Goal: Task Accomplishment & Management: Manage account settings

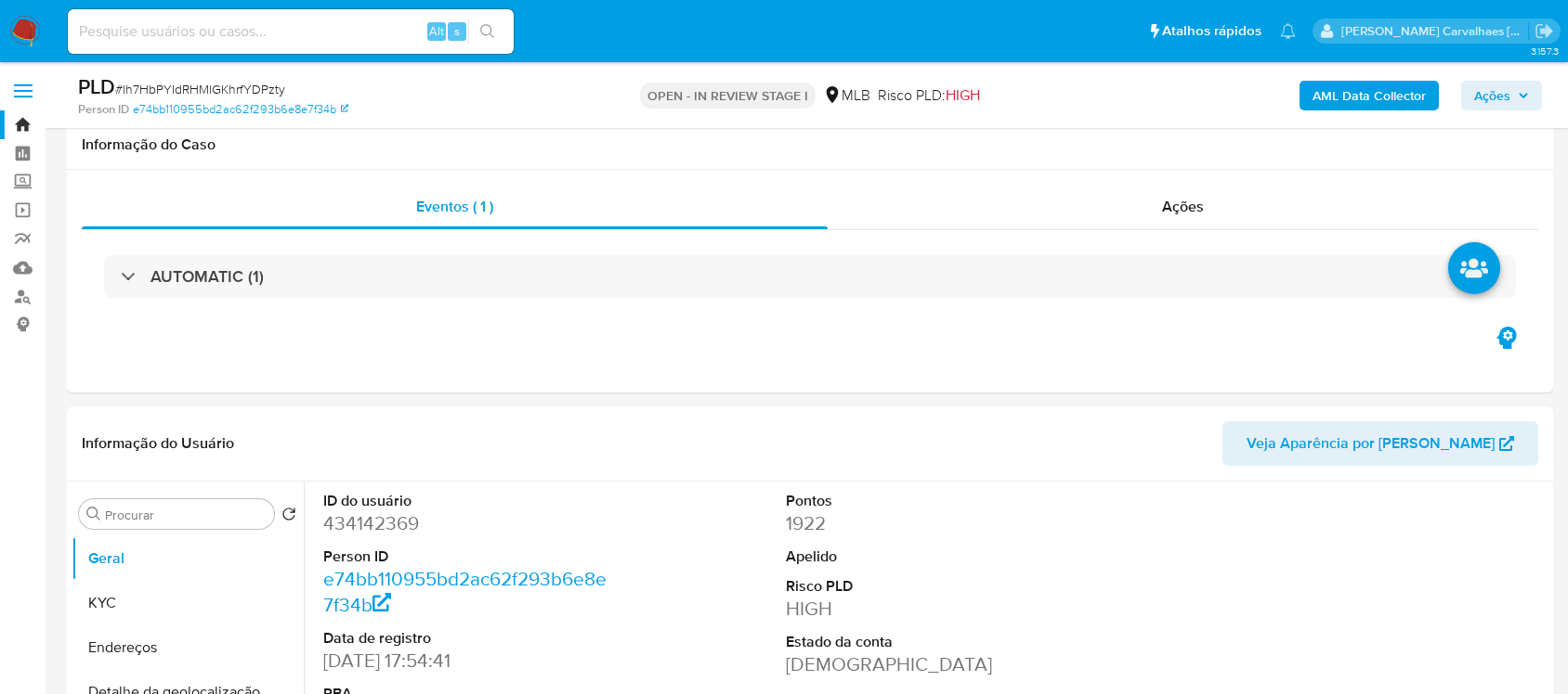
select select "10"
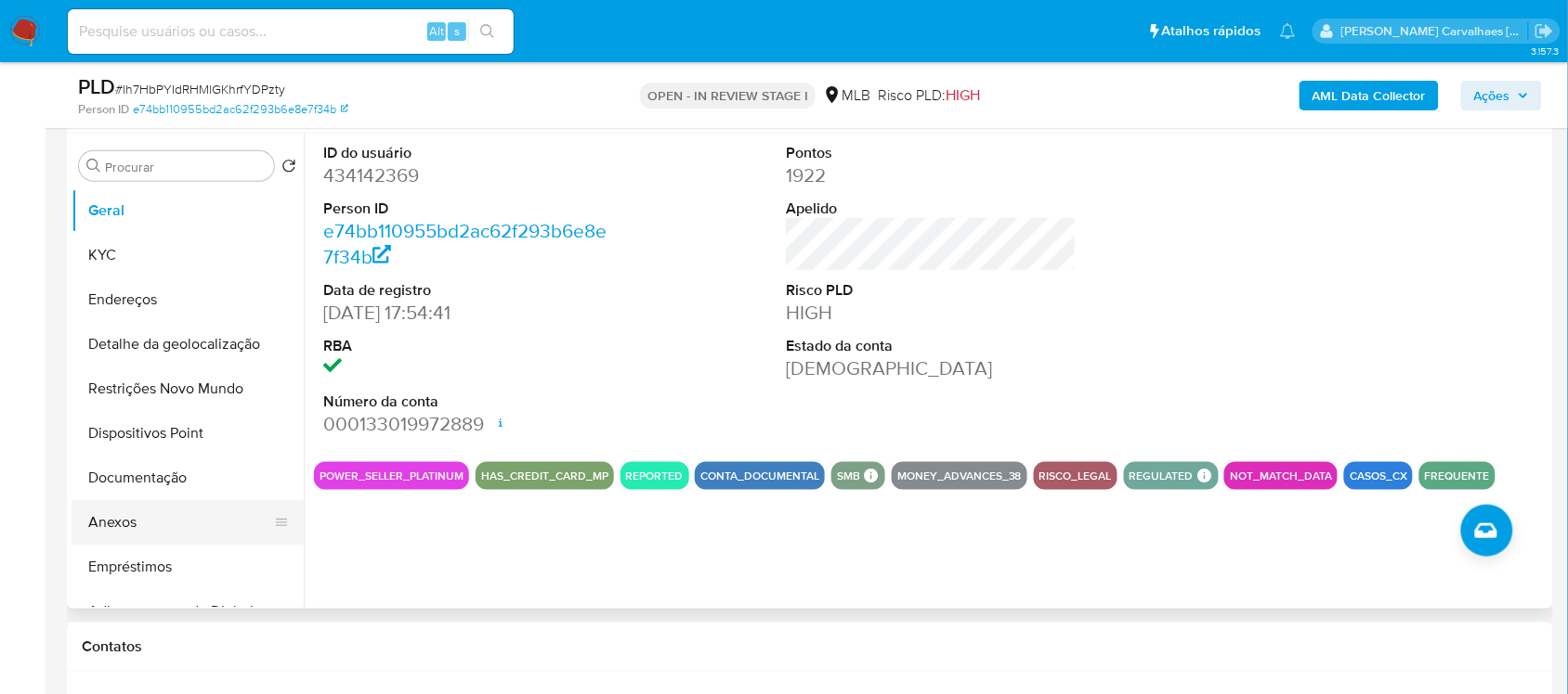
click at [153, 517] on button "Anexos" at bounding box center [180, 522] width 217 height 44
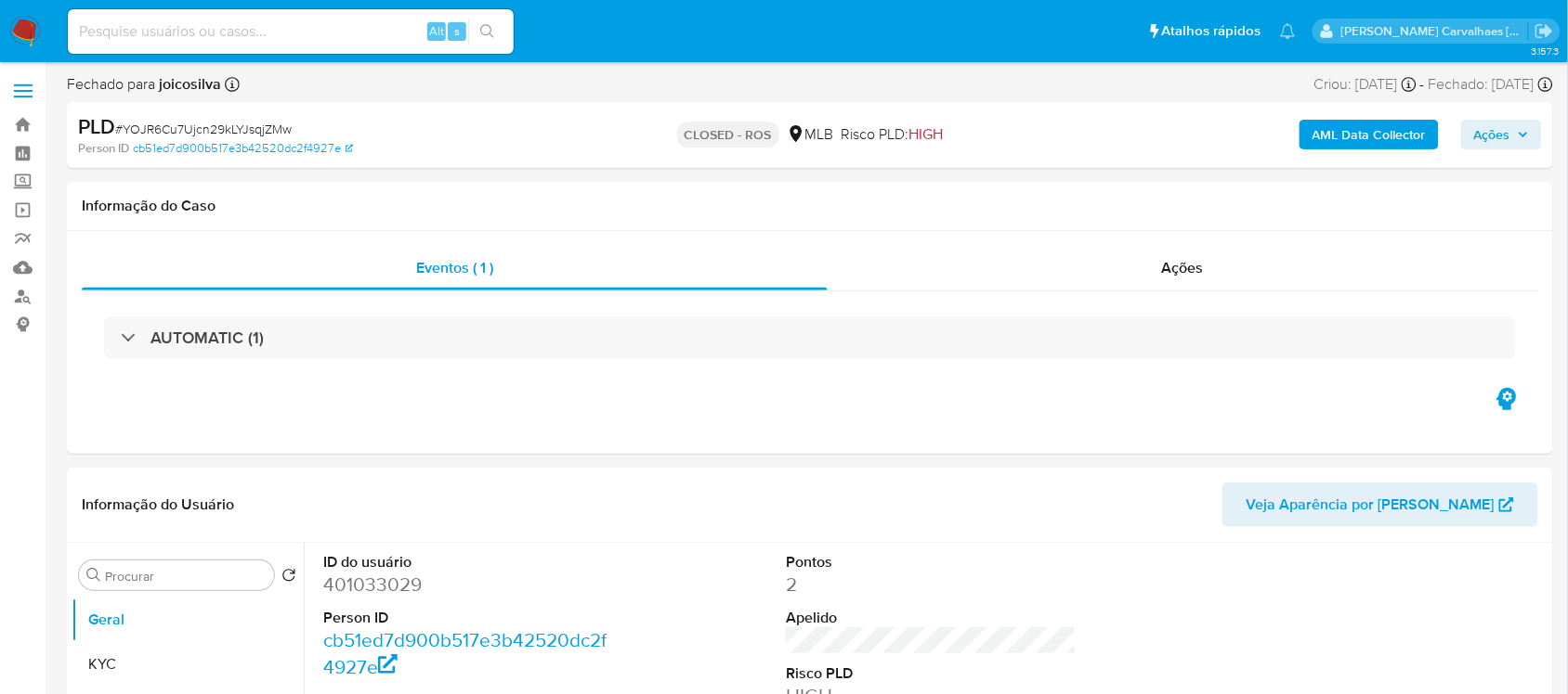
select select "10"
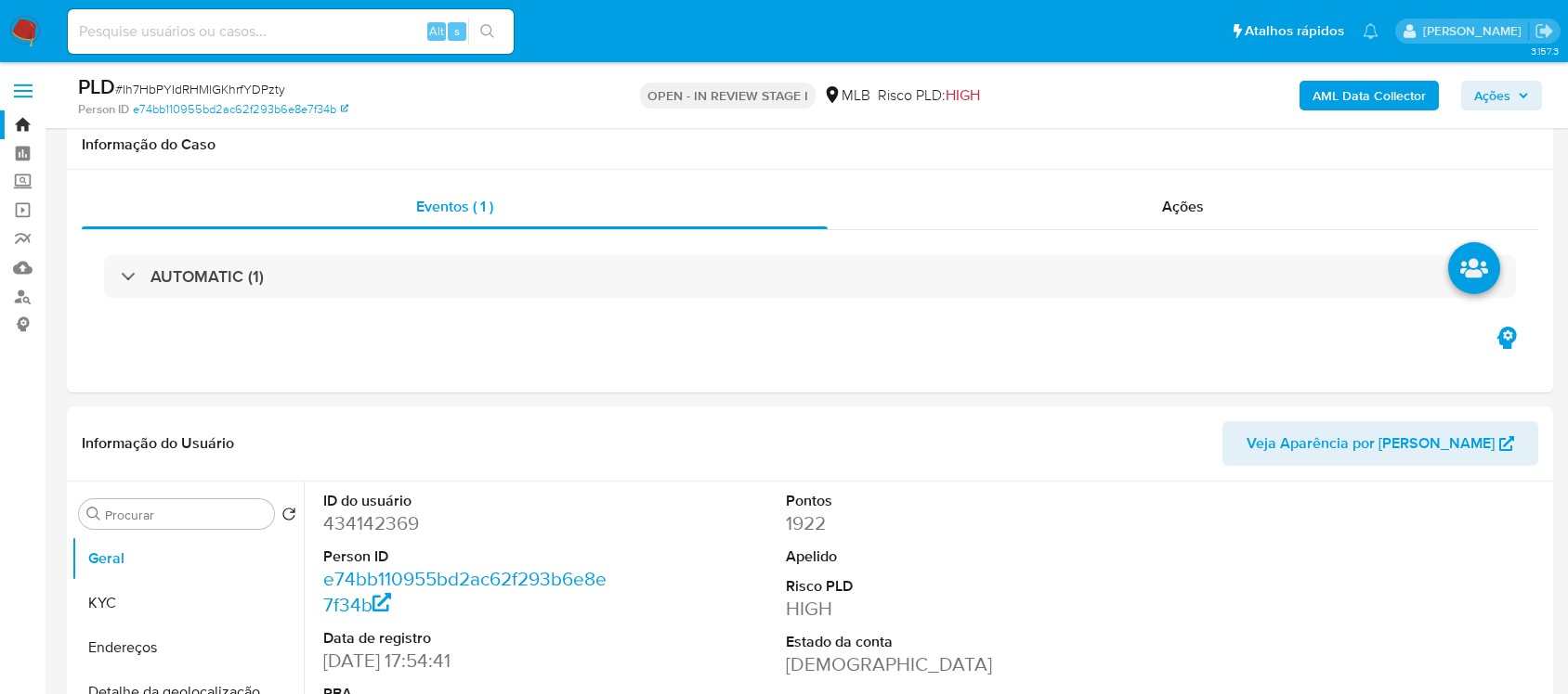
select select "10"
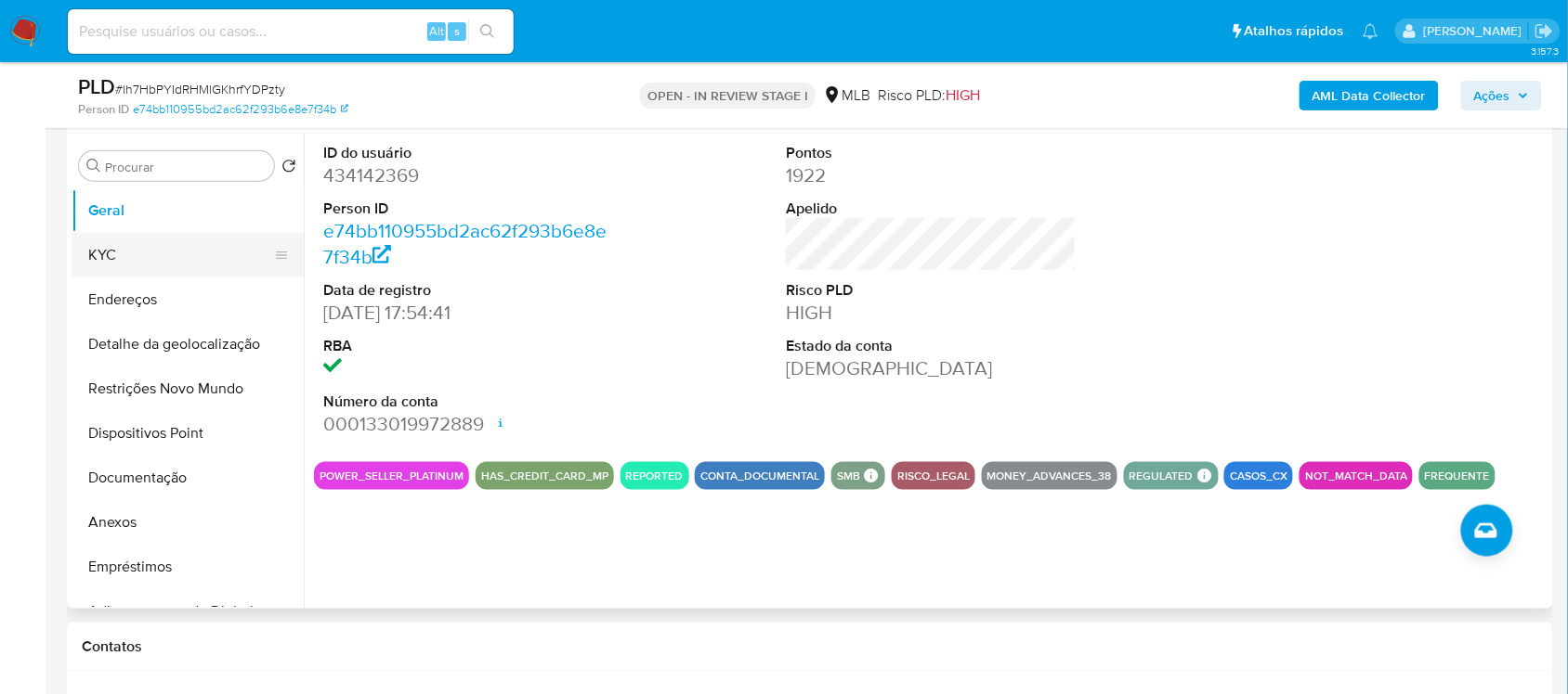
click at [158, 264] on button "KYC" at bounding box center [180, 255] width 217 height 44
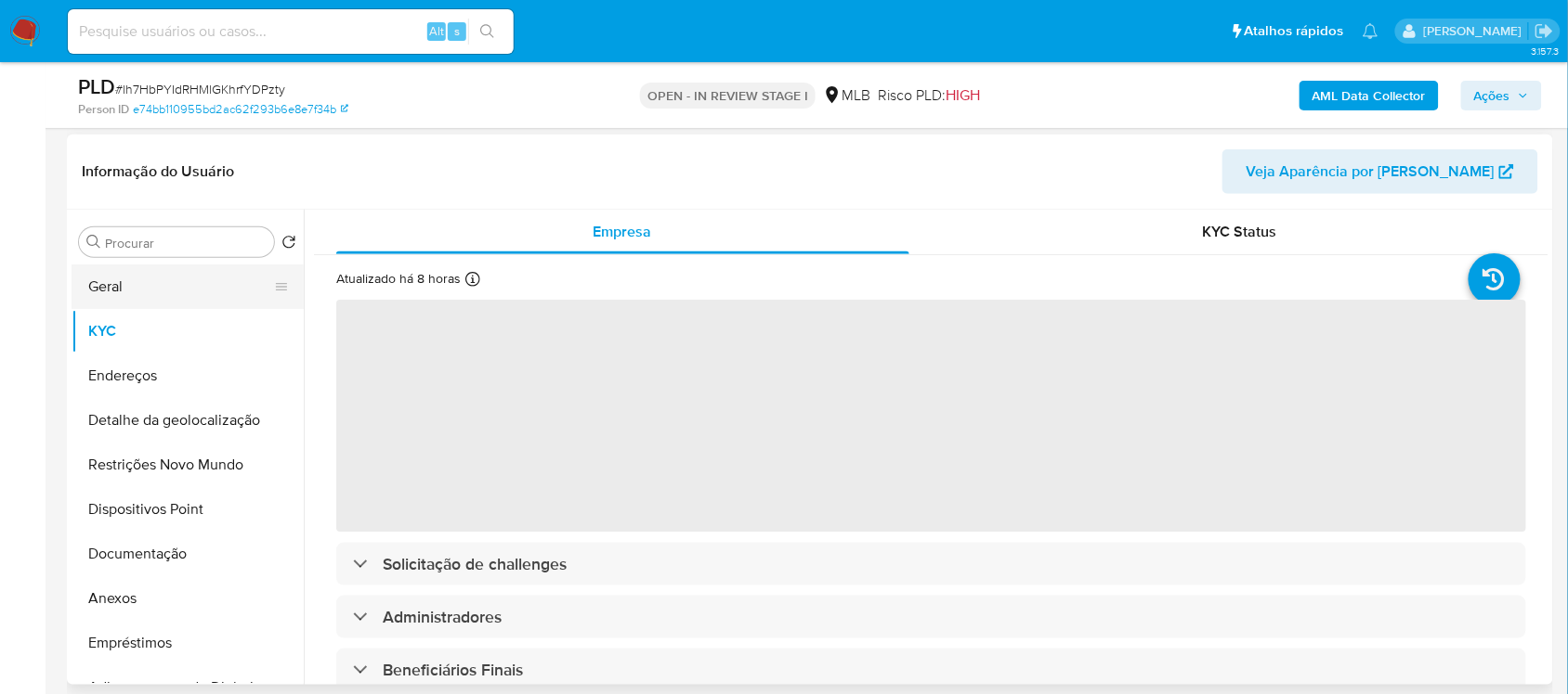
scroll to position [232, 0]
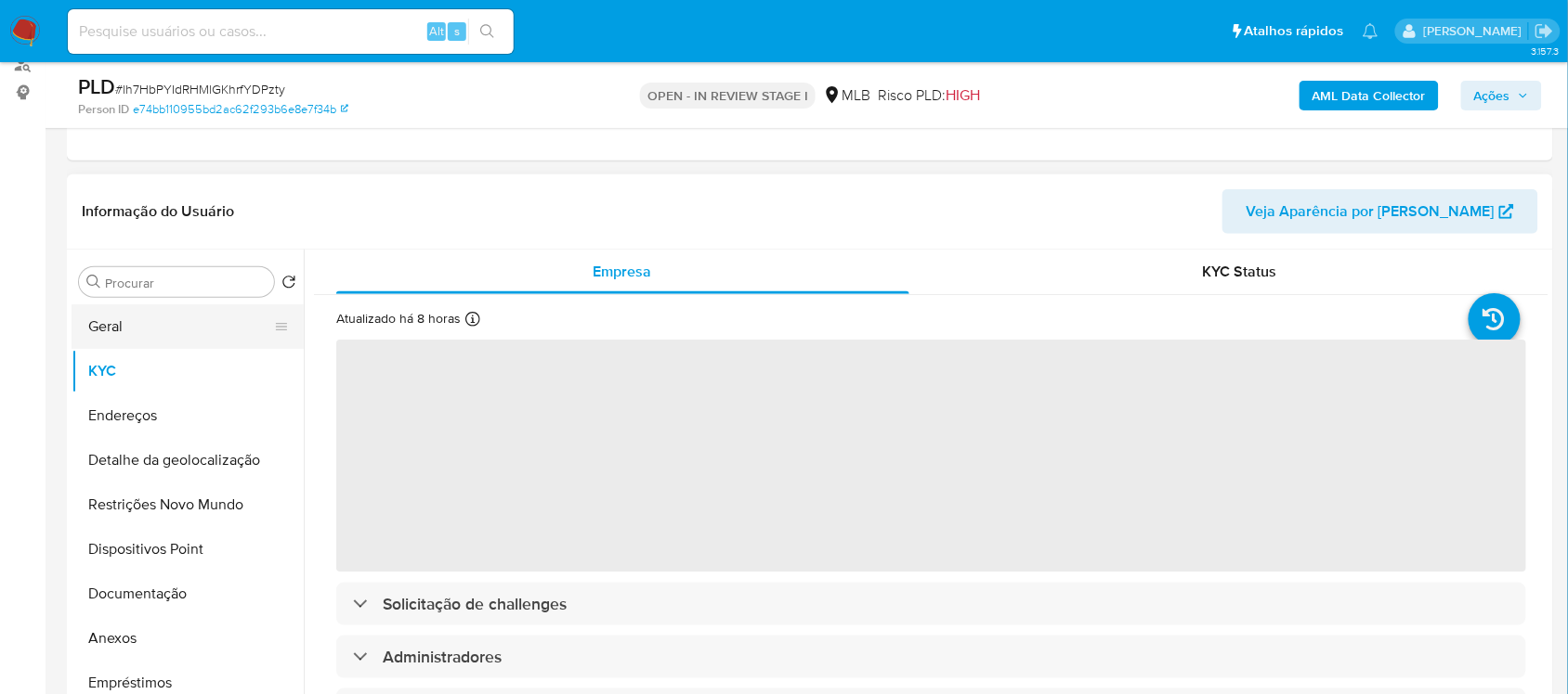
click at [162, 336] on button "Geral" at bounding box center [180, 326] width 217 height 44
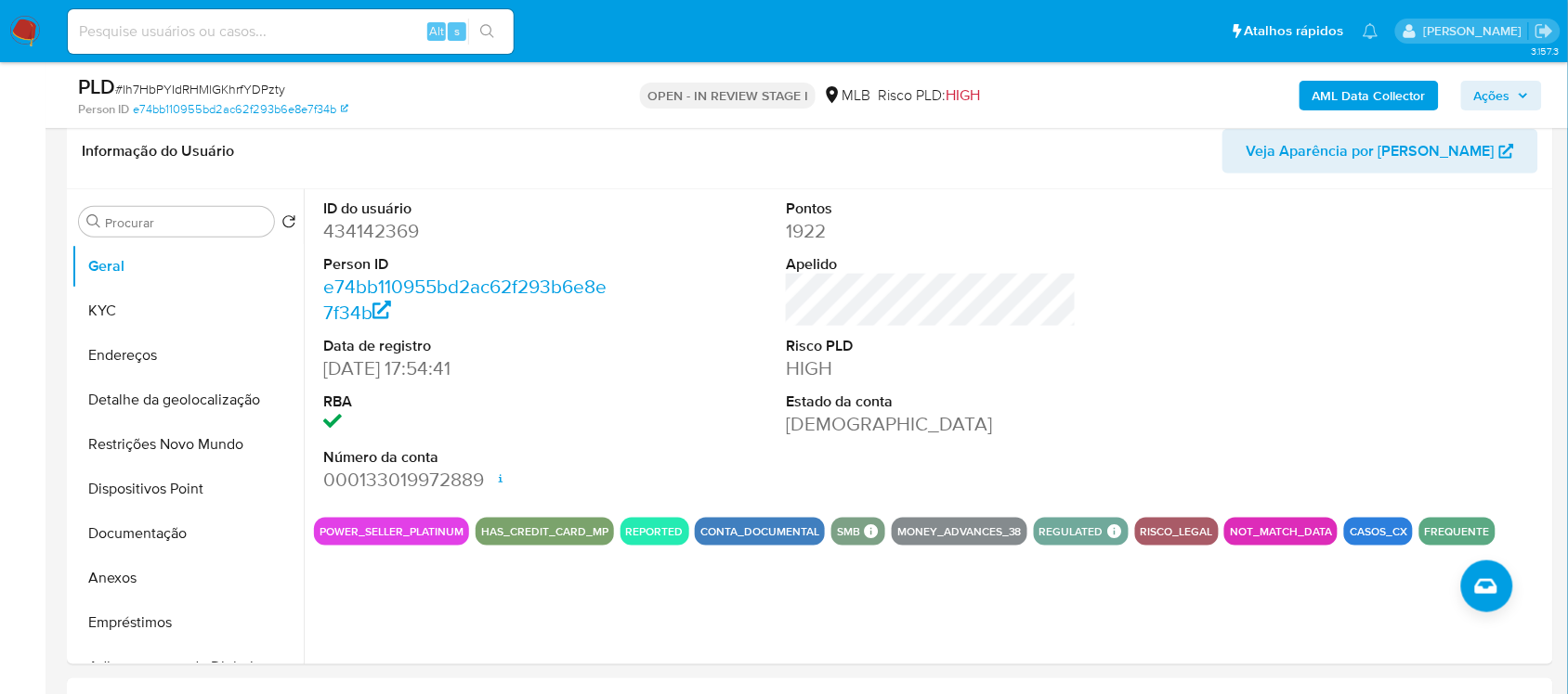
scroll to position [265, 0]
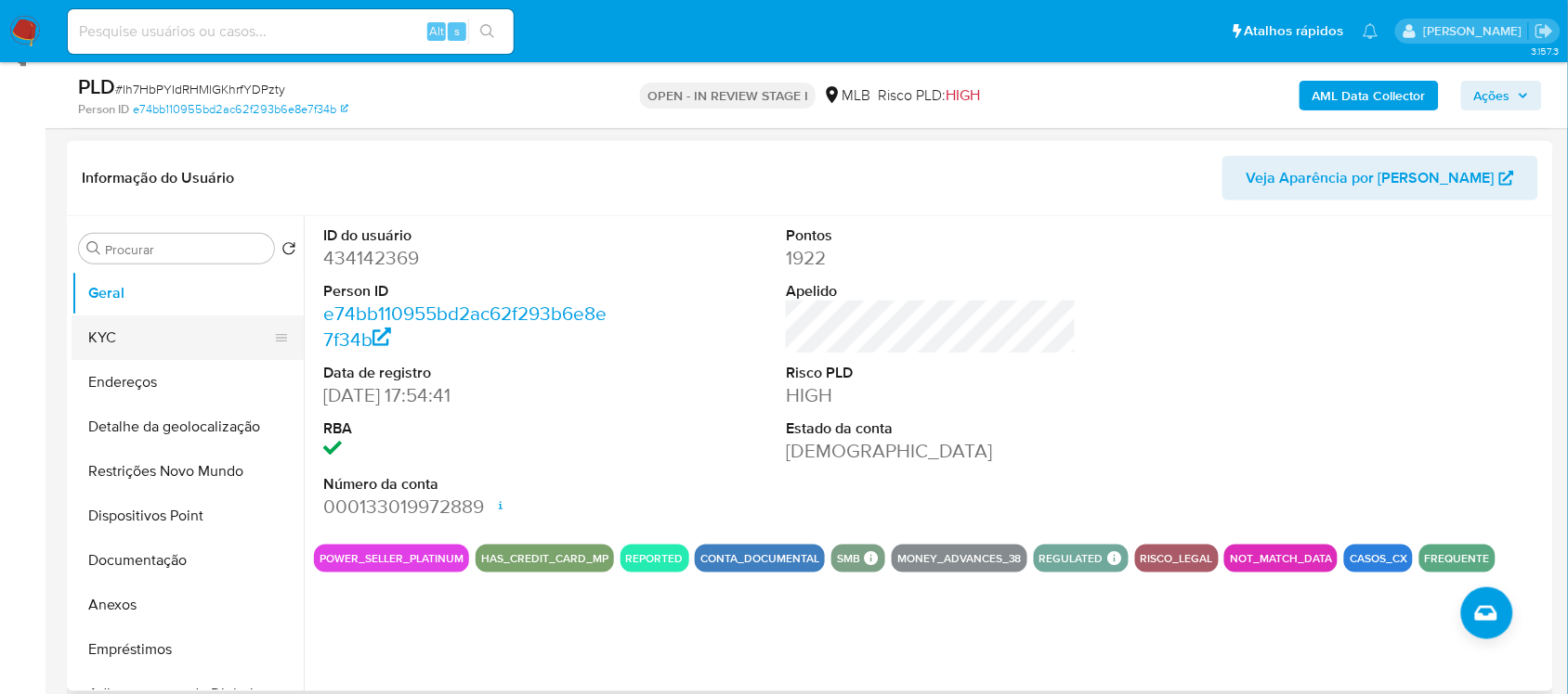
click at [153, 339] on button "KYC" at bounding box center [180, 337] width 217 height 44
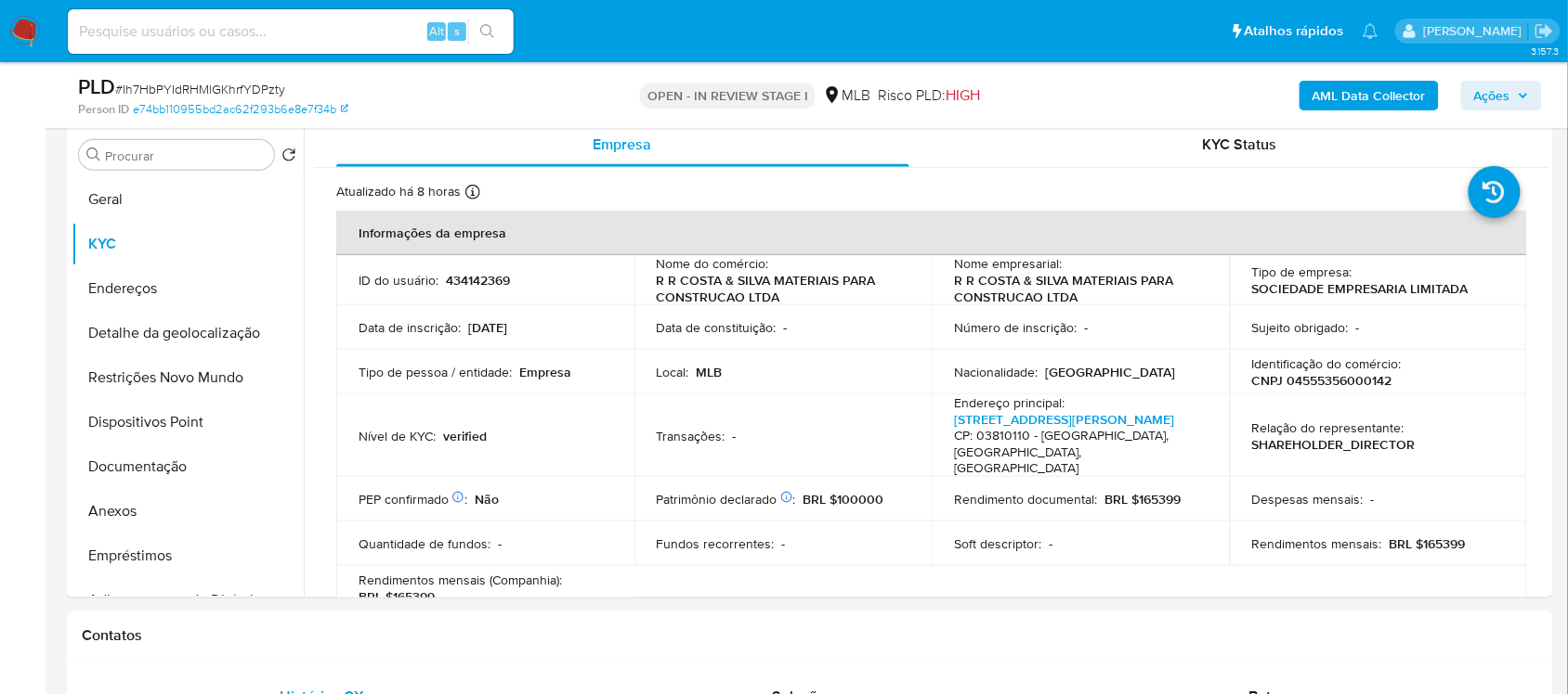
scroll to position [392, 0]
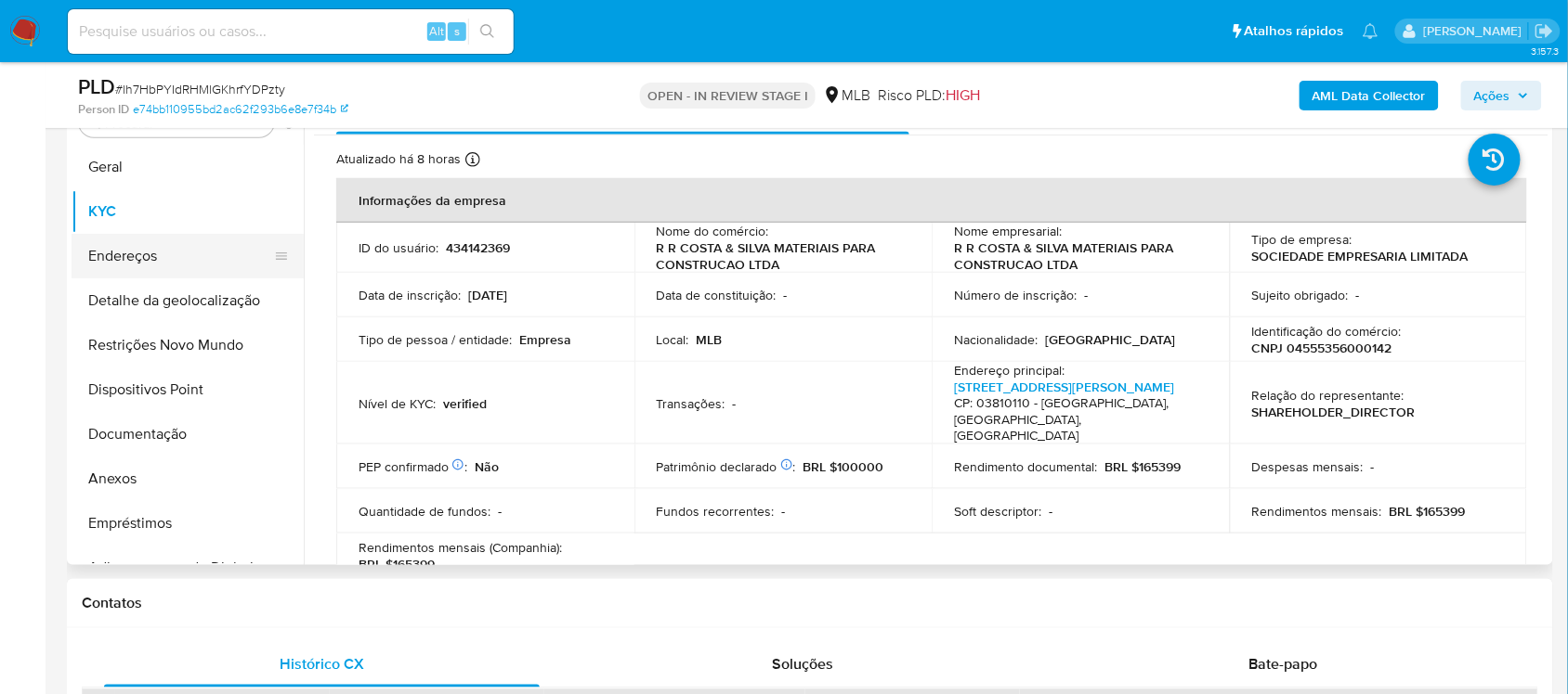
click at [123, 242] on button "Endereços" at bounding box center [180, 256] width 217 height 44
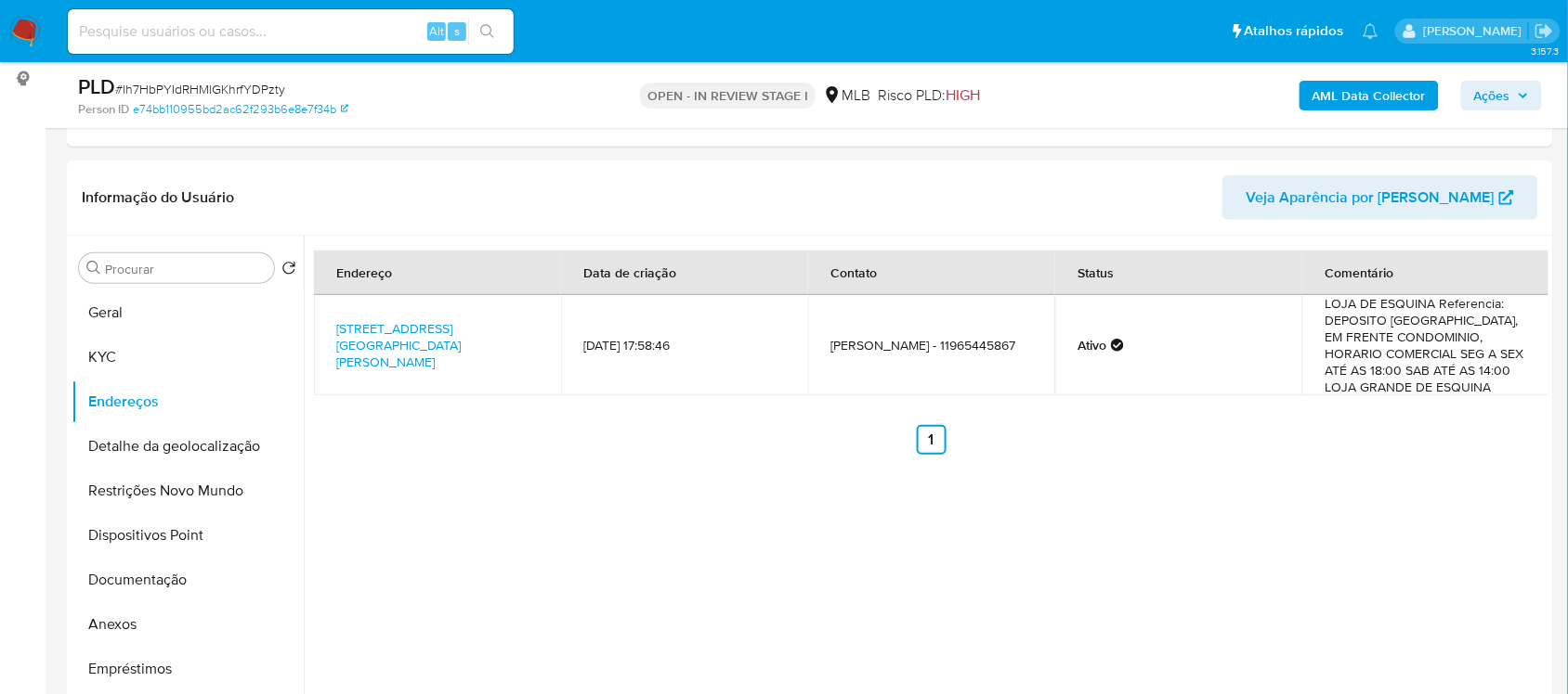
scroll to position [225, 0]
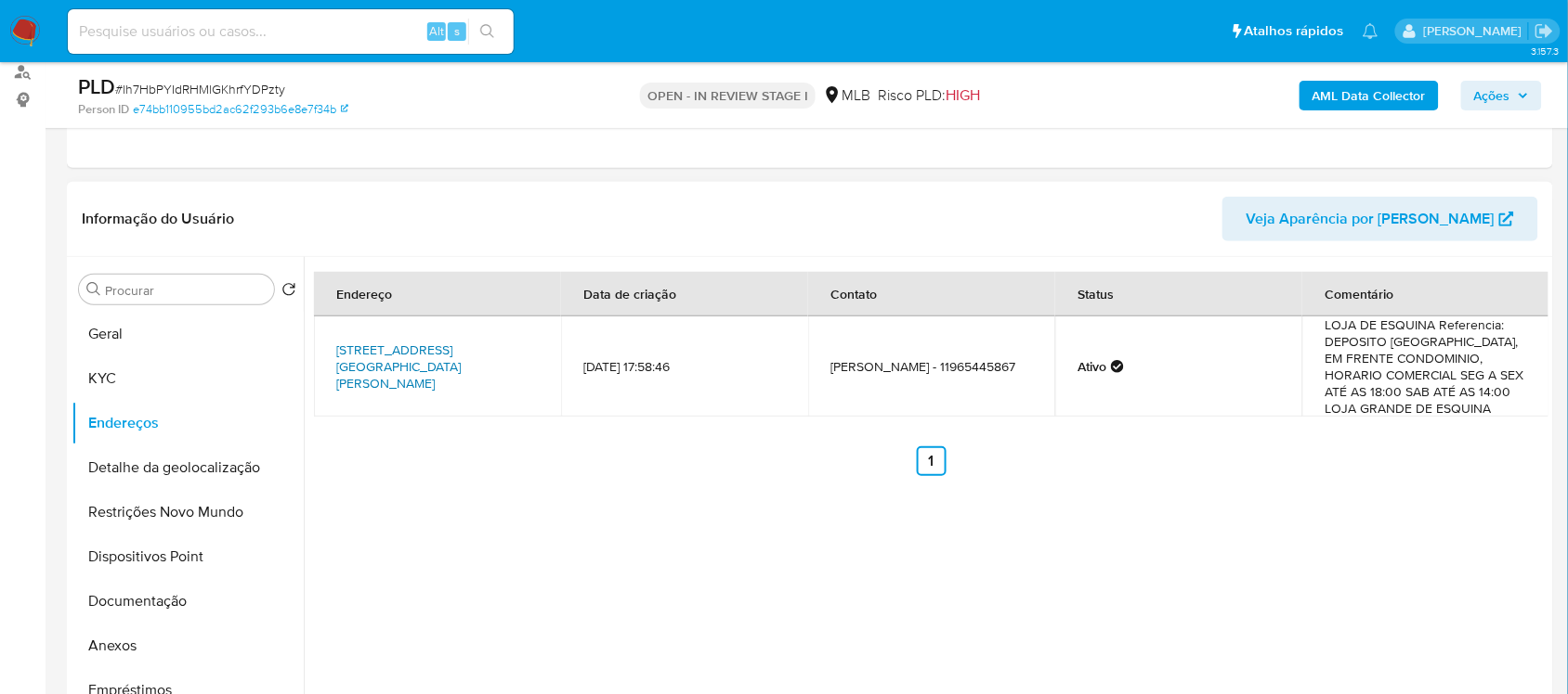
click at [391, 359] on link "Rua Abel Tavares 1000, São Paulo, São Paulo, 03810110, Brasil 1000" at bounding box center [398, 367] width 125 height 52
click at [195, 474] on button "Detalhe da geolocalização" at bounding box center [180, 467] width 217 height 44
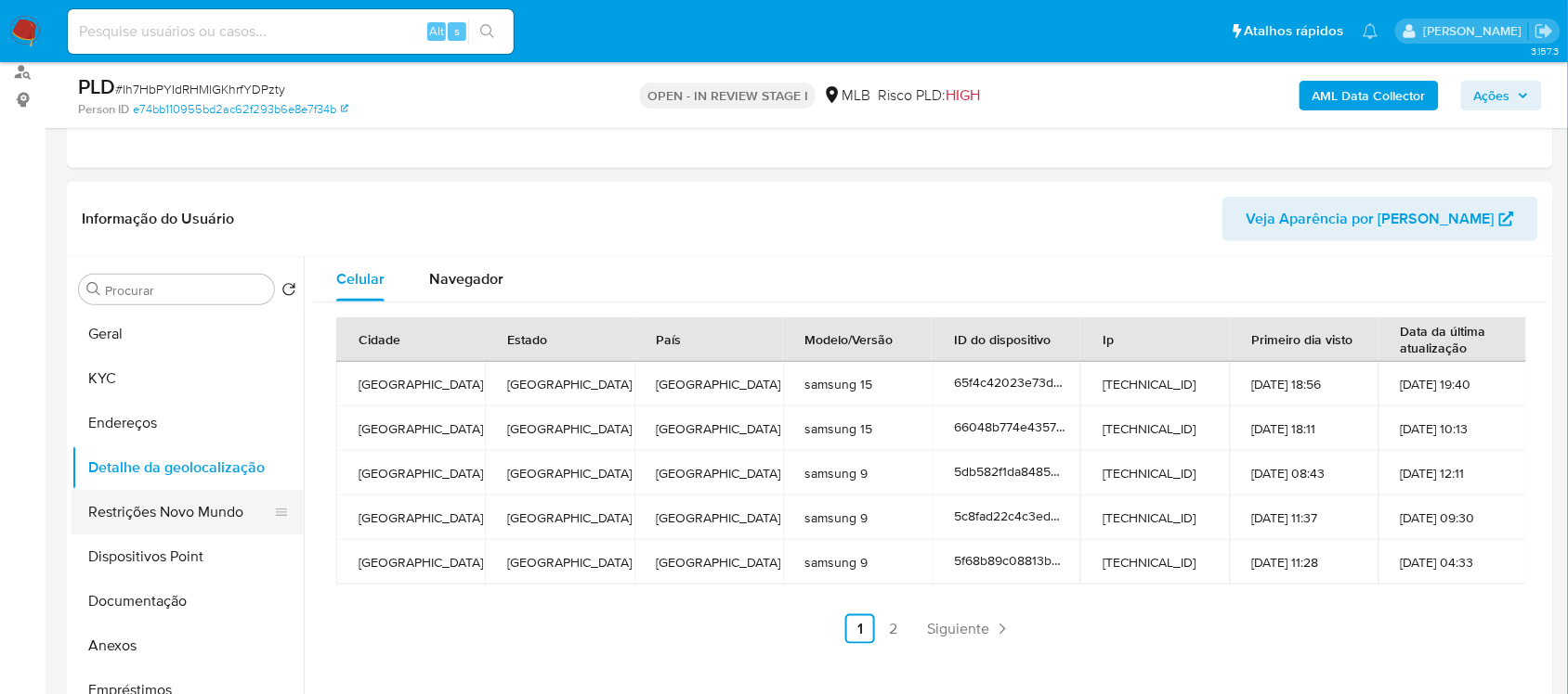
click at [151, 509] on button "Restrições Novo Mundo" at bounding box center [180, 512] width 217 height 44
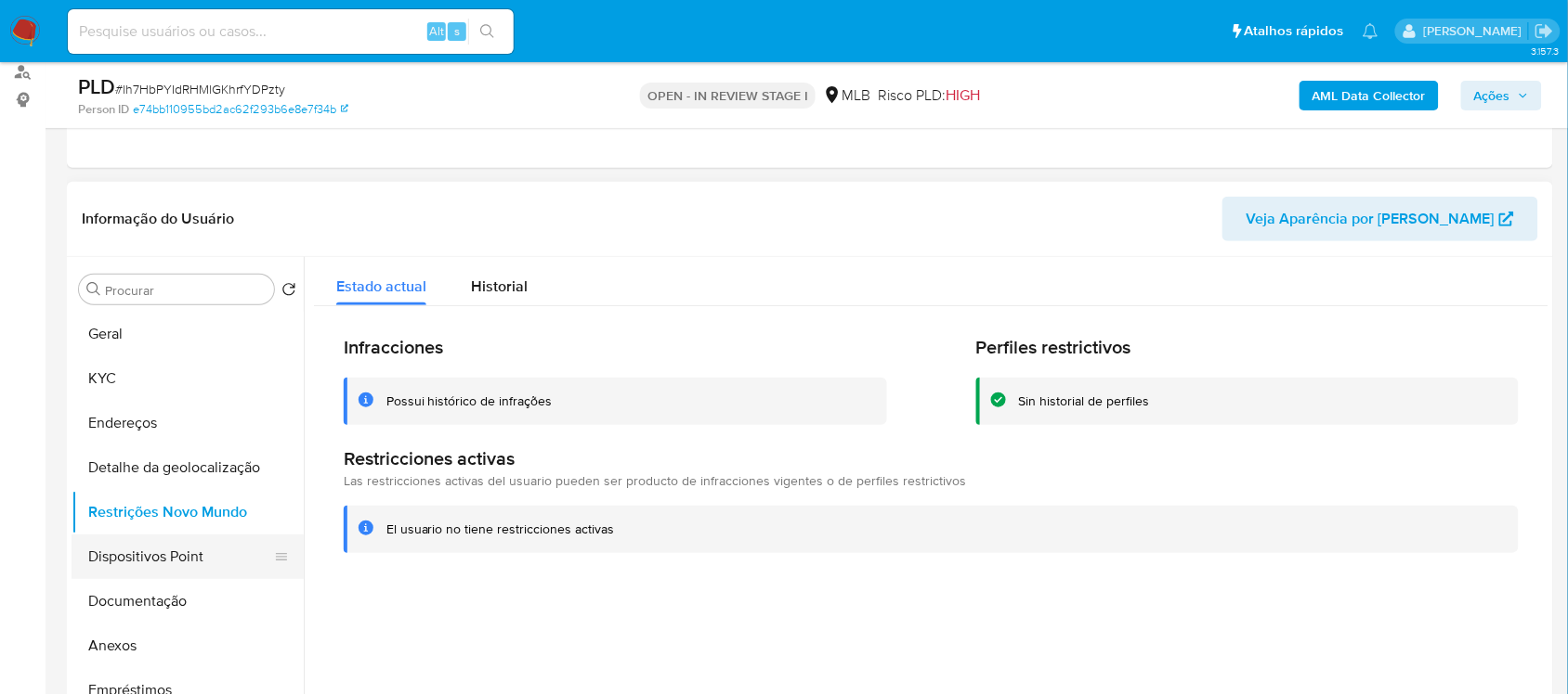
click at [192, 568] on button "Dispositivos Point" at bounding box center [180, 556] width 217 height 44
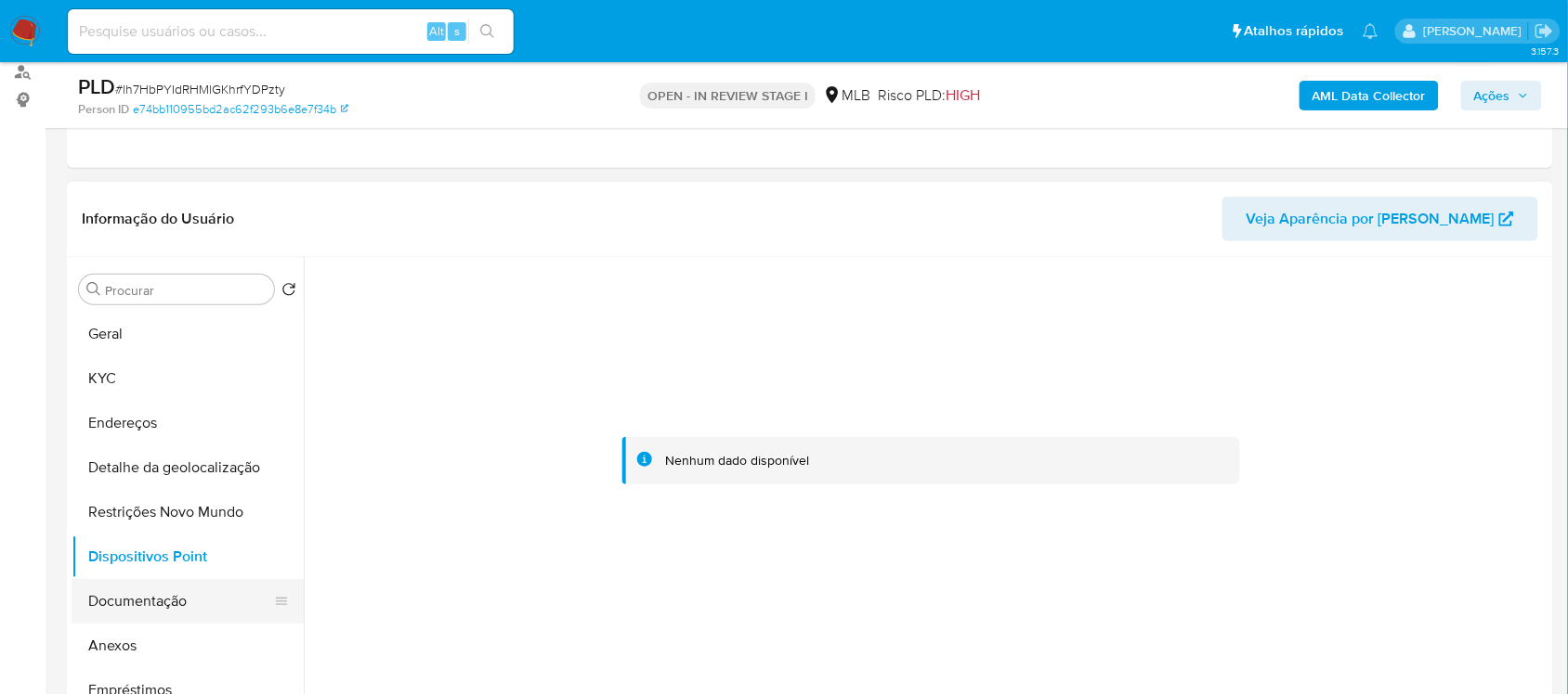
click at [183, 590] on button "Documentação" at bounding box center [180, 601] width 217 height 44
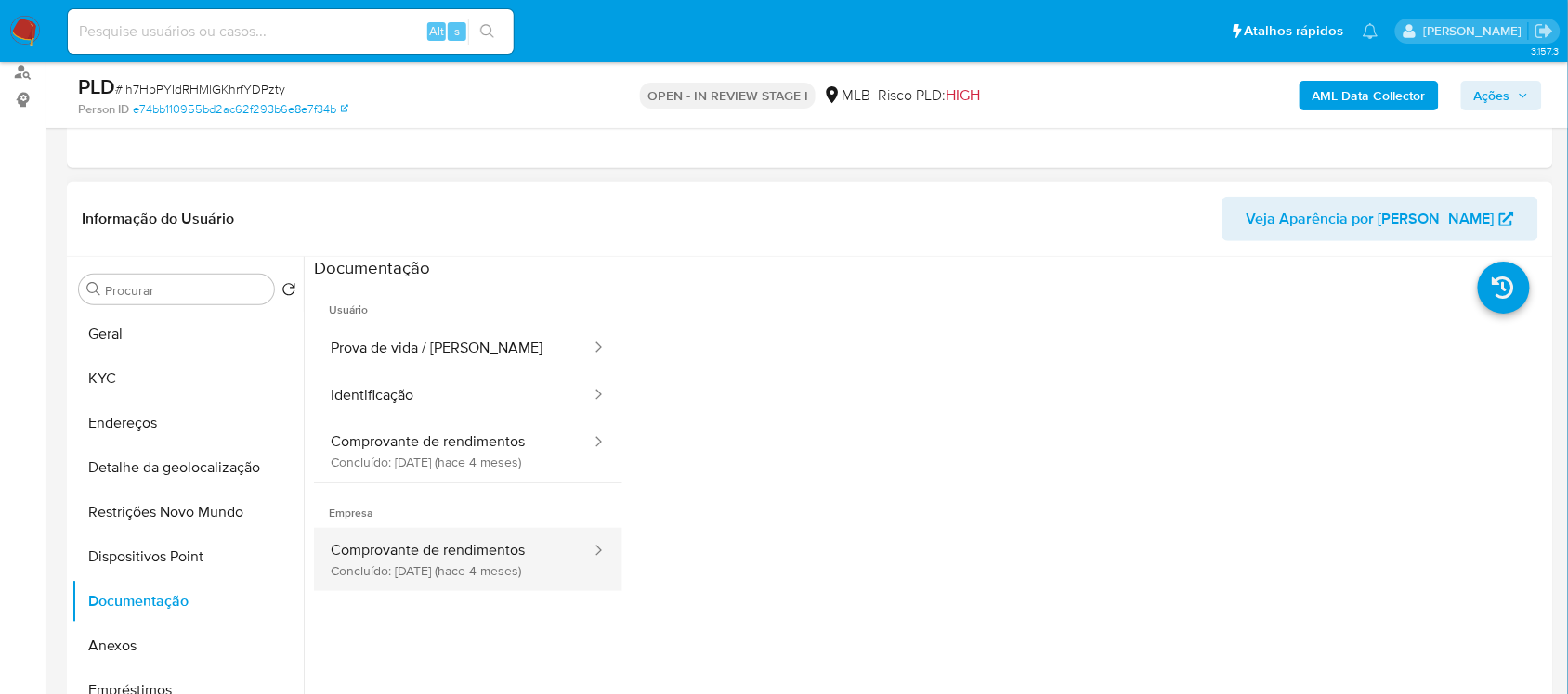
click at [423, 539] on button "Comprovante de rendimentos Concluído: 19/05/2025 (hace 4 meses)" at bounding box center [452, 559] width 278 height 63
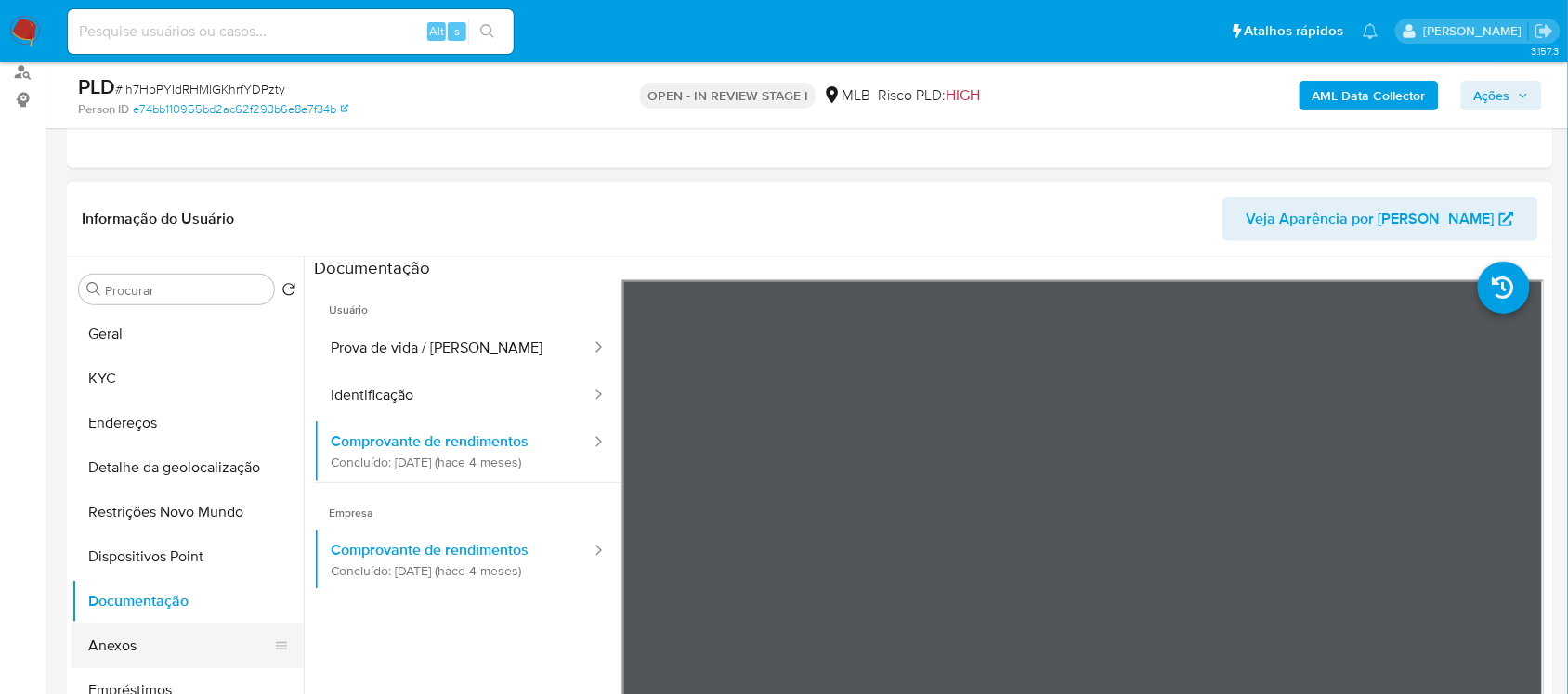
click at [150, 639] on button "Anexos" at bounding box center [180, 646] width 217 height 44
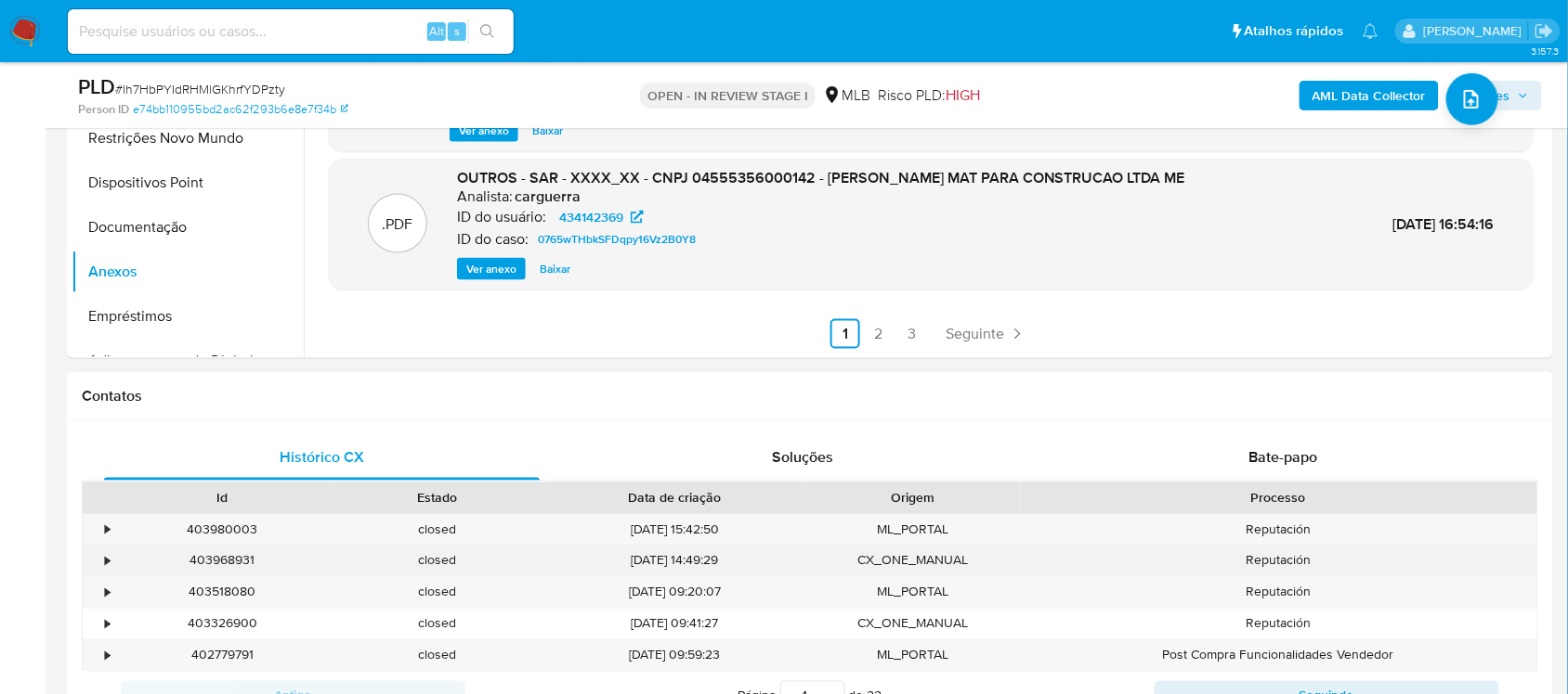
scroll to position [689, 0]
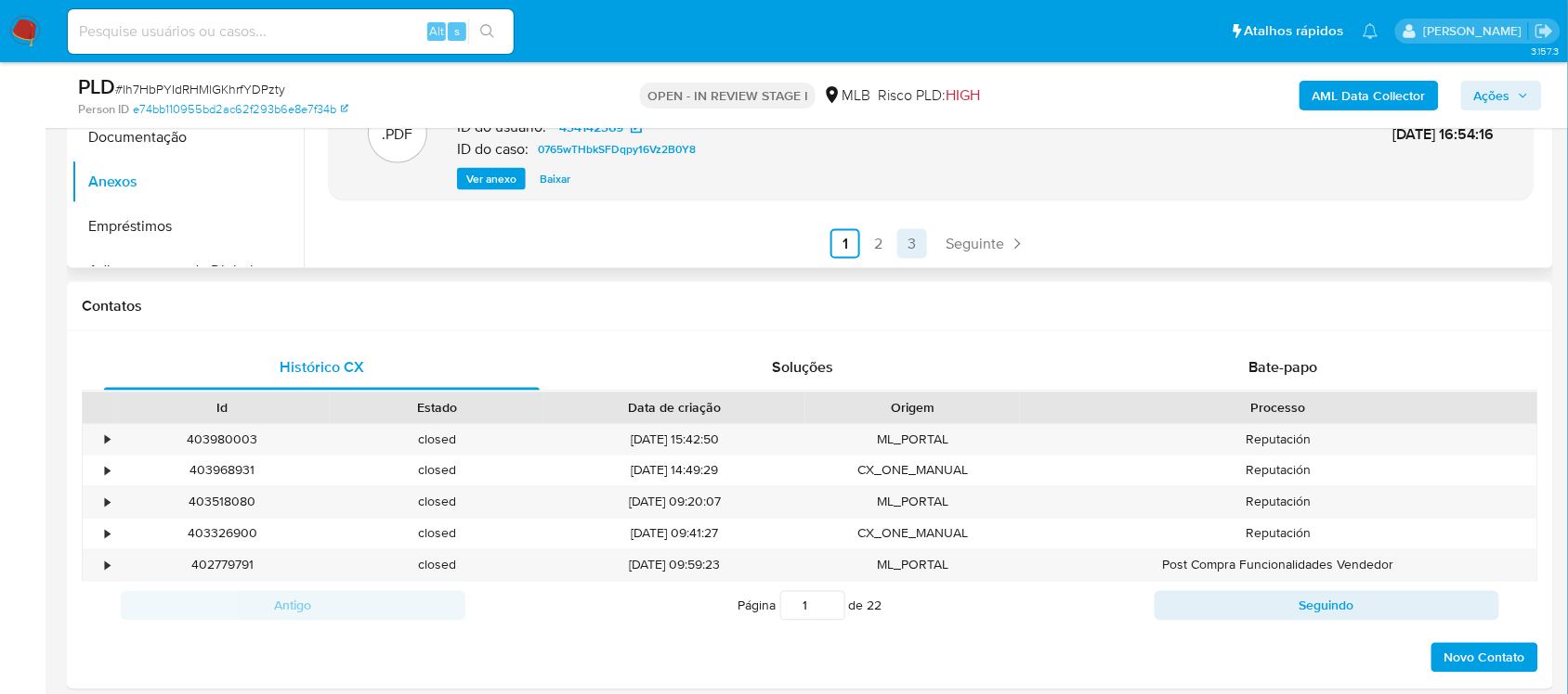
click at [904, 246] on link "3" at bounding box center [912, 244] width 30 height 29
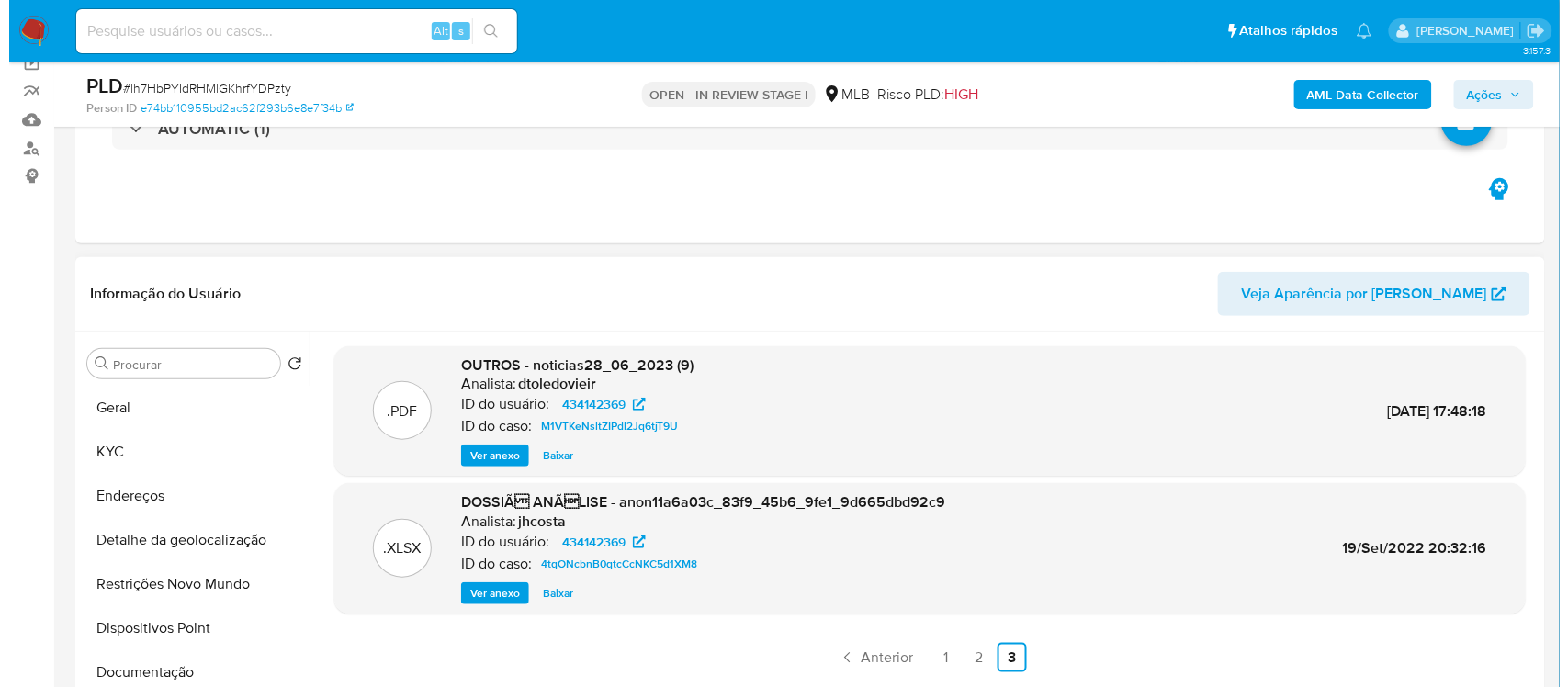
scroll to position [140, 0]
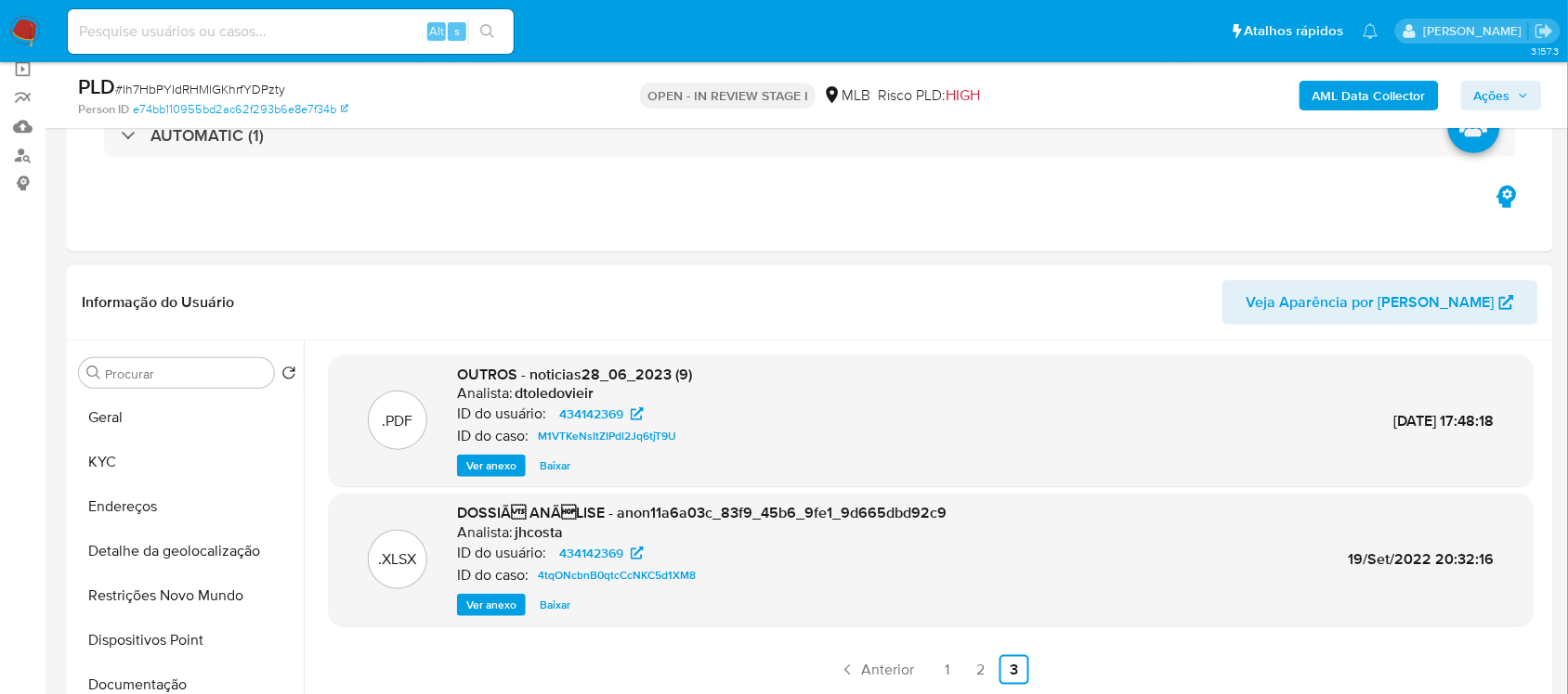
click at [491, 602] on span "Ver anexo" at bounding box center [491, 605] width 50 height 19
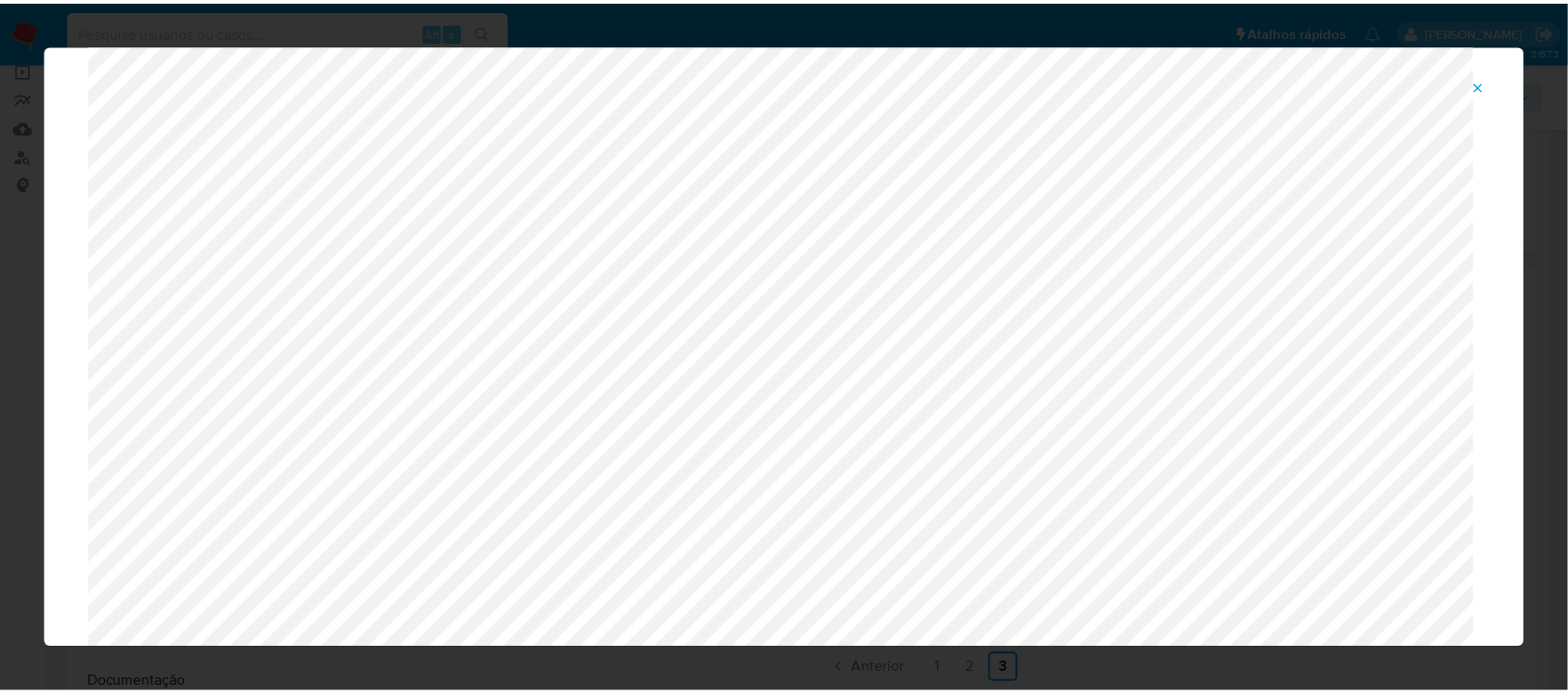
scroll to position [0, 0]
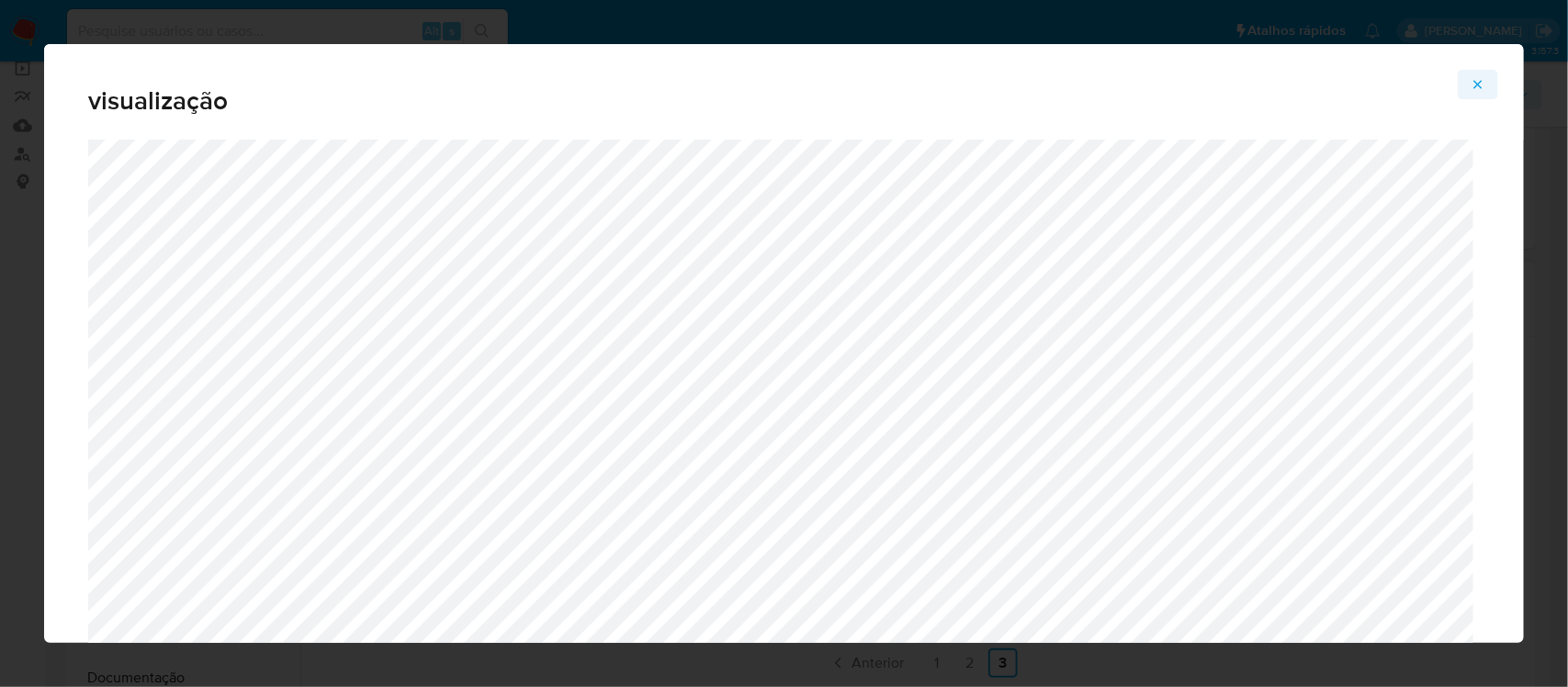
click at [1481, 91] on span "Attachment preview" at bounding box center [1478, 85] width 15 height 25
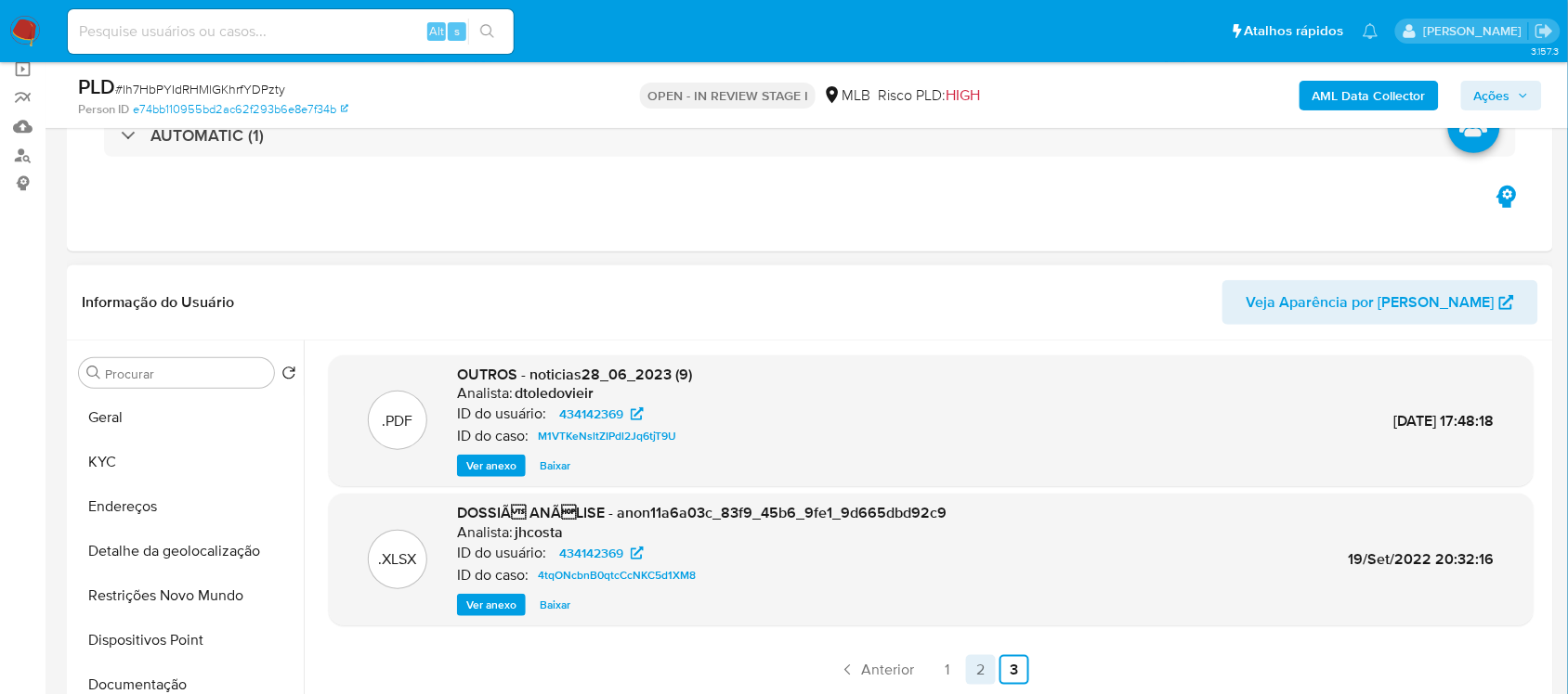
click at [973, 668] on link "2" at bounding box center [981, 670] width 30 height 29
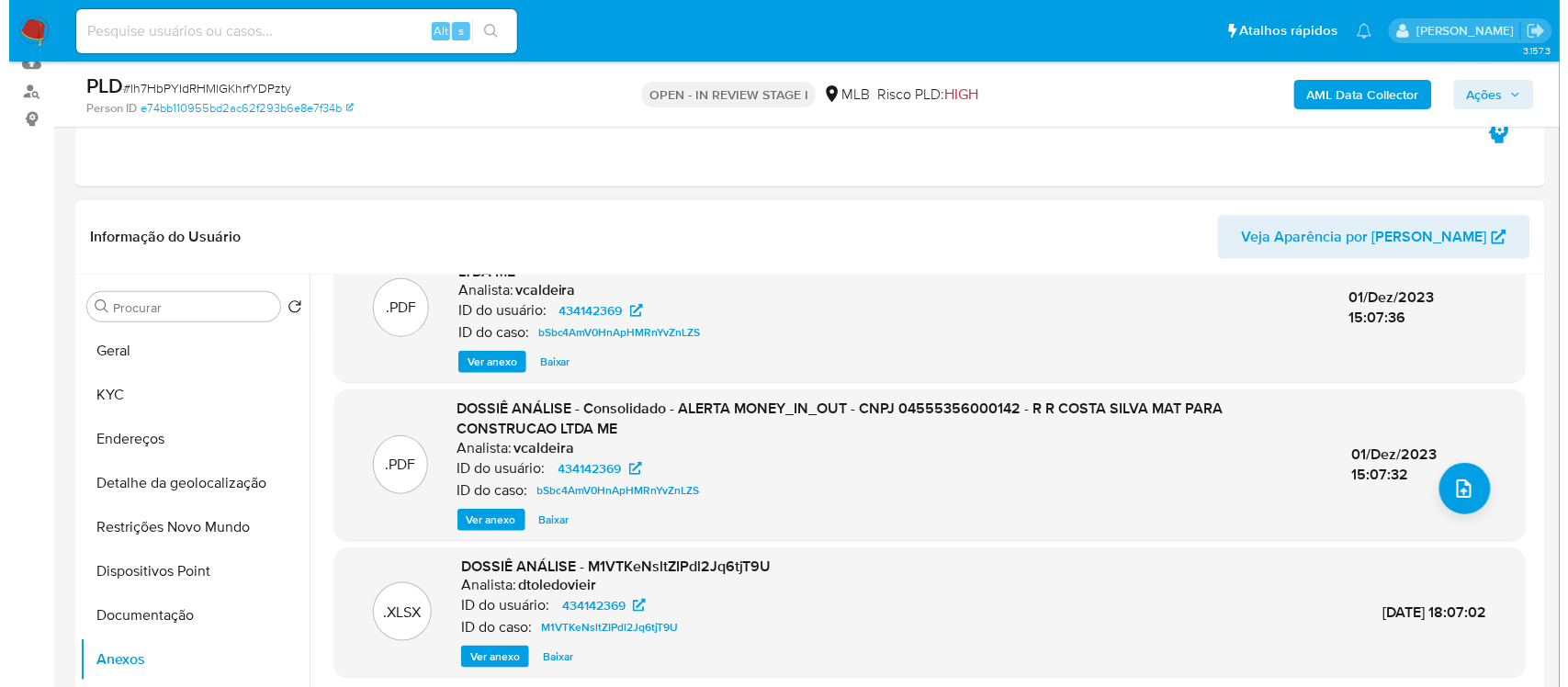
scroll to position [255, 0]
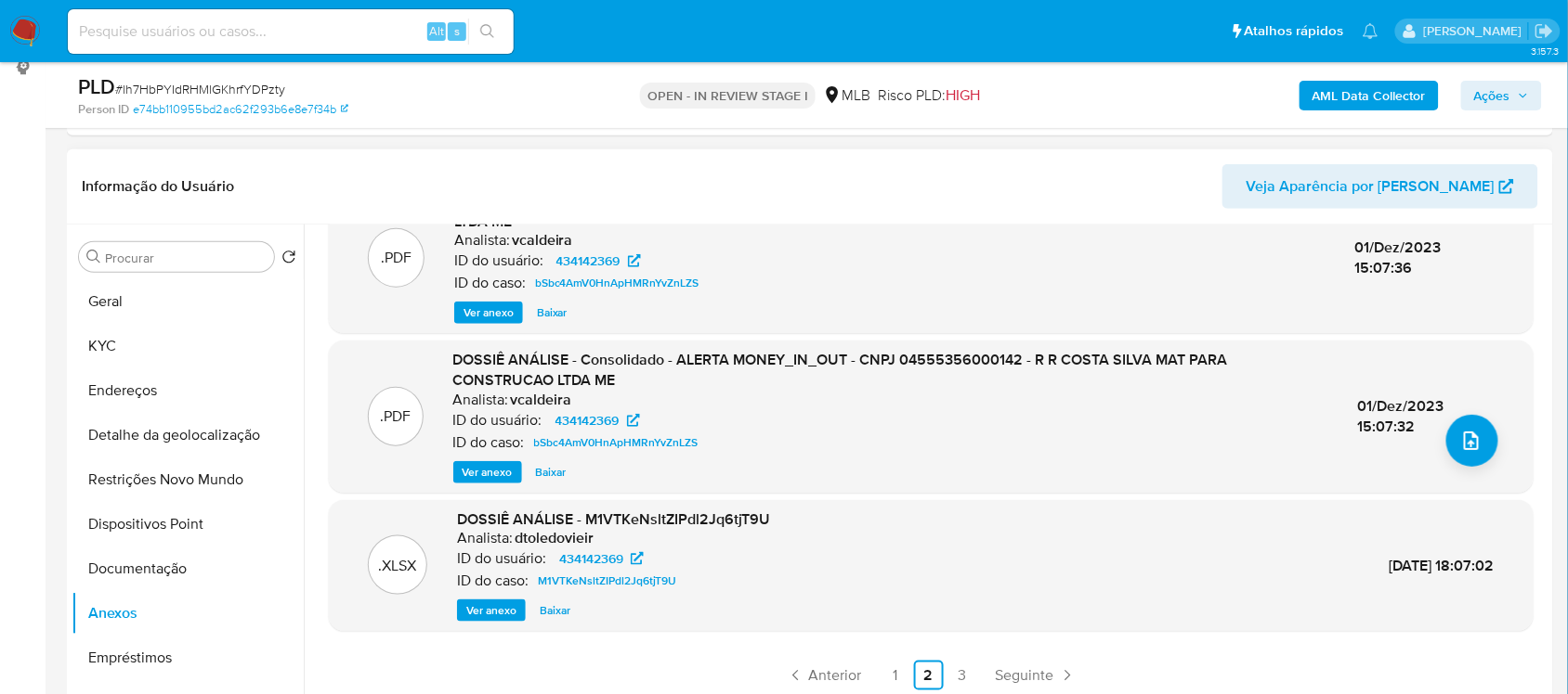
click at [500, 607] on span "Ver anexo" at bounding box center [491, 610] width 50 height 19
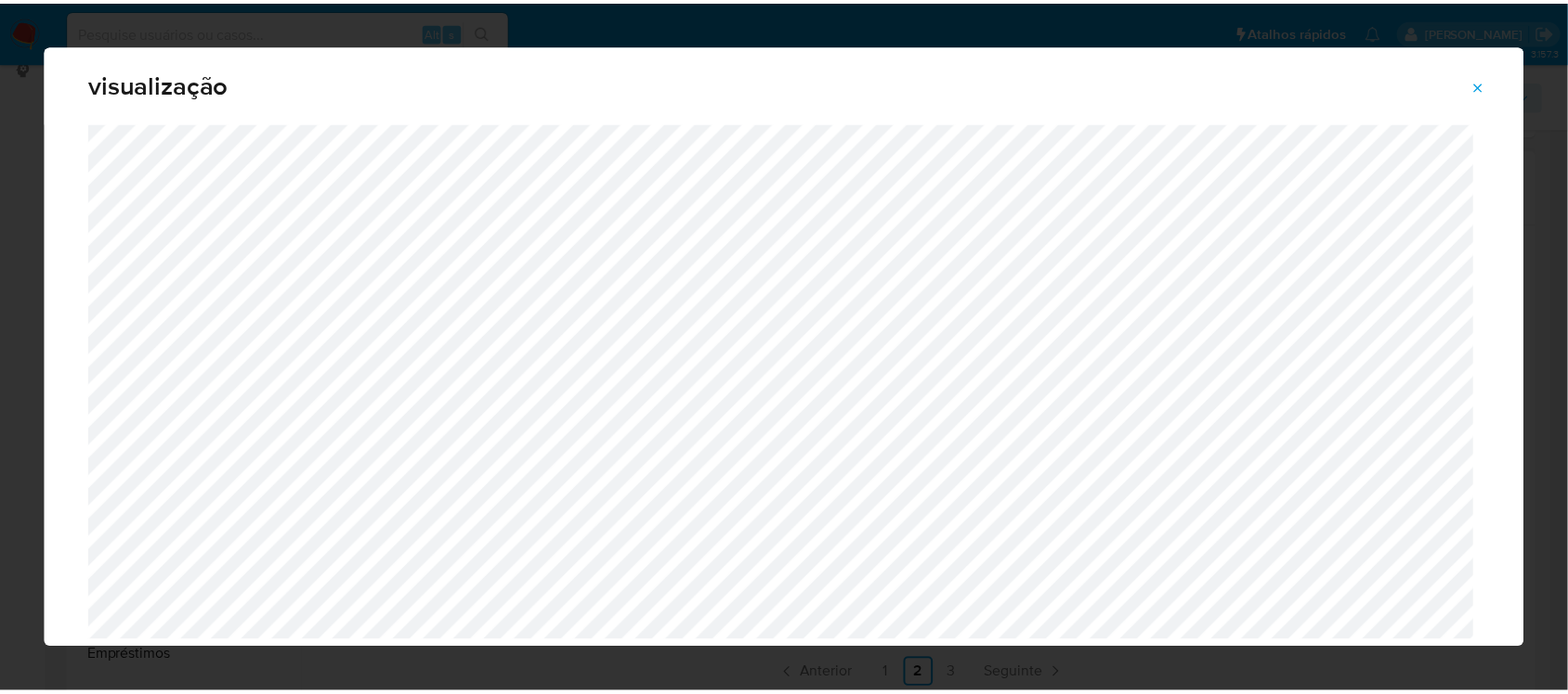
scroll to position [0, 0]
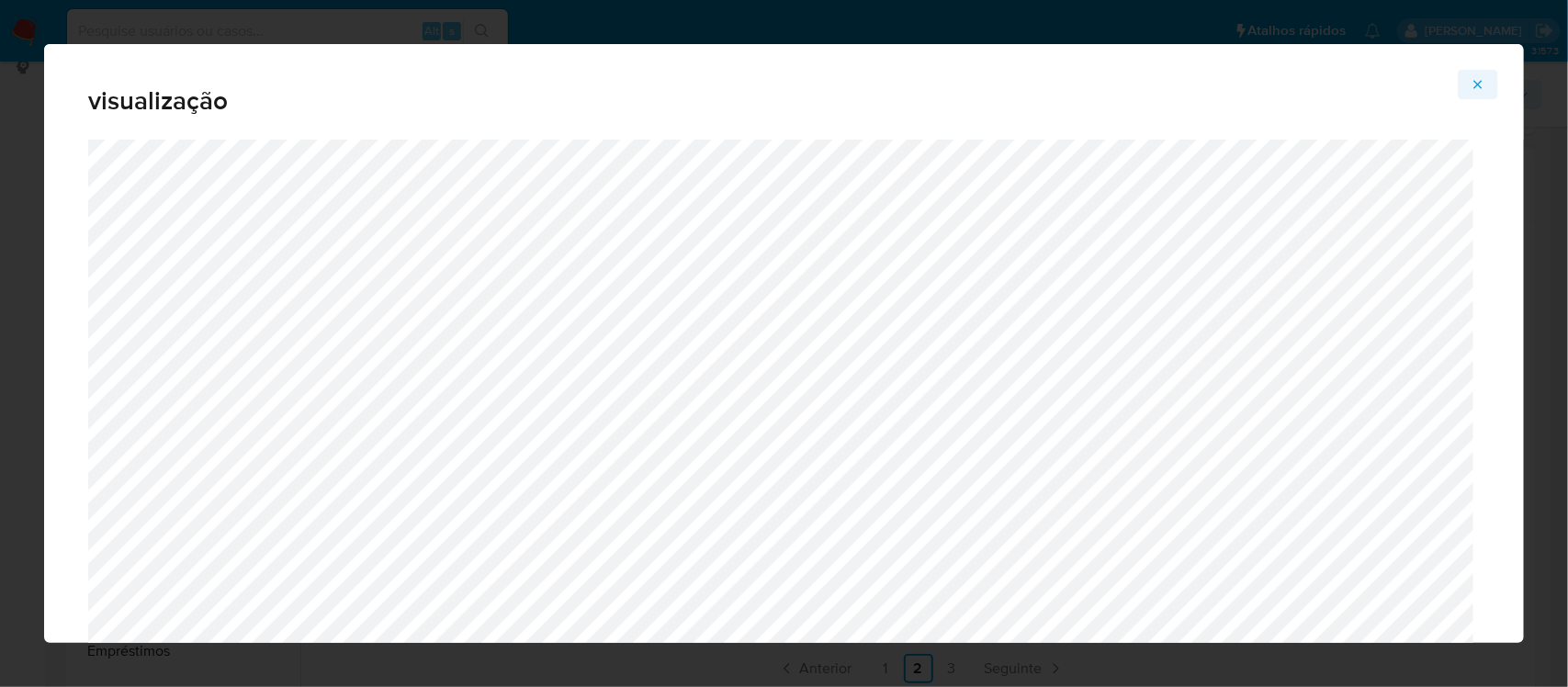
click at [1473, 79] on icon "Attachment preview" at bounding box center [1478, 84] width 15 height 15
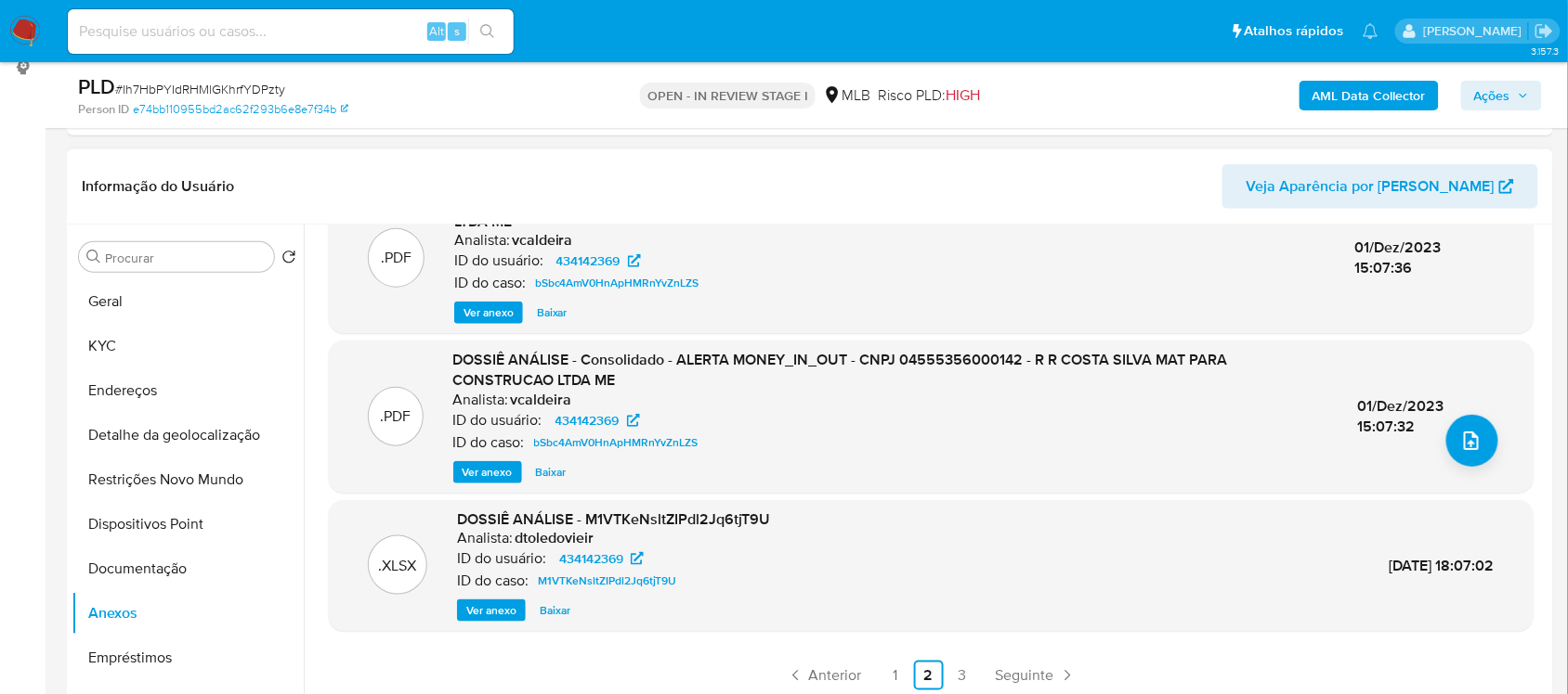
click at [508, 474] on span "Ver anexo" at bounding box center [487, 472] width 50 height 19
click at [508, 474] on div "Ver anexo Ver anexo Baixar" at bounding box center [891, 472] width 875 height 23
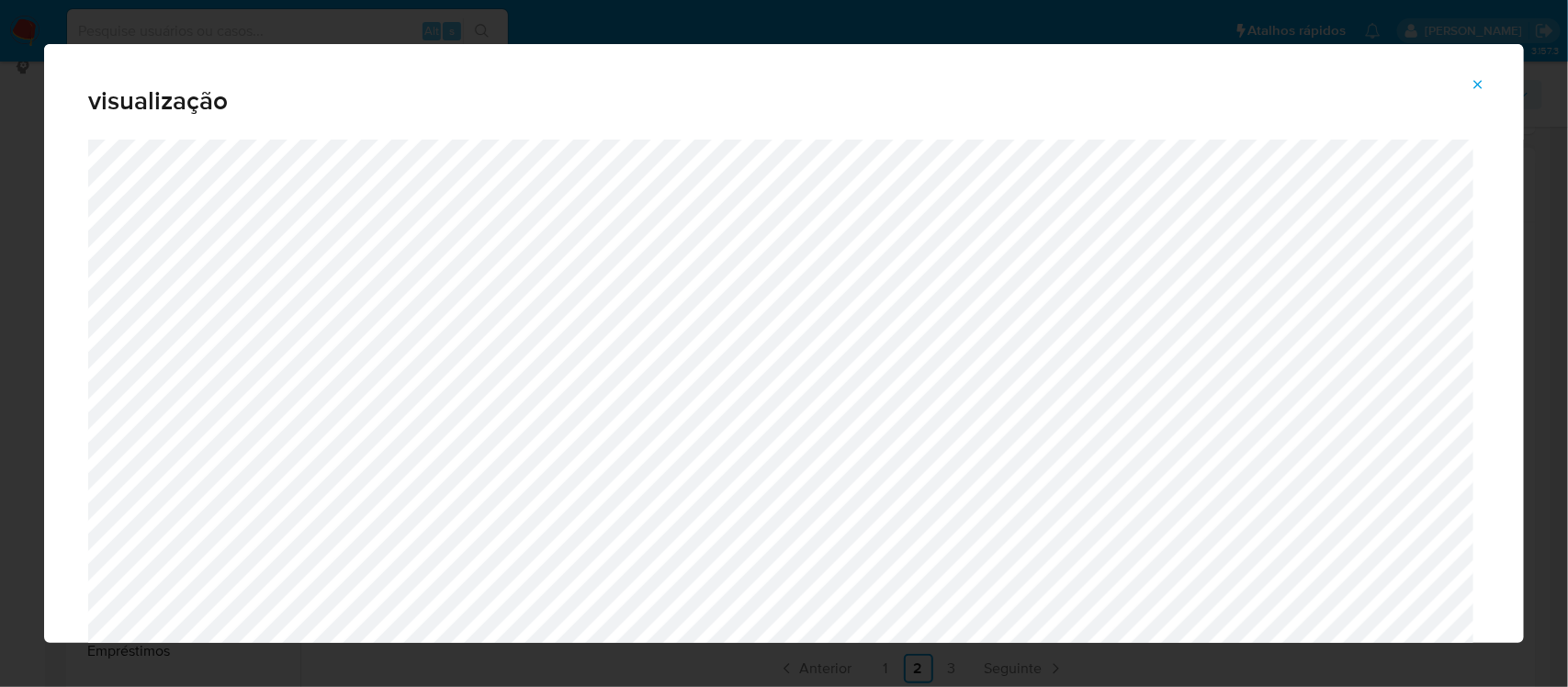
click at [1479, 86] on icon "Attachment preview" at bounding box center [1478, 84] width 15 height 15
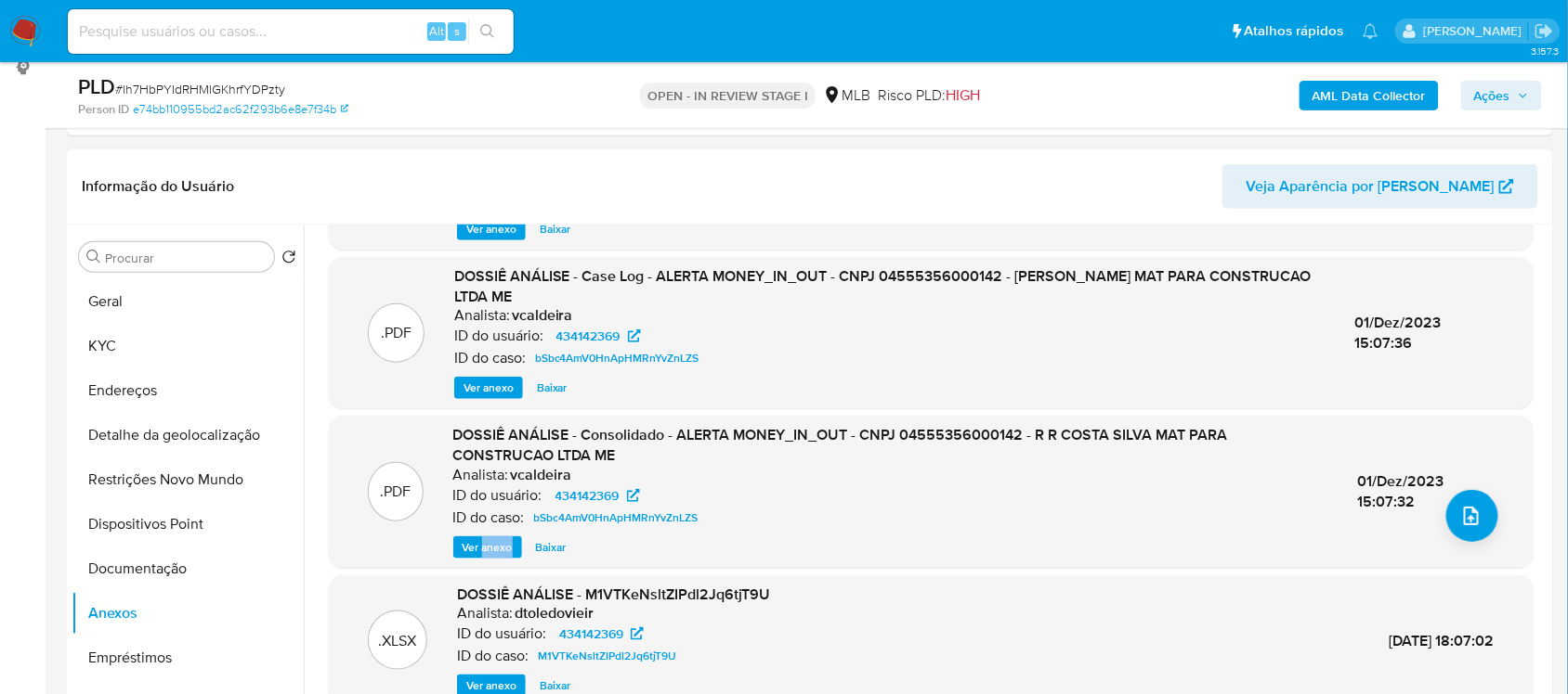
scroll to position [80, 0]
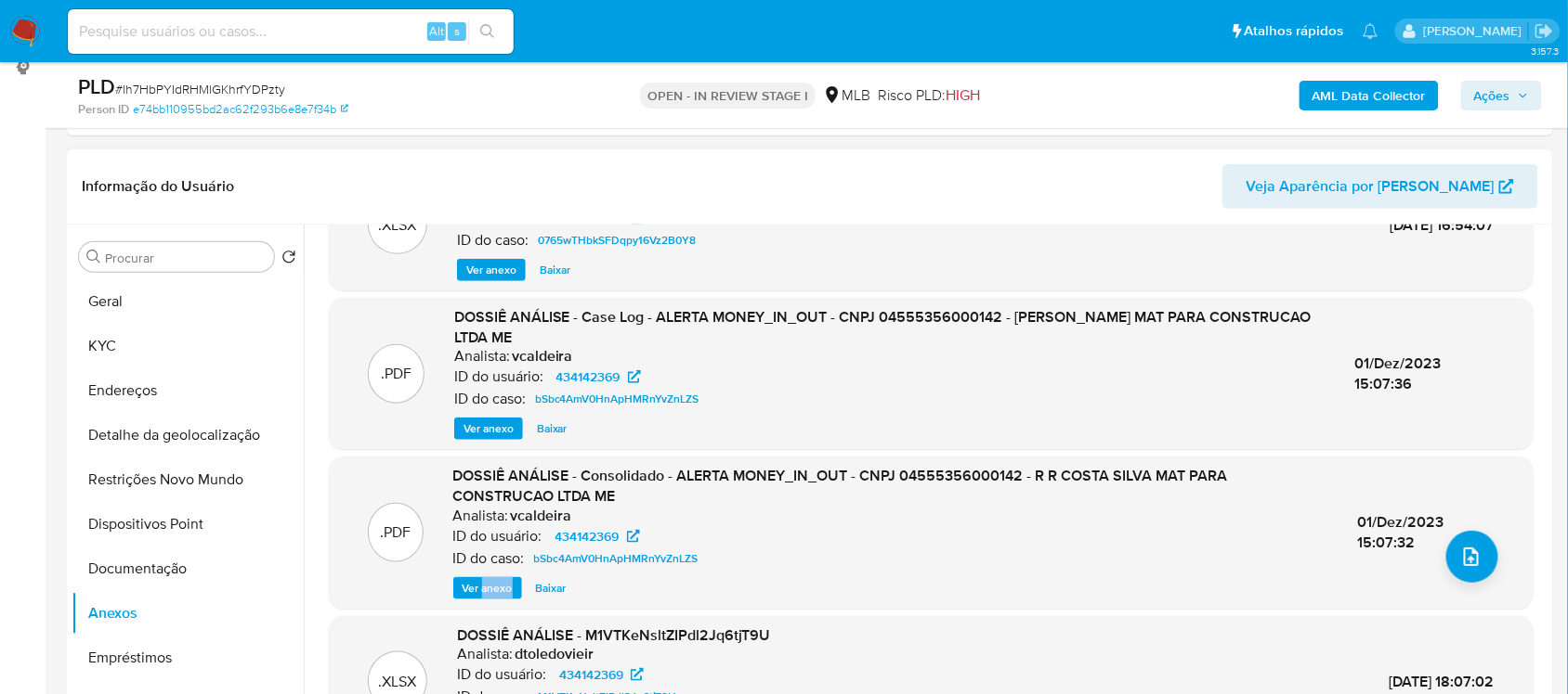
click at [478, 433] on span "Ver anexo" at bounding box center [488, 429] width 50 height 19
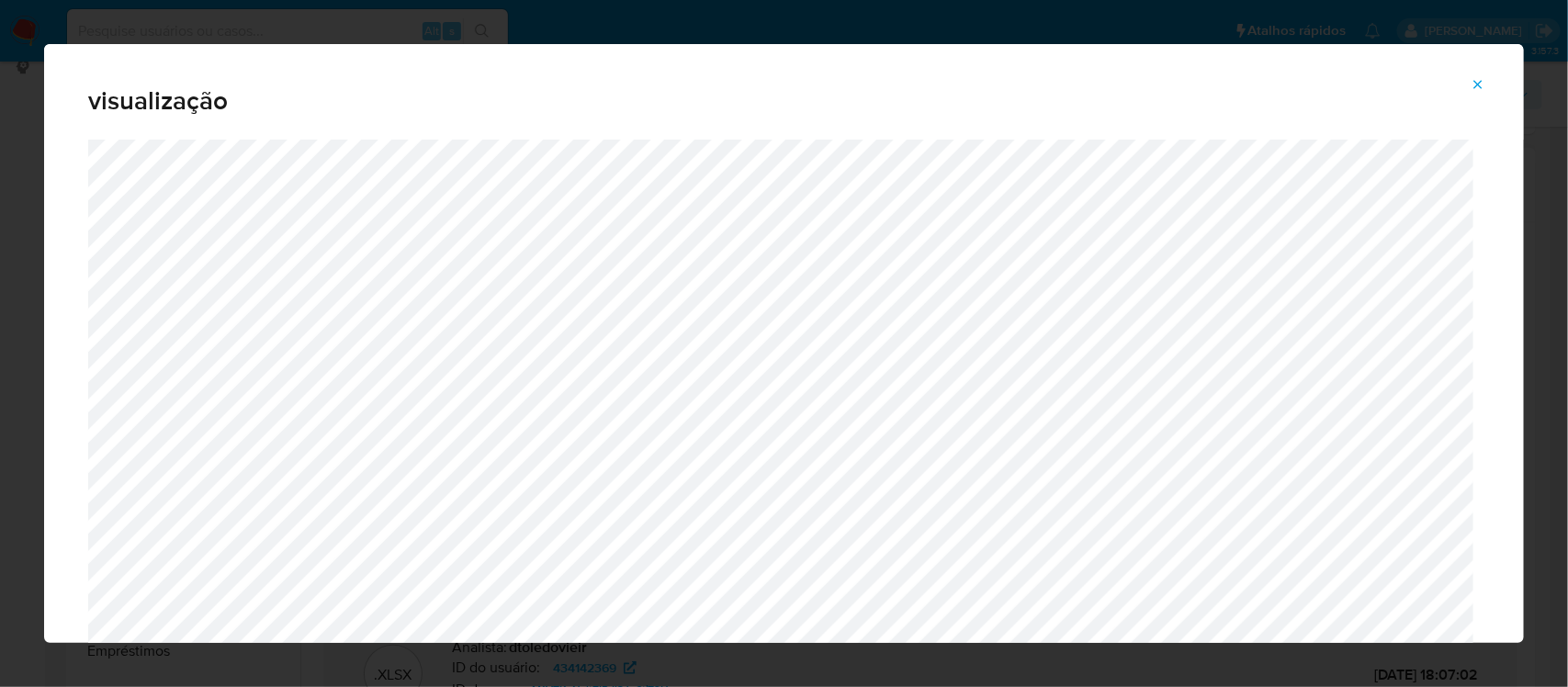
click at [1475, 86] on icon "Attachment preview" at bounding box center [1478, 84] width 15 height 15
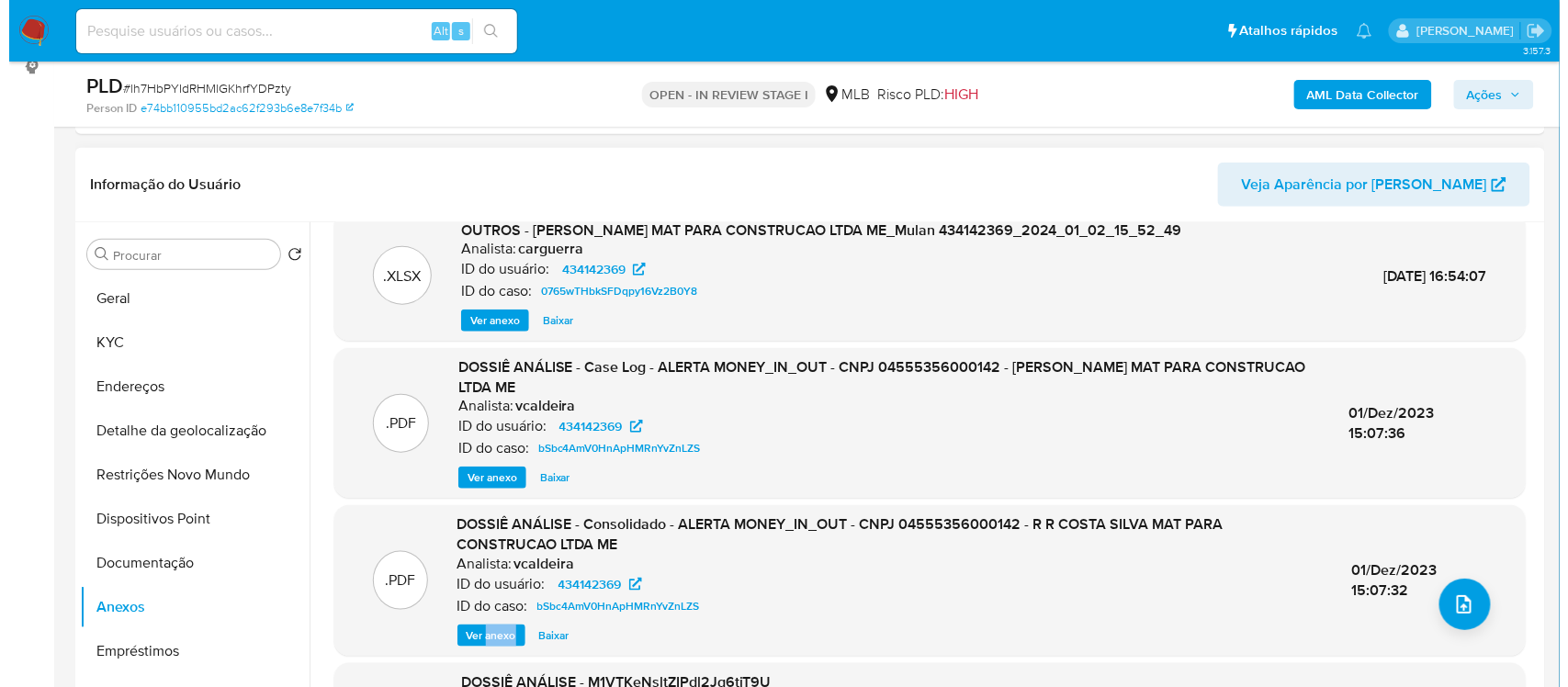
scroll to position [0, 0]
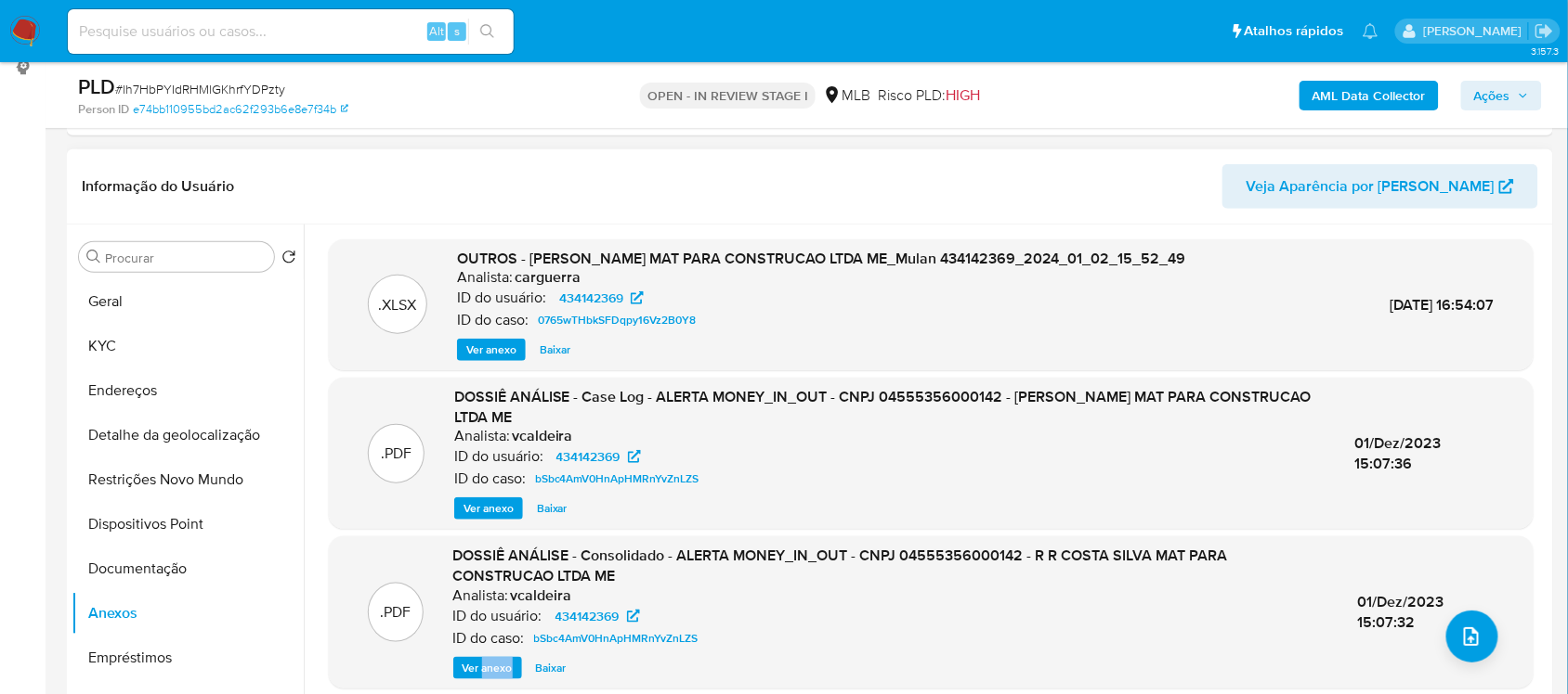
click at [485, 348] on span "Ver anexo" at bounding box center [491, 350] width 50 height 19
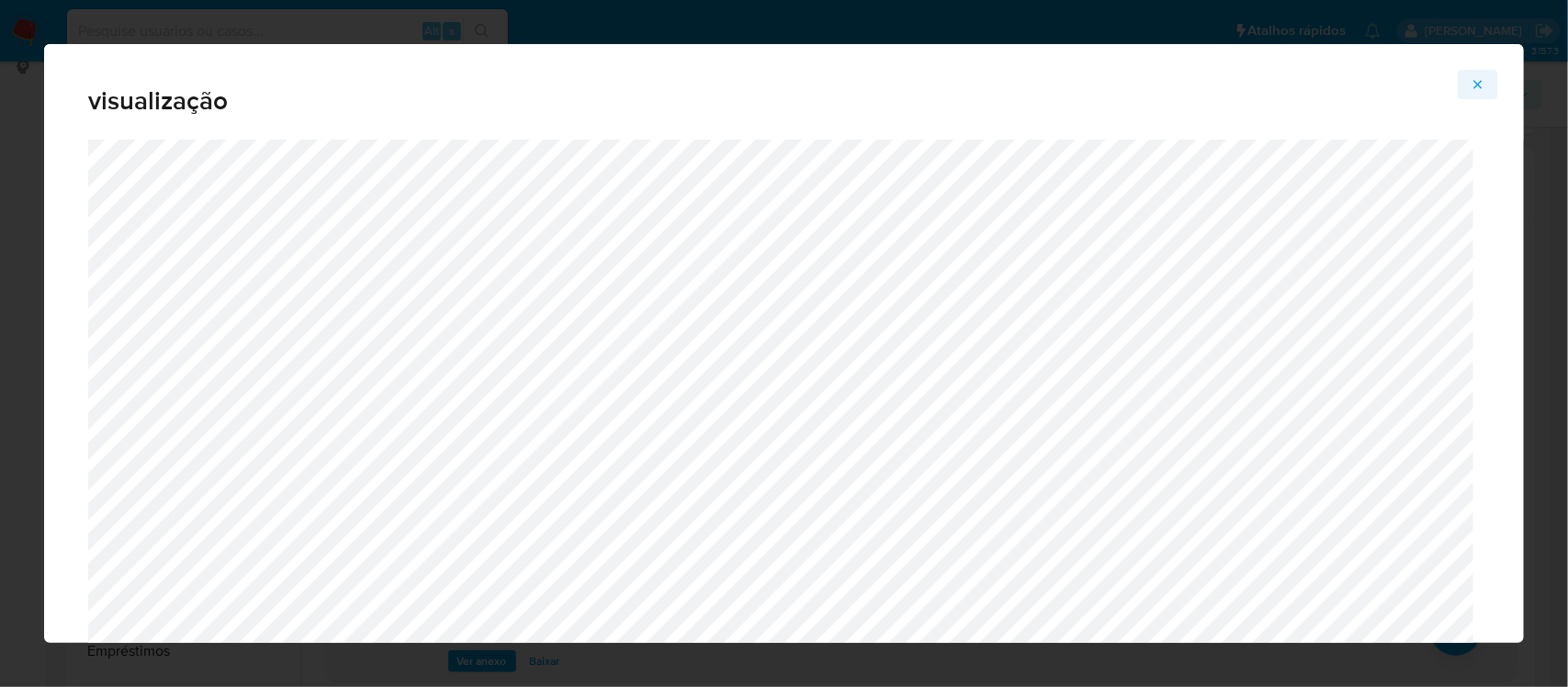
click at [1477, 80] on icon "Attachment preview" at bounding box center [1478, 84] width 15 height 15
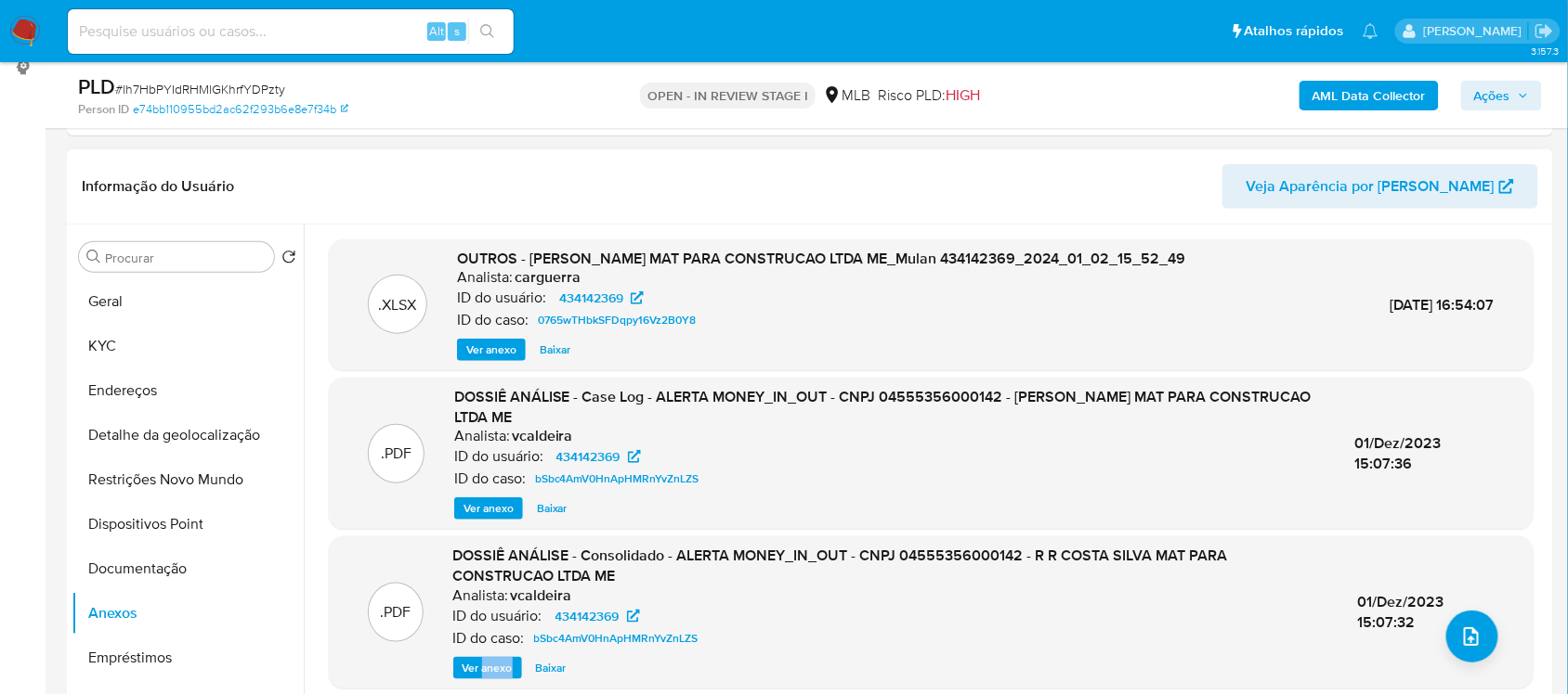
click at [504, 504] on span "Ver anexo" at bounding box center [488, 508] width 50 height 19
click at [502, 504] on div "Ver anexo Ver anexo Baixar" at bounding box center [890, 508] width 872 height 23
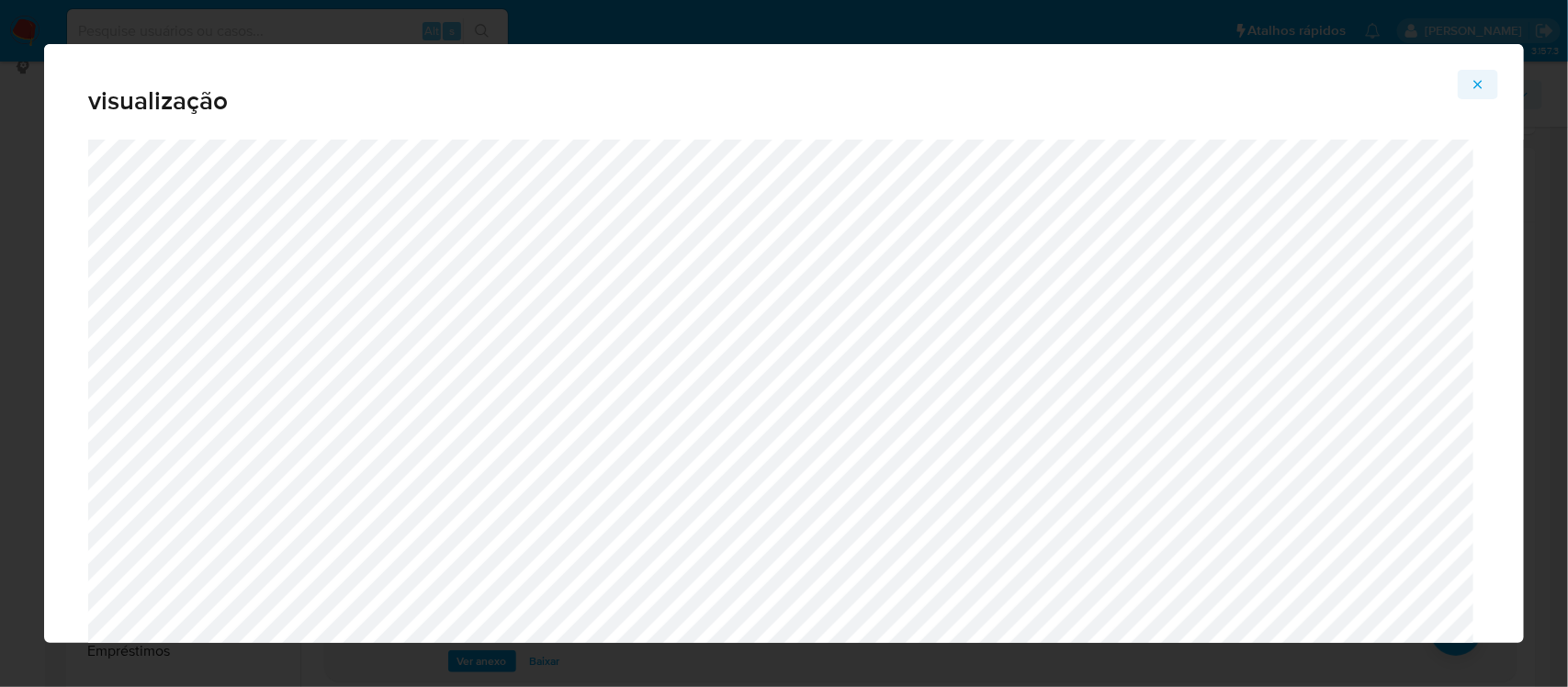
click at [1475, 84] on icon "Attachment preview" at bounding box center [1478, 84] width 15 height 15
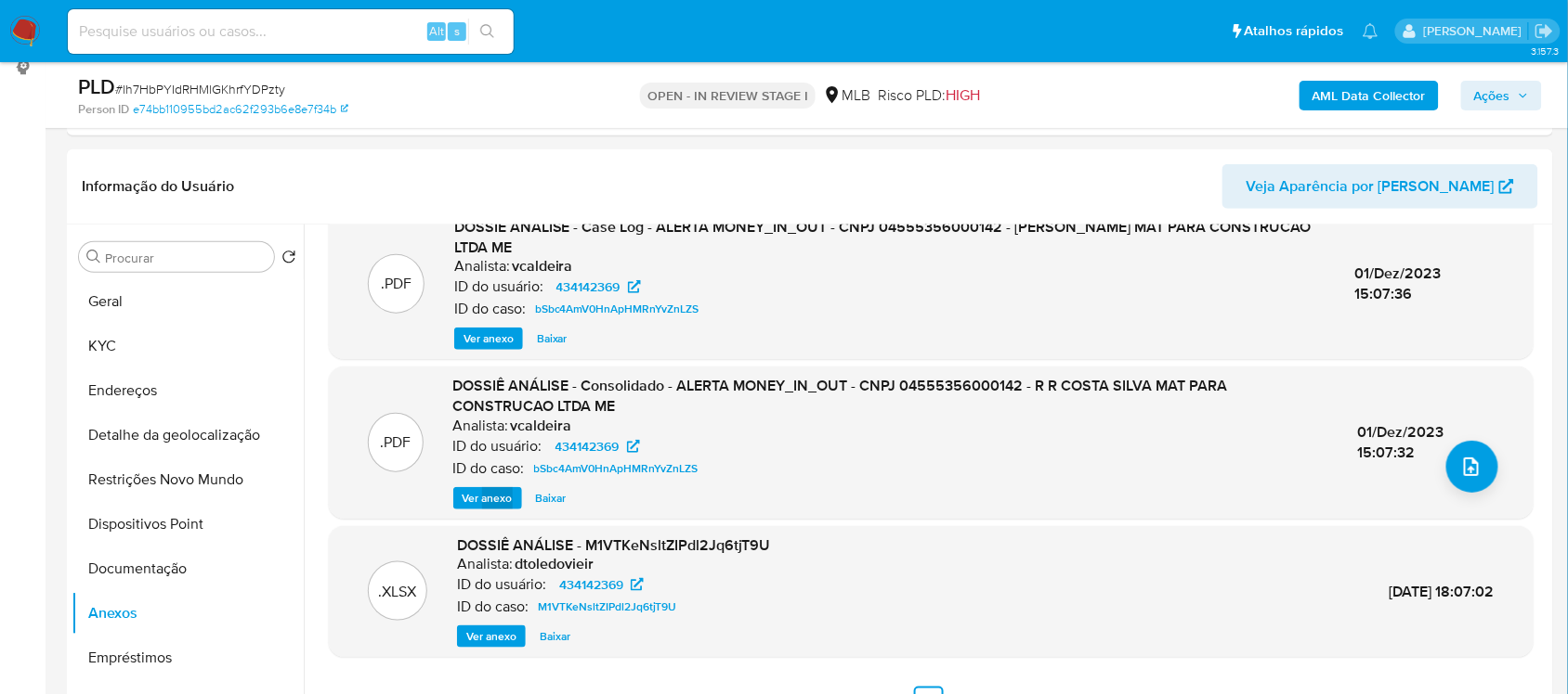
scroll to position [196, 0]
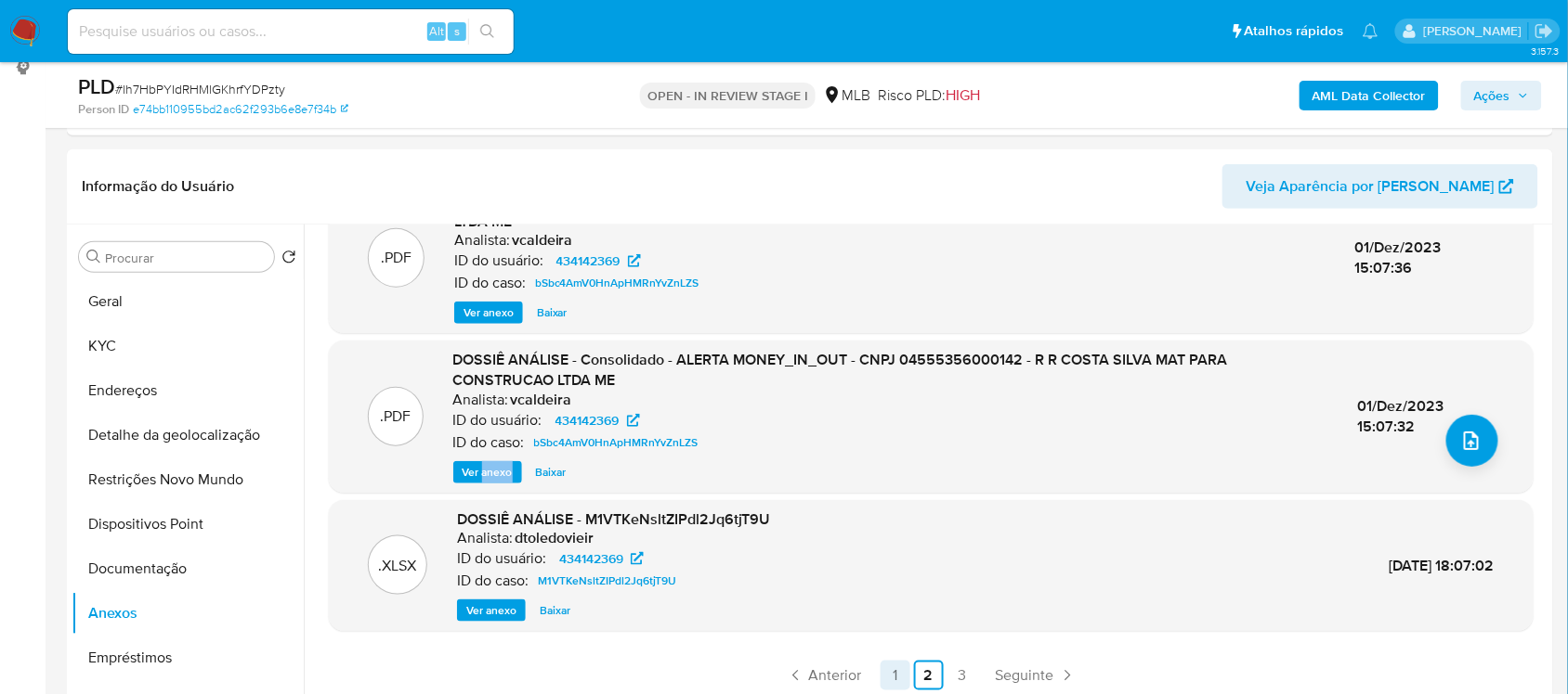
click at [892, 680] on link "1" at bounding box center [895, 675] width 30 height 29
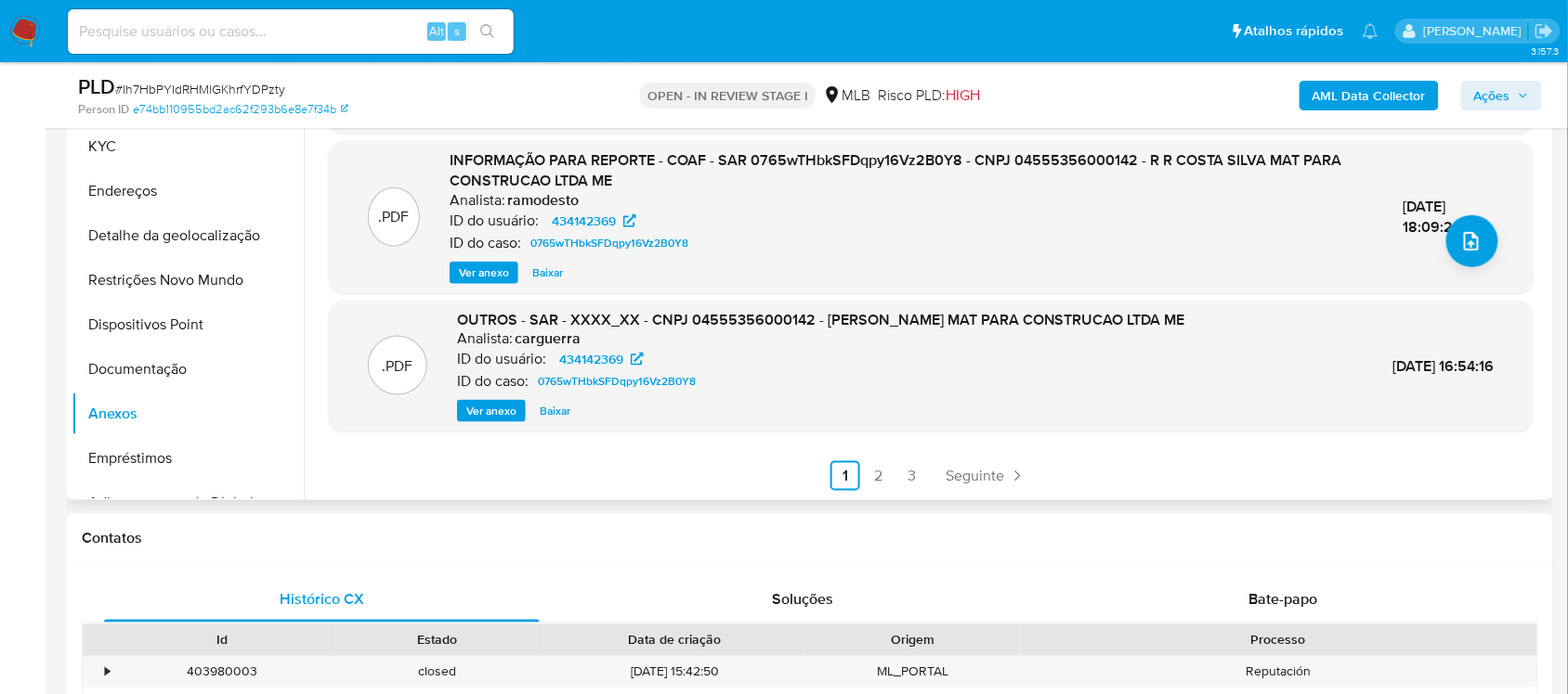
scroll to position [490, 0]
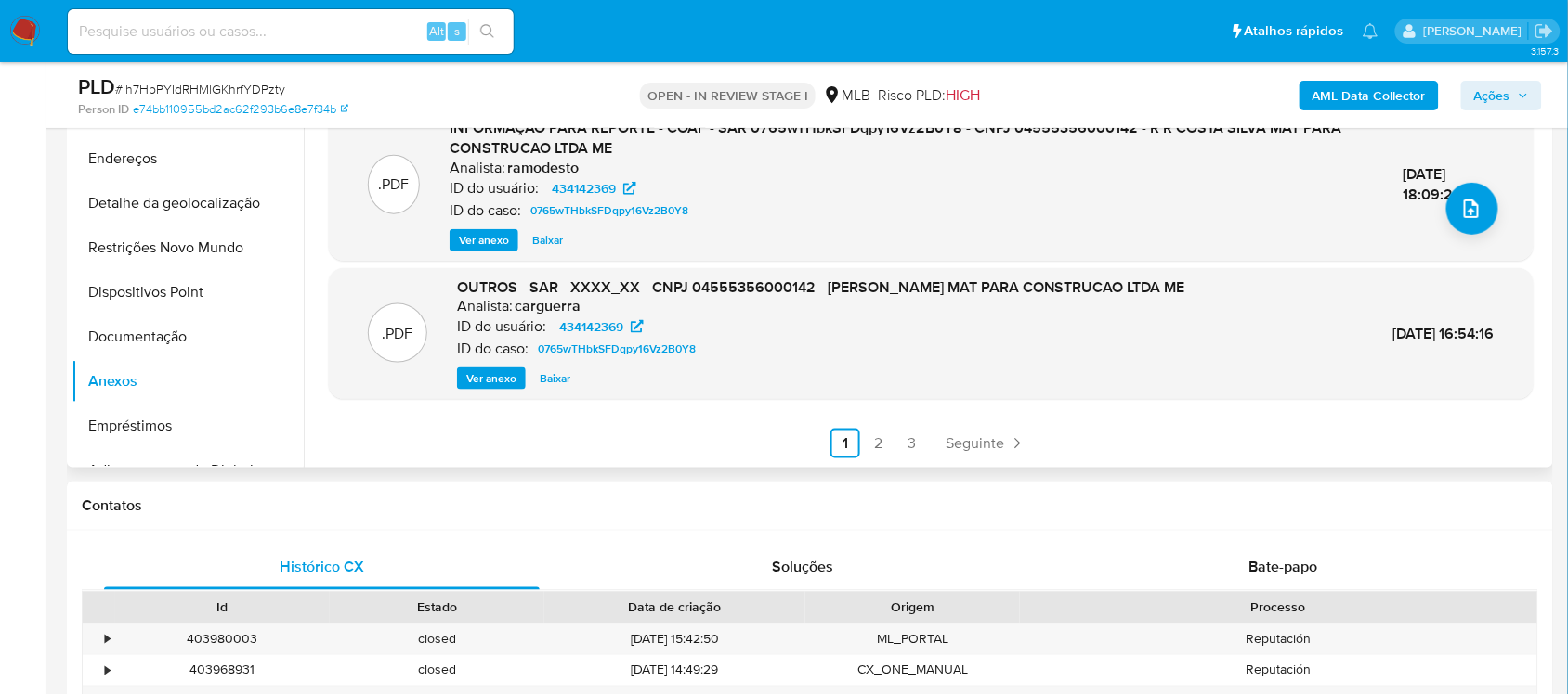
click at [504, 376] on span "Ver anexo" at bounding box center [491, 378] width 50 height 19
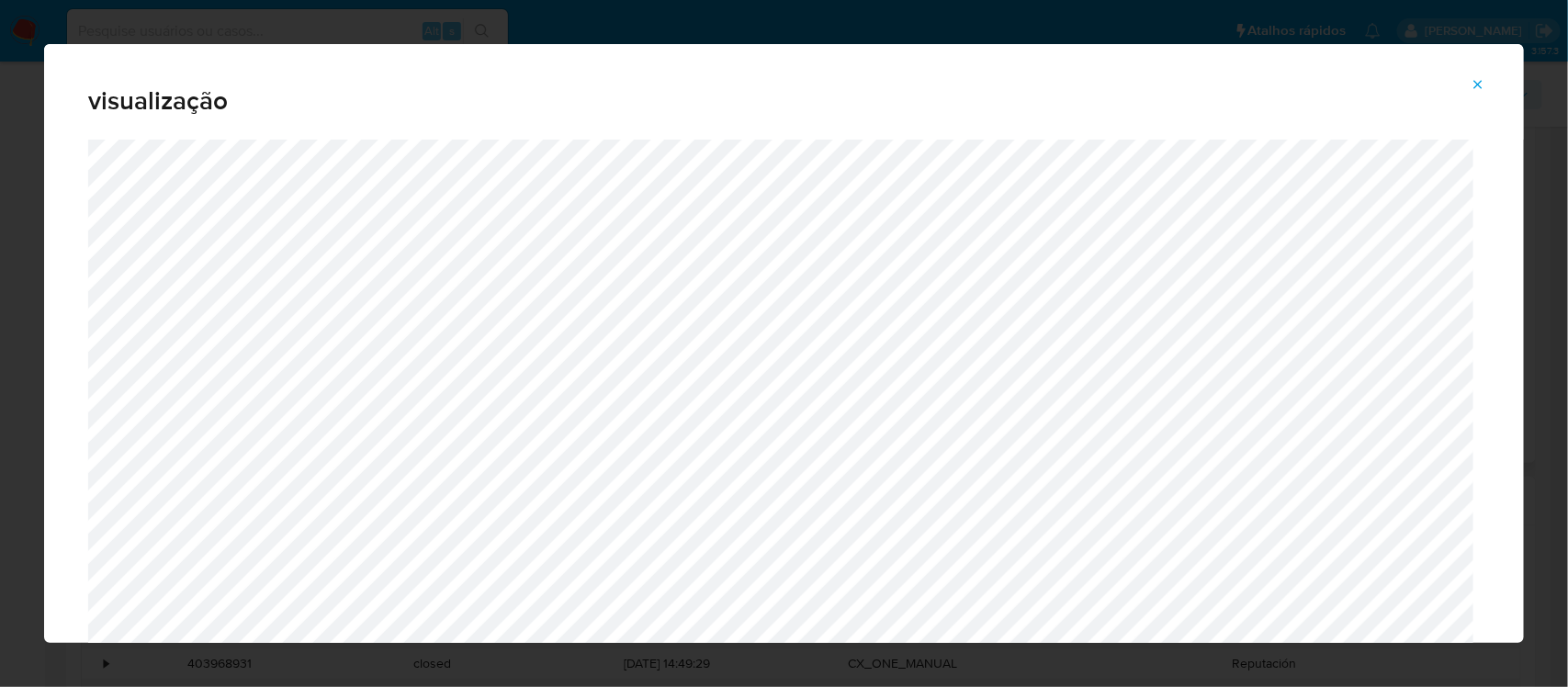
click at [1479, 78] on icon "Attachment preview" at bounding box center [1478, 84] width 15 height 15
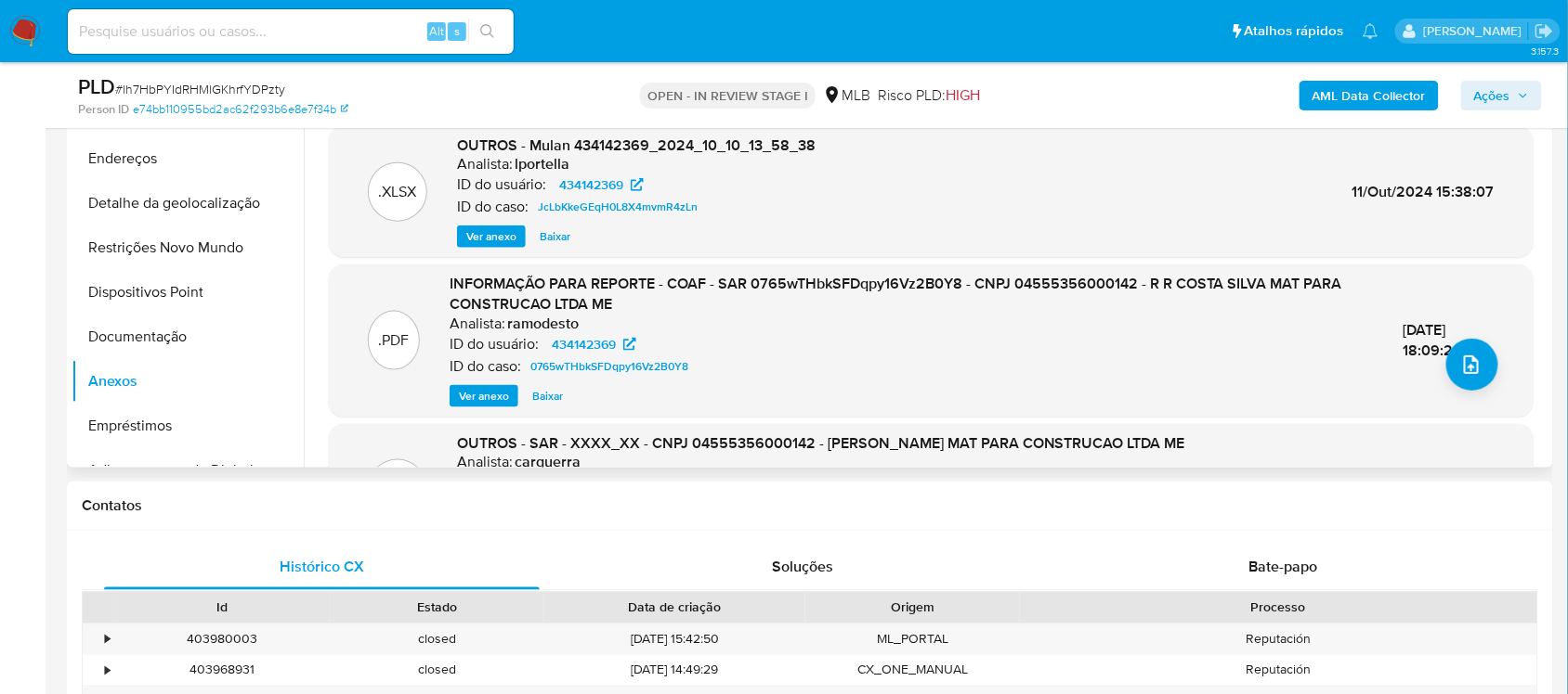
scroll to position [0, 0]
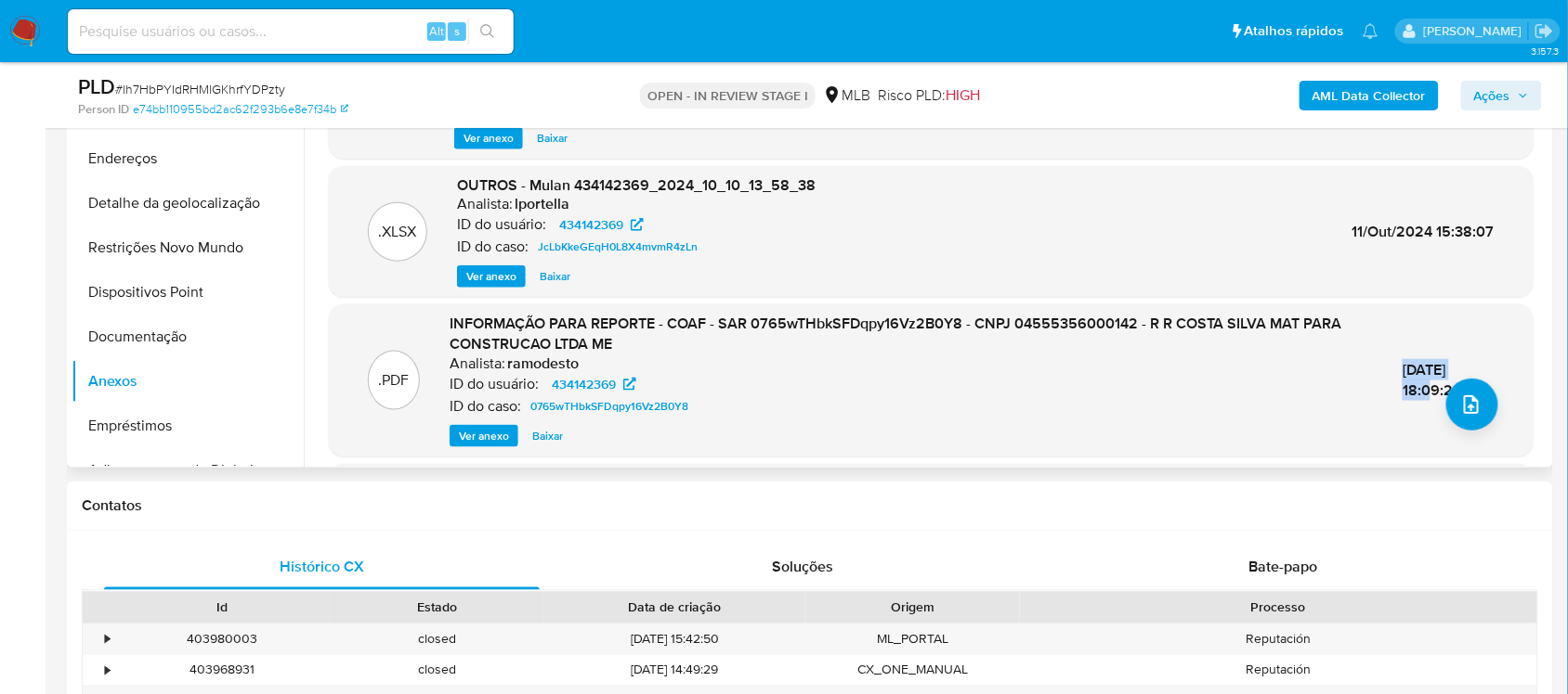
drag, startPoint x: 1362, startPoint y: 373, endPoint x: 1454, endPoint y: 367, distance: 92.2
click at [1454, 367] on div ".PDF INFORMAÇÃO PARA REPORTE - COAF - SAR 0765wTHbkSFDqpy16Vz2B0Y8 - CNPJ 04555…" at bounding box center [932, 379] width 1186 height 133
copy span "05/Jan/2024"
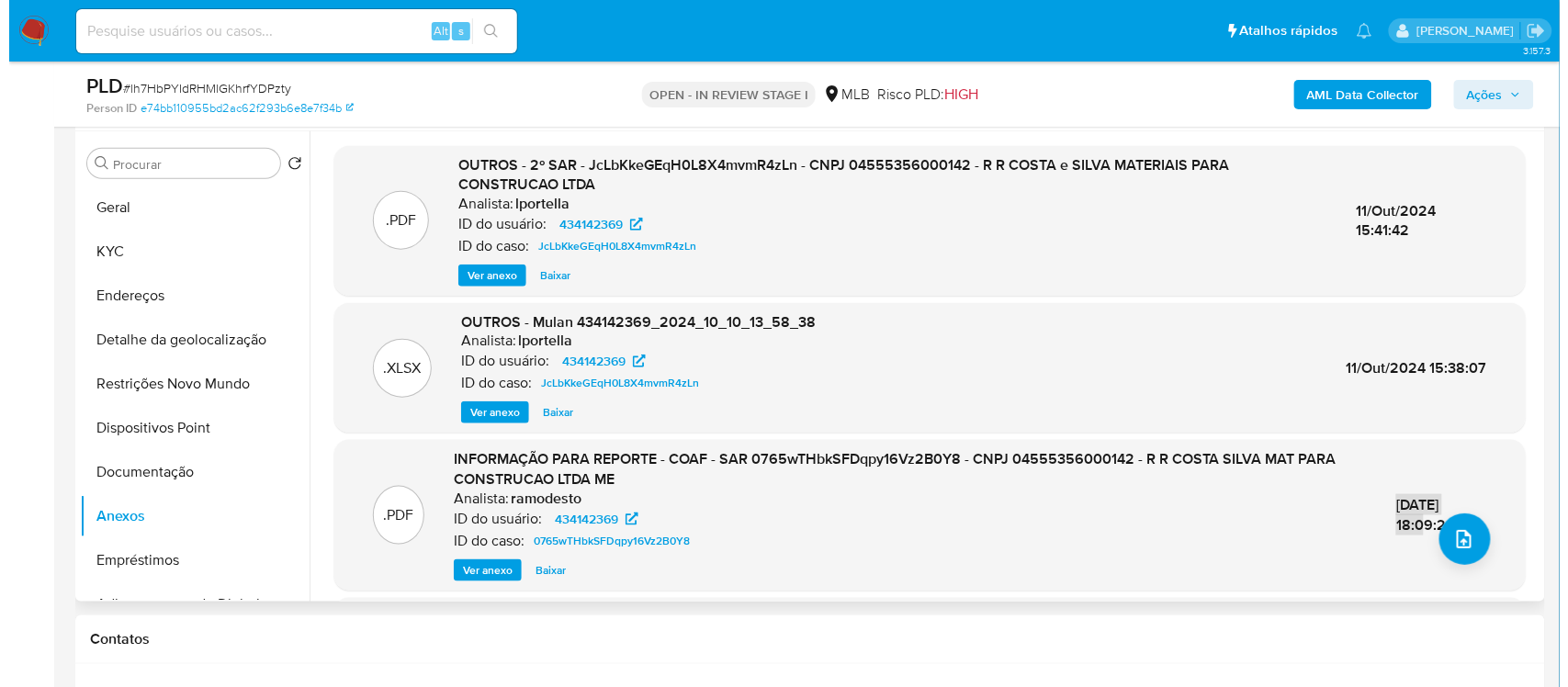
scroll to position [255, 0]
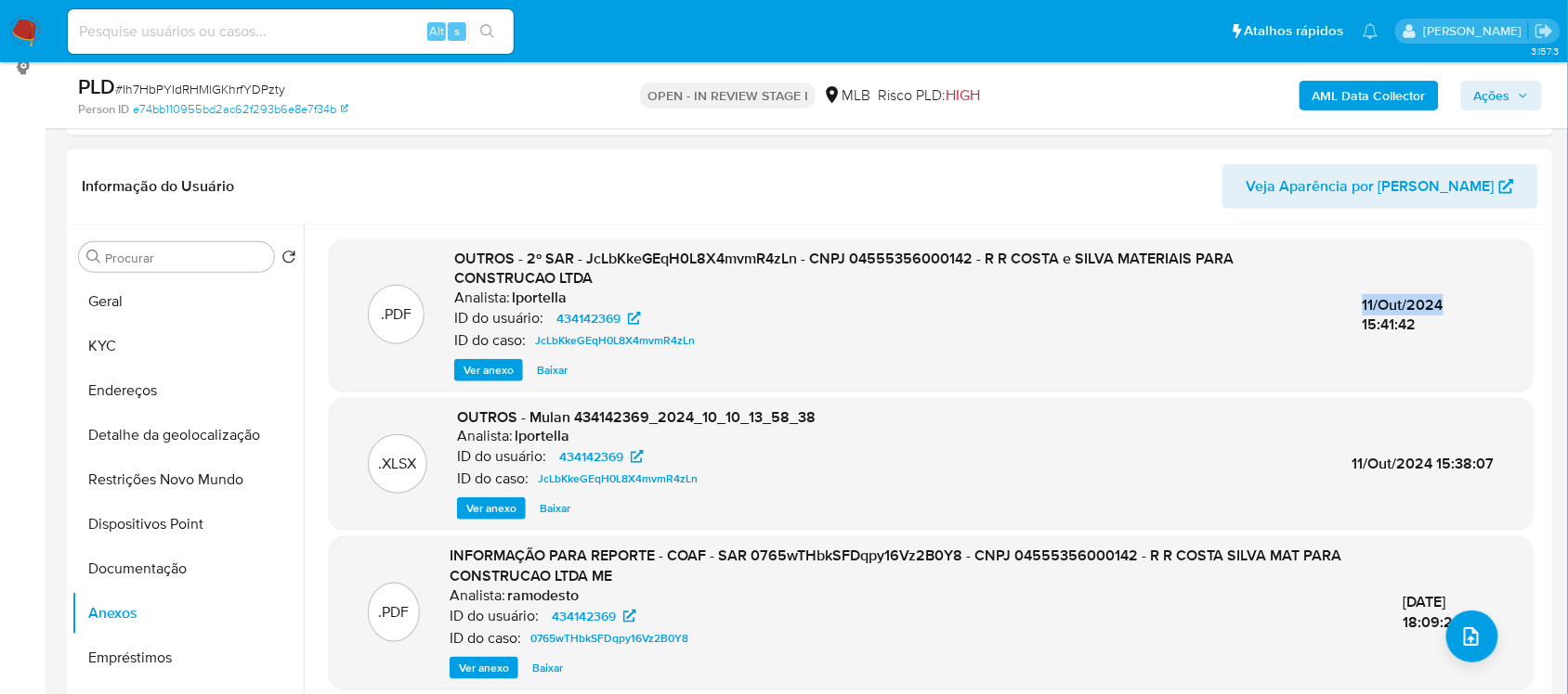
drag, startPoint x: 1357, startPoint y: 300, endPoint x: 1438, endPoint y: 304, distance: 81.1
click at [1438, 304] on div "11/Out/2024 15:41:42" at bounding box center [1428, 315] width 132 height 40
copy span "11/Out/2024"
click at [502, 369] on span "Ver anexo" at bounding box center [488, 370] width 50 height 19
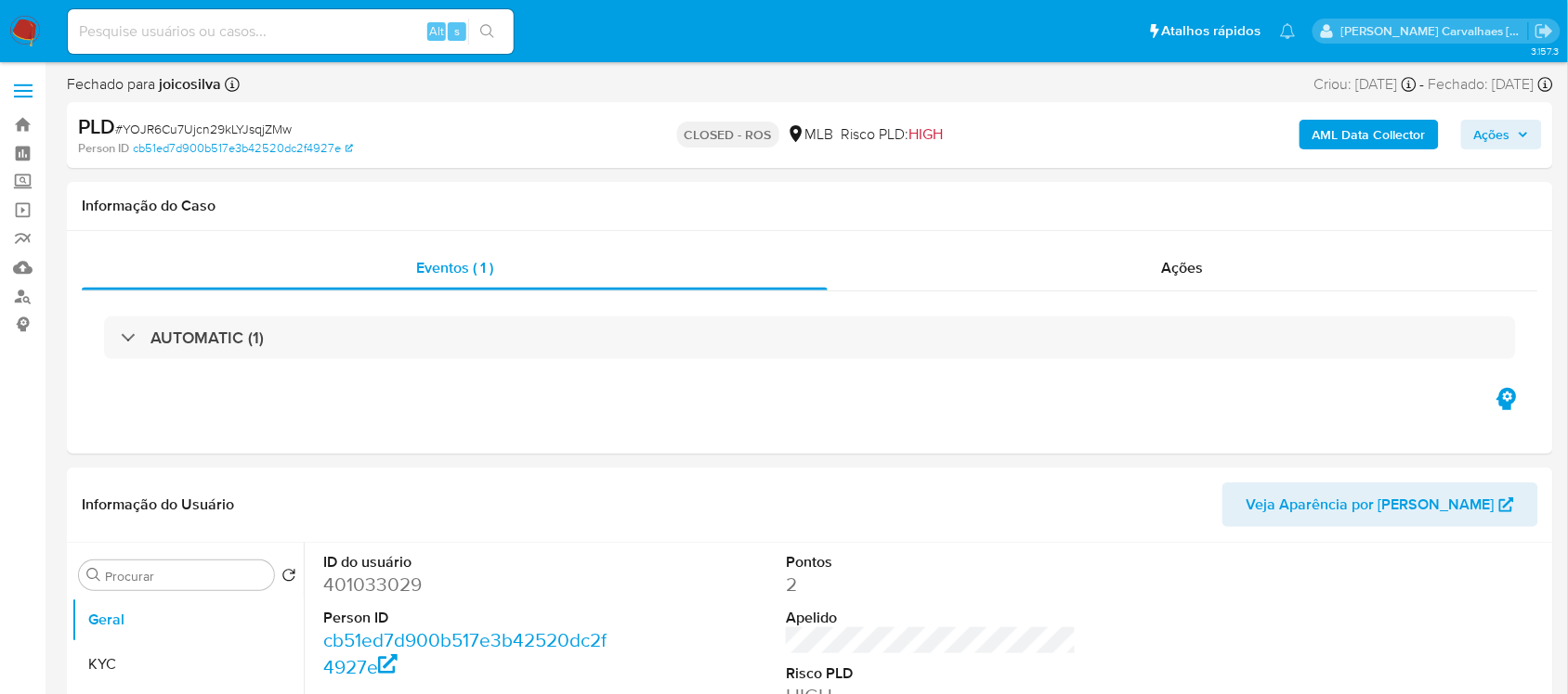
select select "10"
click at [135, 28] on input at bounding box center [290, 31] width 446 height 25
paste input "lh7HbPYIdRHMlGKhrfYDPzty"
type input "lh7HbPYIdRHMlGKhrfYDPzty"
click at [493, 32] on icon "search-icon" at bounding box center [487, 31] width 15 height 15
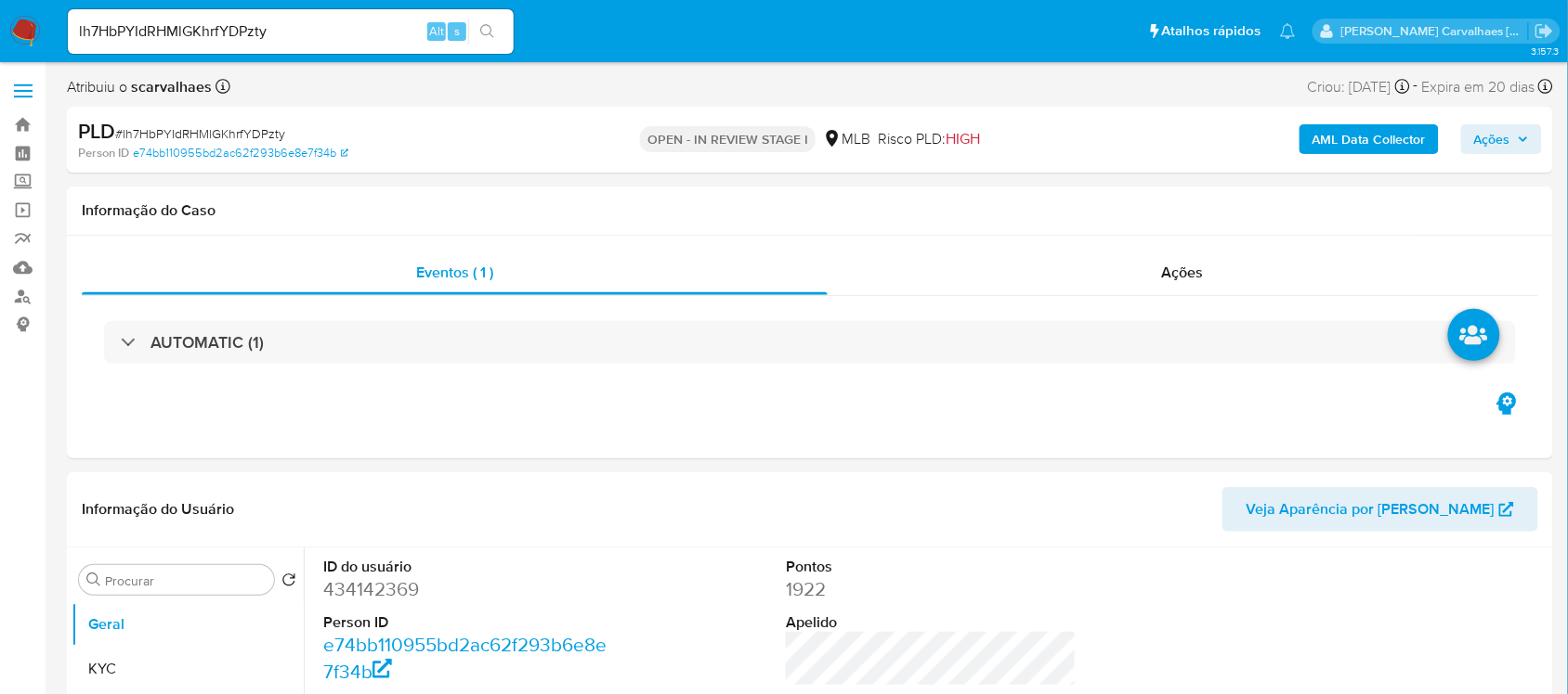
select select "10"
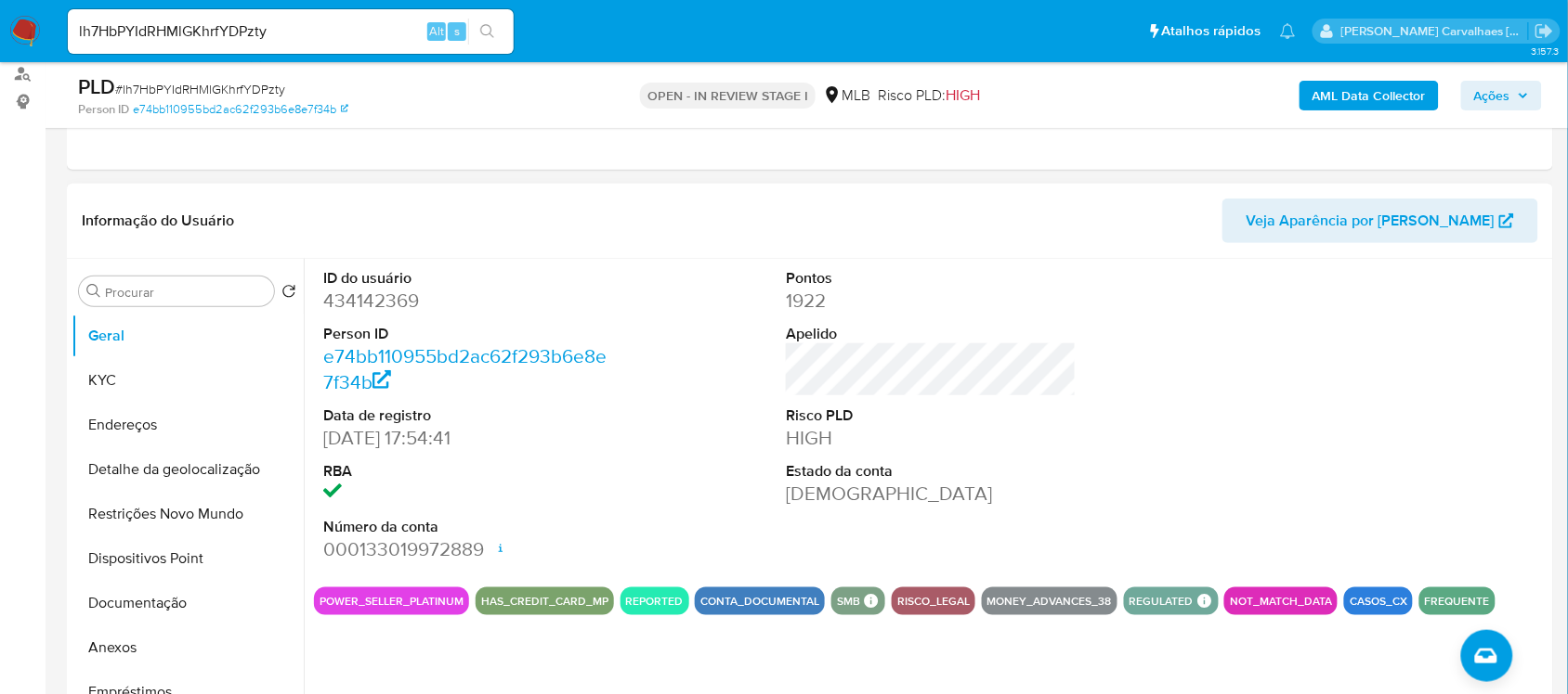
scroll to position [232, 0]
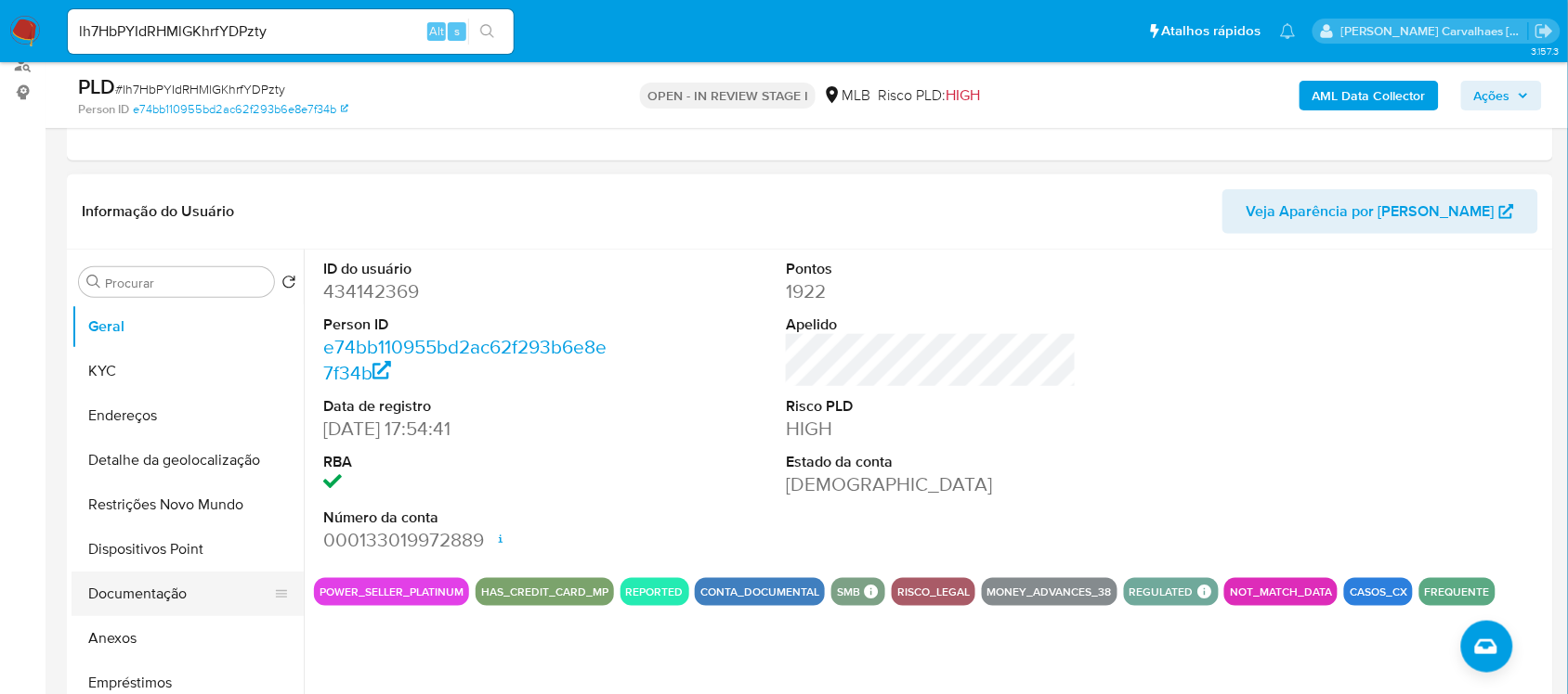
click at [144, 586] on button "Documentação" at bounding box center [180, 594] width 217 height 44
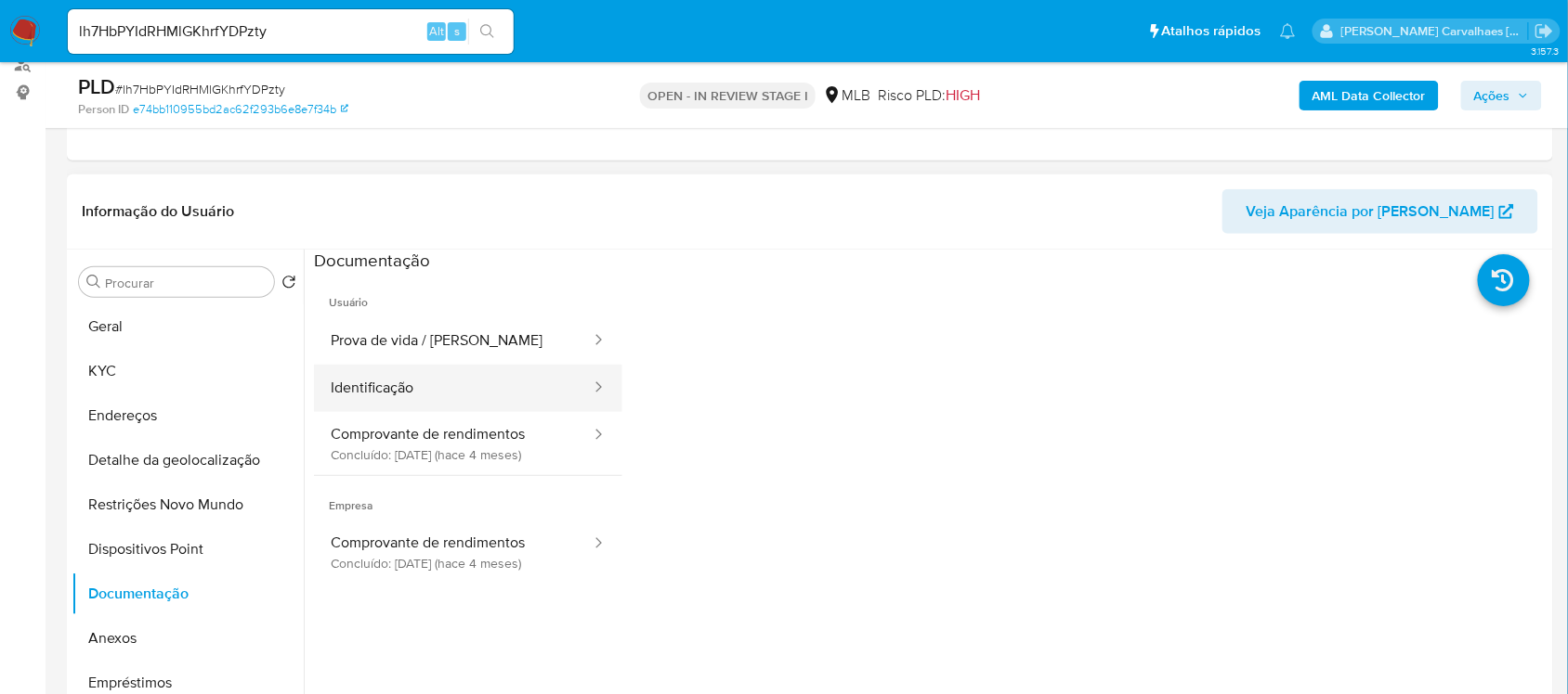
click at [339, 388] on button "Identificação" at bounding box center [452, 388] width 278 height 47
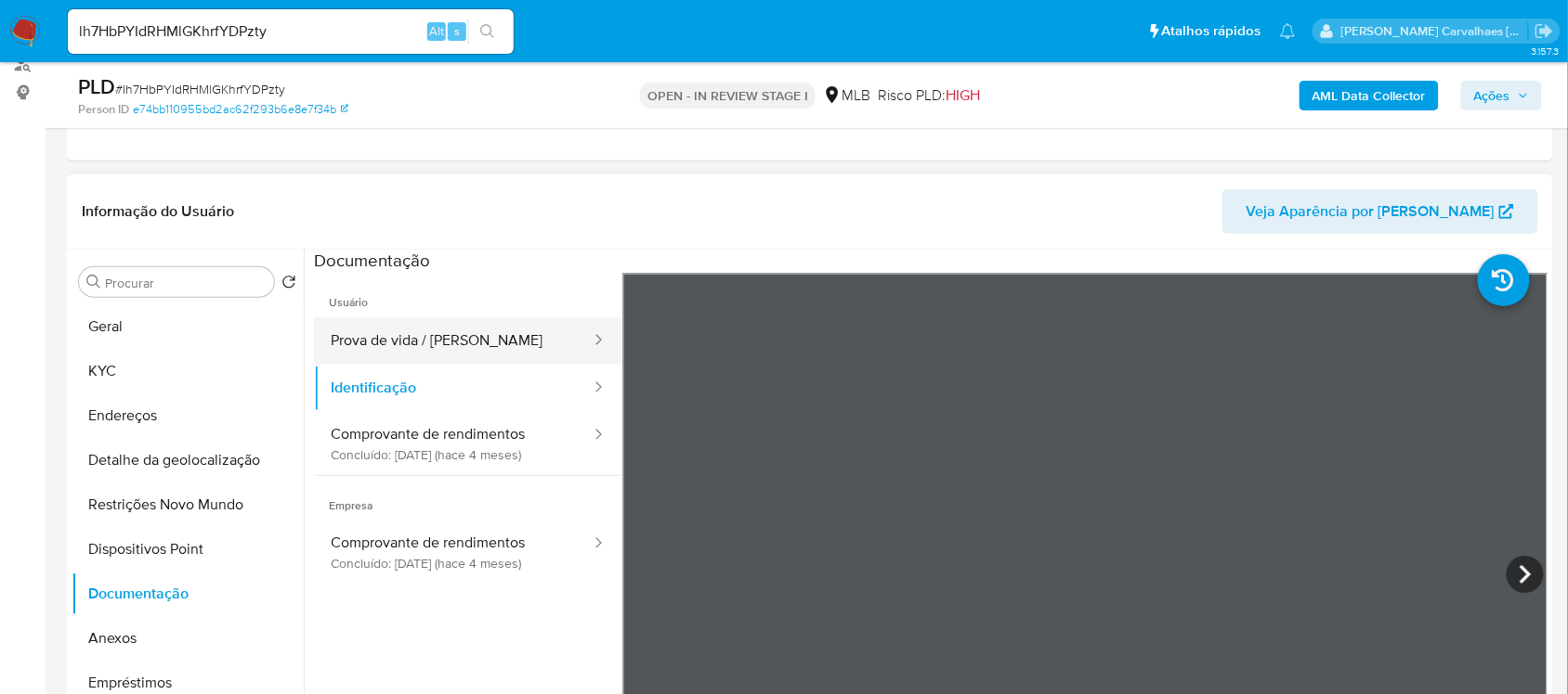
click at [379, 322] on button "Prova de vida / Selfie" at bounding box center [452, 341] width 278 height 47
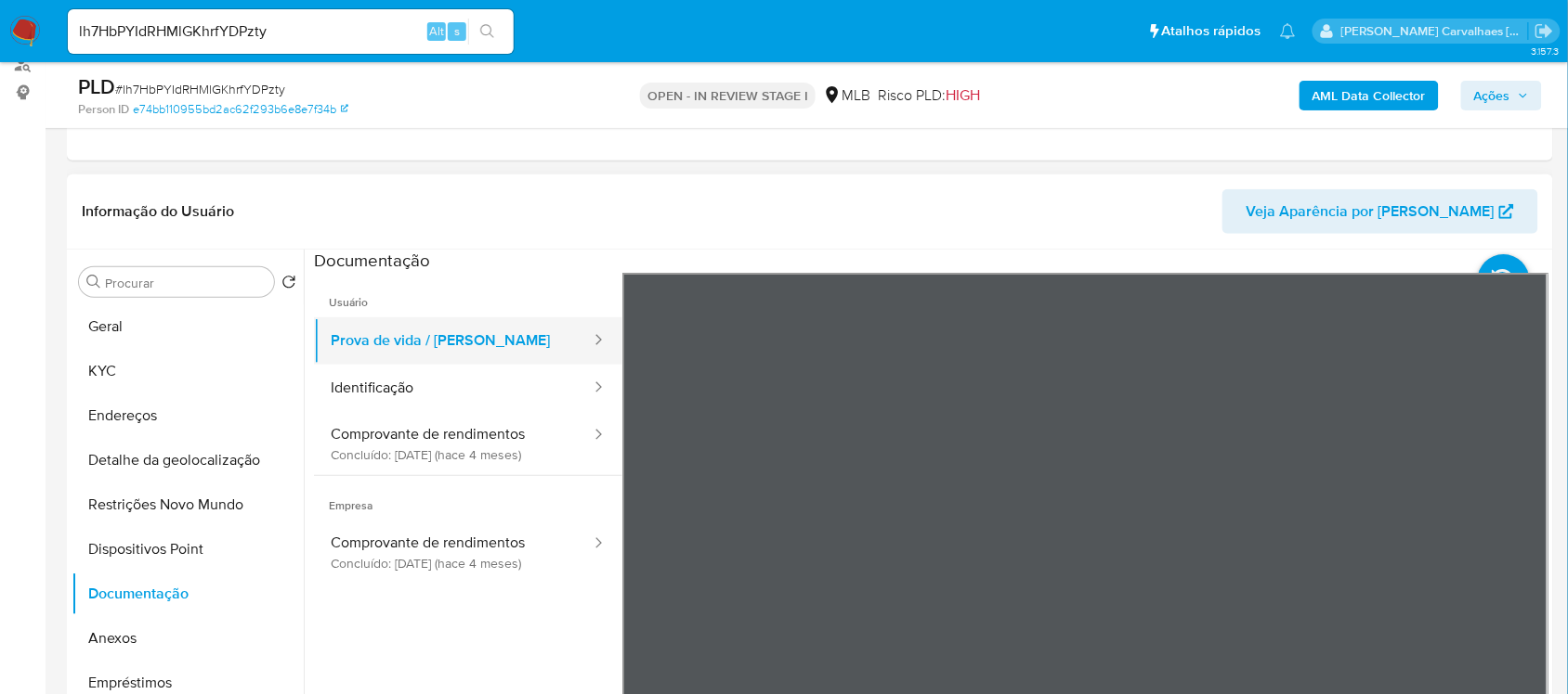
click at [493, 356] on button "Prova de vida / Selfie" at bounding box center [452, 341] width 278 height 47
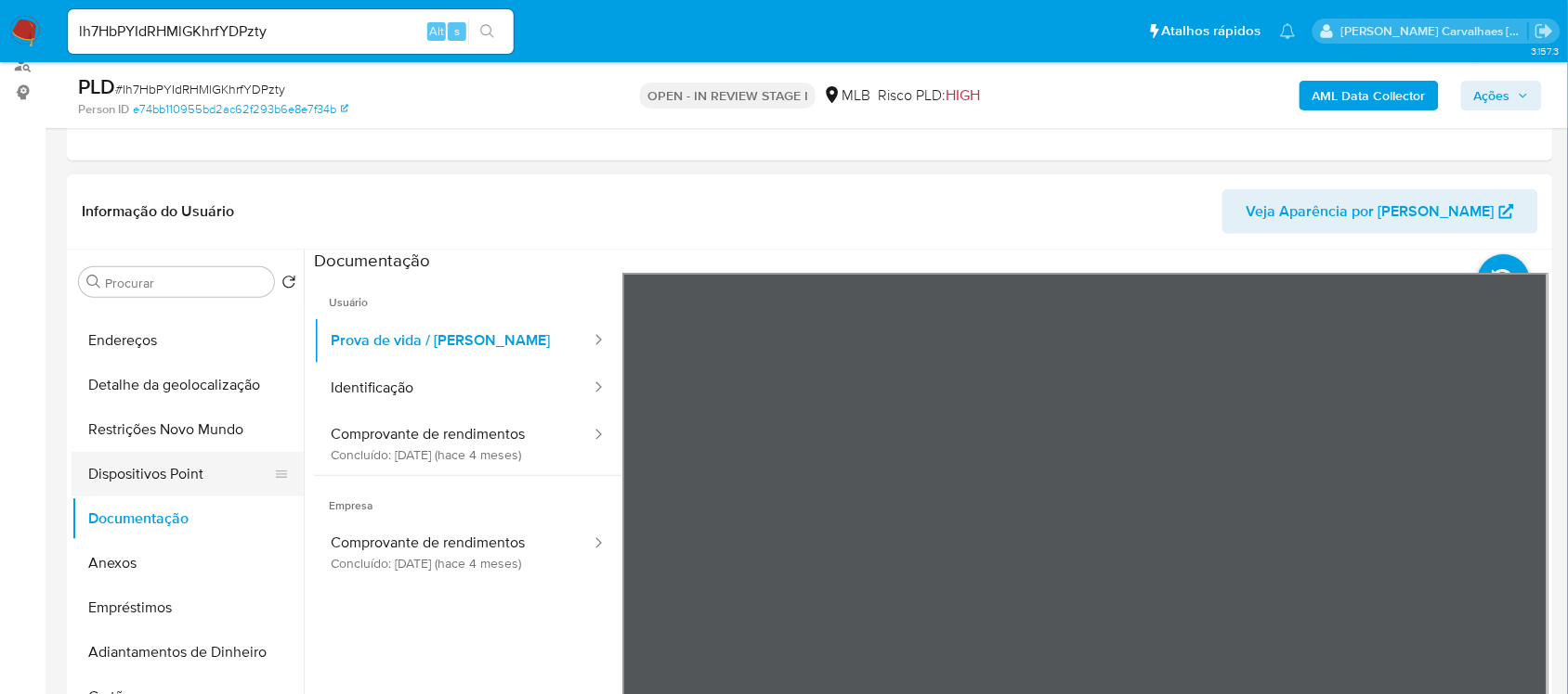
scroll to position [116, 0]
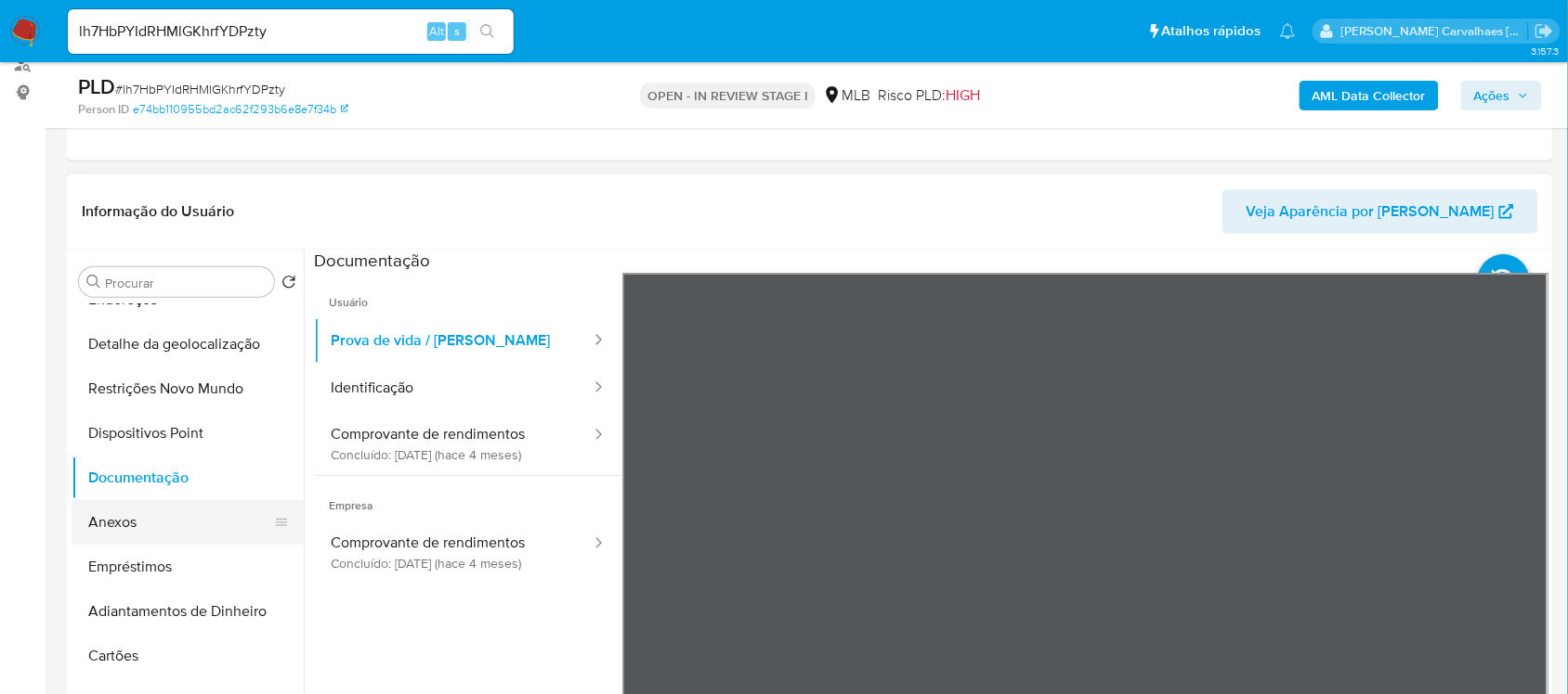
click at [153, 515] on button "Anexos" at bounding box center [180, 522] width 217 height 44
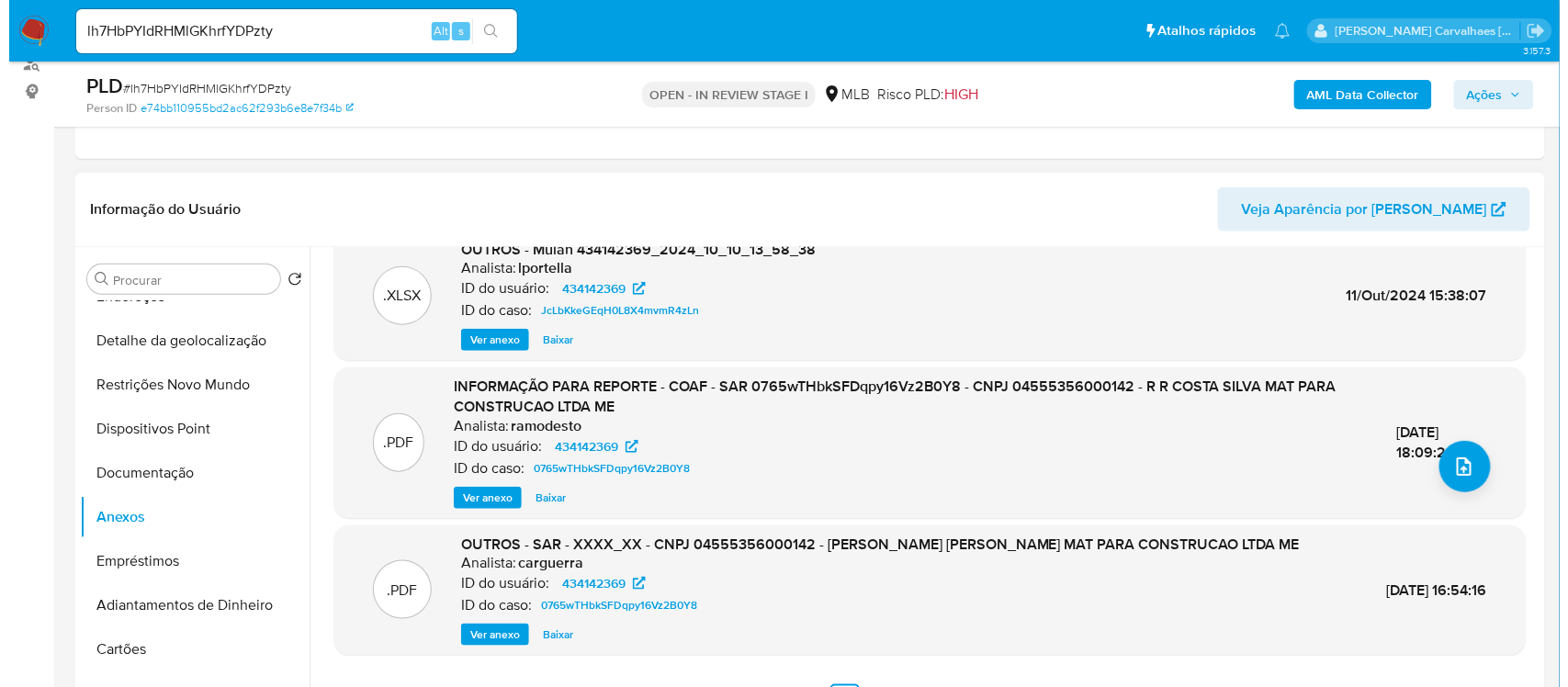
scroll to position [194, 0]
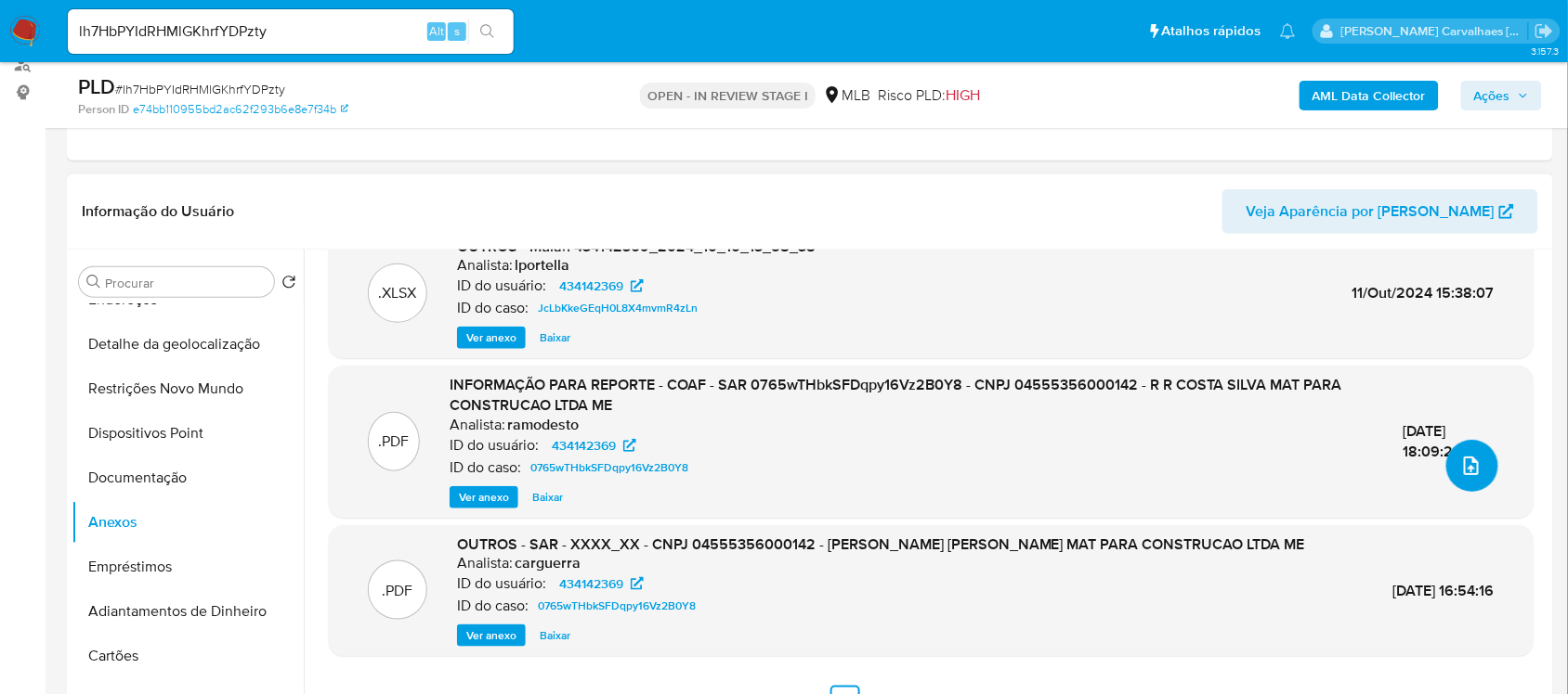
click at [1461, 470] on icon "upload-file" at bounding box center [1472, 466] width 23 height 23
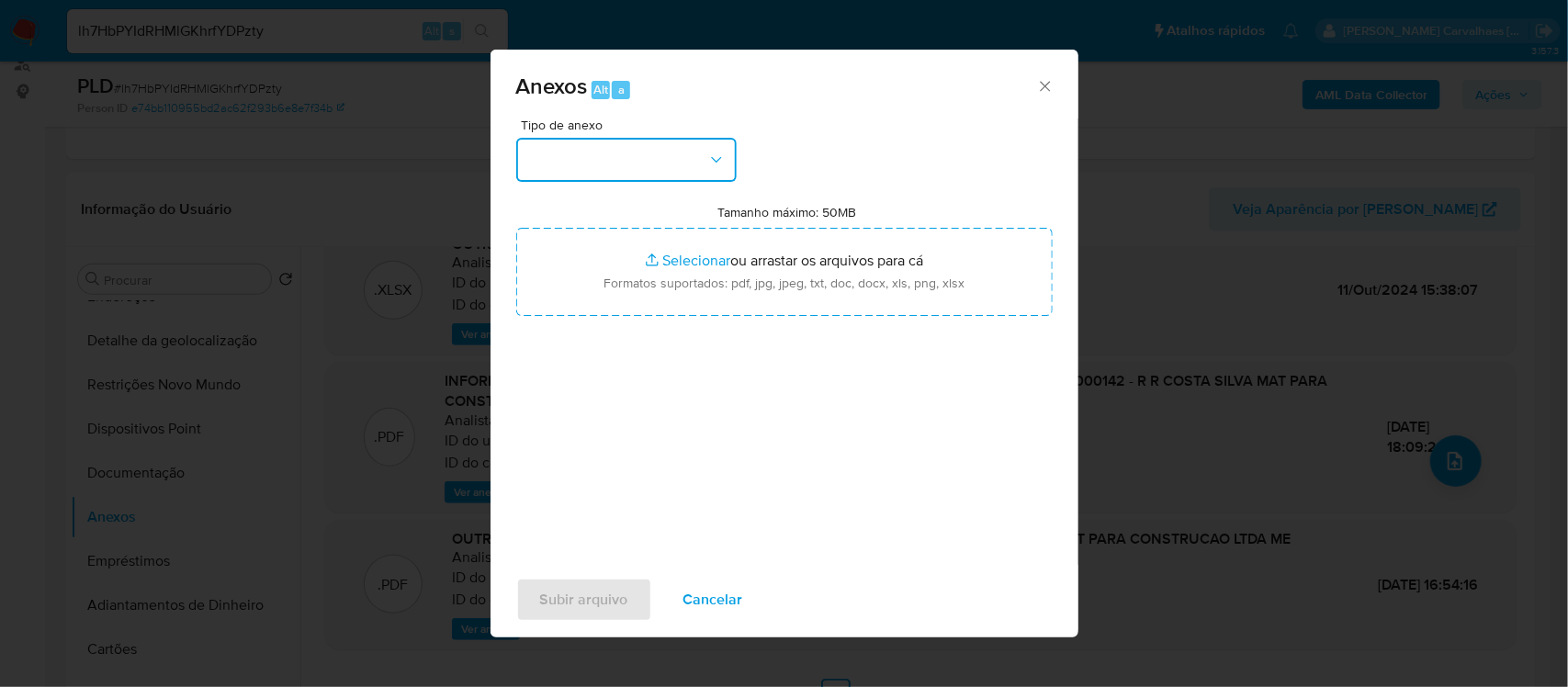
click at [689, 162] on button "button" at bounding box center [626, 160] width 221 height 44
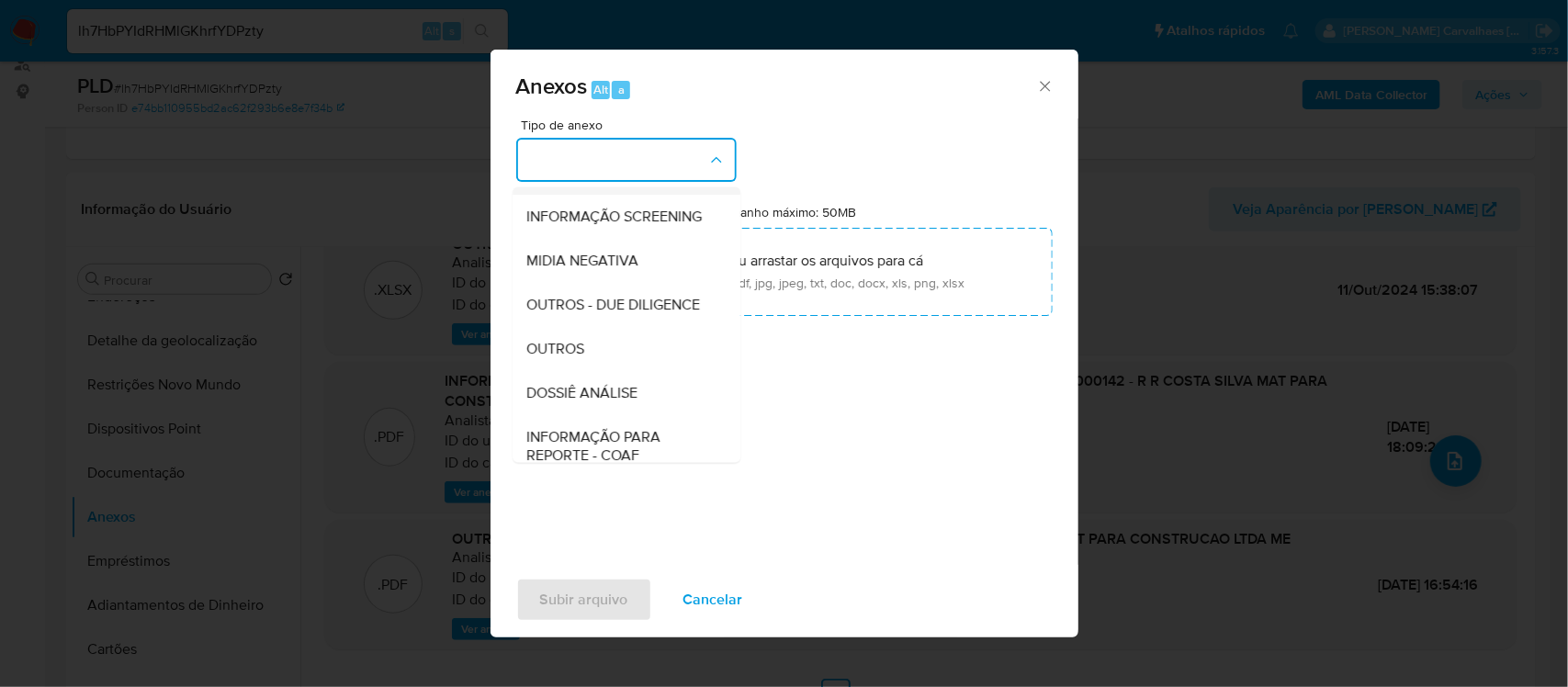
scroll to position [230, 0]
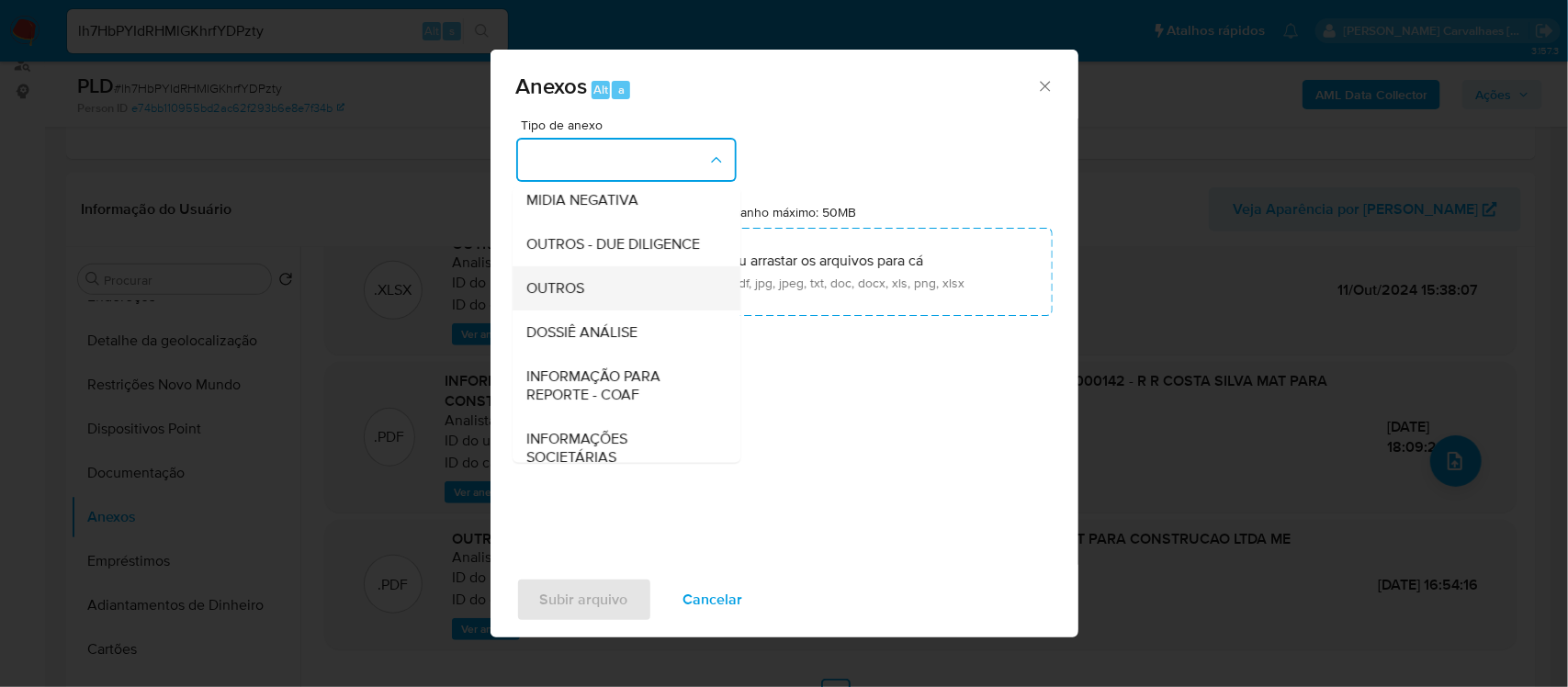
click at [589, 309] on div "OUTROS" at bounding box center [621, 287] width 188 height 44
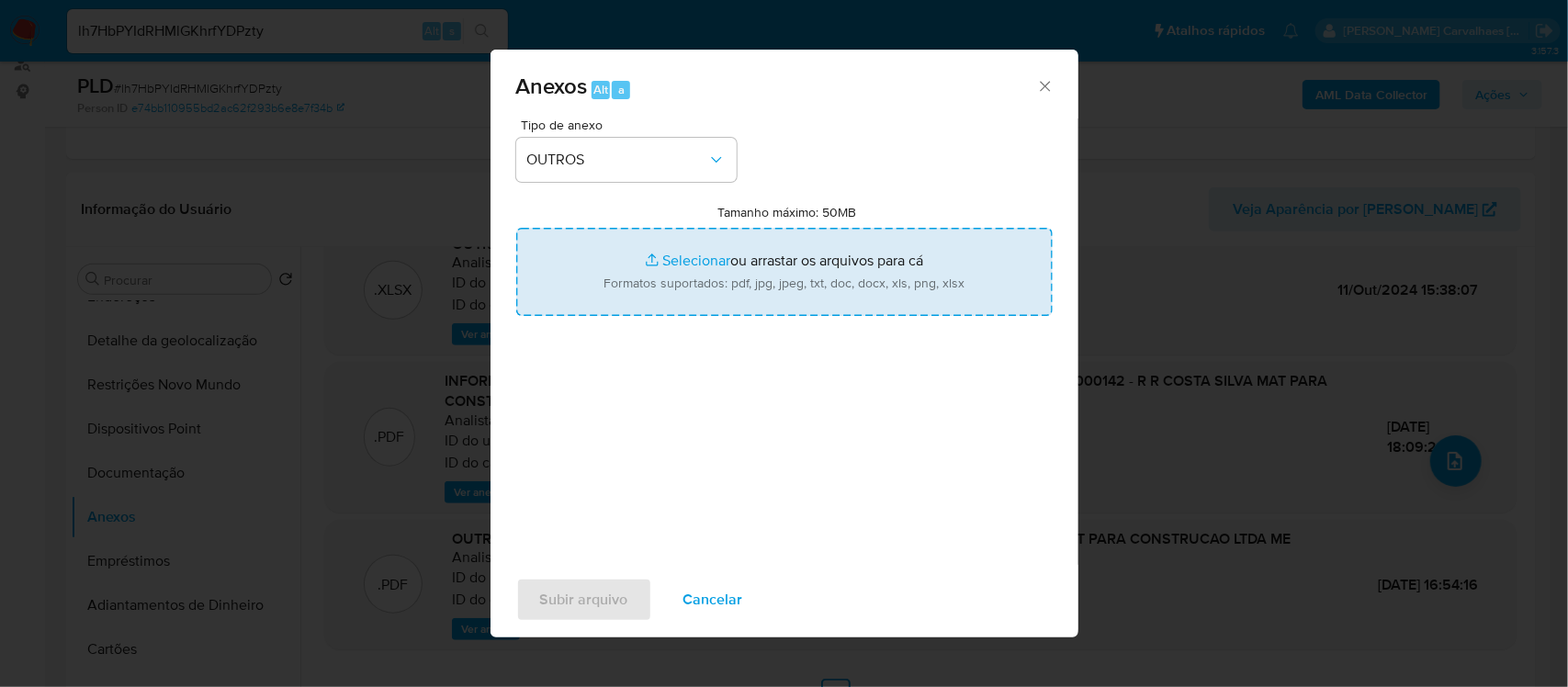
click at [668, 265] on input "Tamanho máximo: 50MB Selecionar arquivos" at bounding box center [784, 271] width 536 height 89
type input "C:\fakepath\3oSAR - xxxxxx- R R COSTA & SILVA MATERIAIS PARA CONSTRUCAO LTDA.pdf"
click at [677, 256] on input "Tamanho máximo: 50MB Selecionar arquivos" at bounding box center [784, 271] width 536 height 89
click at [673, 263] on input "Tamanho máximo: 50MB Selecionar arquivos" at bounding box center [784, 271] width 536 height 89
click at [671, 254] on input "Tamanho máximo: 50MB Selecionar arquivos" at bounding box center [784, 271] width 536 height 89
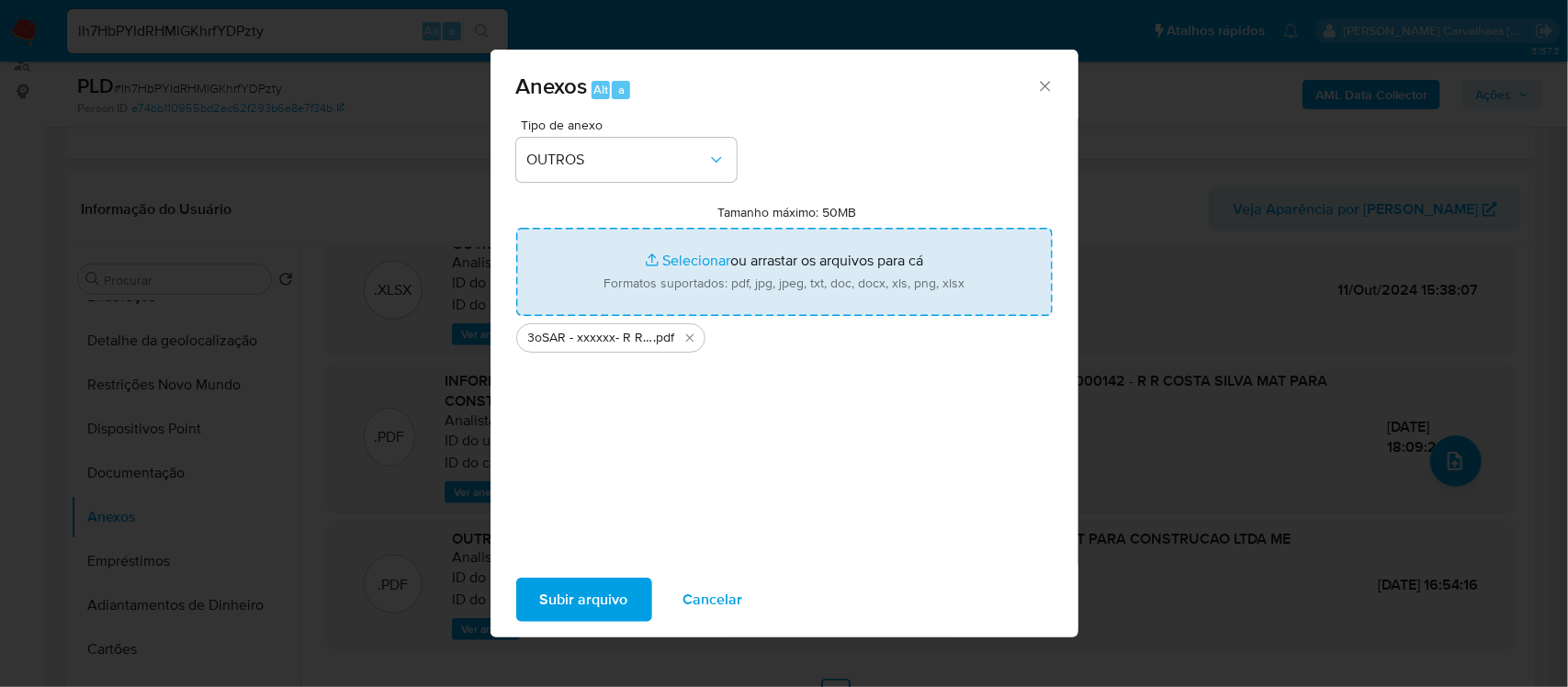
type input "C:\fakepath\Mulan R R COSTA 434142369_2025_09_05_17_09_14 - Principal.pdf"
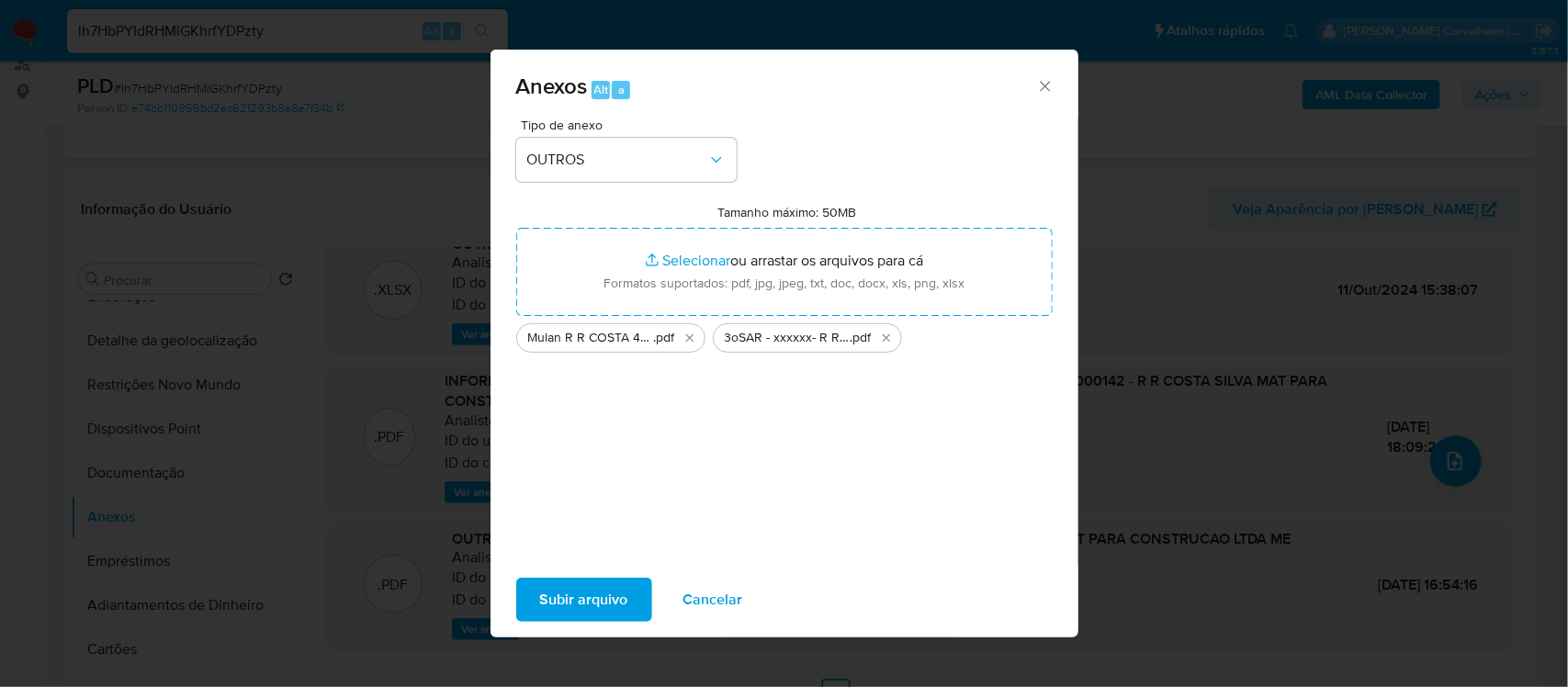
click at [568, 589] on span "Subir arquivo" at bounding box center [584, 600] width 89 height 41
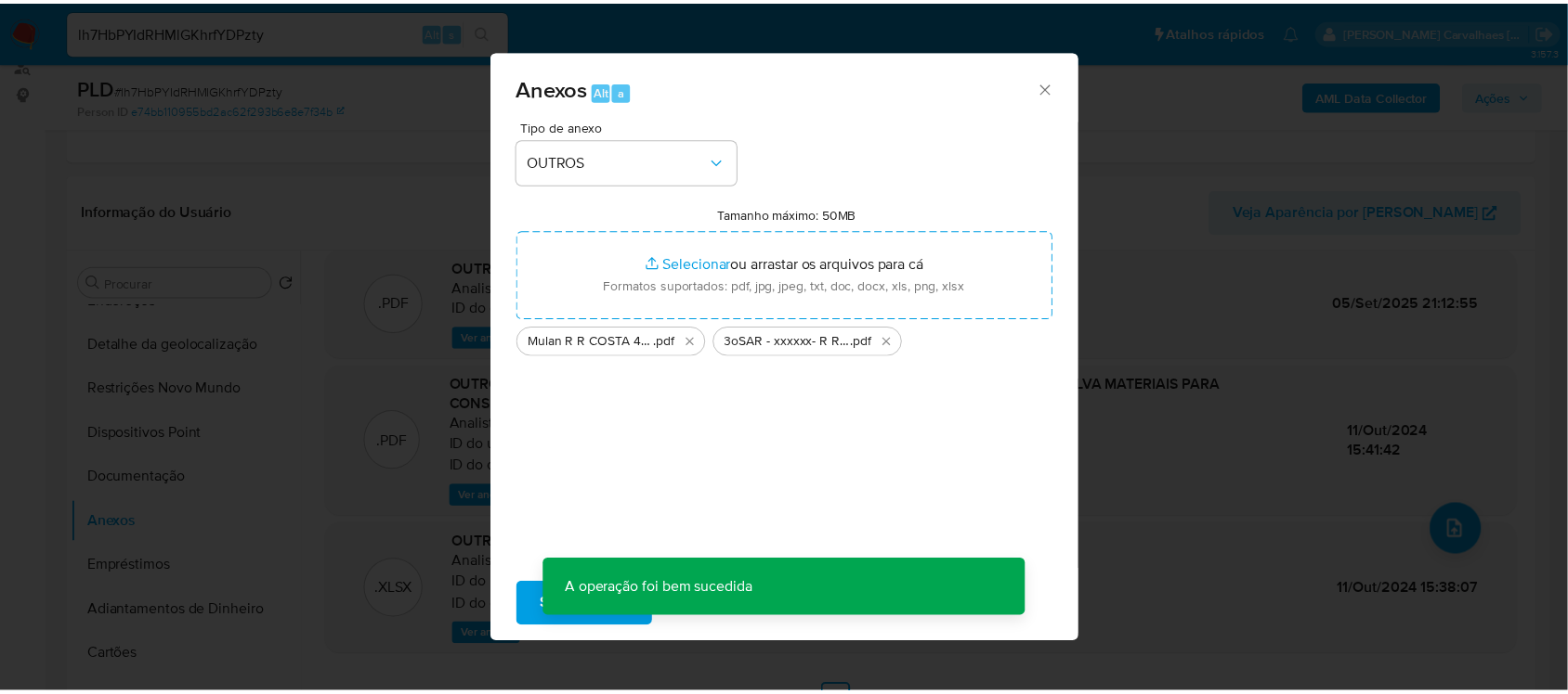
scroll to position [131, 0]
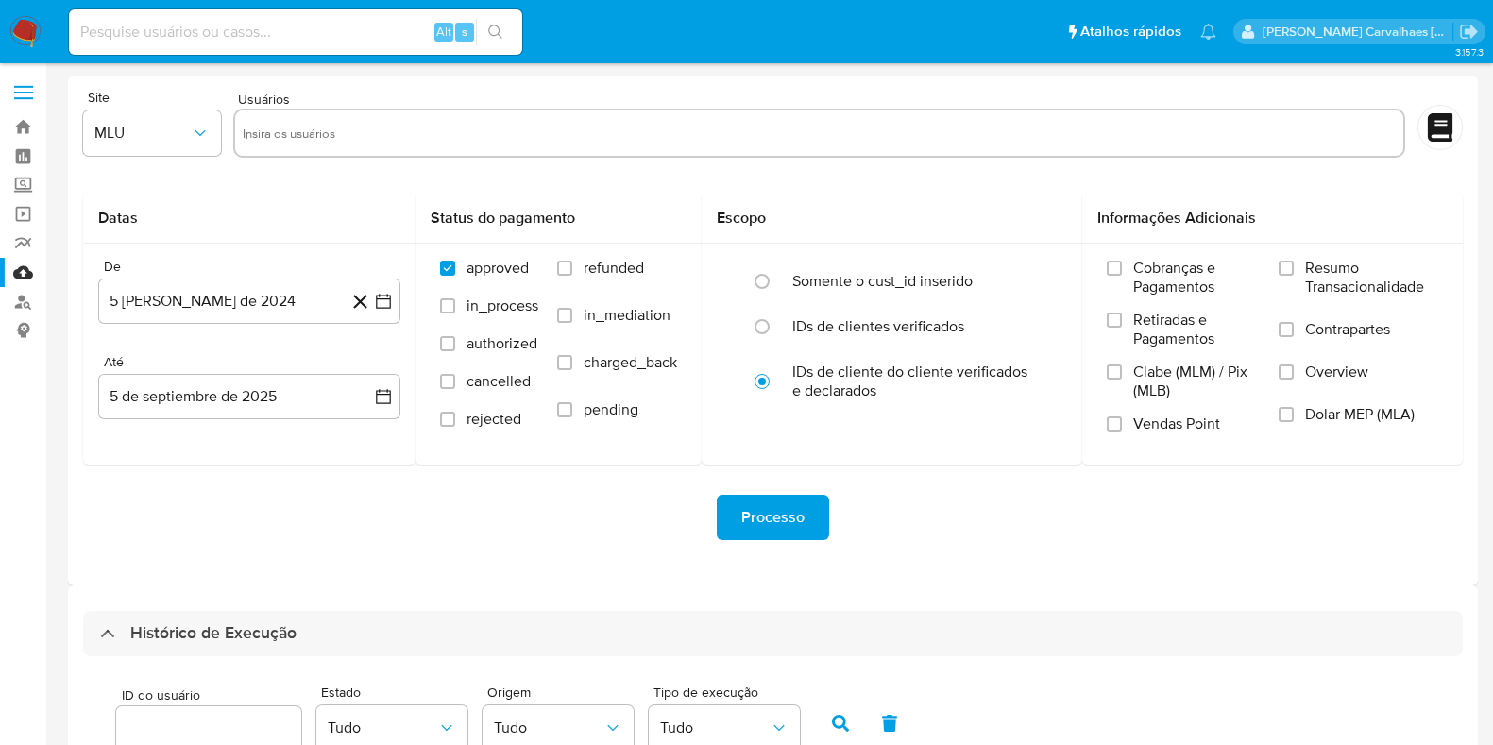
select select "10"
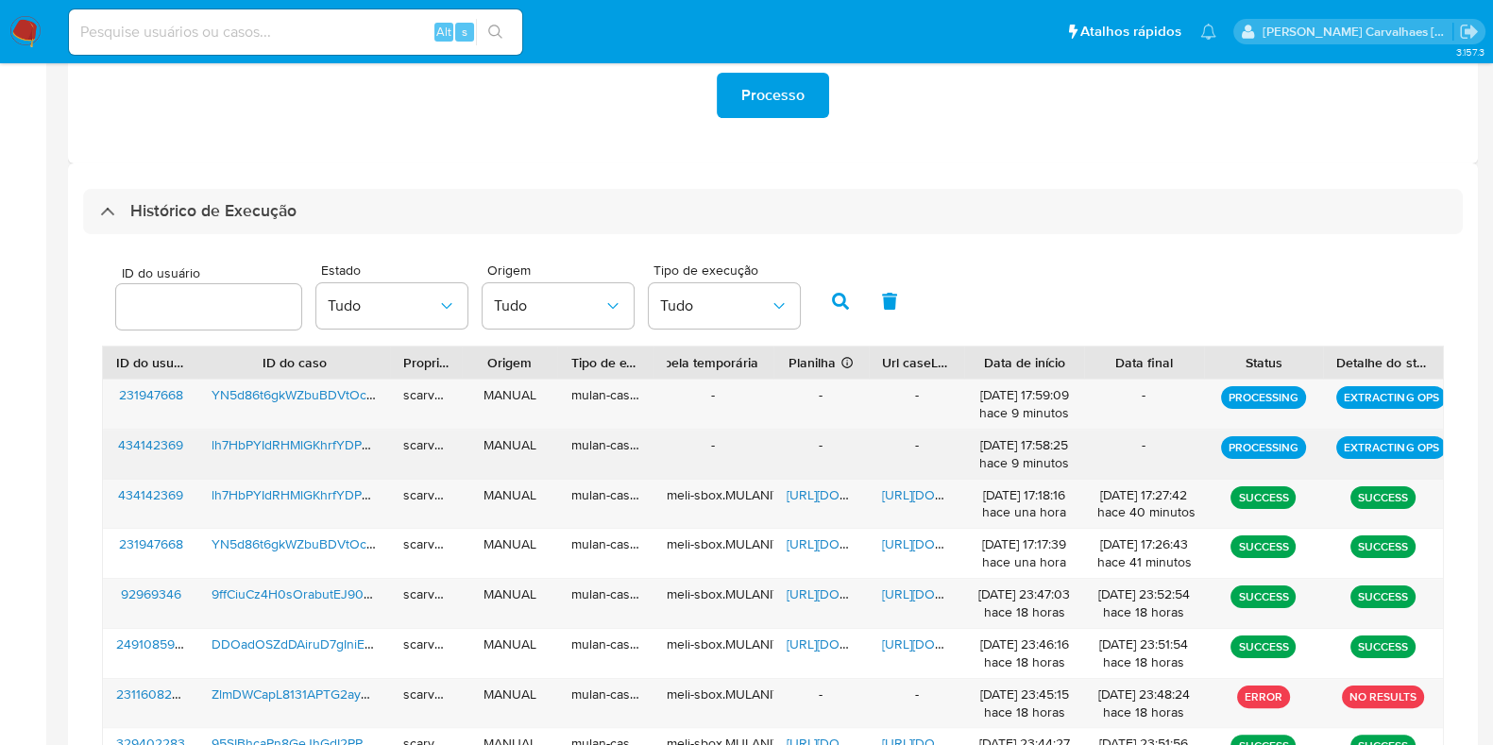
scroll to position [540, 0]
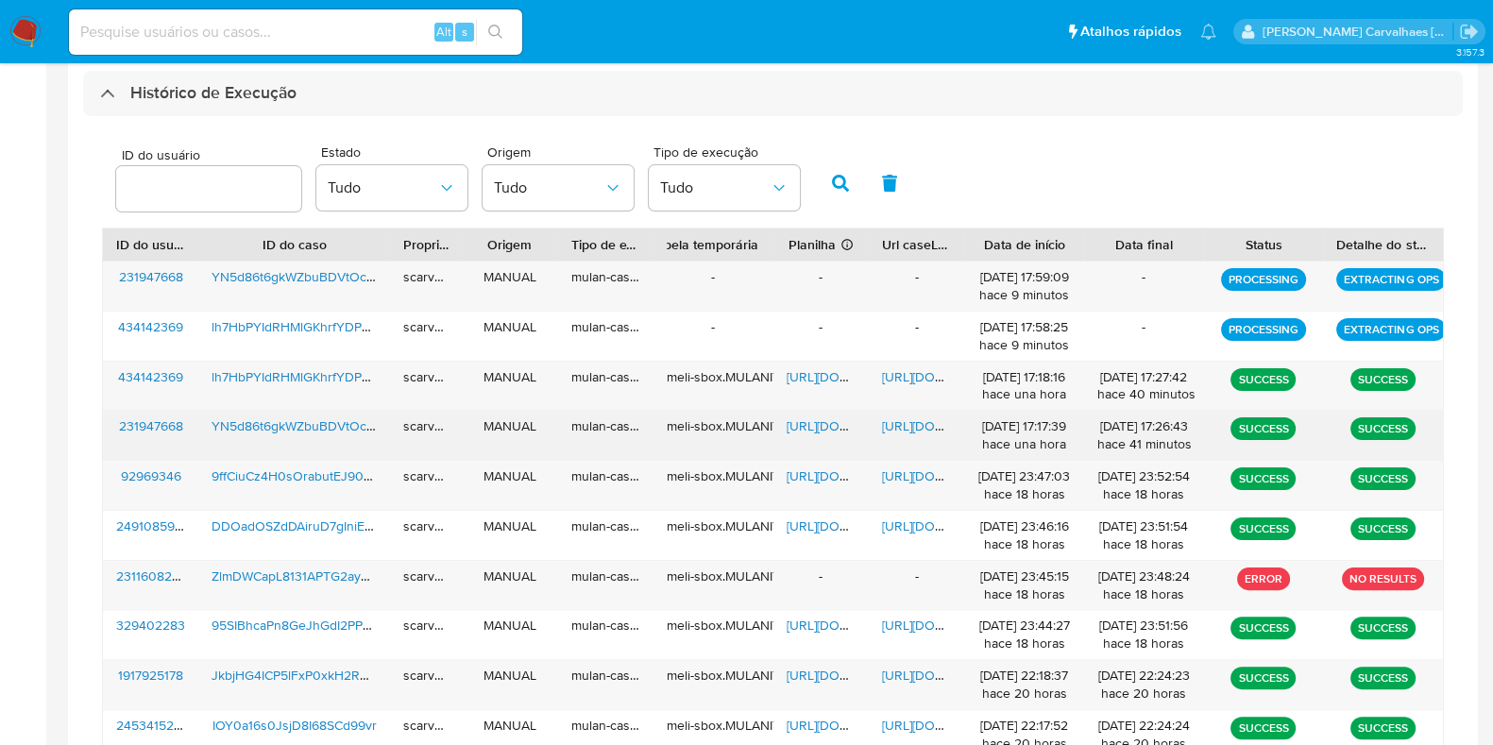
click at [899, 427] on span "https://docs.google.com/document/d/1nbZOWjY9mWoNLDy3BDKG6OVtOAEBarumMKOsvF-9Hwg…" at bounding box center [947, 425] width 130 height 19
click at [829, 425] on span "https://docs.google.com/spreadsheets/d/1LA8YPhUoN7sMxdW44vpq7MZ6_J8G241_F-QMm8l…" at bounding box center [852, 425] width 130 height 19
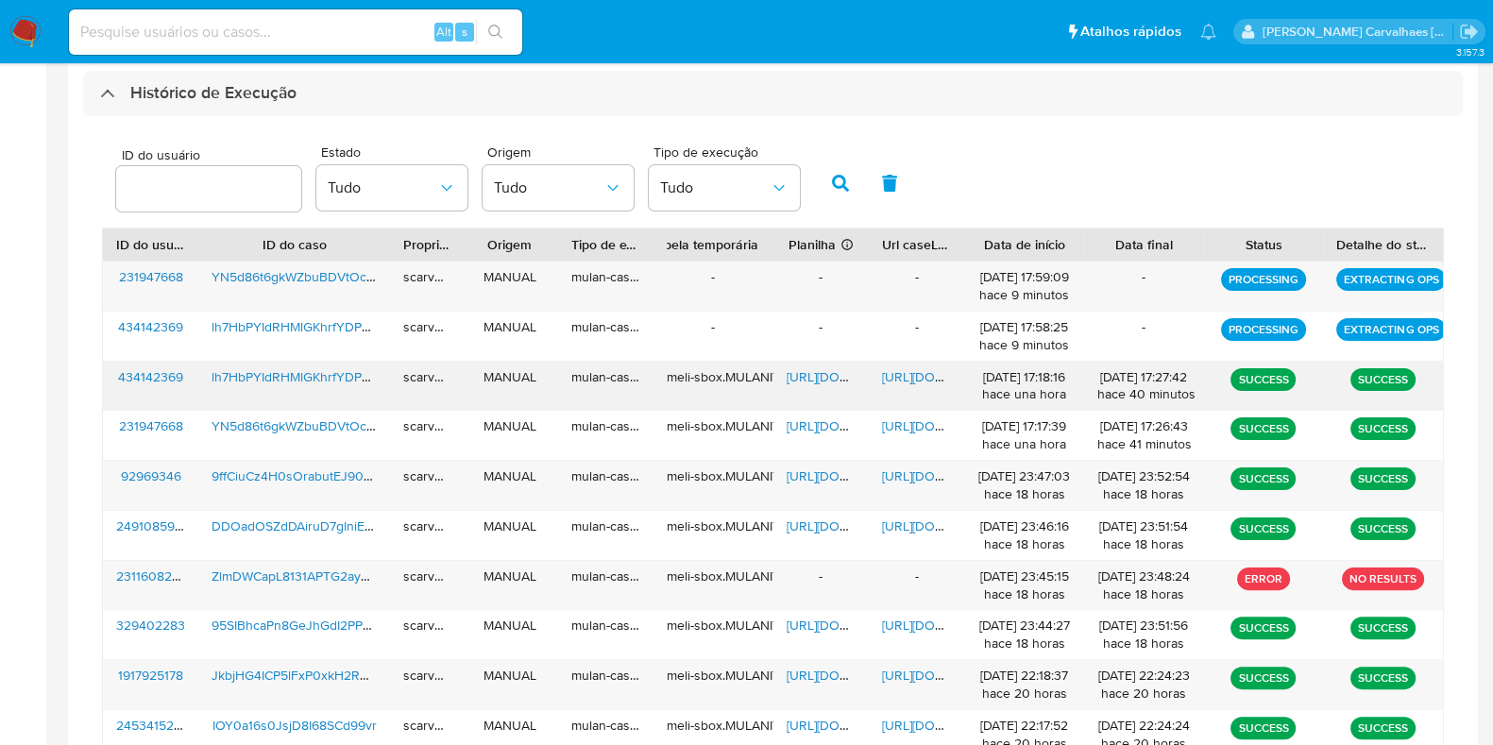
click at [910, 374] on span "https://docs.google.com/document/d/1V7dPpgQUTG3Zwe8aH9DflGsqcX-fkvtVOsYbwXjgOcM…" at bounding box center [947, 376] width 130 height 19
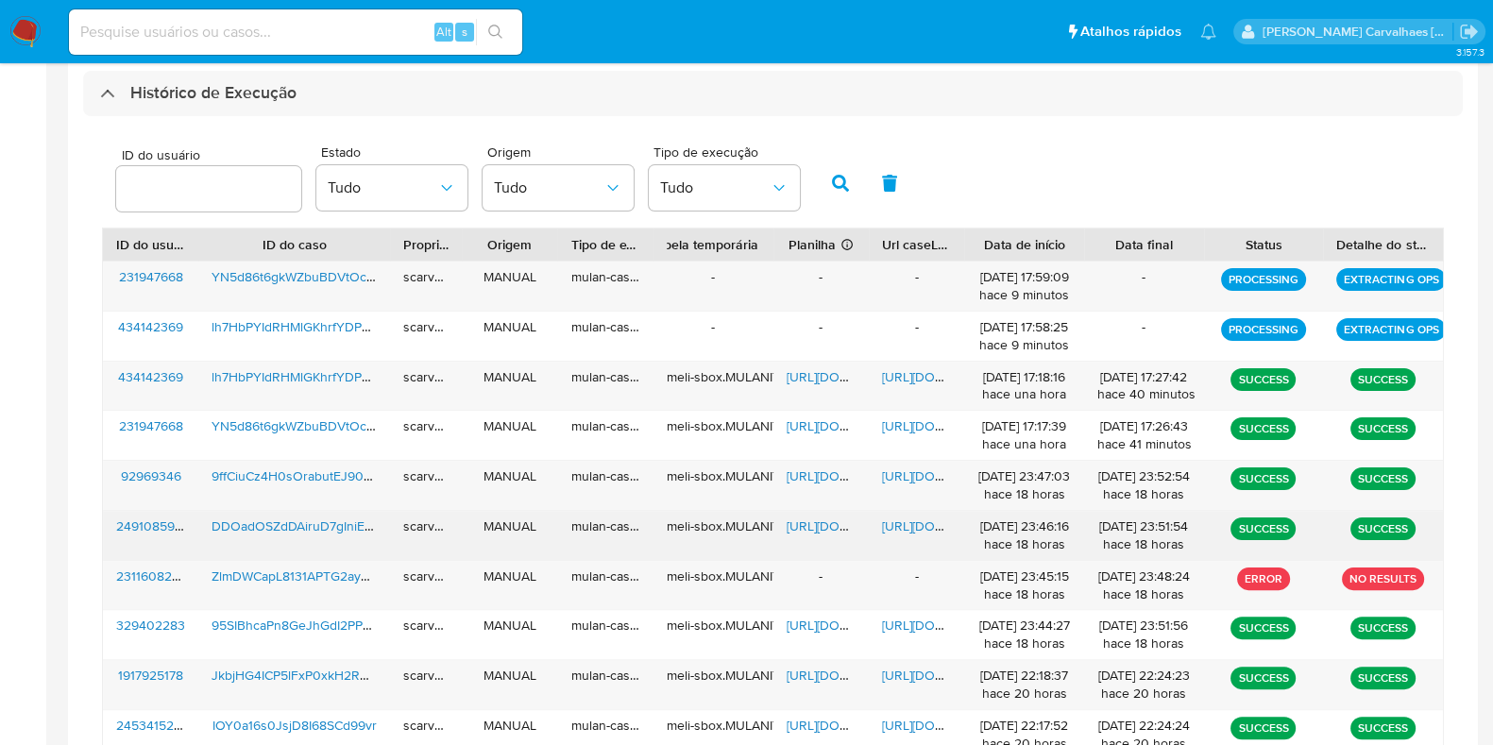
click at [898, 528] on span "https://docs.google.com/document/d/1AdHekI0TxVWoQgA--Wd3E-573rQLxyeNAlHT4-F3lcI…" at bounding box center [947, 526] width 130 height 19
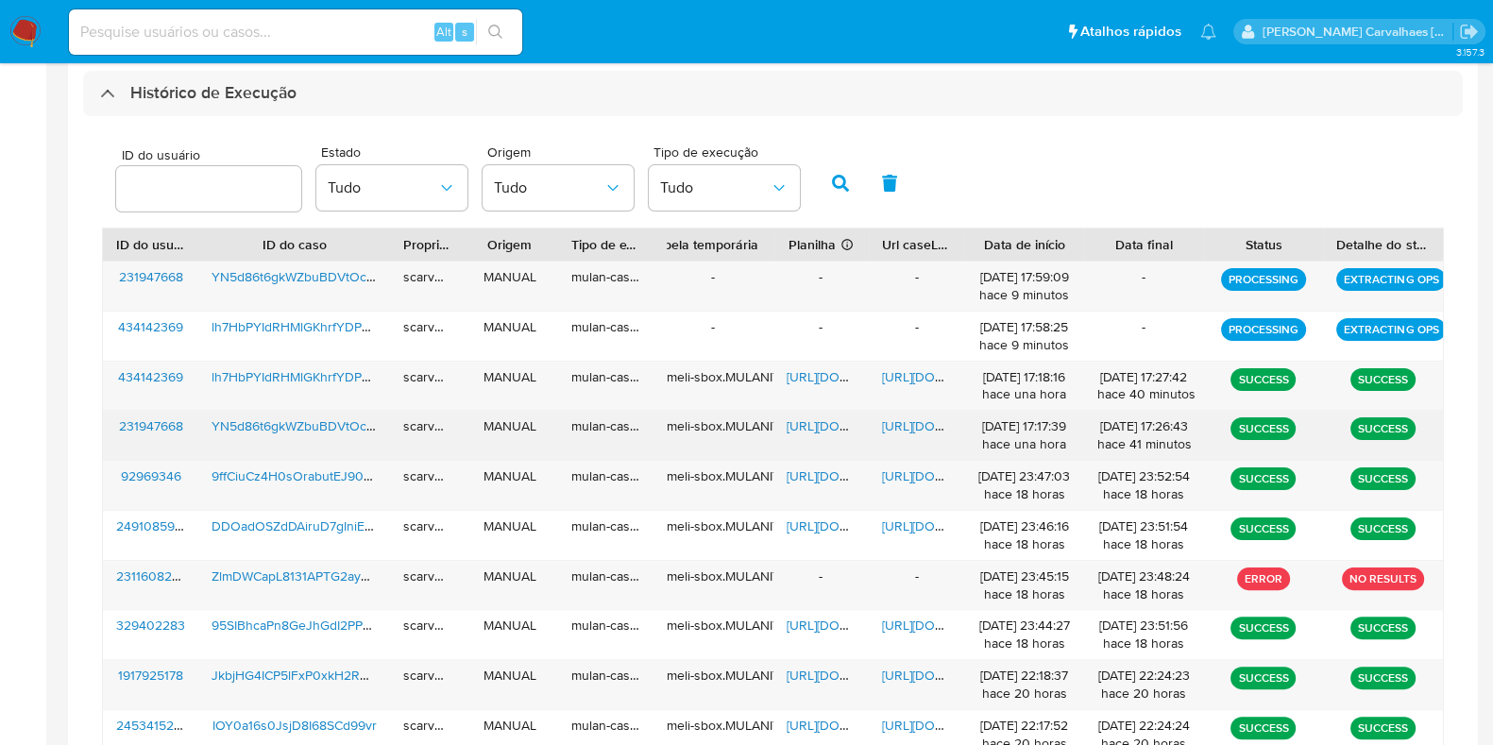
click at [815, 420] on span "https://docs.google.com/spreadsheets/d/1LA8YPhUoN7sMxdW44vpq7MZ6_J8G241_F-QMm8l…" at bounding box center [852, 425] width 130 height 19
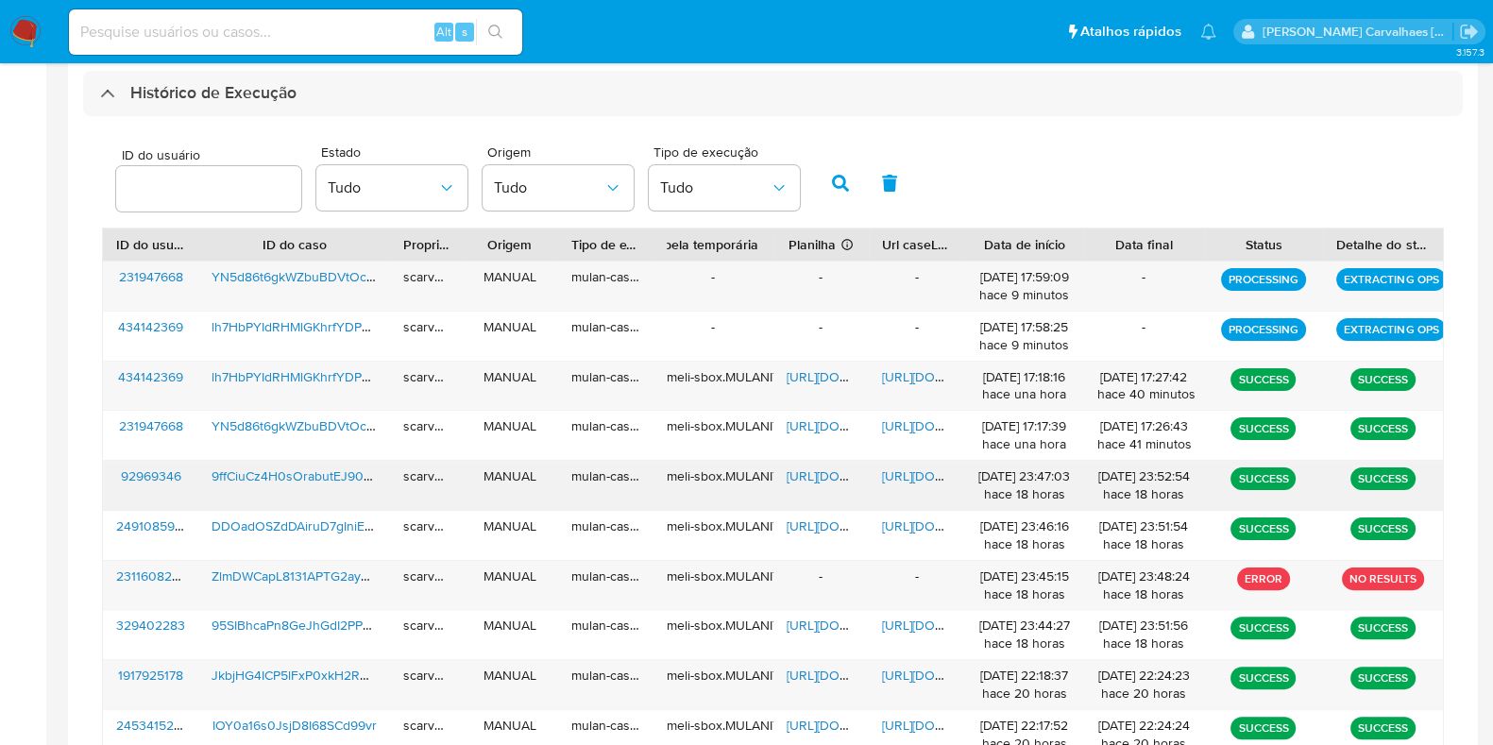
click at [911, 479] on span "https://docs.google.com/document/d/1c67O-D63VDDNswXOGPeidL1Dv0JAmu2nZH6kEr9lkCg…" at bounding box center [947, 476] width 130 height 19
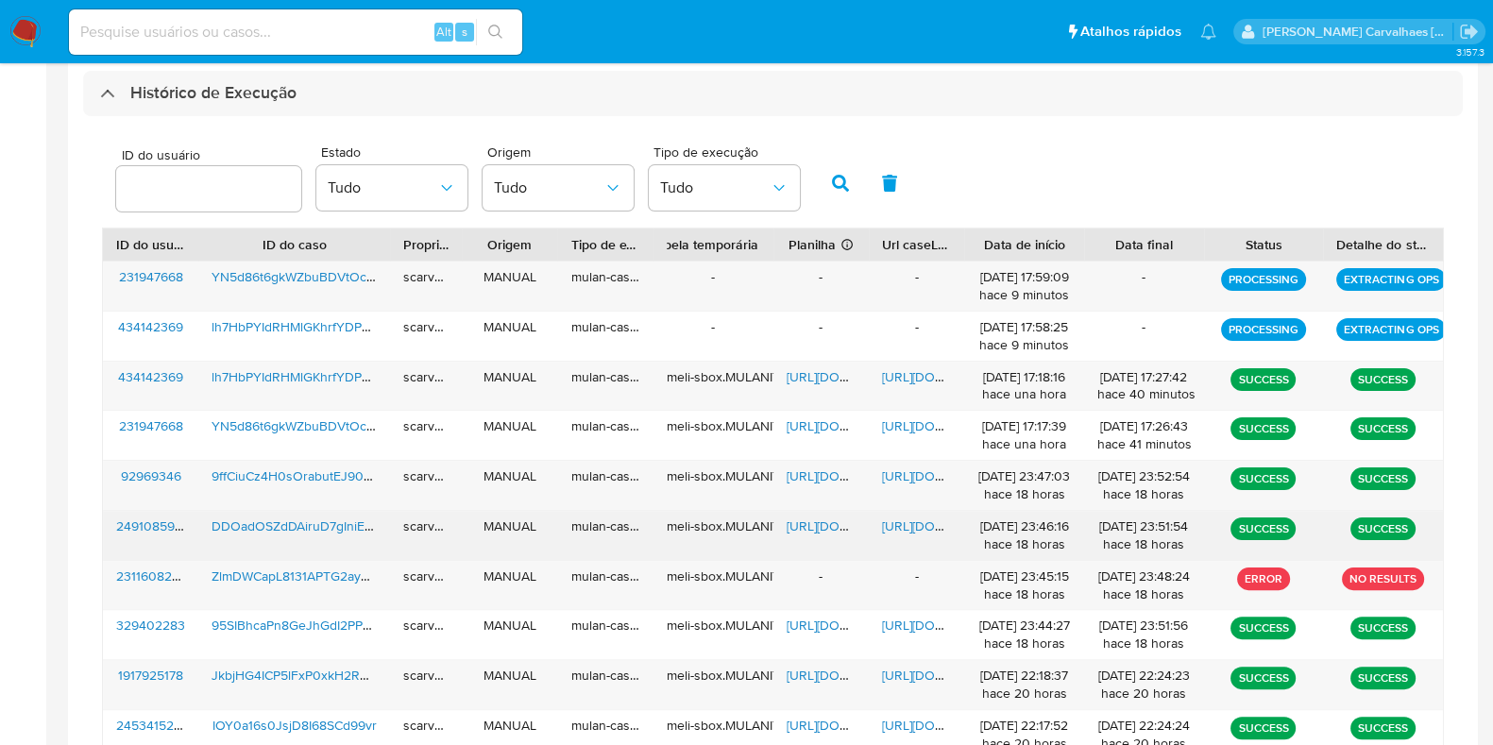
click at [919, 523] on span "https://docs.google.com/document/d/1AdHekI0TxVWoQgA--Wd3E-573rQLxyeNAlHT4-F3lcI…" at bounding box center [947, 526] width 130 height 19
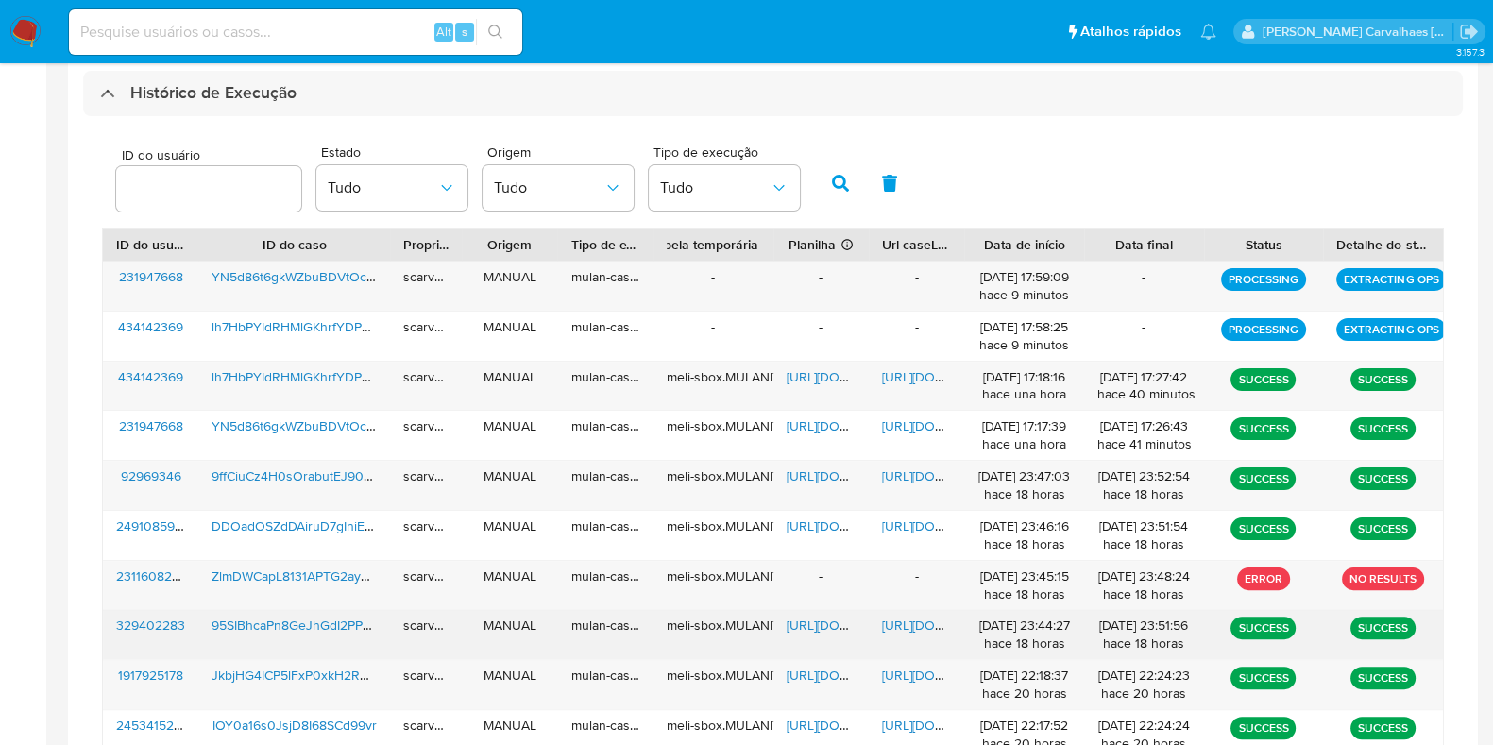
click at [895, 628] on span "https://docs.google.com/document/d/1XTbL7tj5thgkwboxqbNhG1xfSi3ojQZ_7qP2tx5L-mU…" at bounding box center [947, 625] width 130 height 19
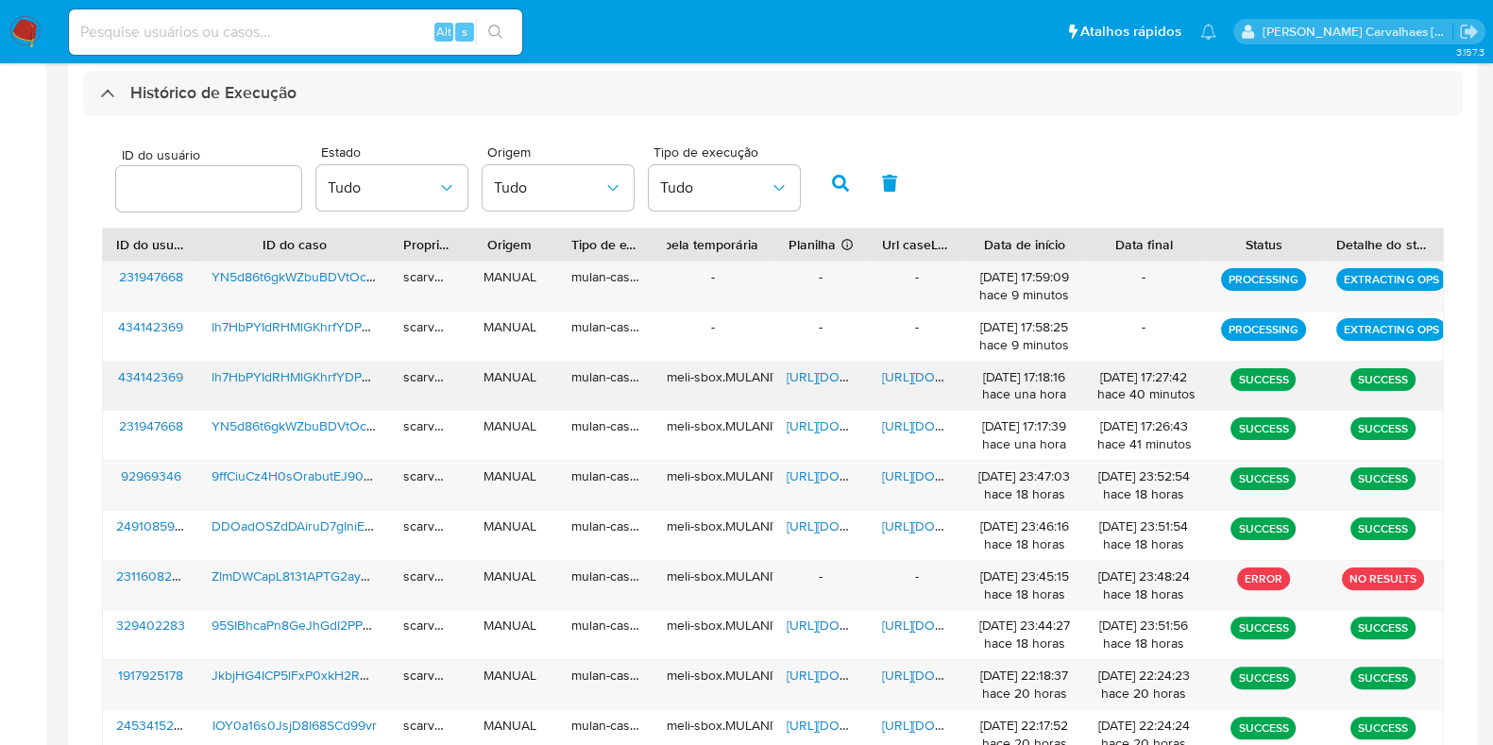
click at [902, 375] on span "https://docs.google.com/document/d/1V7dPpgQUTG3Zwe8aH9DflGsqcX-fkvtVOsYbwXjgOcM…" at bounding box center [947, 376] width 130 height 19
click at [912, 469] on span "https://docs.google.com/document/d/1c67O-D63VDDNswXOGPeidL1Dv0JAmu2nZH6kEr9lkCg…" at bounding box center [947, 476] width 130 height 19
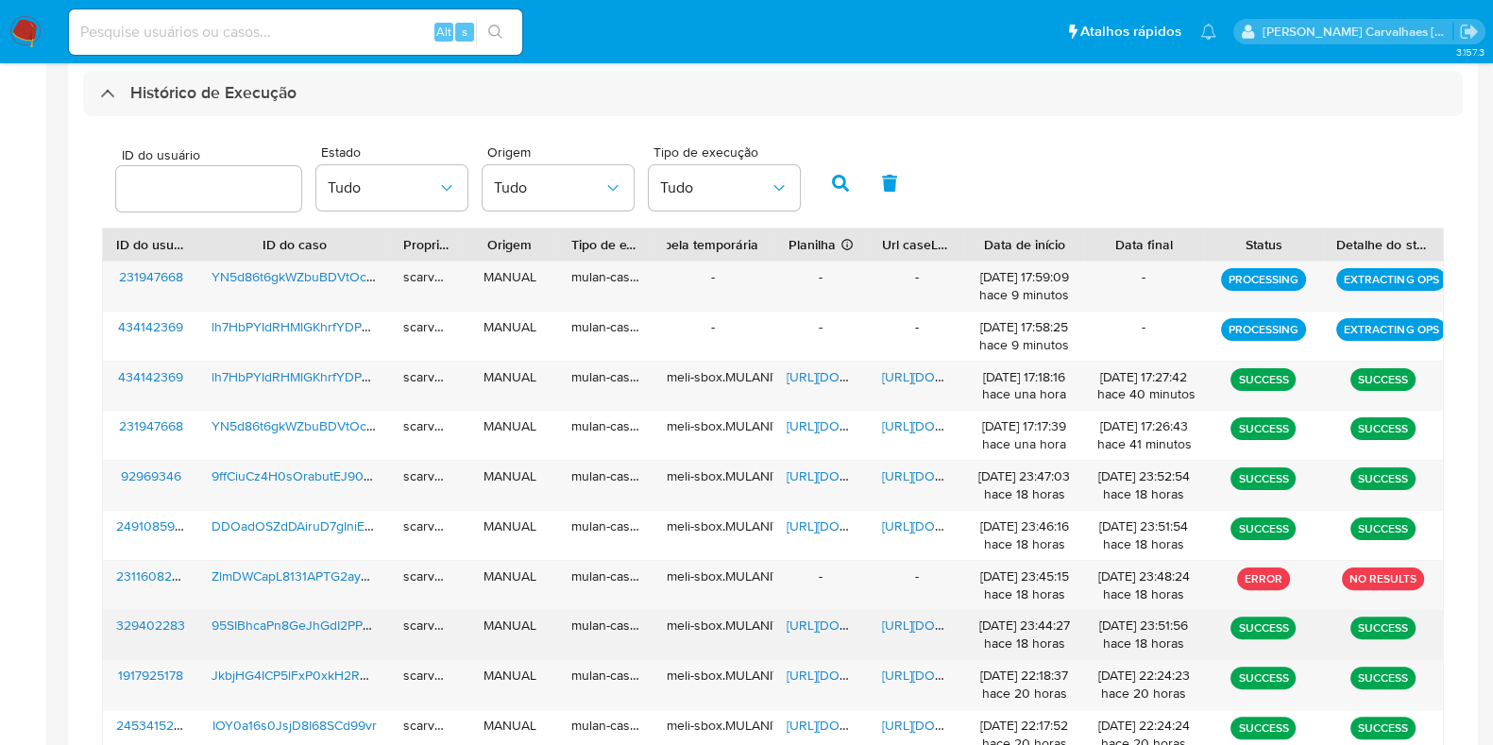
click at [897, 634] on div "https://docs.google.com/document/d/1XTbL7tj5thgkwboxqbNhG1xfSi3ojQZ_7qP2tx5L-mU…" at bounding box center [916, 634] width 95 height 49
click at [898, 624] on span "[URL][DOMAIN_NAME]" at bounding box center [947, 625] width 130 height 19
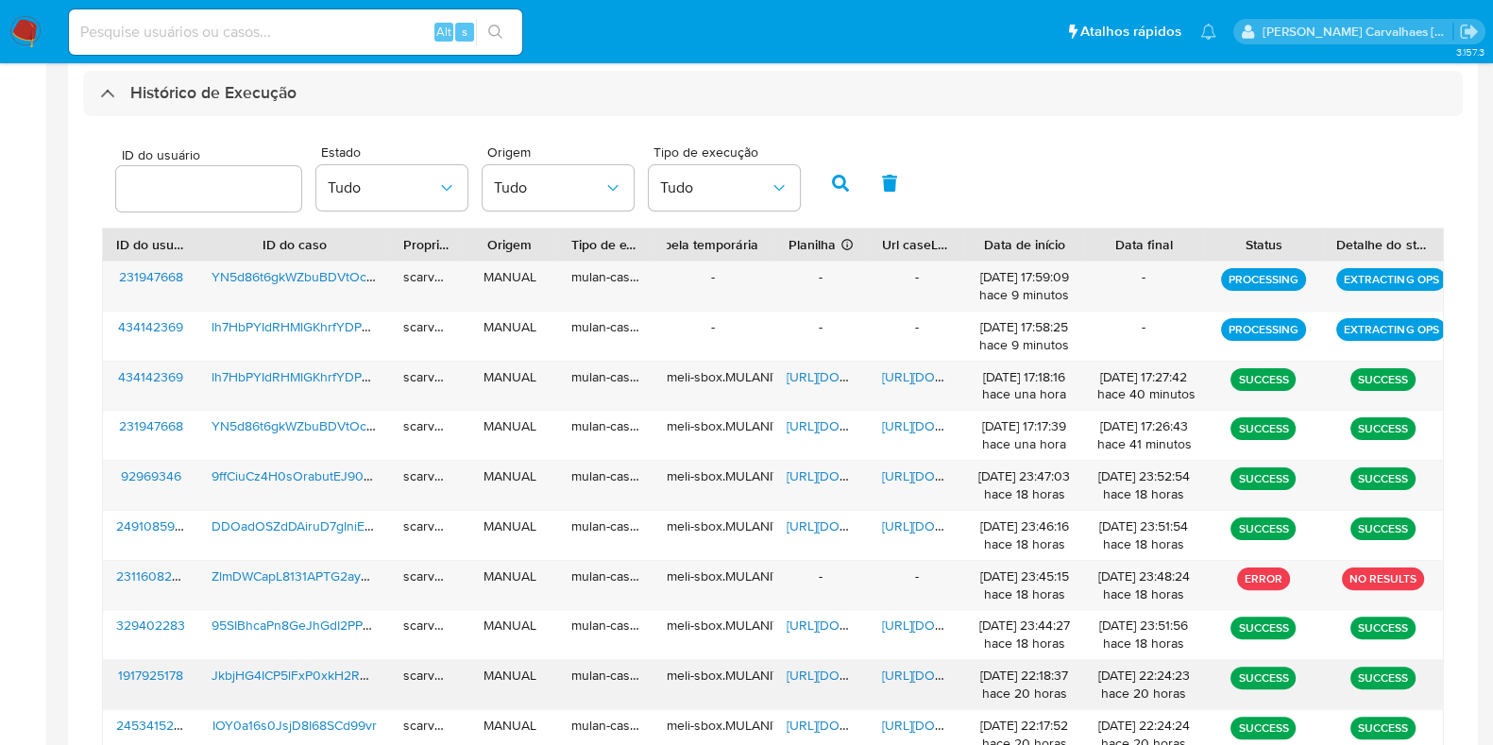
click at [932, 668] on span "[URL][DOMAIN_NAME]" at bounding box center [947, 675] width 130 height 19
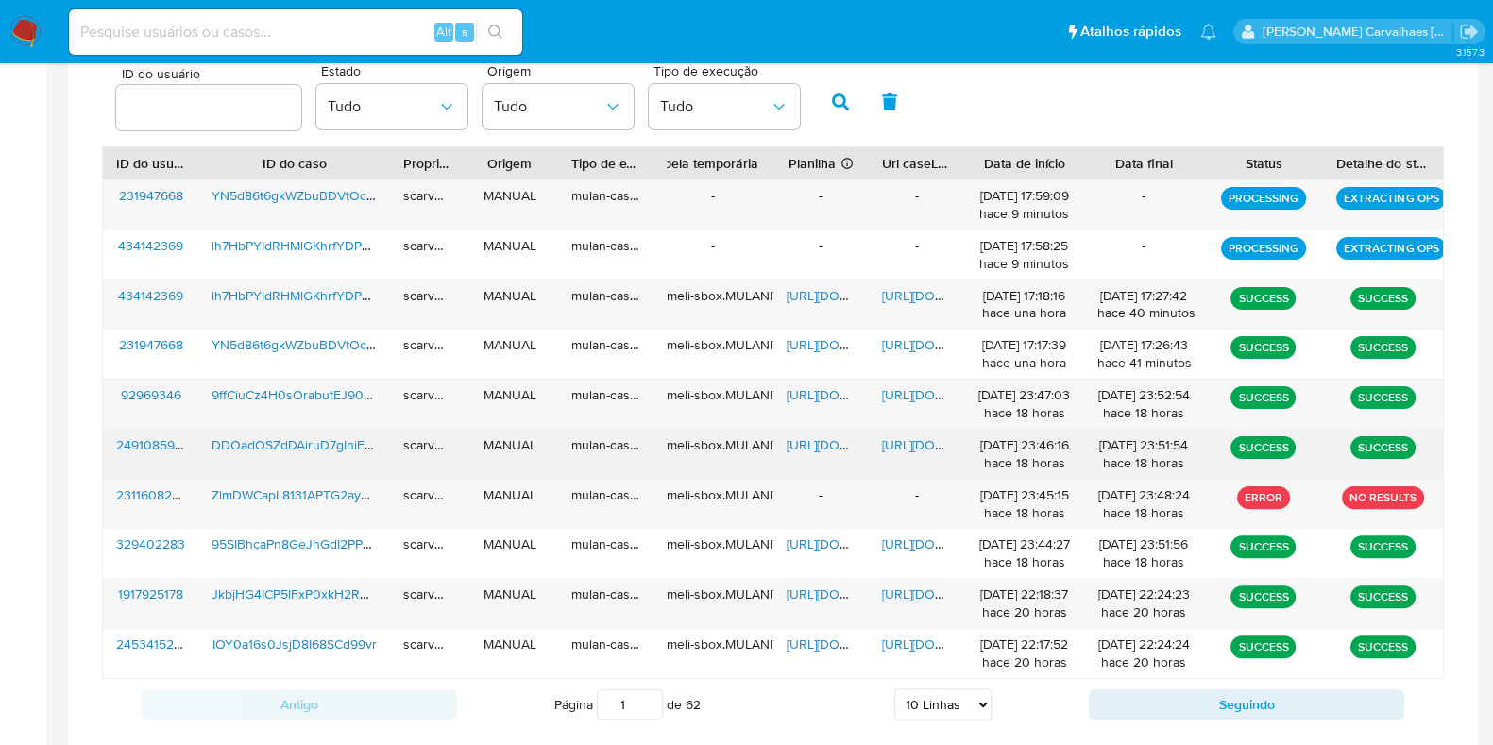
scroll to position [658, 0]
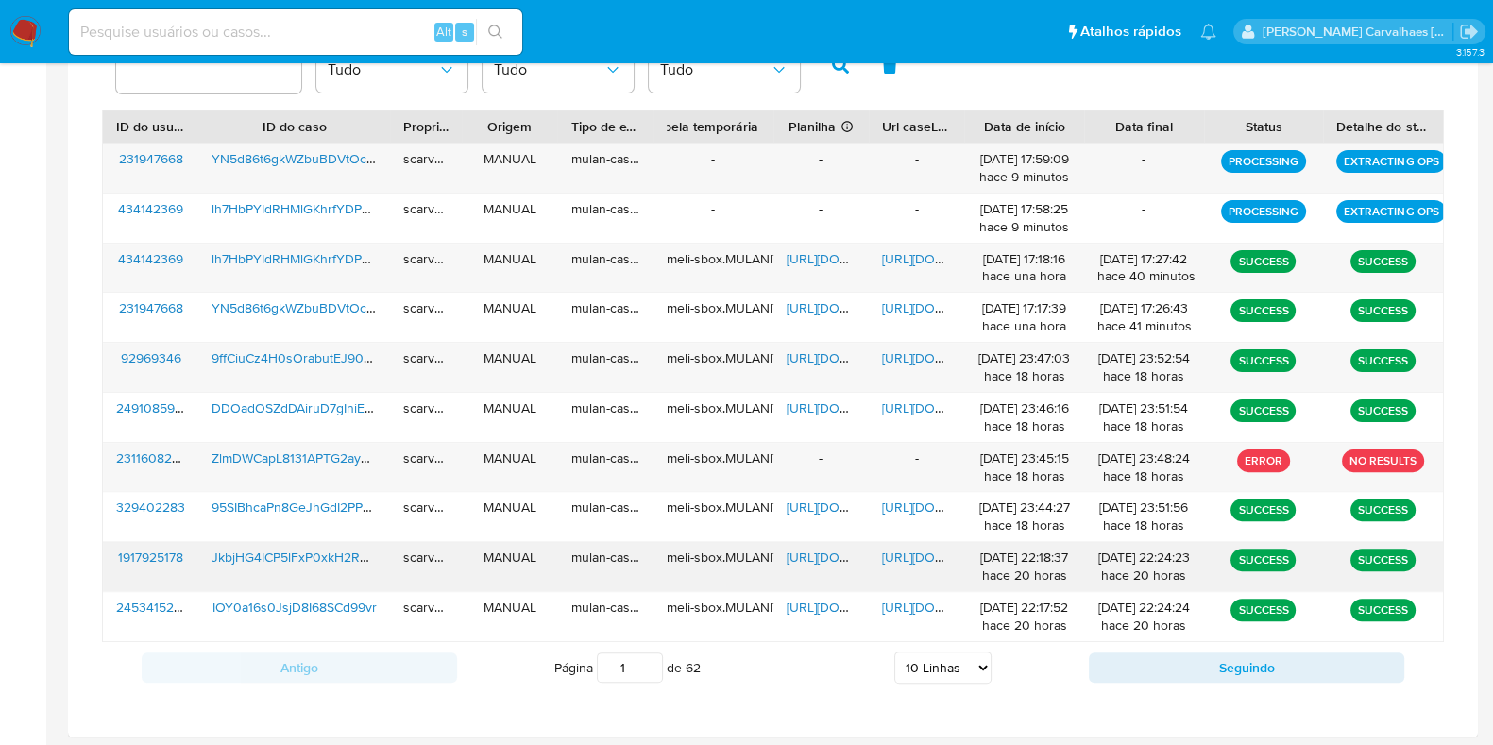
click at [906, 551] on span "https://docs.google.com/document/d/1nJqgBaR_rqlUPsvw0ZaXvX4K1gqjDy7zRHiwY7ghKbI…" at bounding box center [947, 557] width 130 height 19
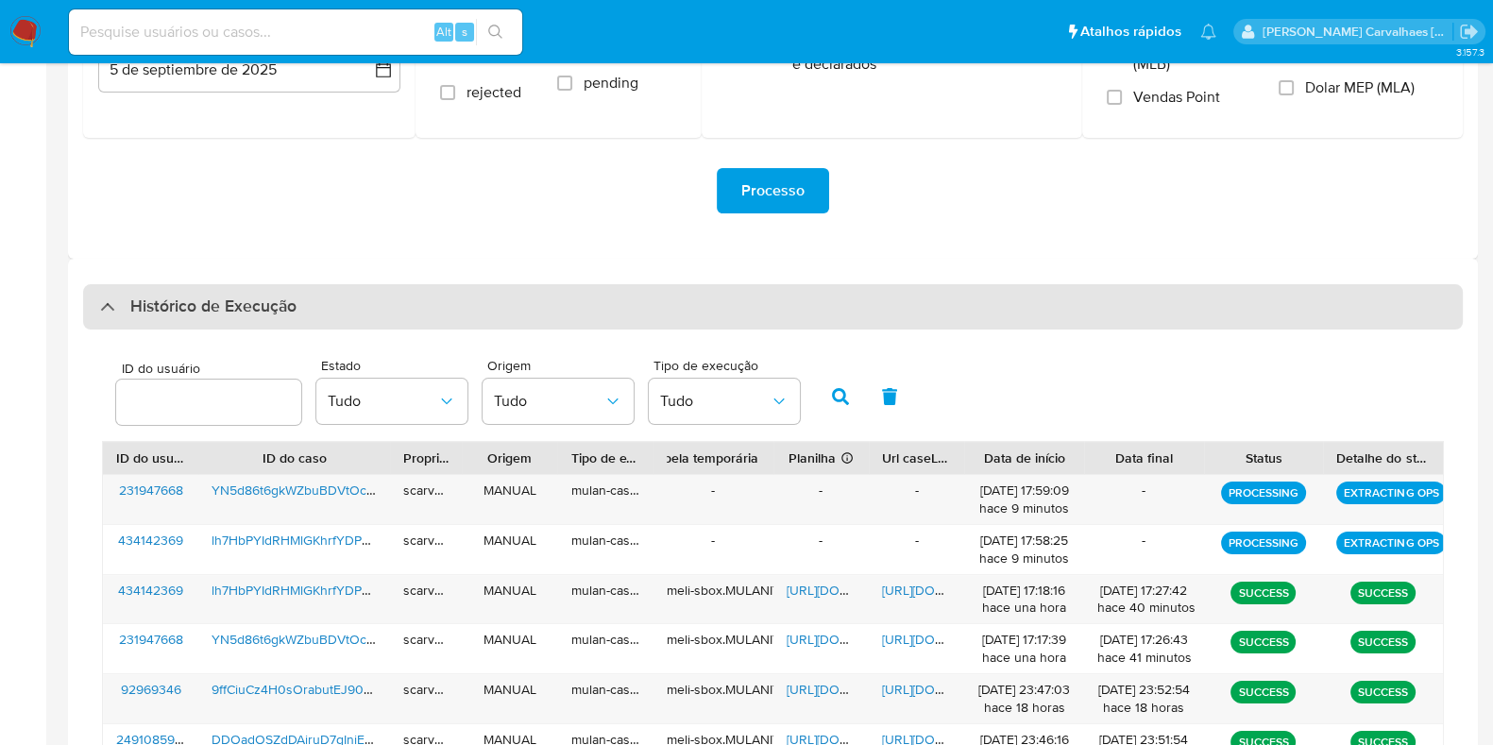
scroll to position [540, 0]
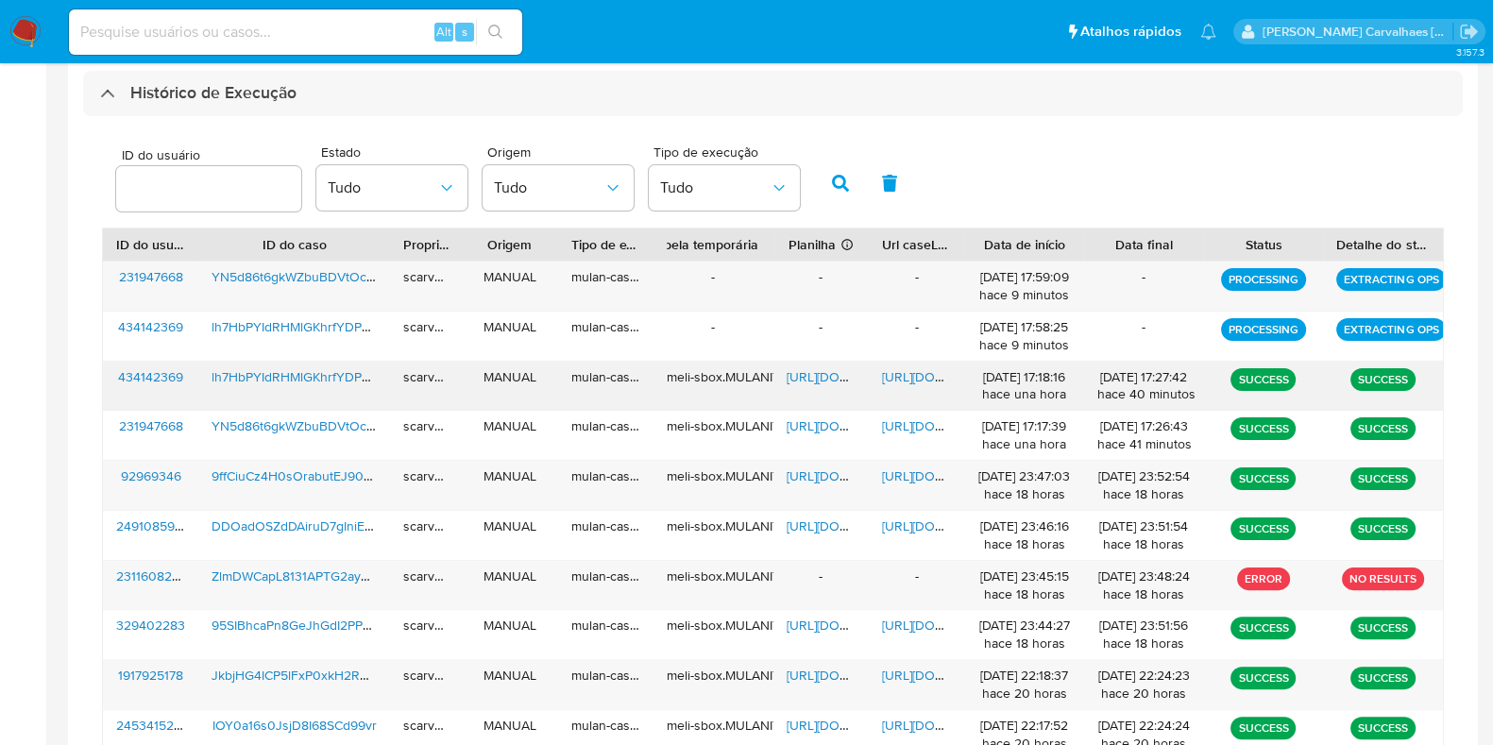
click at [829, 369] on span "[URL][DOMAIN_NAME]" at bounding box center [852, 376] width 130 height 19
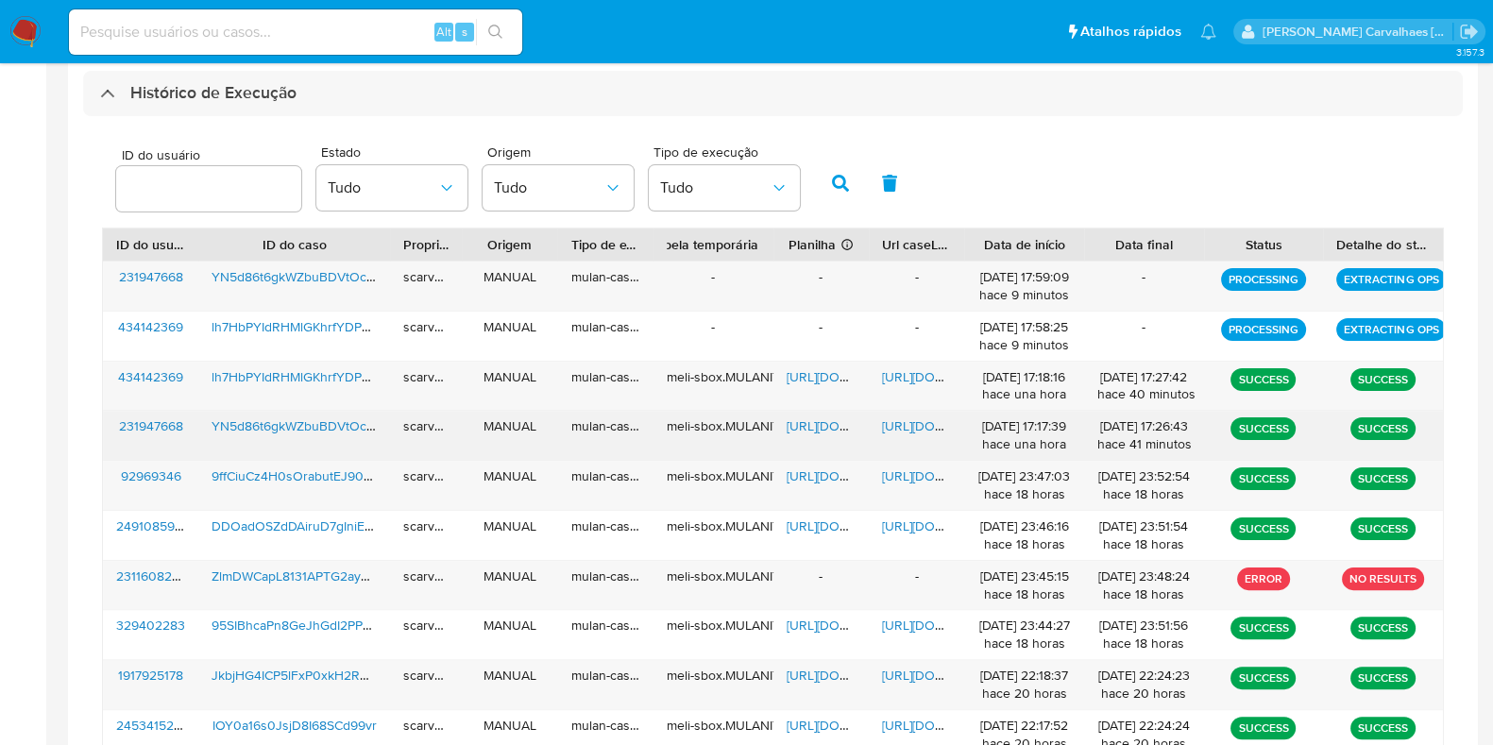
click at [904, 421] on span "[URL][DOMAIN_NAME]" at bounding box center [947, 425] width 130 height 19
click at [831, 422] on span "[URL][DOMAIN_NAME]" at bounding box center [852, 425] width 130 height 19
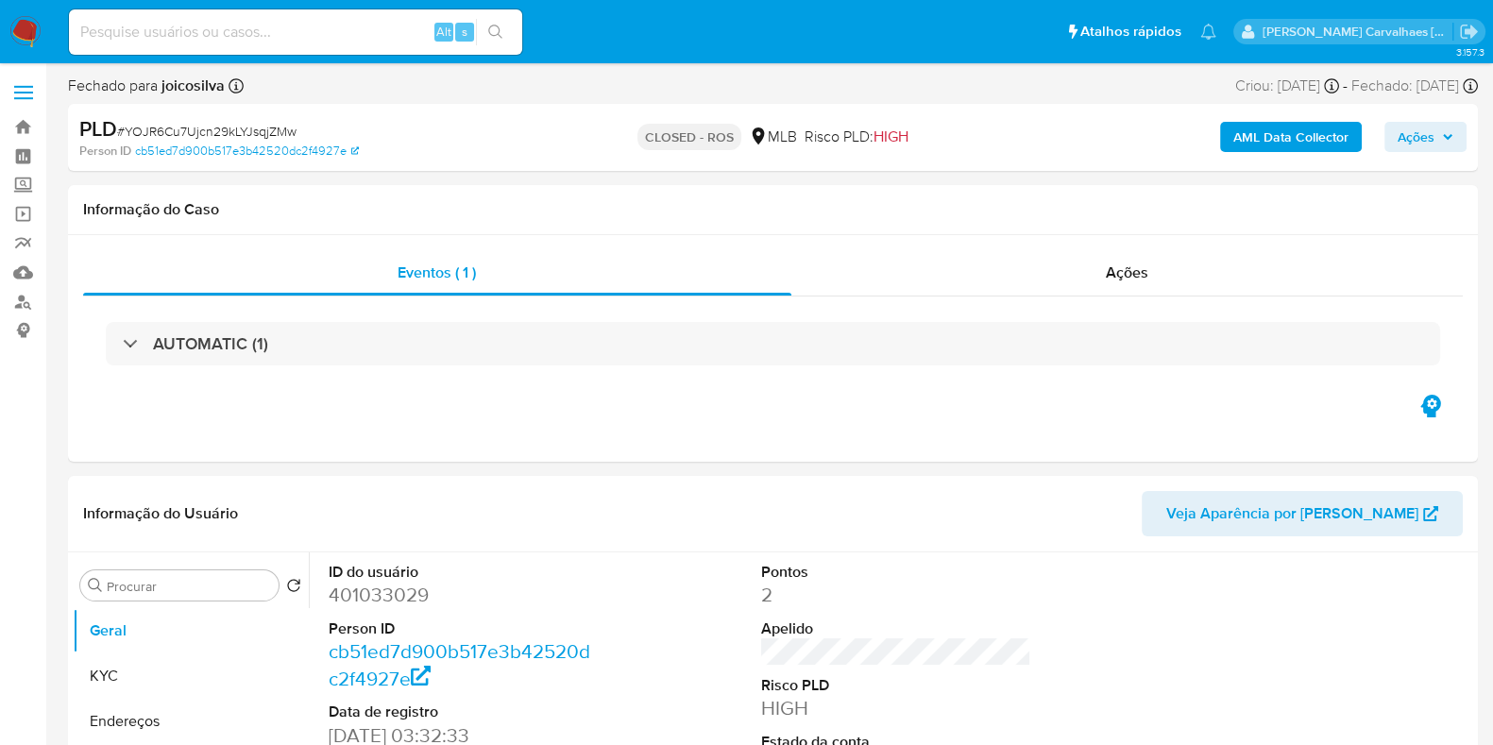
select select "10"
click at [20, 32] on img at bounding box center [25, 32] width 32 height 32
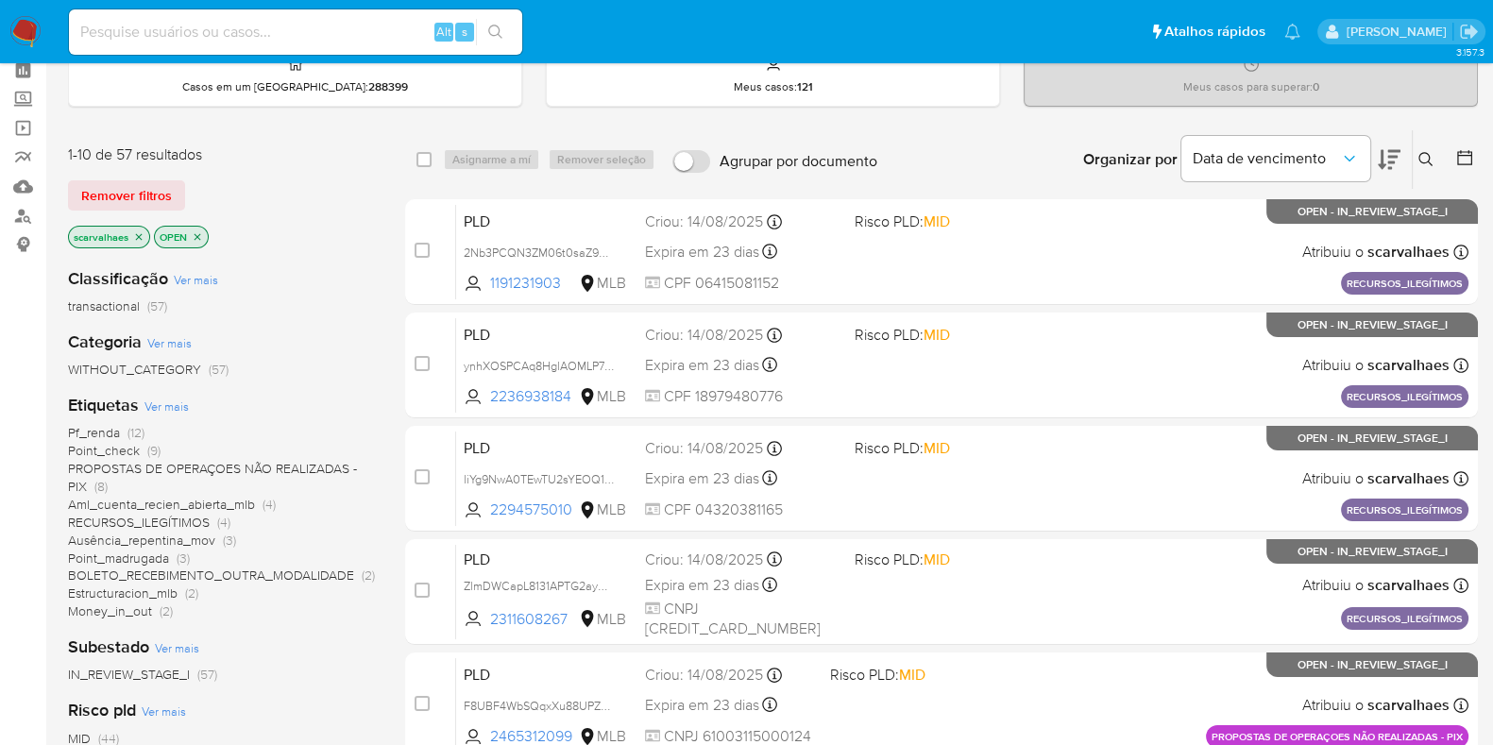
scroll to position [117, 0]
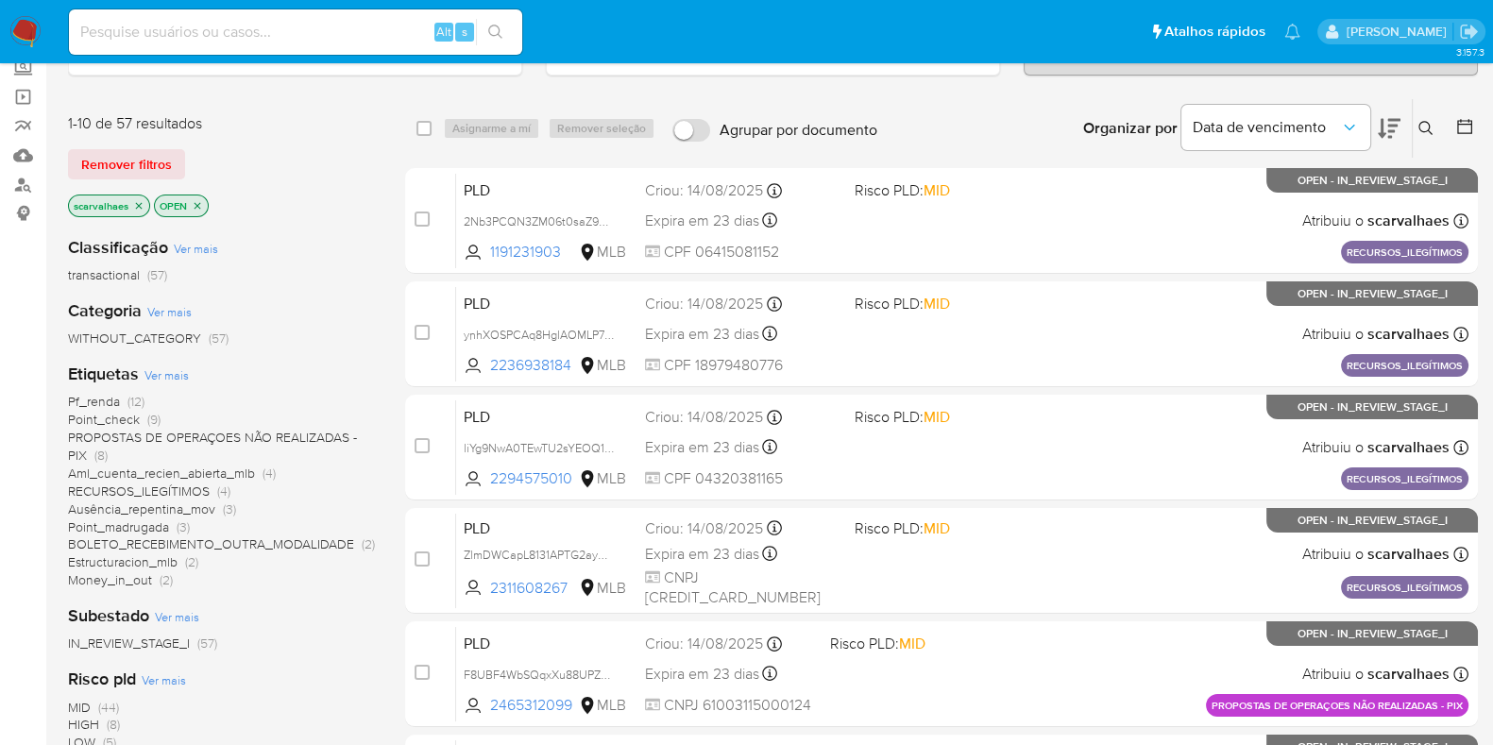
click at [110, 399] on span "Pf_renda" at bounding box center [94, 401] width 52 height 19
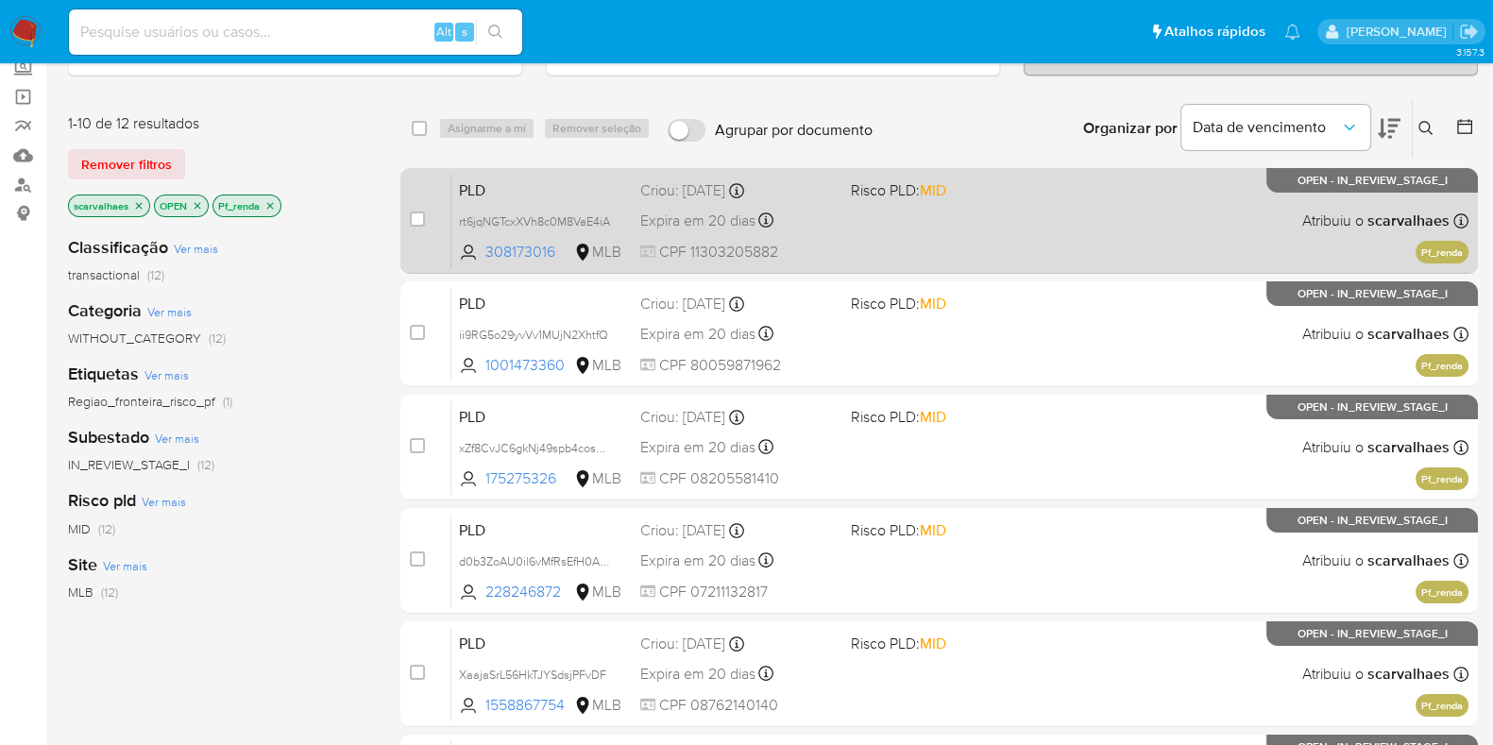
click at [932, 232] on div "PLD rt6jqNGTcxXVh8c0M8VaE4iA 308173016 MLB Risco PLD: MID Criou: [DATE] Criou: …" at bounding box center [959, 220] width 1017 height 95
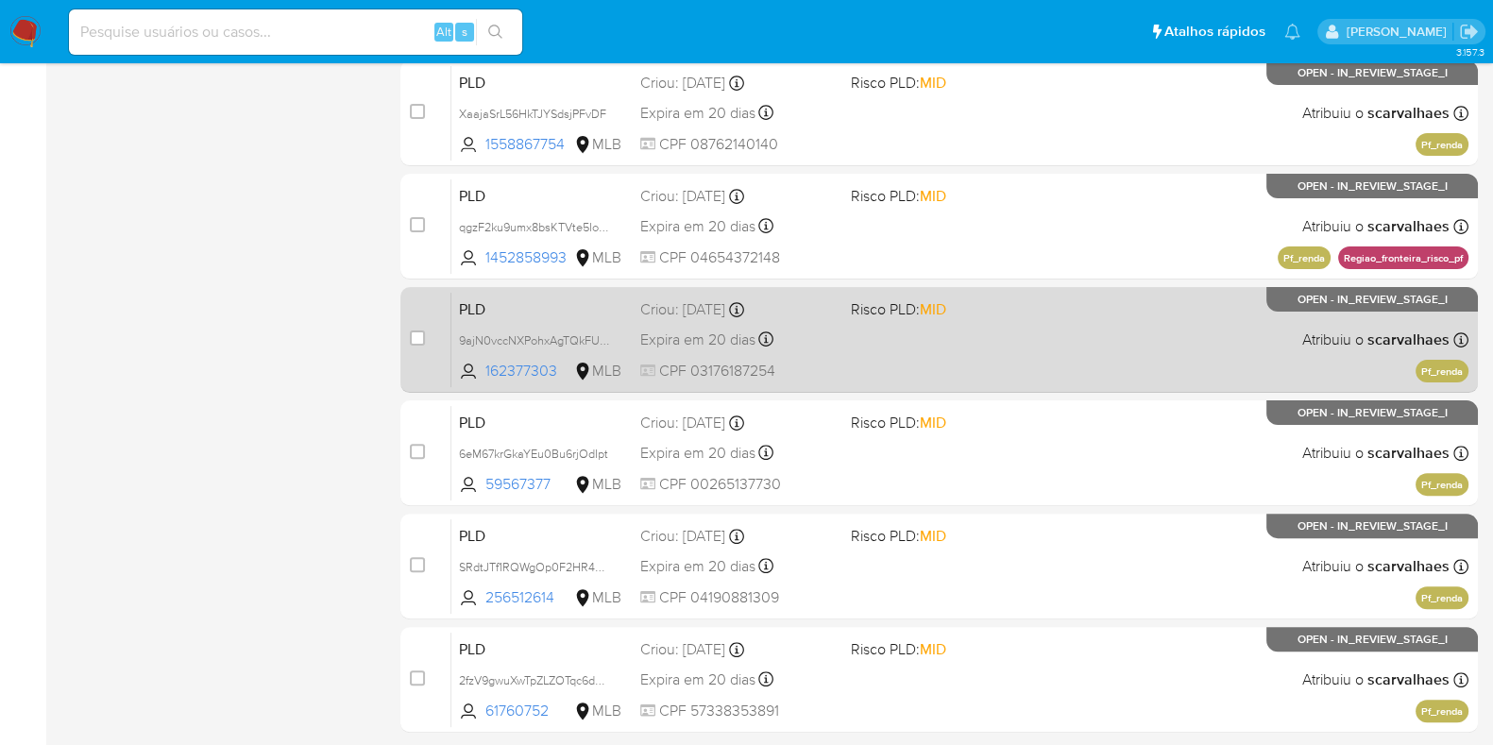
scroll to position [744, 0]
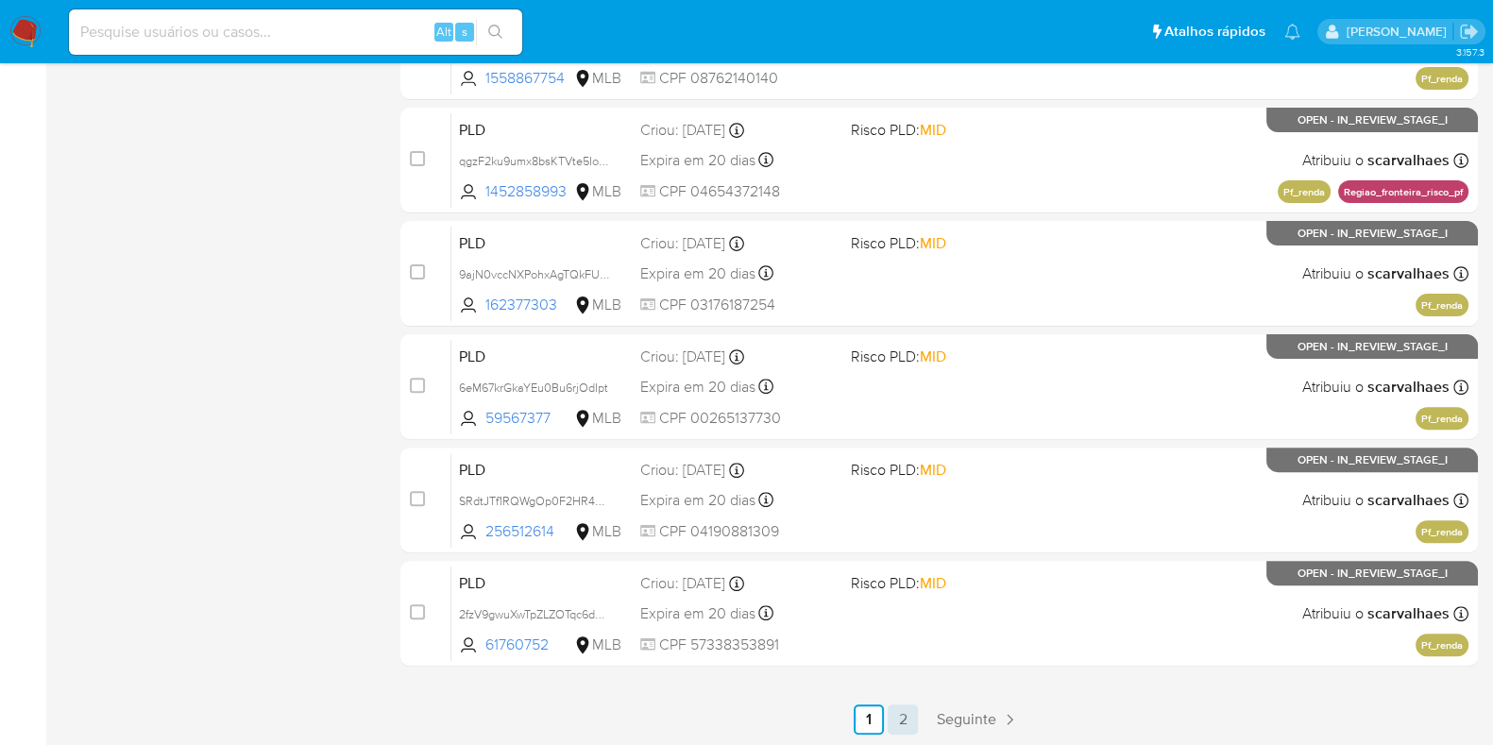
click at [915, 711] on link "2" at bounding box center [903, 719] width 30 height 30
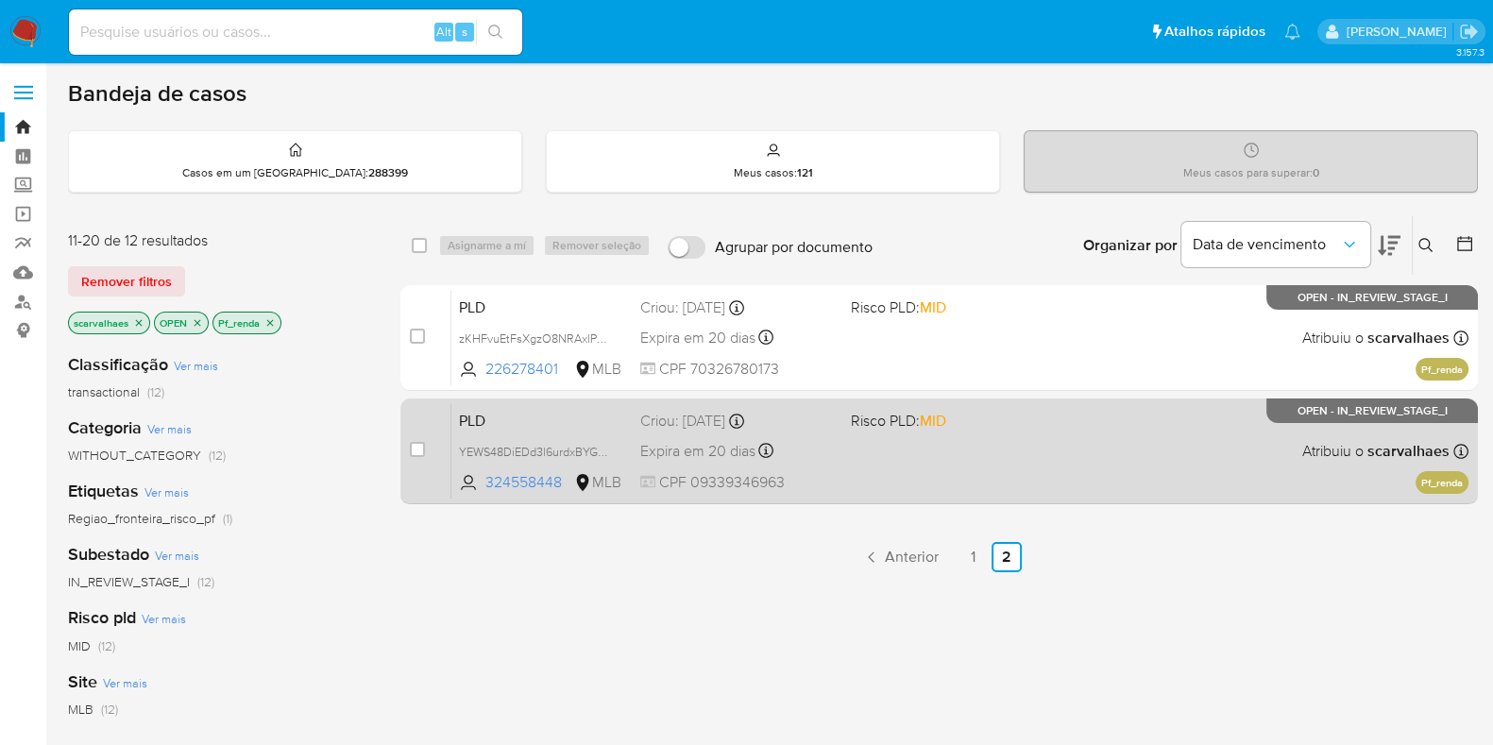
click at [939, 463] on div "PLD YEWS48DiEDd3l6urdxBYGBGw 324558448 MLB Risco PLD: MID Criou: [DATE] Criou: …" at bounding box center [959, 450] width 1017 height 95
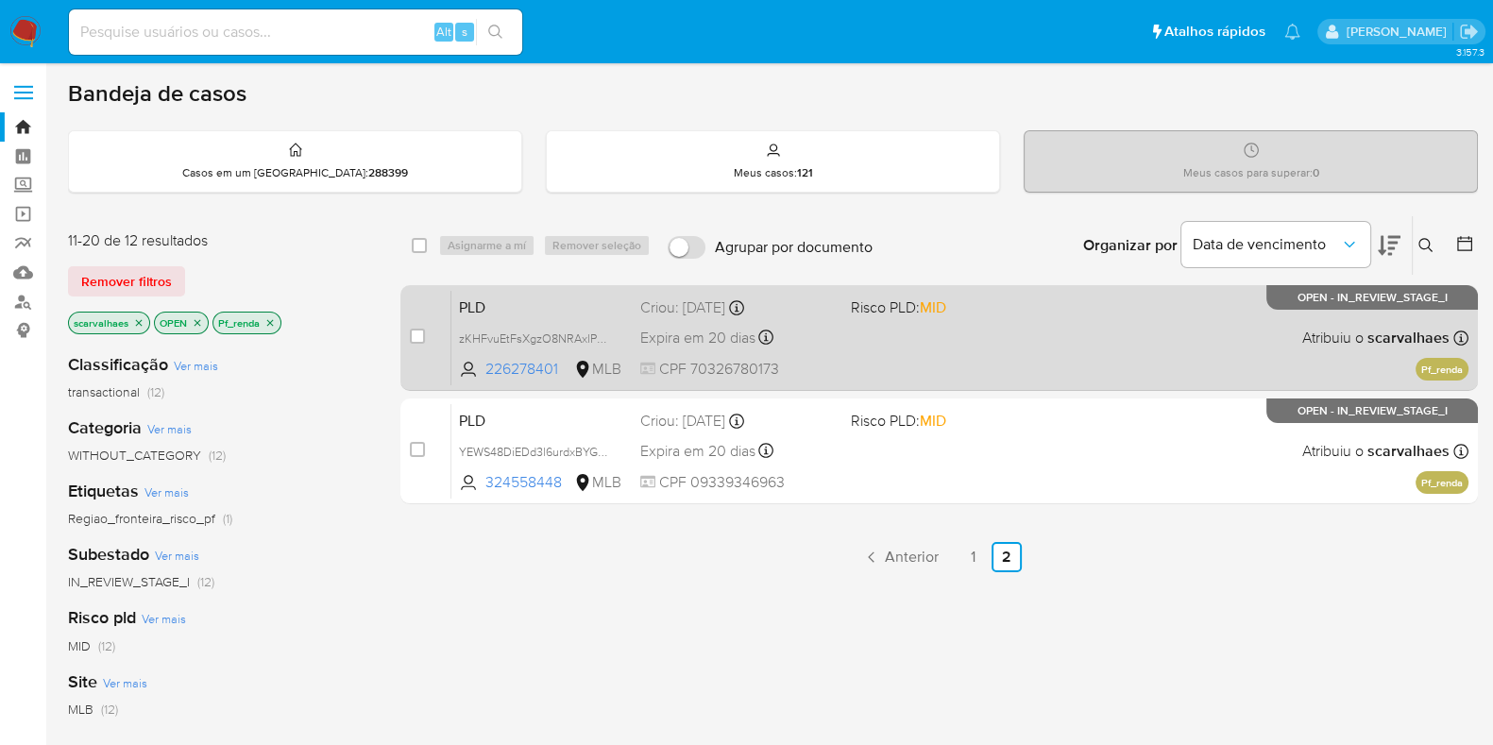
click at [968, 333] on div "PLD zKHFvuEtFsXgzO8NRAxlP7Ay 226278401 MLB Risco PLD: MID Criou: [DATE] Criou: …" at bounding box center [959, 337] width 1017 height 95
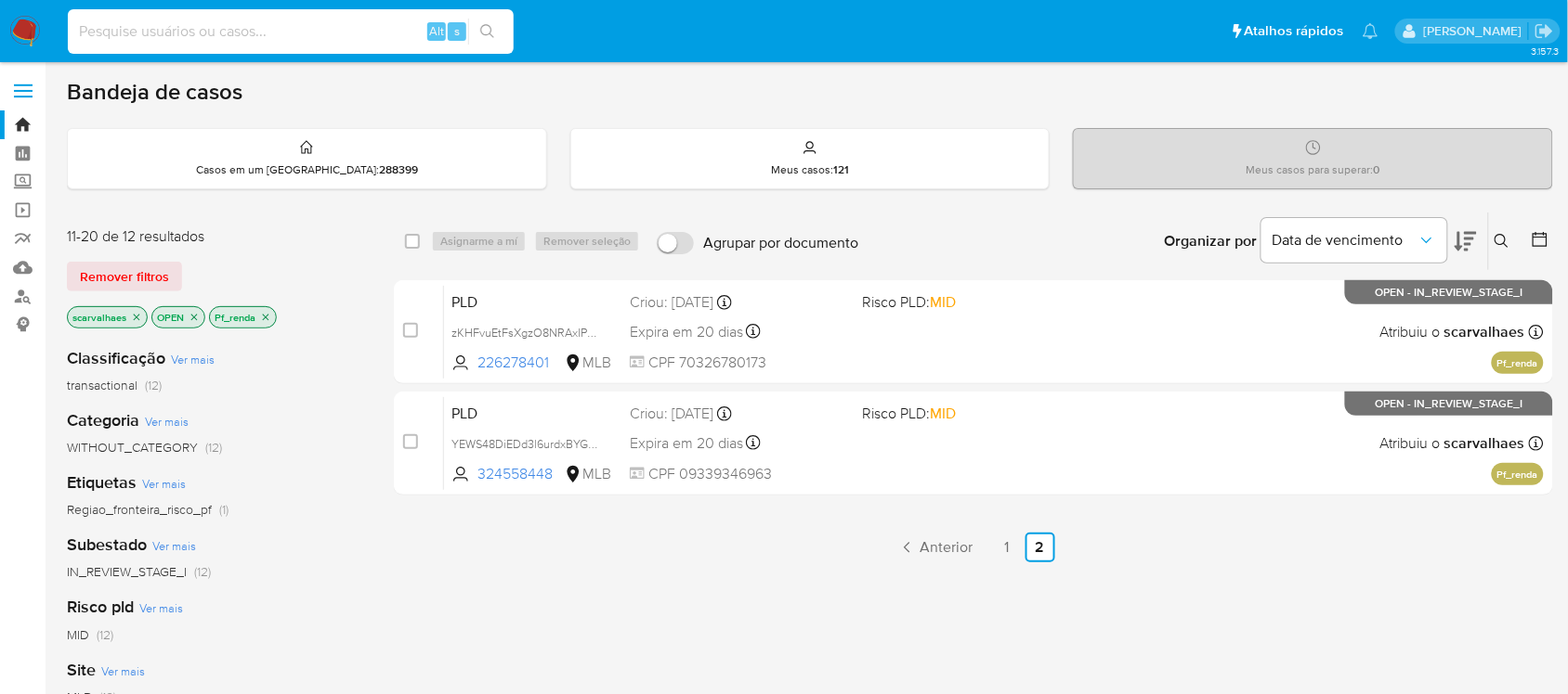
paste input "YN5d86t6gkWZbuBDVtOclGyV"
type input "YN5d86t6gkWZbuBDVtOclGyV"
click at [475, 32] on button "search-icon" at bounding box center [487, 31] width 38 height 26
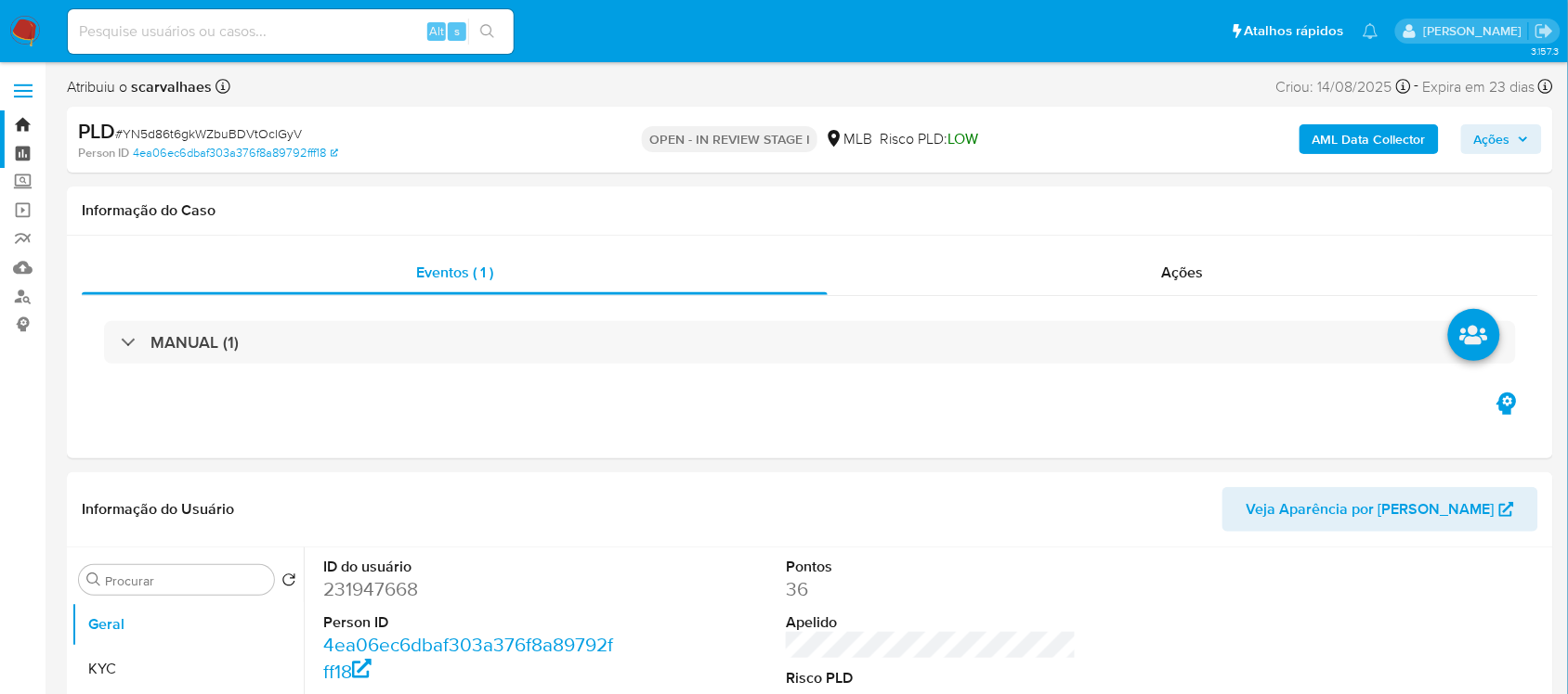
select select "10"
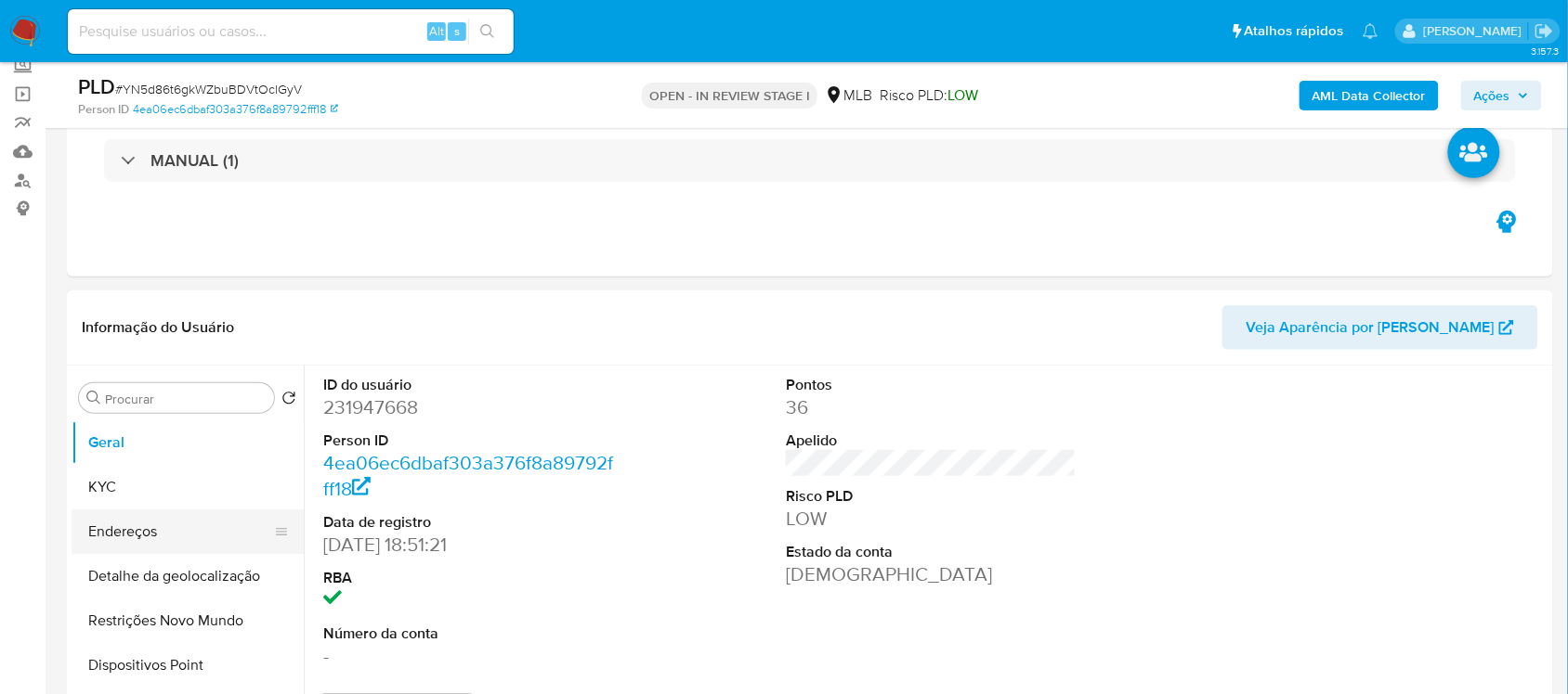
scroll to position [232, 0]
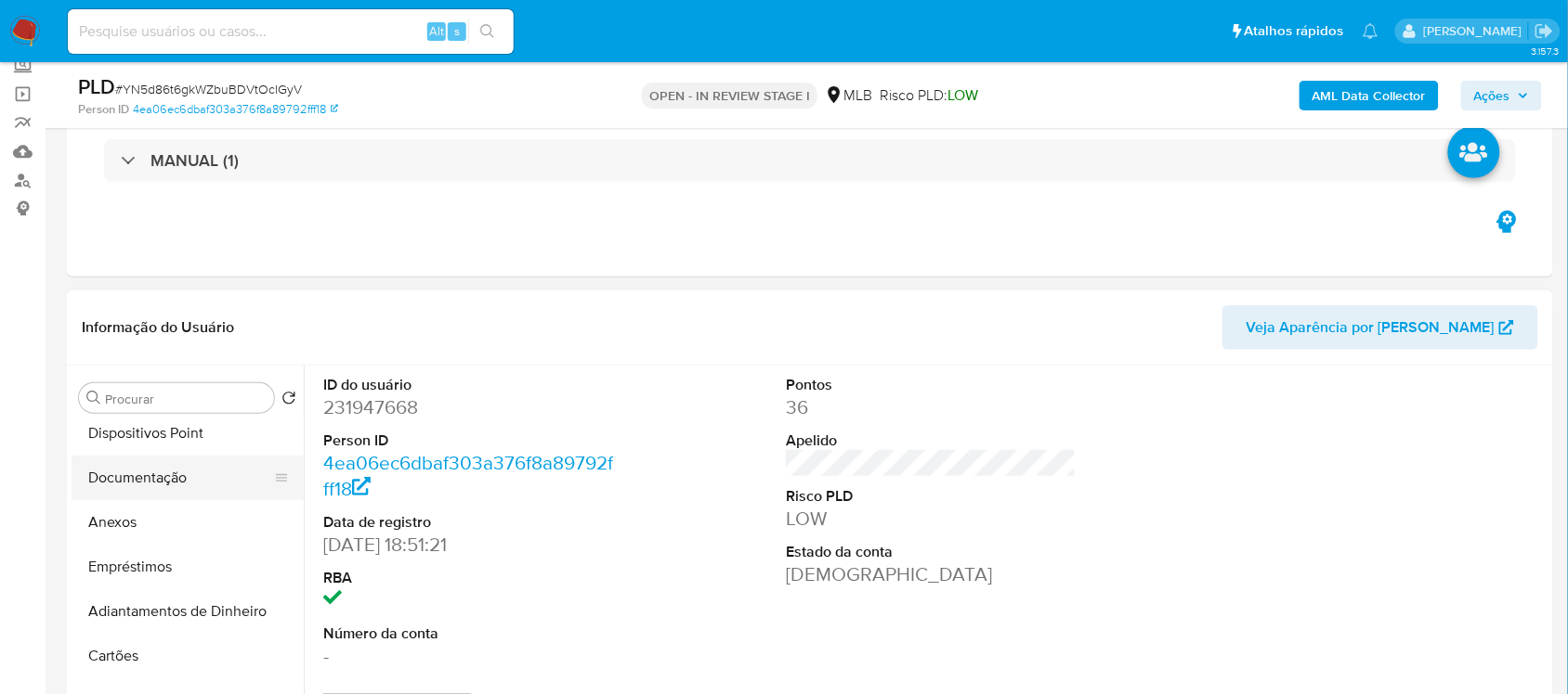
click at [168, 476] on button "Documentação" at bounding box center [180, 478] width 217 height 44
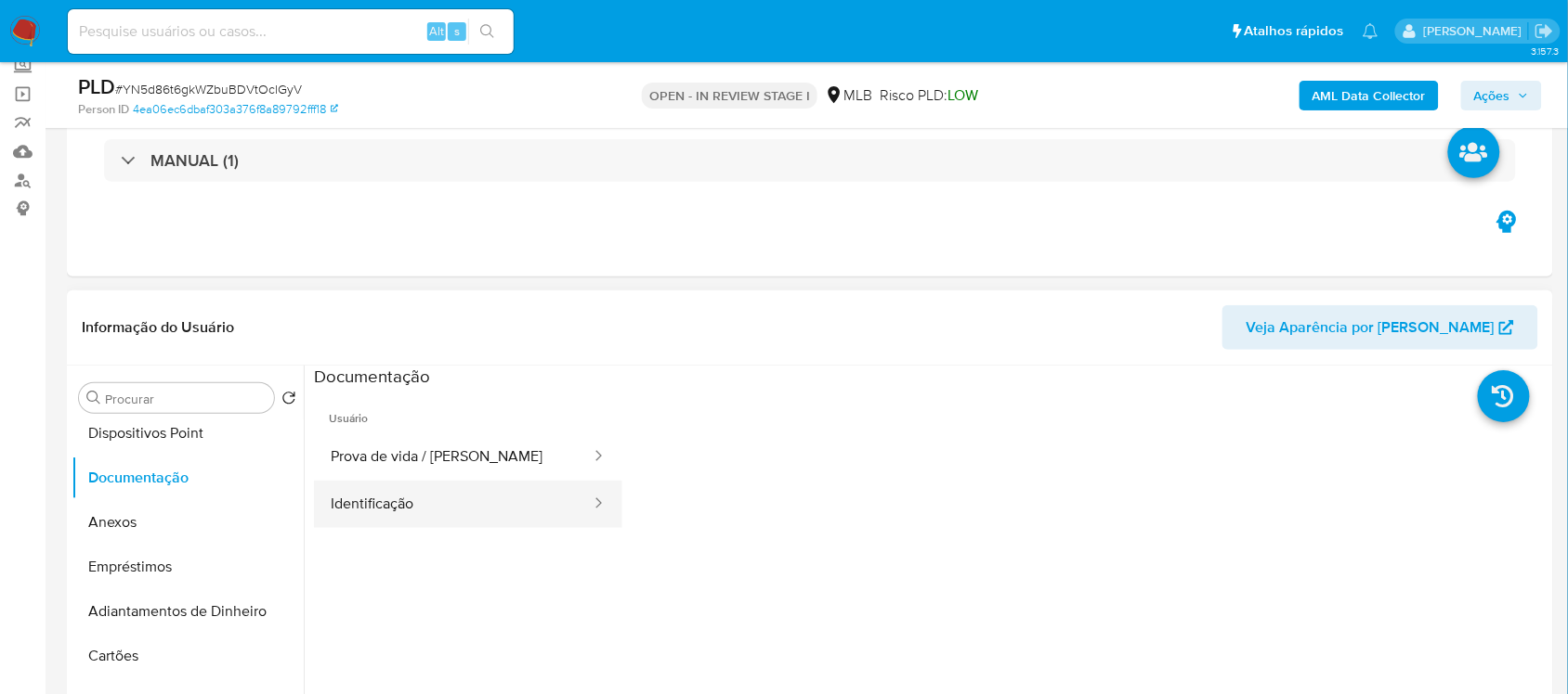
click at [451, 496] on button "Identificação" at bounding box center [452, 504] width 278 height 47
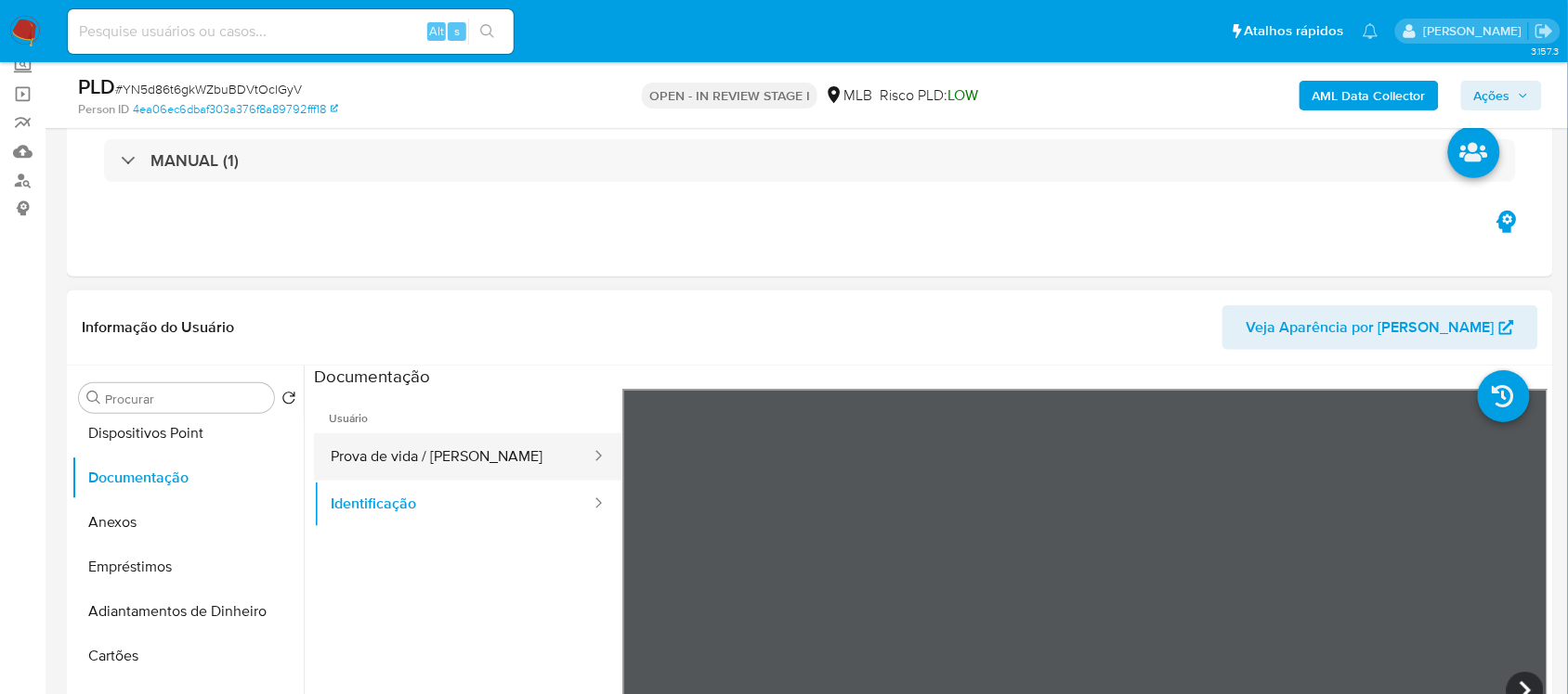
click at [421, 461] on button "Prova de vida / [PERSON_NAME]" at bounding box center [452, 457] width 278 height 47
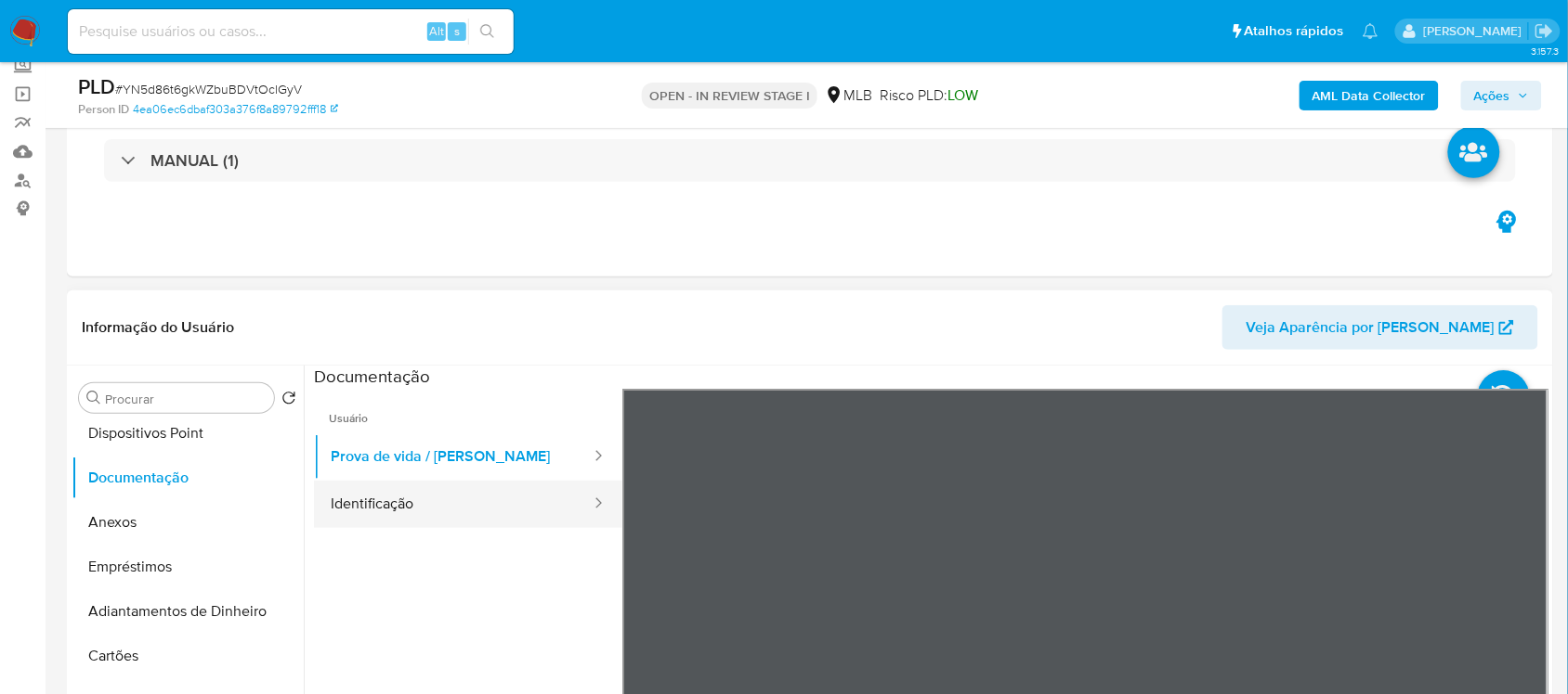
click at [381, 509] on button "Identificação" at bounding box center [452, 504] width 278 height 47
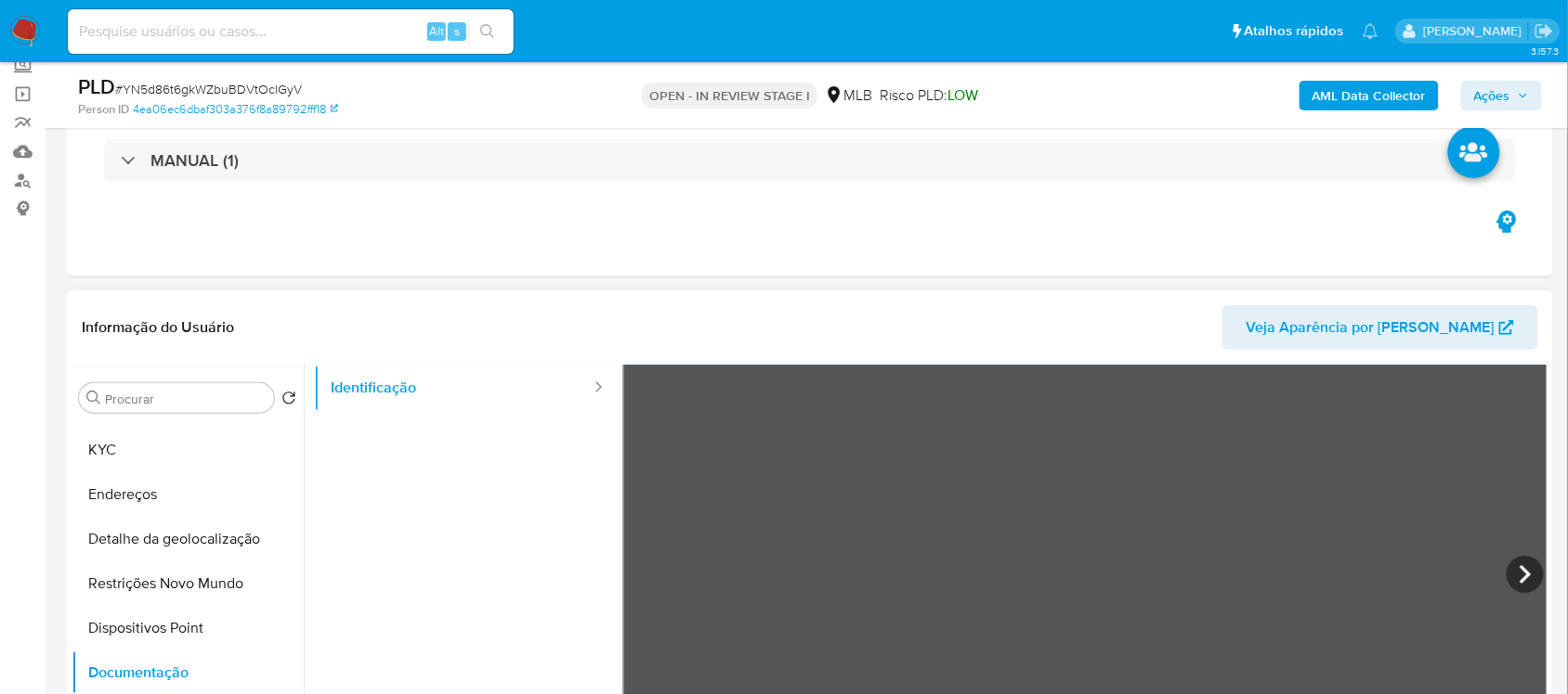
scroll to position [0, 0]
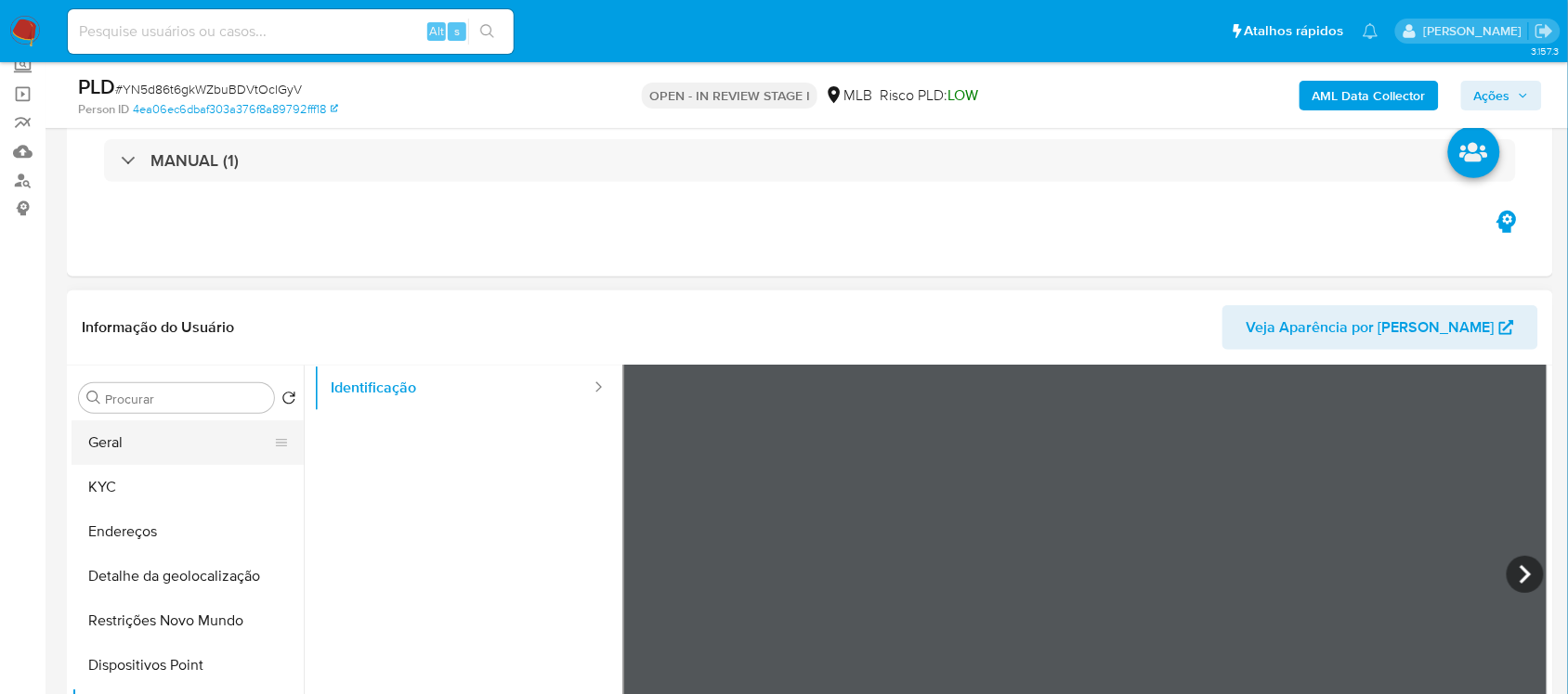
click at [107, 448] on button "Geral" at bounding box center [180, 442] width 217 height 44
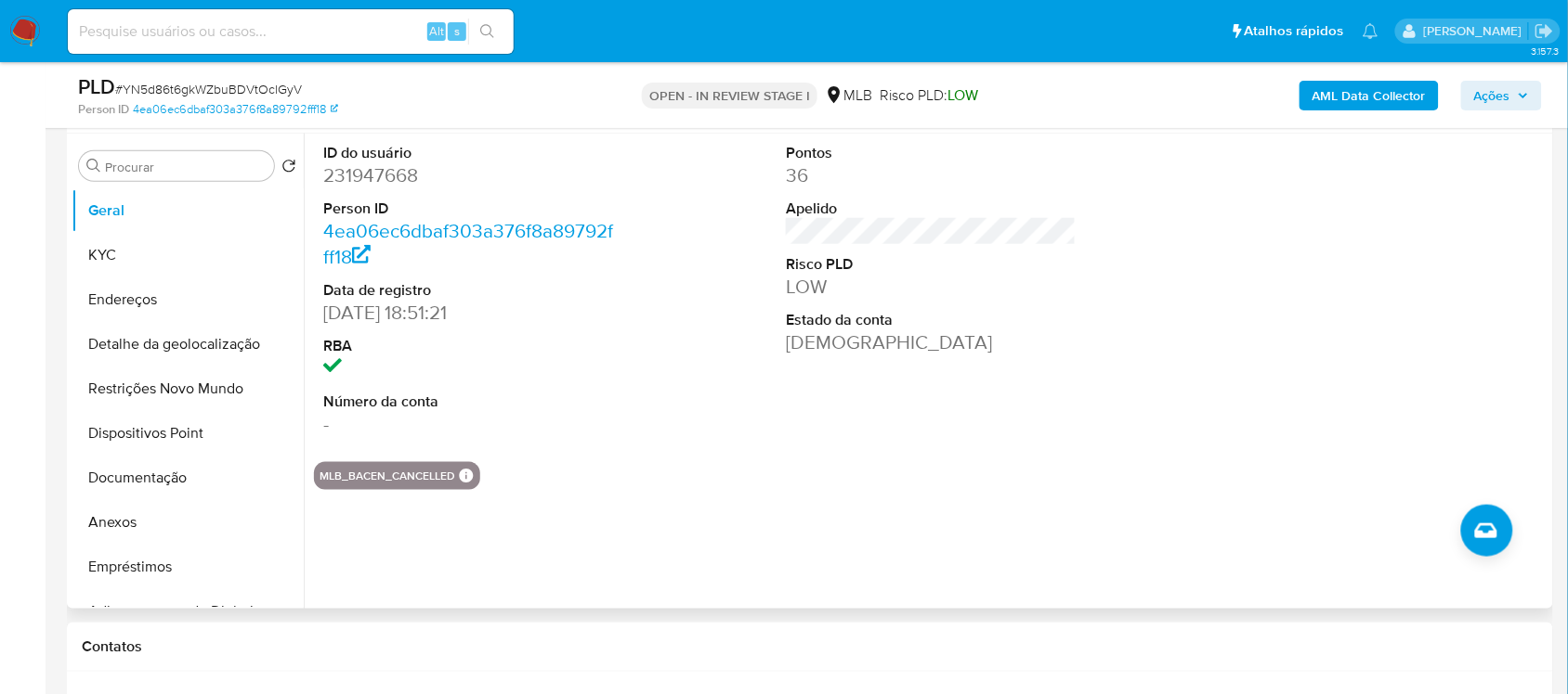
scroll to position [232, 0]
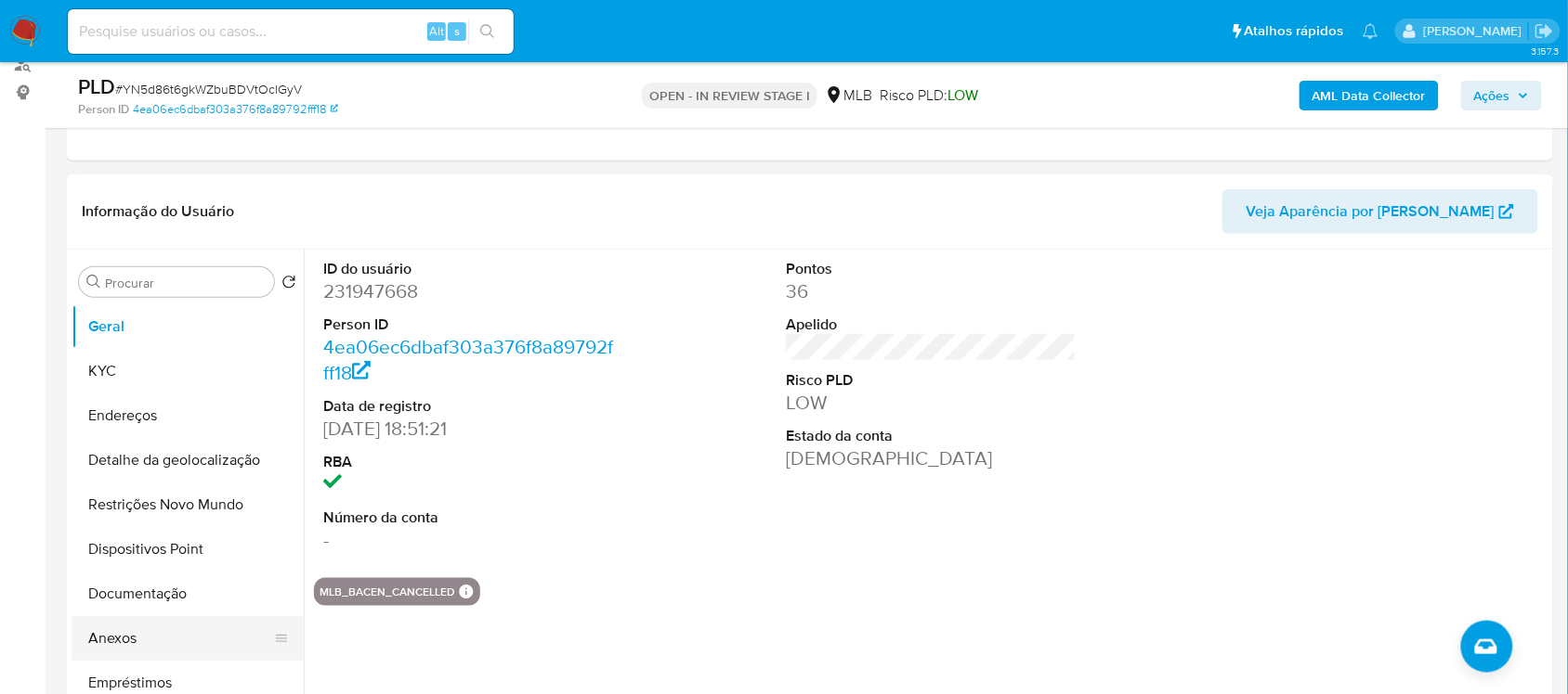
click at [144, 632] on button "Anexos" at bounding box center [180, 638] width 217 height 44
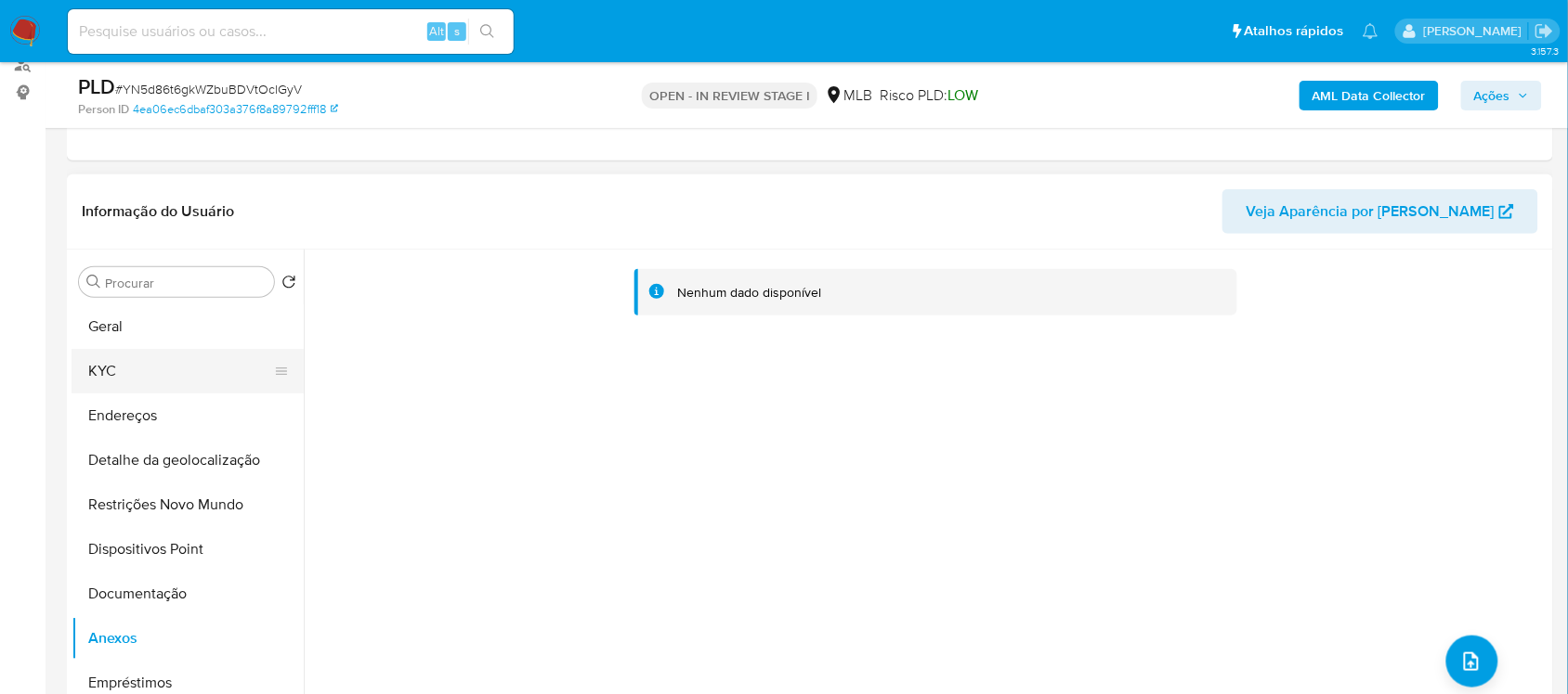
click at [155, 373] on button "KYC" at bounding box center [180, 371] width 217 height 44
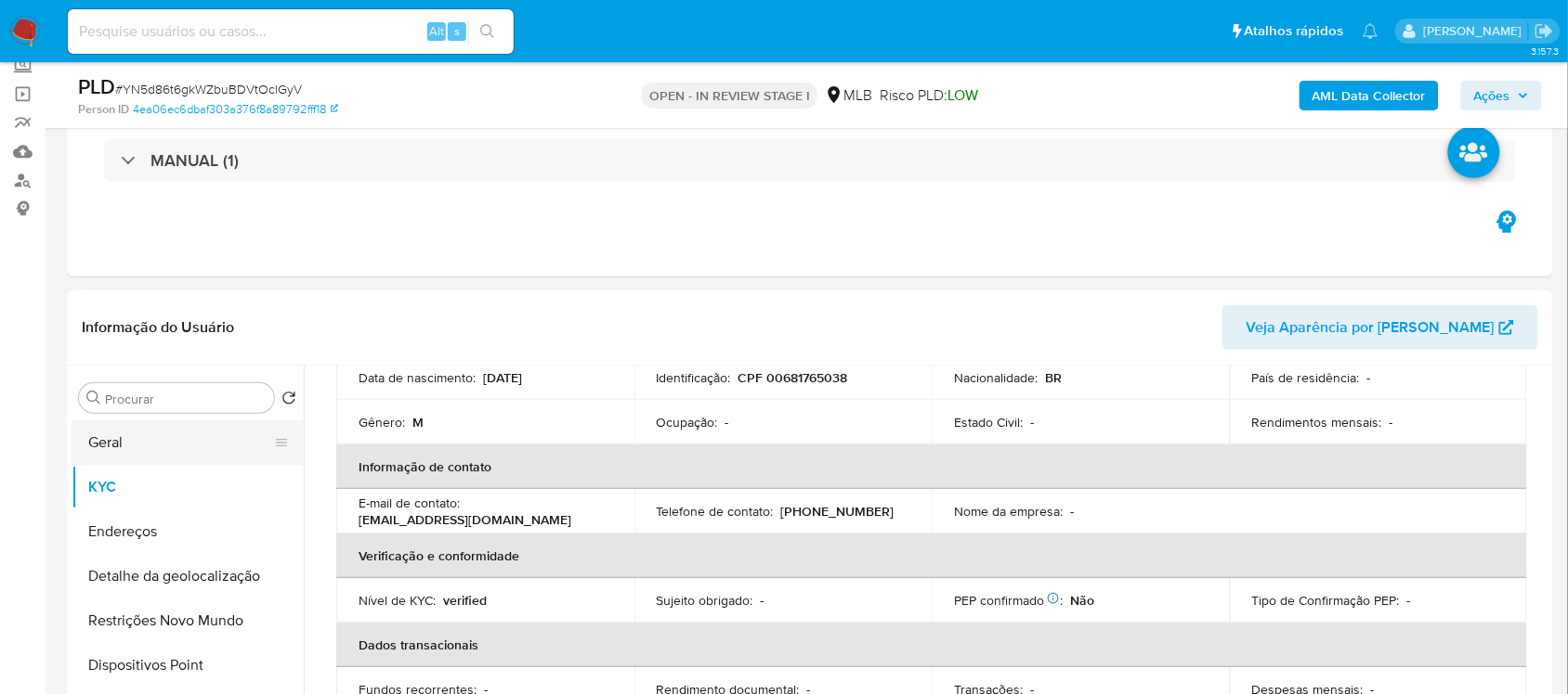
click at [126, 451] on button "Geral" at bounding box center [180, 442] width 217 height 44
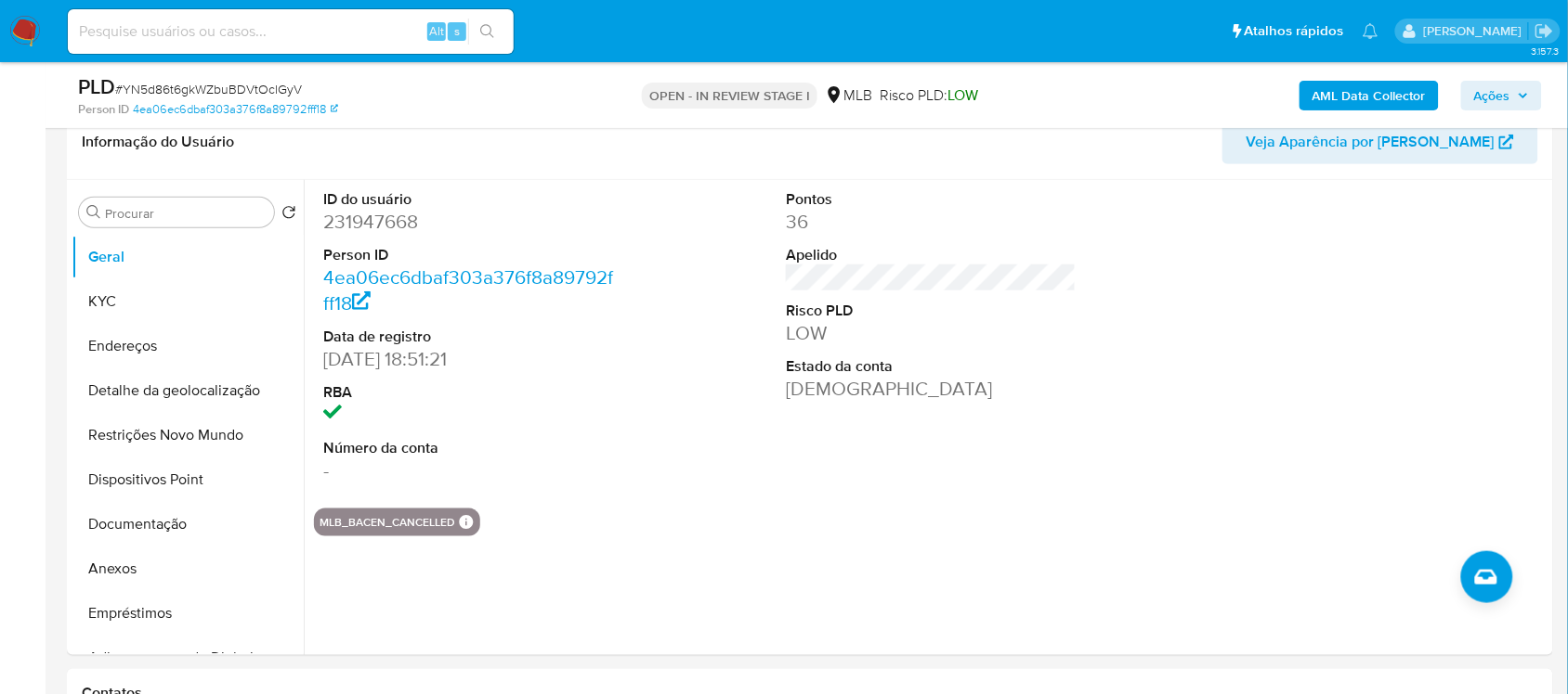
scroll to position [254, 0]
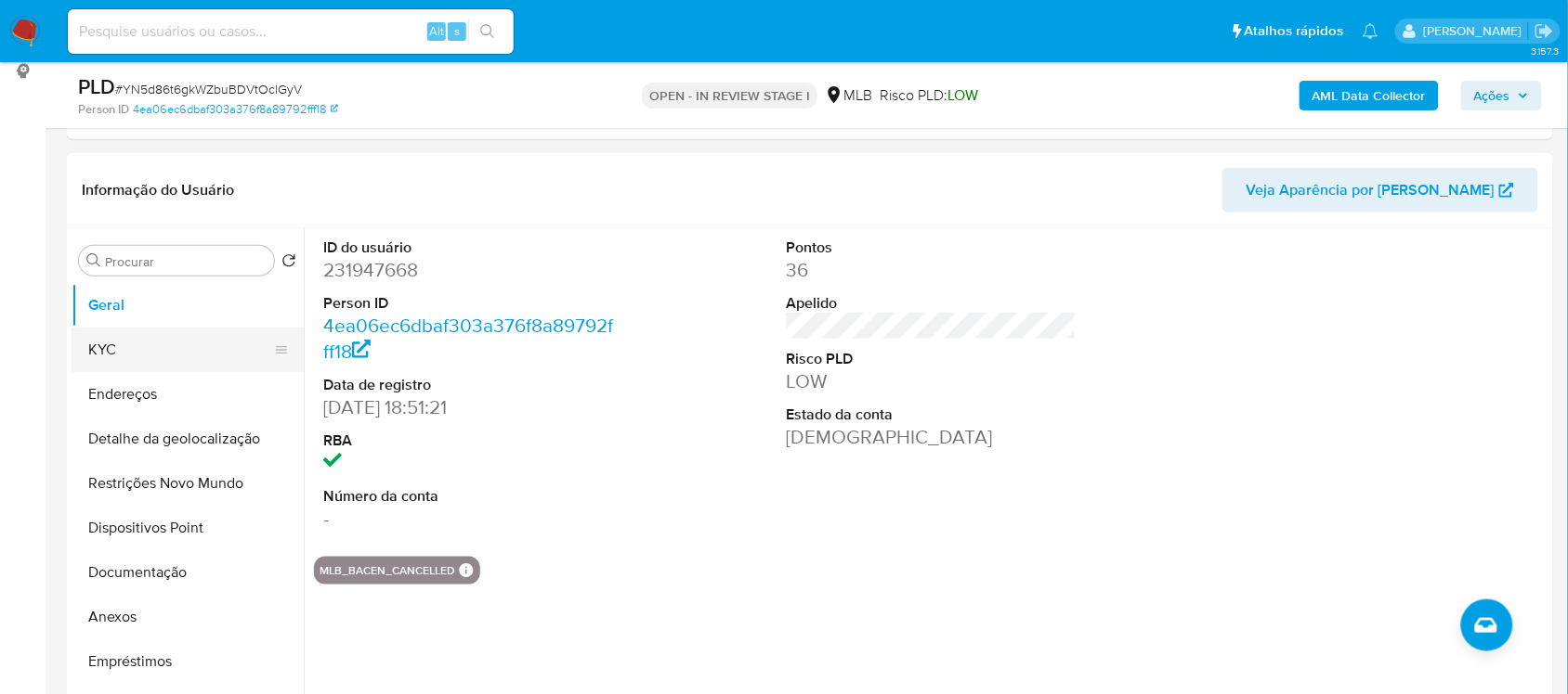
click at [108, 346] on button "KYC" at bounding box center [180, 349] width 217 height 44
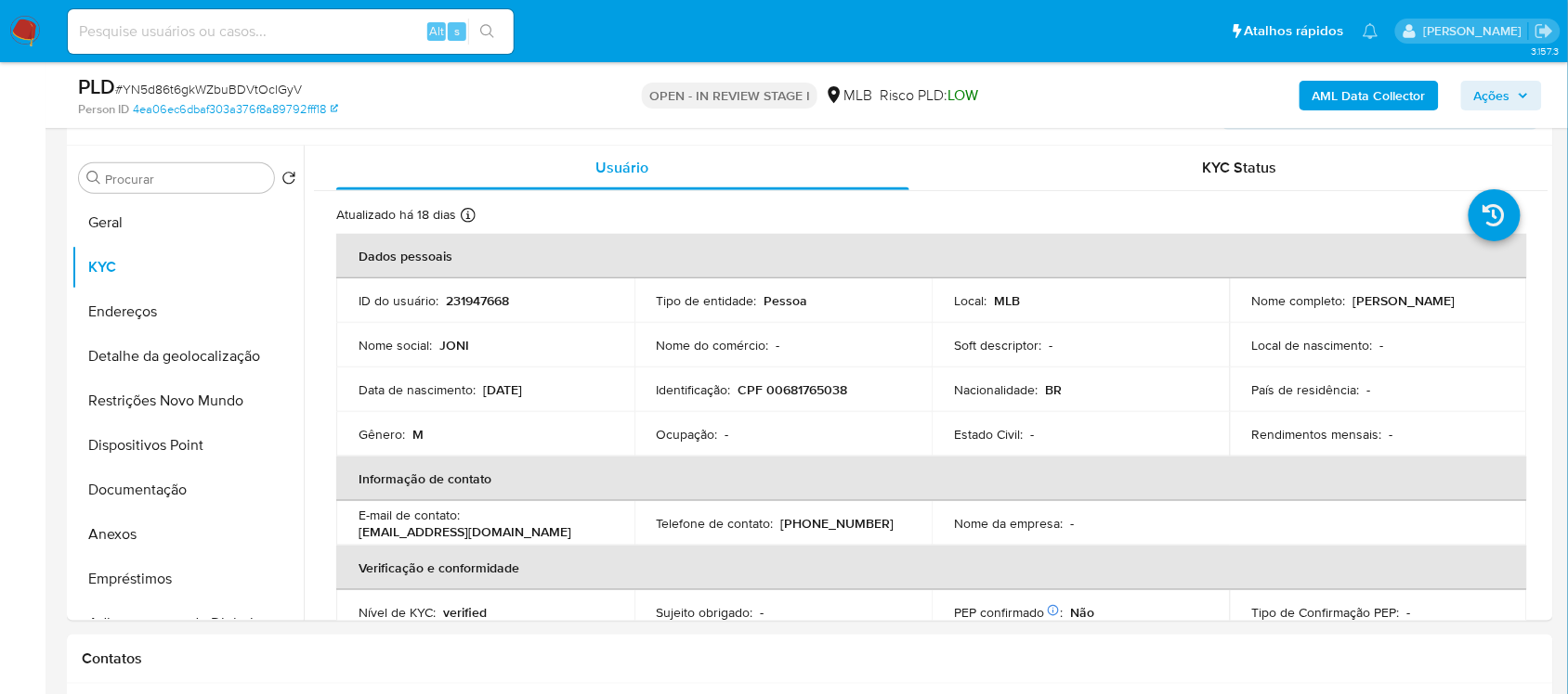
scroll to position [433, 0]
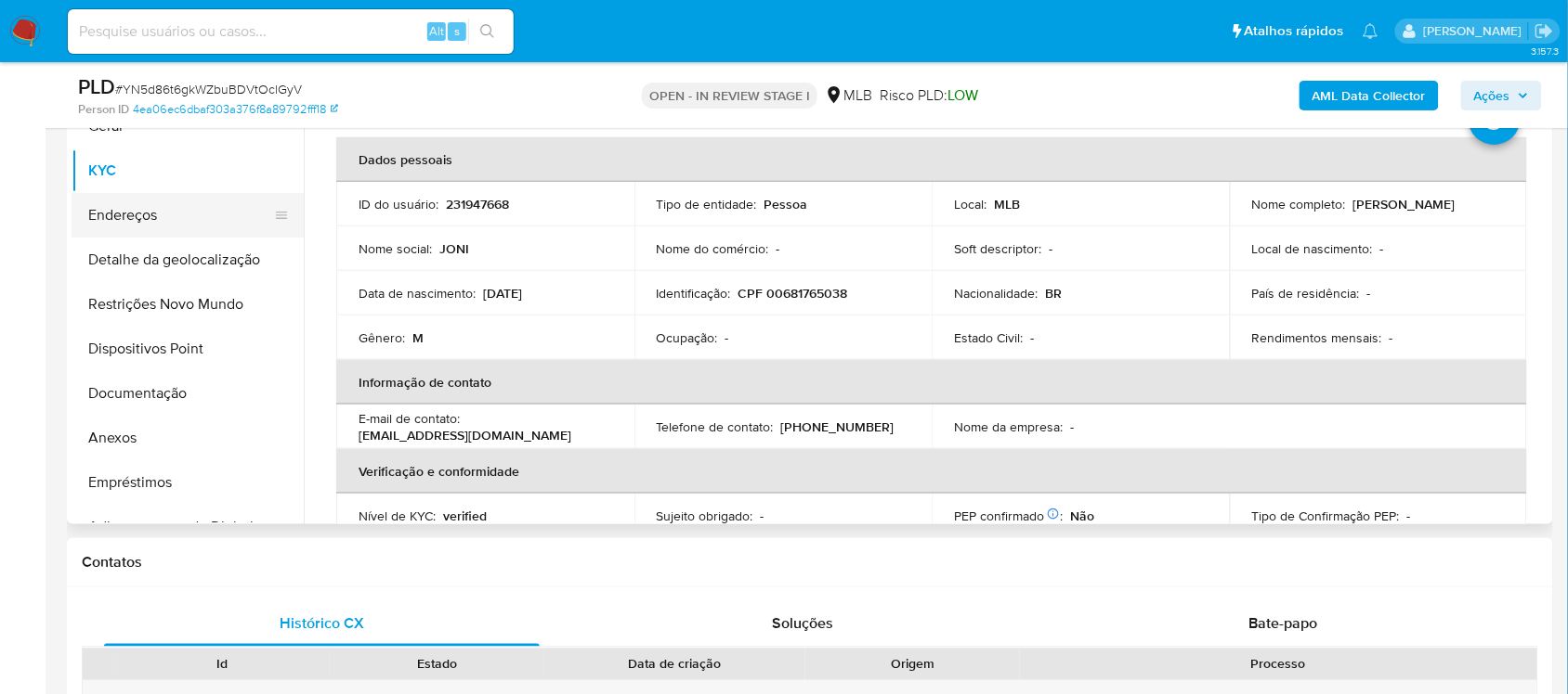
click at [155, 210] on button "Endereços" at bounding box center [180, 214] width 217 height 44
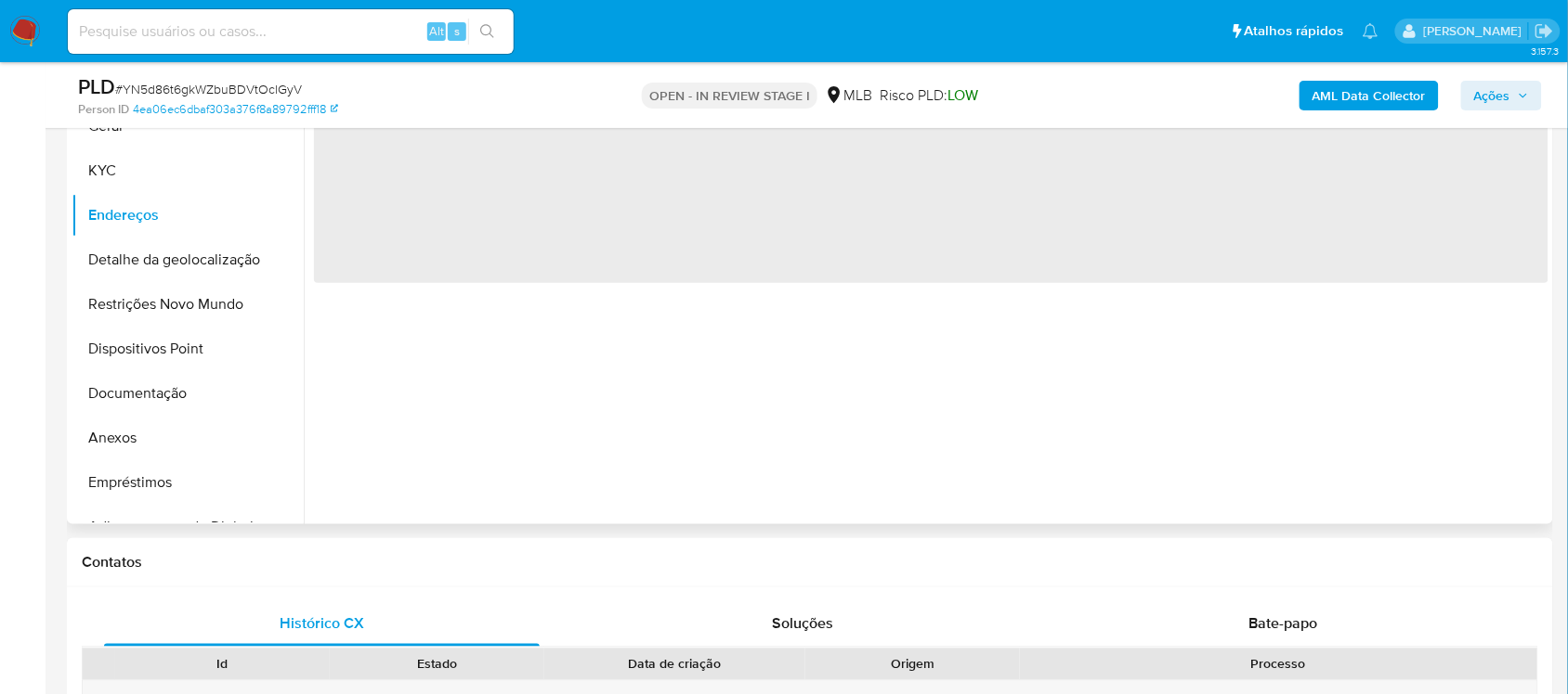
scroll to position [317, 0]
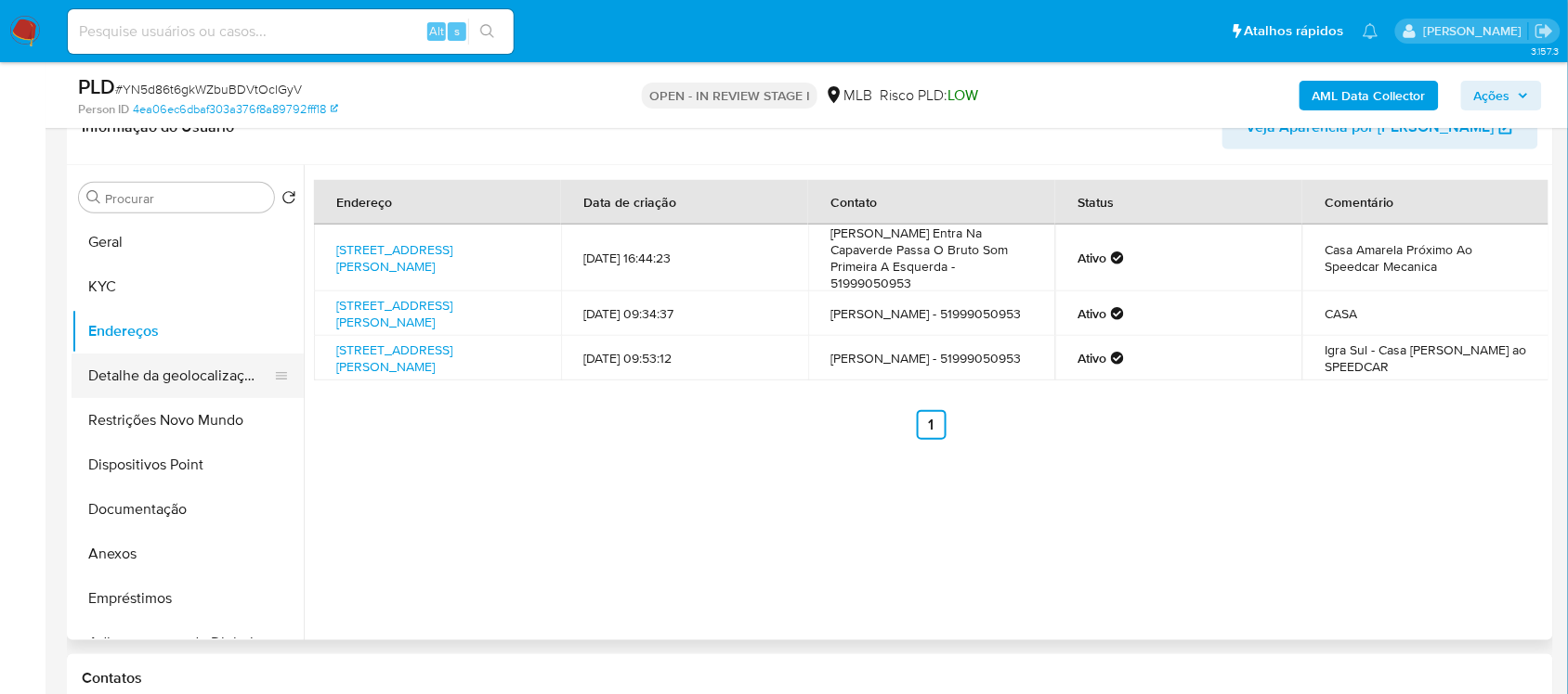
click at [173, 376] on button "Detalhe da geolocalização" at bounding box center [180, 376] width 217 height 44
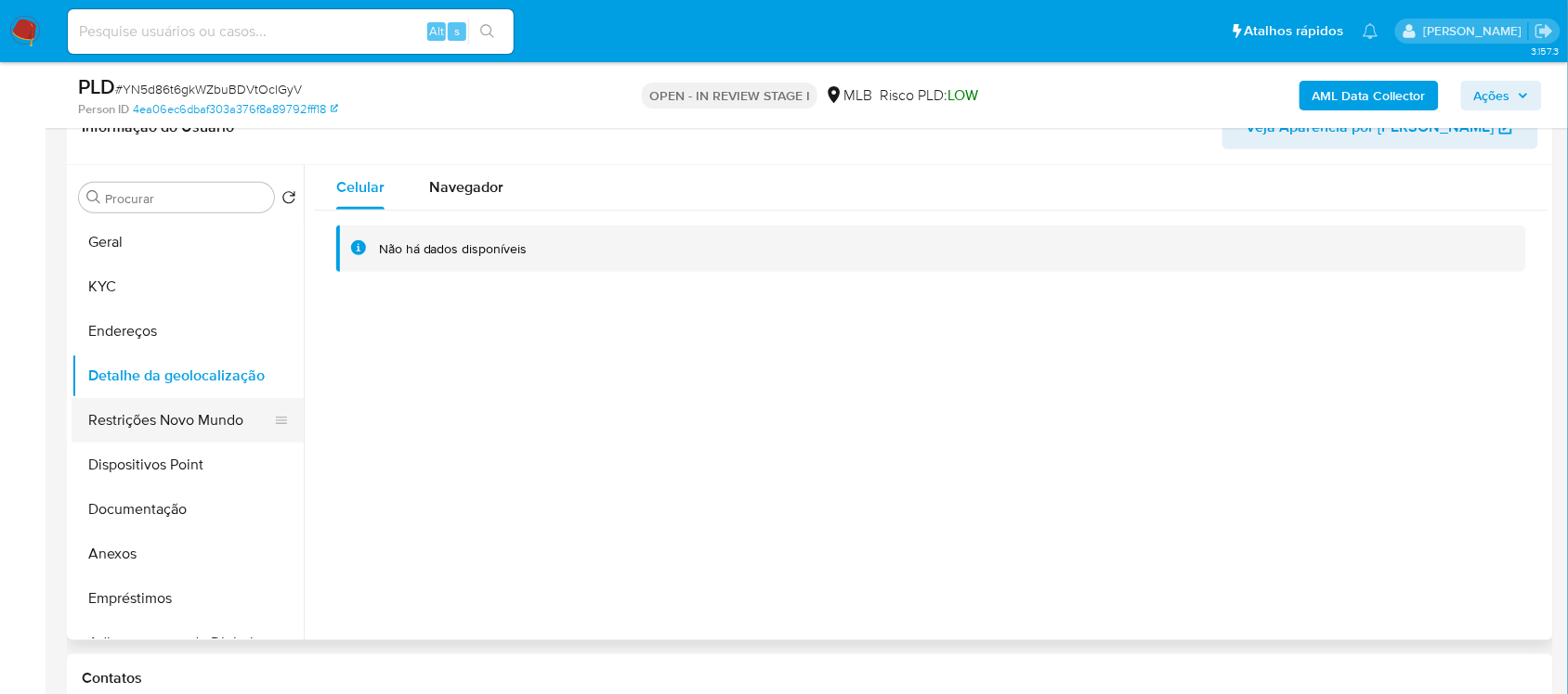
click at [193, 419] on button "Restrições Novo Mundo" at bounding box center [180, 420] width 217 height 44
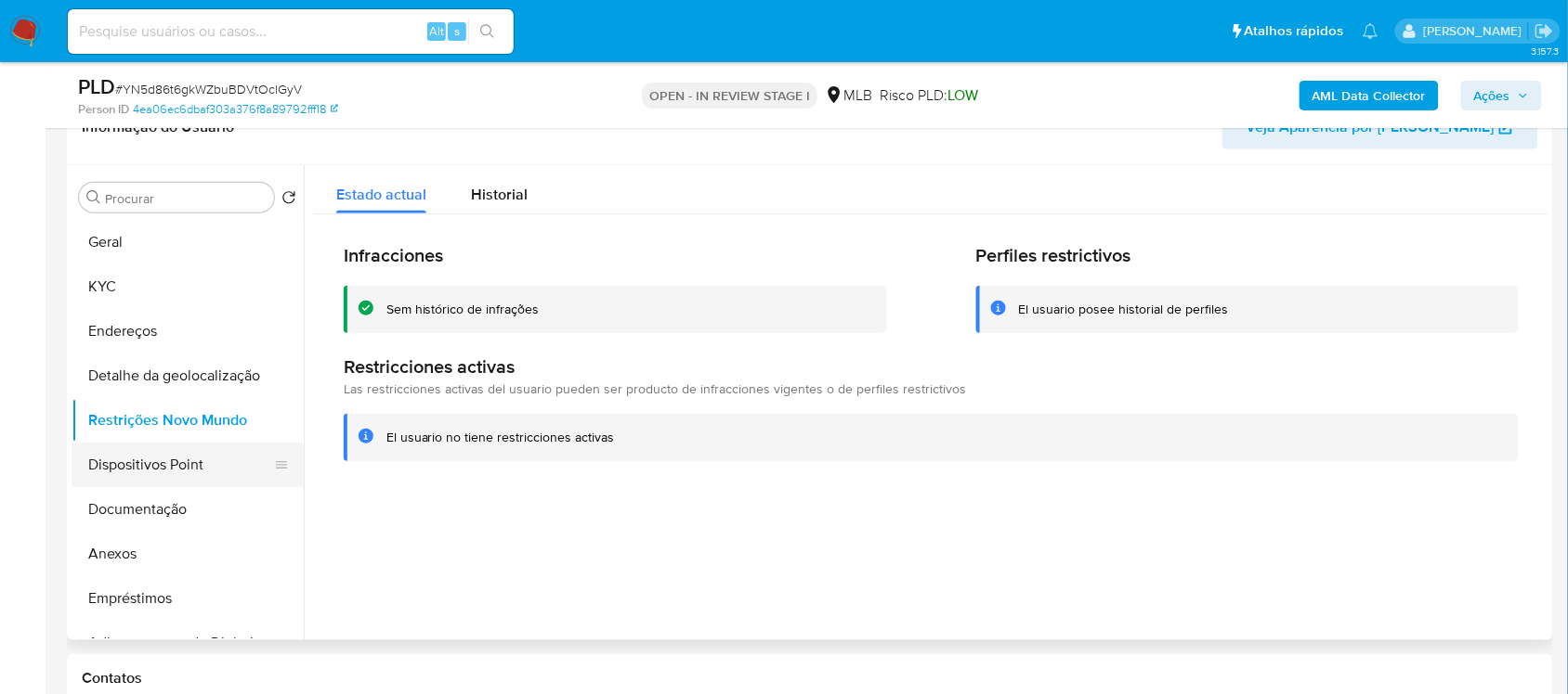
click at [158, 466] on button "Dispositivos Point" at bounding box center [180, 464] width 217 height 44
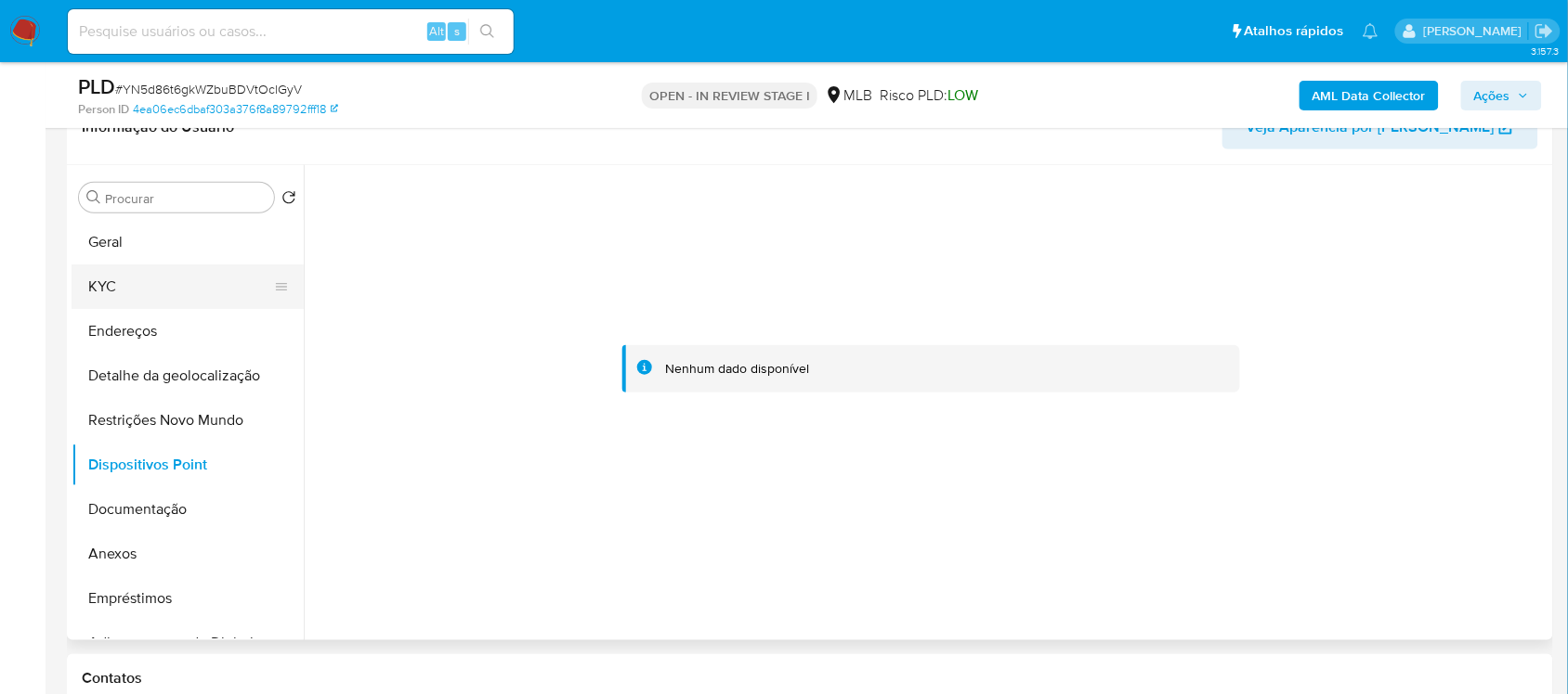
click at [108, 286] on button "KYC" at bounding box center [180, 286] width 217 height 44
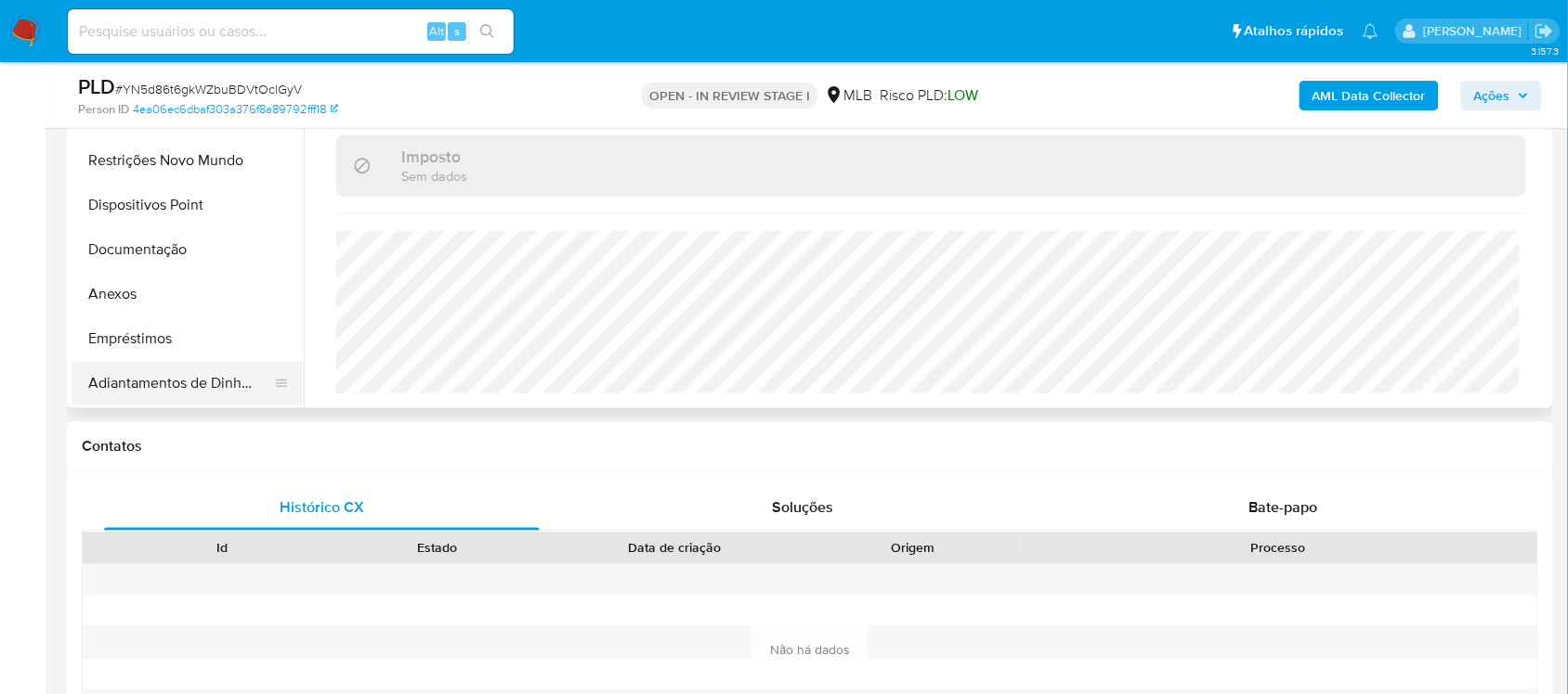
scroll to position [0, 0]
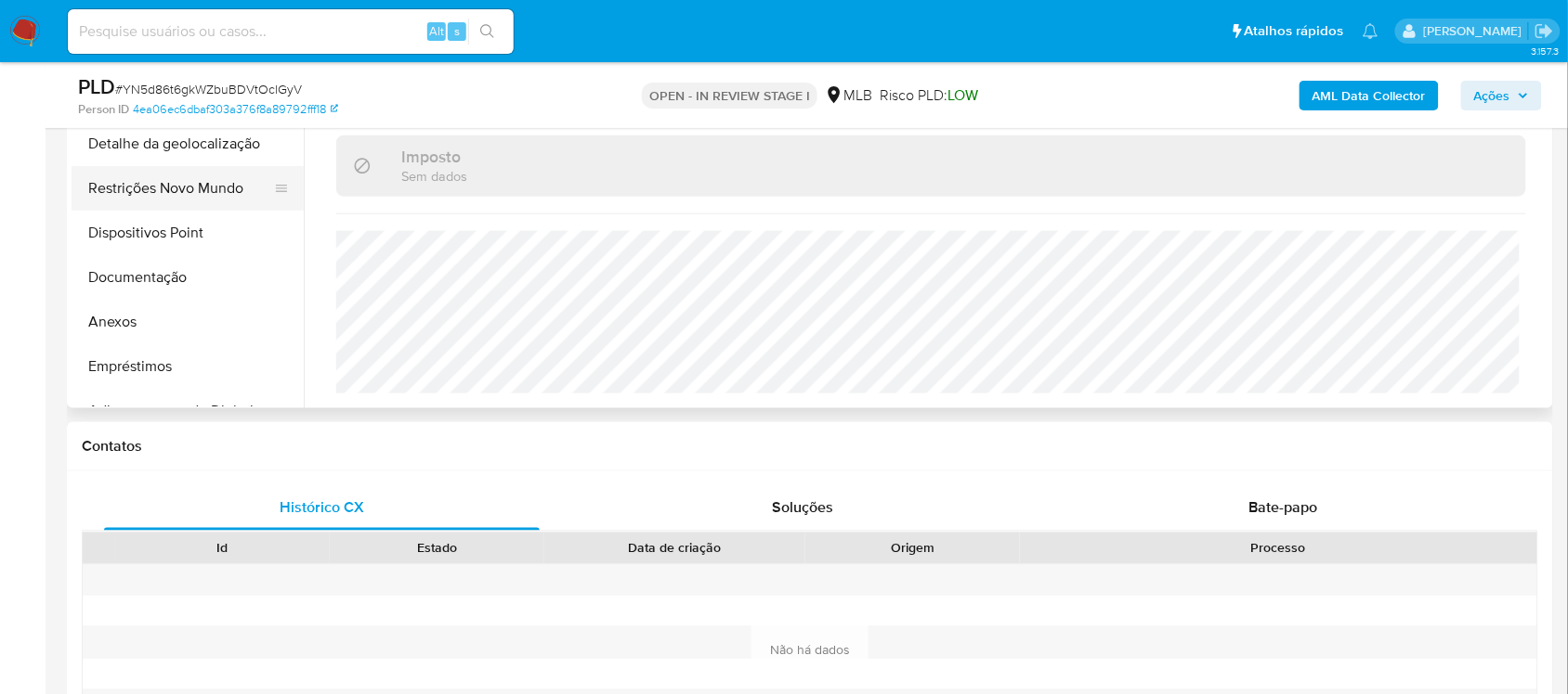
click at [206, 191] on button "Restrições Novo Mundo" at bounding box center [180, 188] width 217 height 44
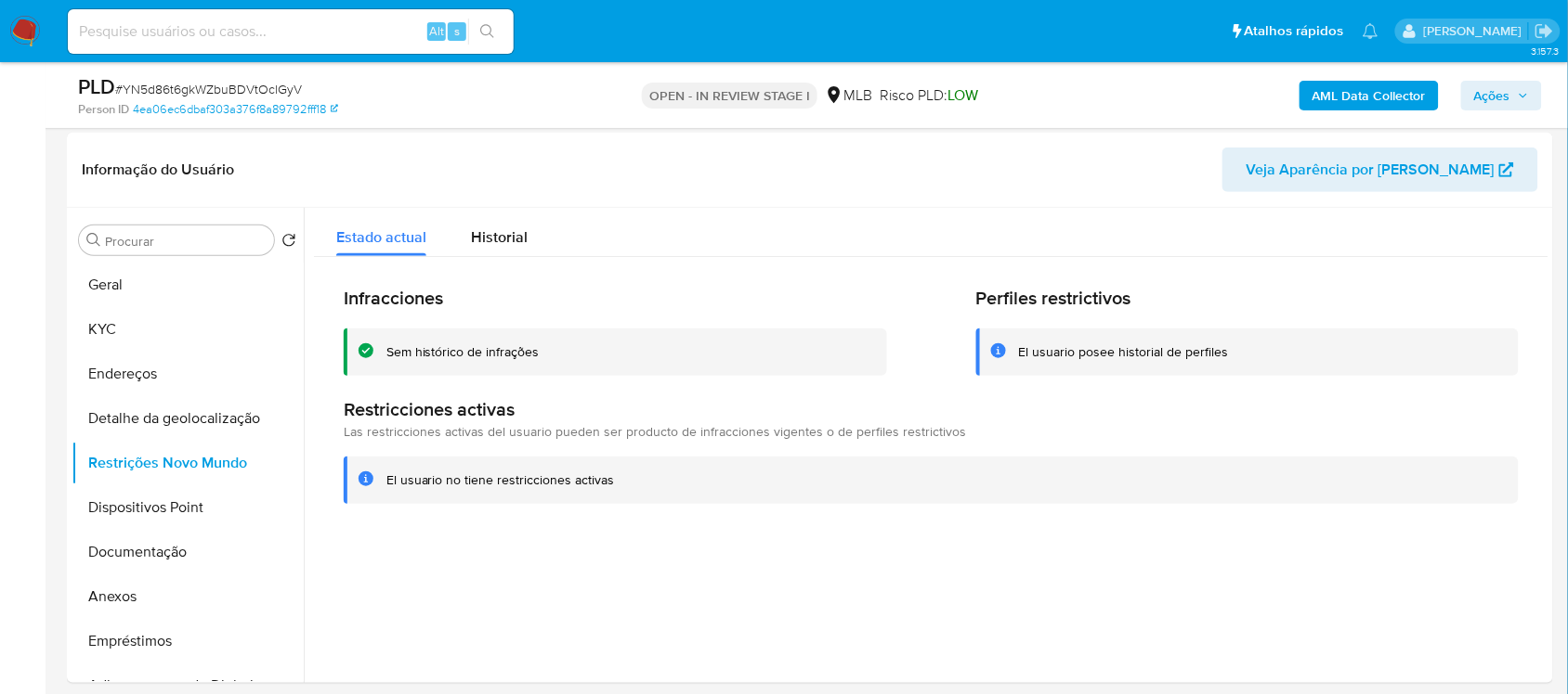
scroll to position [170, 0]
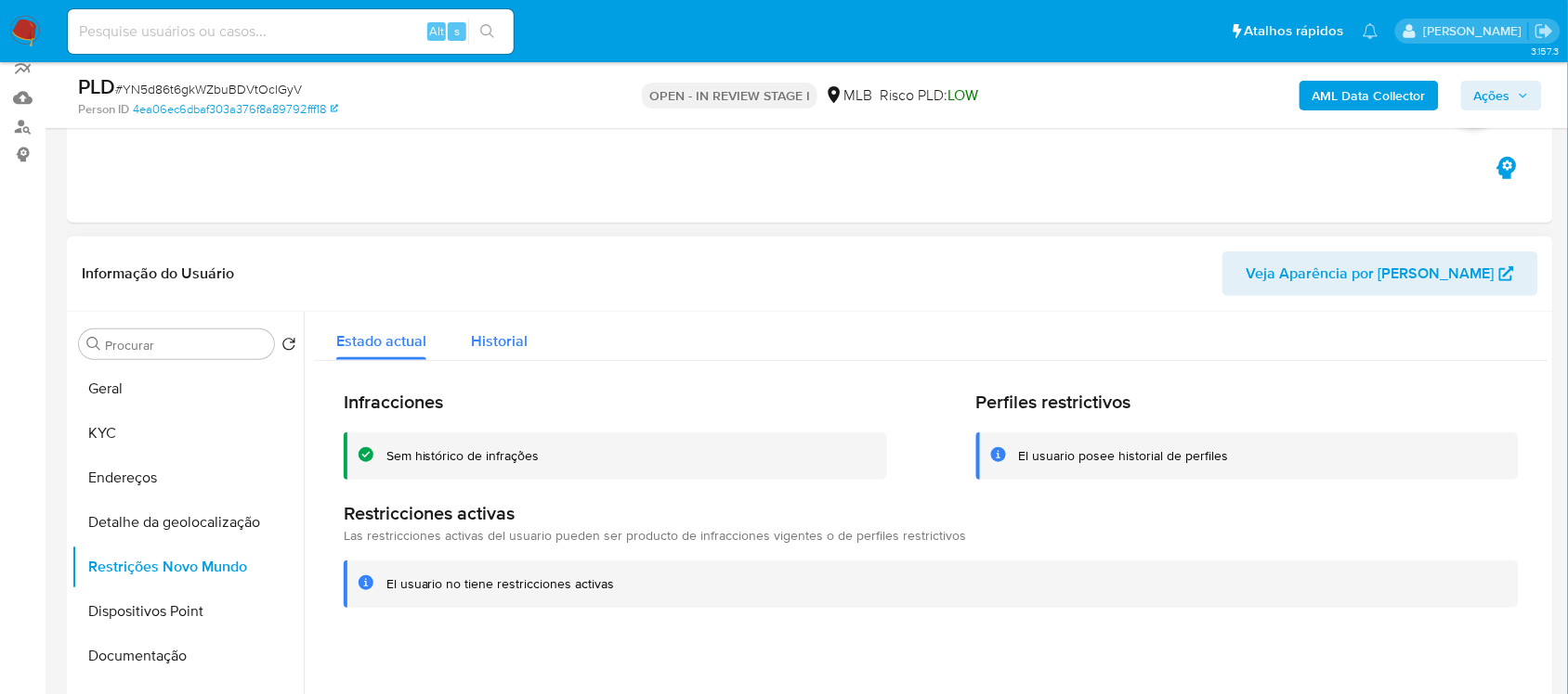
click at [525, 340] on span "Historial" at bounding box center [500, 341] width 57 height 22
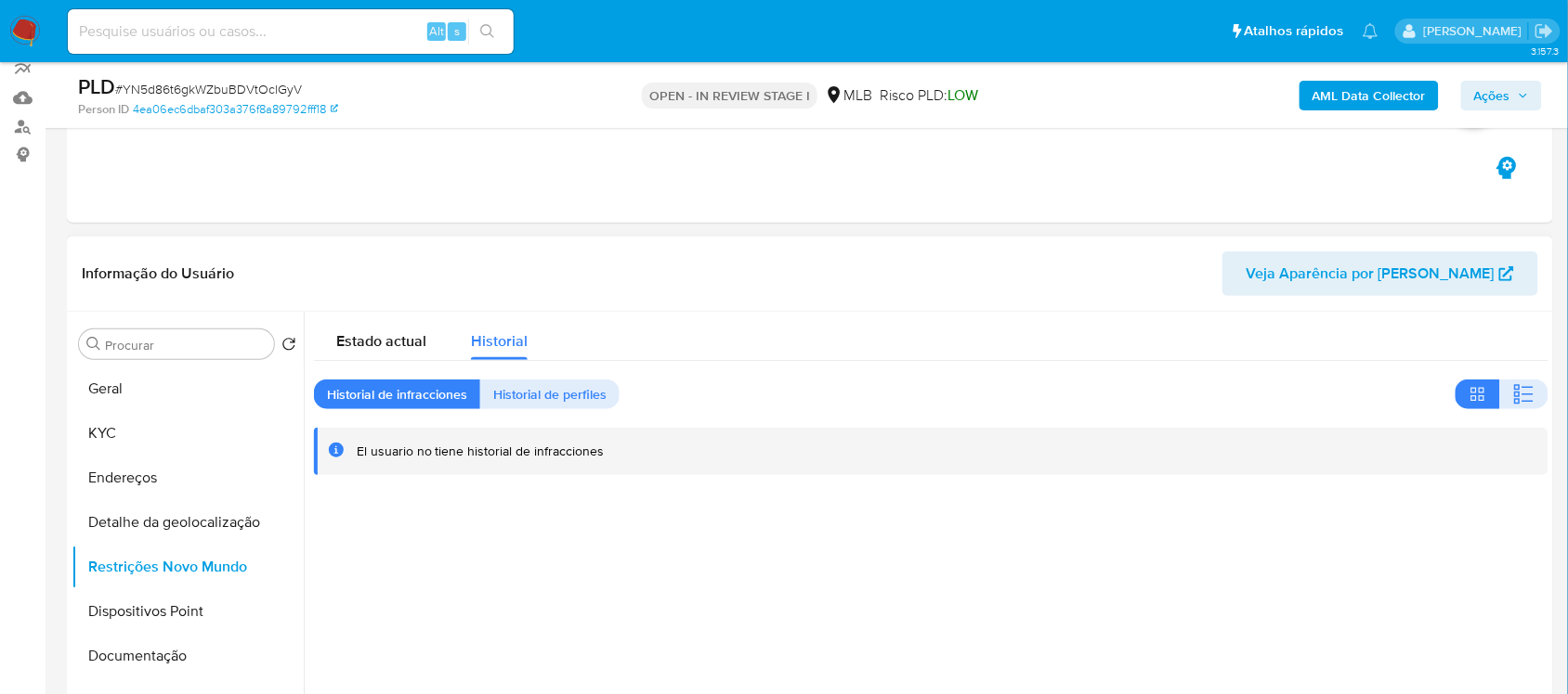
click at [484, 455] on div "El usuario no tiene historial de infracciones" at bounding box center [481, 451] width 248 height 18
click at [485, 344] on span "Historial" at bounding box center [500, 341] width 57 height 22
click at [406, 346] on span "Estado actual" at bounding box center [382, 341] width 90 height 22
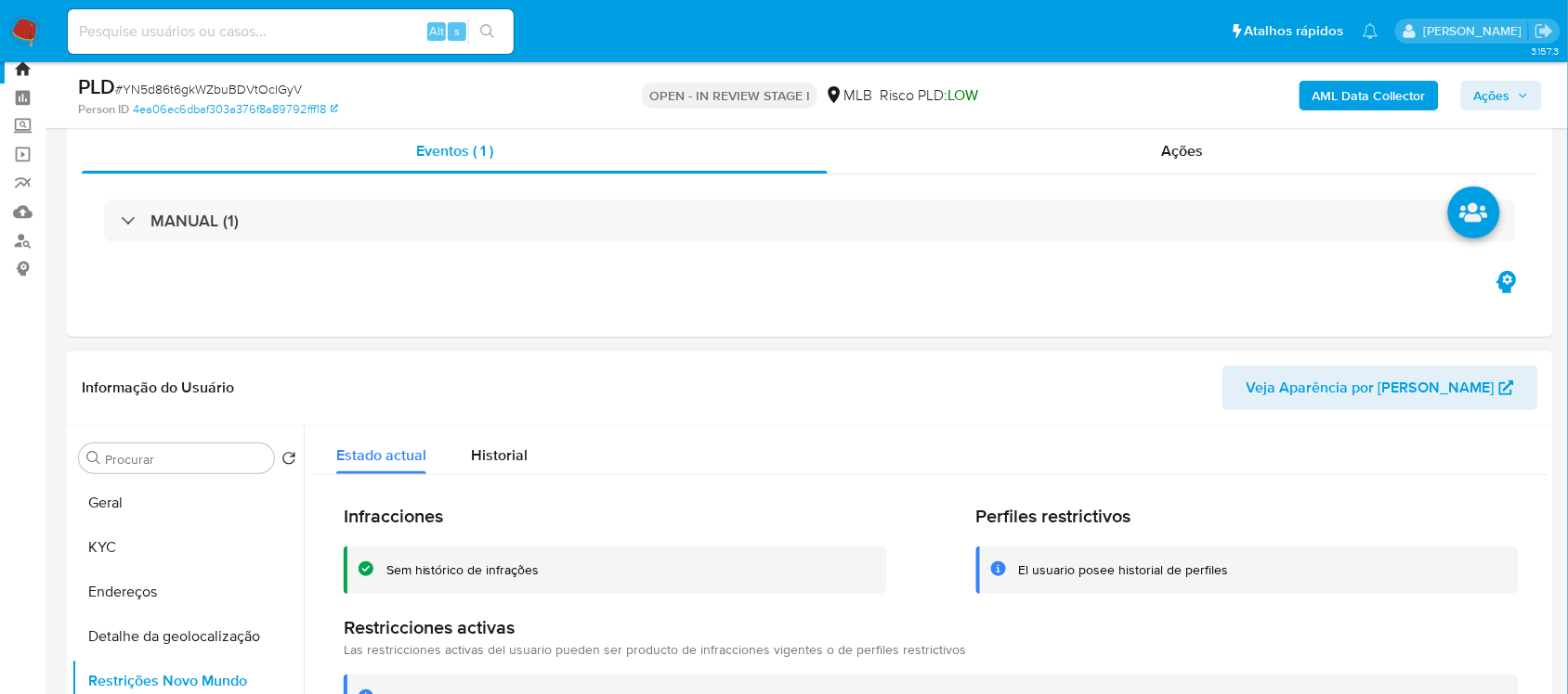
scroll to position [54, 0]
click at [174, 492] on button "Geral" at bounding box center [180, 504] width 217 height 44
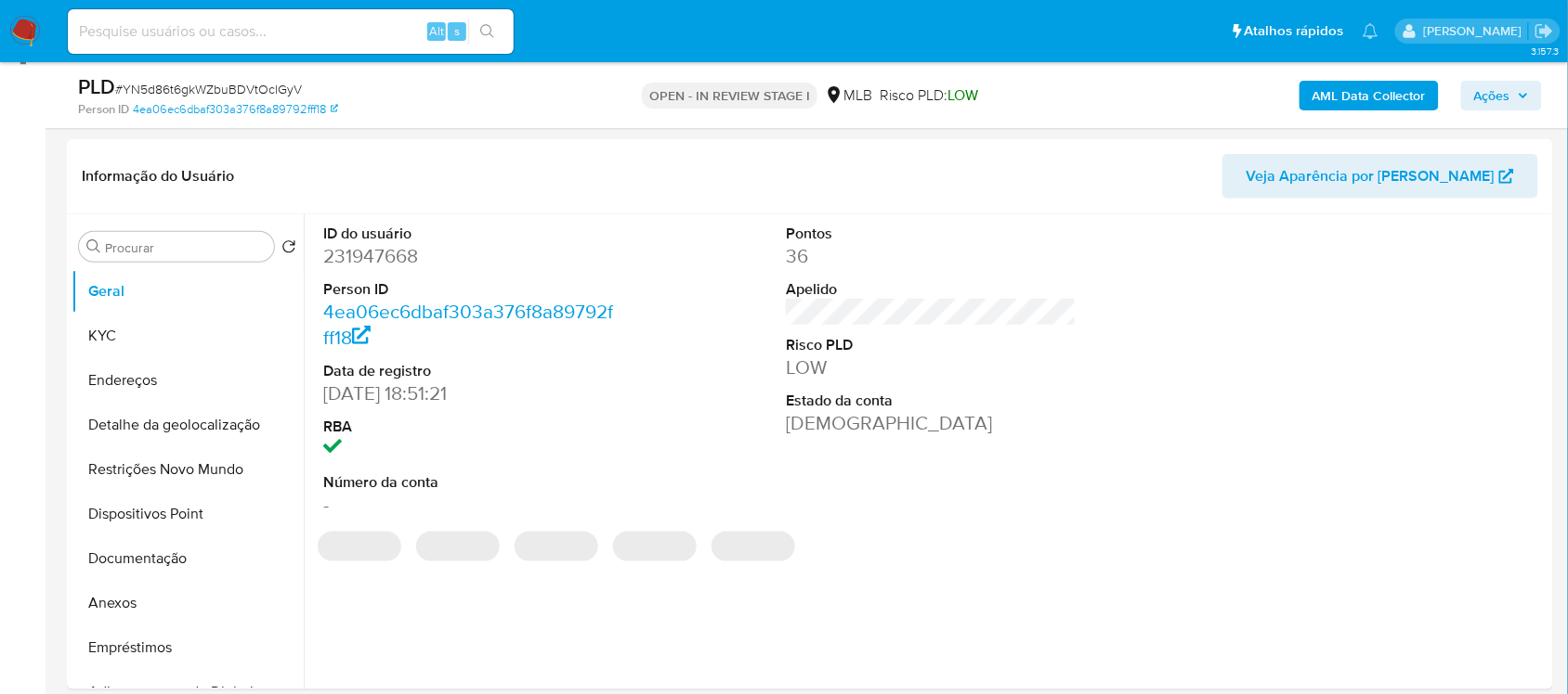
scroll to position [411, 0]
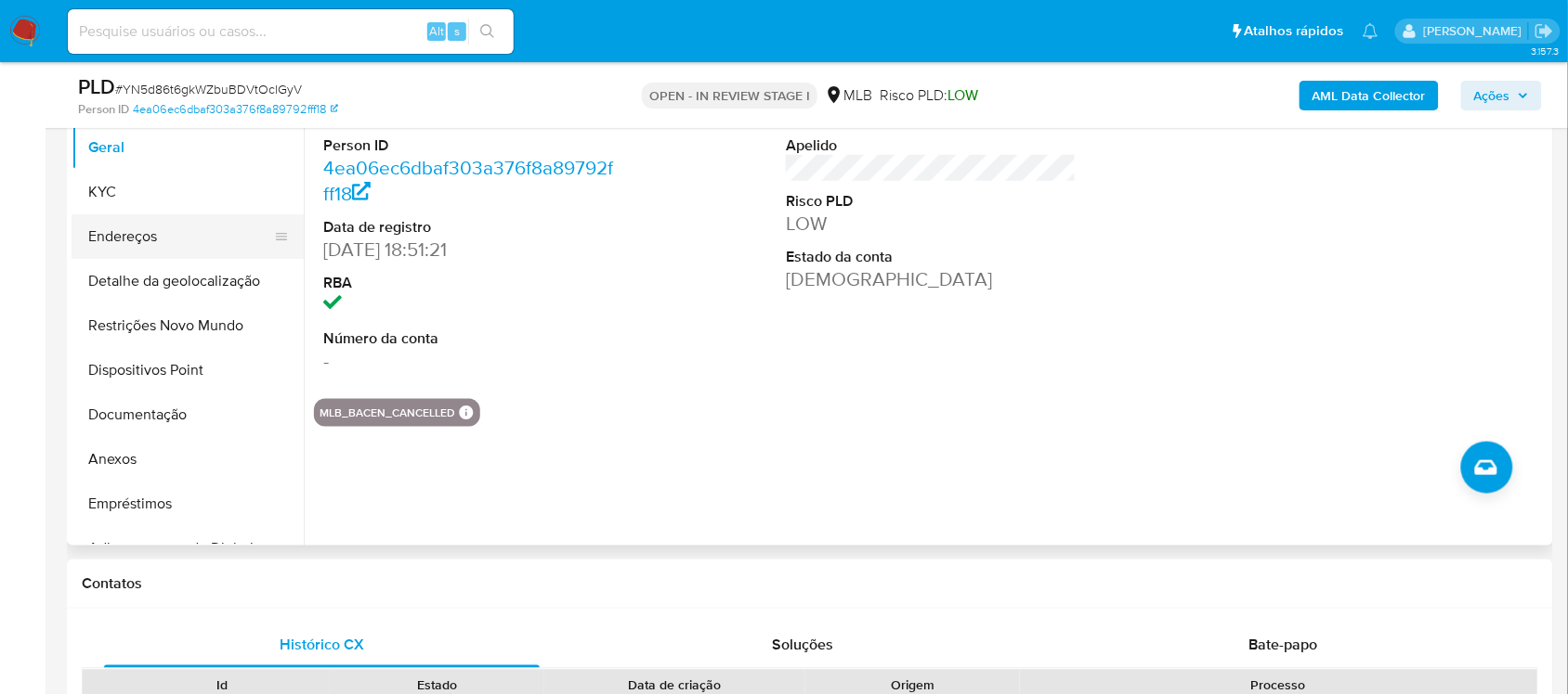
click at [127, 239] on button "Endereços" at bounding box center [180, 236] width 217 height 44
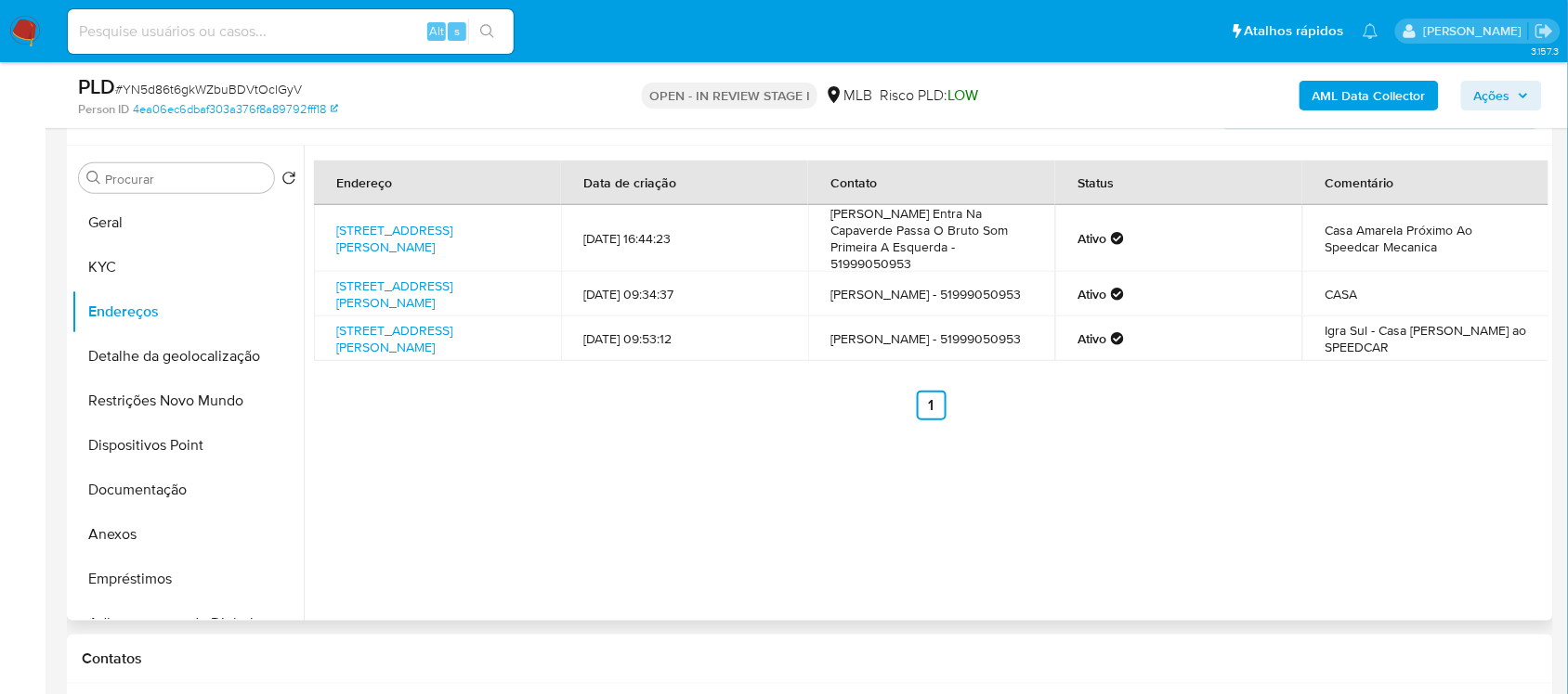
scroll to position [295, 0]
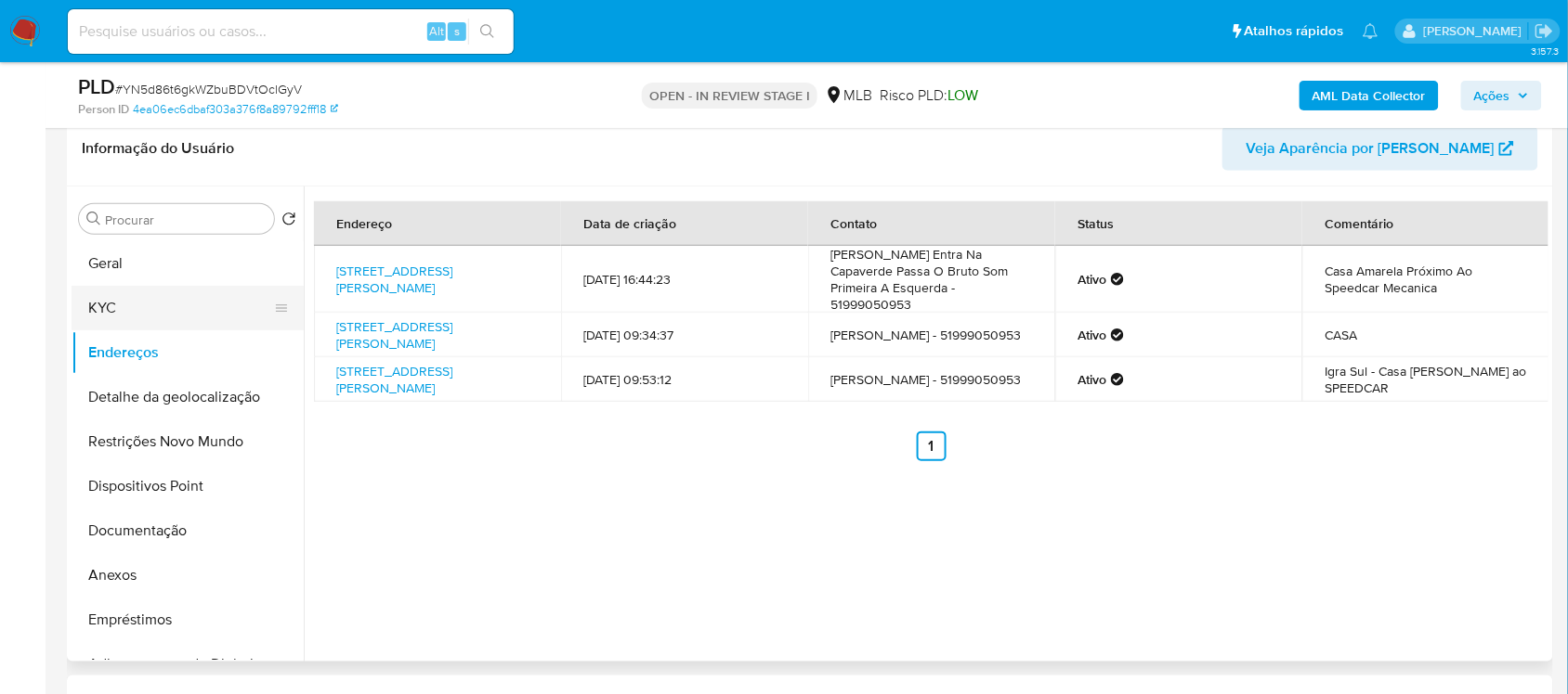
click at [125, 299] on button "KYC" at bounding box center [180, 308] width 217 height 44
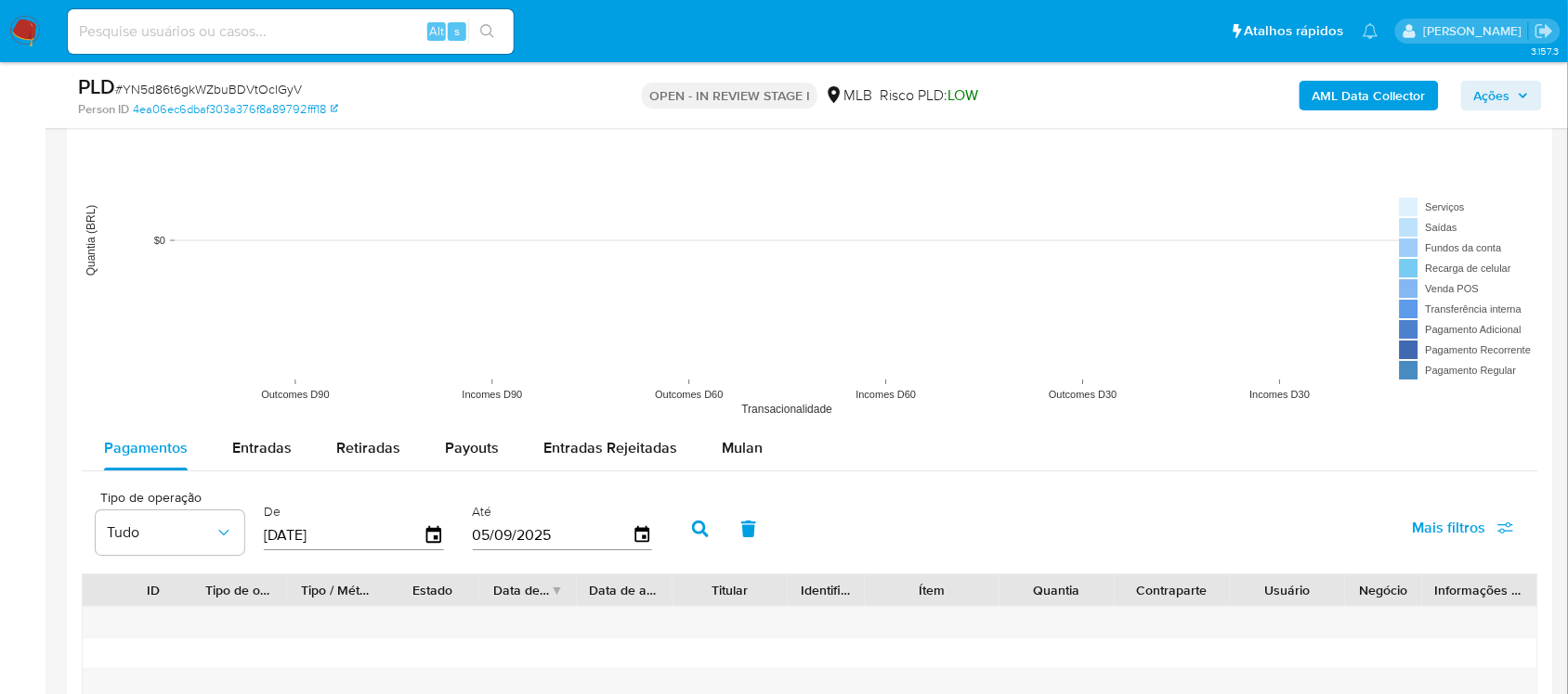
scroll to position [1920, 0]
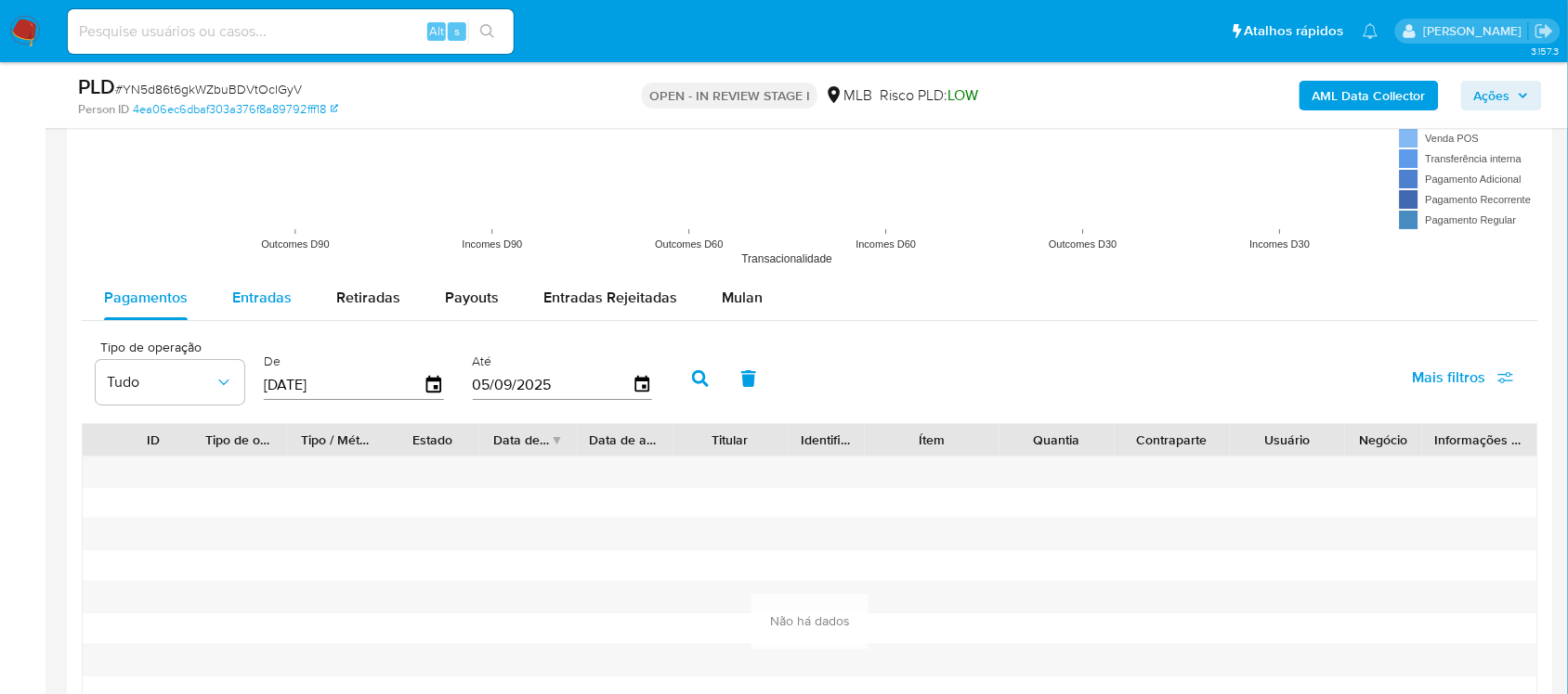
click at [265, 307] on span "Entradas" at bounding box center [262, 298] width 59 height 22
select select "10"
click at [355, 305] on span "Retiradas" at bounding box center [368, 298] width 64 height 22
select select "10"
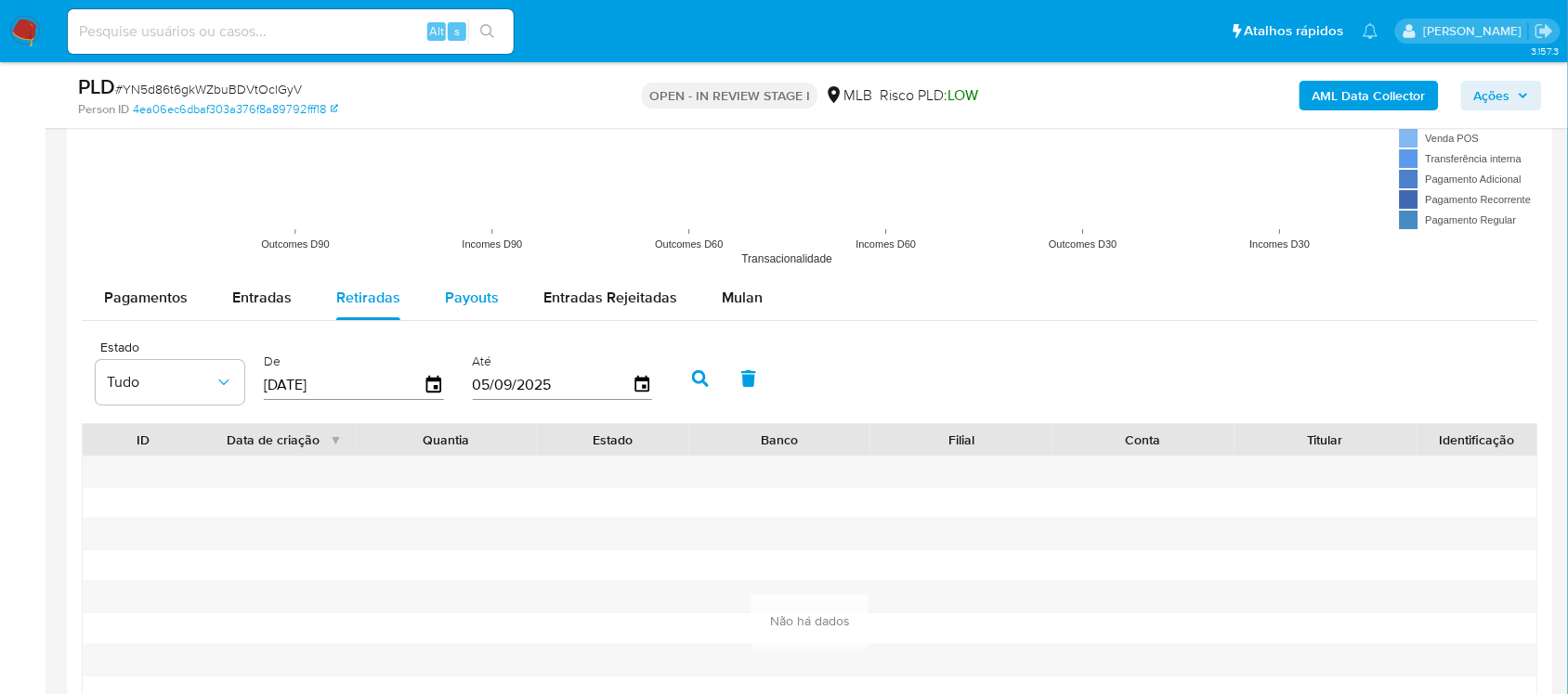
click at [483, 299] on span "Payouts" at bounding box center [471, 298] width 54 height 22
select select "10"
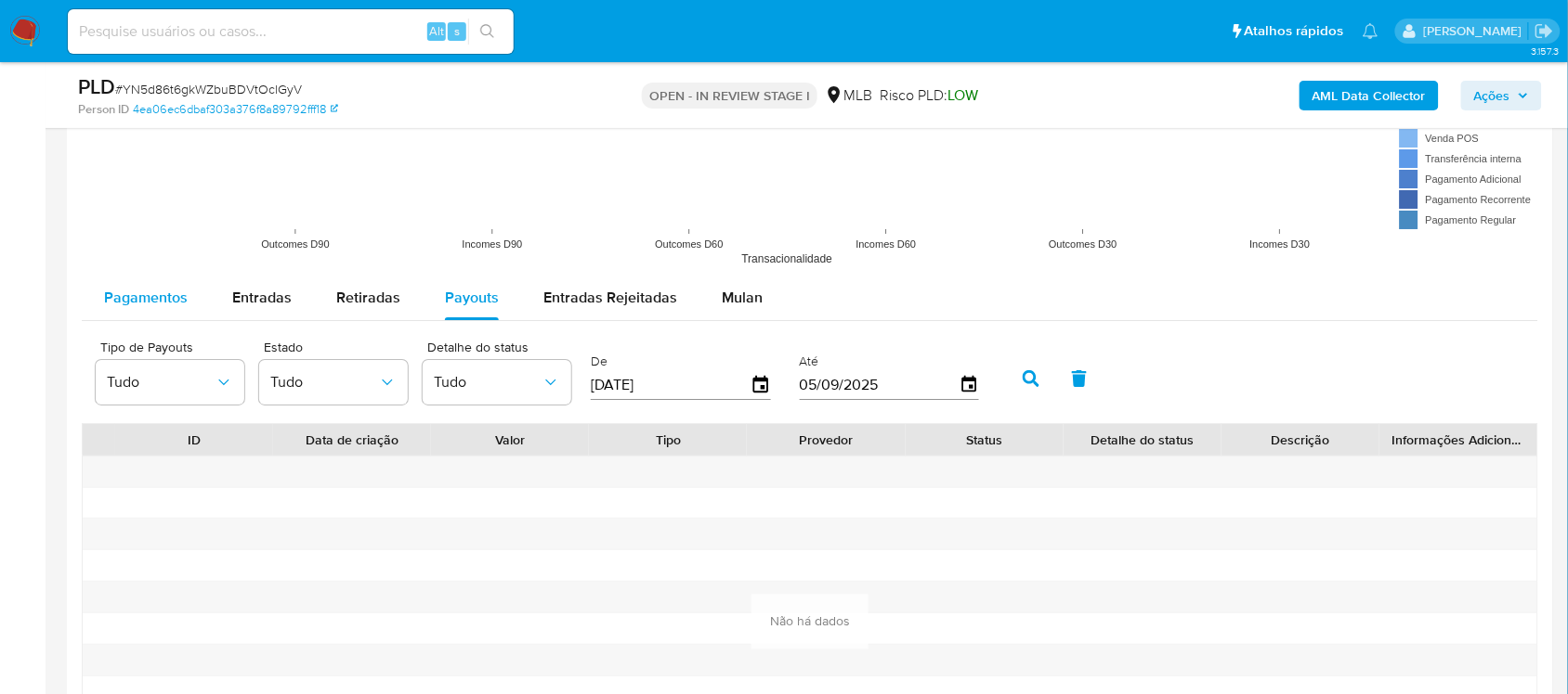
click at [150, 302] on span "Pagamentos" at bounding box center [146, 298] width 84 height 22
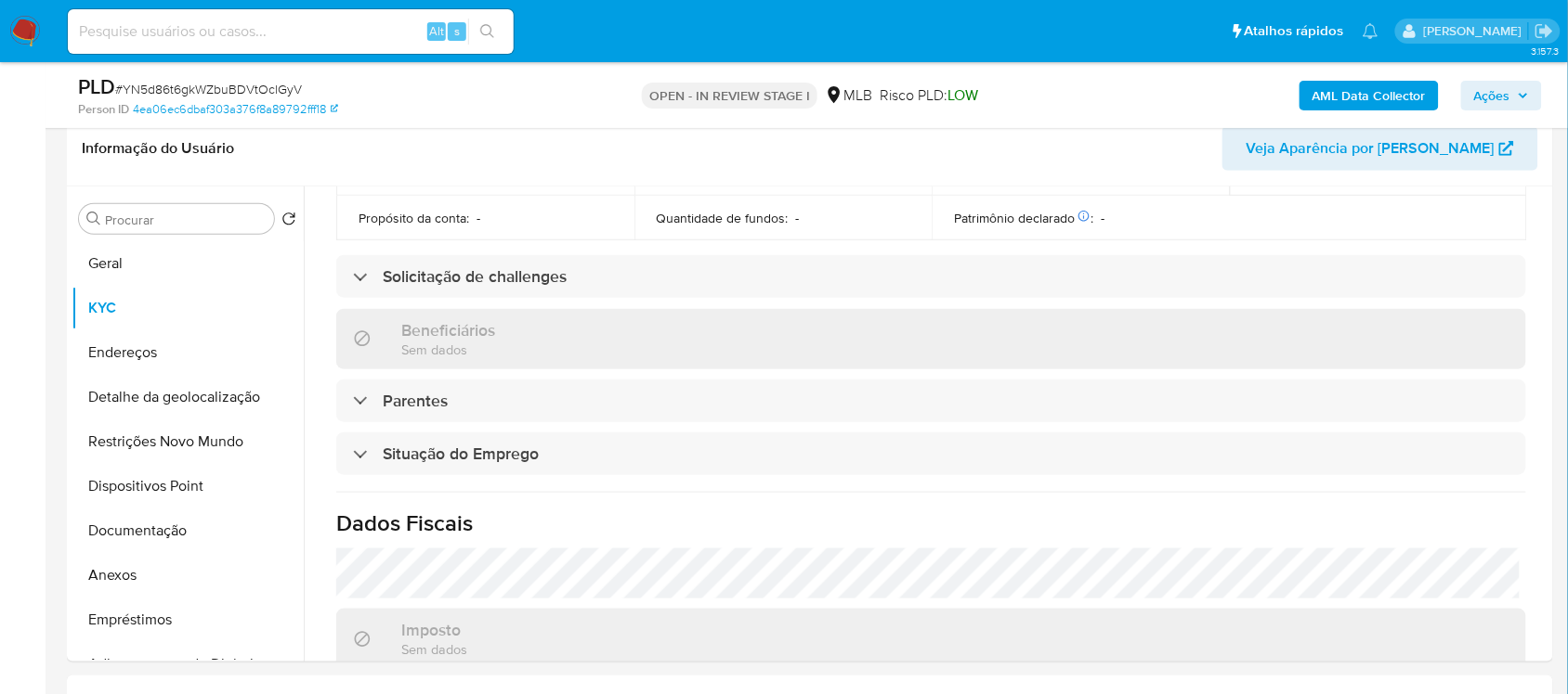
scroll to position [325, 0]
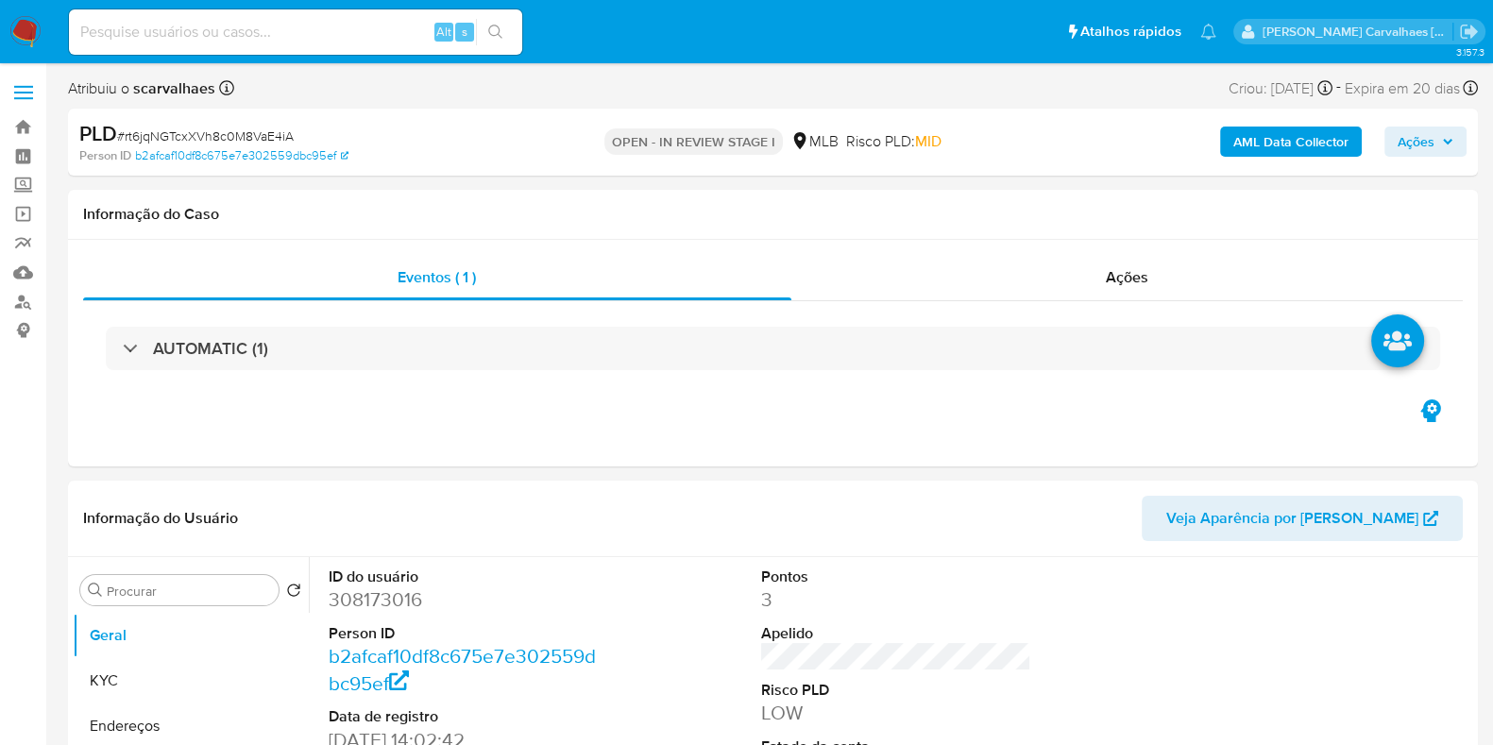
select select "10"
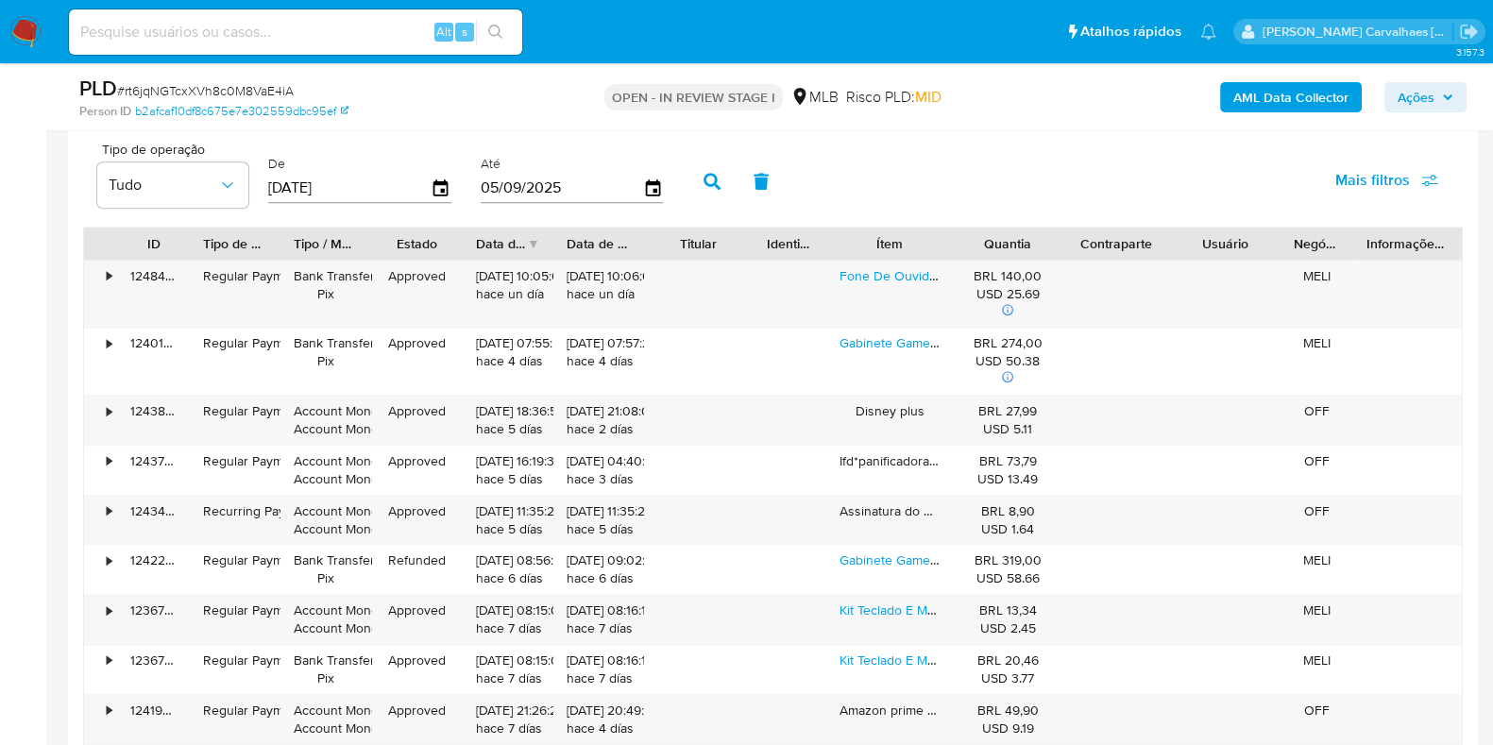
scroll to position [1888, 0]
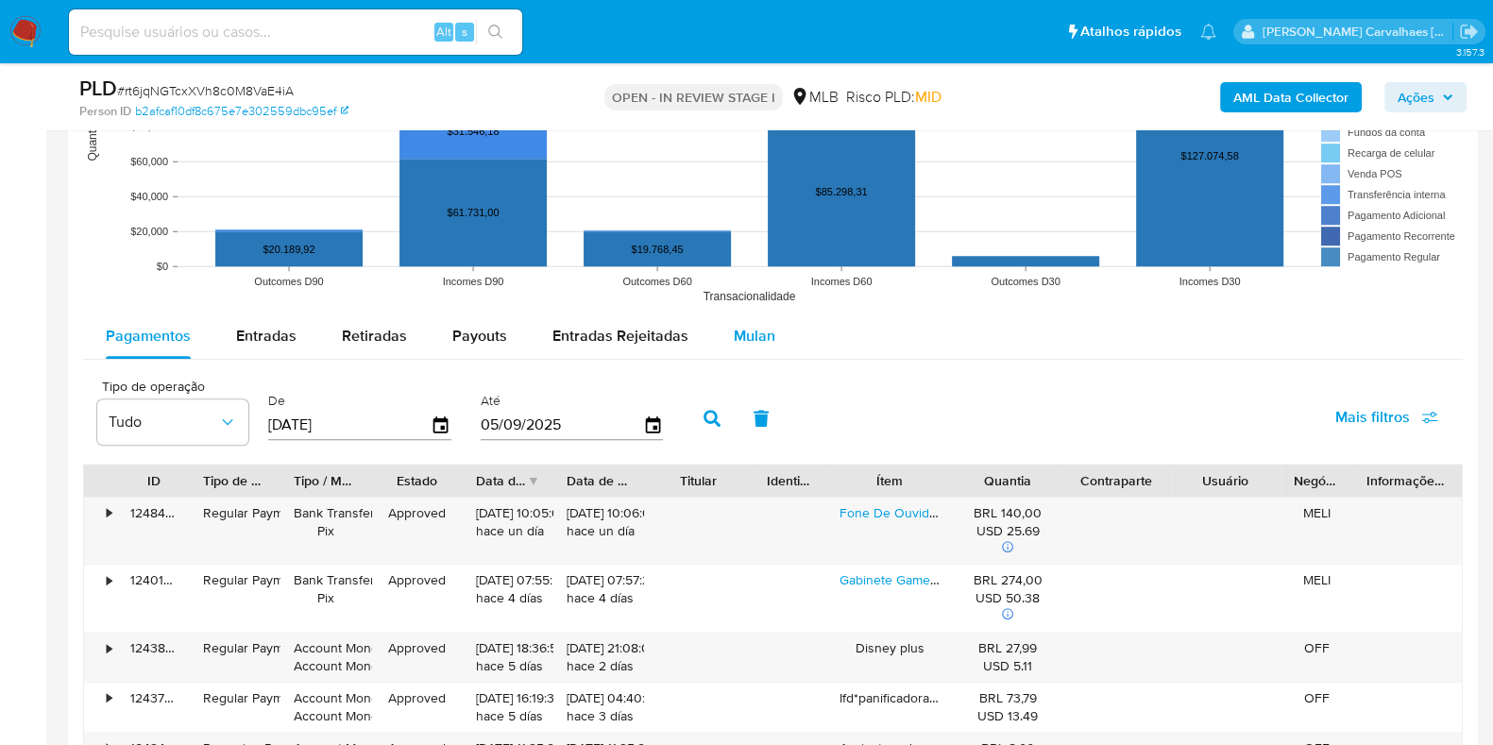
click at [752, 341] on span "Mulan" at bounding box center [755, 336] width 42 height 22
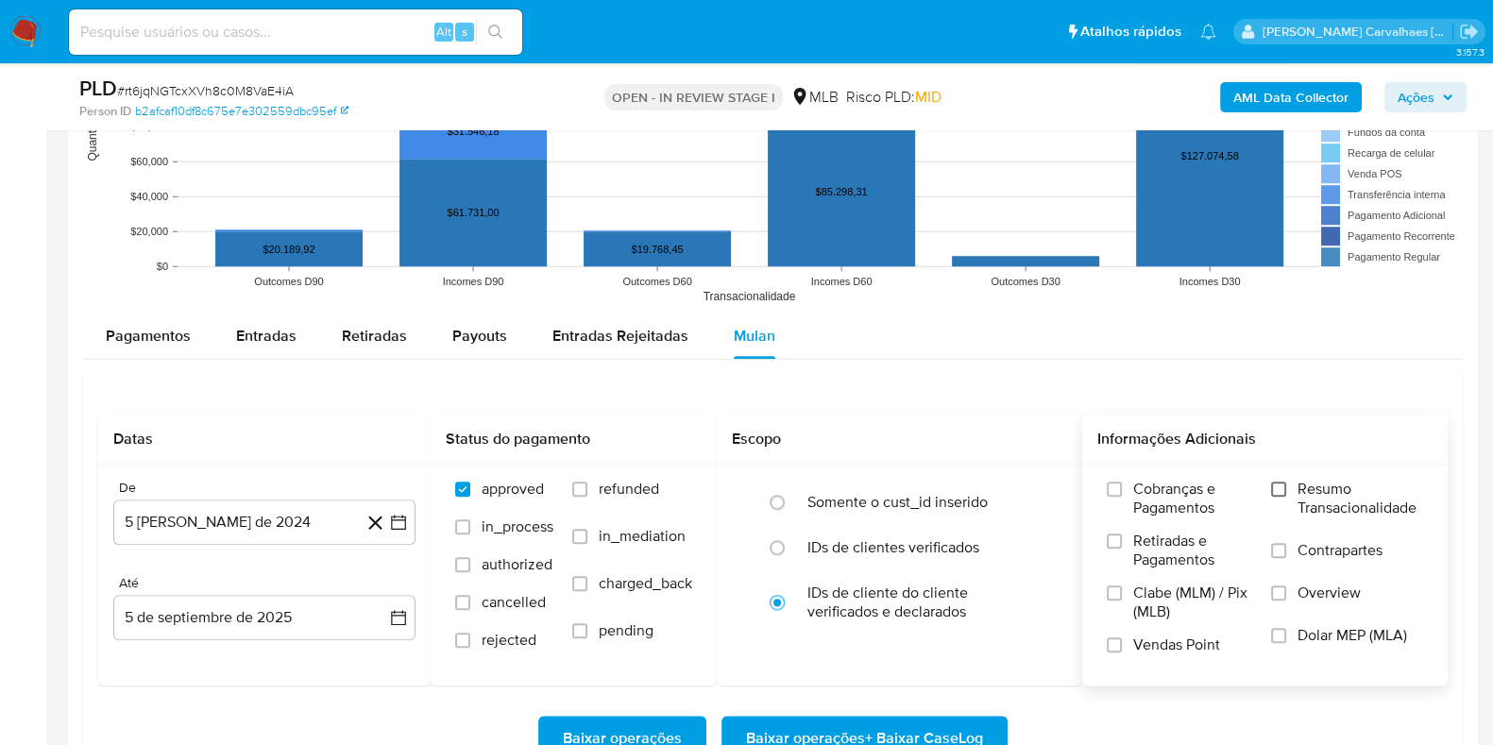
click at [1281, 487] on input "Resumo Transacionalidade" at bounding box center [1278, 489] width 15 height 15
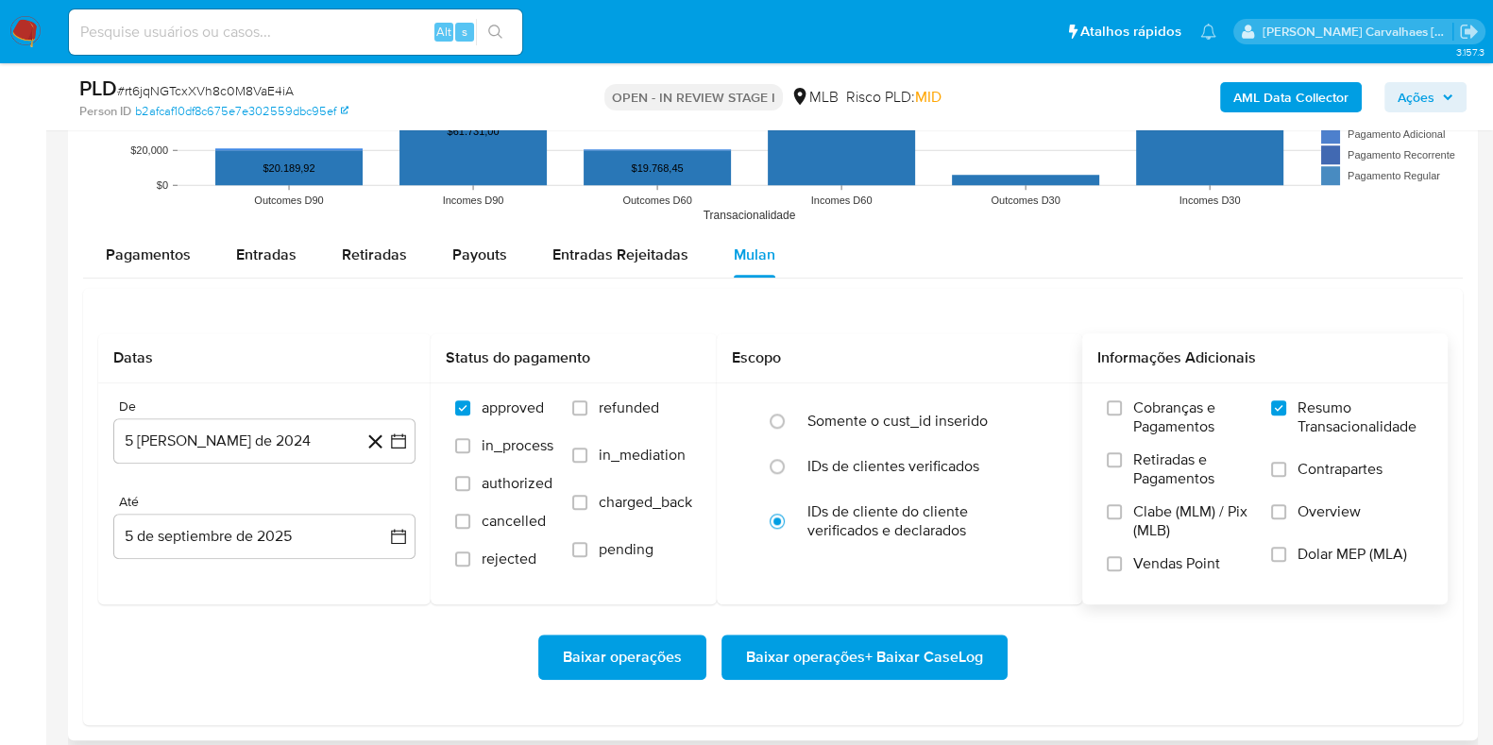
scroll to position [2007, 0]
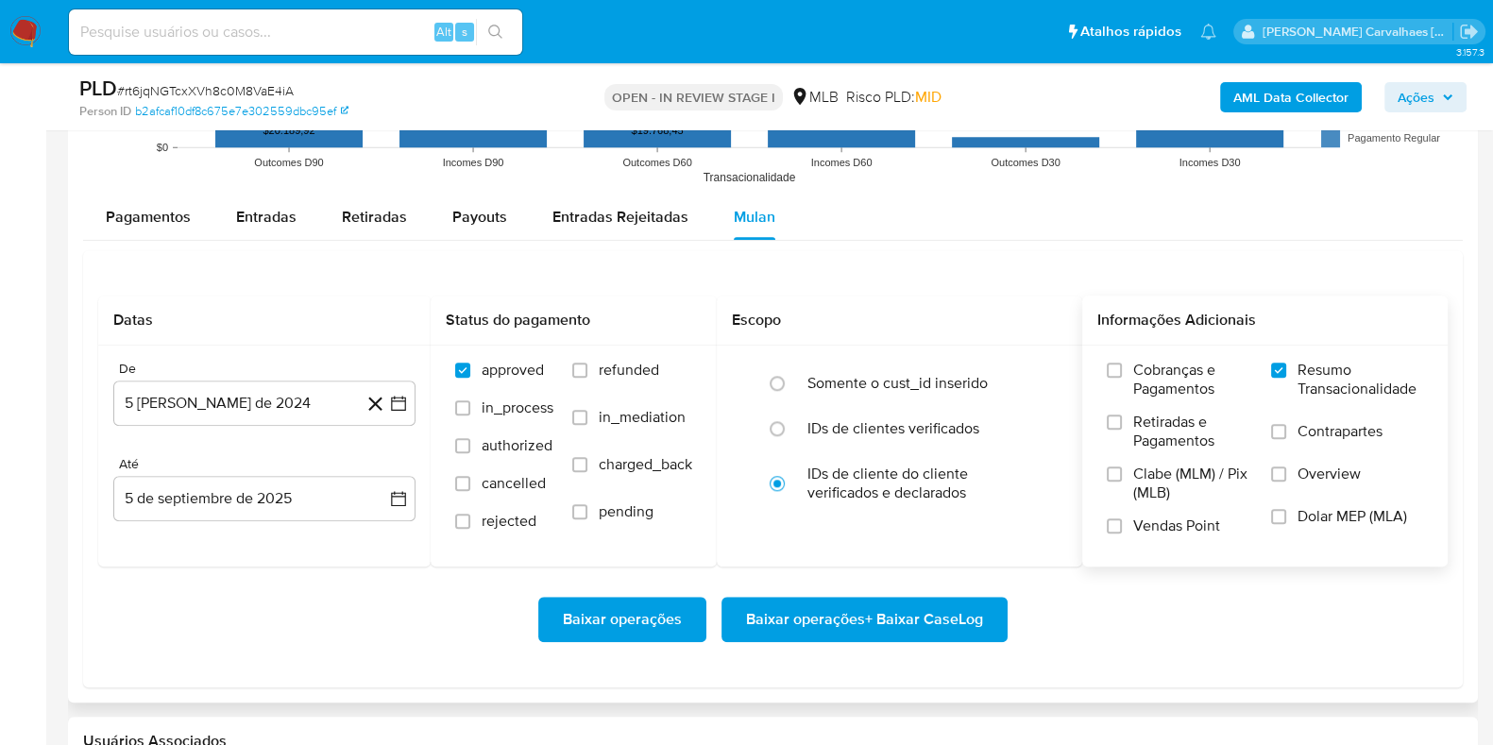
click at [929, 616] on span "Baixar operações + Baixar CaseLog" at bounding box center [864, 620] width 237 height 42
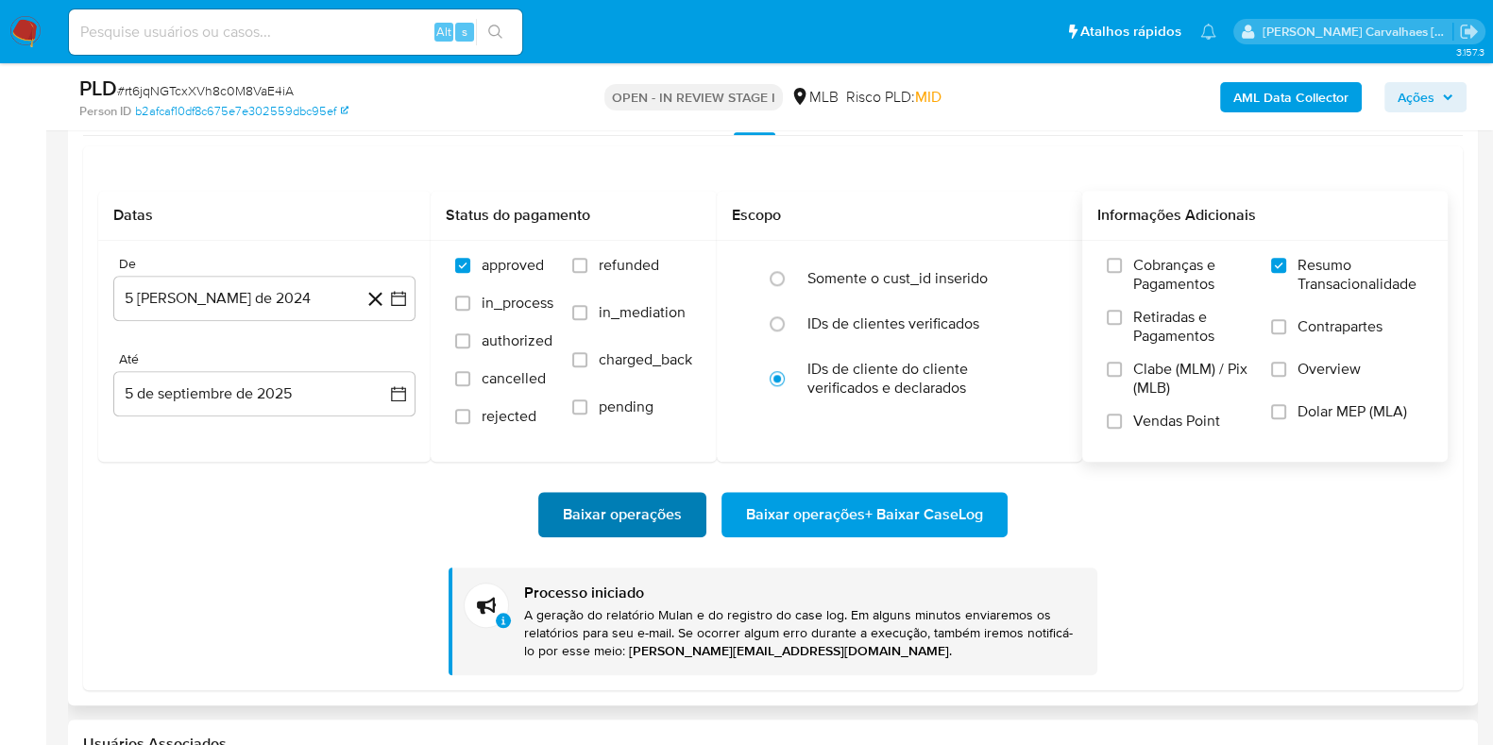
scroll to position [2243, 0]
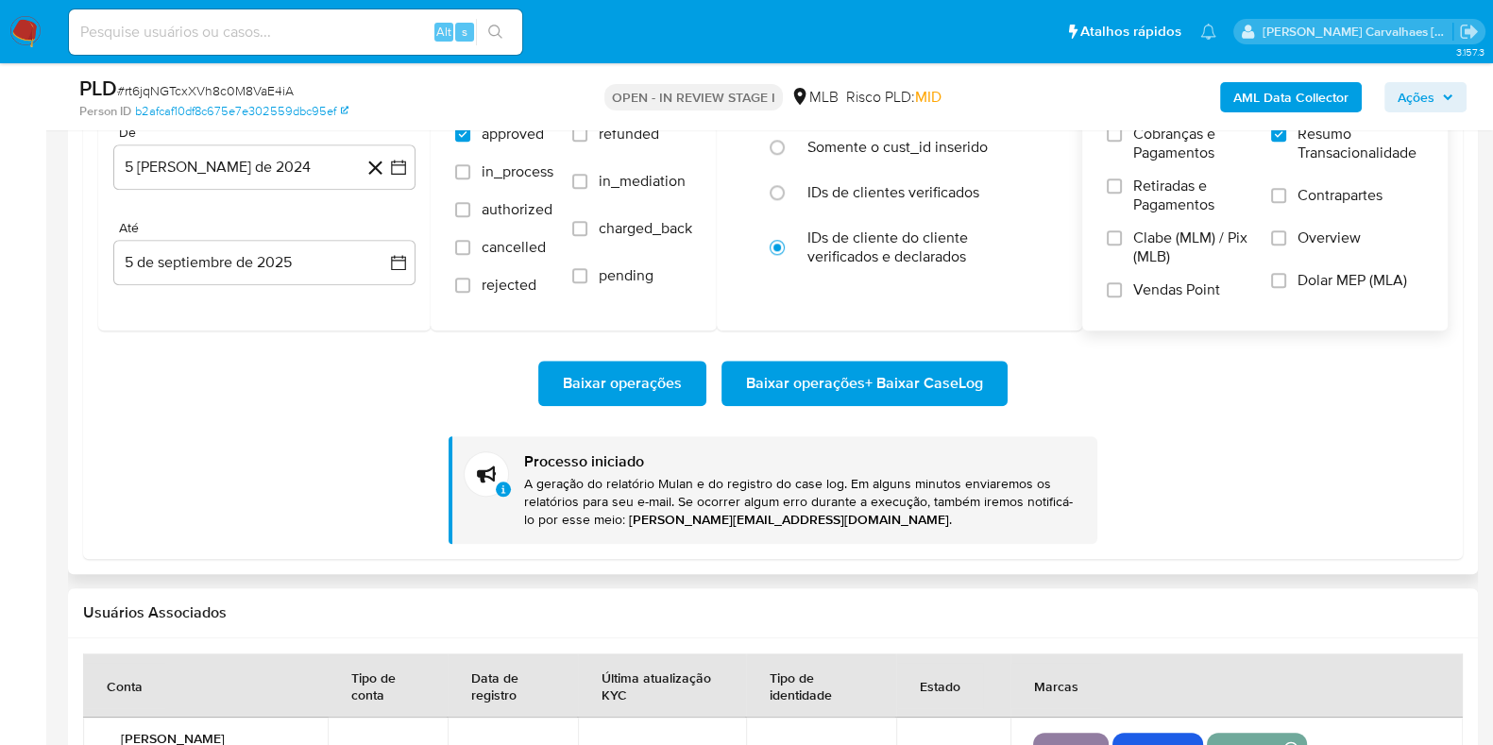
click at [500, 493] on icon at bounding box center [503, 489] width 15 height 15
click at [537, 492] on p "A geração do relatório Mulan e do registro do case log. Em alguns minutos envia…" at bounding box center [803, 502] width 558 height 54
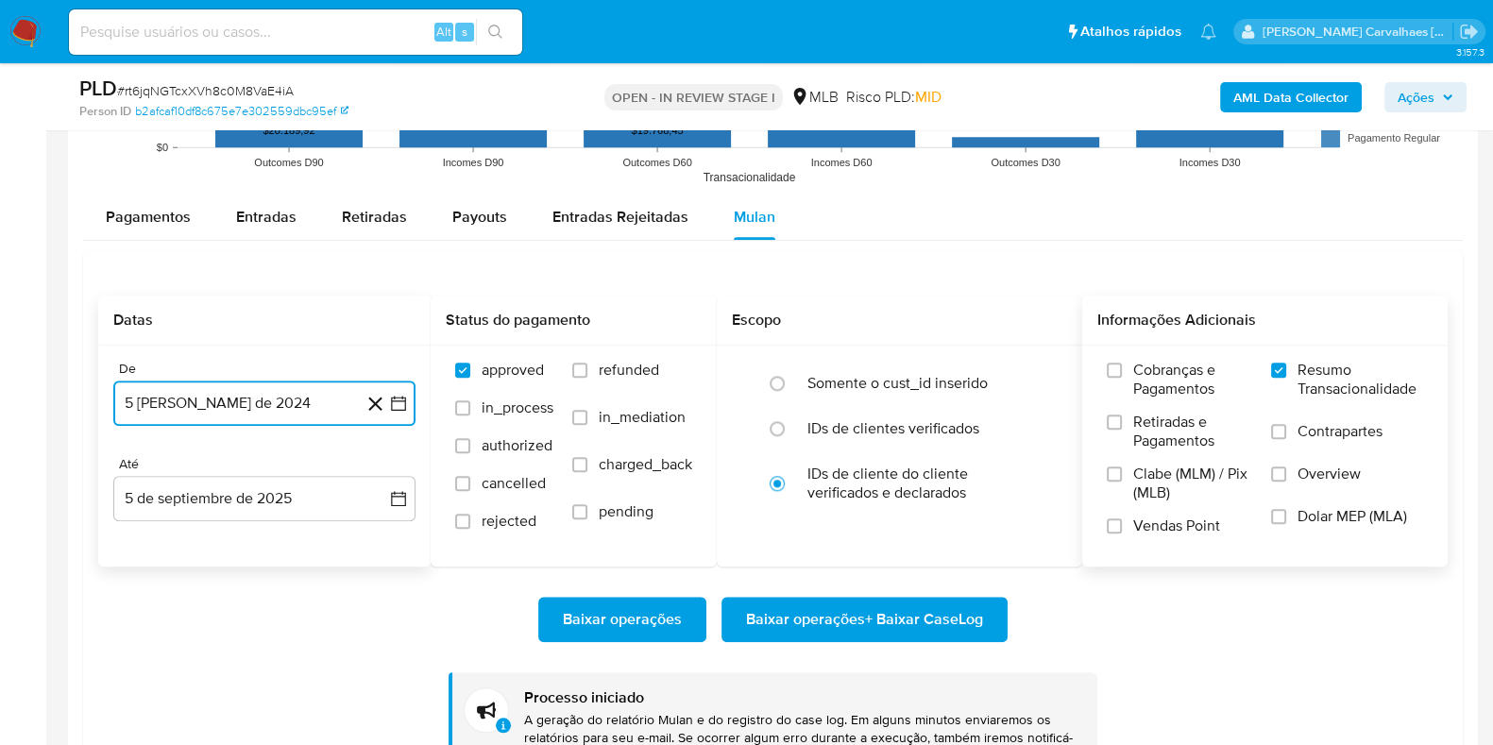
click at [399, 403] on icon "button" at bounding box center [398, 403] width 19 height 19
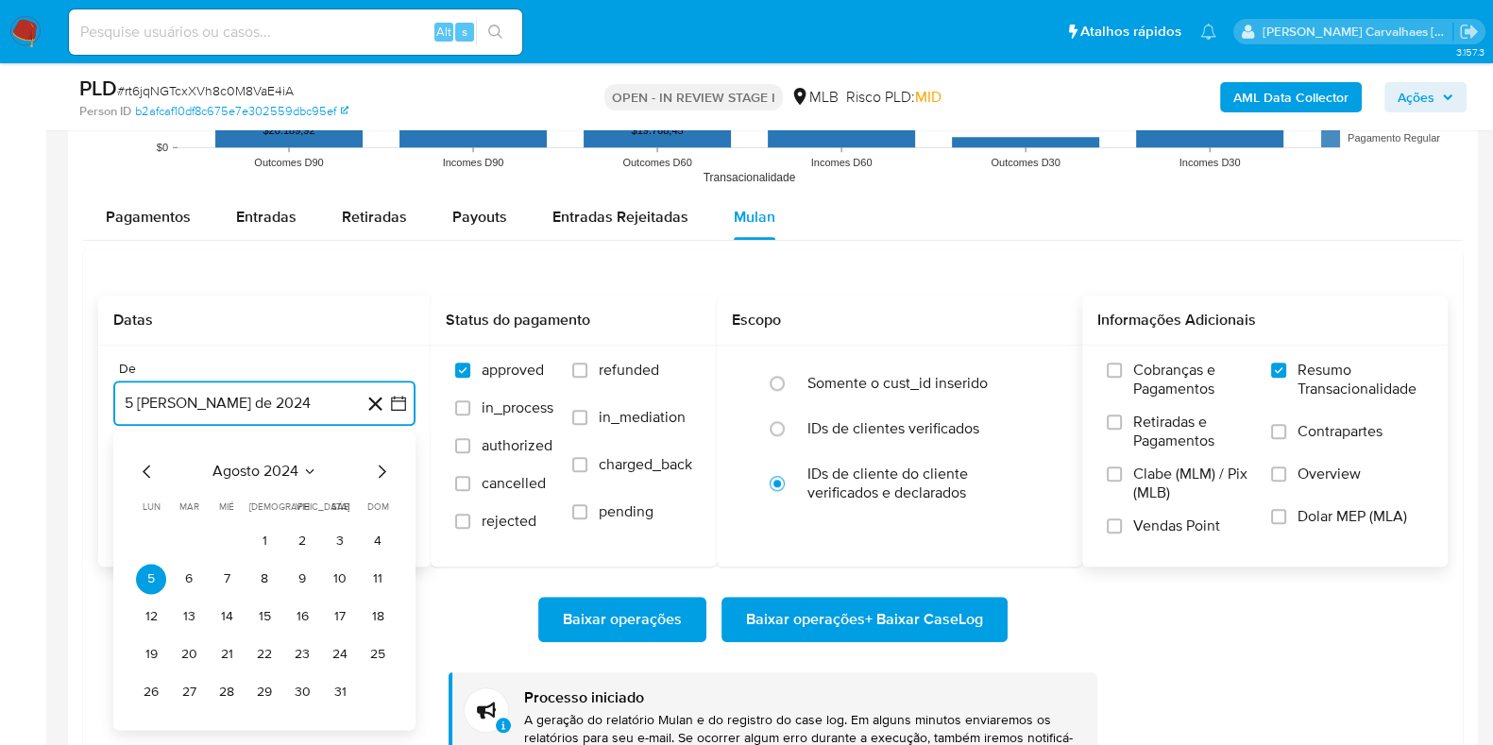
click at [375, 464] on icon "Mes siguiente" at bounding box center [381, 471] width 23 height 23
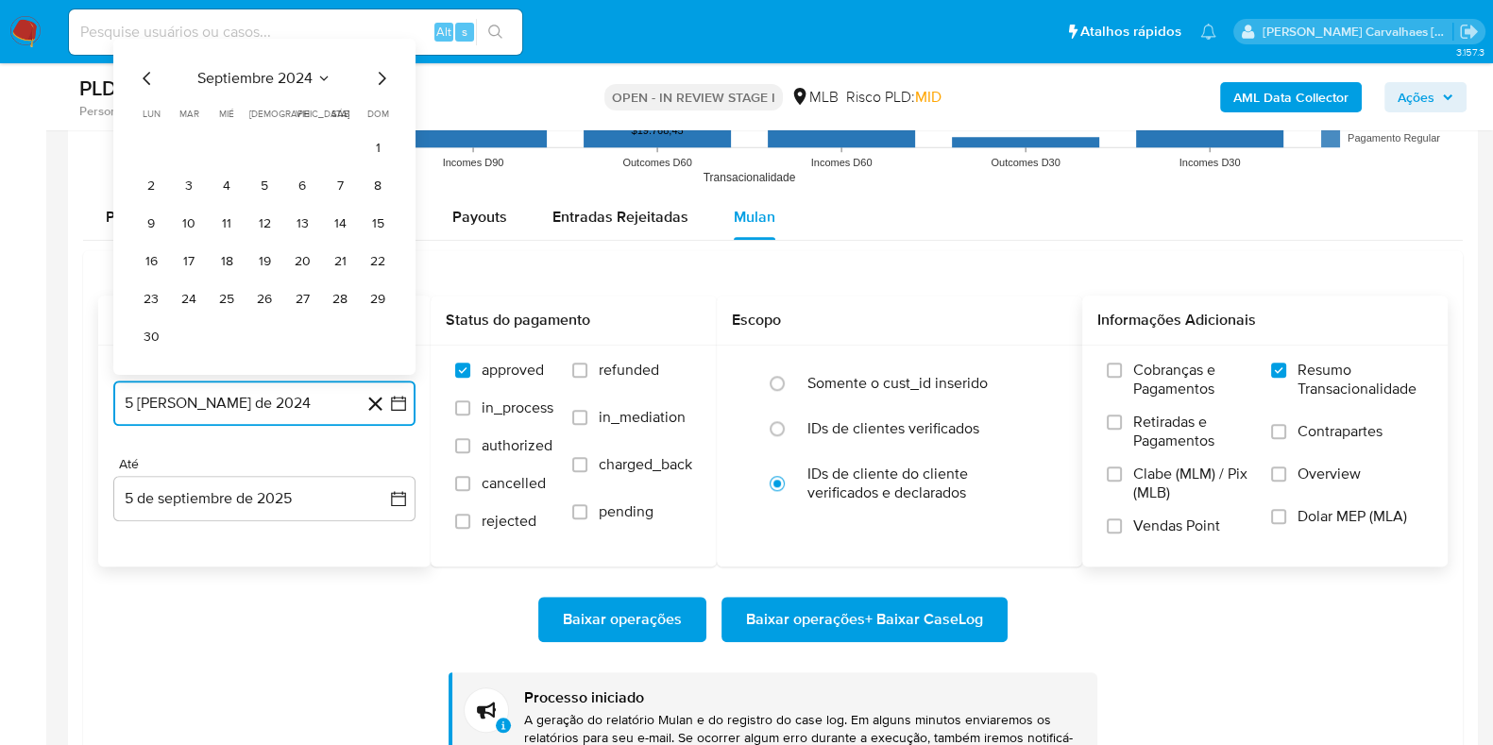
click at [378, 67] on icon "Mes siguiente" at bounding box center [381, 78] width 23 height 23
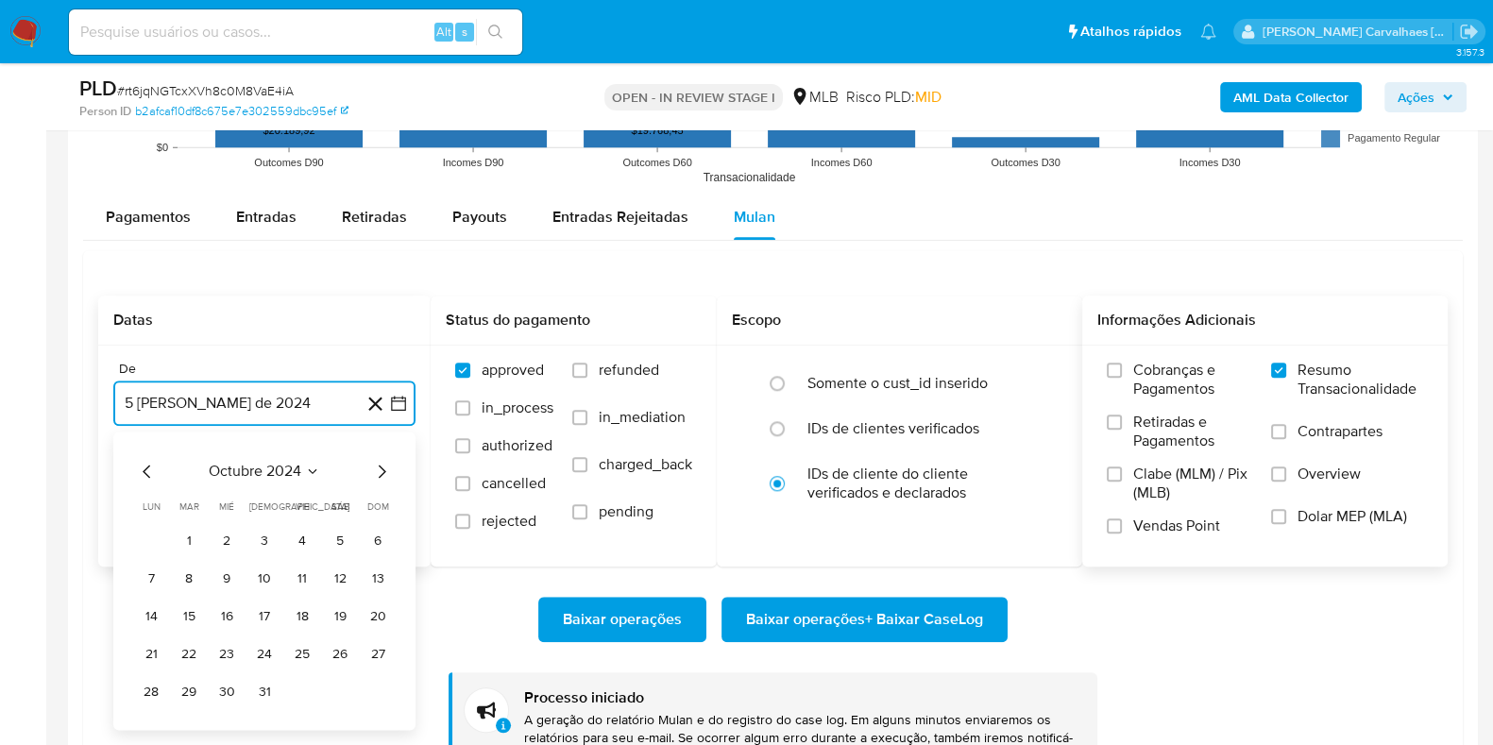
click at [380, 474] on icon "Mes siguiente" at bounding box center [381, 471] width 23 height 23
click at [380, 474] on icon "Mes siguiente" at bounding box center [383, 471] width 8 height 13
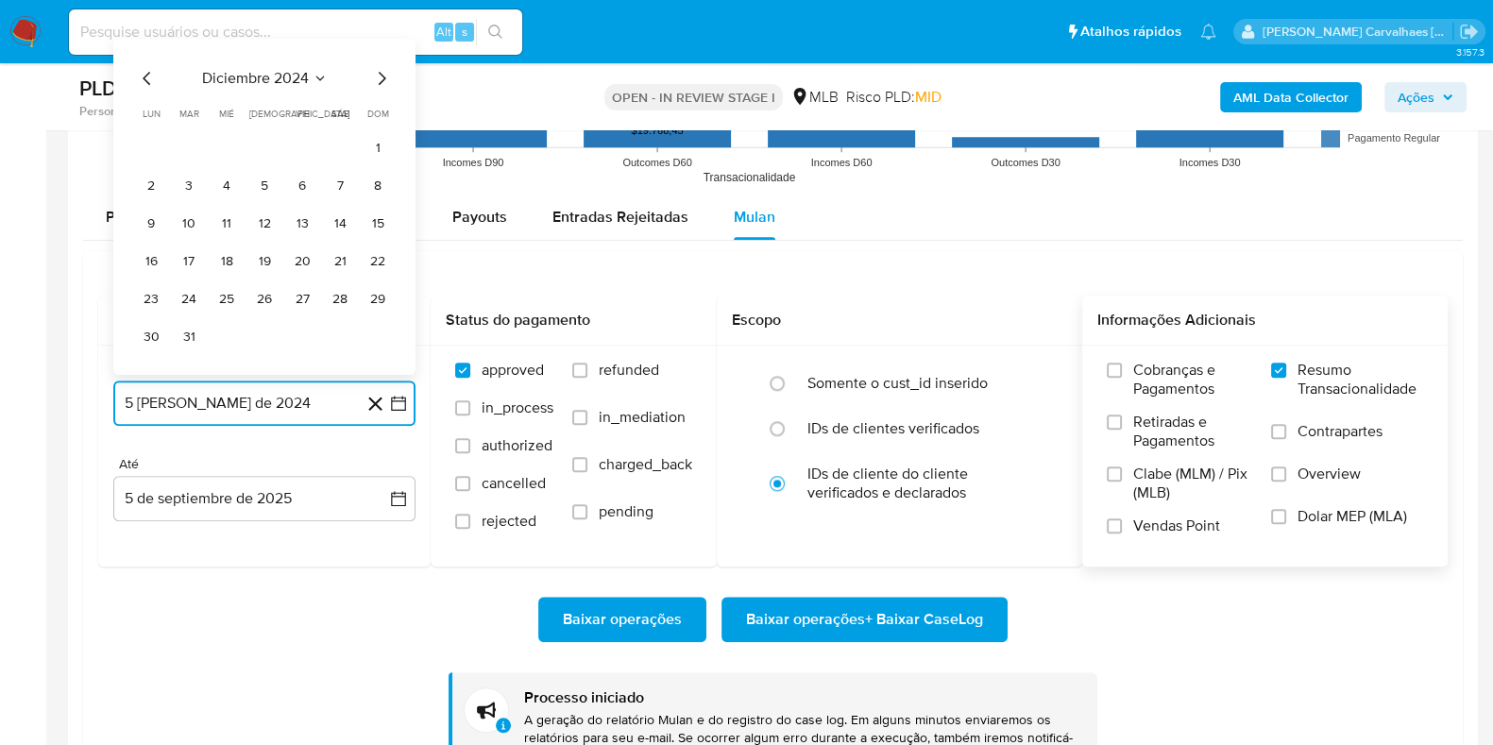
click at [384, 75] on icon "Mes siguiente" at bounding box center [381, 78] width 23 height 23
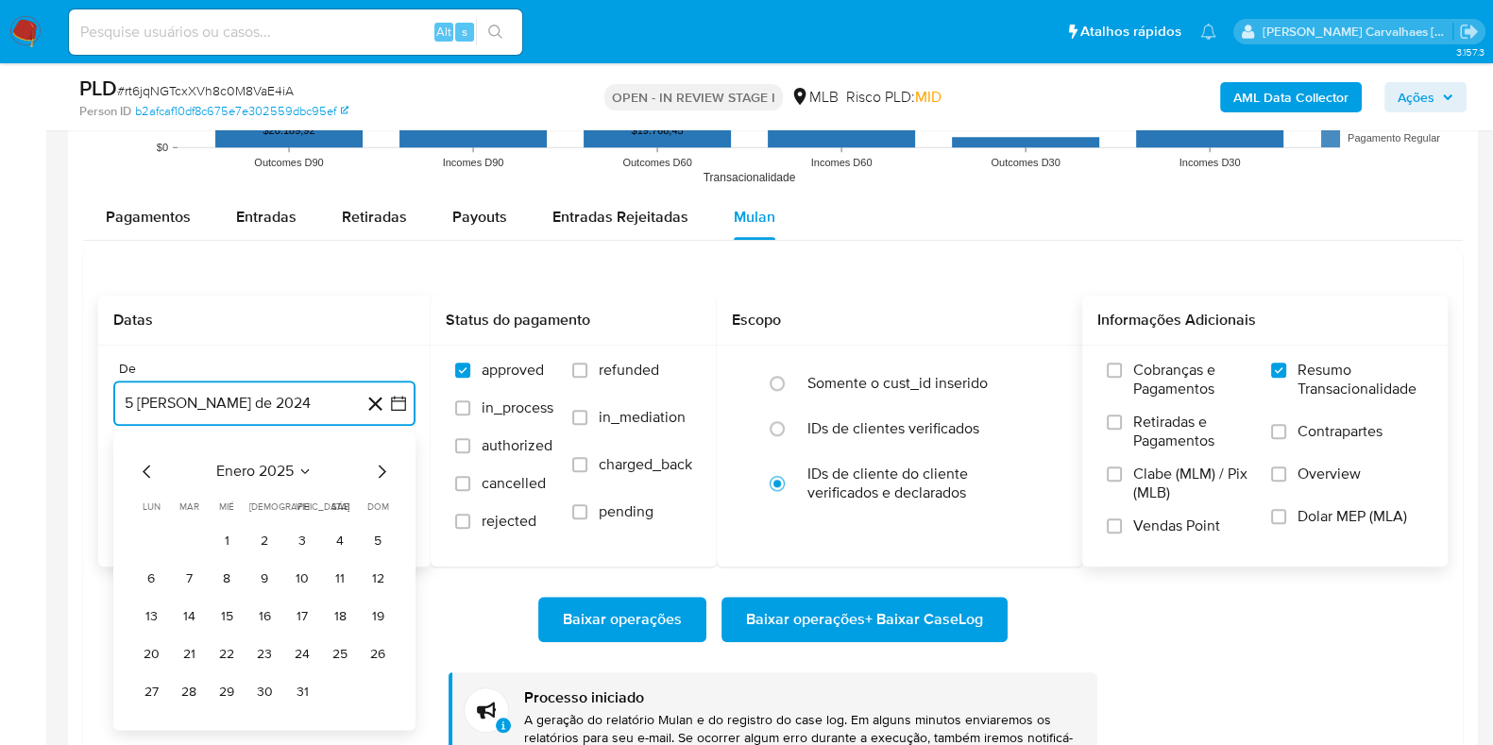
click at [384, 465] on icon "Mes siguiente" at bounding box center [381, 471] width 23 height 23
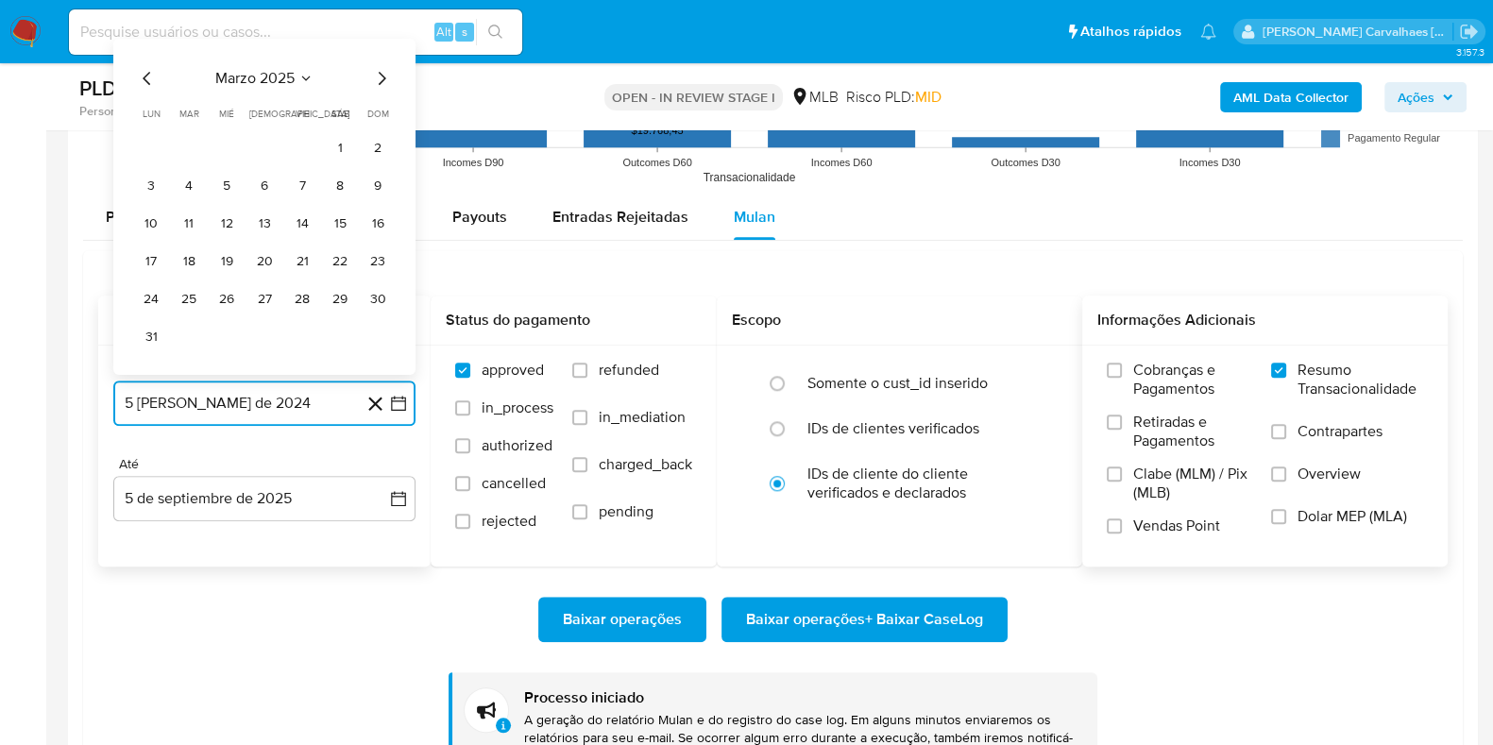
click at [382, 74] on icon "Mes siguiente" at bounding box center [381, 78] width 23 height 23
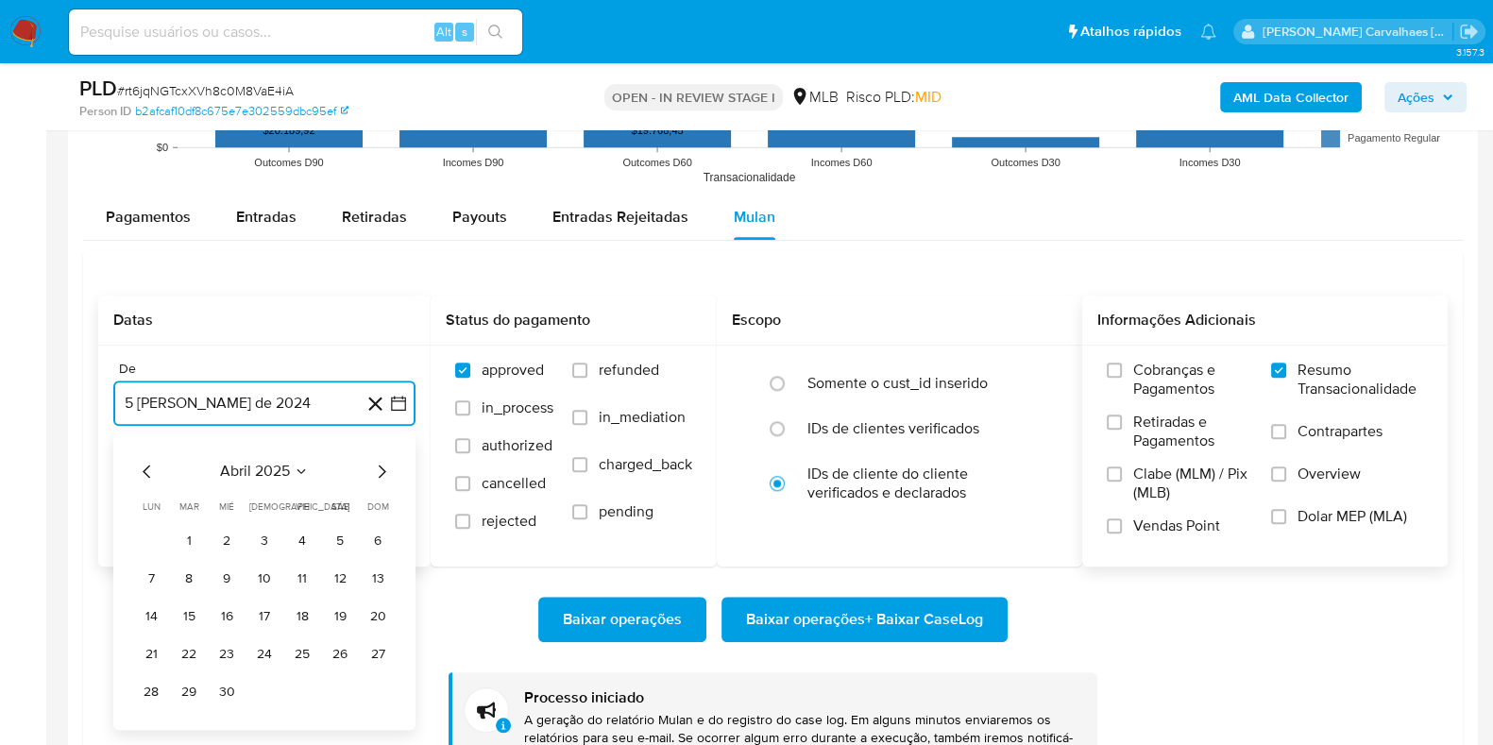
click at [381, 476] on icon "Mes siguiente" at bounding box center [381, 471] width 23 height 23
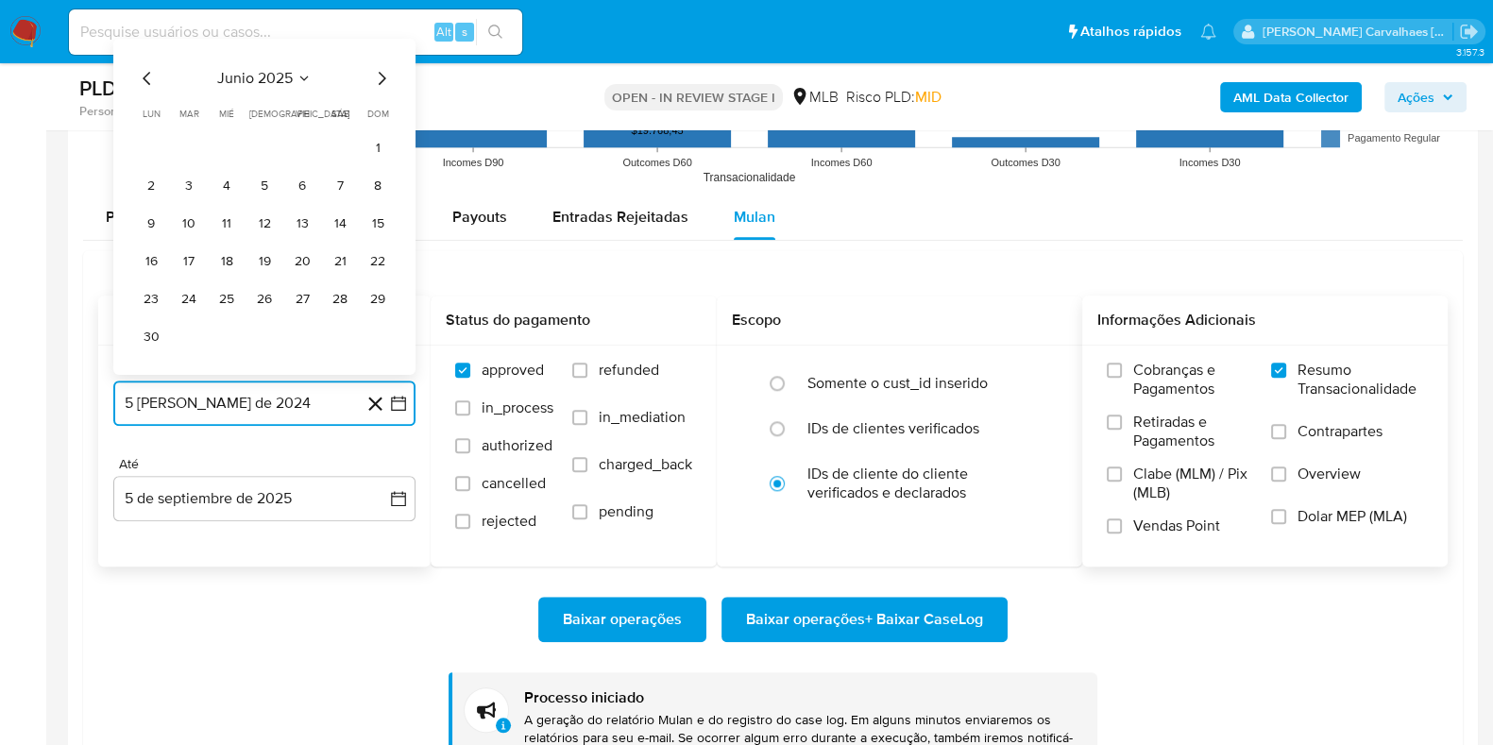
click at [381, 76] on icon "Mes siguiente" at bounding box center [381, 78] width 23 height 23
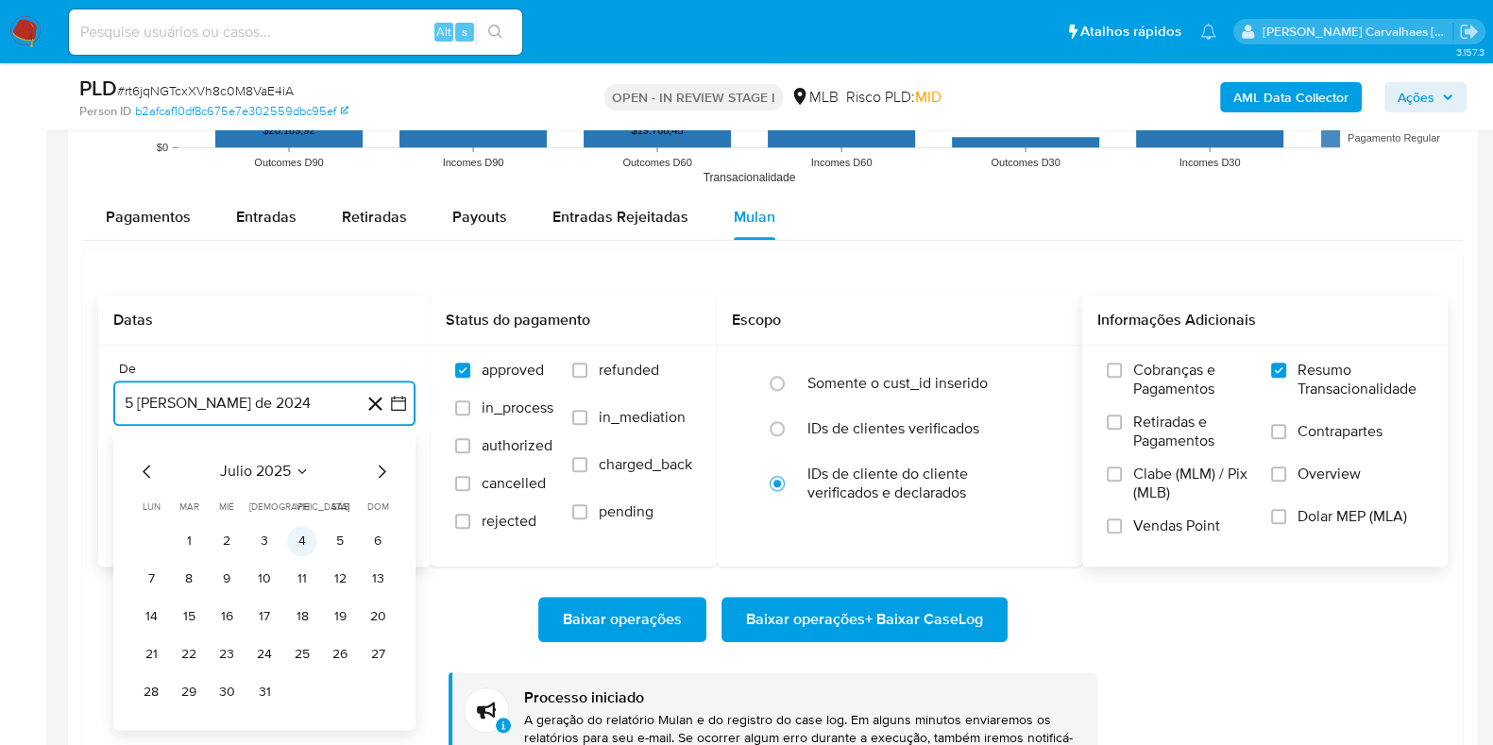
click at [303, 536] on button "4" at bounding box center [302, 541] width 30 height 30
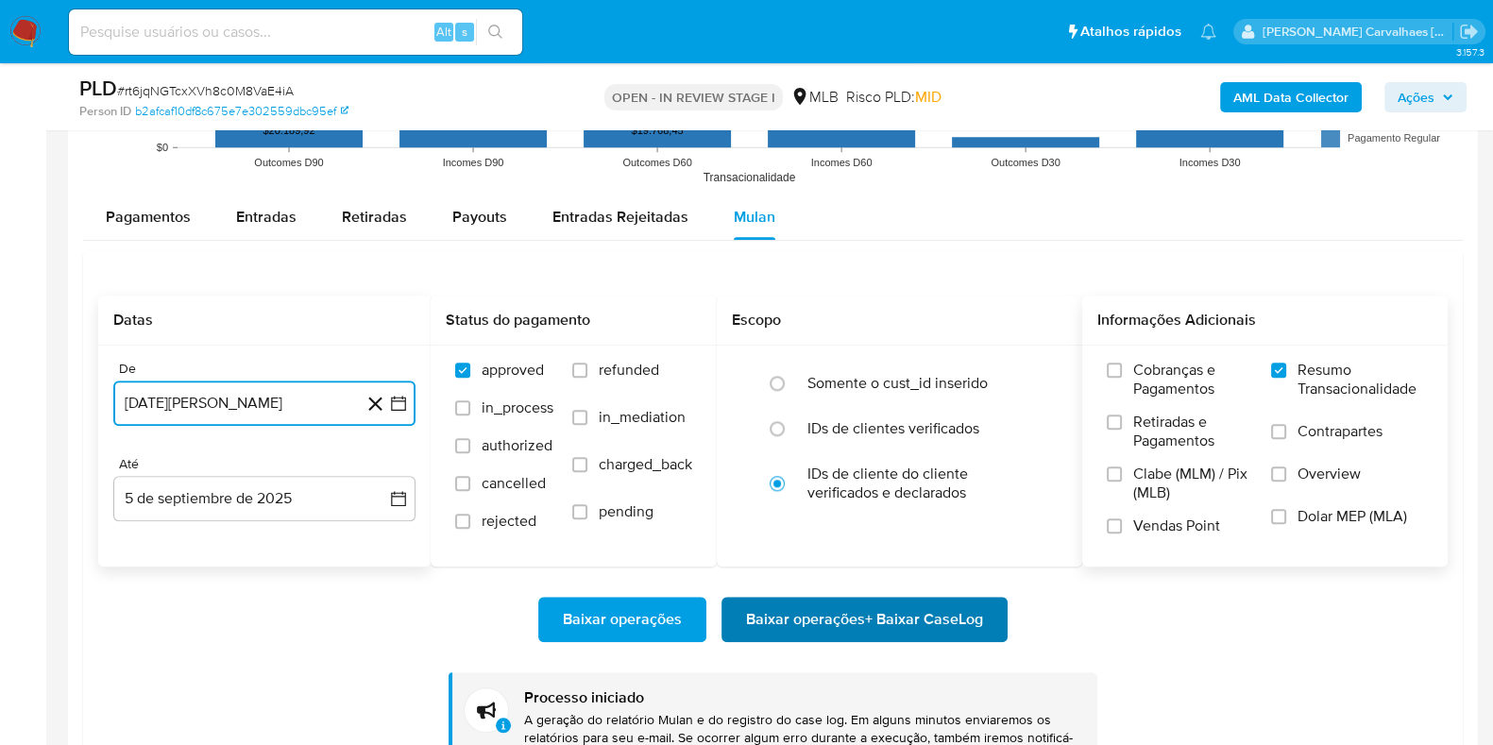
click at [878, 615] on span "Baixar operações + Baixar CaseLog" at bounding box center [864, 620] width 237 height 42
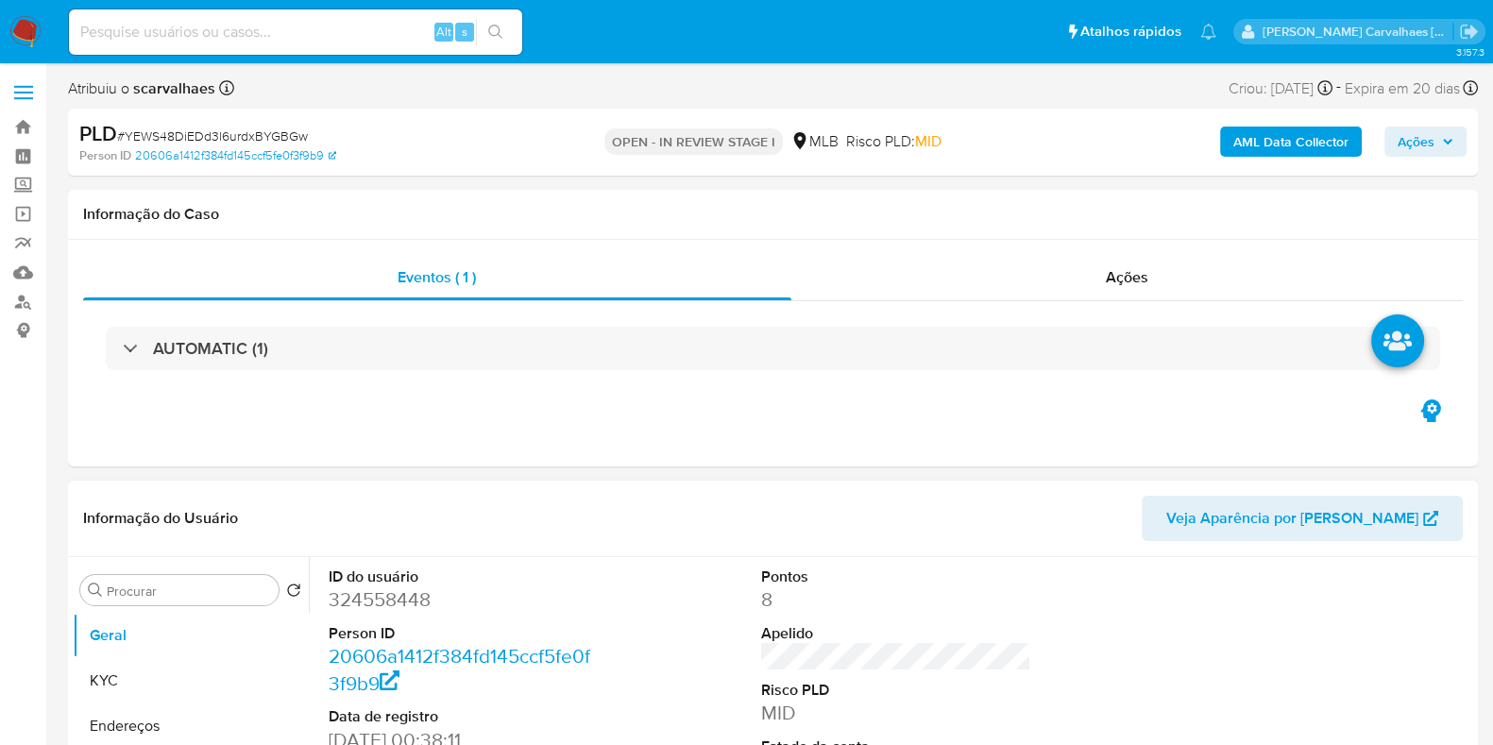
select select "10"
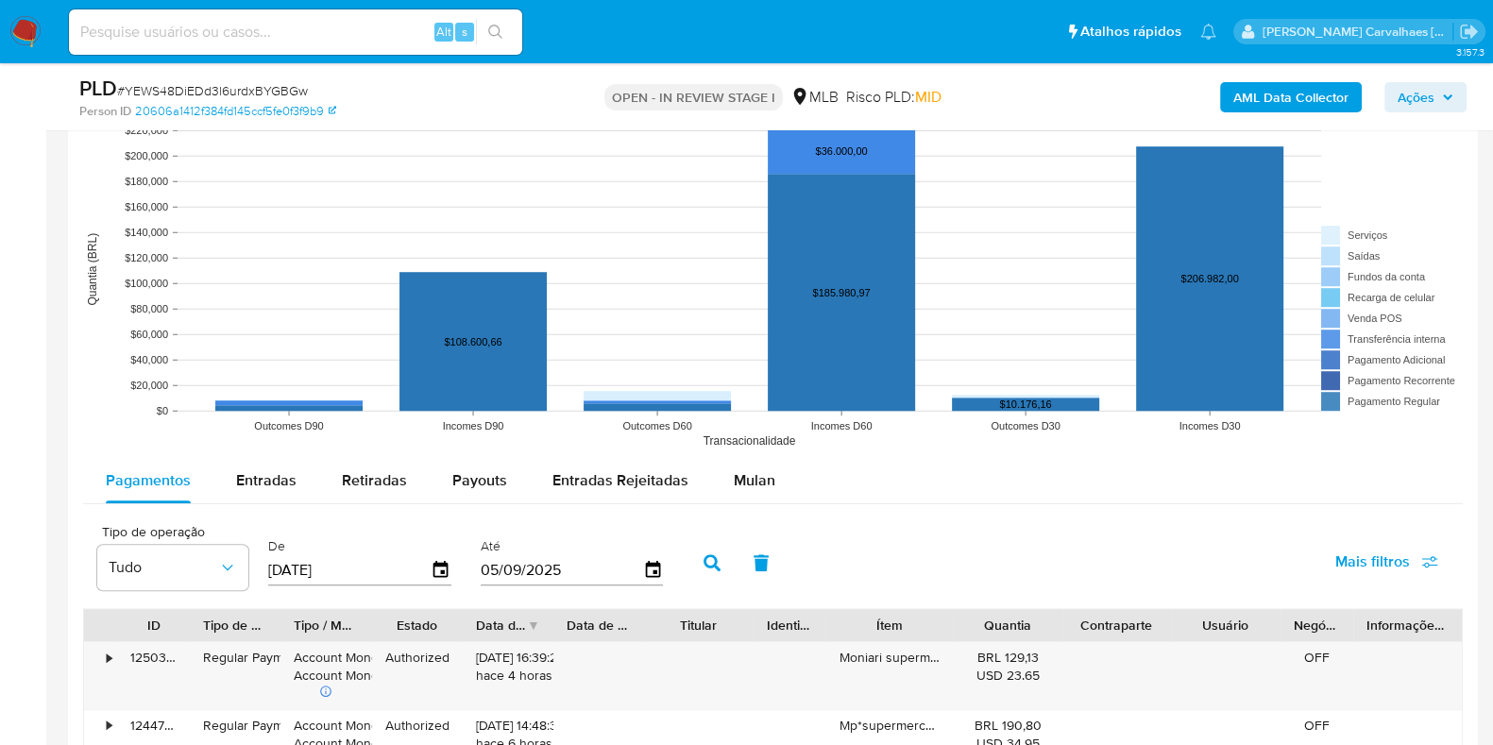
scroll to position [1652, 0]
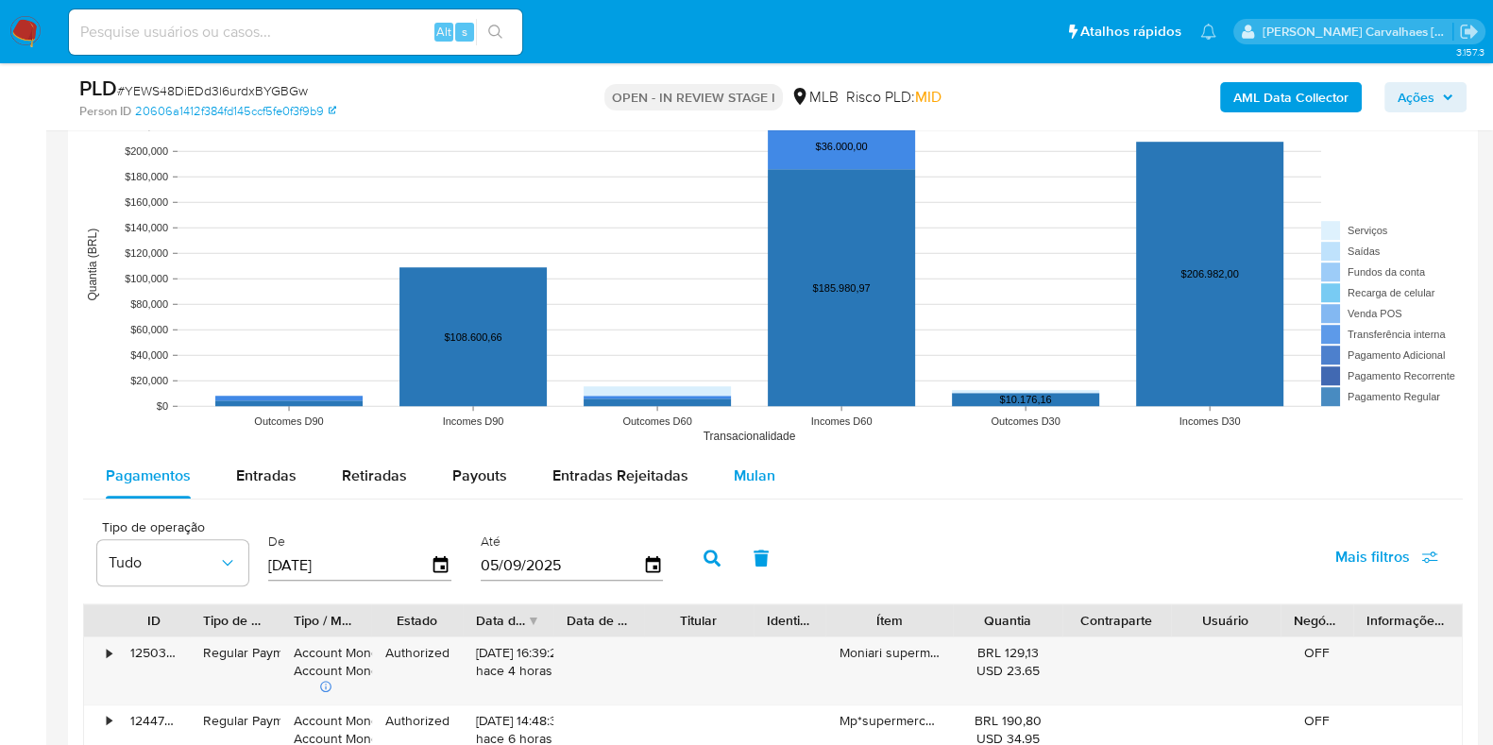
click at [759, 479] on span "Mulan" at bounding box center [755, 476] width 42 height 22
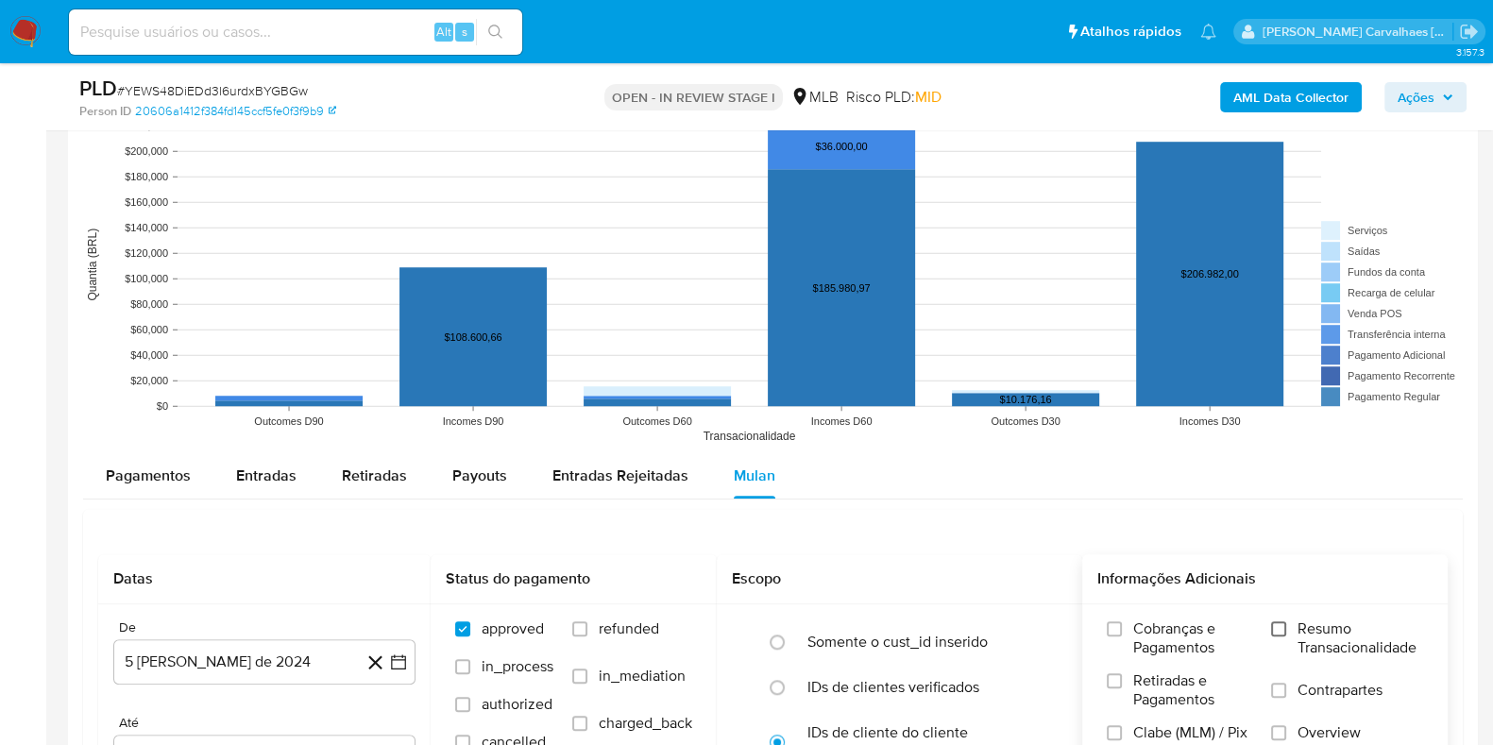
click at [1280, 624] on input "Resumo Transacionalidade" at bounding box center [1278, 628] width 15 height 15
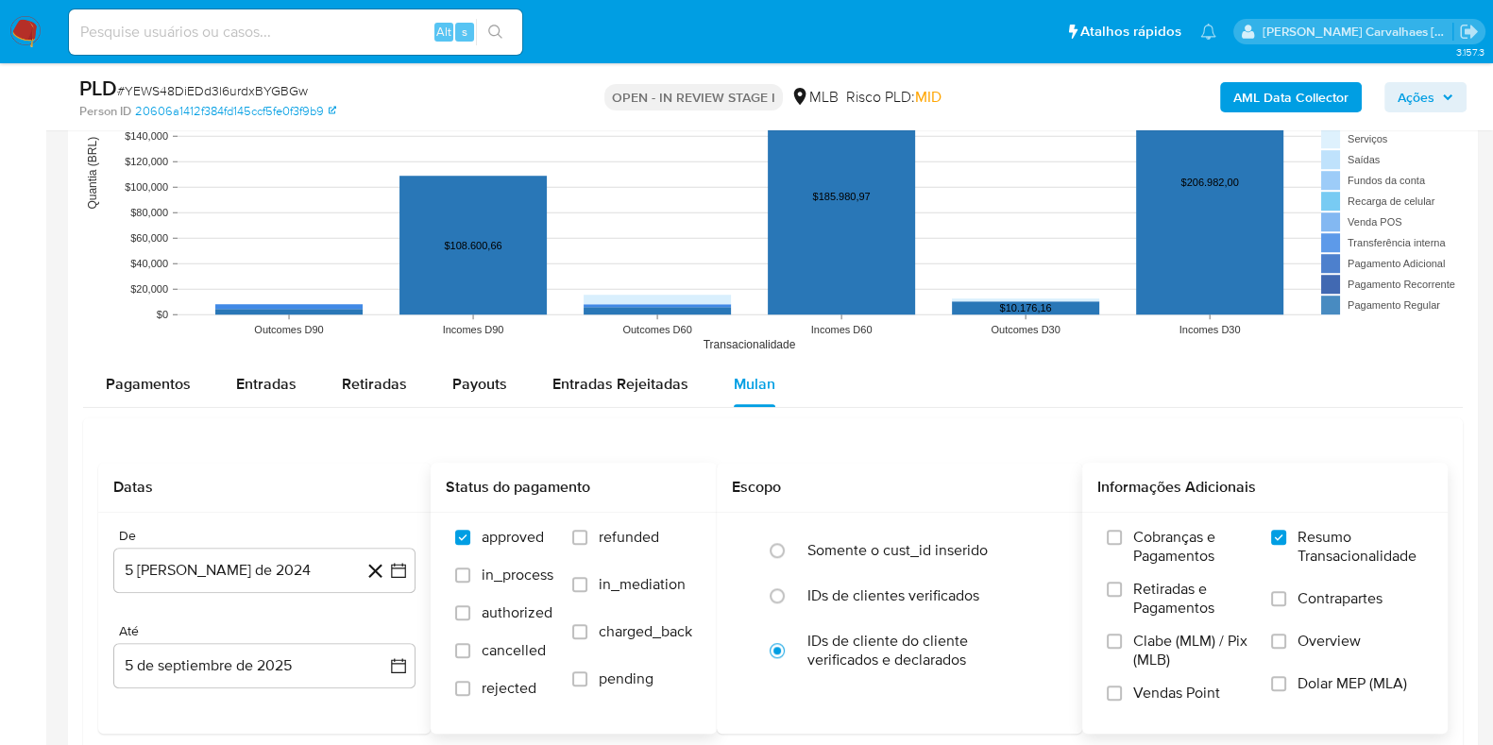
scroll to position [1888, 0]
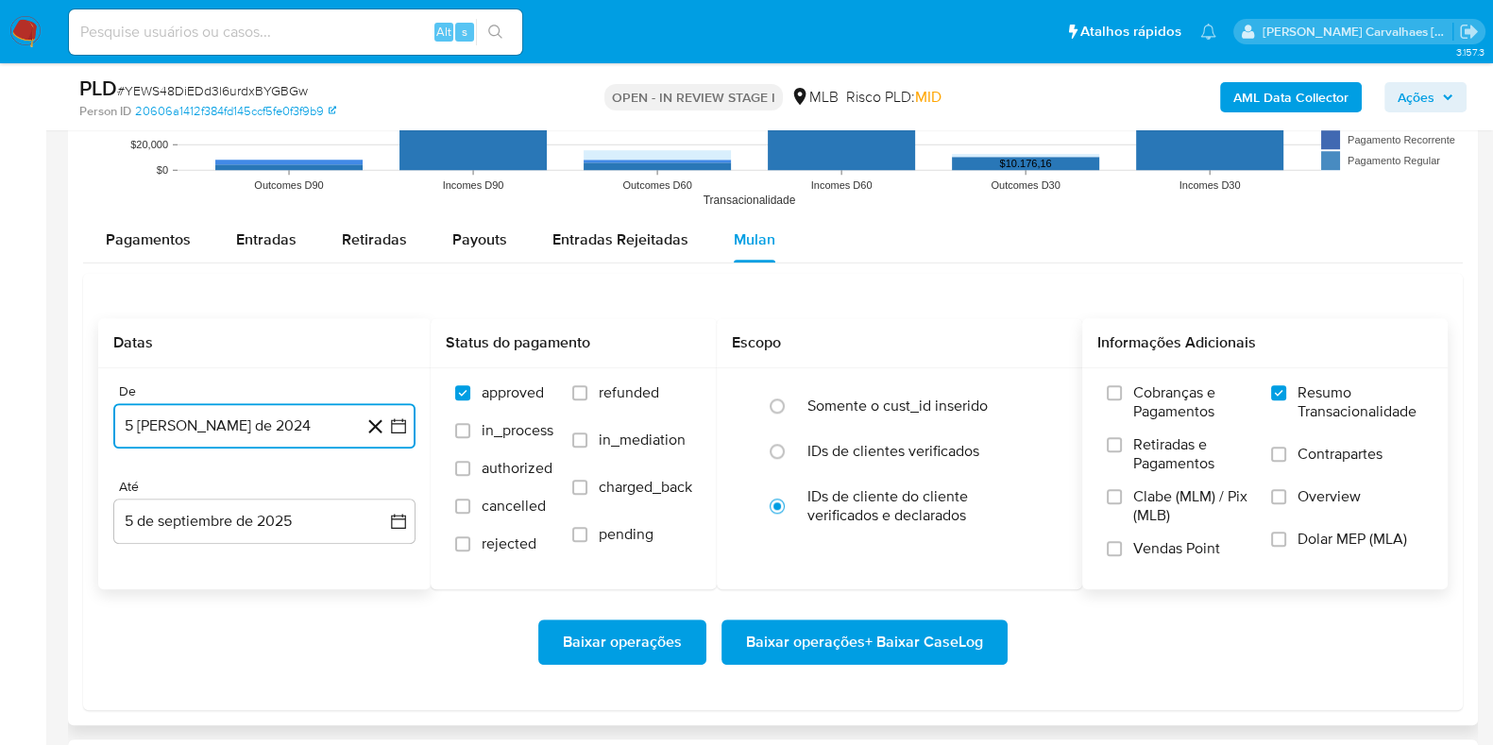
click at [393, 426] on icon "button" at bounding box center [398, 425] width 19 height 19
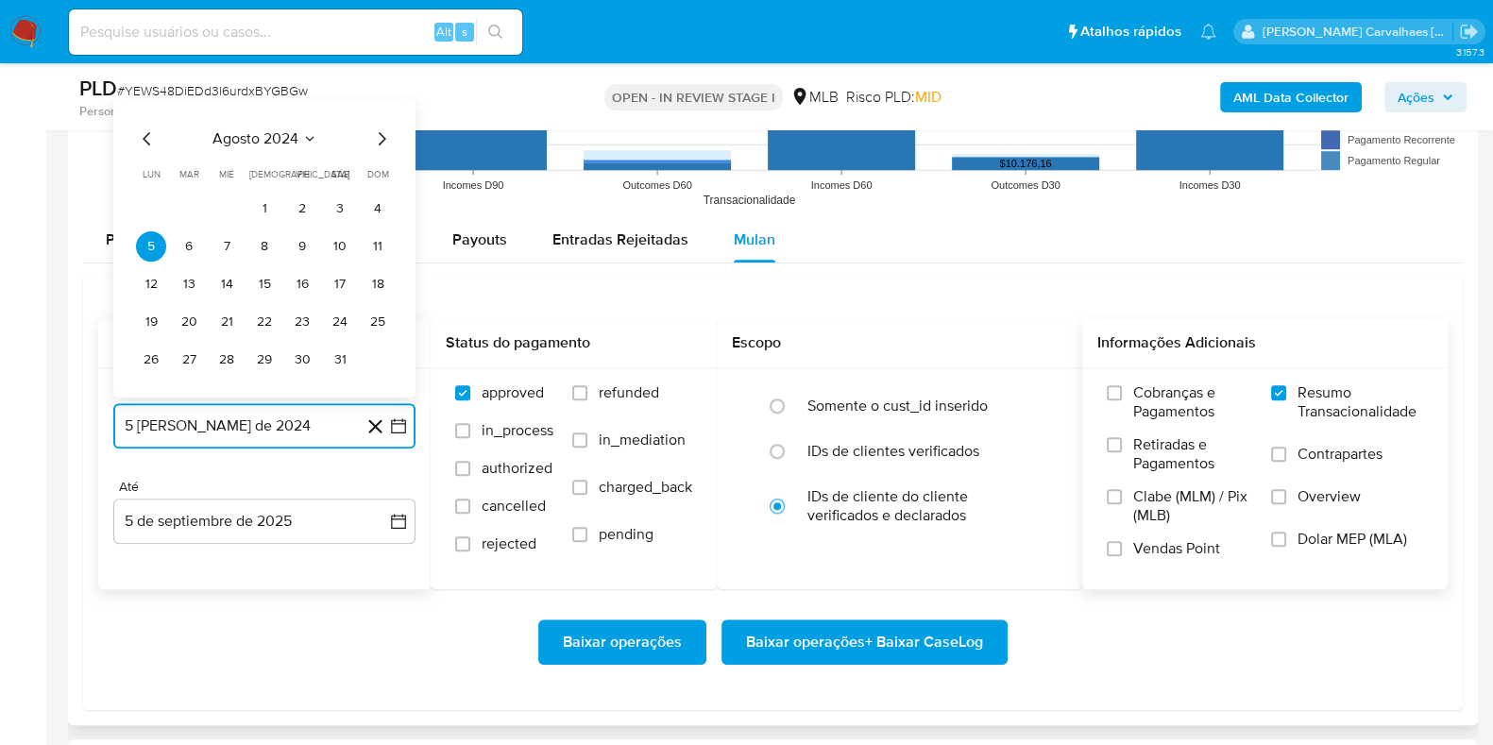
click at [376, 139] on icon "Mes siguiente" at bounding box center [381, 138] width 23 height 23
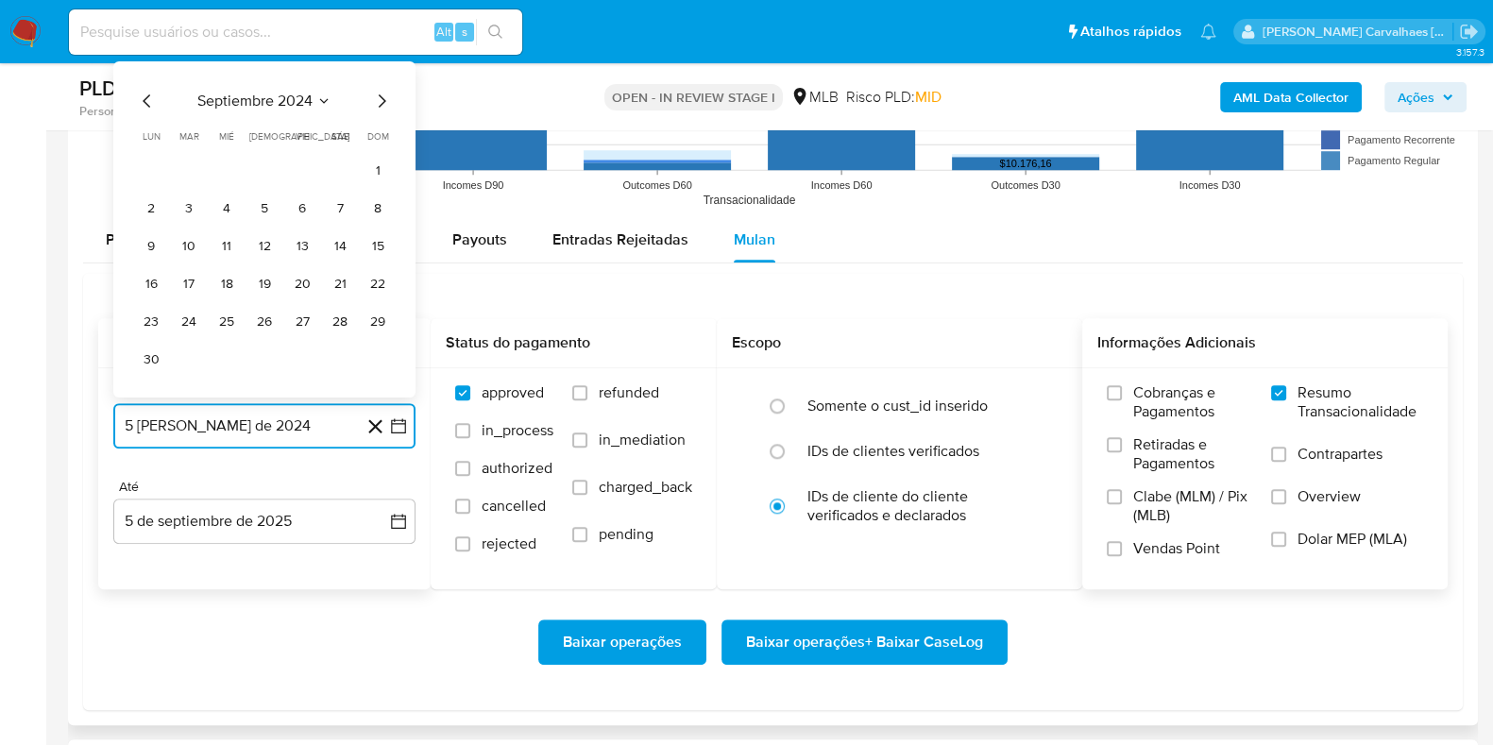
click at [382, 94] on icon "Mes siguiente" at bounding box center [381, 101] width 23 height 23
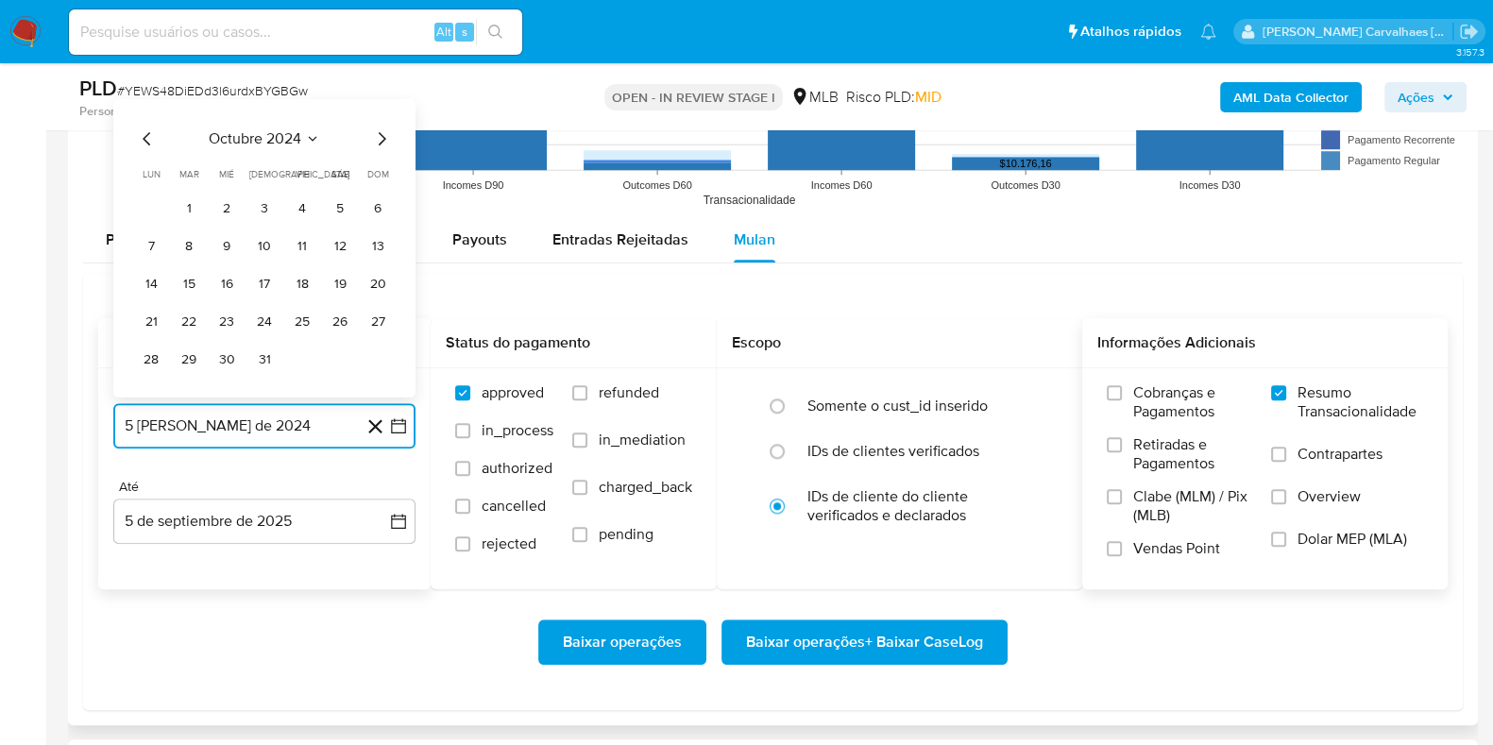
click at [380, 142] on icon "Mes siguiente" at bounding box center [383, 138] width 8 height 13
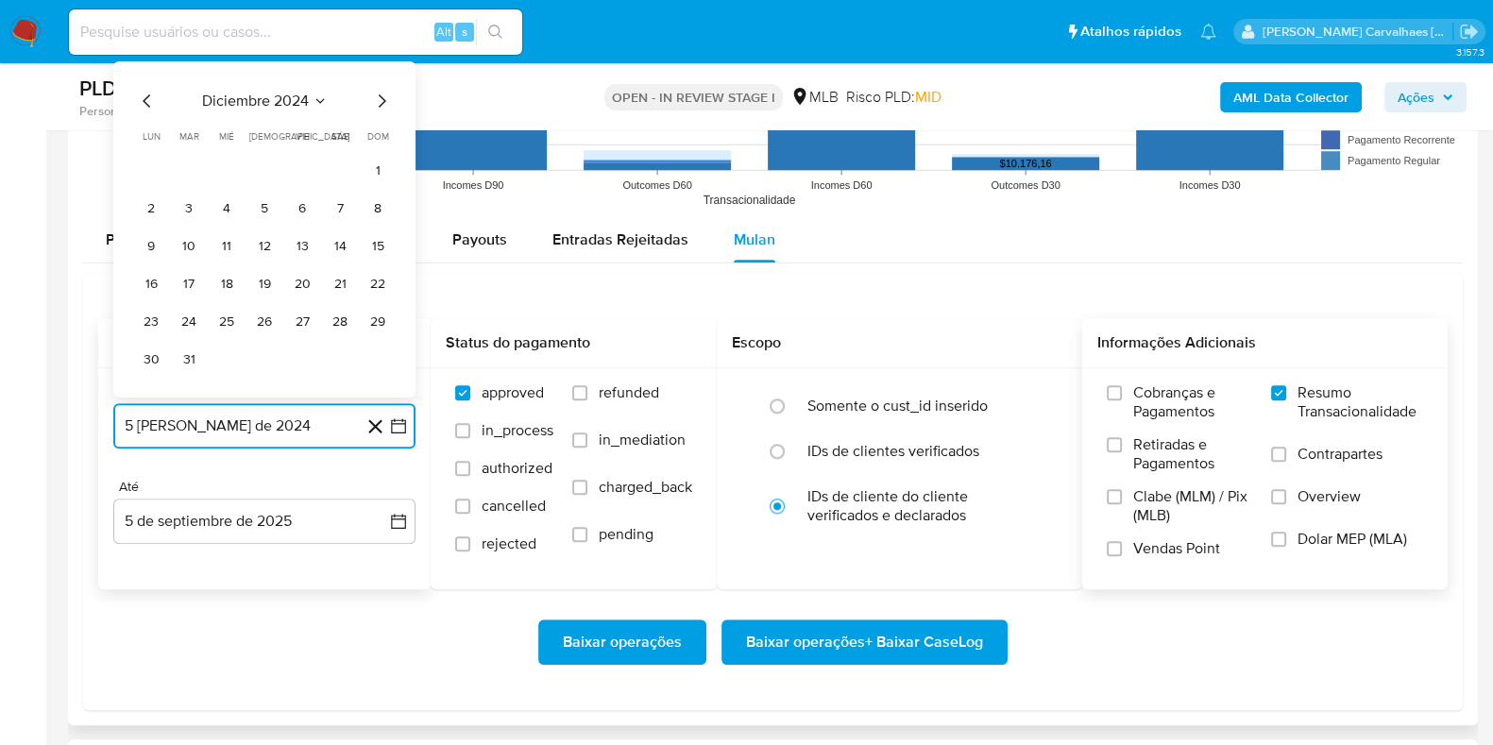
click at [380, 107] on icon "Mes siguiente" at bounding box center [381, 101] width 23 height 23
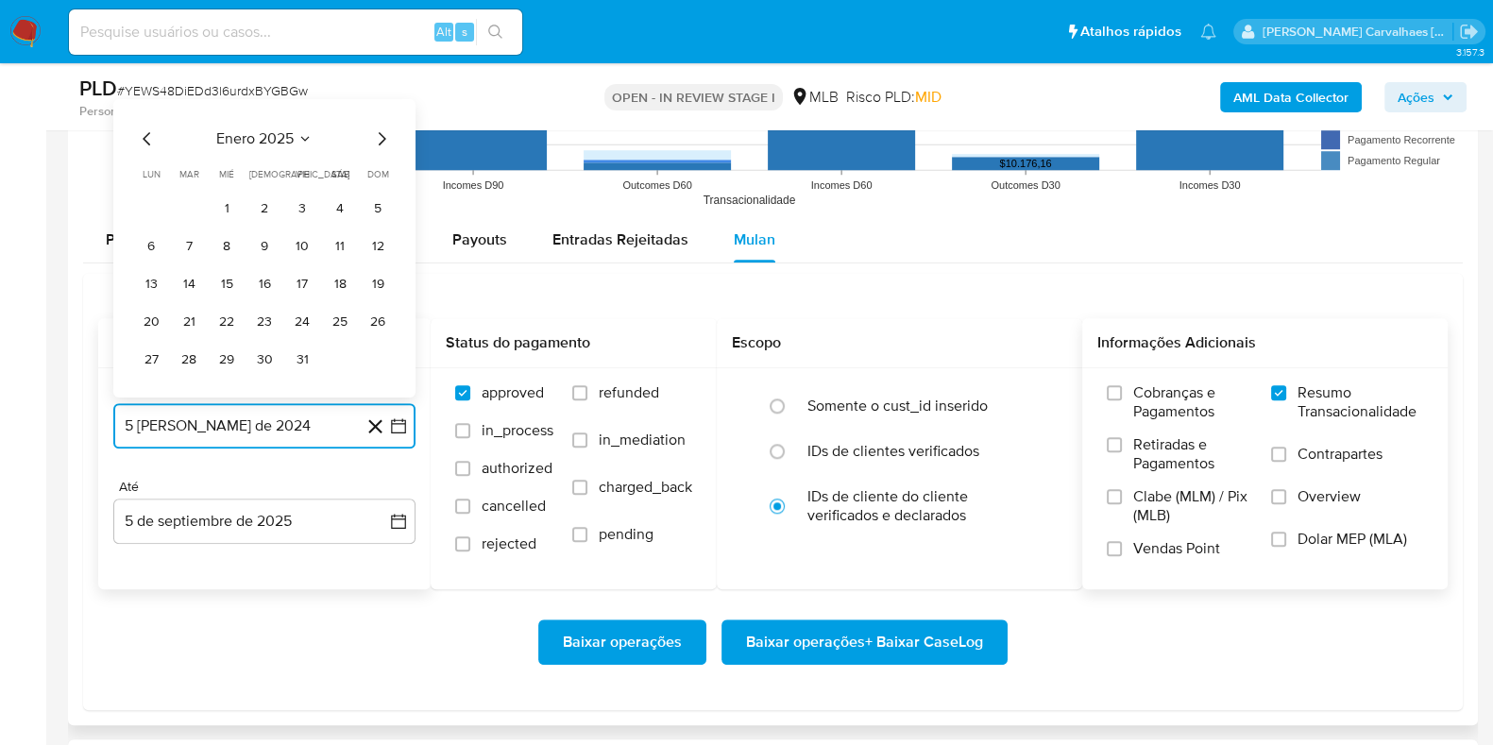
click at [382, 132] on icon "Mes siguiente" at bounding box center [381, 138] width 23 height 23
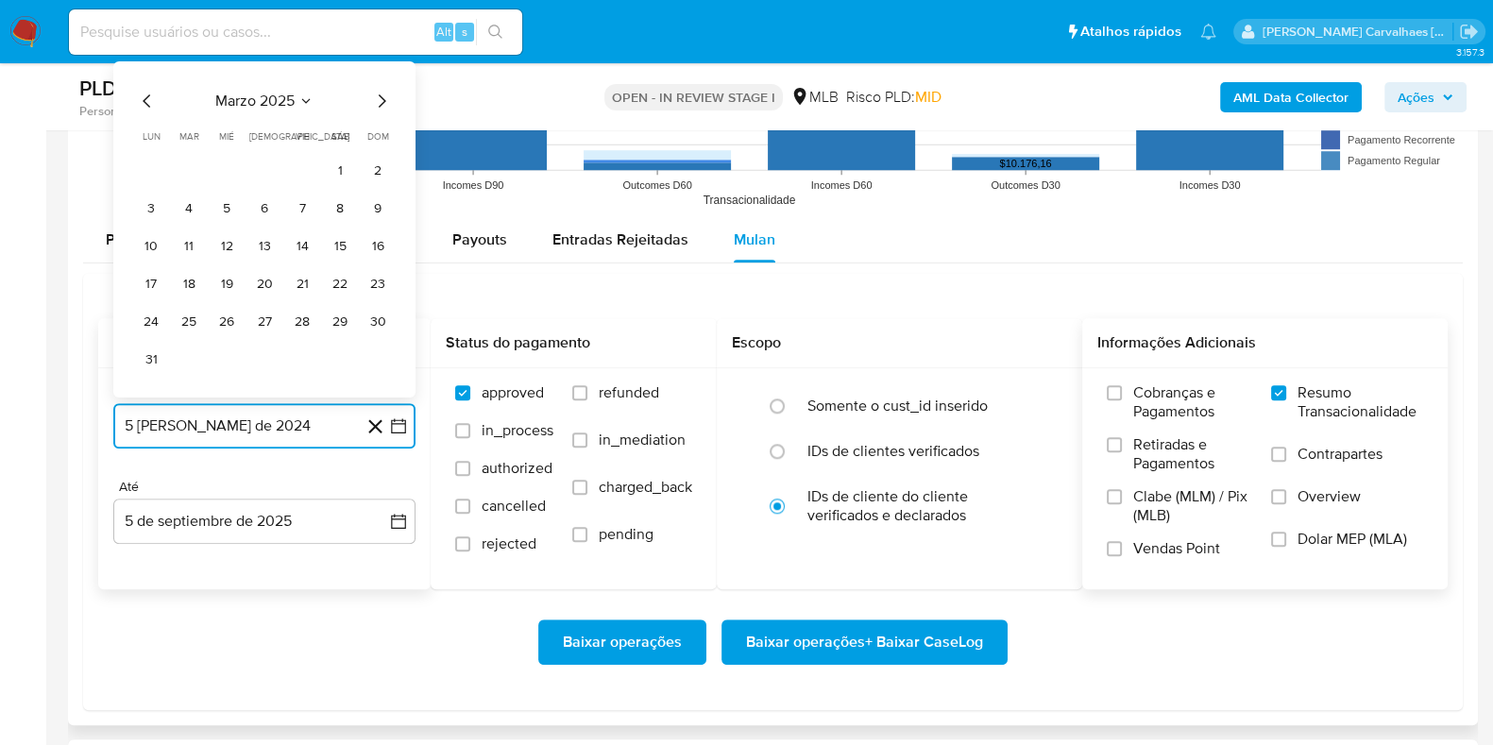
click at [378, 98] on icon "Mes siguiente" at bounding box center [381, 101] width 23 height 23
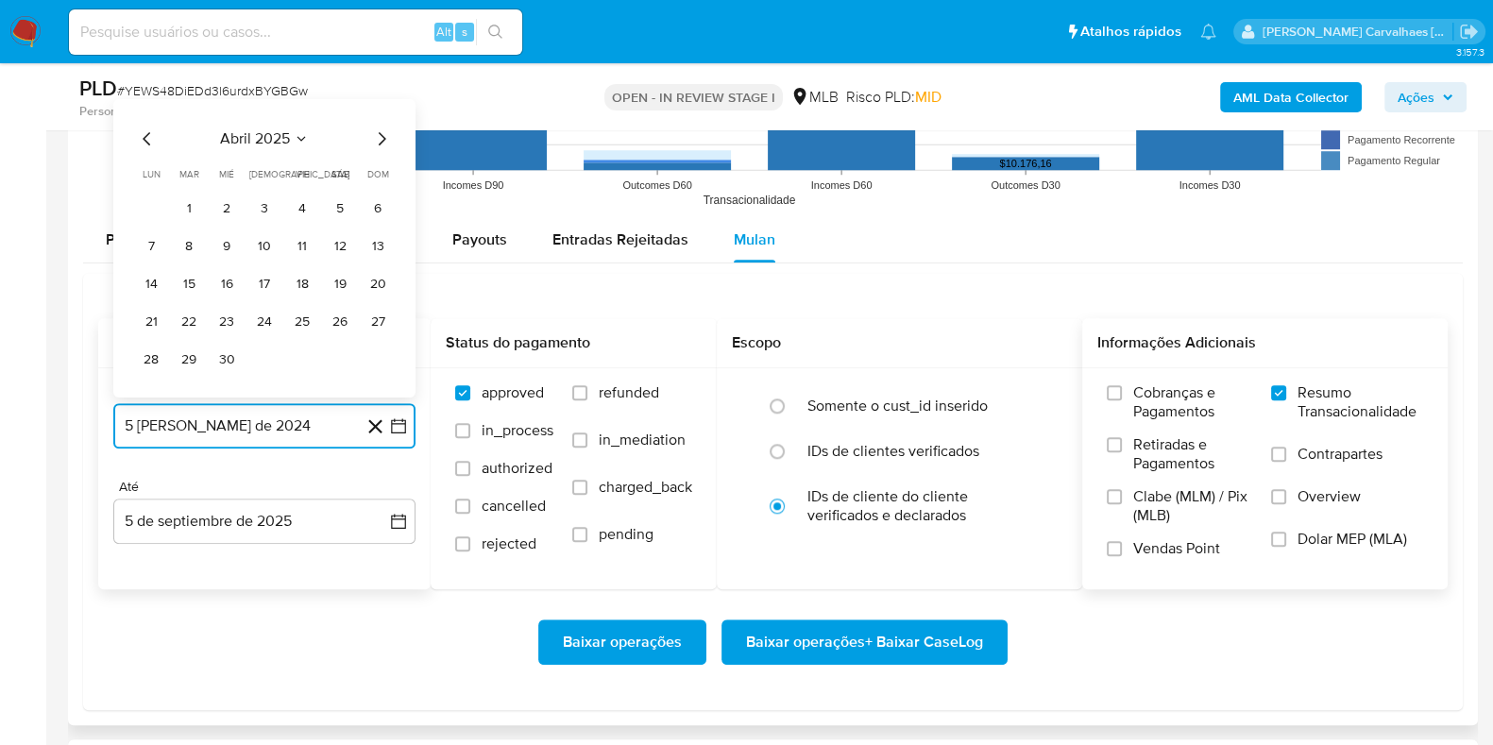
click at [379, 132] on icon "Mes siguiente" at bounding box center [381, 138] width 23 height 23
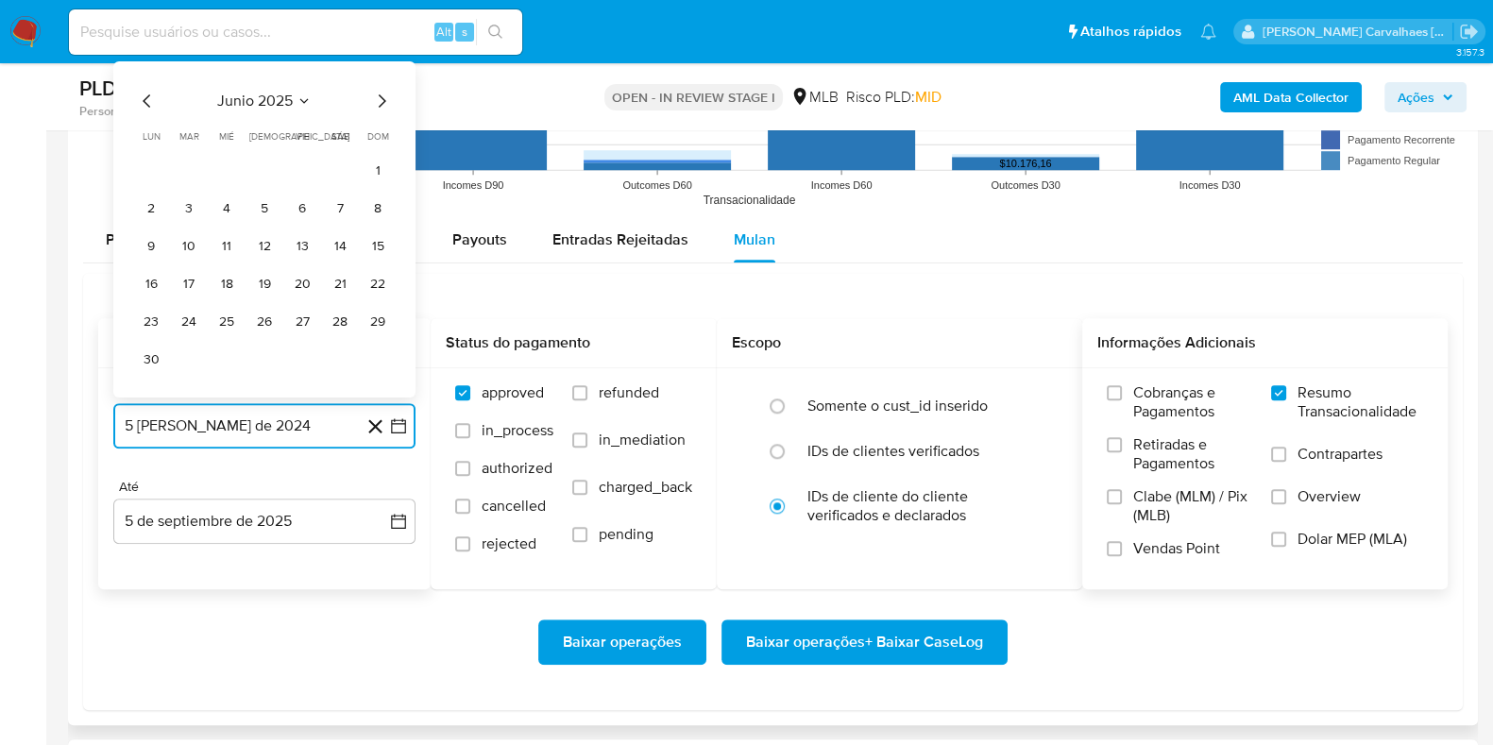
click at [379, 97] on icon "Mes siguiente" at bounding box center [381, 101] width 23 height 23
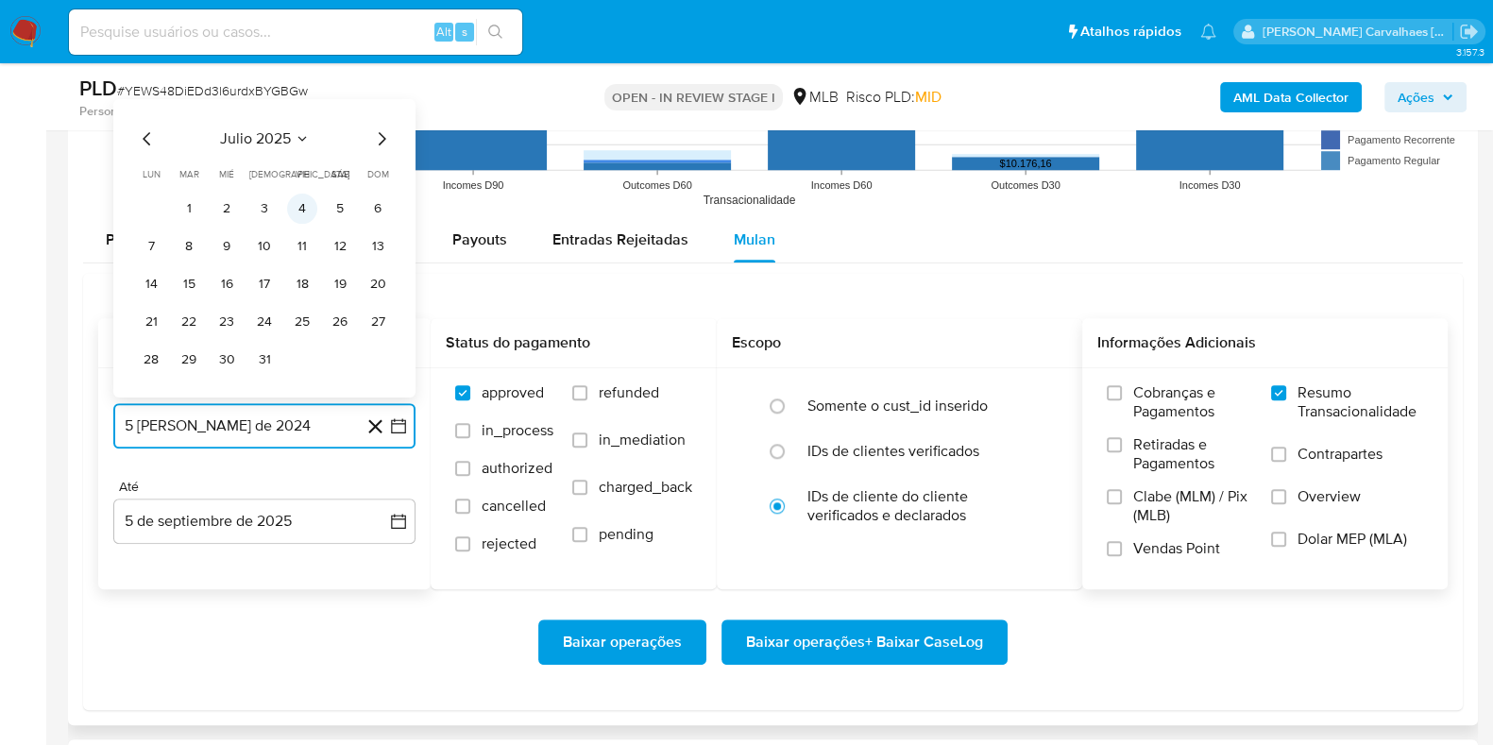
click at [296, 196] on button "4" at bounding box center [302, 209] width 30 height 30
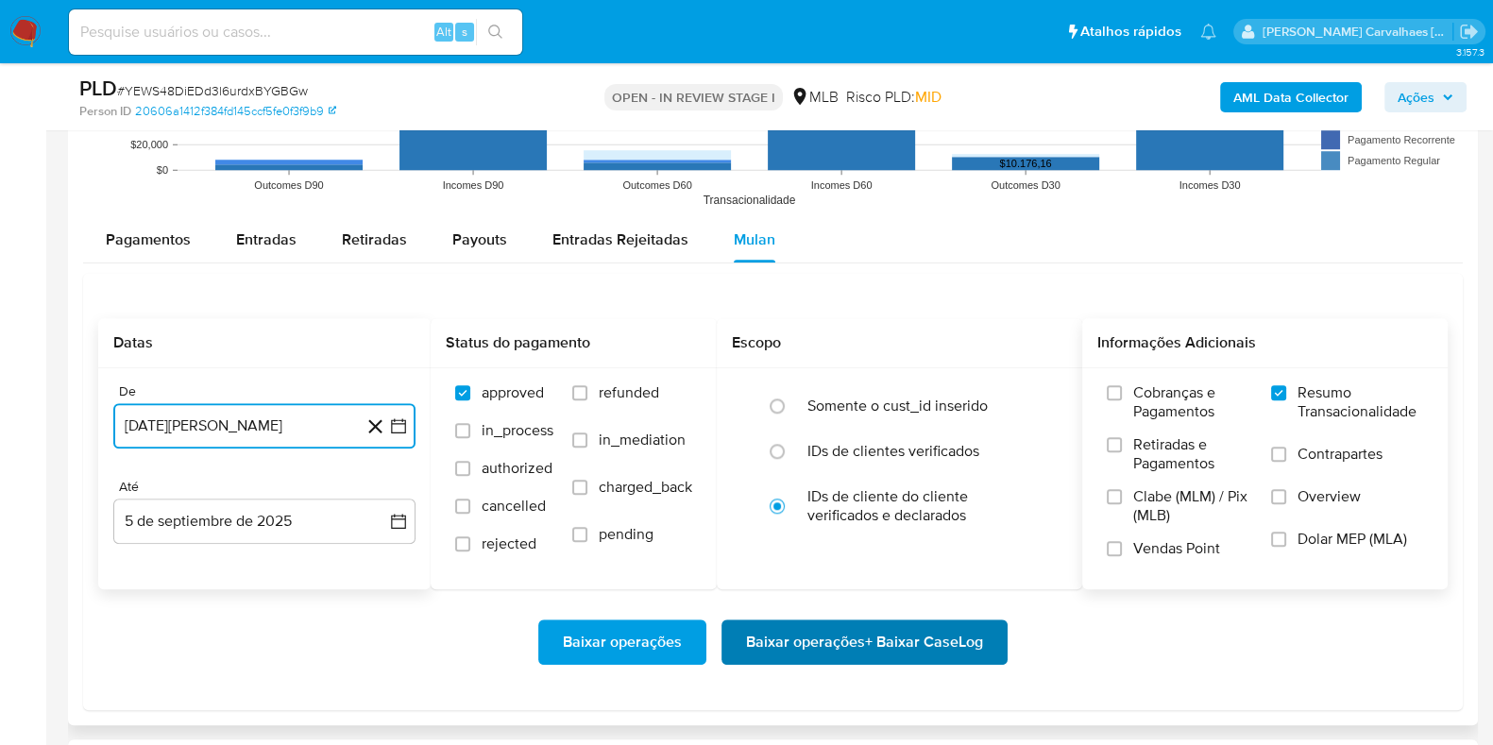
click at [832, 644] on span "Baixar operações + Baixar CaseLog" at bounding box center [864, 642] width 237 height 42
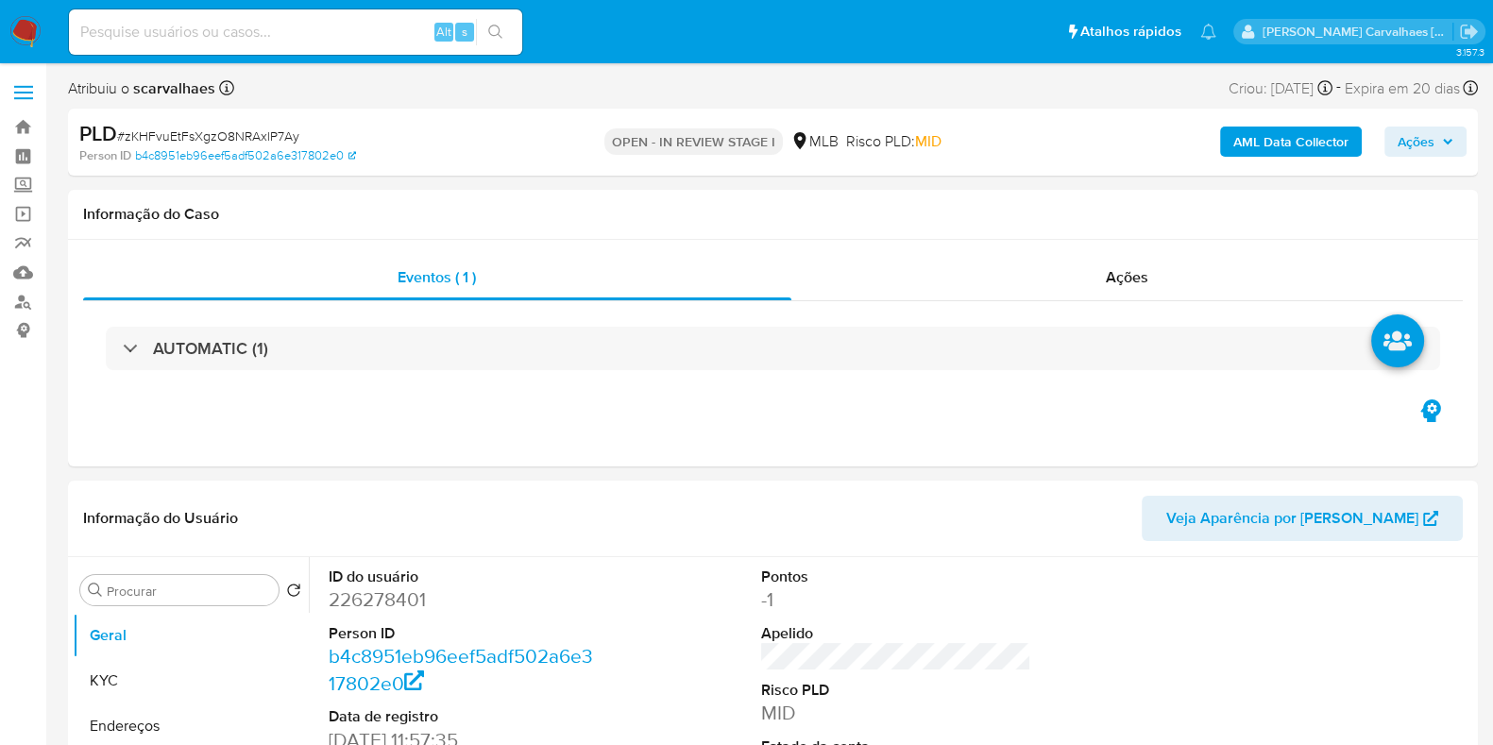
select select "10"
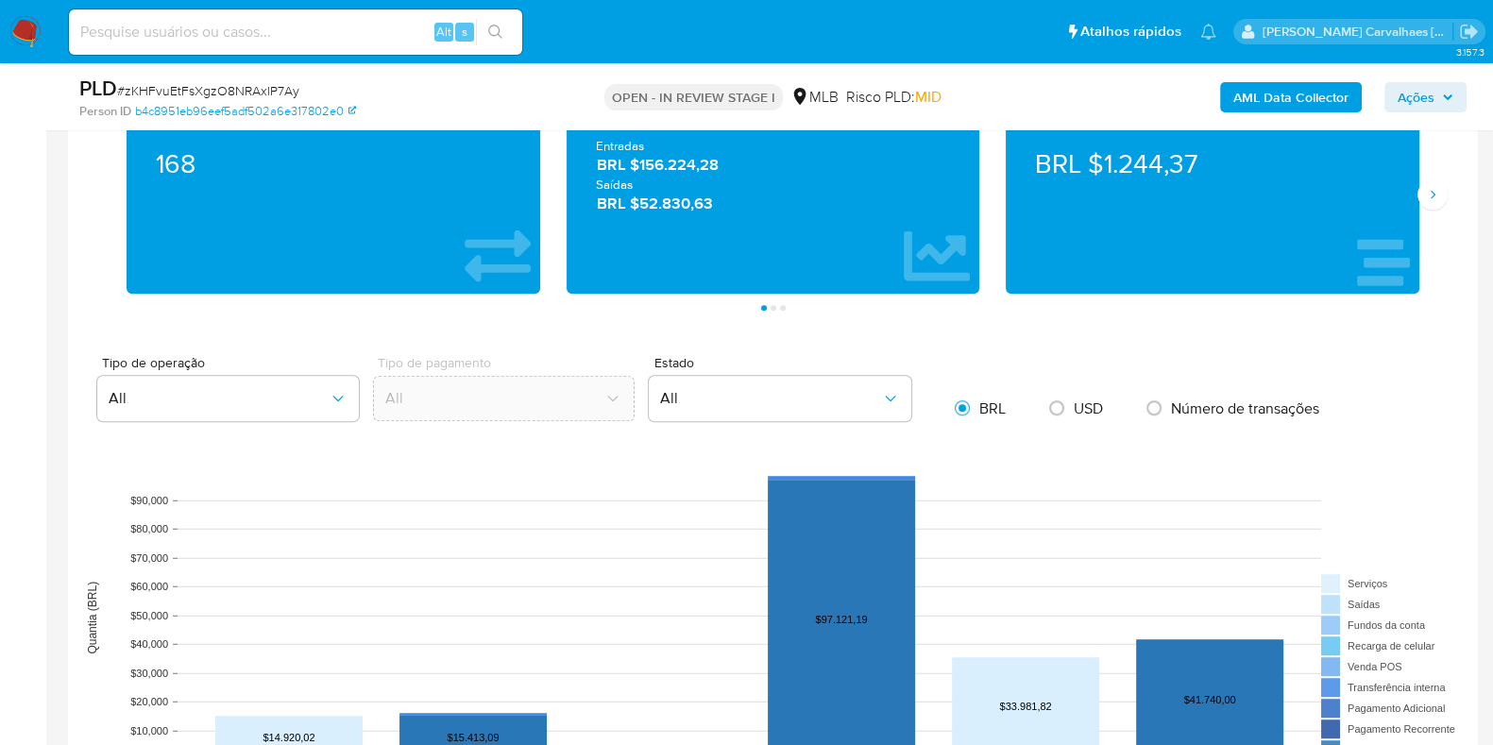
scroll to position [1652, 0]
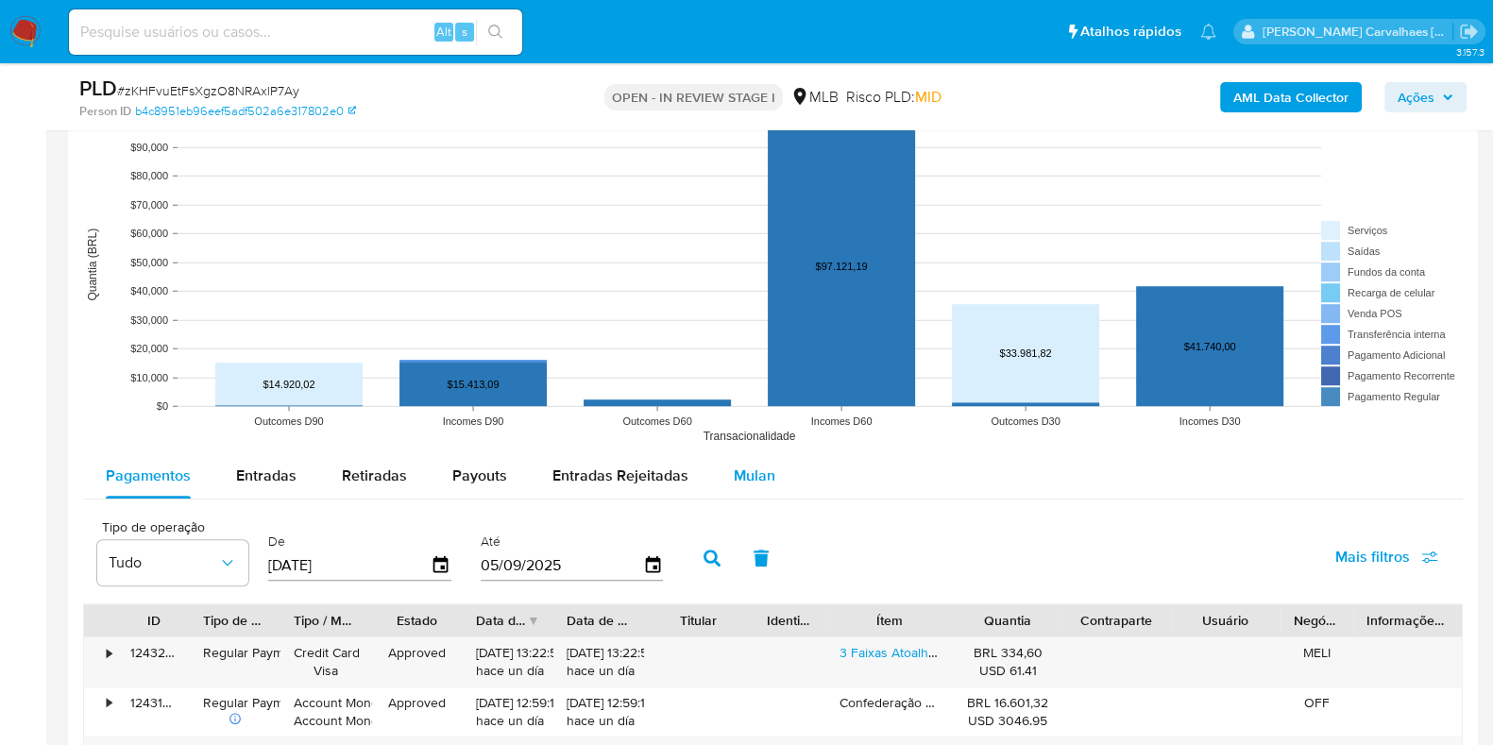
click at [756, 472] on span "Mulan" at bounding box center [755, 476] width 42 height 22
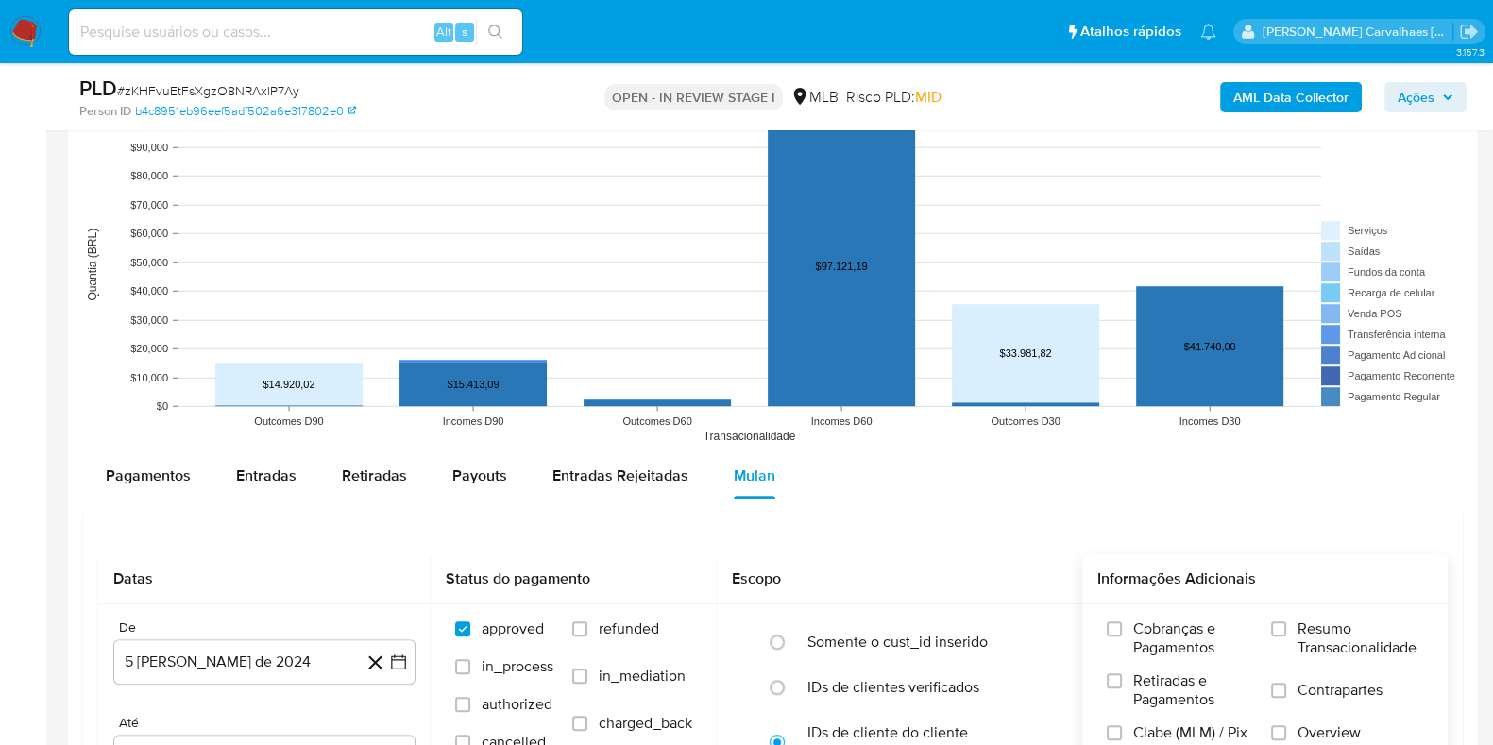
click at [1271, 619] on div "Cobranças e Pagamentos Retiradas e Pagamentos Clabe (MLM) / Pix (MLB) Vendas Po…" at bounding box center [1264, 713] width 335 height 189
click at [1280, 634] on input "Resumo Transacionalidade" at bounding box center [1278, 628] width 15 height 15
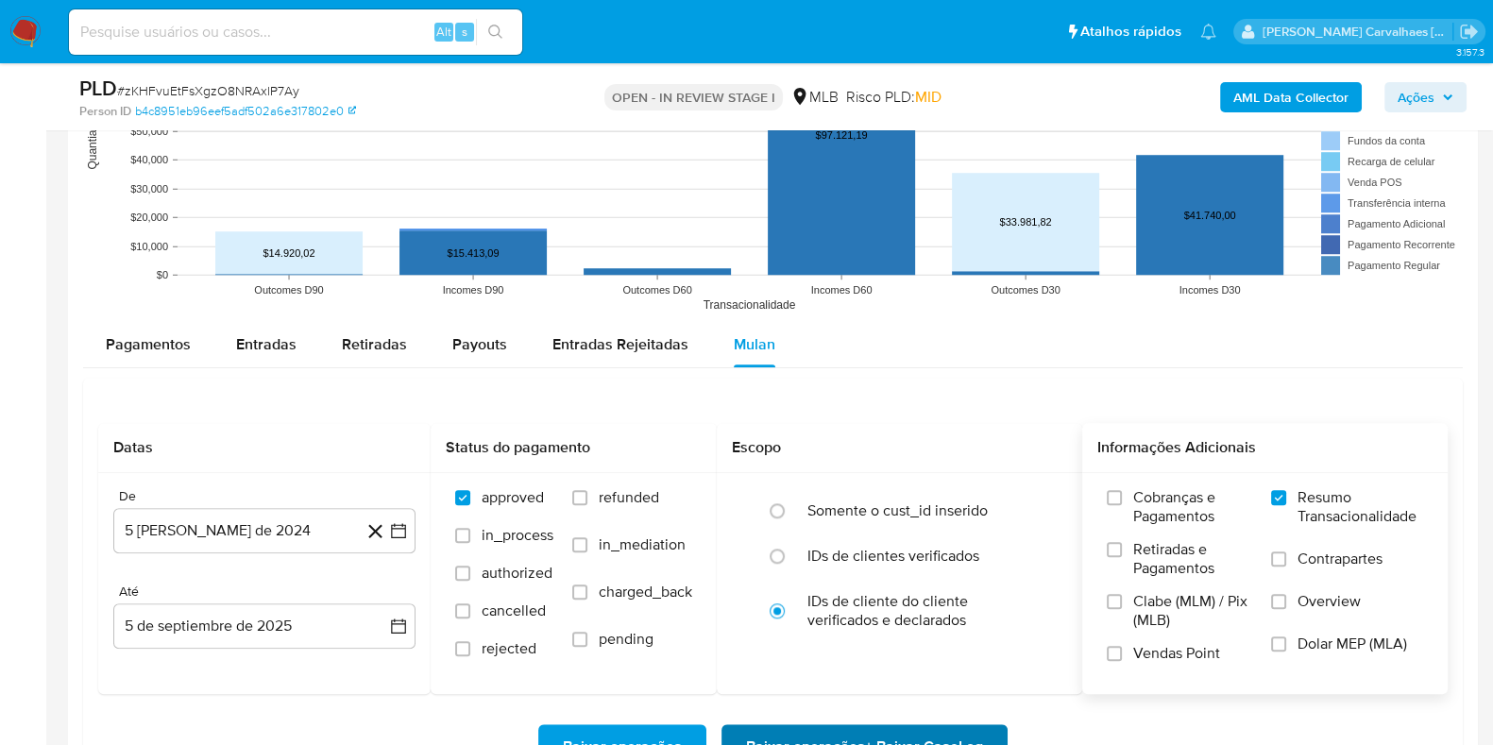
scroll to position [1888, 0]
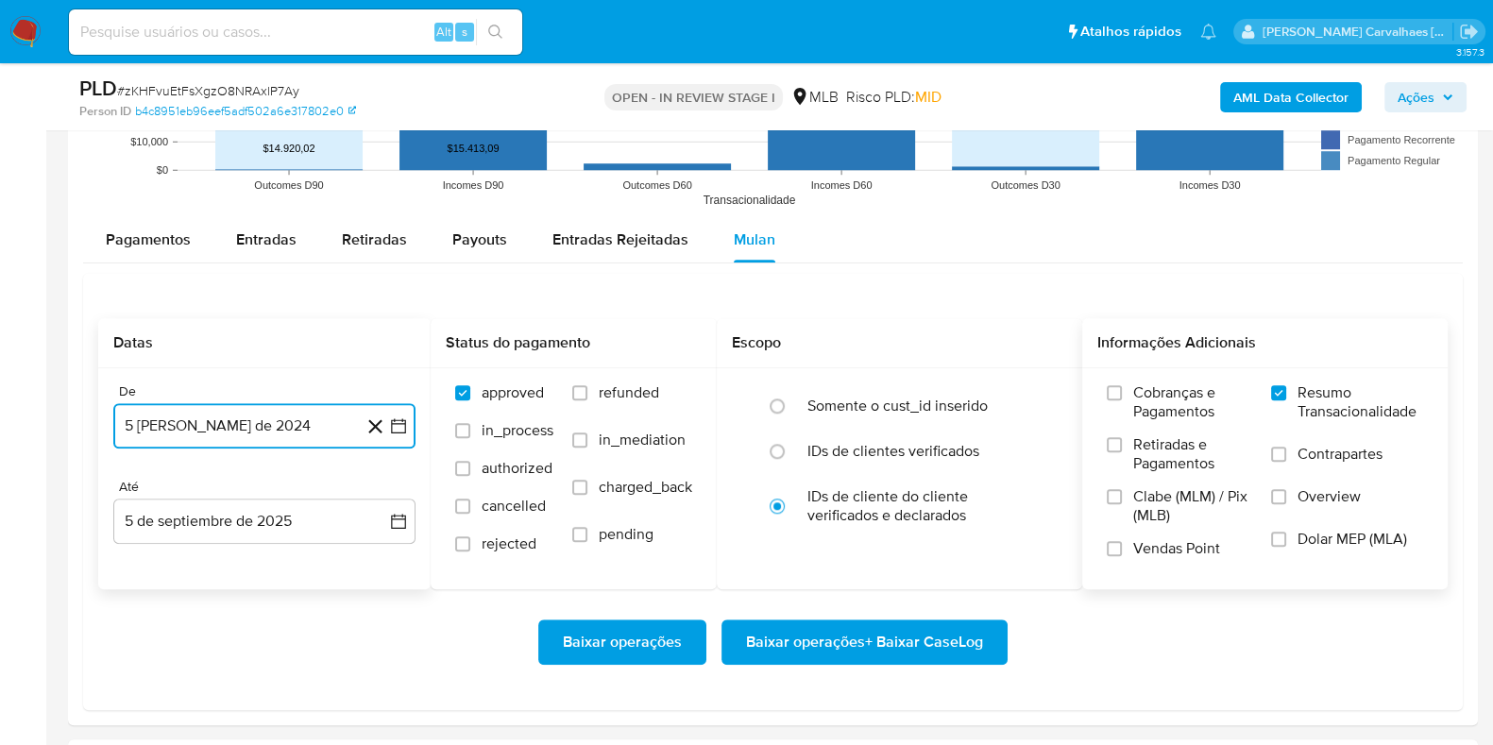
click at [401, 423] on icon "button" at bounding box center [398, 425] width 19 height 19
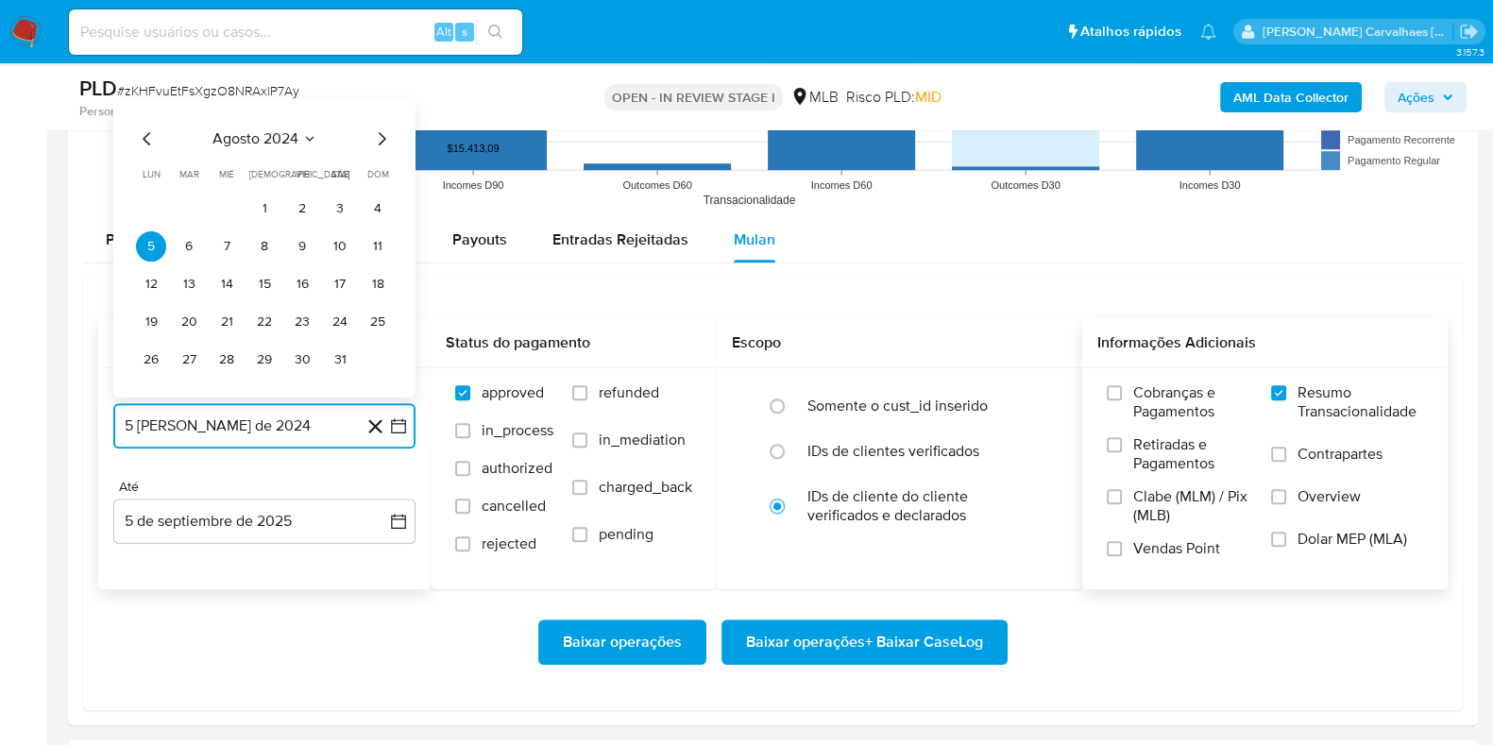
click at [381, 134] on icon "Mes siguiente" at bounding box center [381, 138] width 23 height 23
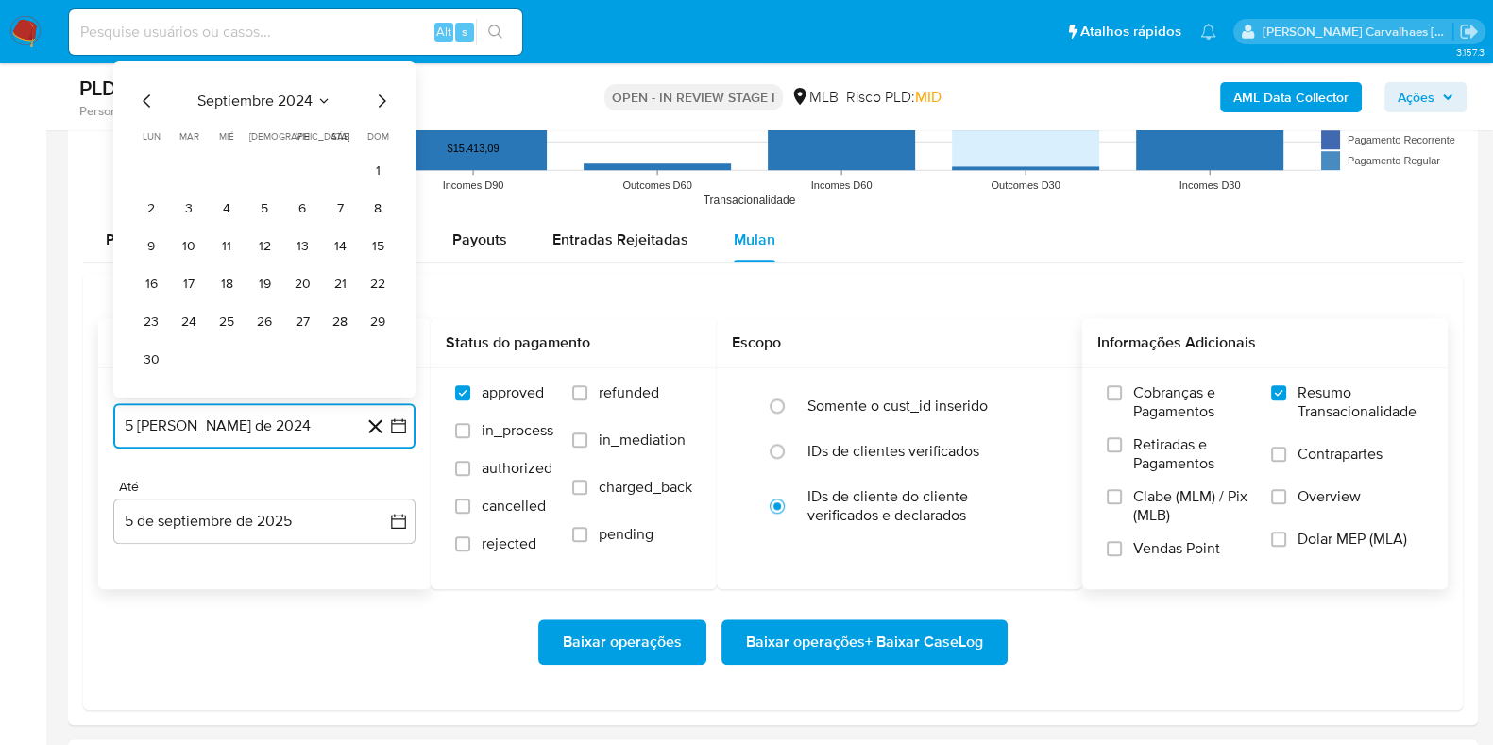
click at [378, 102] on icon "Mes siguiente" at bounding box center [381, 101] width 23 height 23
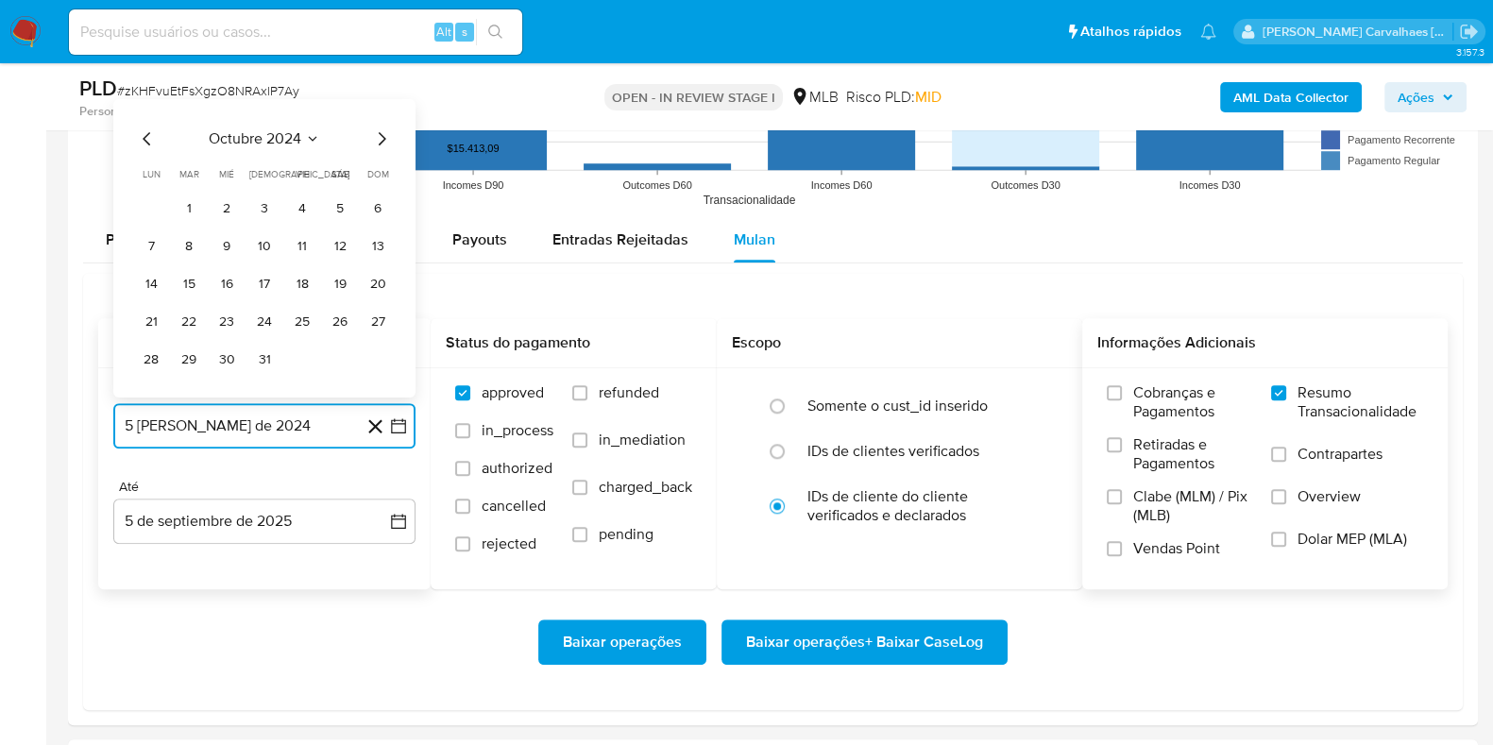
click at [377, 139] on icon "Mes siguiente" at bounding box center [381, 138] width 23 height 23
click at [378, 139] on icon "Mes siguiente" at bounding box center [381, 138] width 23 height 23
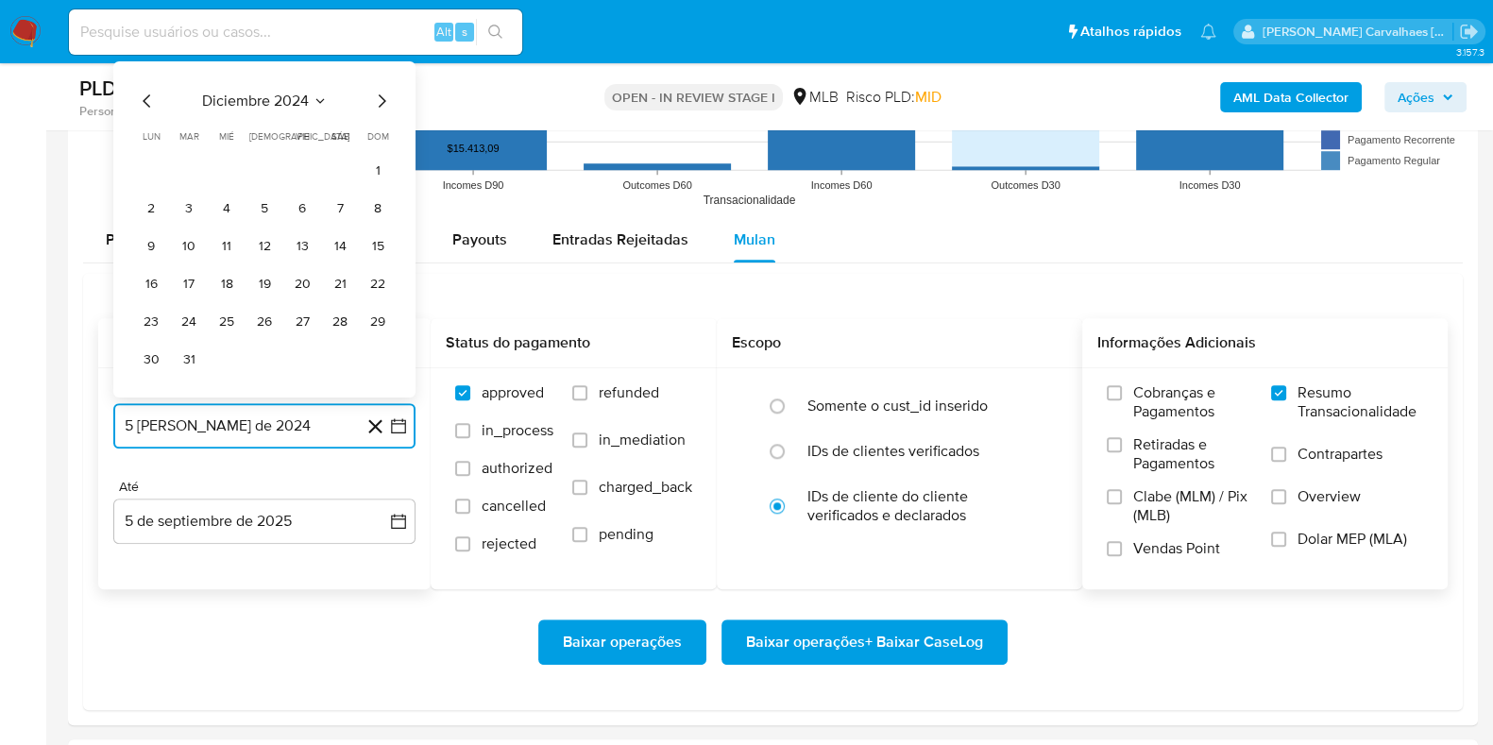
click at [382, 101] on icon "Mes siguiente" at bounding box center [383, 100] width 8 height 13
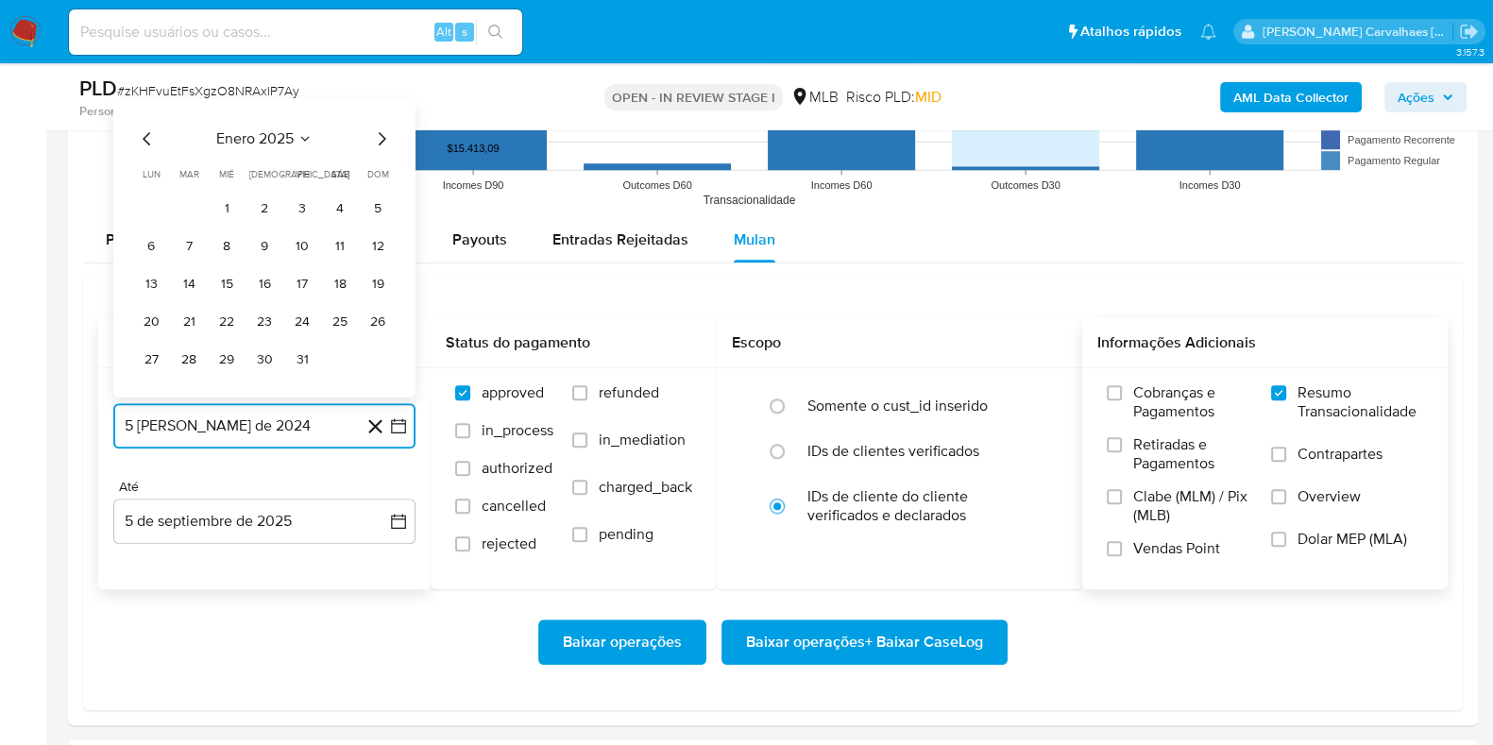
click at [377, 143] on icon "Mes siguiente" at bounding box center [381, 138] width 23 height 23
click at [378, 143] on icon "Mes siguiente" at bounding box center [381, 138] width 23 height 23
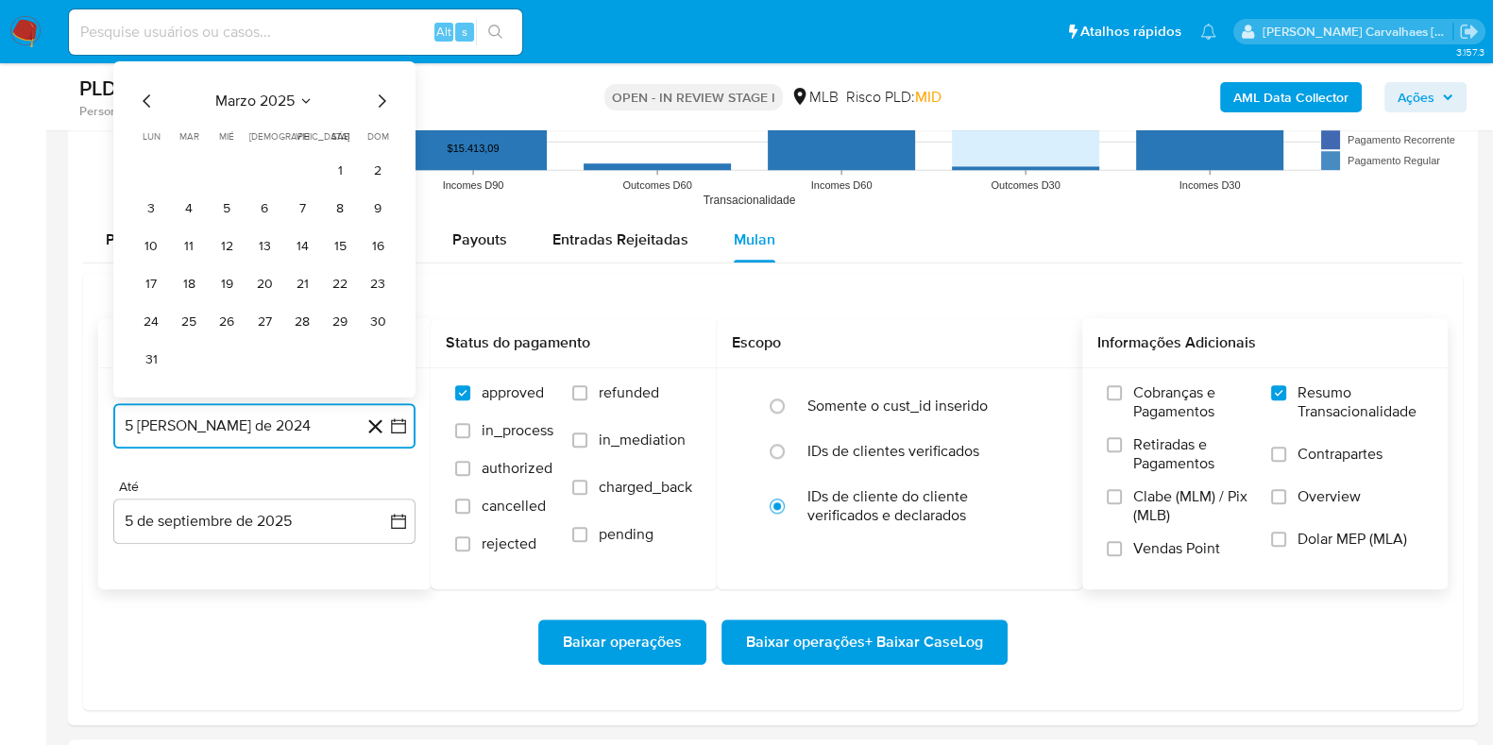
click at [386, 97] on icon "Mes siguiente" at bounding box center [381, 101] width 23 height 23
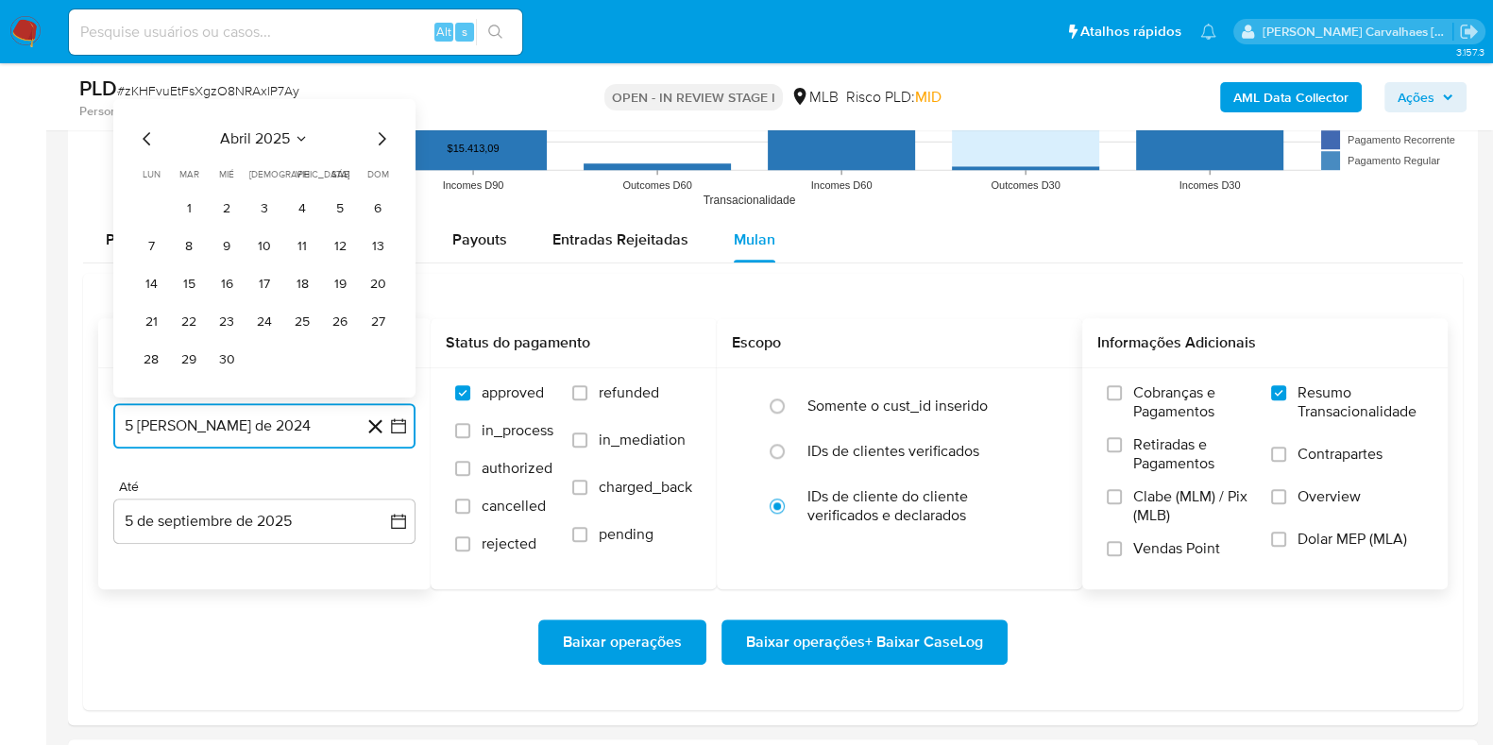
click at [382, 138] on icon "Mes siguiente" at bounding box center [381, 138] width 23 height 23
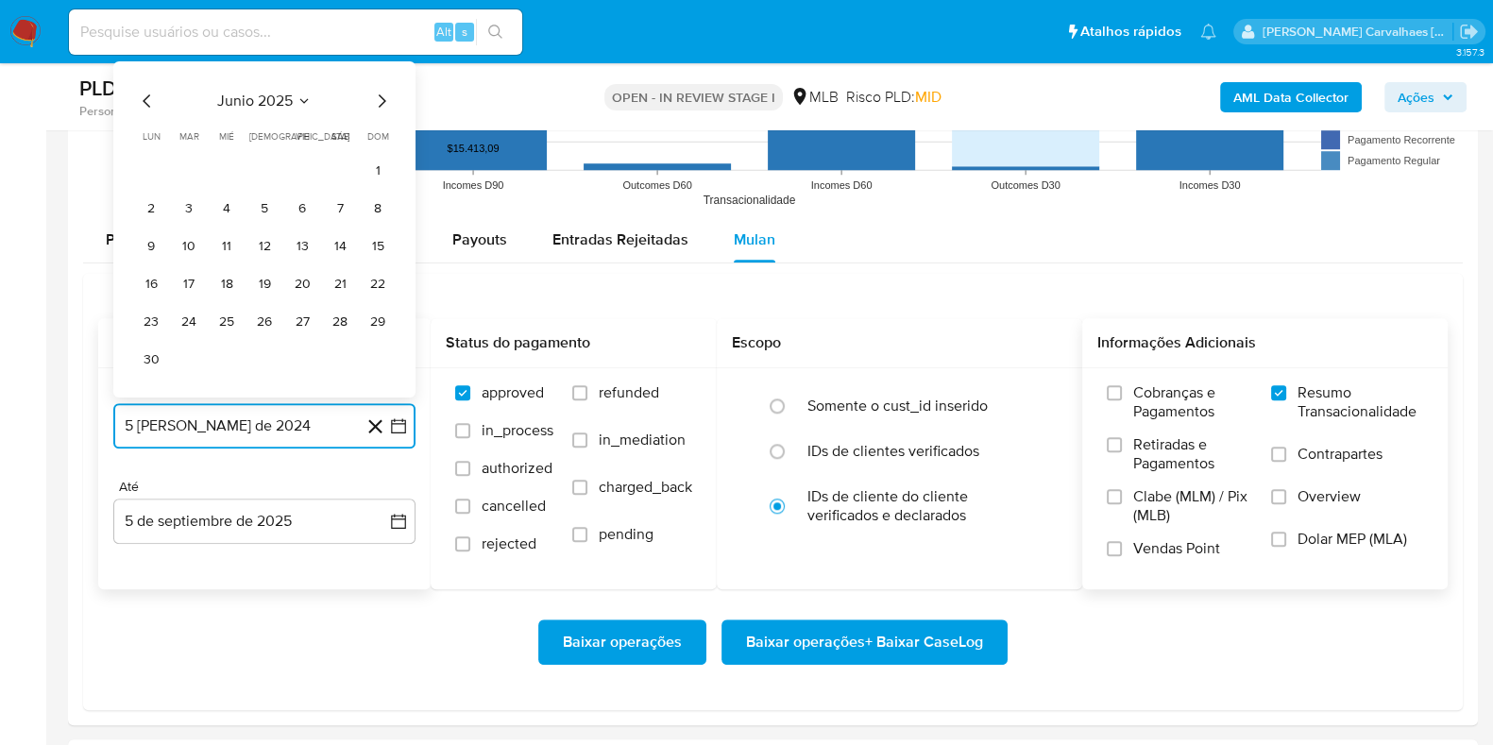
click at [382, 94] on icon "Mes siguiente" at bounding box center [381, 101] width 23 height 23
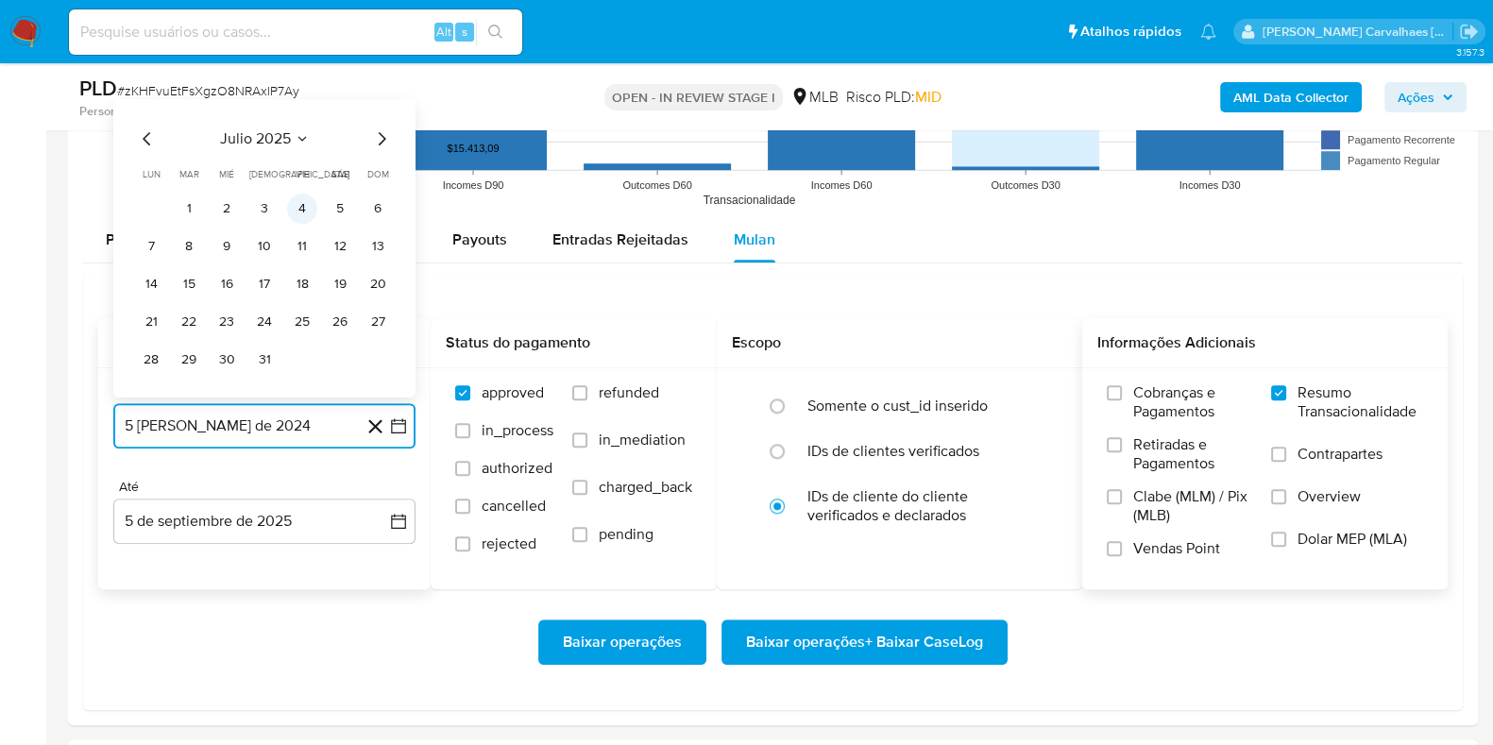
click at [306, 207] on button "4" at bounding box center [302, 209] width 30 height 30
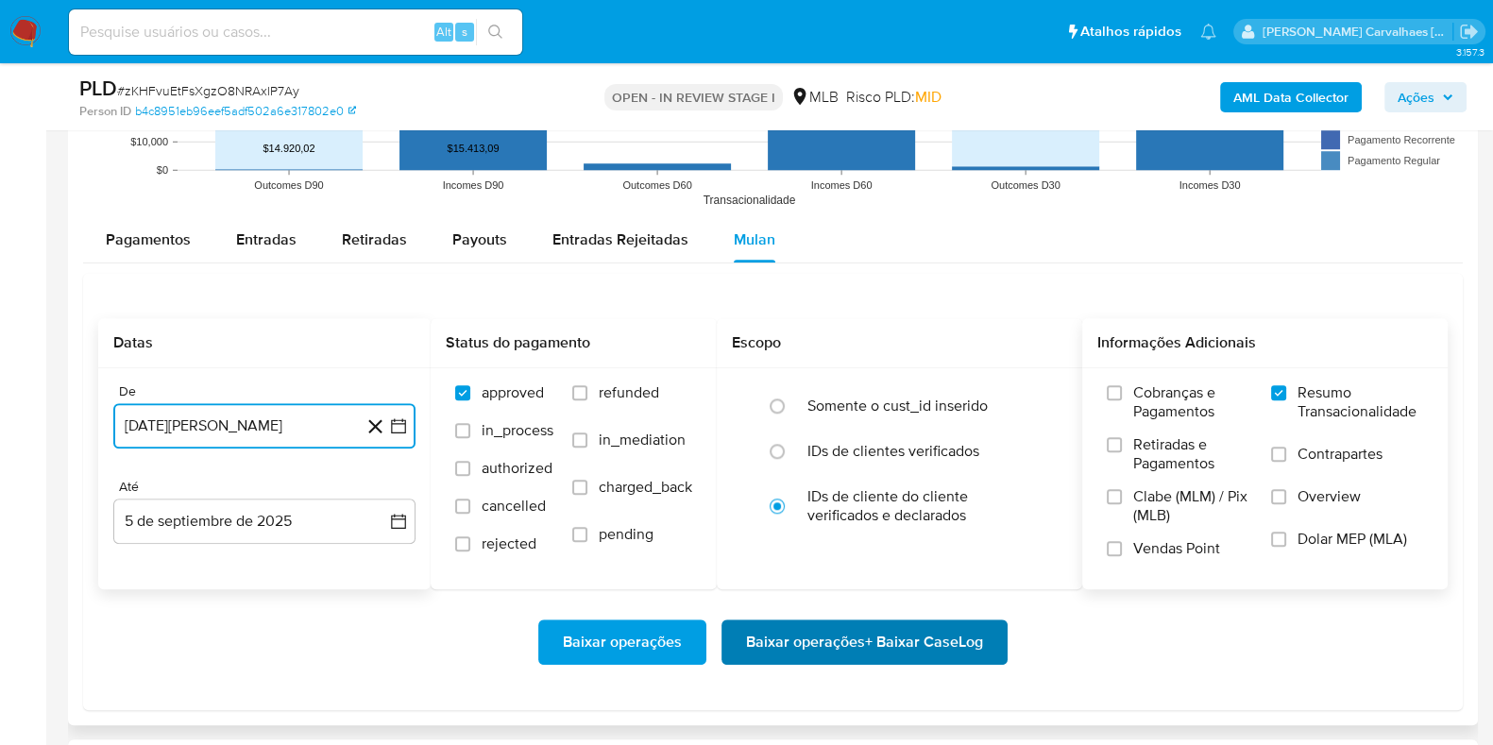
click at [829, 638] on span "Baixar operações + Baixar CaseLog" at bounding box center [864, 642] width 237 height 42
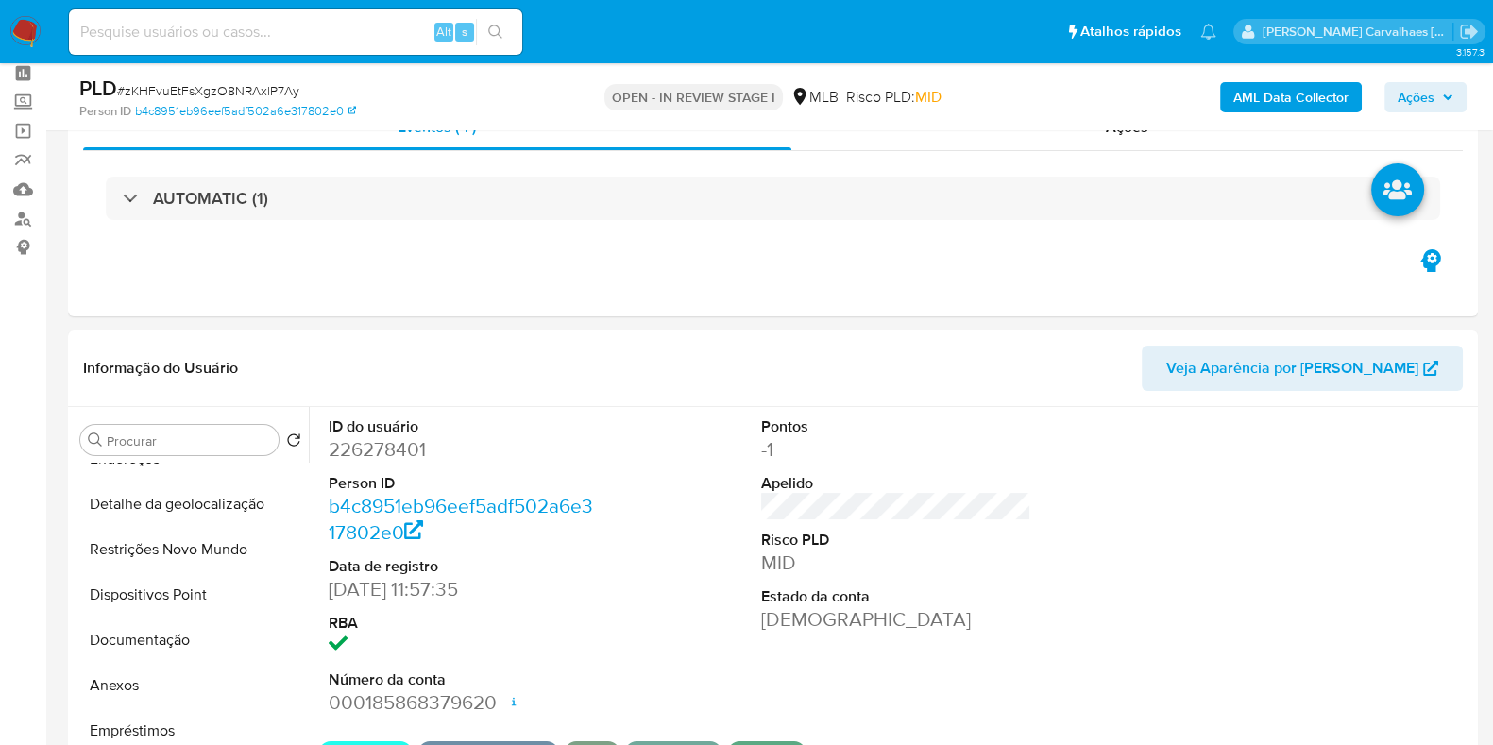
scroll to position [0, 0]
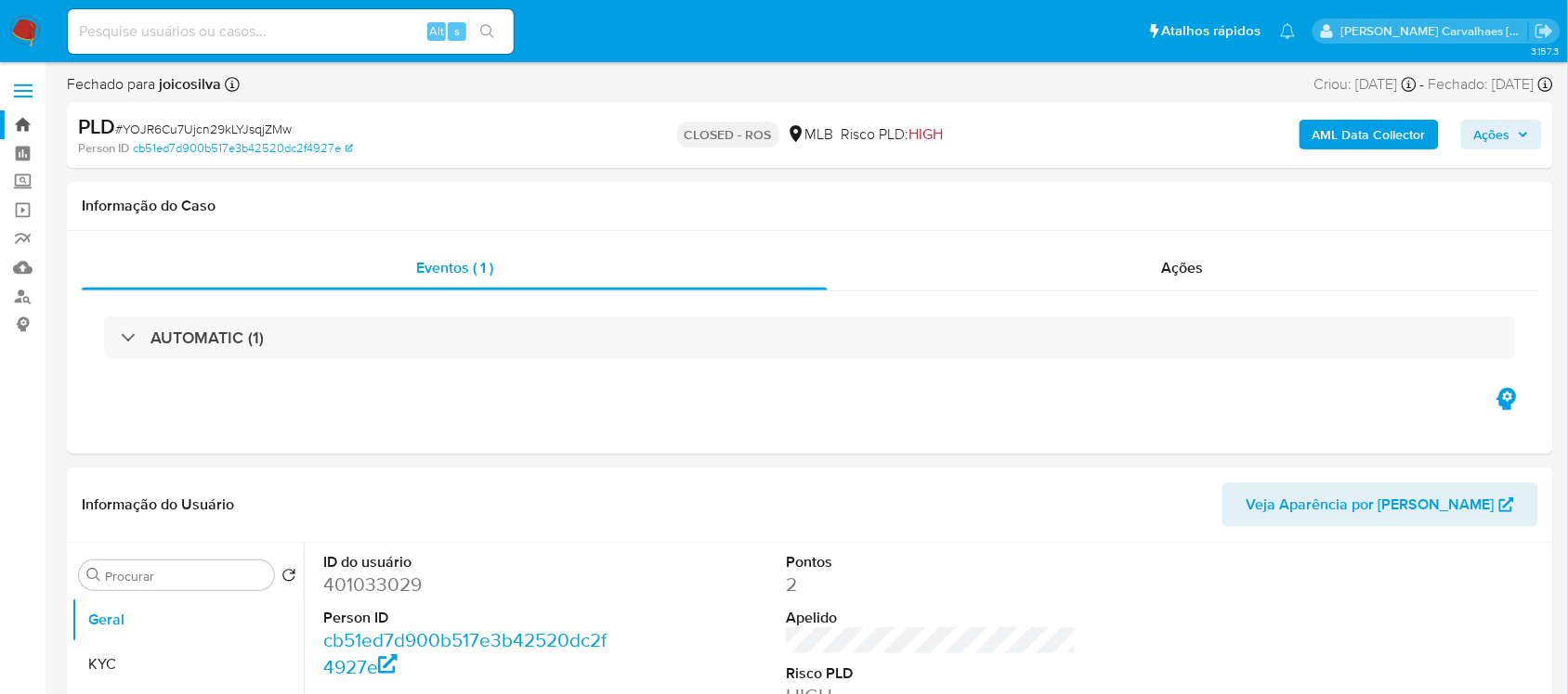
select select "10"
click at [344, 29] on input at bounding box center [290, 31] width 446 height 25
paste input "YN5d86t6gkWZbuBDVtOclGyV"
type input "YN5d86t6gkWZbuBDVtOclGyV"
click at [493, 26] on icon "search-icon" at bounding box center [487, 31] width 15 height 15
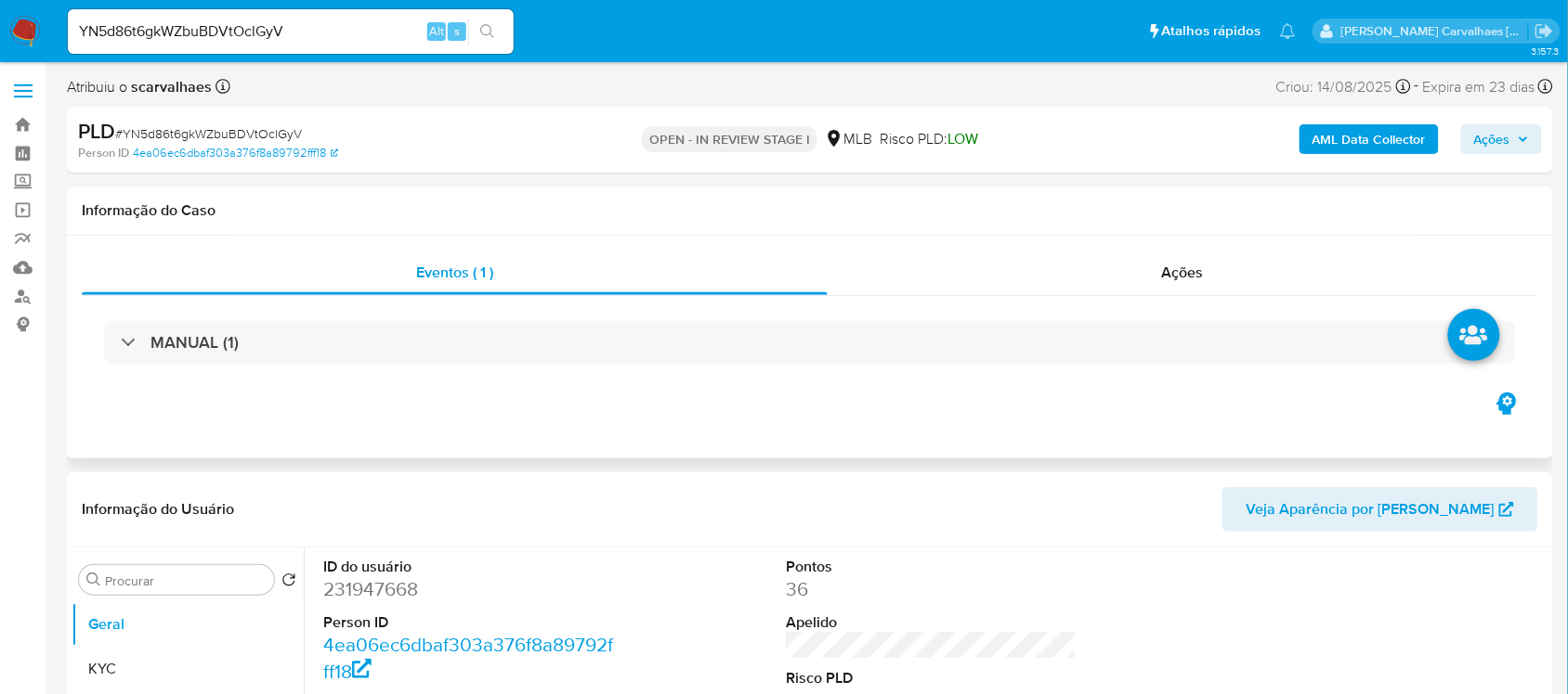
select select "10"
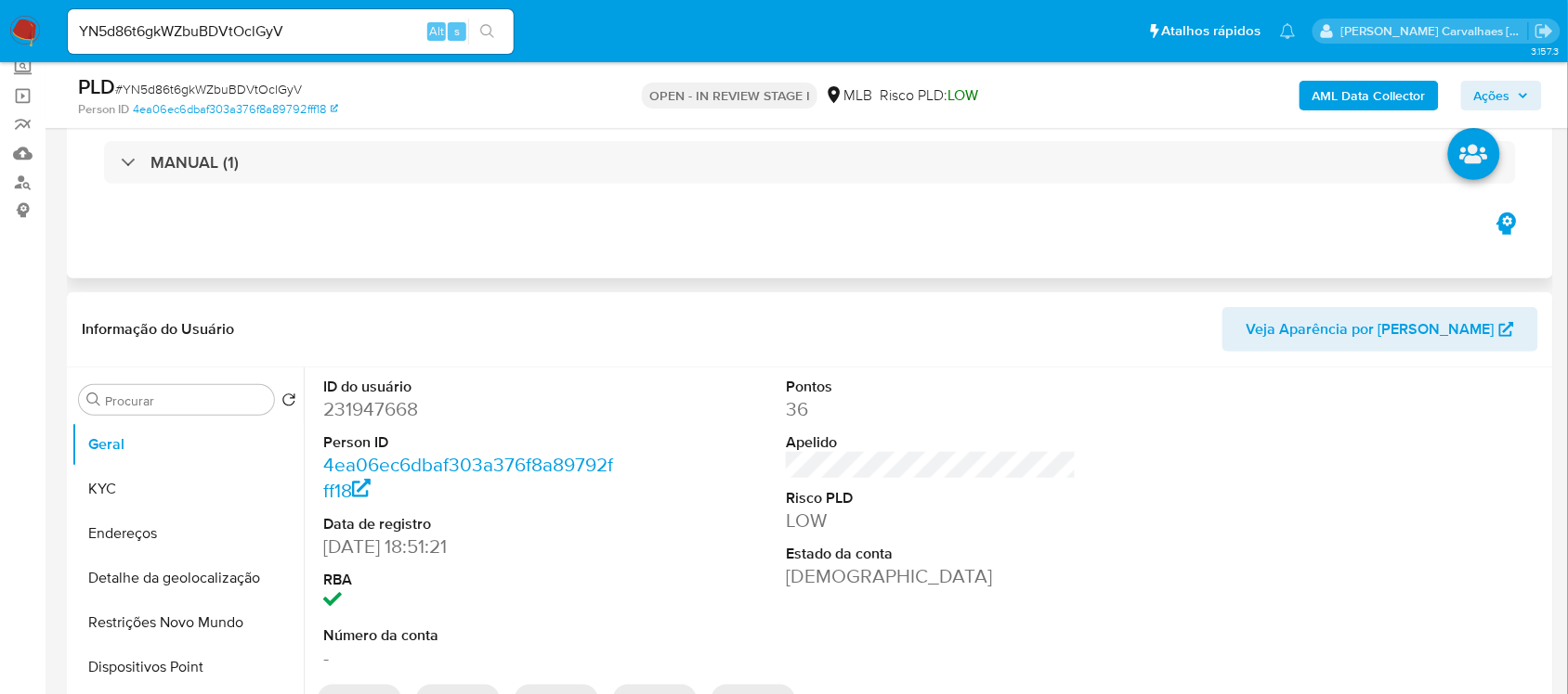
scroll to position [232, 0]
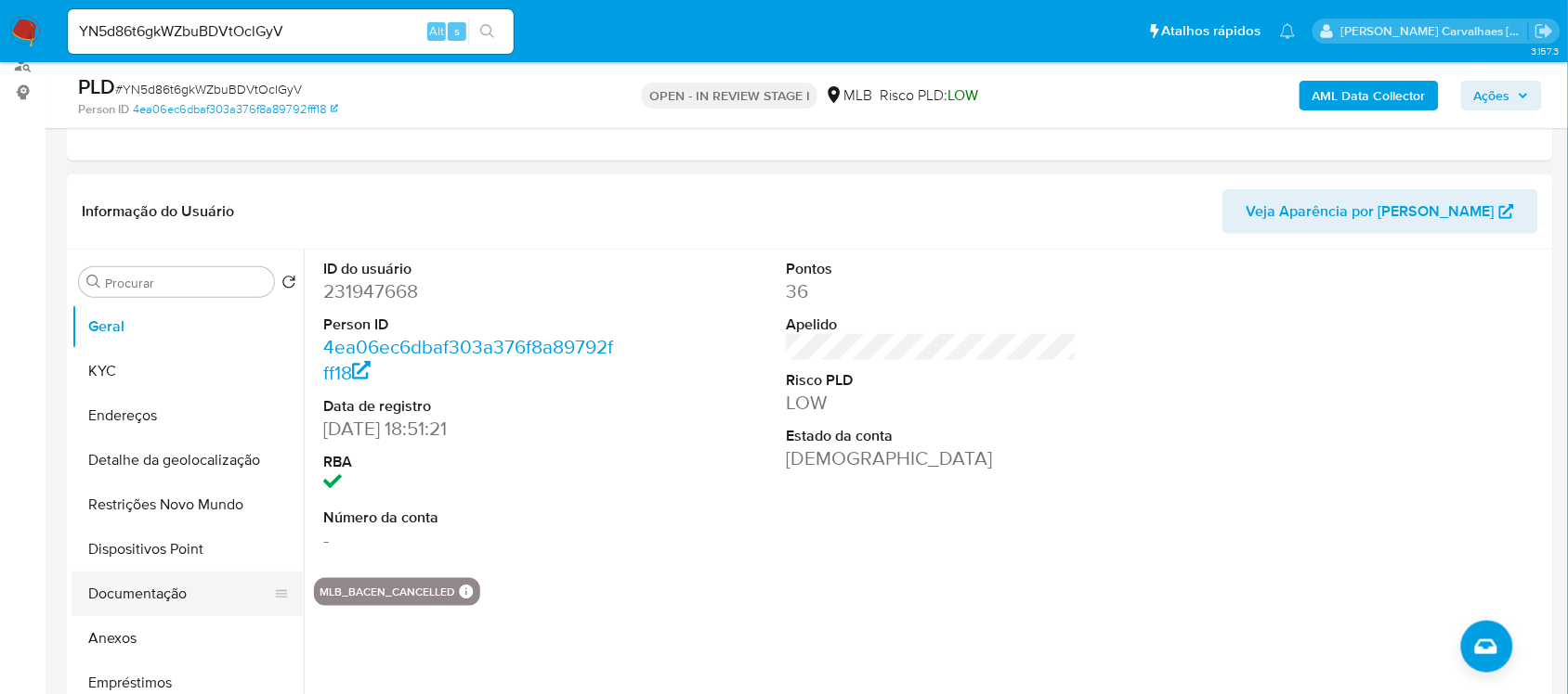
click at [168, 595] on button "Documentação" at bounding box center [180, 594] width 217 height 44
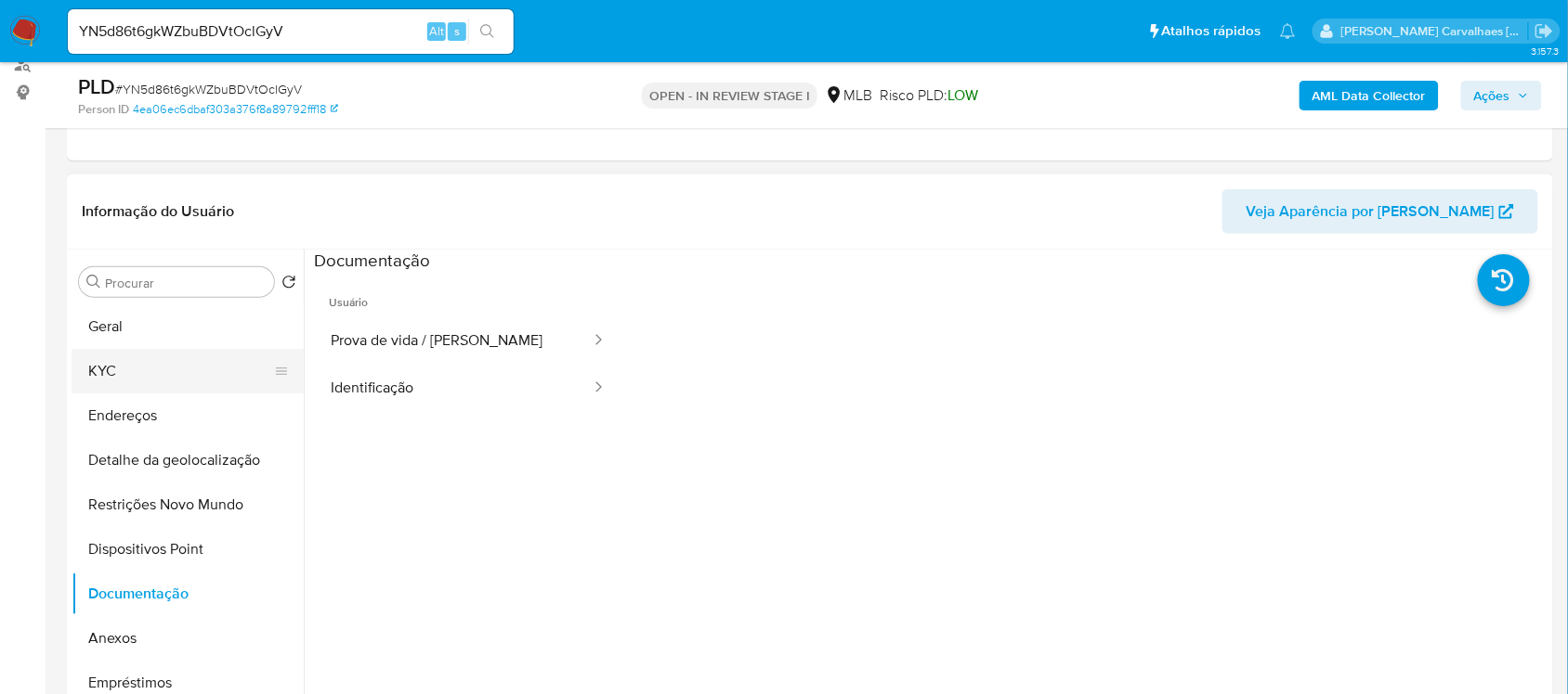
click at [187, 364] on button "KYC" at bounding box center [180, 371] width 217 height 44
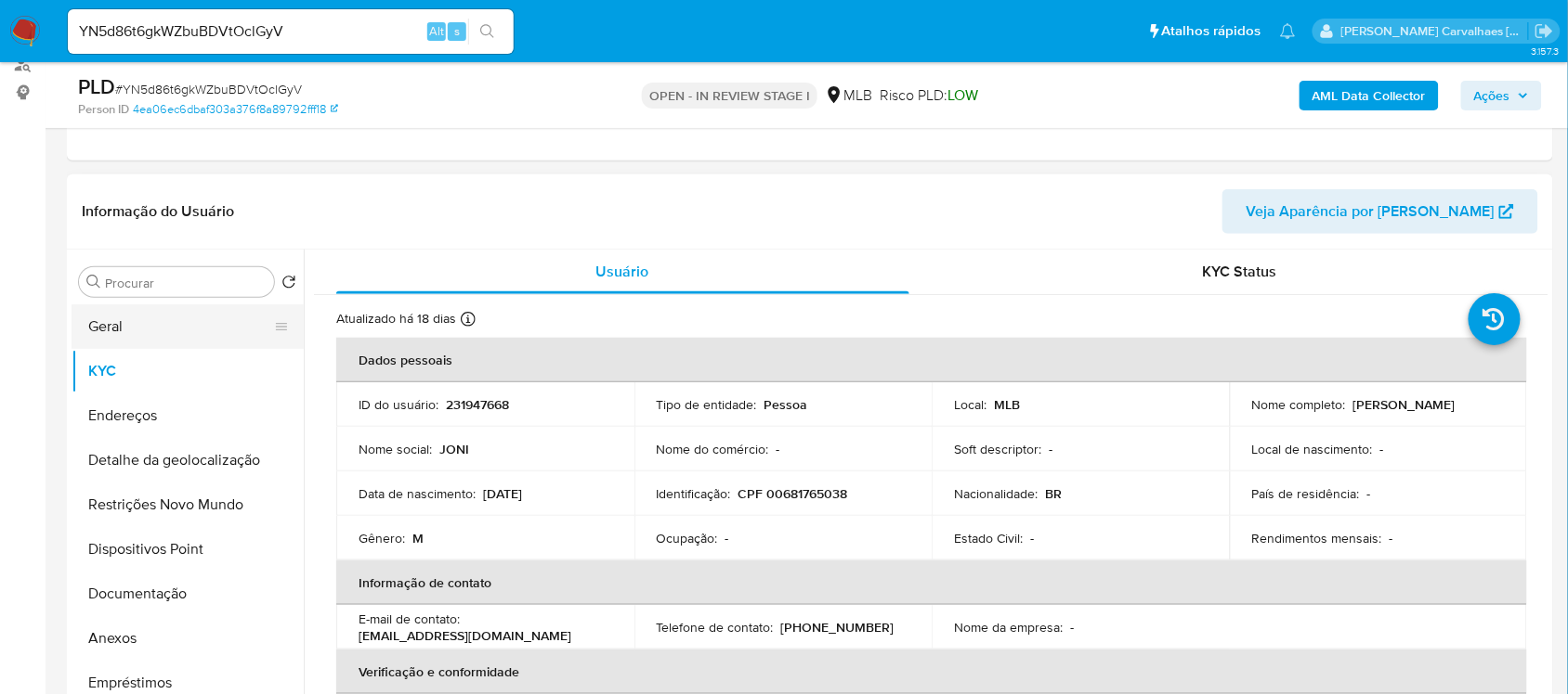
click at [145, 316] on button "Geral" at bounding box center [180, 326] width 217 height 44
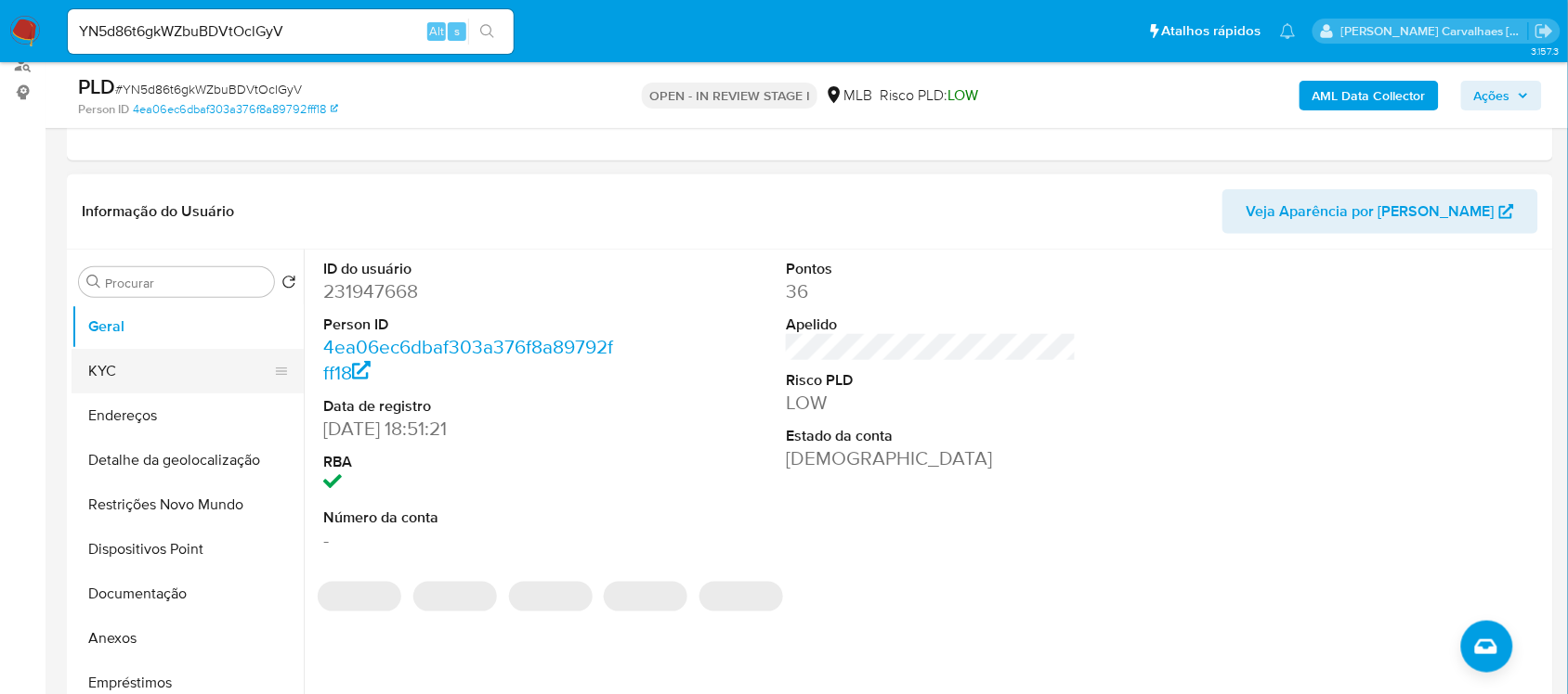
click at [142, 360] on button "KYC" at bounding box center [180, 371] width 217 height 44
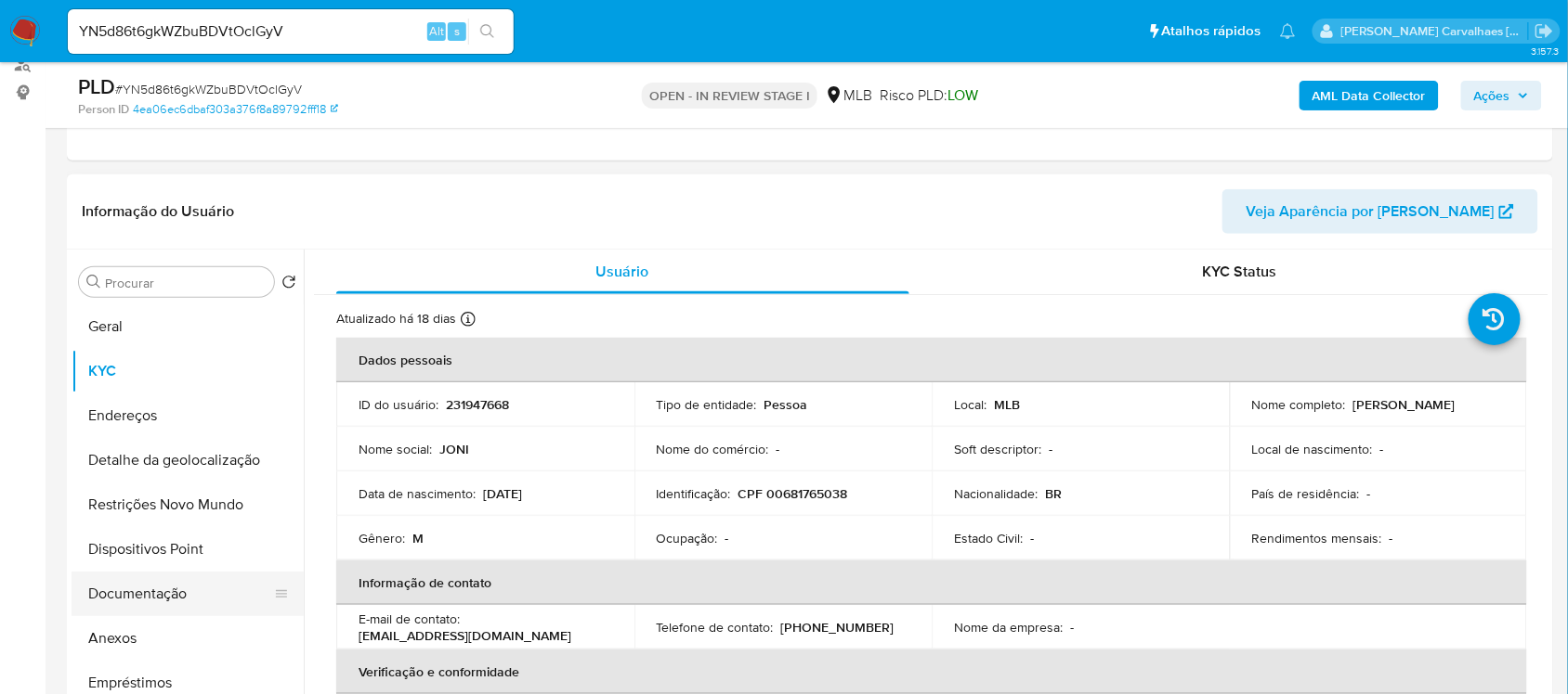
click at [144, 586] on button "Documentação" at bounding box center [180, 594] width 217 height 44
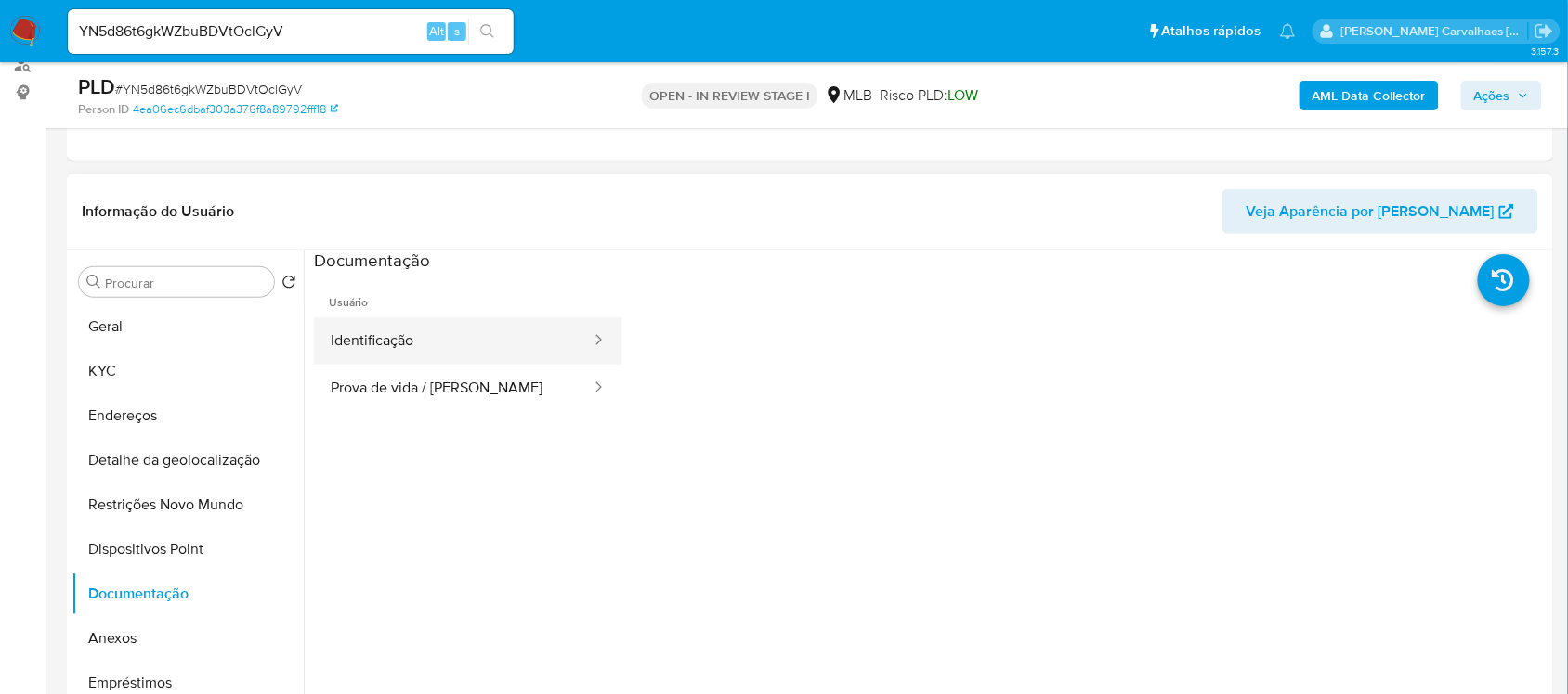
click at [362, 349] on button "Identificação" at bounding box center [452, 341] width 278 height 47
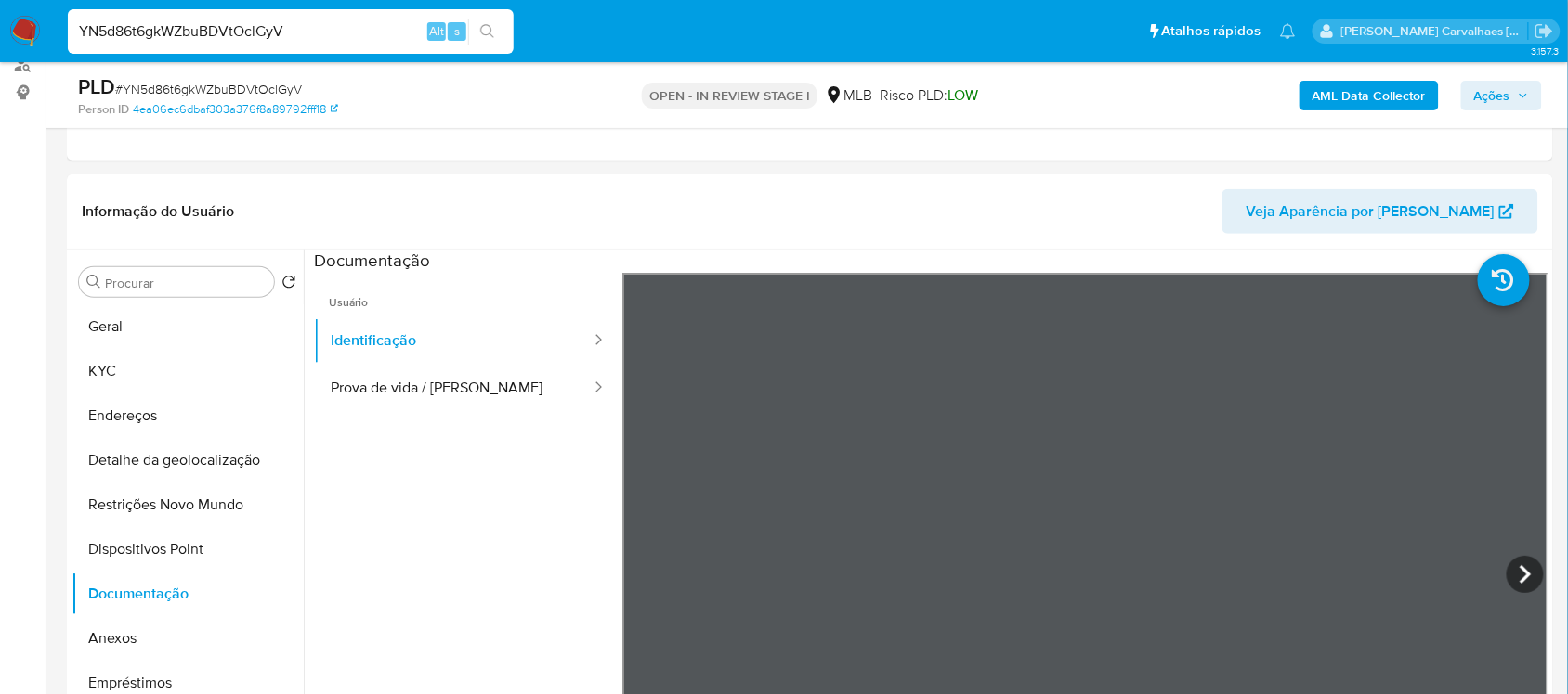
drag, startPoint x: 322, startPoint y: 41, endPoint x: -17, endPoint y: 32, distance: 339.1
paste input "rt6jqNGTcxXVh8c0M8VaE4iA"
type input "rt6jqNGTcxXVh8c0M8VaE4iA"
click at [485, 28] on icon "search-icon" at bounding box center [487, 31] width 15 height 15
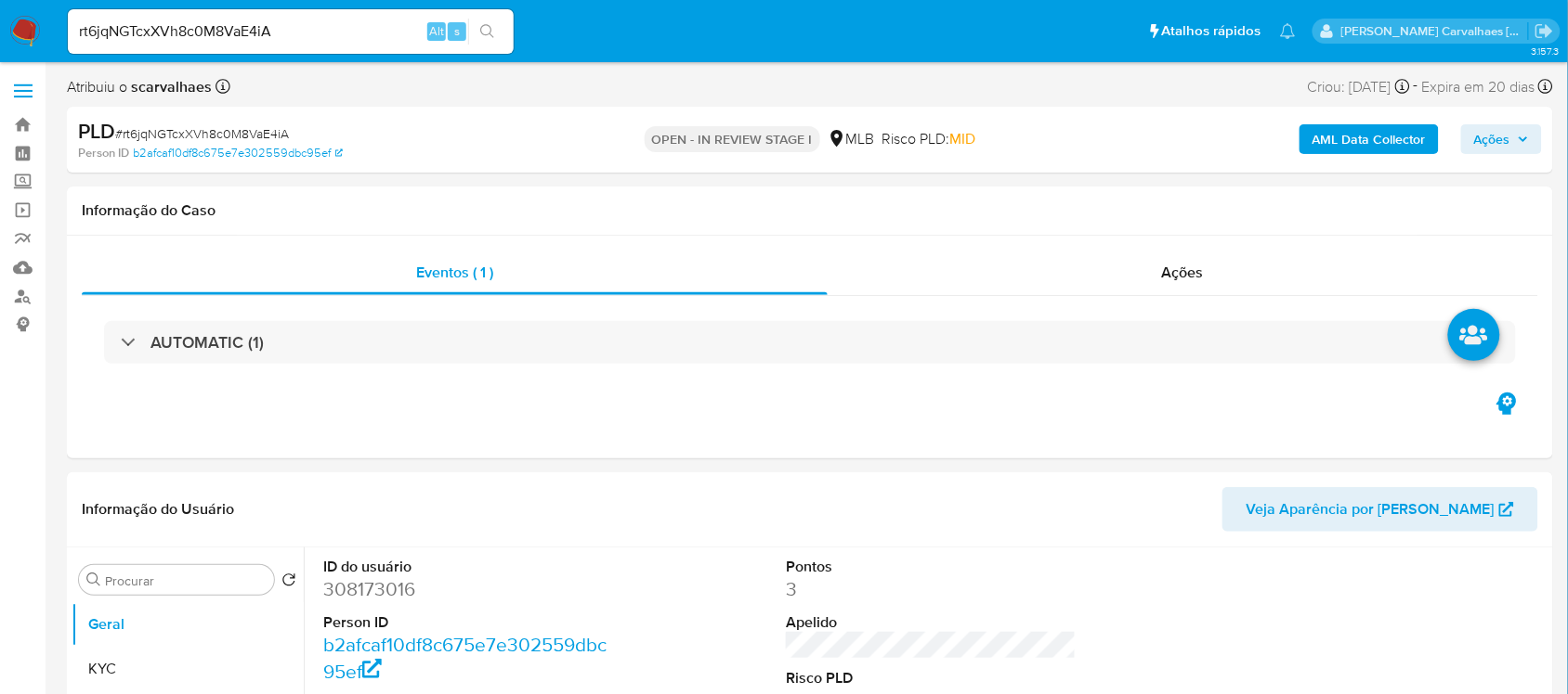
select select "10"
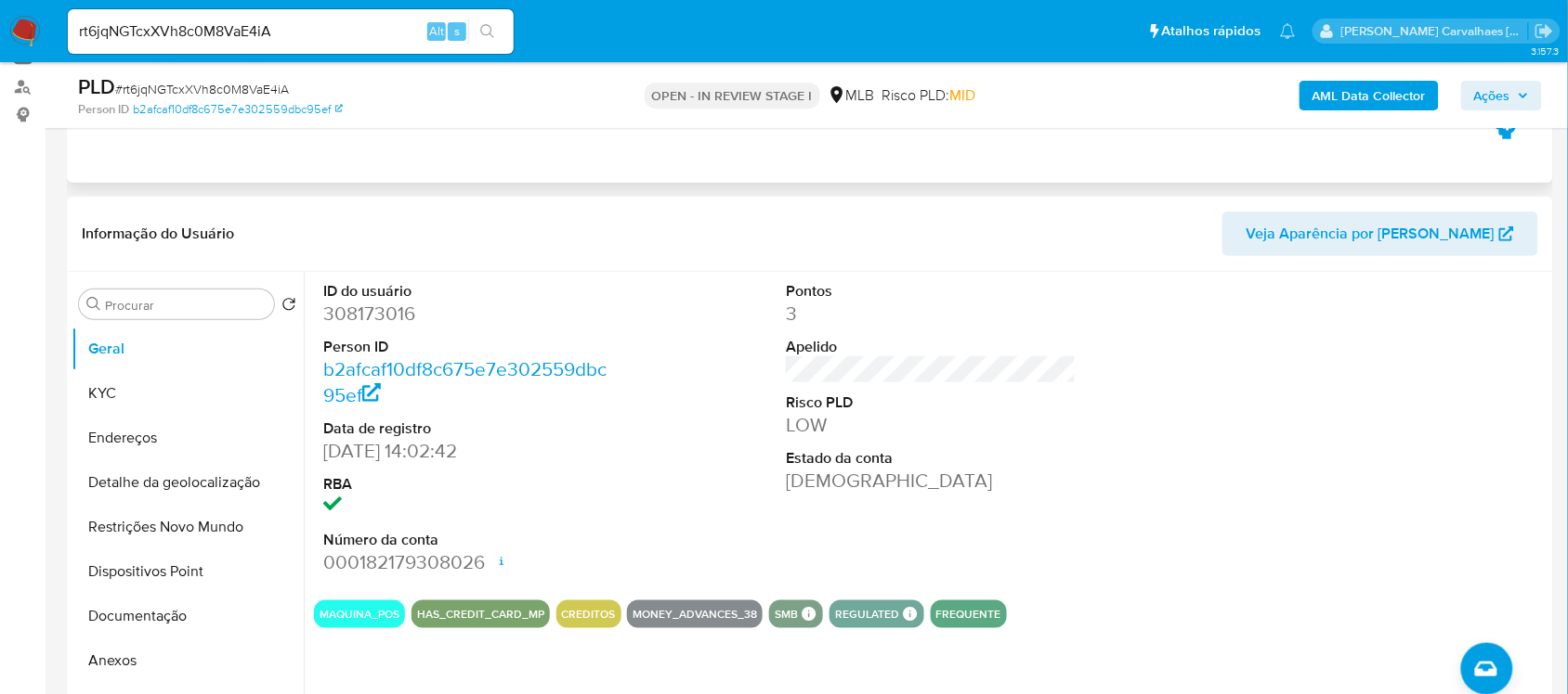
scroll to position [232, 0]
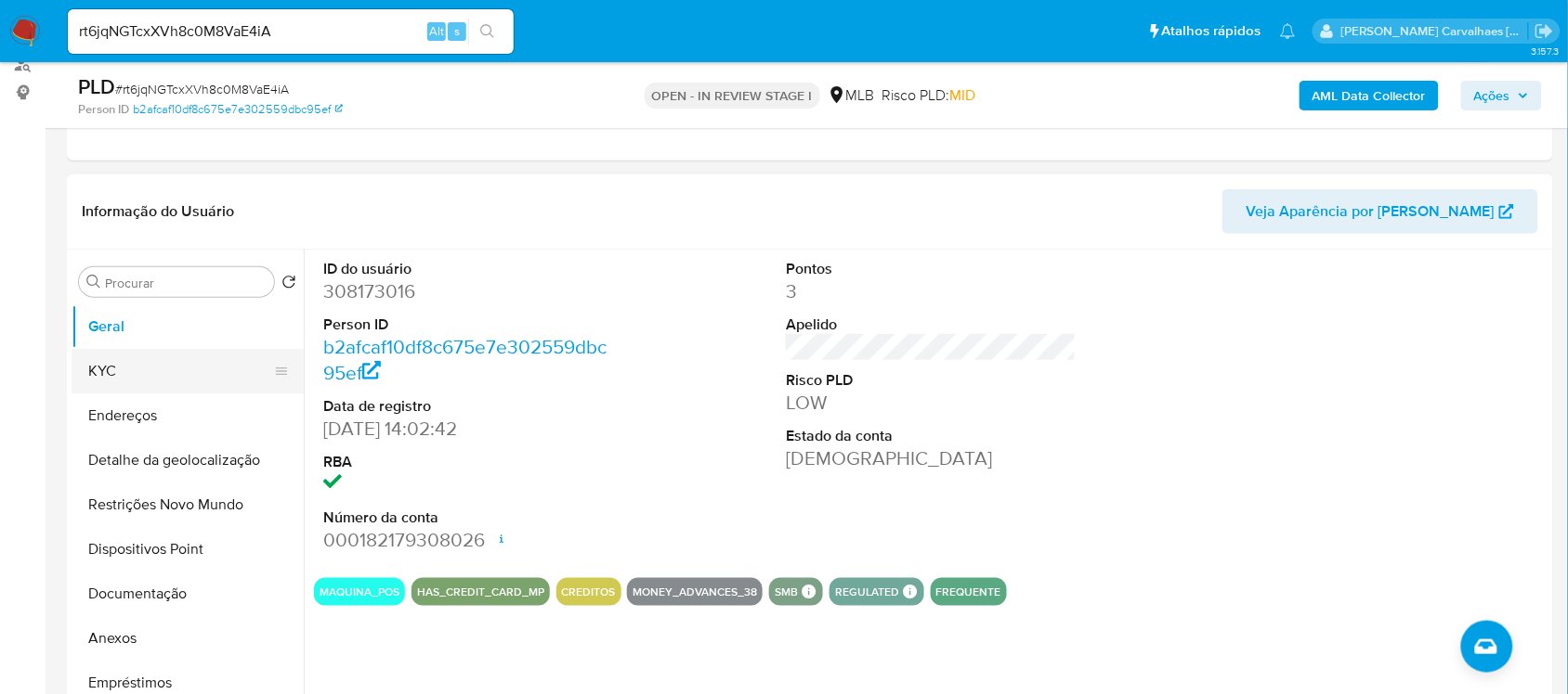
click at [136, 367] on button "KYC" at bounding box center [180, 371] width 217 height 44
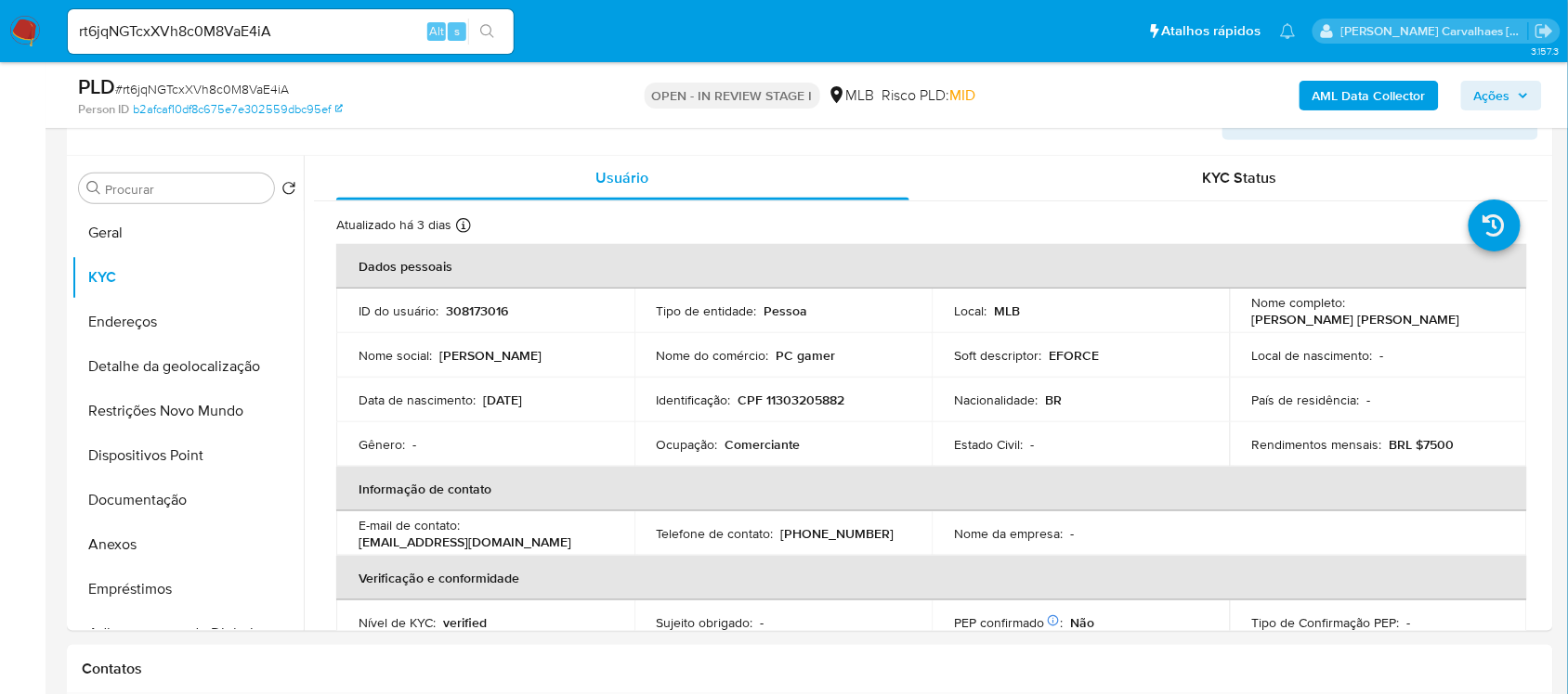
scroll to position [407, 0]
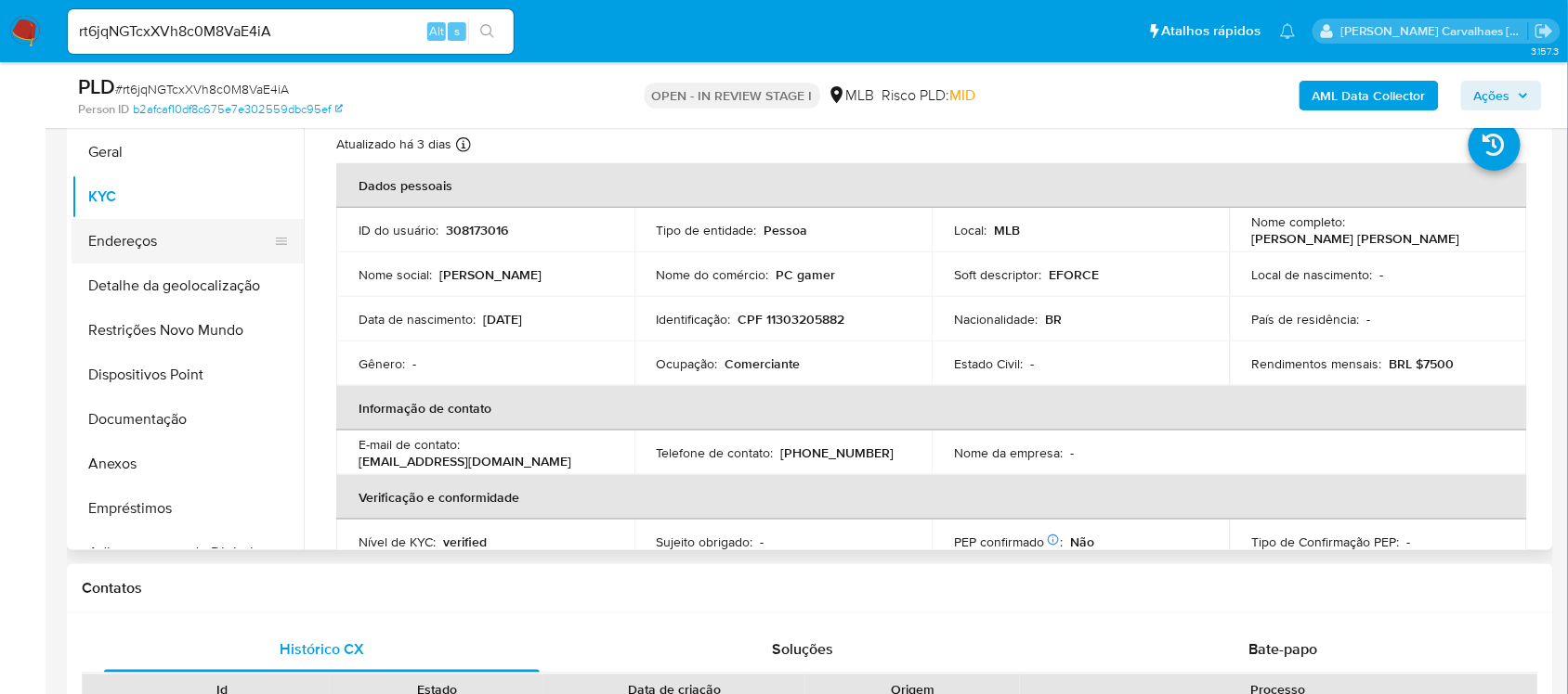
click at [126, 235] on button "Endereços" at bounding box center [180, 241] width 217 height 44
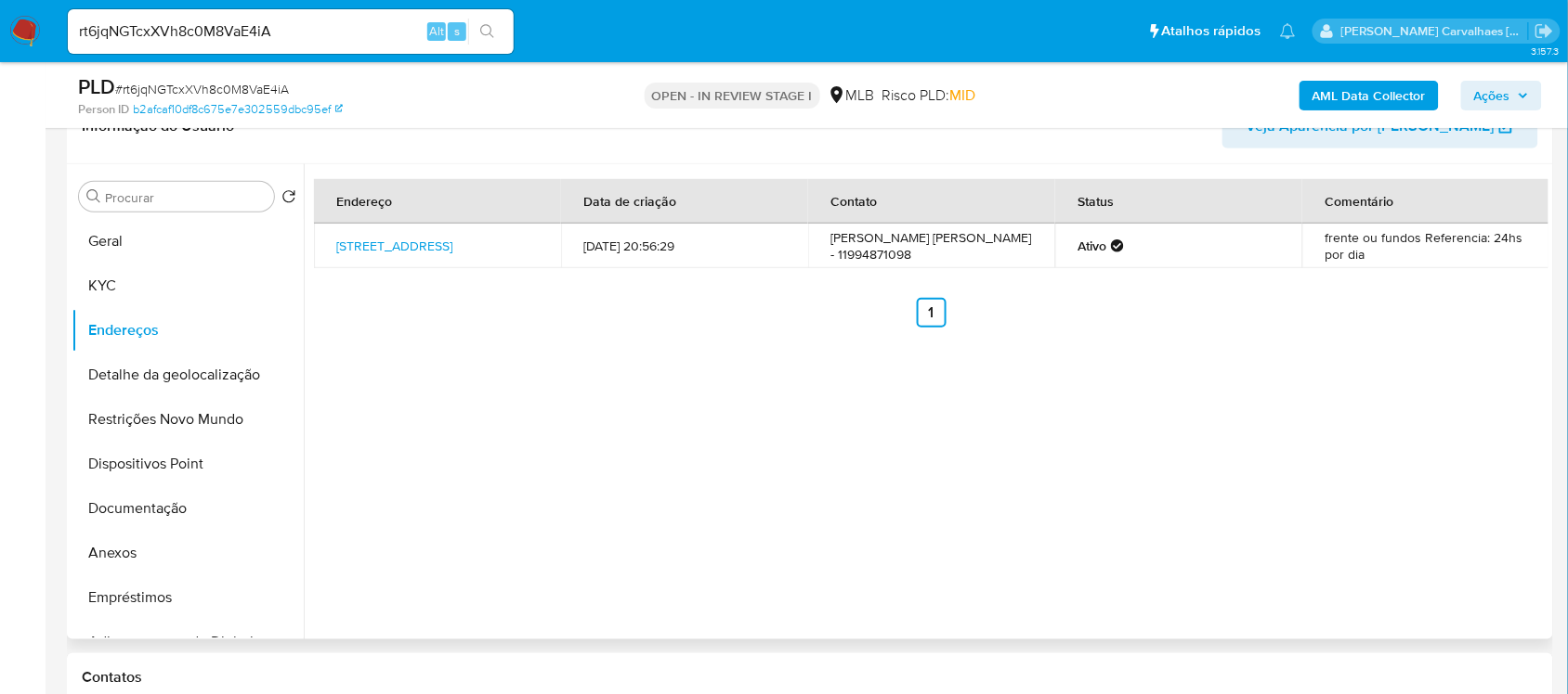
scroll to position [291, 0]
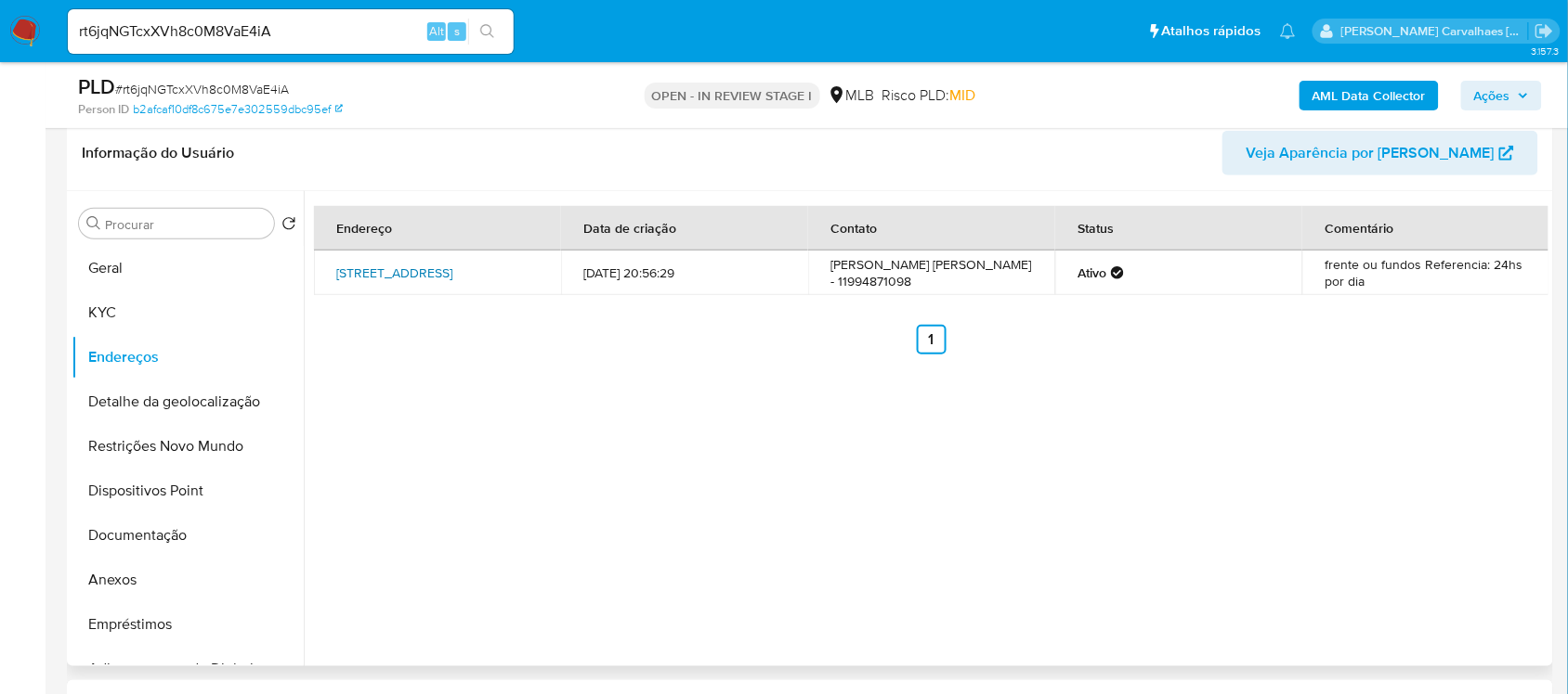
click at [392, 275] on link "Avenida Água Fria 77, São Paulo, São Paulo, 02333000, Brasil 77" at bounding box center [394, 272] width 116 height 19
click at [169, 392] on button "Detalhe da geolocalização" at bounding box center [180, 401] width 217 height 44
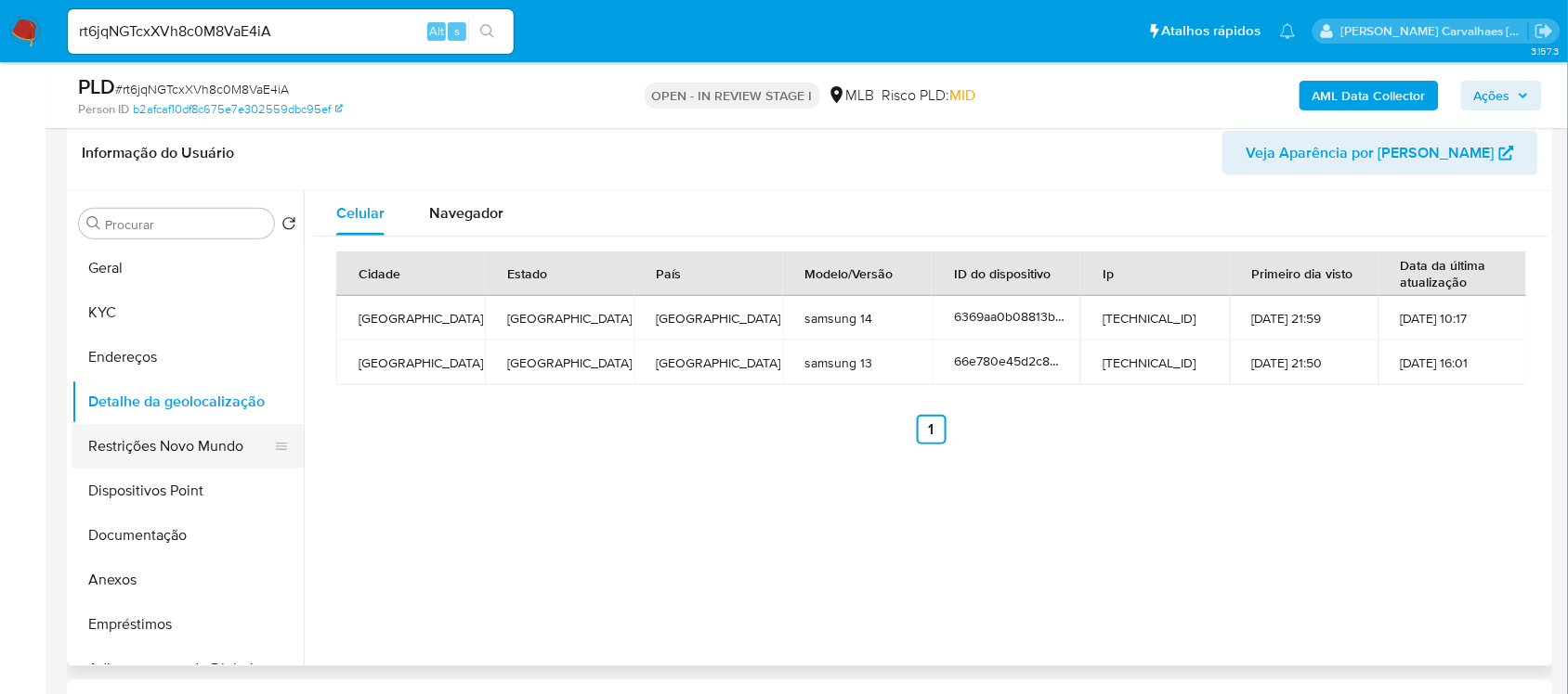
click at [170, 446] on button "Restrições Novo Mundo" at bounding box center [180, 446] width 217 height 44
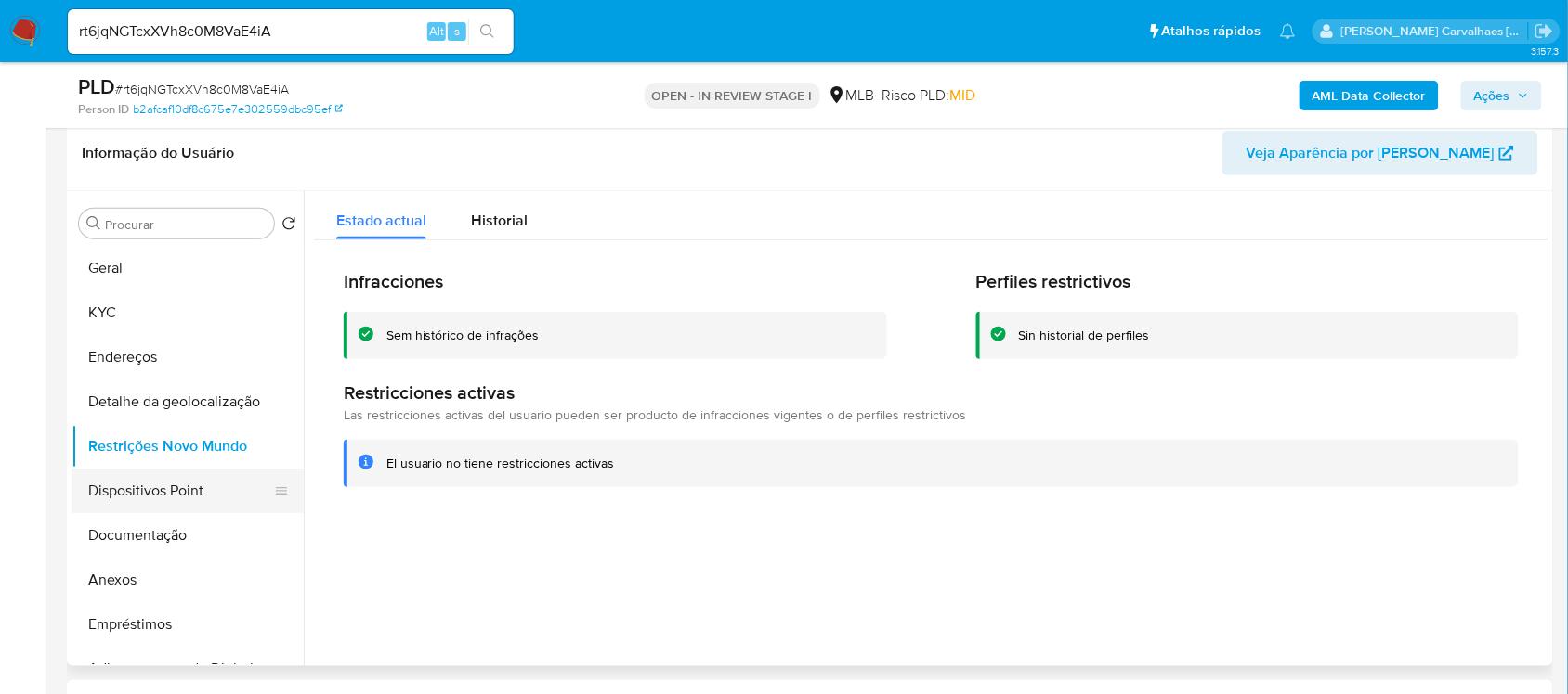
click at [144, 501] on button "Dispositivos Point" at bounding box center [180, 491] width 217 height 44
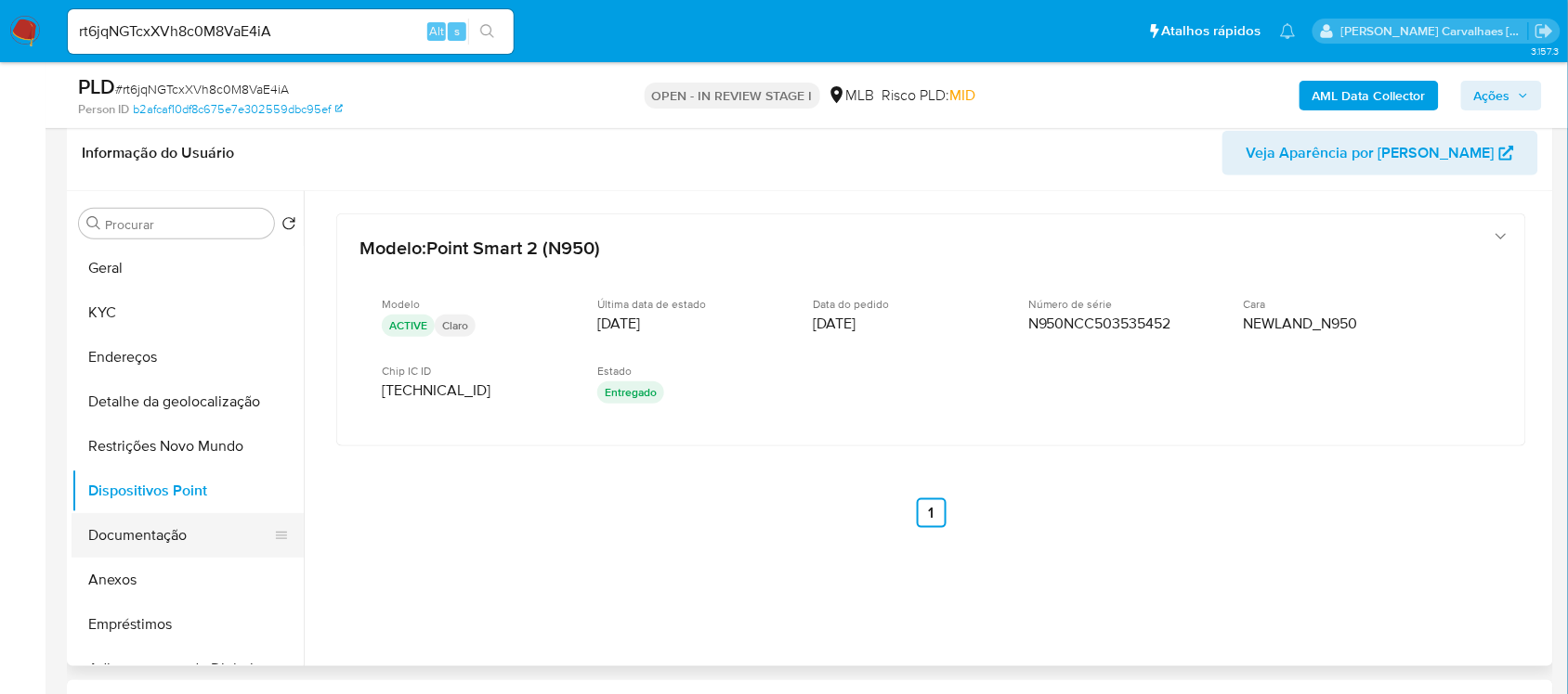
click at [159, 521] on button "Documentação" at bounding box center [180, 535] width 217 height 44
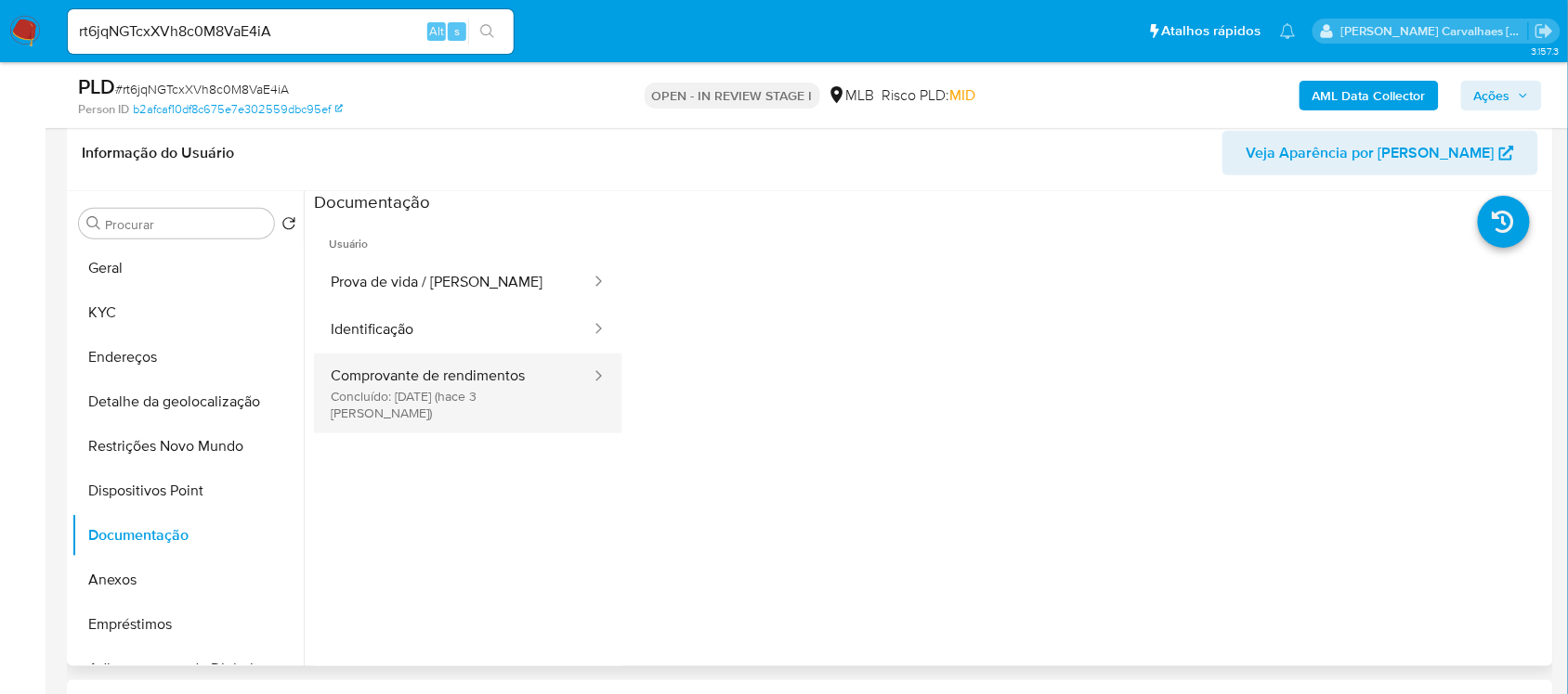
click at [471, 387] on button "Comprovante de rendimentos Concluído: 02/09/2025 (hace 3 días)" at bounding box center [452, 393] width 278 height 80
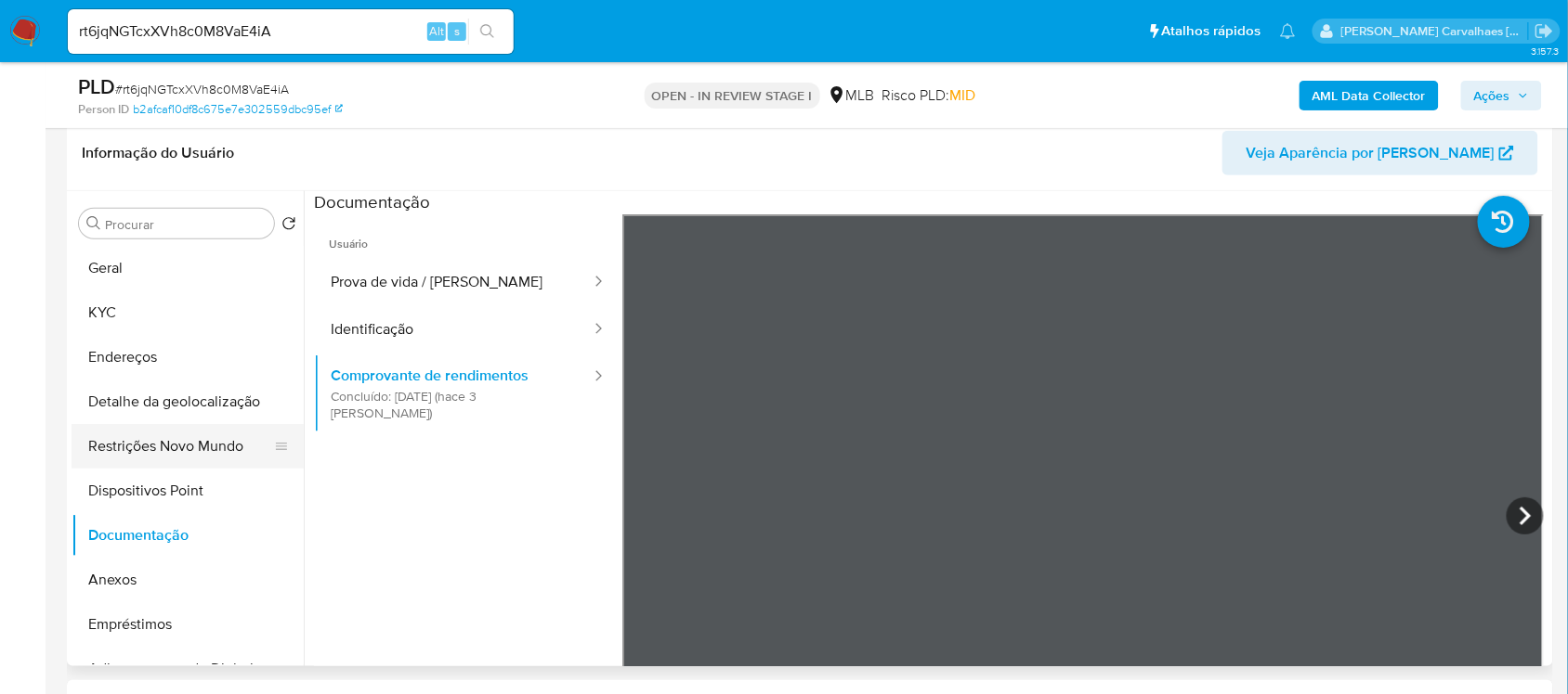
click at [182, 462] on button "Restrições Novo Mundo" at bounding box center [180, 446] width 217 height 44
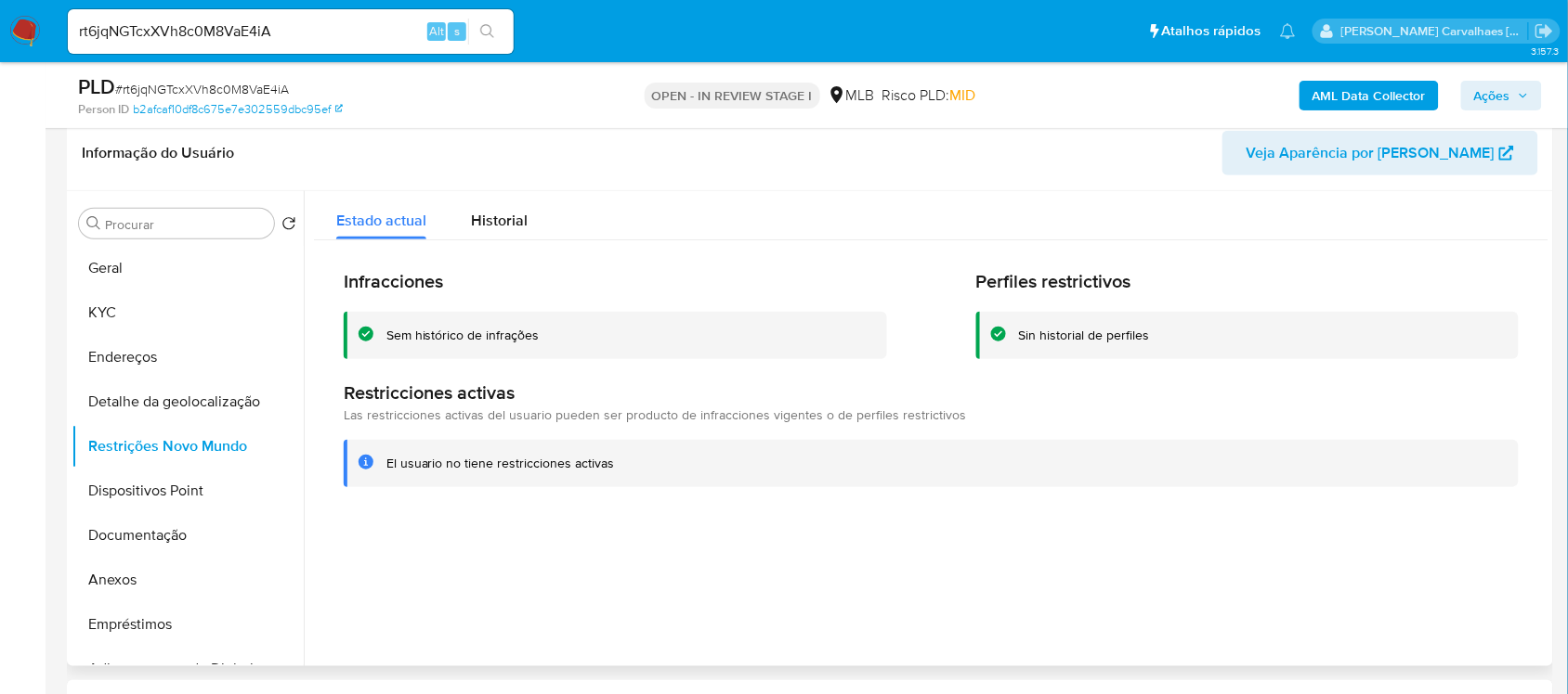
drag, startPoint x: 388, startPoint y: 461, endPoint x: 615, endPoint y: 470, distance: 227.2
click at [615, 470] on div "El usuario no tiene restricciones activas" at bounding box center [945, 464] width 1117 height 18
click at [177, 537] on button "Documentação" at bounding box center [180, 535] width 217 height 44
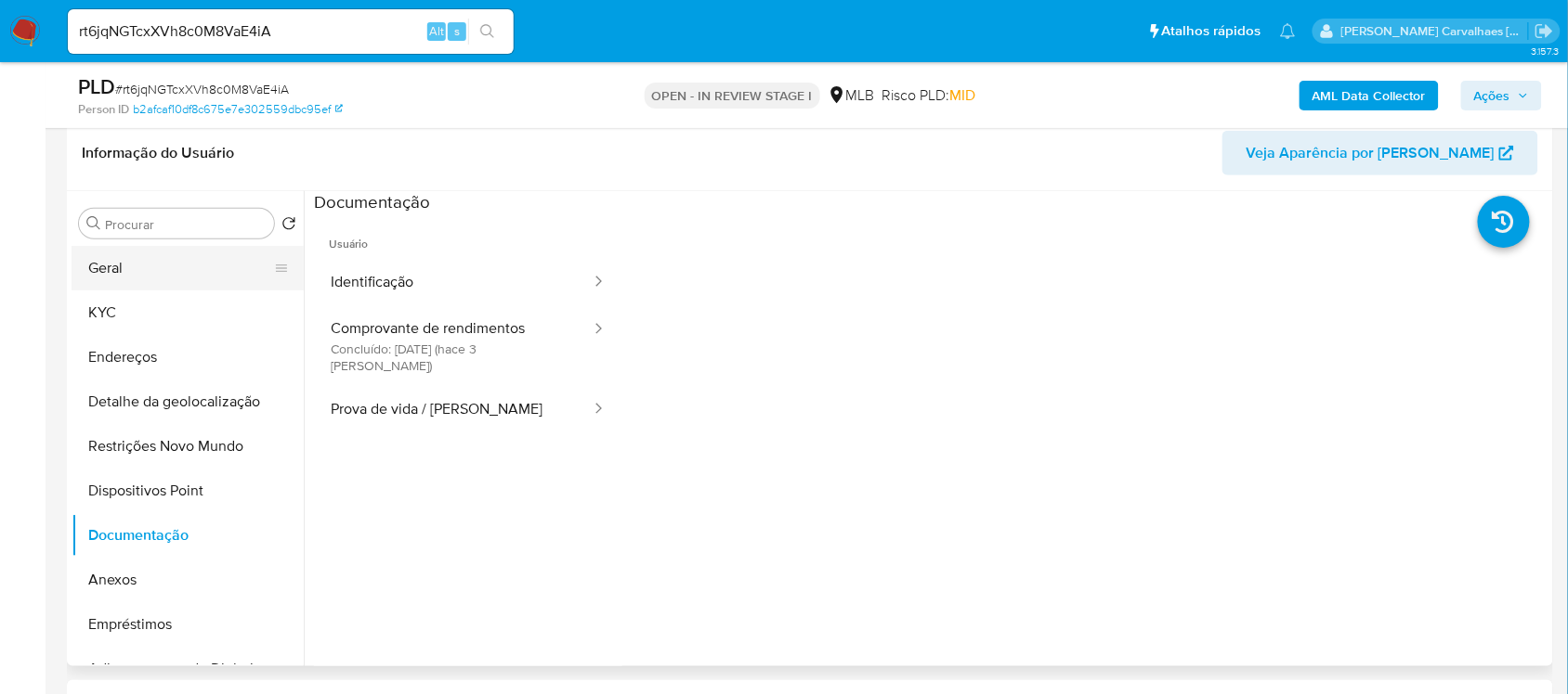
click at [192, 288] on button "Geral" at bounding box center [180, 267] width 217 height 44
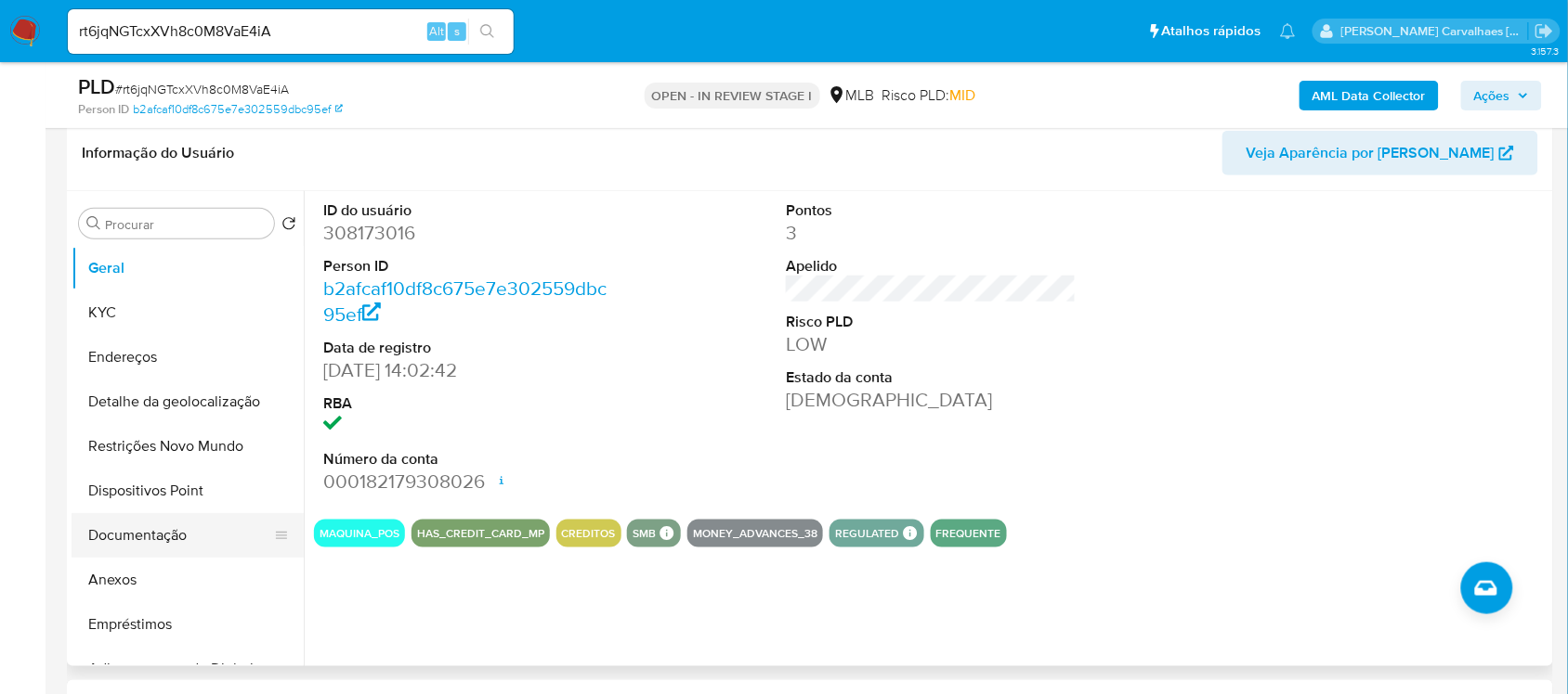
click at [173, 541] on button "Documentação" at bounding box center [180, 535] width 217 height 44
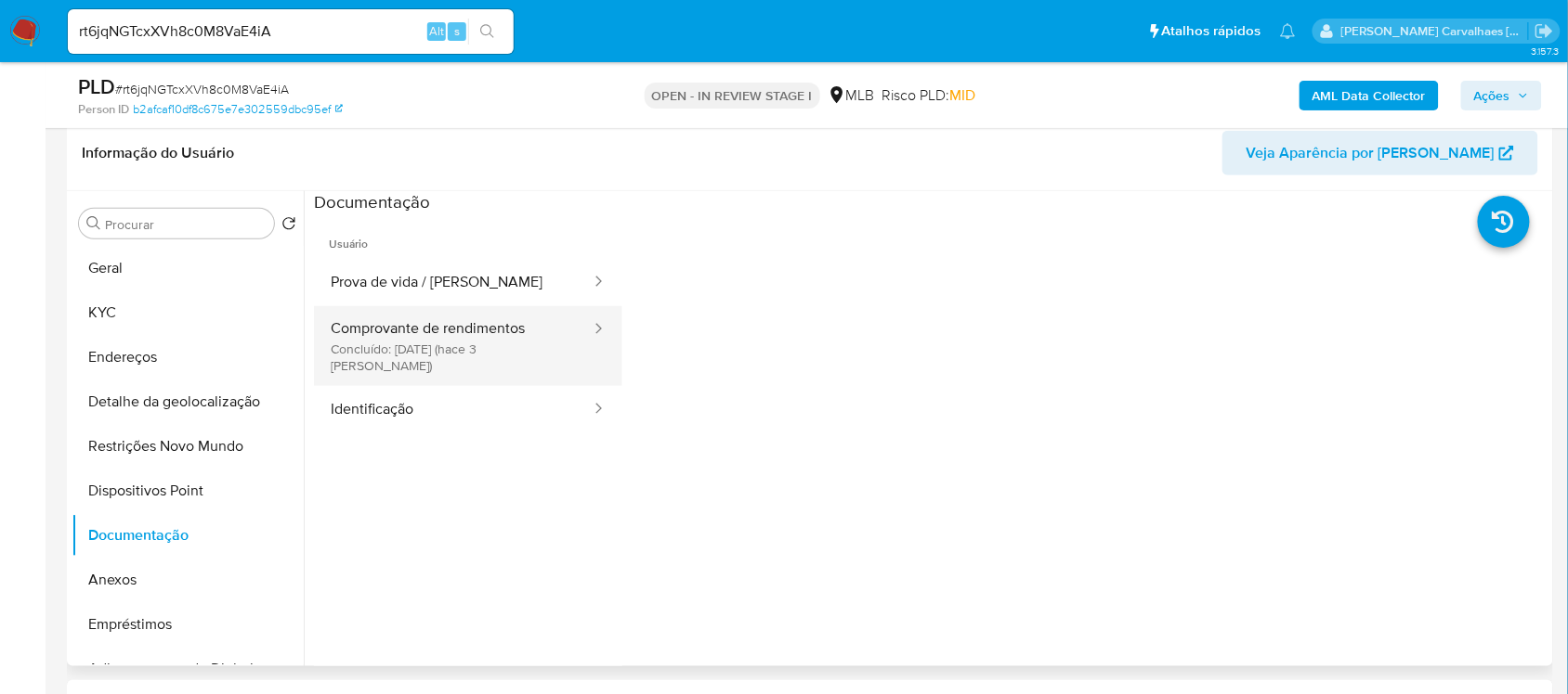
click at [448, 356] on button "Comprovante de rendimentos Concluído: 02/09/2025 (hace 3 días)" at bounding box center [452, 346] width 278 height 80
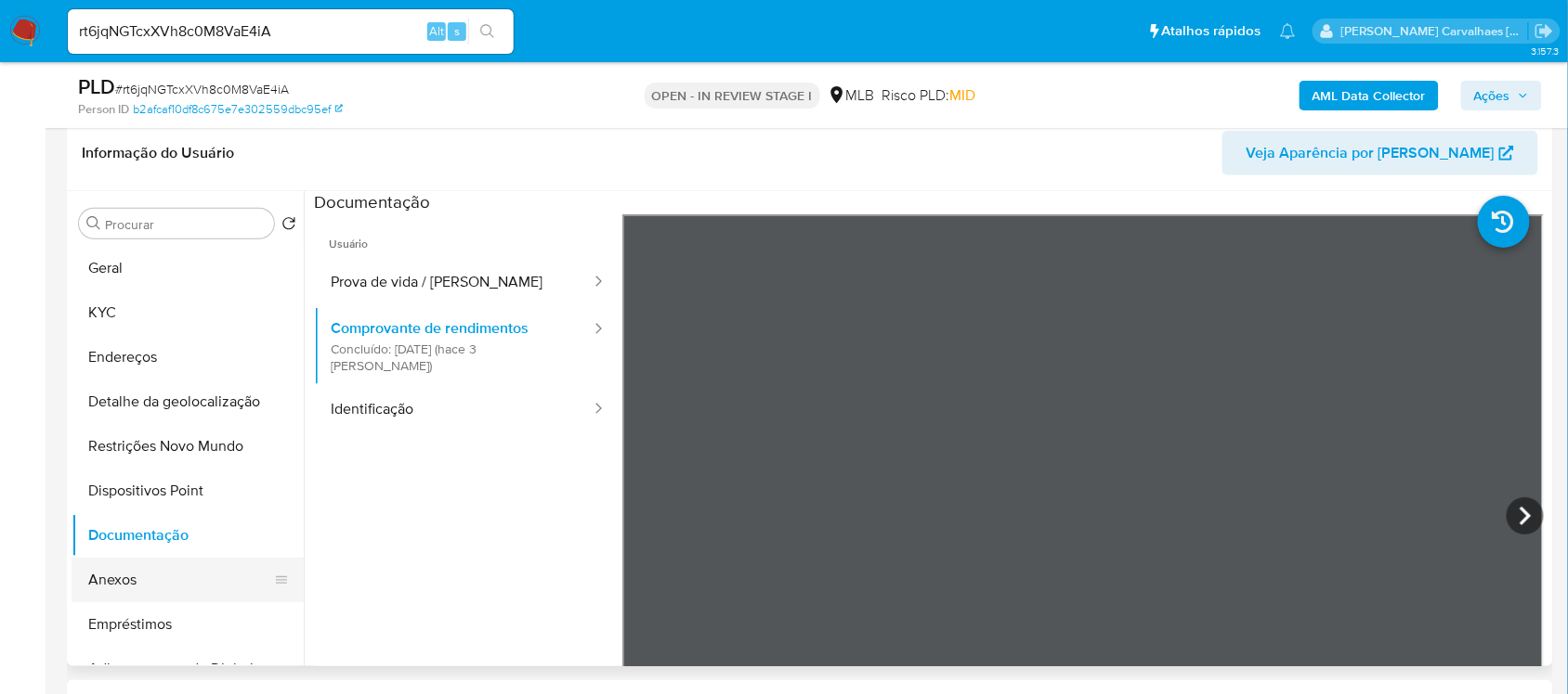
click at [178, 578] on button "Anexos" at bounding box center [180, 580] width 217 height 44
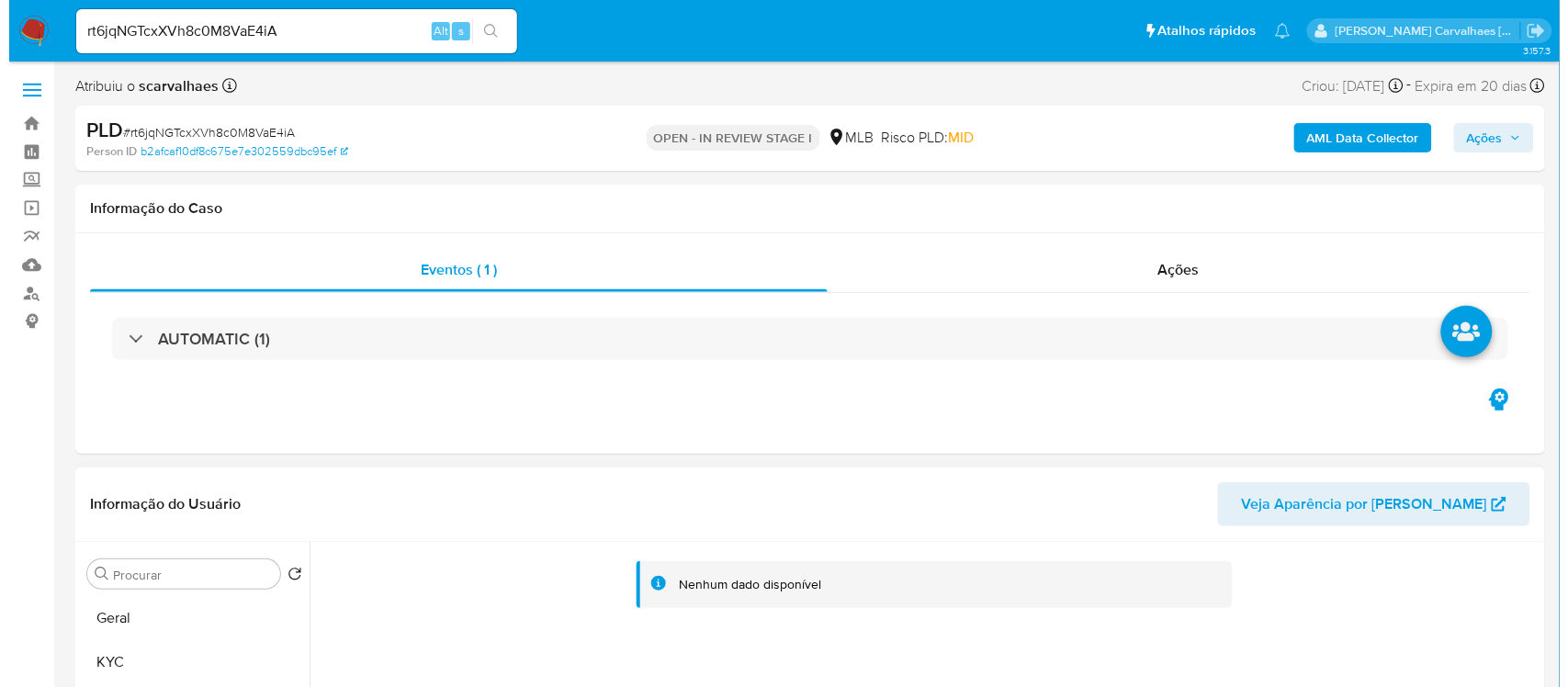
scroll to position [230, 0]
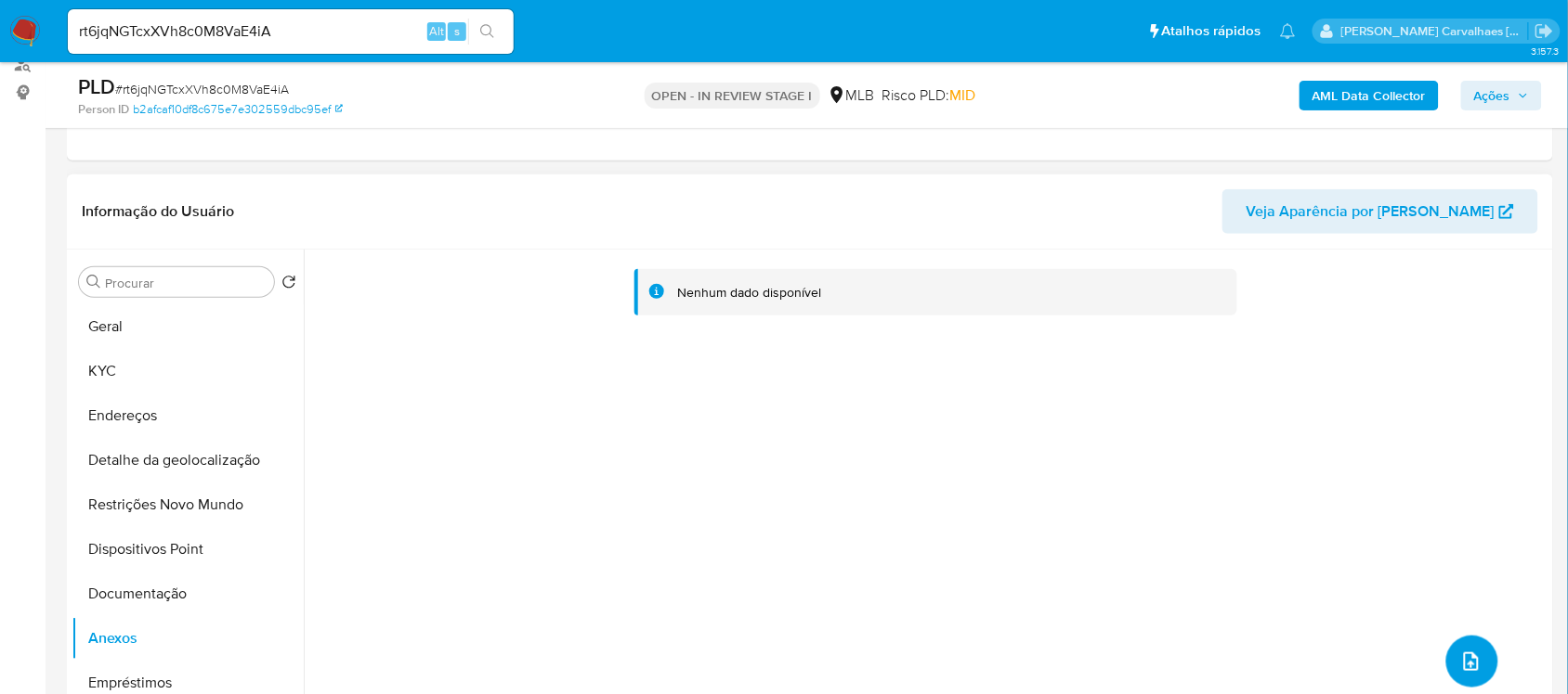
click at [1464, 665] on icon "upload-file" at bounding box center [1472, 662] width 23 height 23
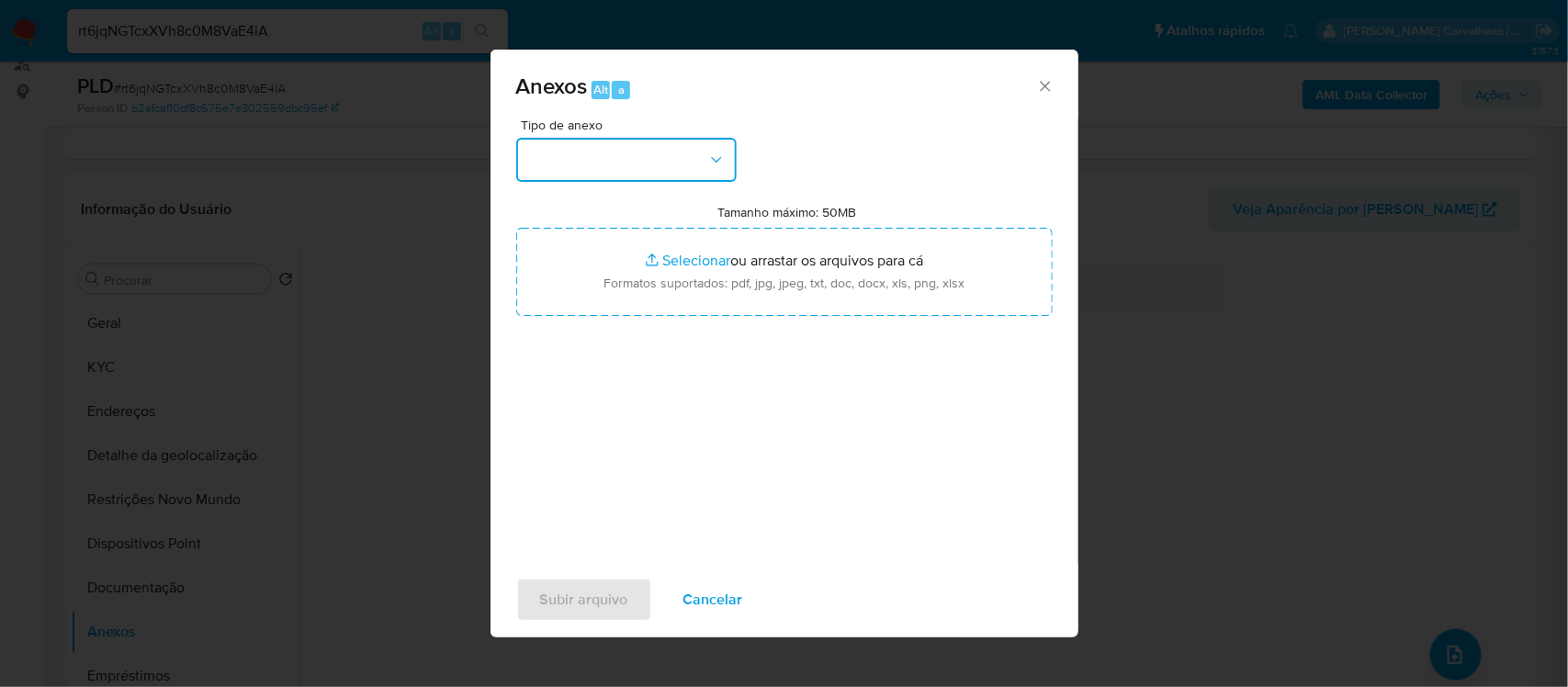
click at [719, 149] on button "button" at bounding box center [626, 160] width 221 height 44
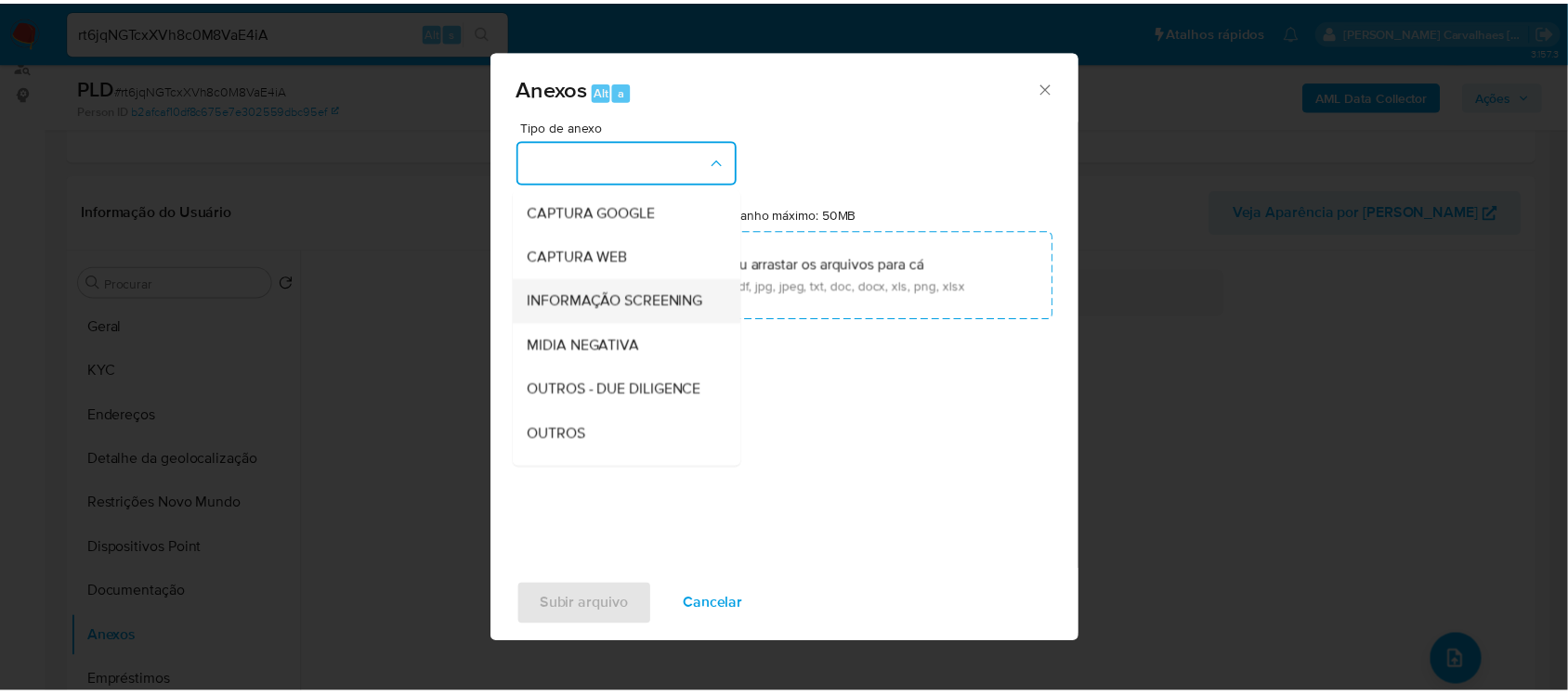
scroll to position [285, 0]
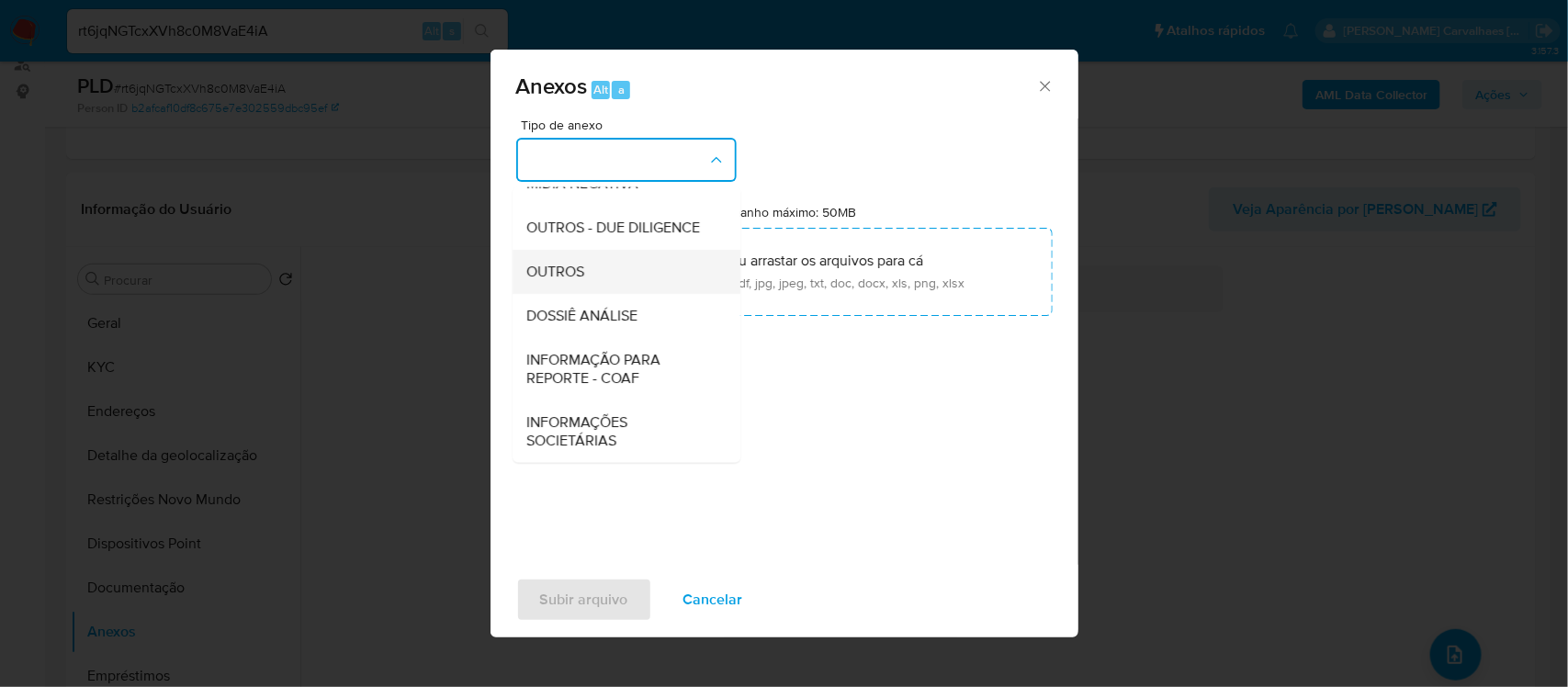
click at [579, 270] on span "OUTROS" at bounding box center [555, 271] width 57 height 18
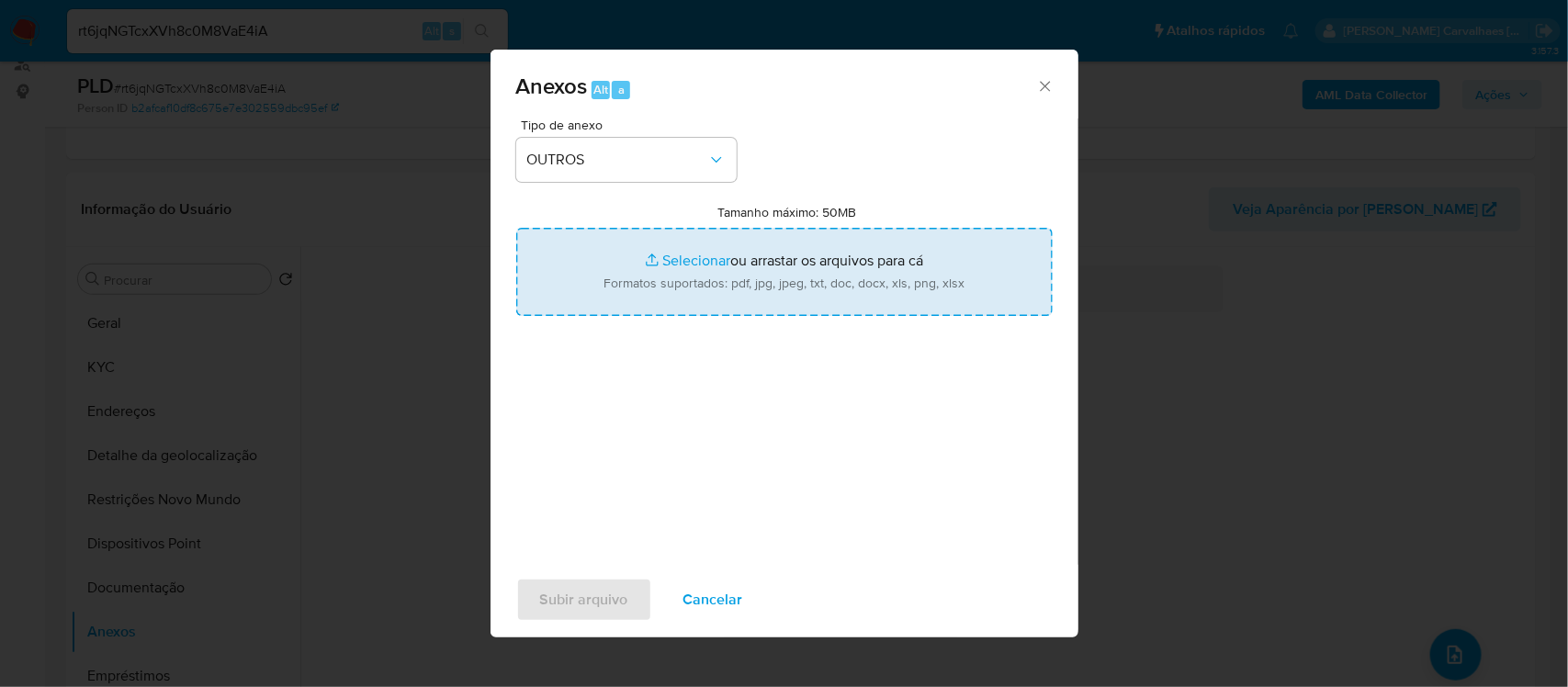
click at [699, 260] on input "Tamanho máximo: 50MB Selecionar arquivos" at bounding box center [784, 271] width 536 height 89
type input "C:\fakepath\Mulan Monica Yoshiura Vasconcellos 308173016_2025_09_05_20_22_11 - …"
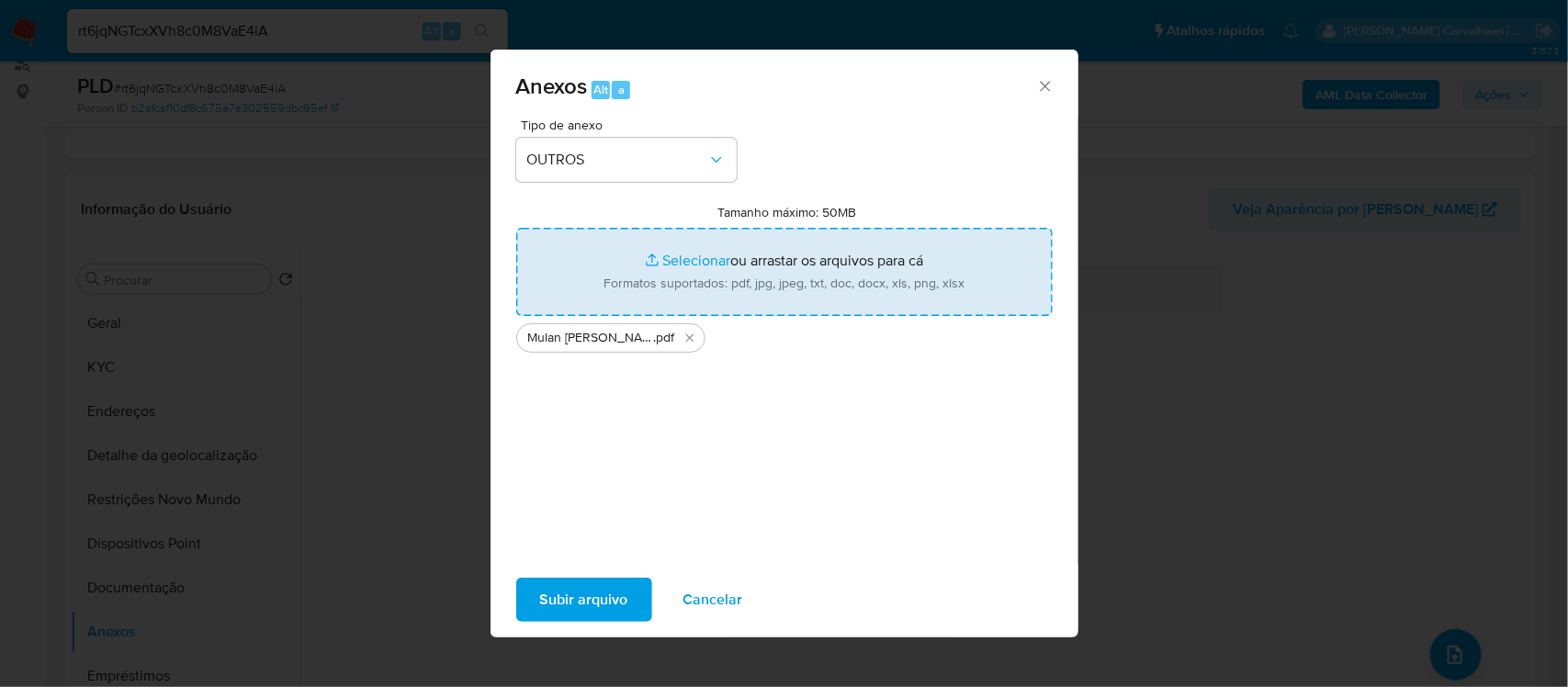
click at [705, 263] on input "Tamanho máximo: 50MB Selecionar arquivos" at bounding box center [784, 271] width 536 height 89
type input "C:\fakepath\SAR - xxxxx - CPF 11303205882 - MONICA YOSHIURA VASCONCELLOS.pdf"
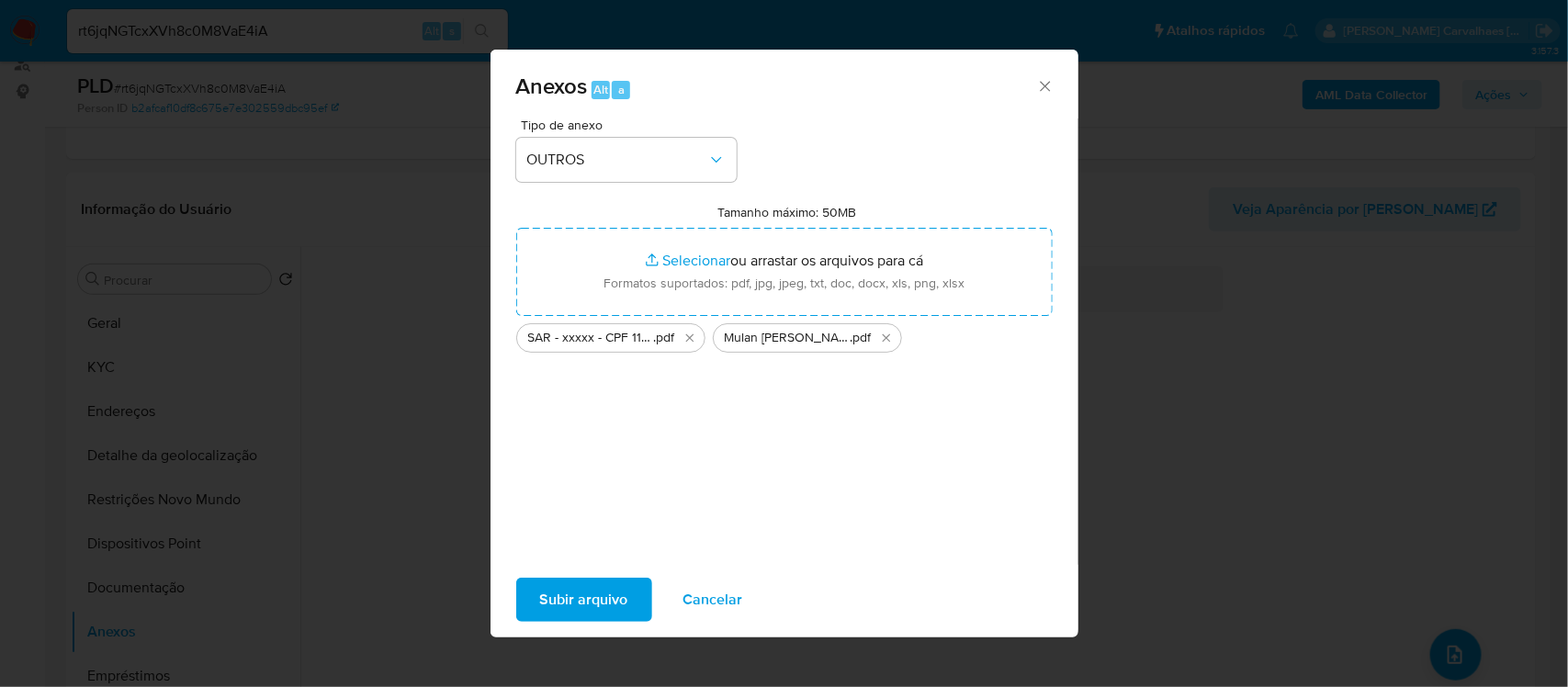
click at [598, 609] on span "Subir arquivo" at bounding box center [584, 600] width 89 height 41
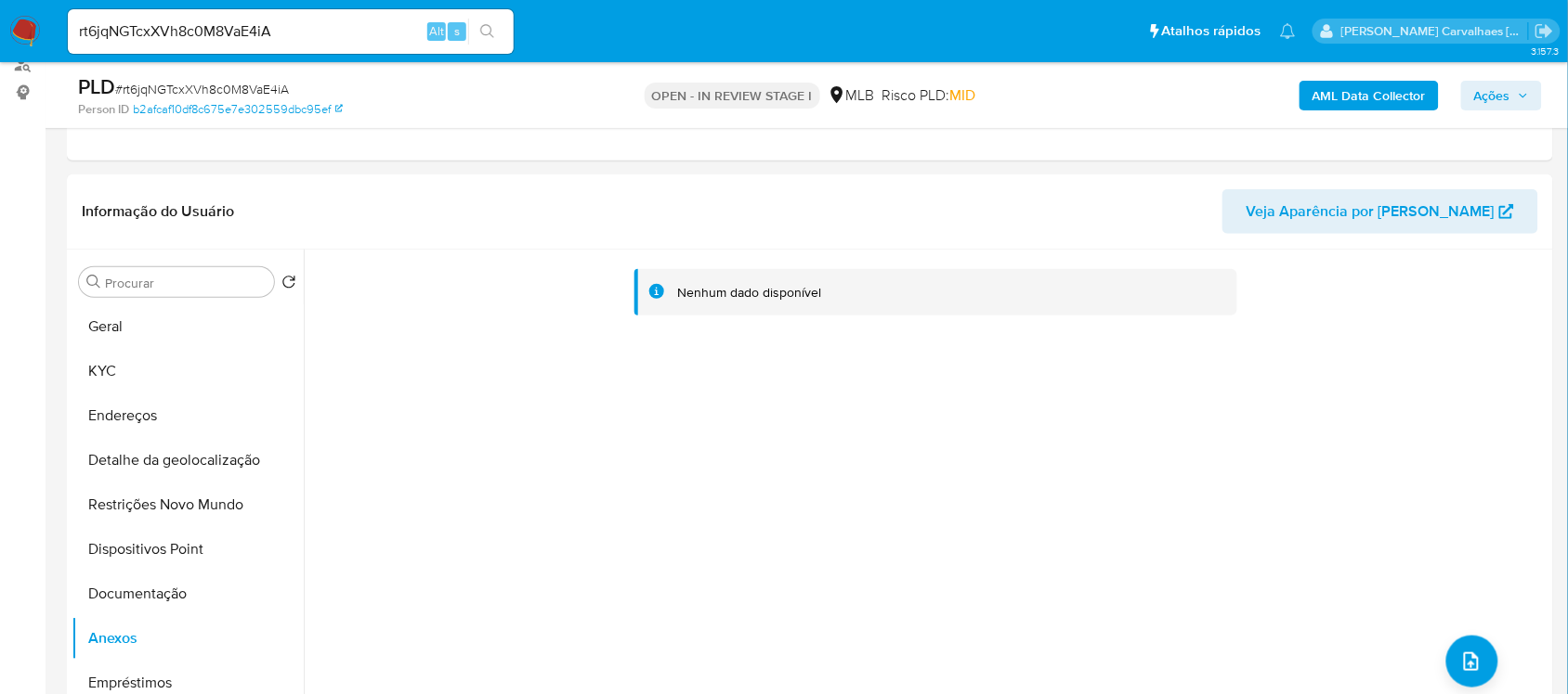
click at [1483, 93] on span "Ações" at bounding box center [1492, 95] width 36 height 29
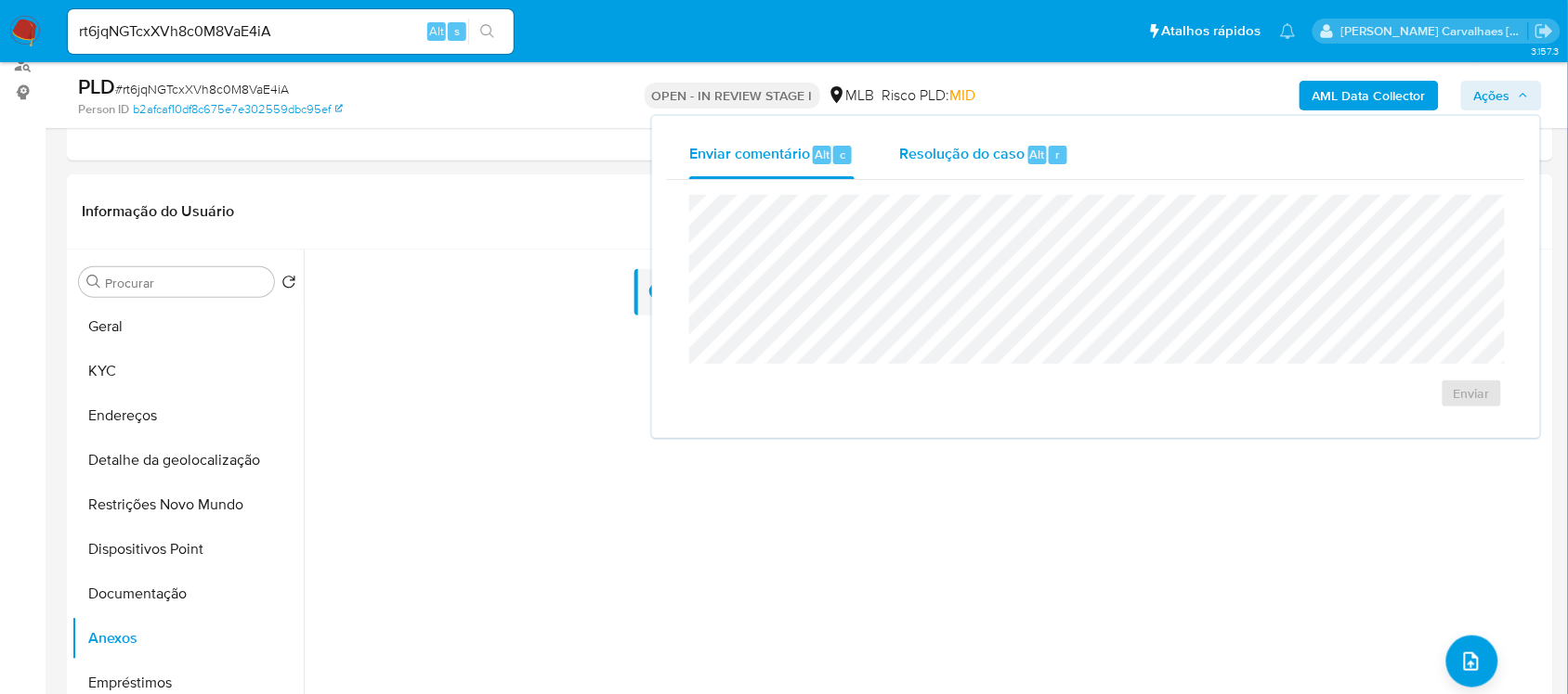
click at [971, 153] on span "Resolução do caso" at bounding box center [961, 153] width 125 height 22
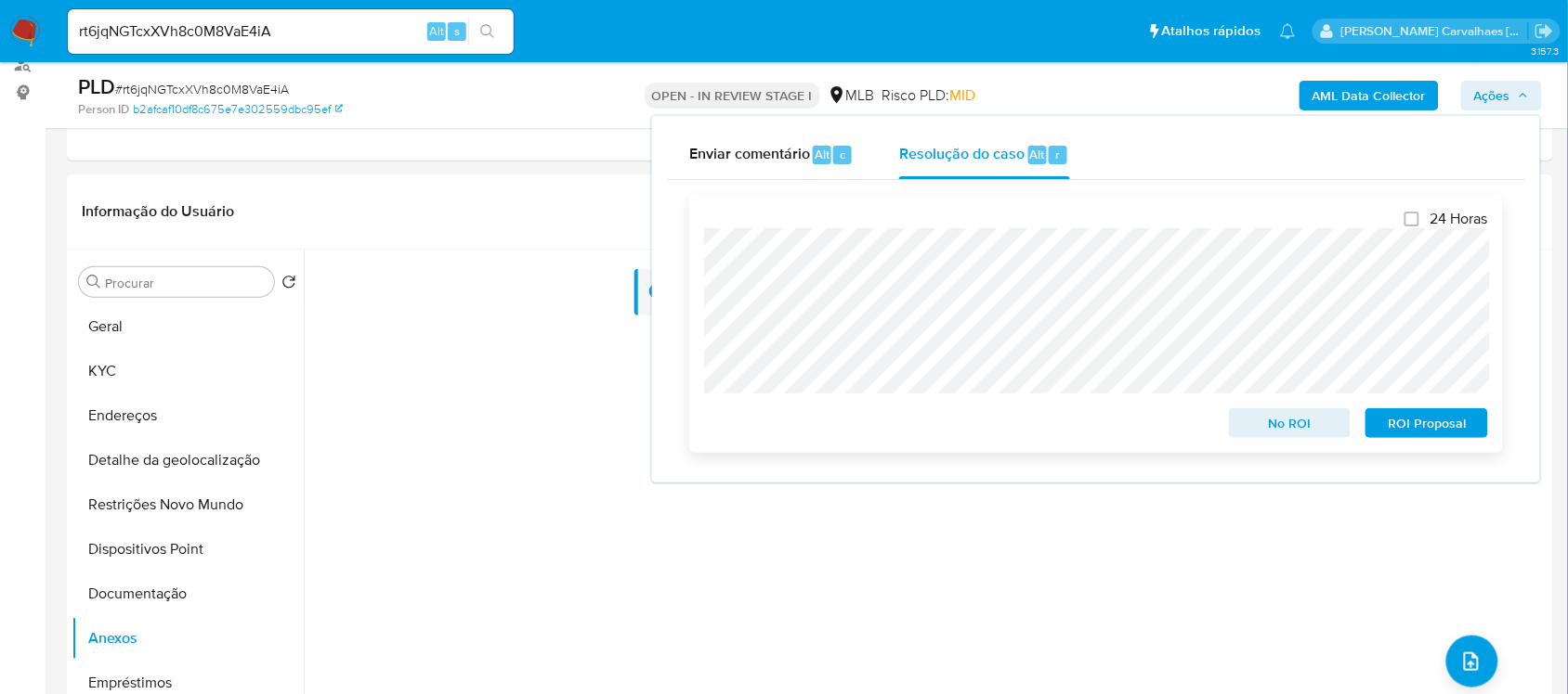
click at [1408, 424] on span "ROI Proposal" at bounding box center [1426, 423] width 96 height 26
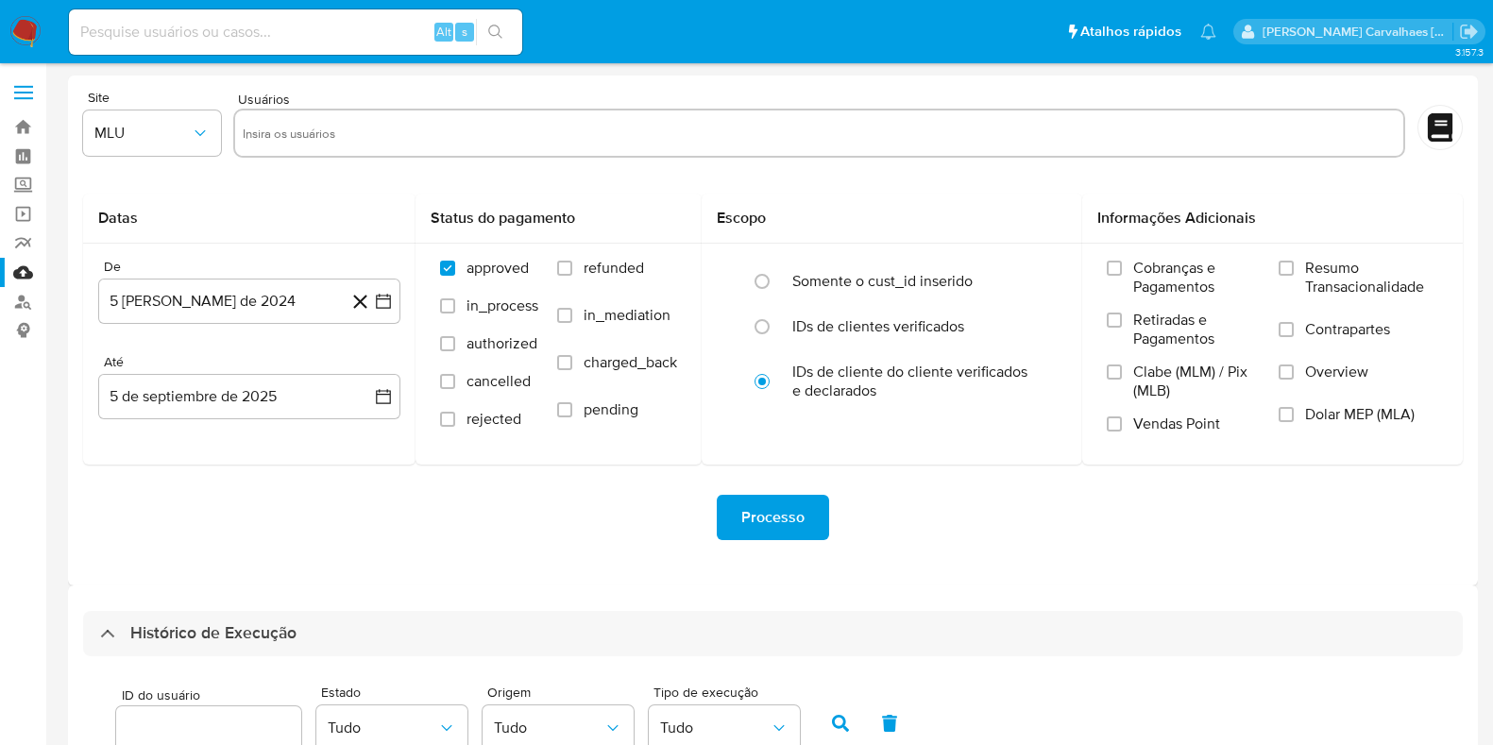
select select "10"
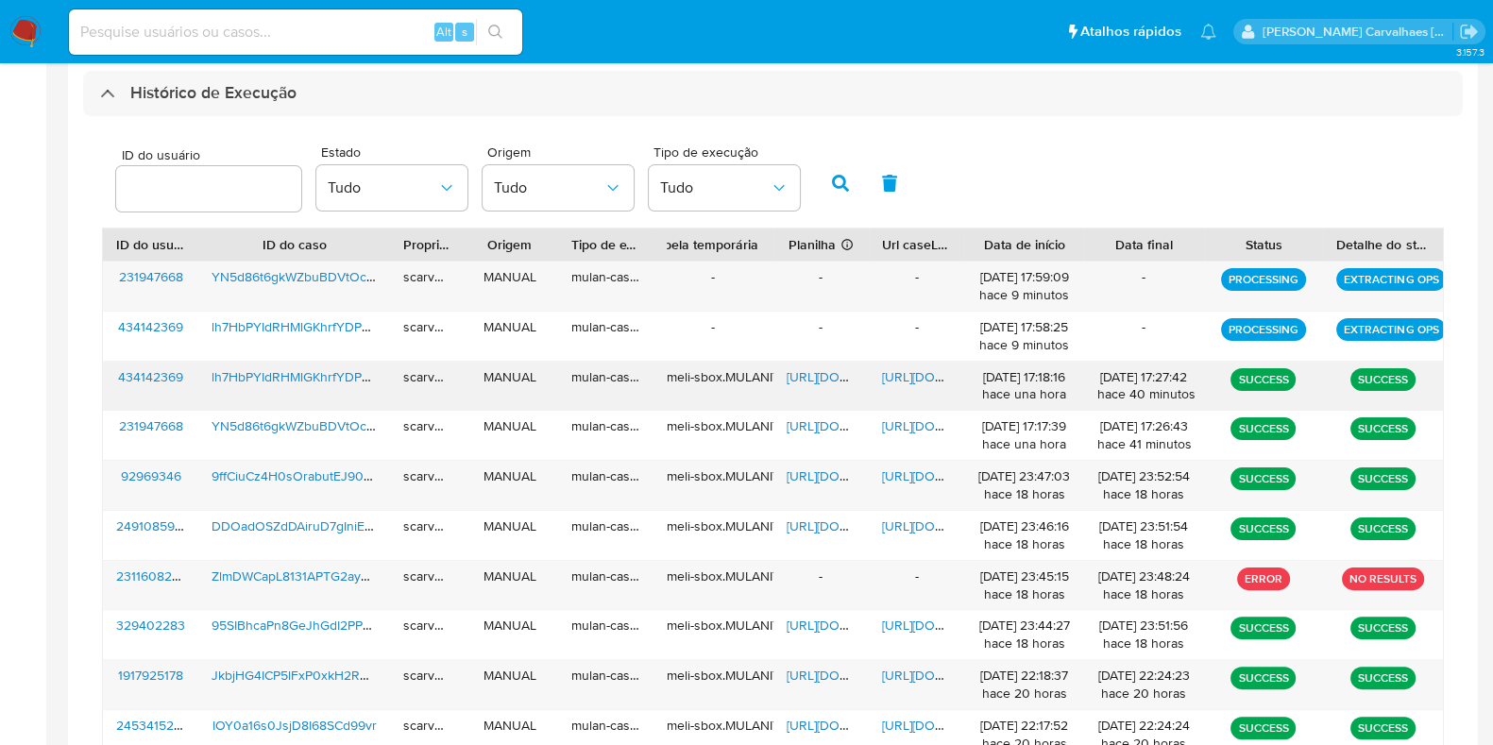
click at [803, 373] on span "[URL][DOMAIN_NAME]" at bounding box center [852, 376] width 130 height 19
click at [798, 370] on span "[URL][DOMAIN_NAME]" at bounding box center [852, 376] width 130 height 19
click at [809, 472] on span "[URL][DOMAIN_NAME]" at bounding box center [852, 476] width 130 height 19
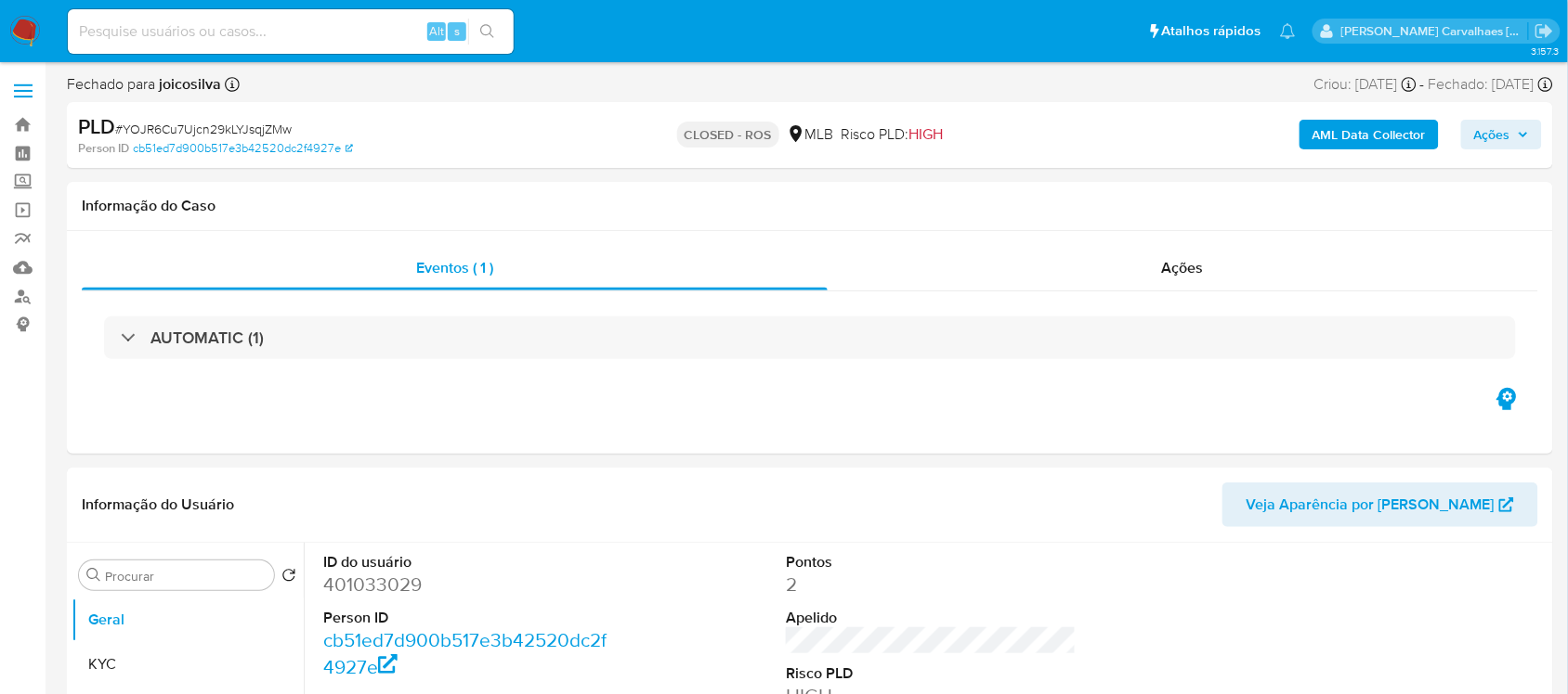
select select "10"
click at [24, 292] on link "Localizador de pessoas" at bounding box center [110, 296] width 221 height 29
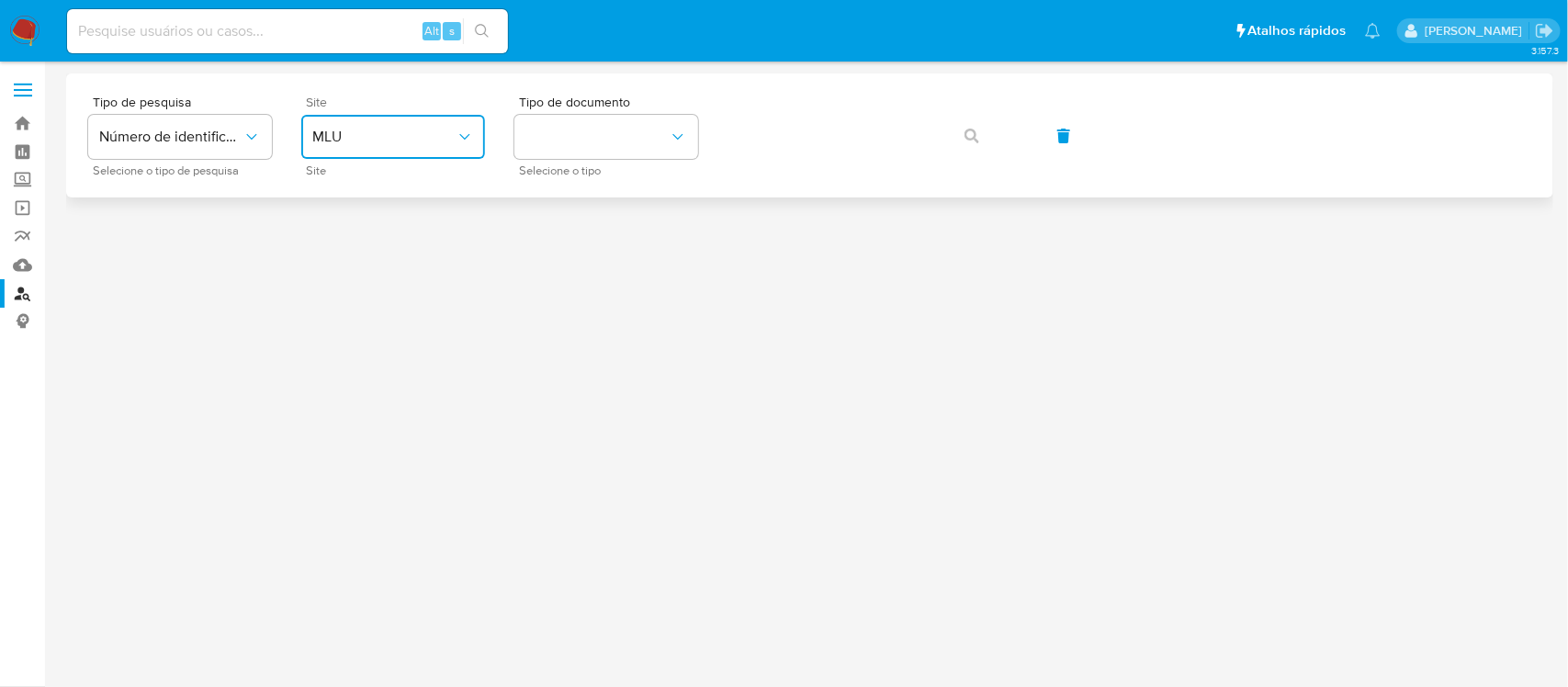
click at [416, 157] on button "MLU" at bounding box center [393, 136] width 184 height 44
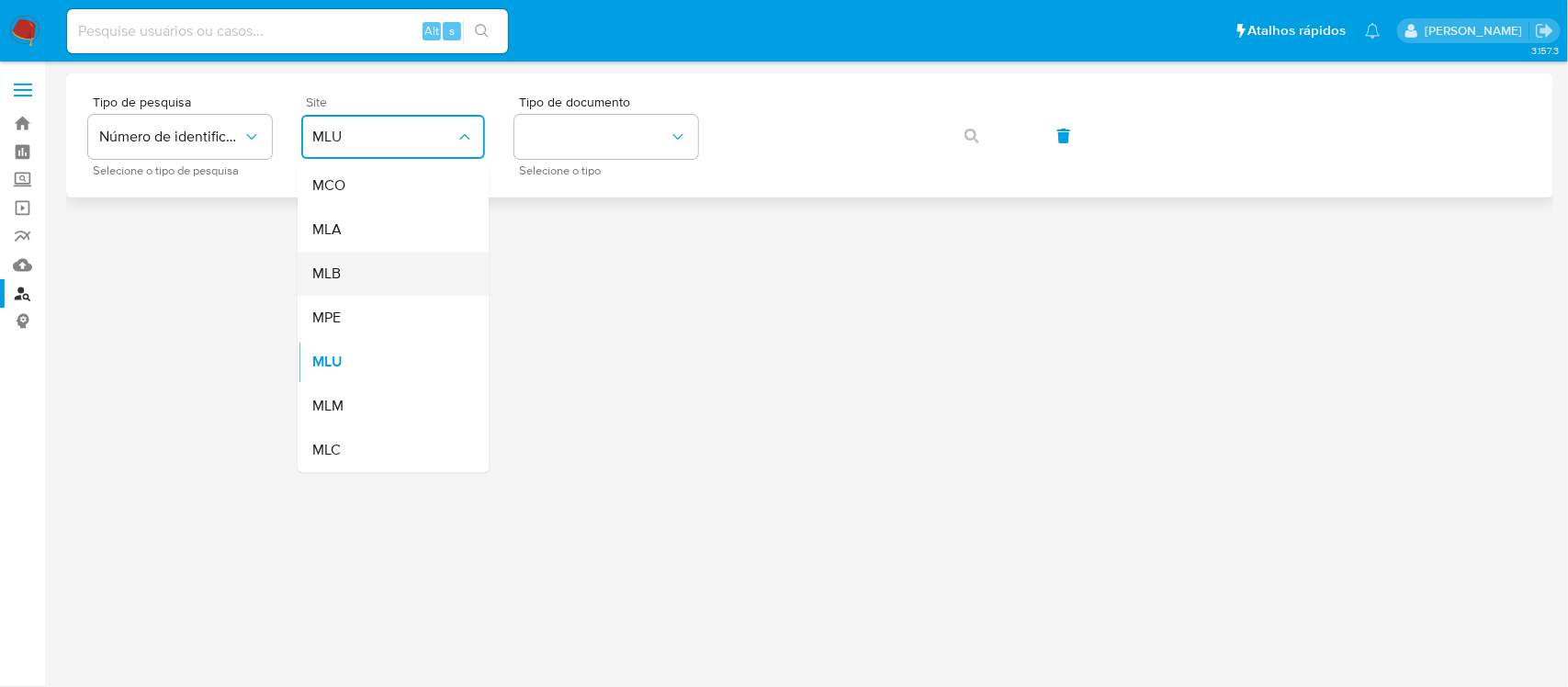
click at [369, 277] on div "MLB" at bounding box center [387, 274] width 151 height 44
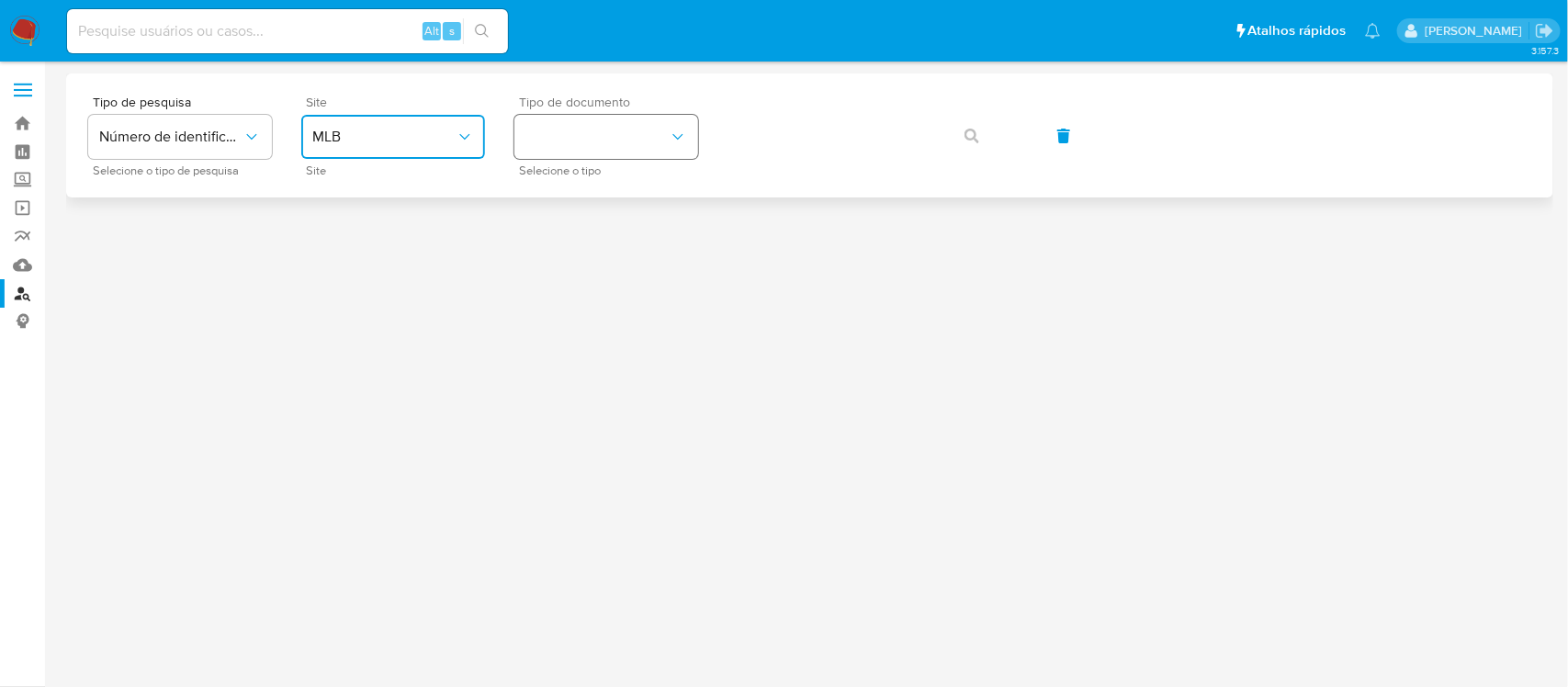
click at [590, 129] on button "identificationType" at bounding box center [606, 136] width 184 height 44
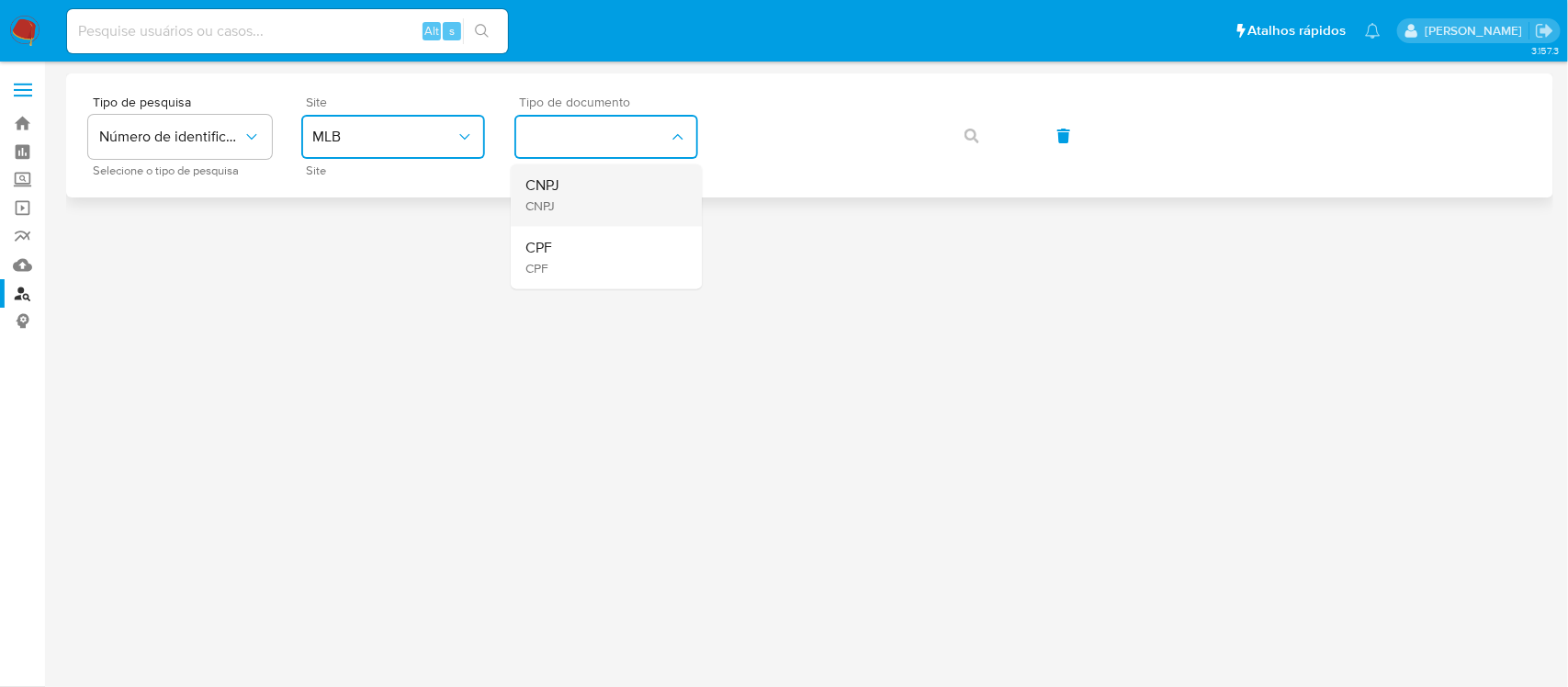
click at [567, 185] on div "CNPJ CNPJ" at bounding box center [600, 196] width 151 height 62
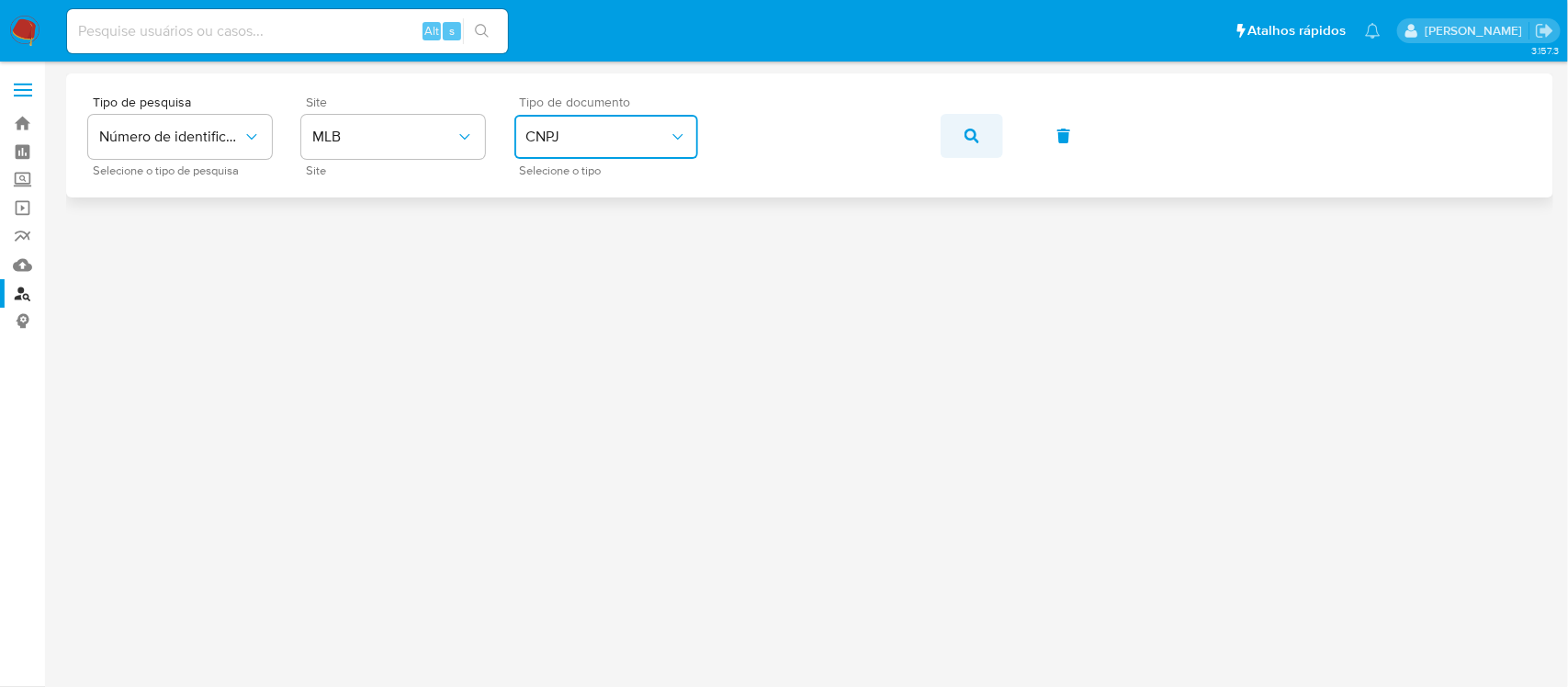
click at [969, 139] on icon "button" at bounding box center [972, 135] width 15 height 15
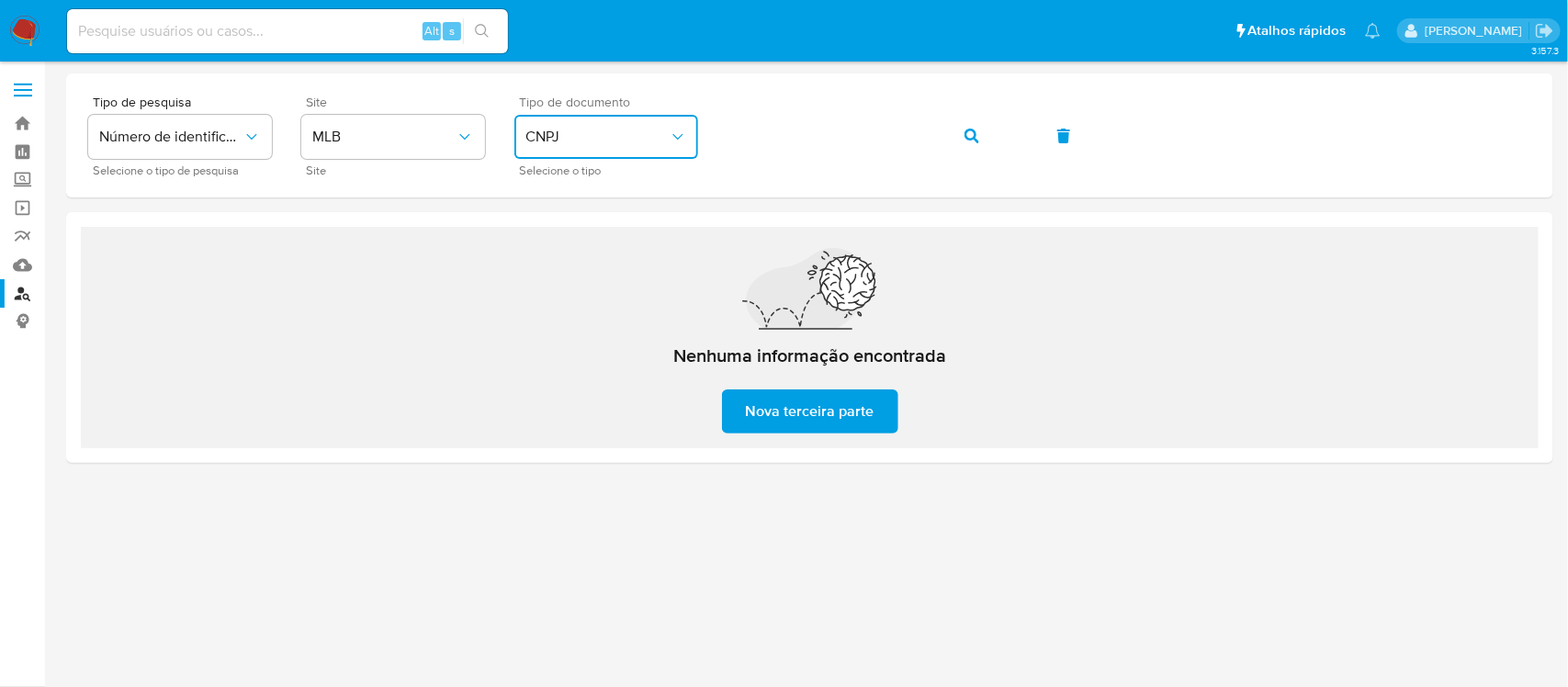
click at [602, 134] on span "CNPJ" at bounding box center [596, 136] width 143 height 18
drag, startPoint x: 569, startPoint y: 255, endPoint x: 606, endPoint y: 228, distance: 45.8
click at [570, 255] on div "CPF CPF" at bounding box center [600, 258] width 151 height 62
click at [668, 152] on div "Tipo de pesquisa Número de identificação Selecione o tipo de pesquisa Site MLB …" at bounding box center [810, 135] width 1443 height 80
click at [965, 138] on icon "button" at bounding box center [972, 135] width 15 height 15
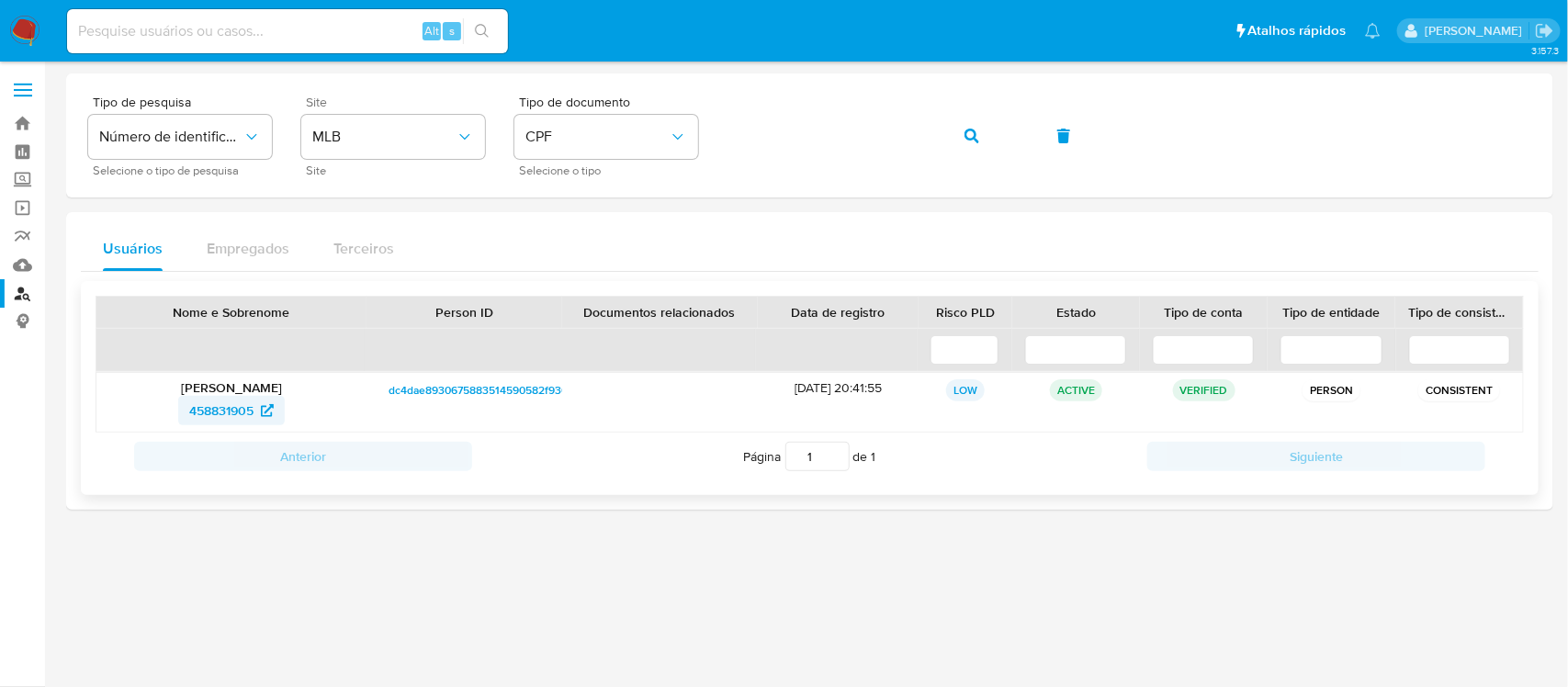
click at [226, 415] on span "458831905" at bounding box center [222, 411] width 64 height 29
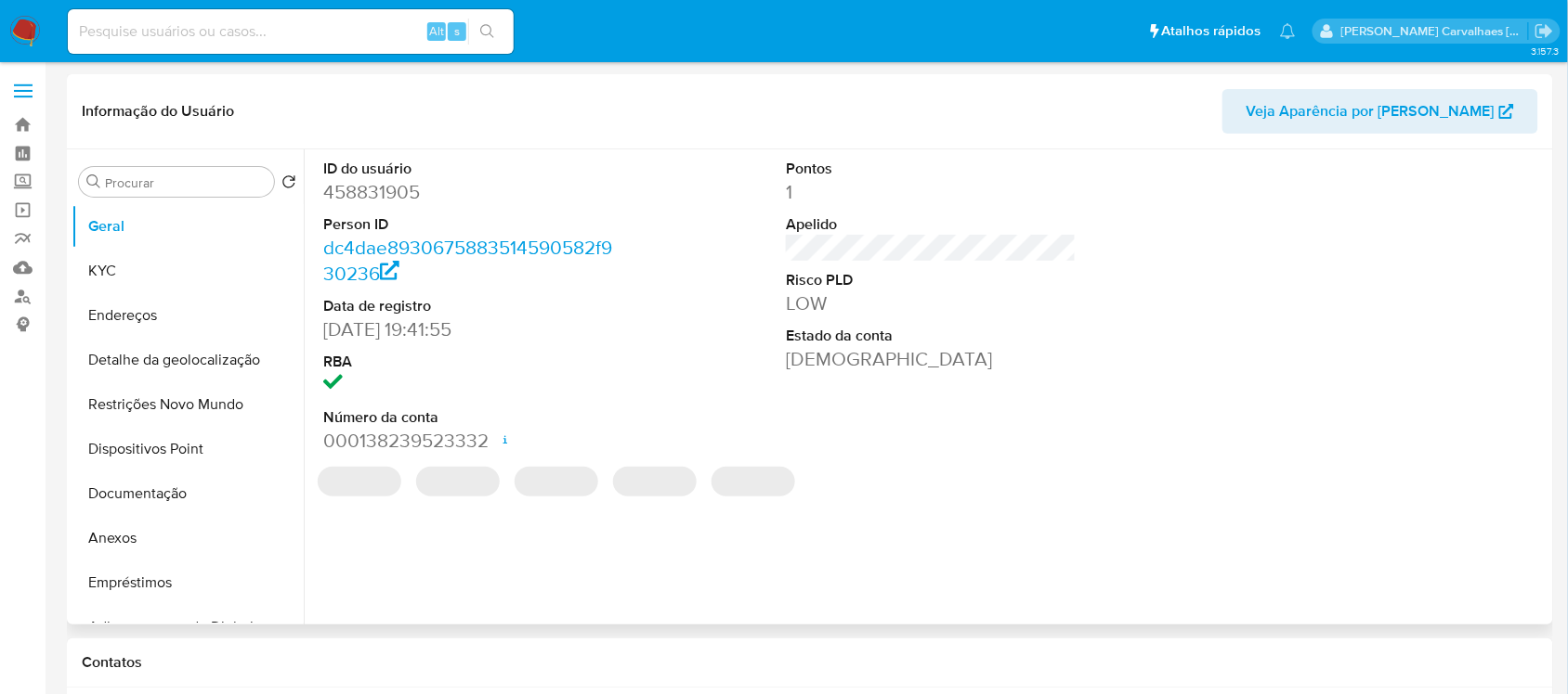
select select "10"
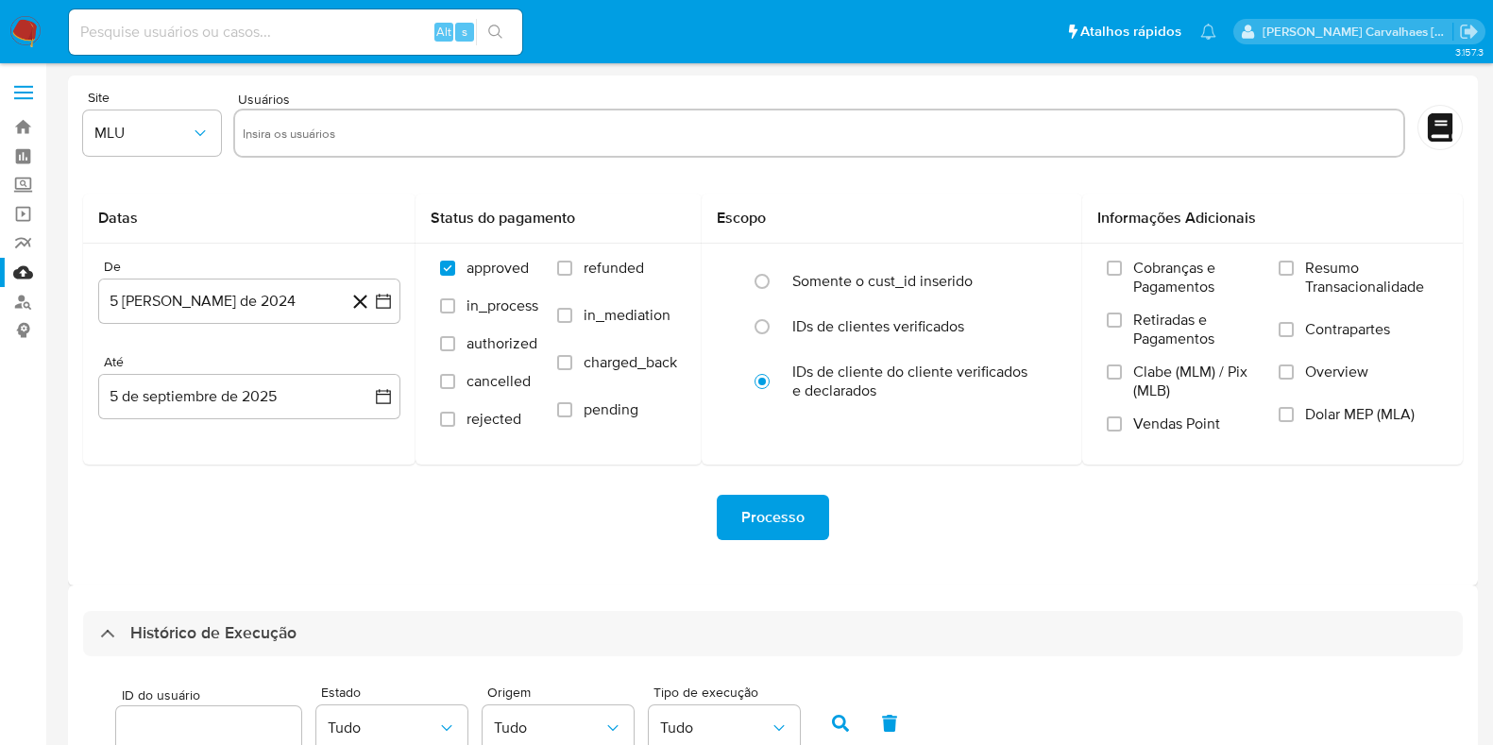
scroll to position [540, 0]
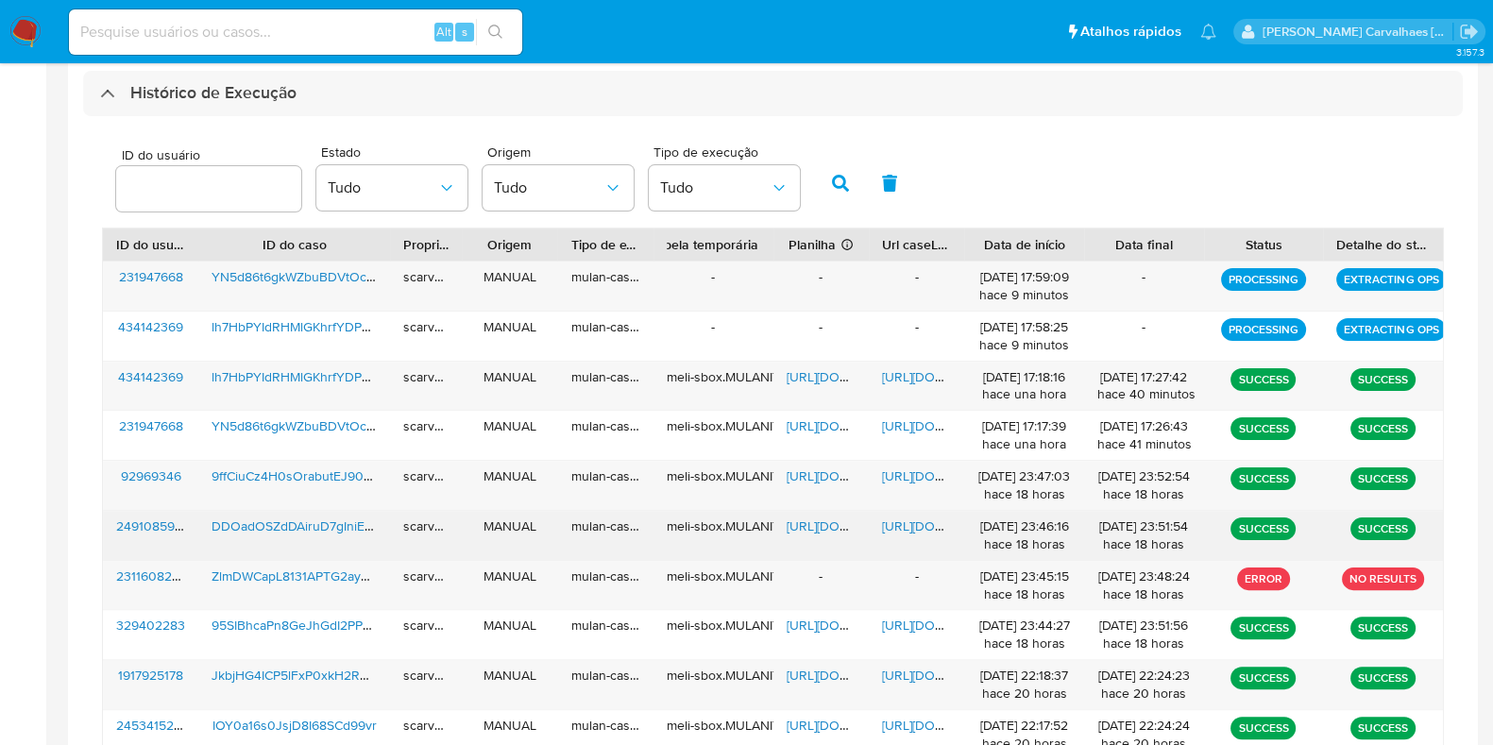
click at [905, 517] on span "[URL][DOMAIN_NAME]" at bounding box center [947, 526] width 130 height 19
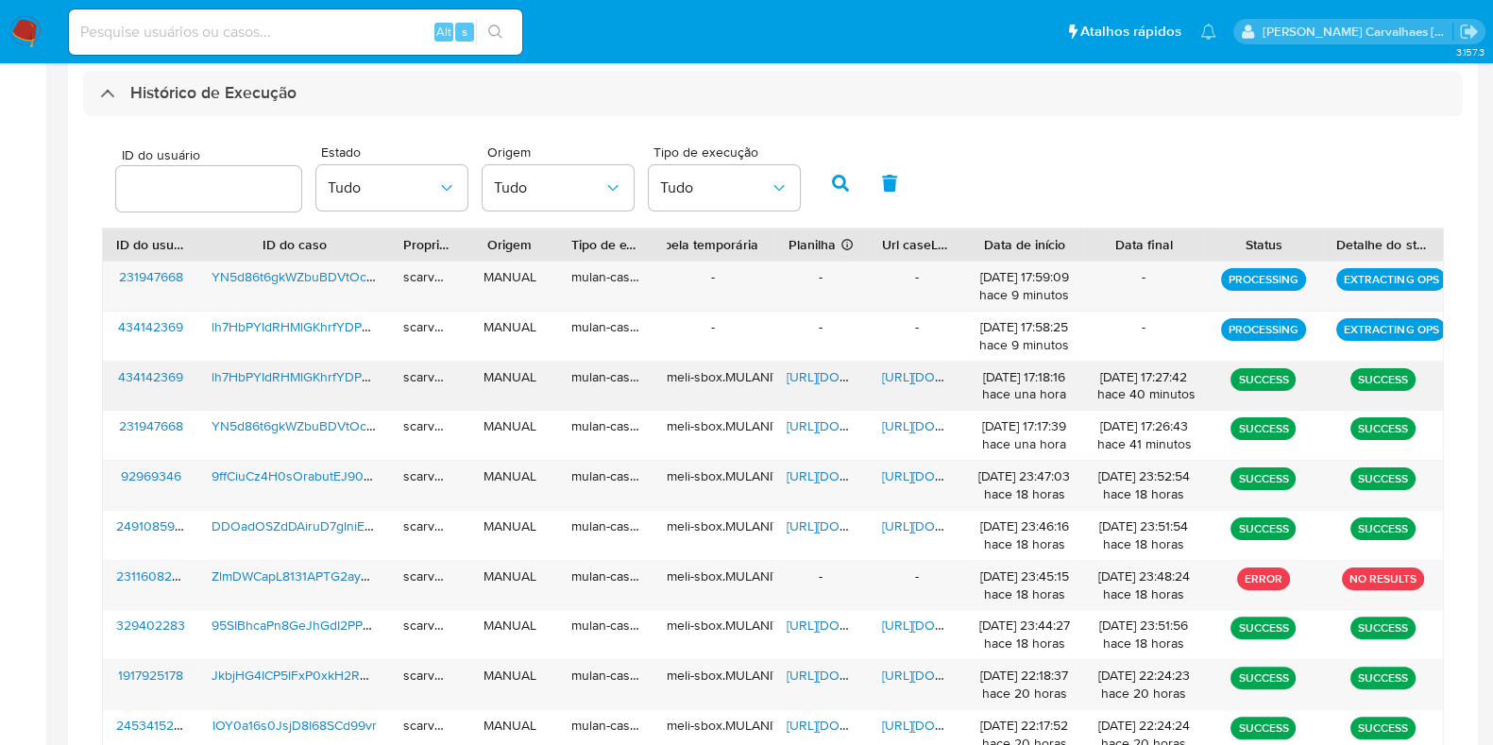
click at [888, 374] on span "[URL][DOMAIN_NAME]" at bounding box center [947, 376] width 130 height 19
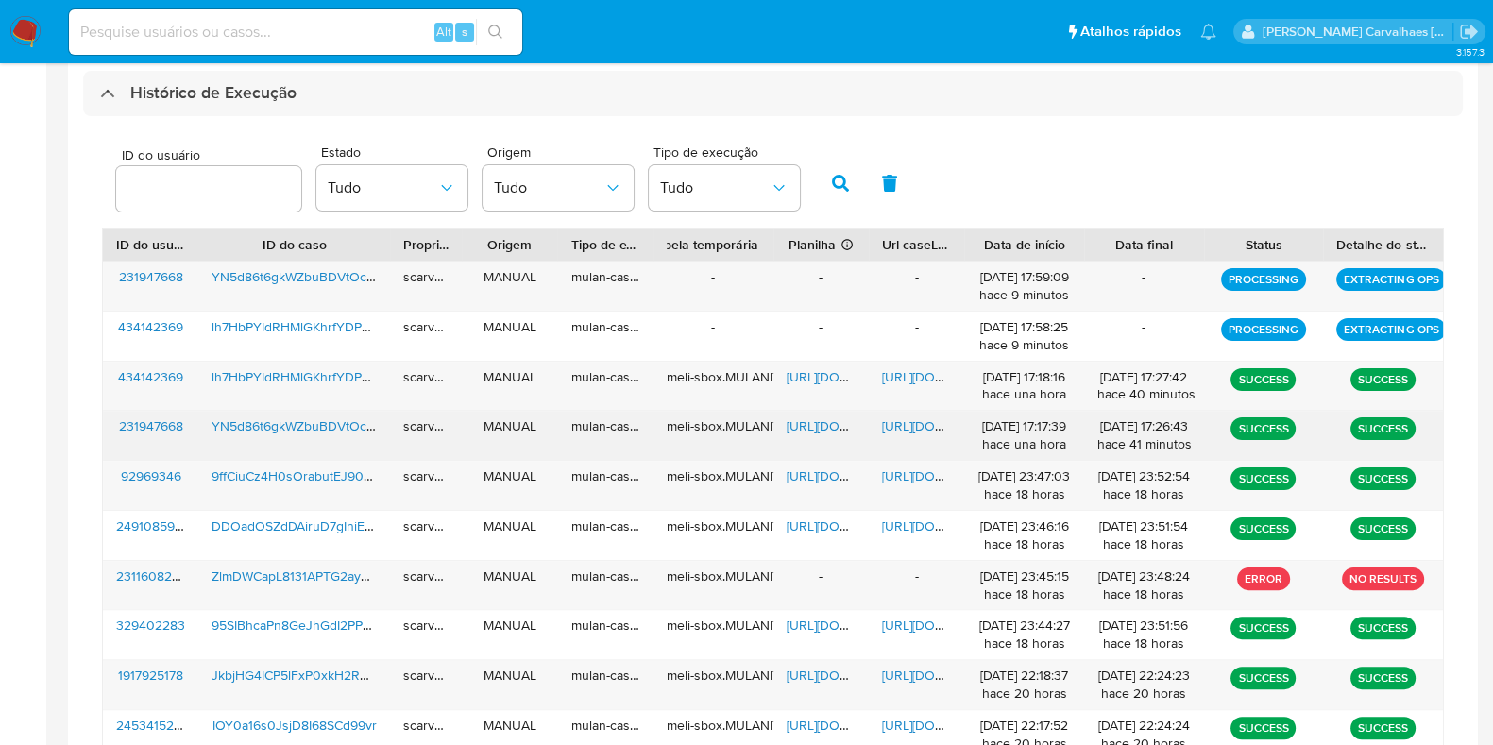
click at [803, 428] on span "[URL][DOMAIN_NAME]" at bounding box center [852, 425] width 130 height 19
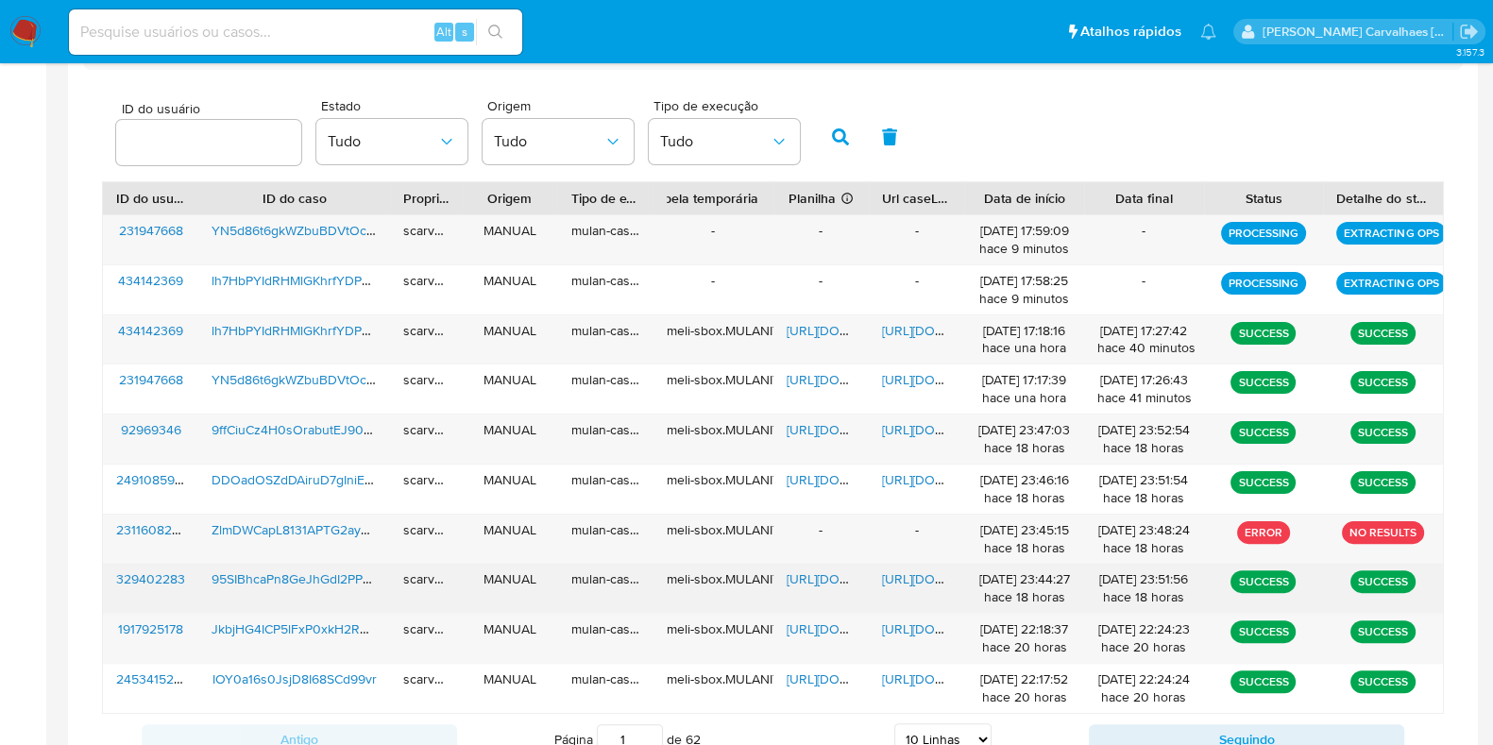
scroll to position [658, 0]
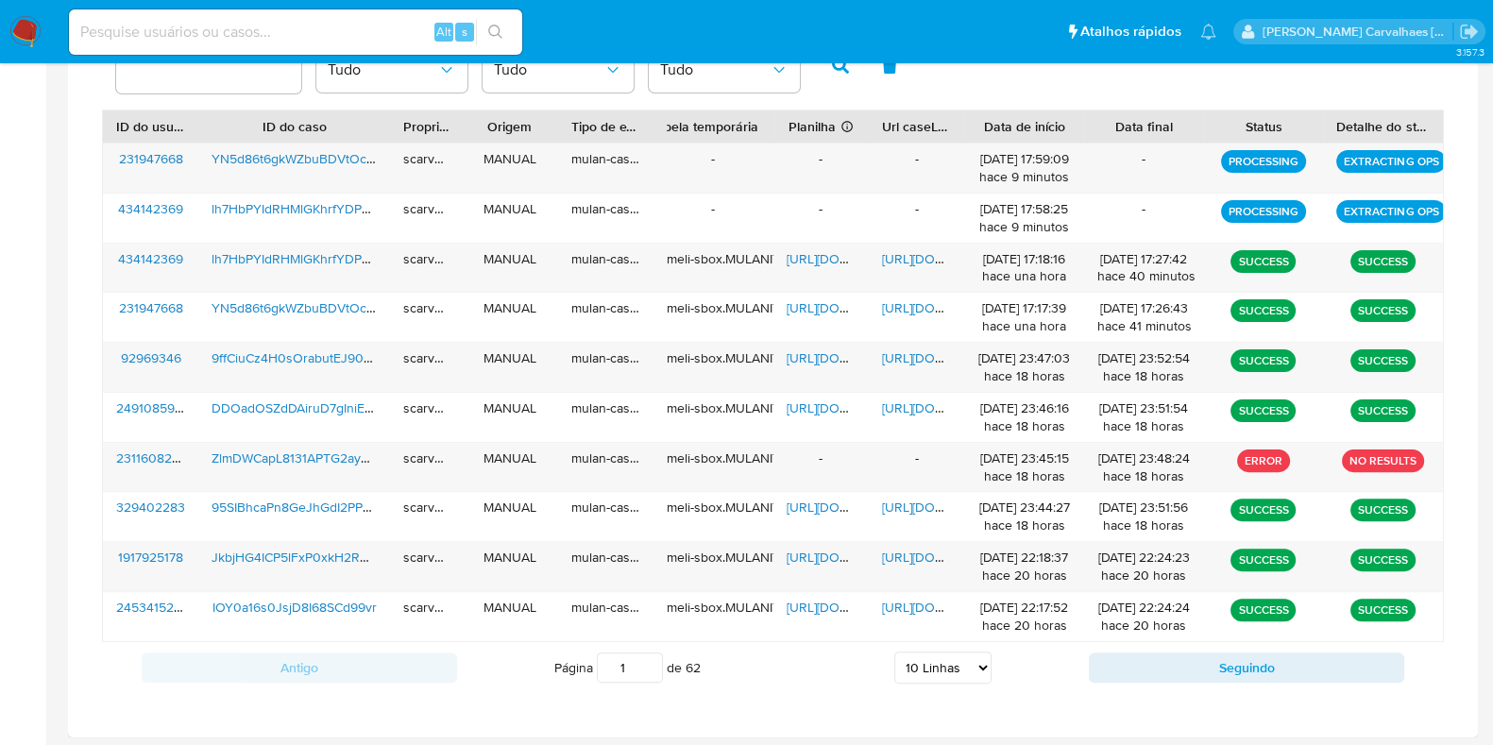
click at [974, 663] on select "5 Linhas 10 Linhas 20 Linhas 25 Linhas 50 Linhas 100 Linhas" at bounding box center [942, 668] width 97 height 32
select select "20"
click at [894, 652] on select "5 Linhas 10 Linhas 20 Linhas 25 Linhas 50 Linhas 100 Linhas" at bounding box center [942, 668] width 97 height 32
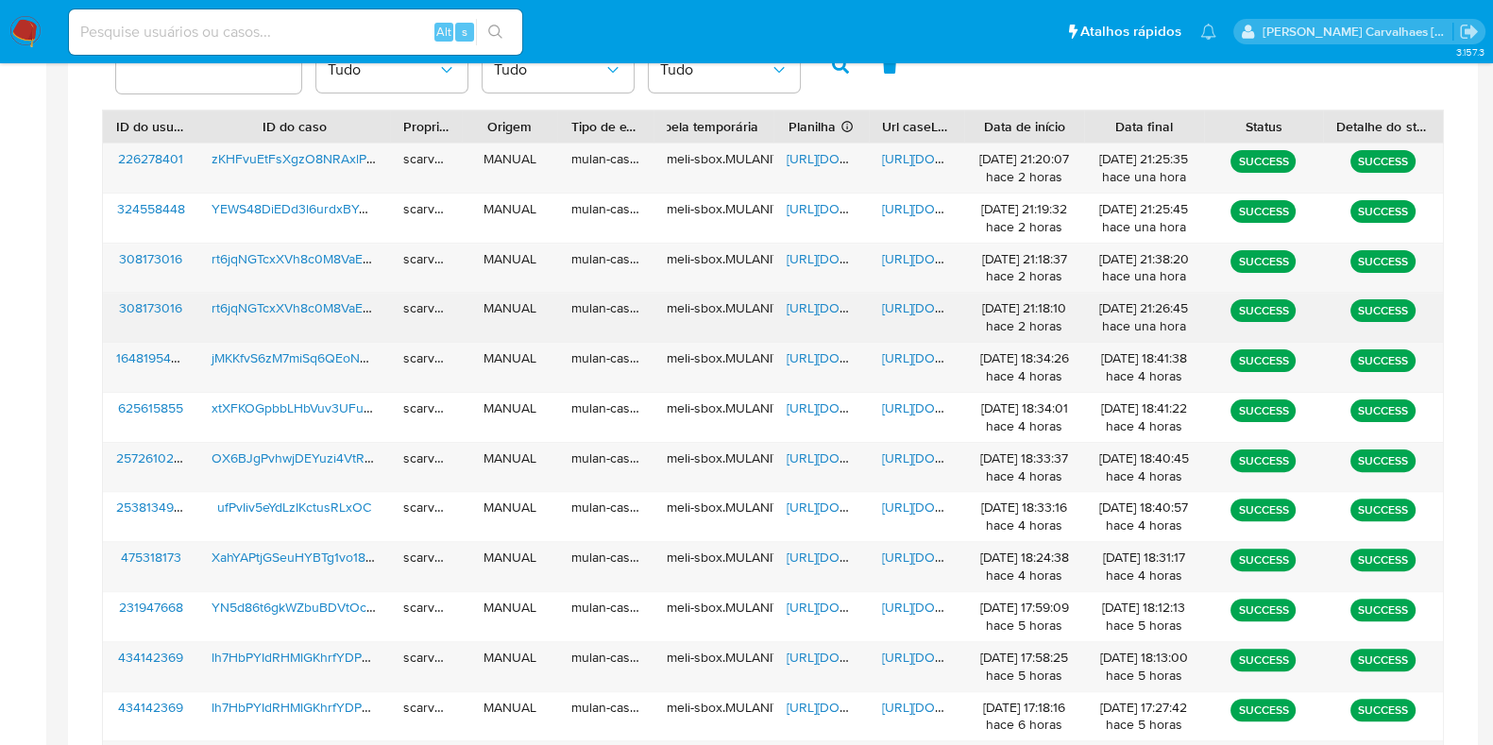
click at [814, 298] on span "[URL][DOMAIN_NAME]" at bounding box center [852, 307] width 130 height 19
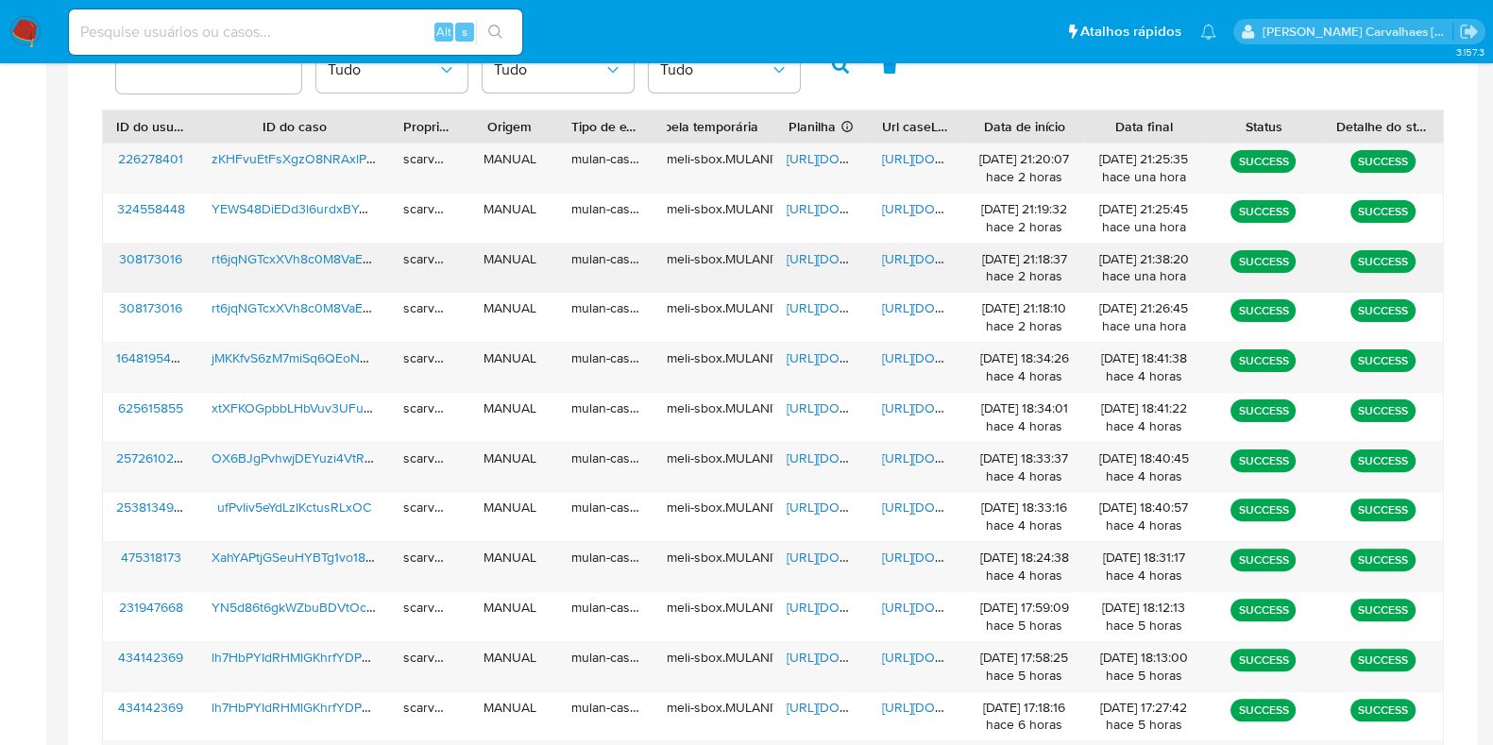
click at [816, 264] on span "[URL][DOMAIN_NAME]" at bounding box center [852, 258] width 130 height 19
click at [811, 358] on span "https://docs.google.com/spreadsheets/d/1D92U3GIAmNGp8aPZGZJSqq1a7Z4Rboe1pIZp-AC…" at bounding box center [852, 357] width 130 height 19
click at [833, 559] on span "https://docs.google.com/spreadsheets/d/1LE-5biKdQ1xvlNtVXXnWKhSy09uYan7tk_N2Kqx…" at bounding box center [852, 557] width 130 height 19
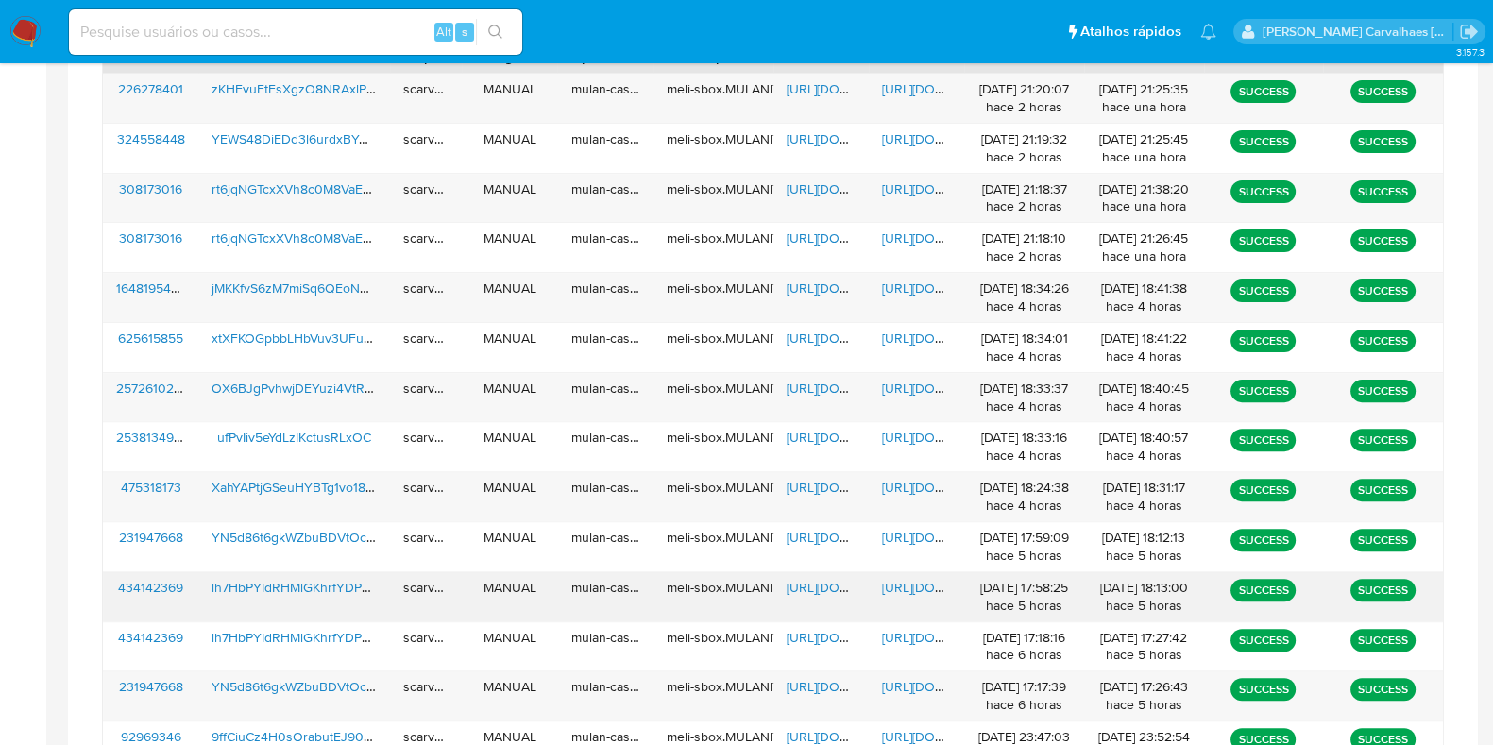
scroll to position [776, 0]
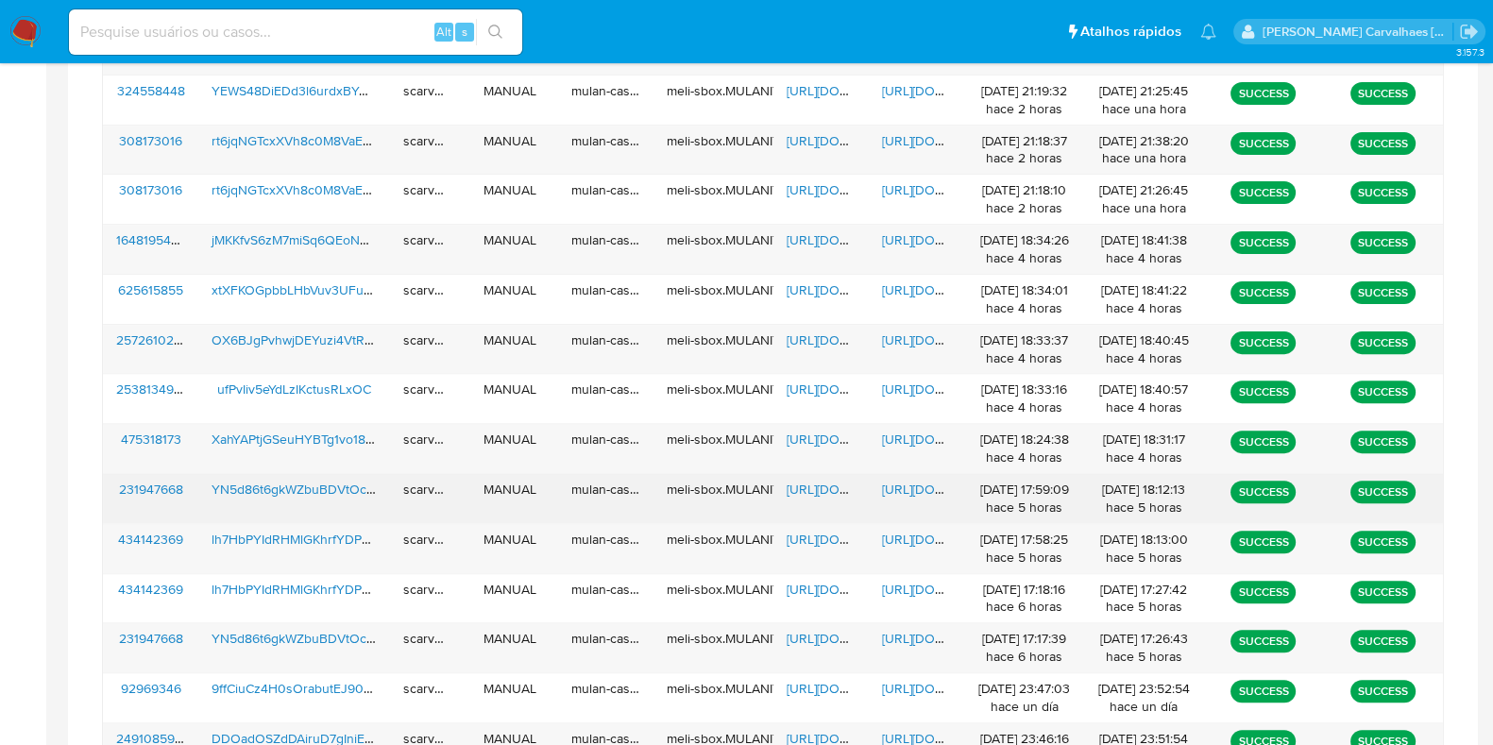
click at [840, 483] on span "https://docs.google.com/spreadsheets/d/1KOxYfQBk1TRoBliME2mze6DXh1tO2wl3Jt_4YtS…" at bounding box center [852, 489] width 130 height 19
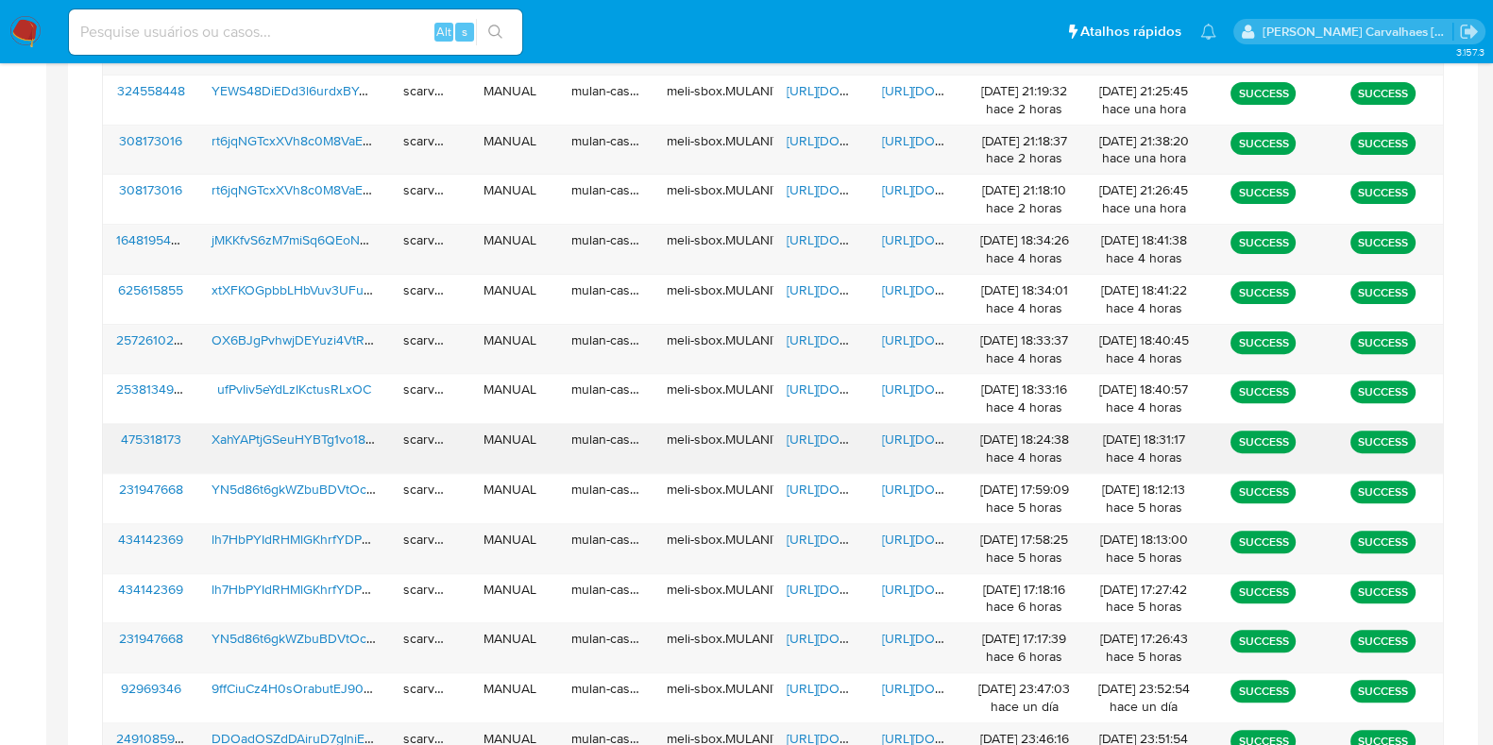
click at [822, 440] on span "https://docs.google.com/spreadsheets/d/1LE-5biKdQ1xvlNtVXXnWKhSy09uYan7tk_N2Kqx…" at bounding box center [852, 439] width 130 height 19
click at [916, 436] on span "https://docs.google.com/document/d/1dqf_aI2p-JyihAz_gP4PM8sHOVbd4BkKK5sVNMFr_Wc…" at bounding box center [947, 439] width 130 height 19
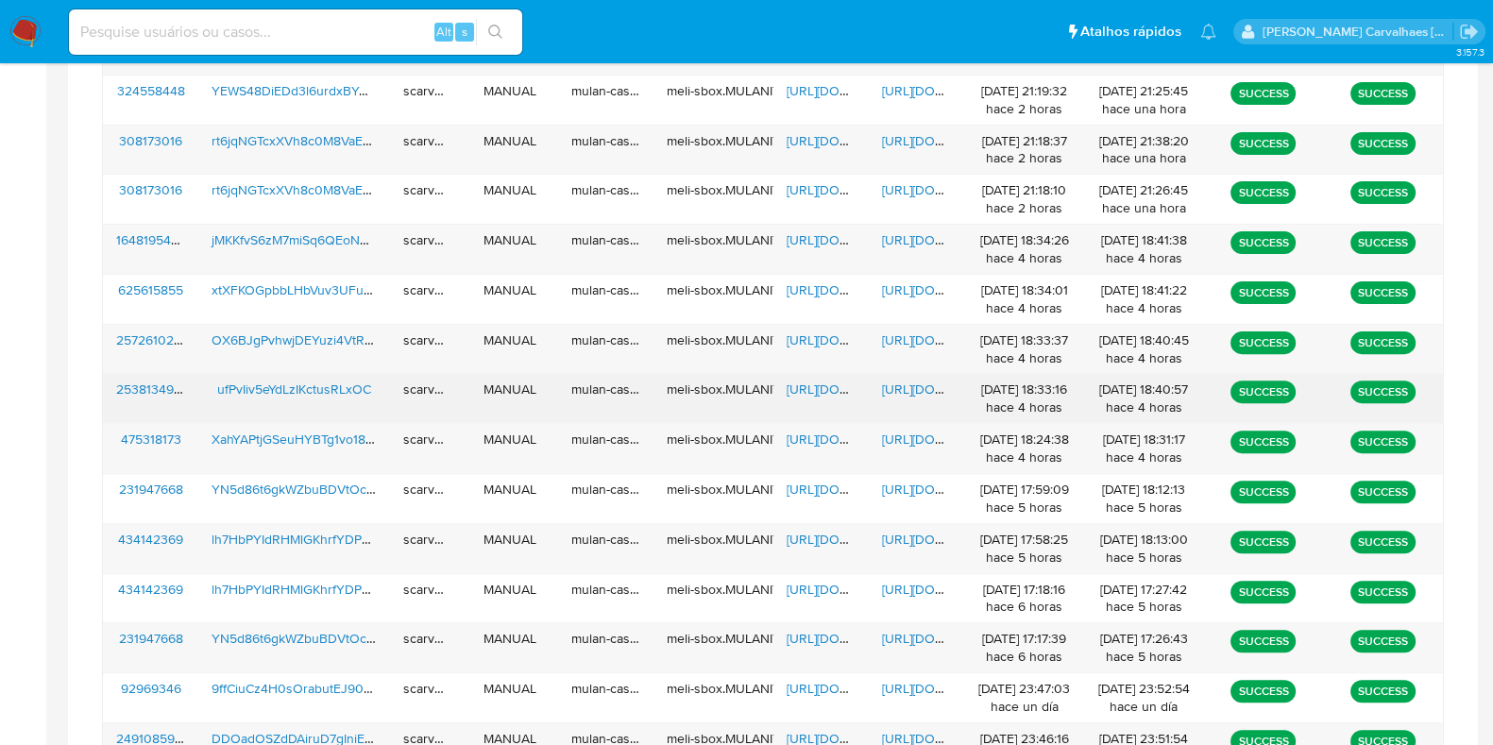
click at [820, 385] on span "https://docs.google.com/spreadsheets/d/1mPG1Hx6qbakM9EhT3f8rRk1oQpfOk4hXdgGd9iX…" at bounding box center [852, 389] width 130 height 19
click at [908, 386] on span "https://docs.google.com/document/d/1royzKFcKwogprAU-VaaZlZkCEZMY34HKOAPoD6Ok6G4…" at bounding box center [947, 389] width 130 height 19
click at [813, 389] on span "https://docs.google.com/spreadsheets/d/1mPG1Hx6qbakM9EhT3f8rRk1oQpfOk4hXdgGd9iX…" at bounding box center [852, 389] width 130 height 19
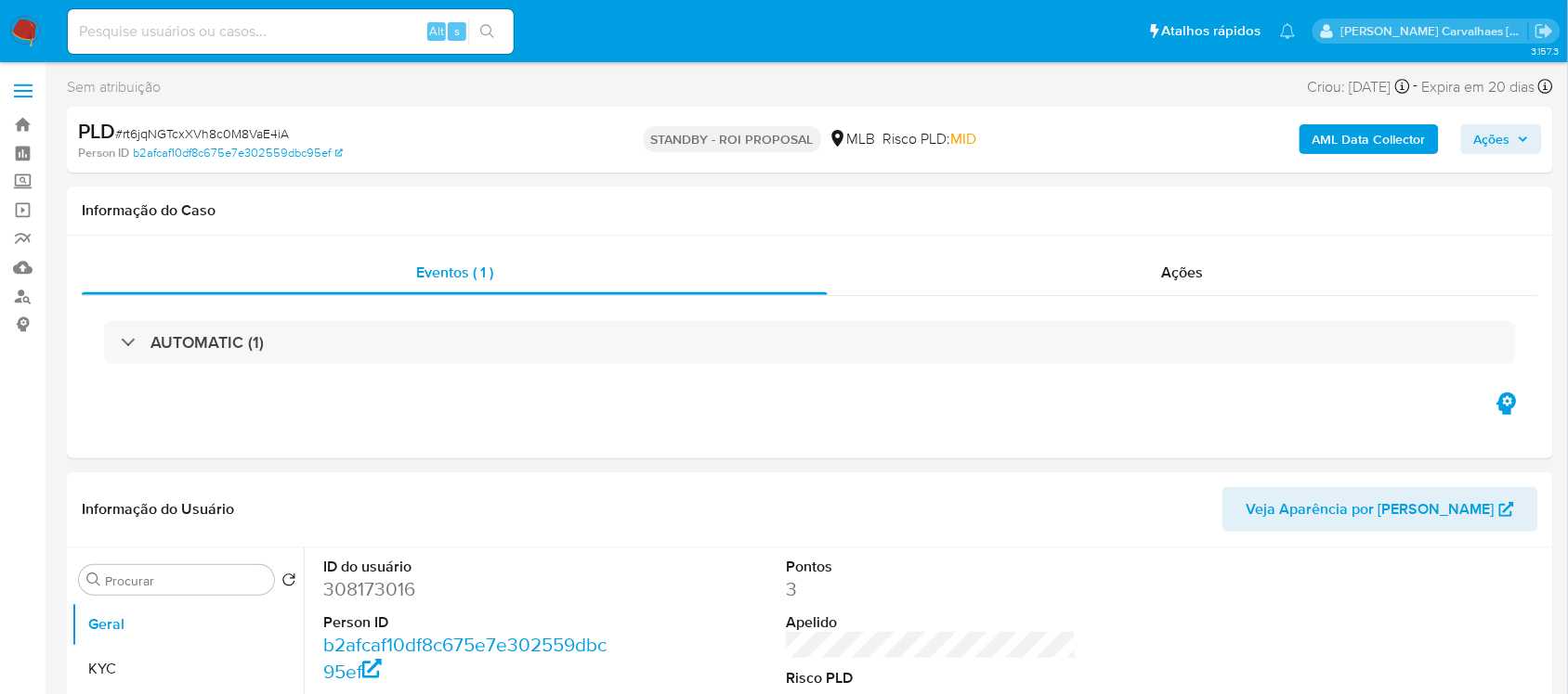
select select "10"
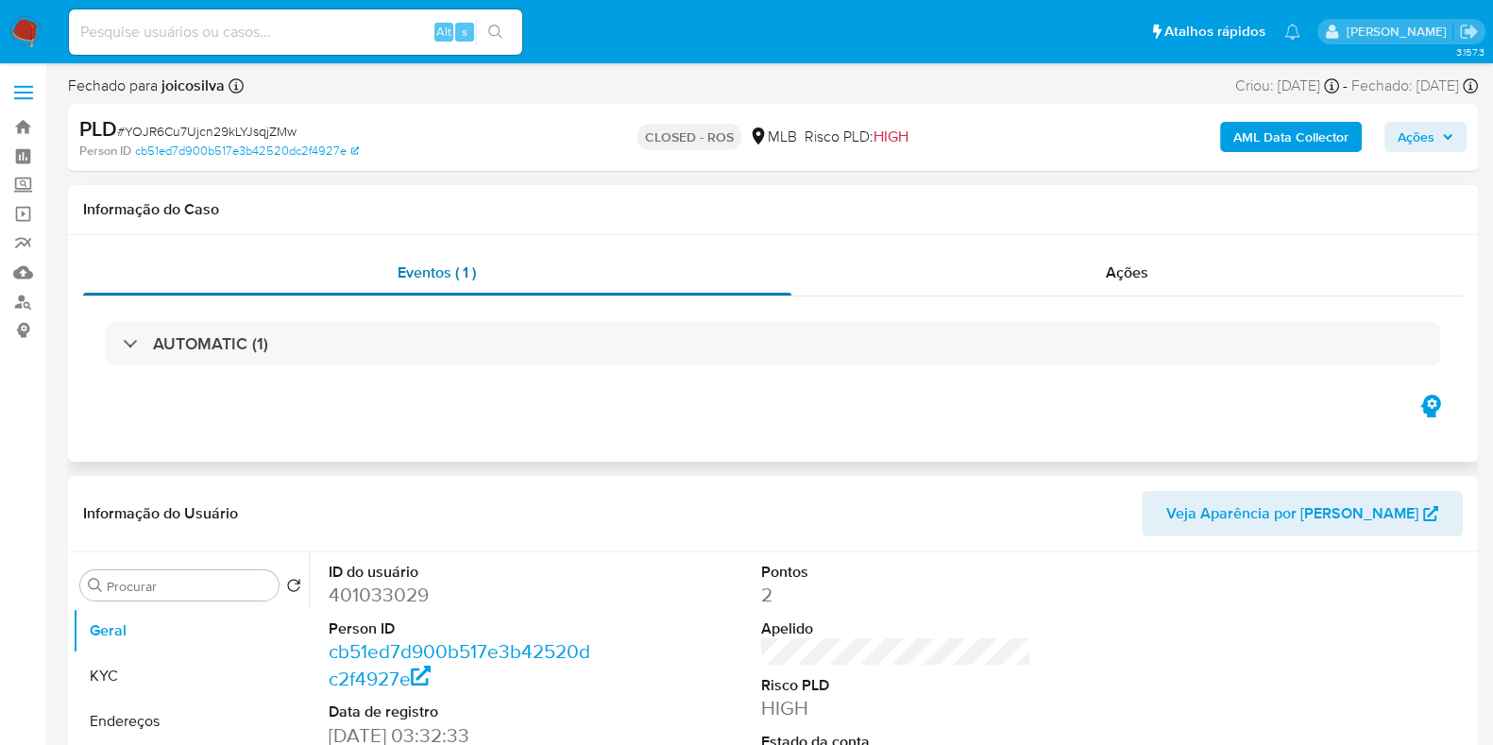
select select "10"
click at [172, 30] on input at bounding box center [295, 32] width 453 height 25
paste input "ufPvIiv5eYdLzIKctusRLxOC"
type input "ufPvIiv5eYdLzIKctusRLxOC"
click at [491, 25] on icon "search-icon" at bounding box center [495, 32] width 15 height 15
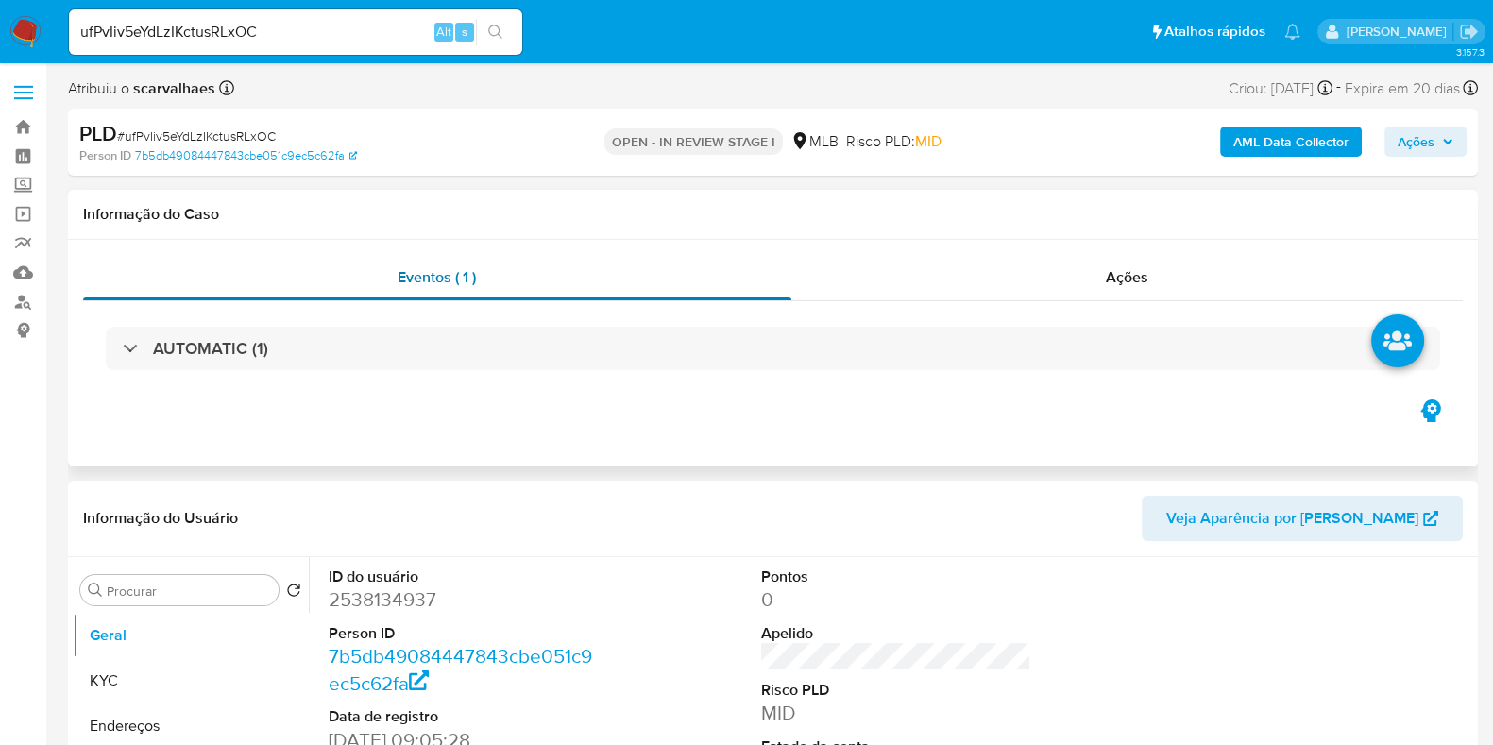
select select "10"
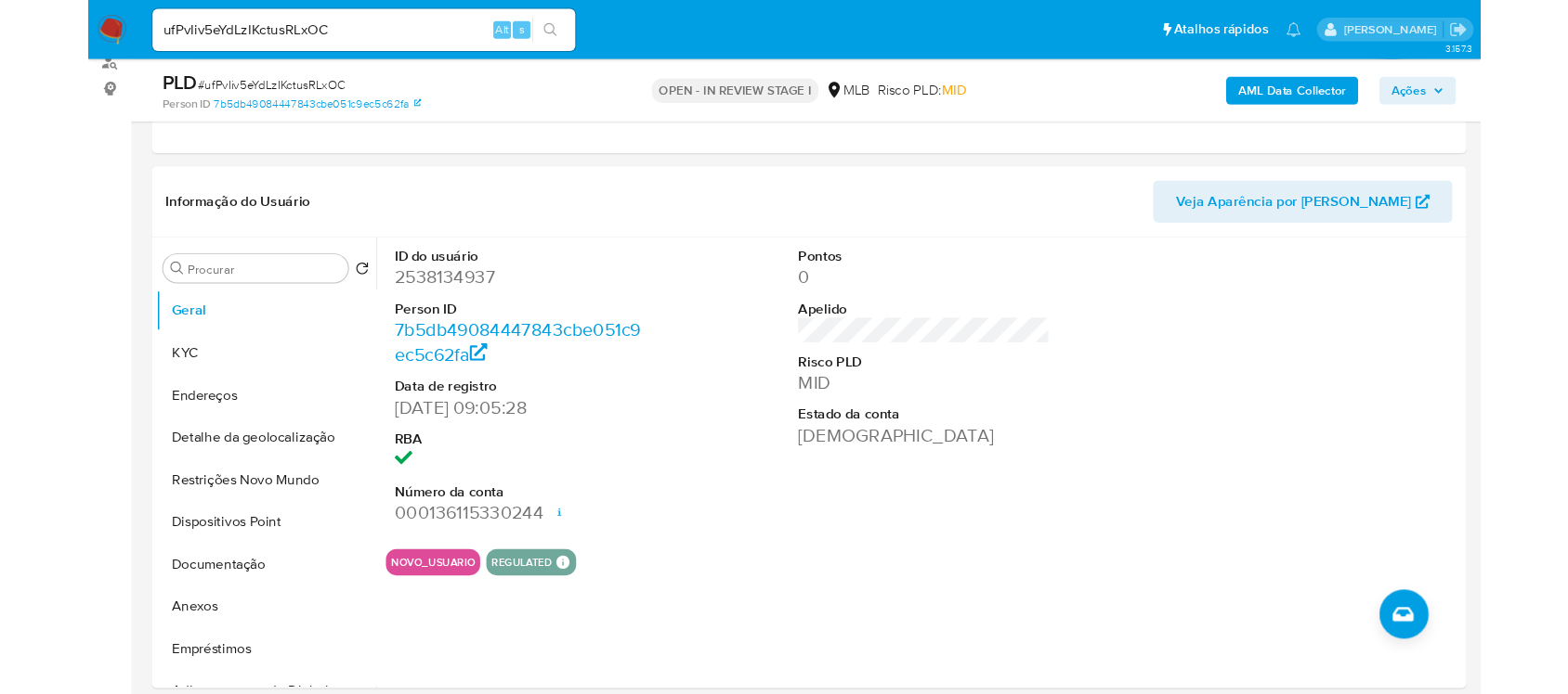
scroll to position [232, 0]
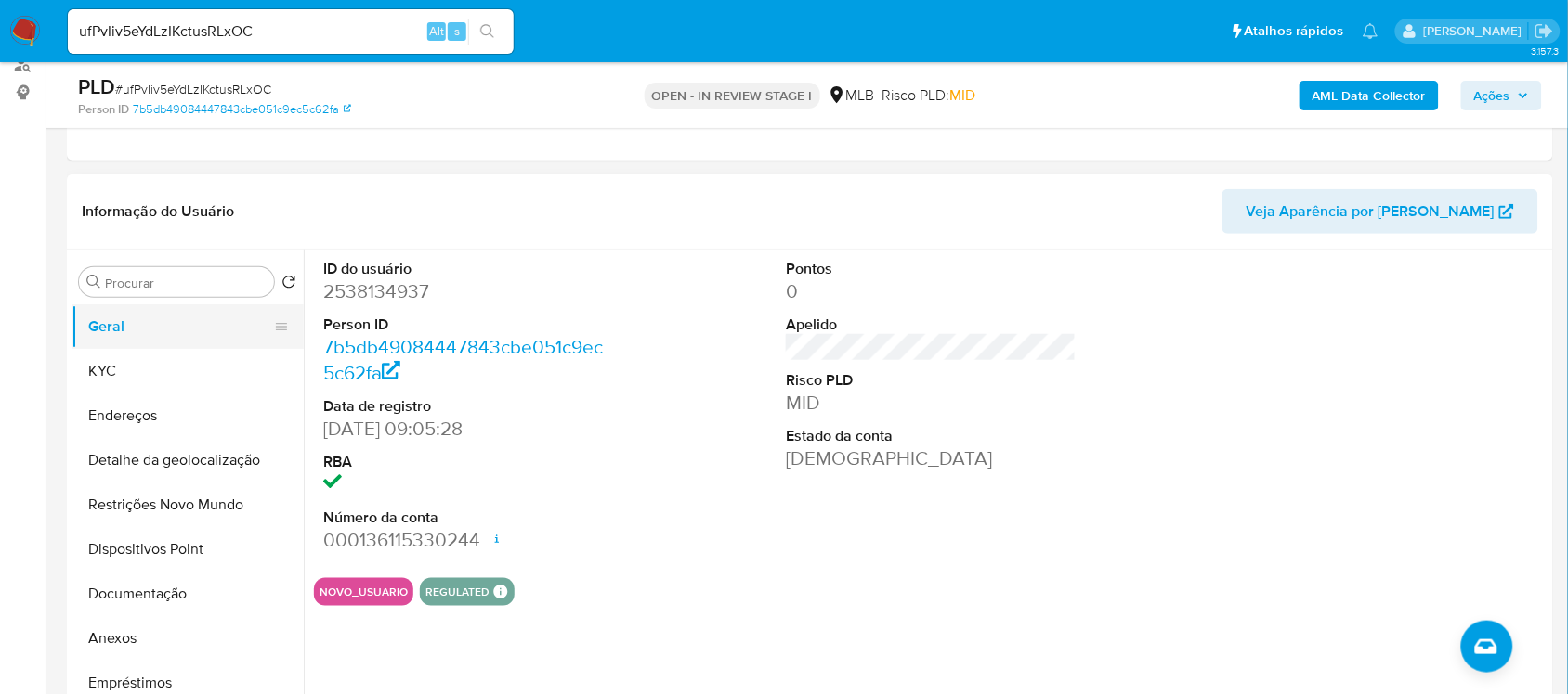
click at [121, 340] on button "Geral" at bounding box center [180, 326] width 217 height 44
click at [122, 391] on button "KYC" at bounding box center [180, 371] width 217 height 44
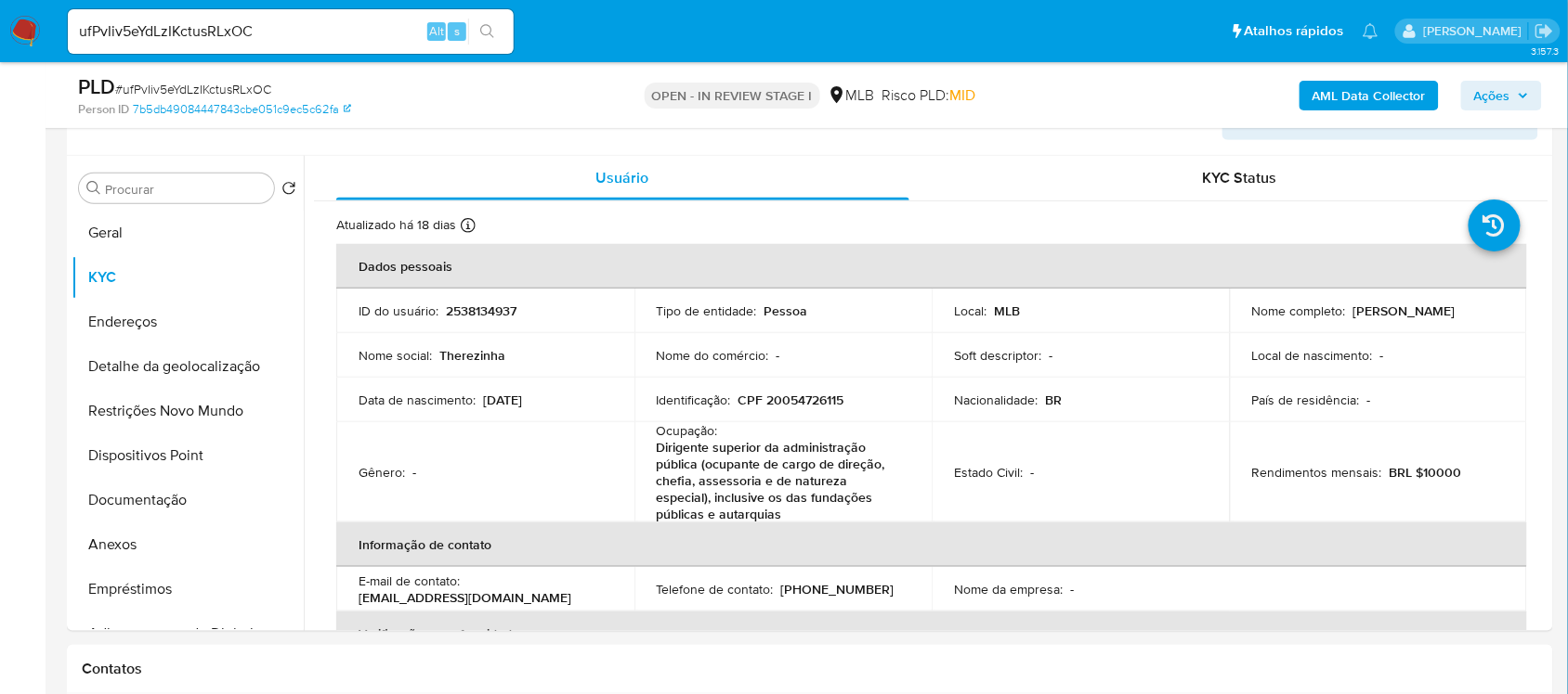
scroll to position [396, 0]
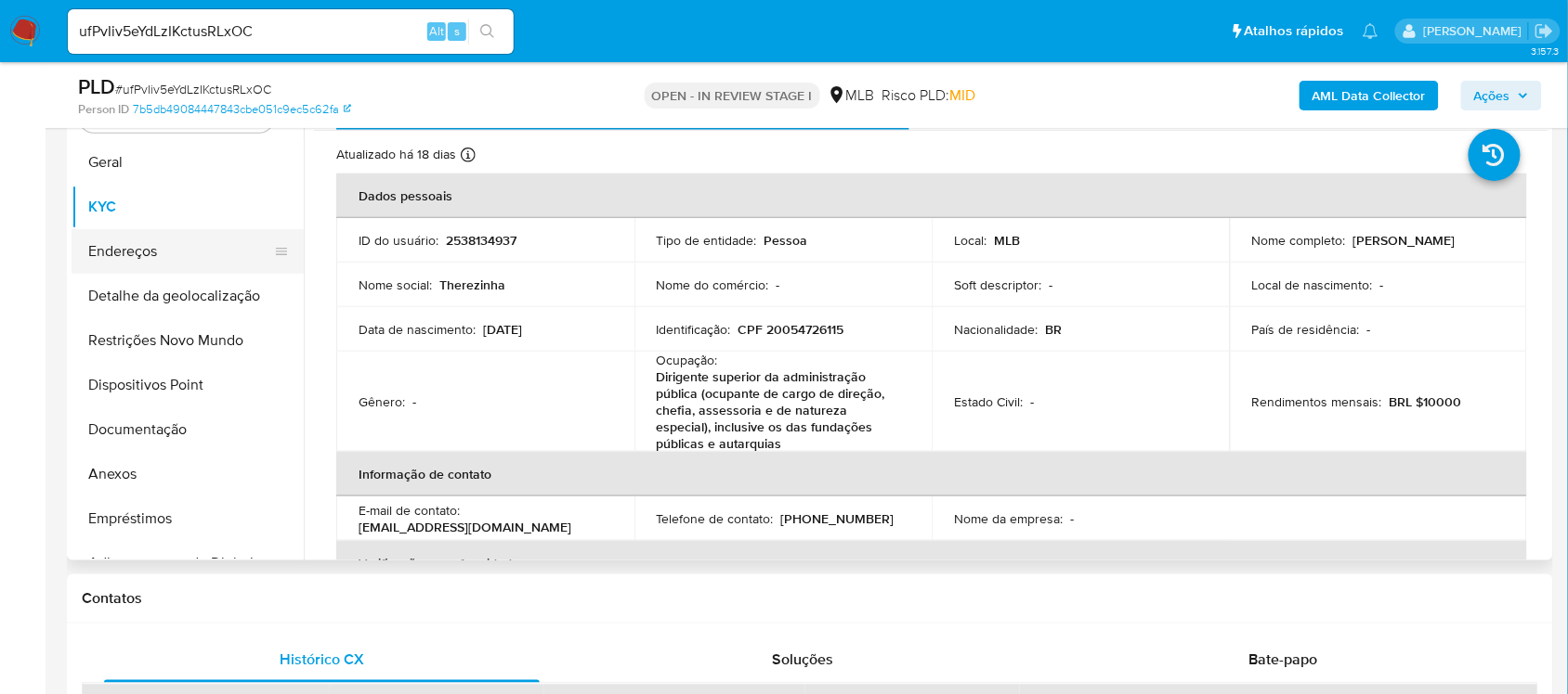
click at [172, 249] on button "Endereços" at bounding box center [180, 251] width 217 height 44
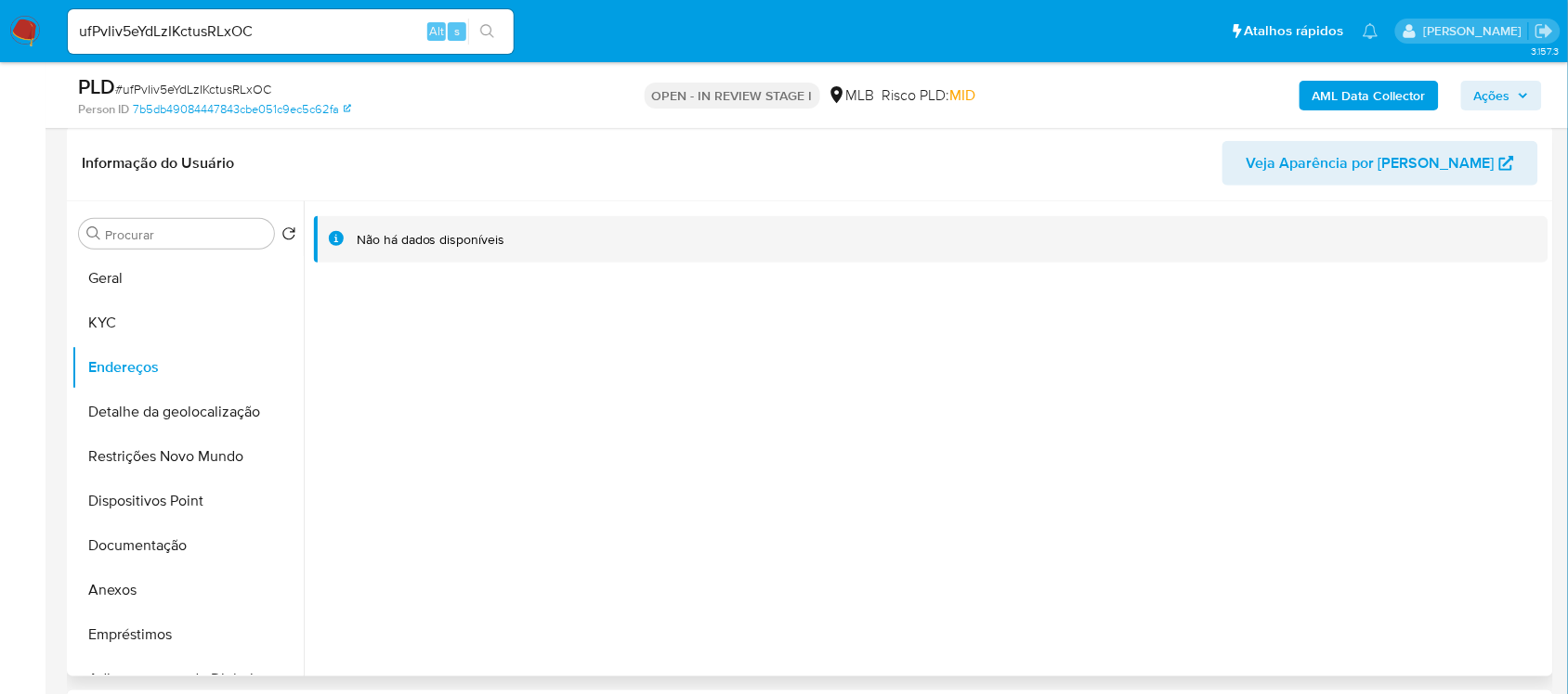
scroll to position [164, 0]
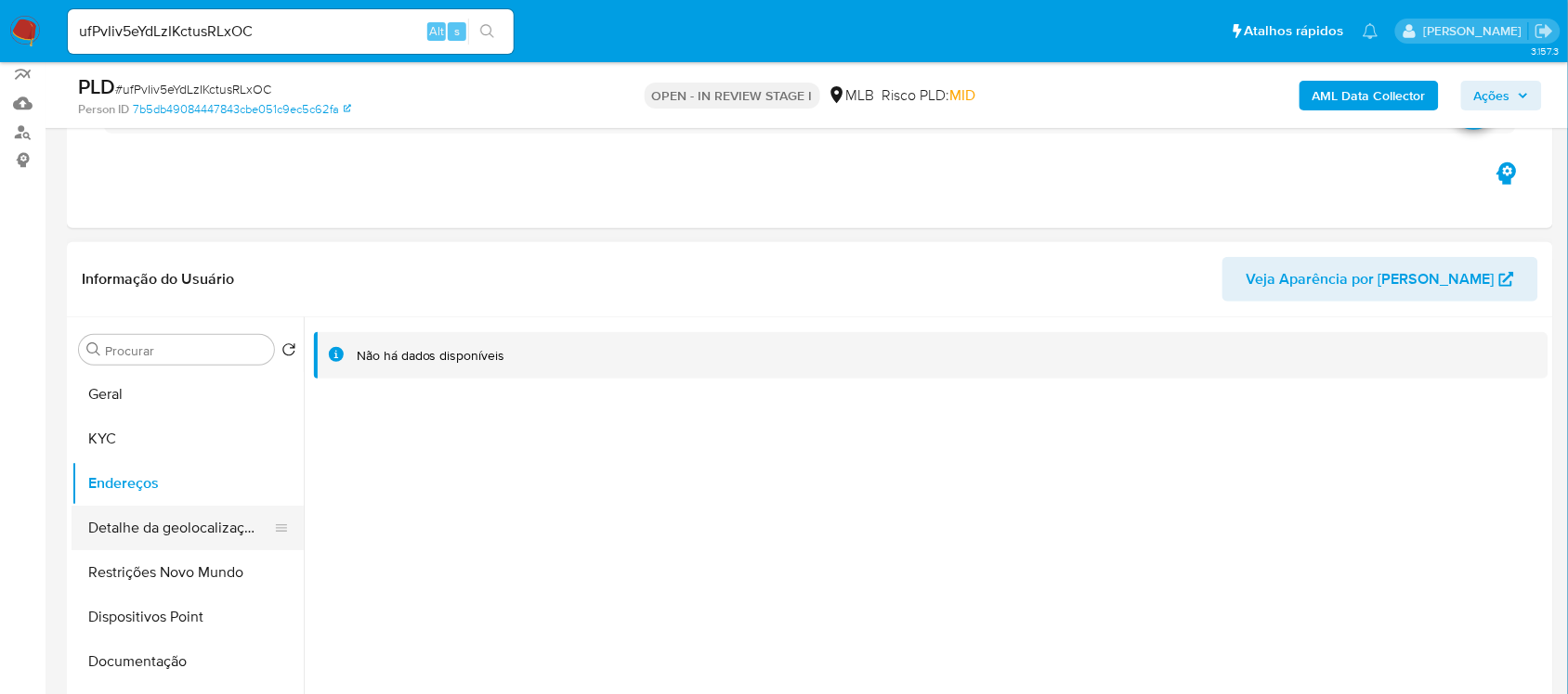
click at [196, 535] on button "Detalhe da geolocalização" at bounding box center [180, 528] width 217 height 44
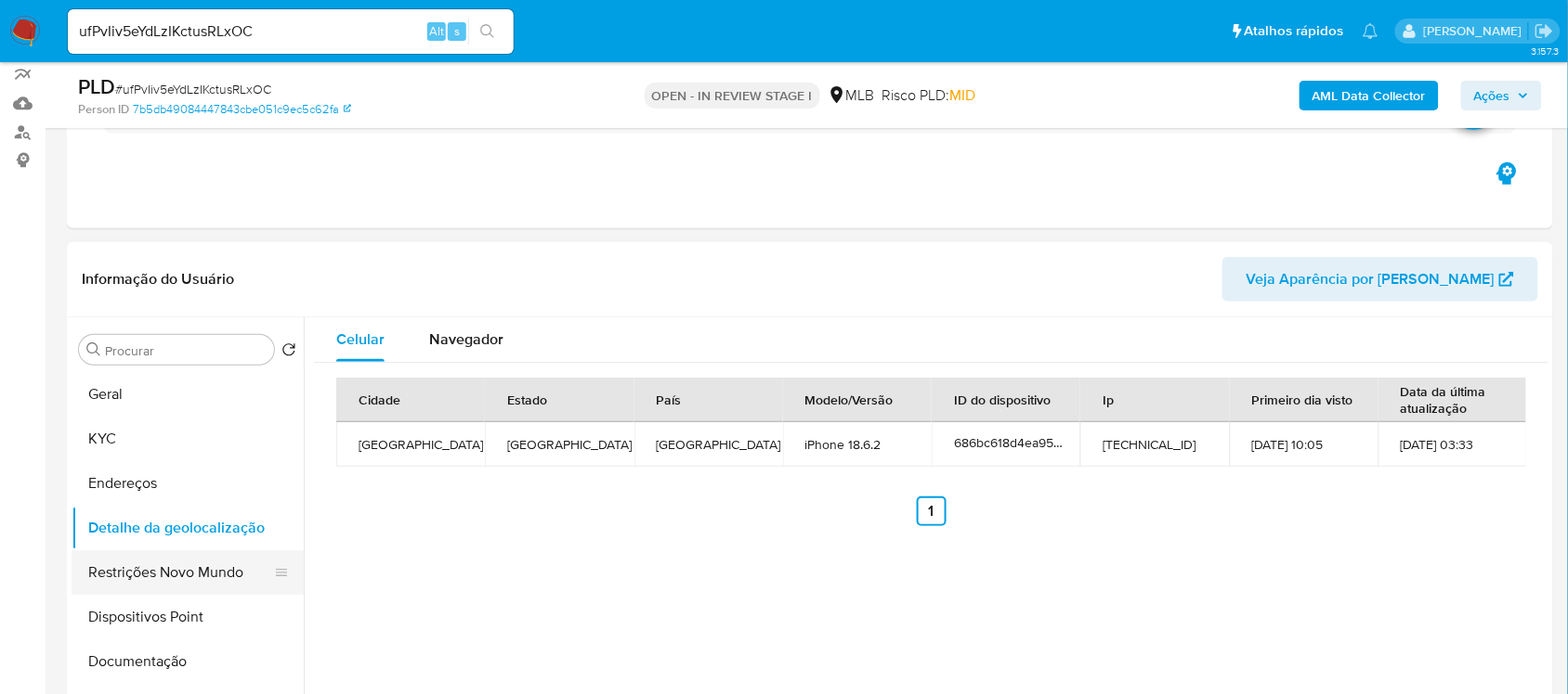
click at [179, 572] on button "Restrições Novo Mundo" at bounding box center [180, 572] width 217 height 44
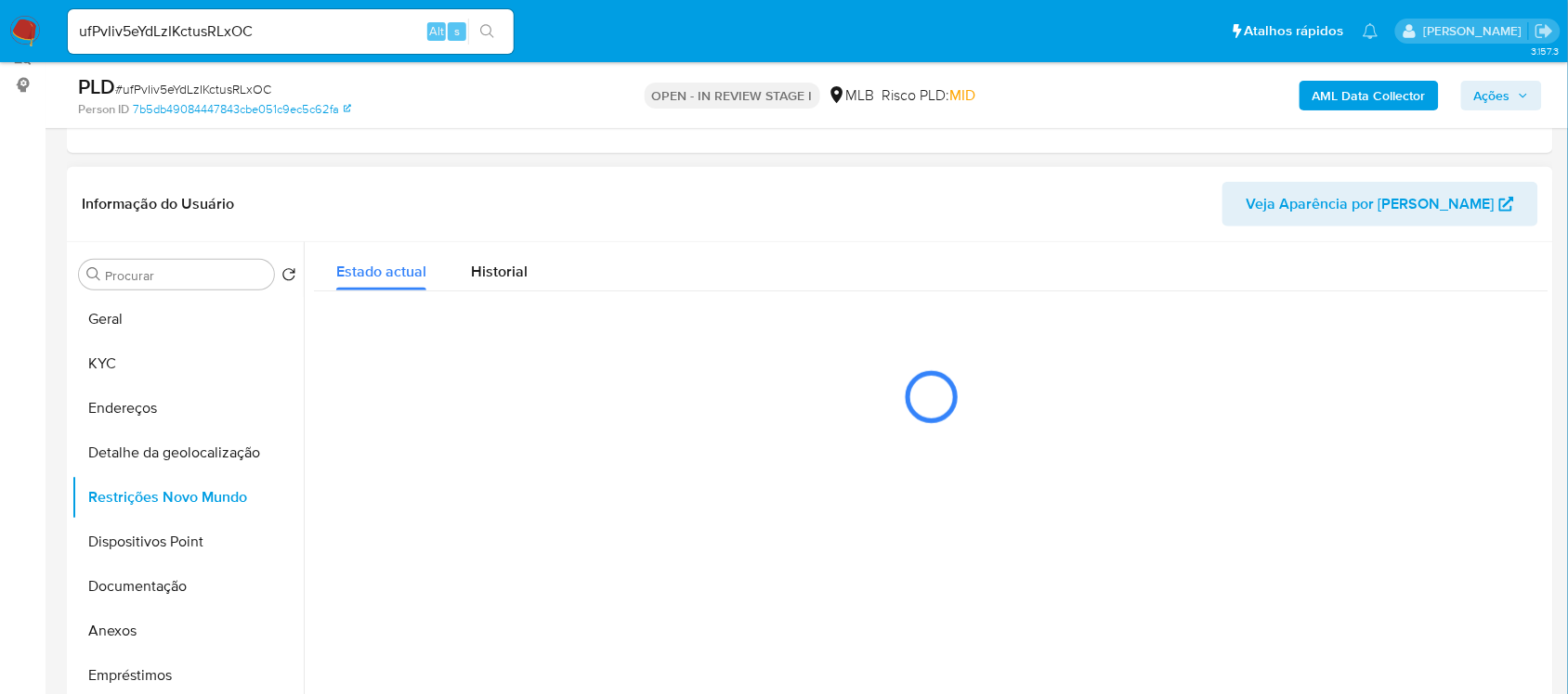
scroll to position [280, 0]
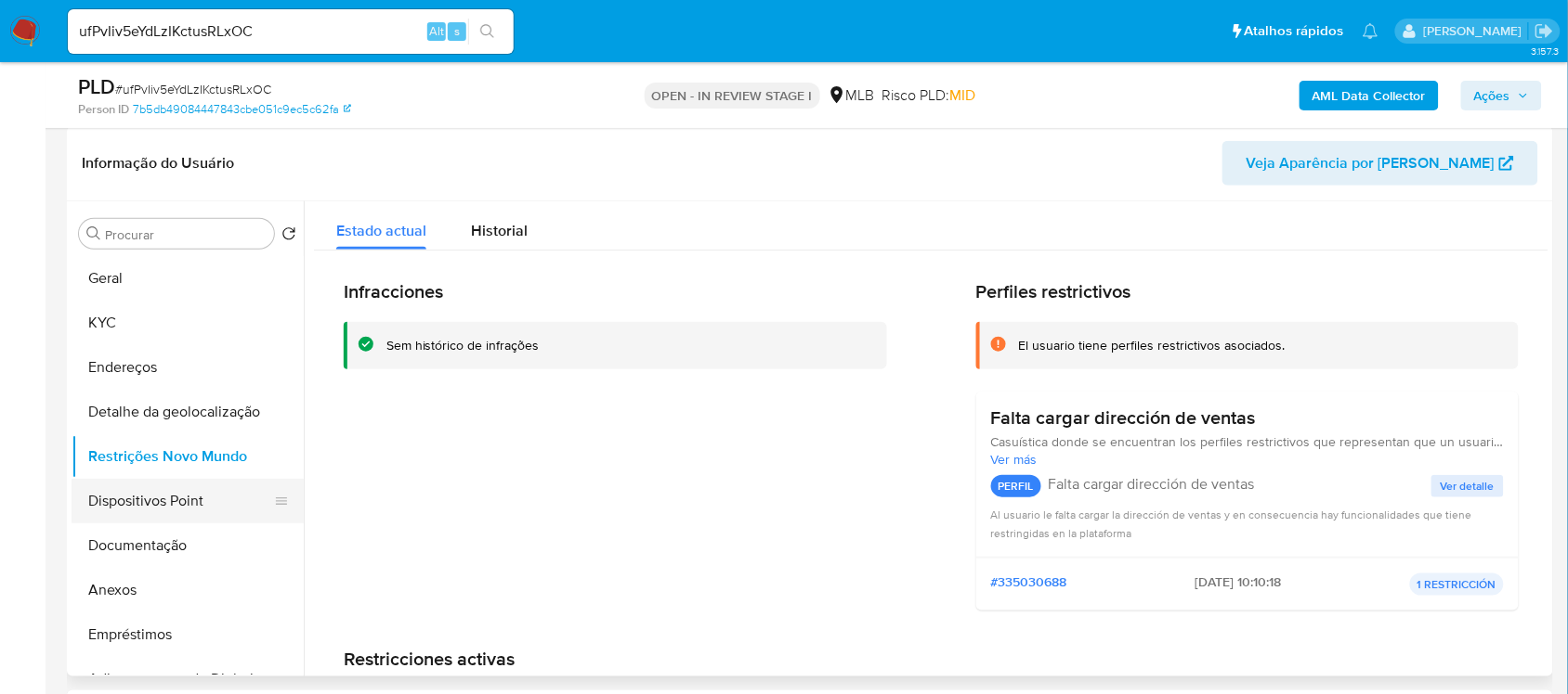
click at [170, 515] on button "Dispositivos Point" at bounding box center [180, 500] width 217 height 44
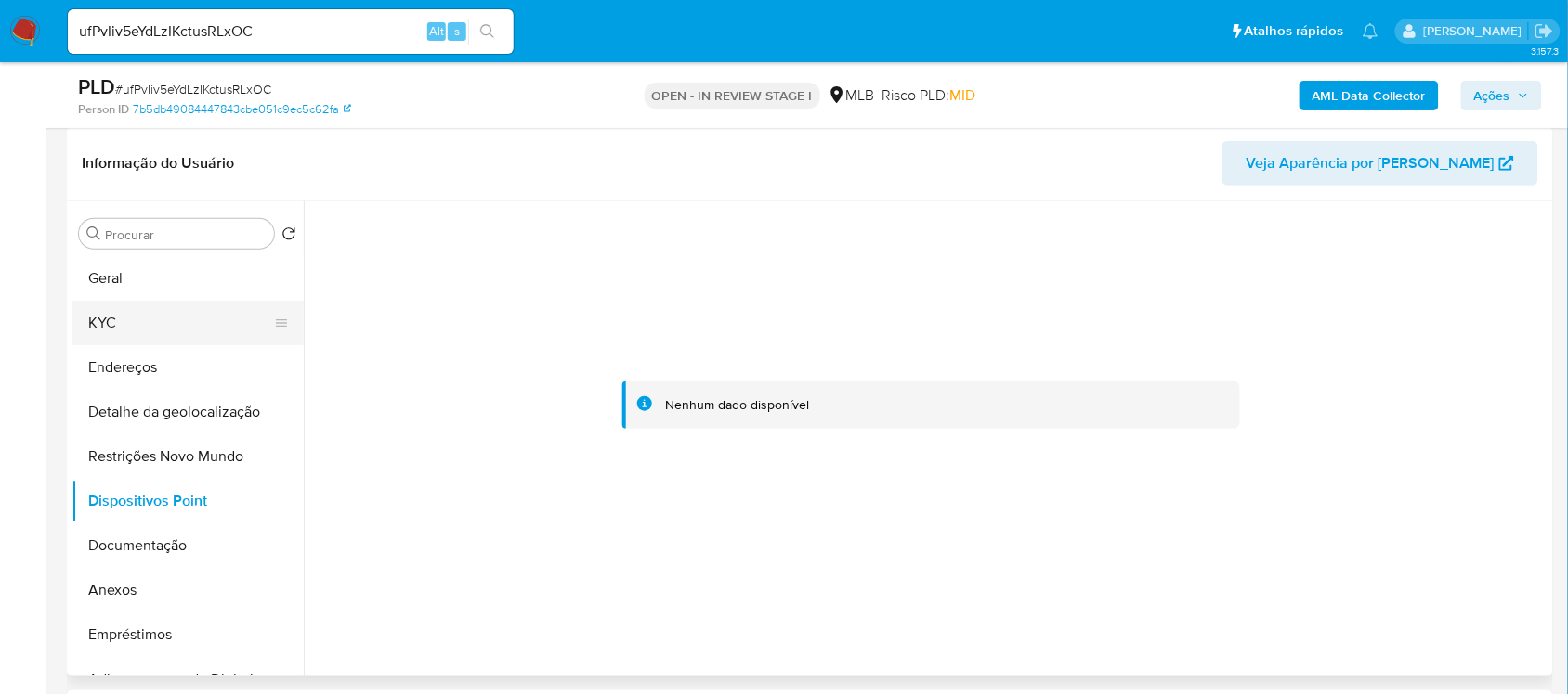
click at [122, 318] on button "KYC" at bounding box center [180, 322] width 217 height 44
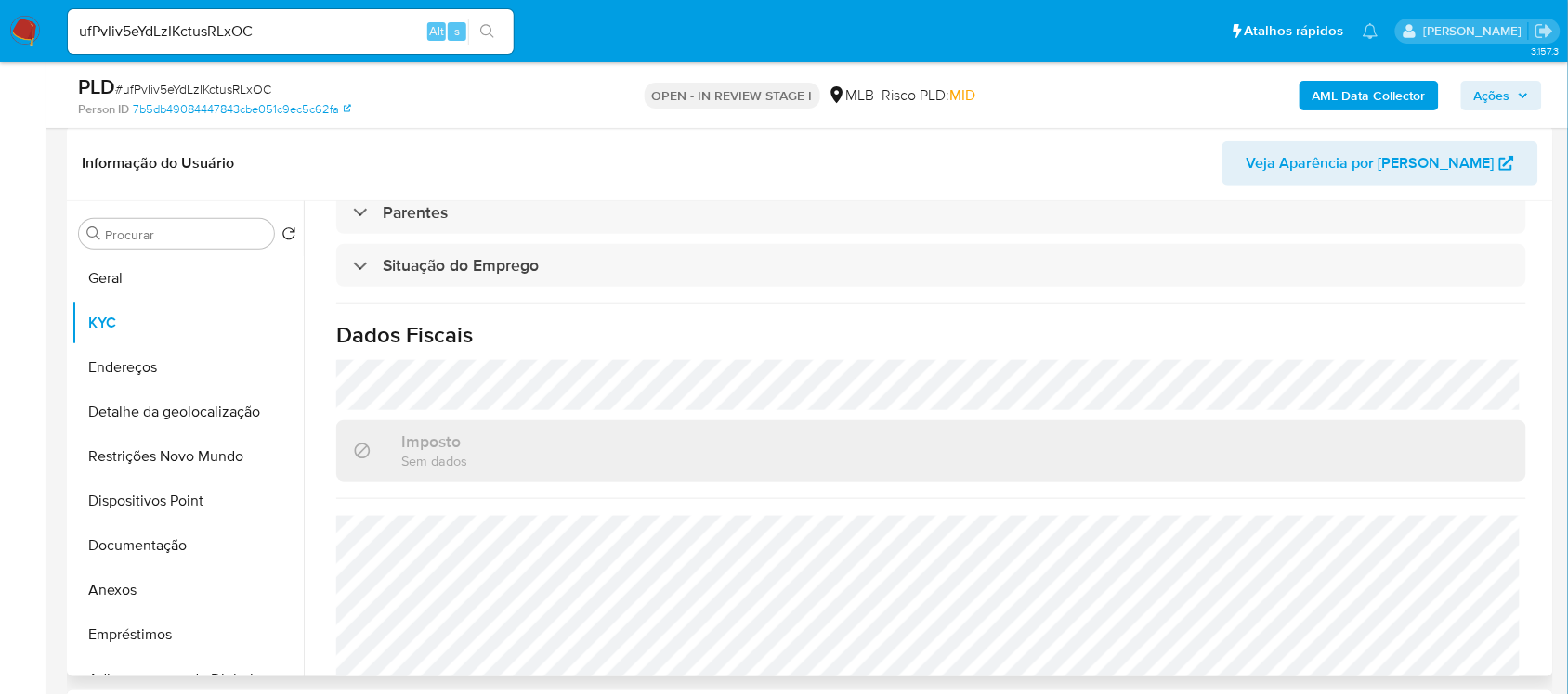
scroll to position [844, 0]
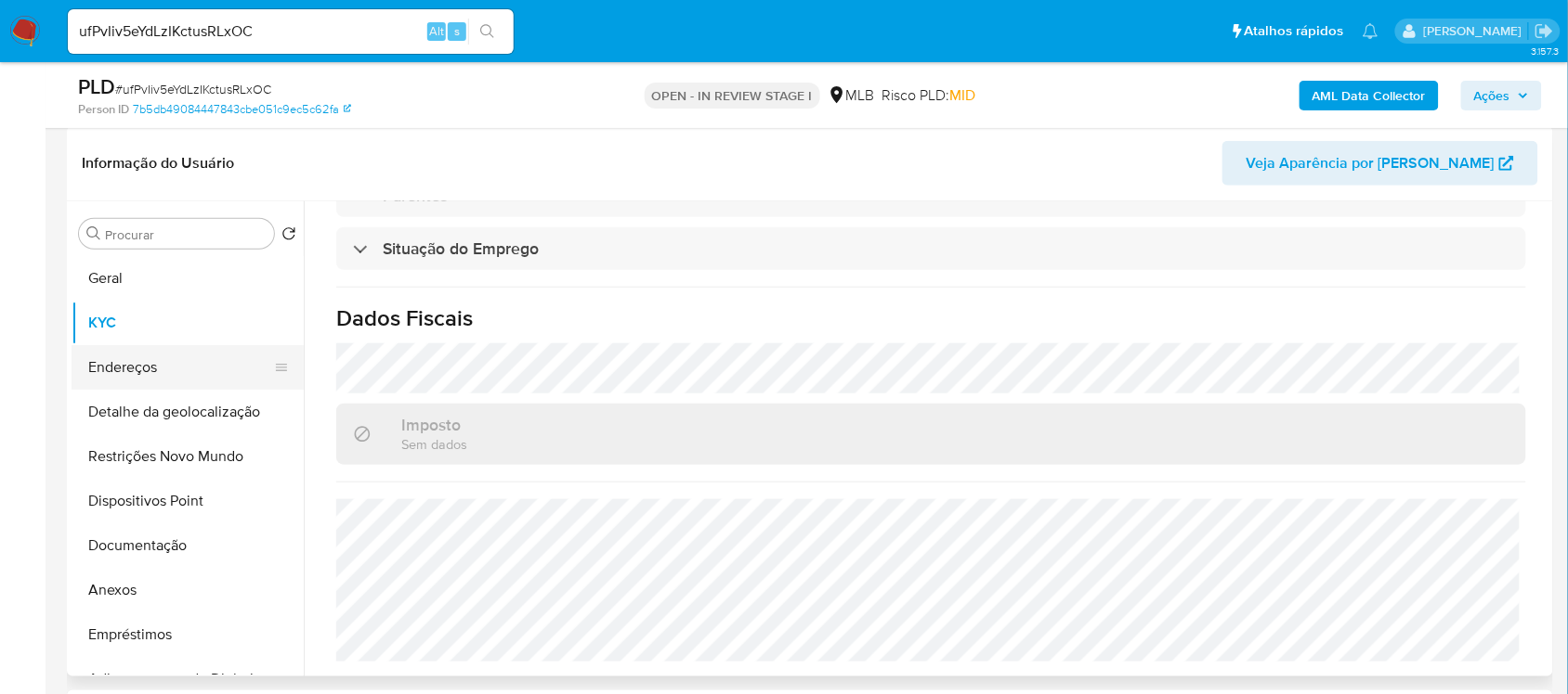
click at [144, 363] on button "Endereços" at bounding box center [180, 367] width 217 height 44
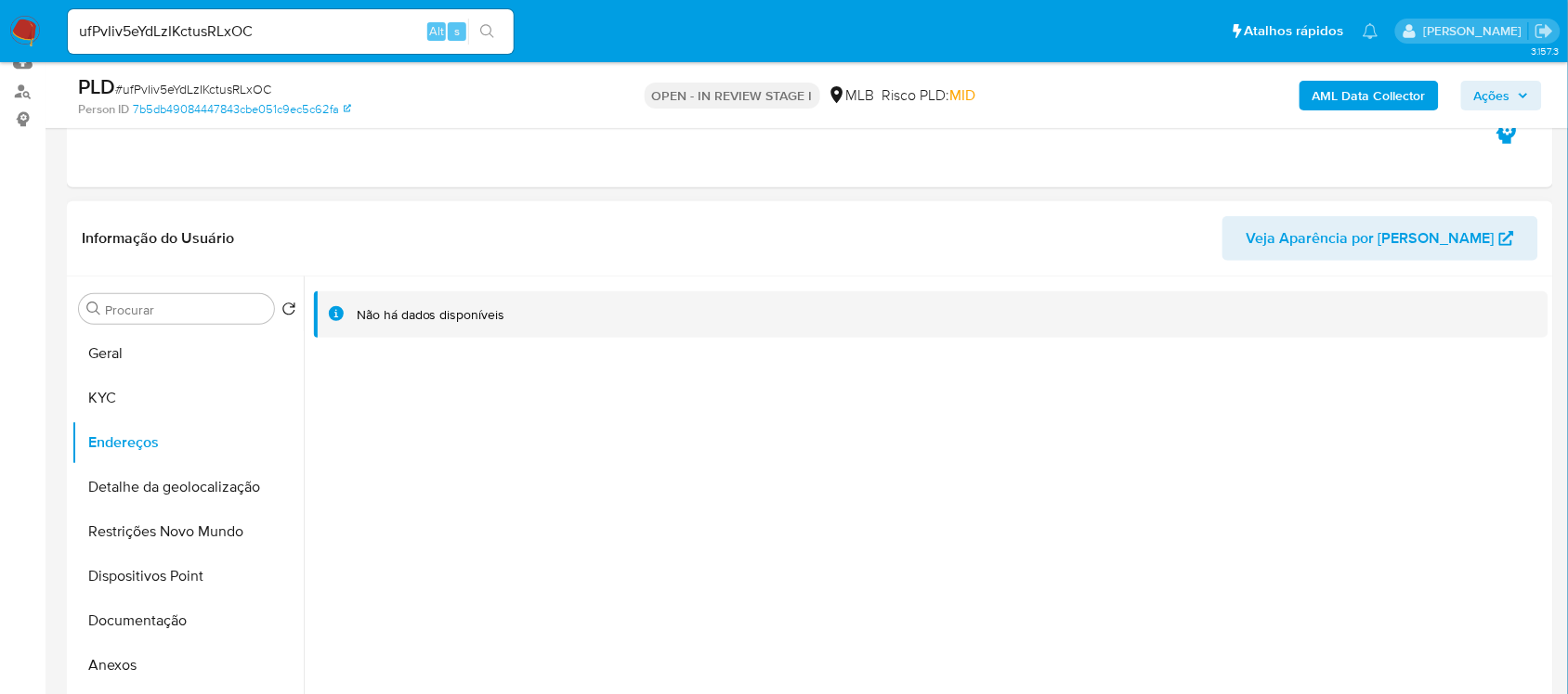
scroll to position [164, 0]
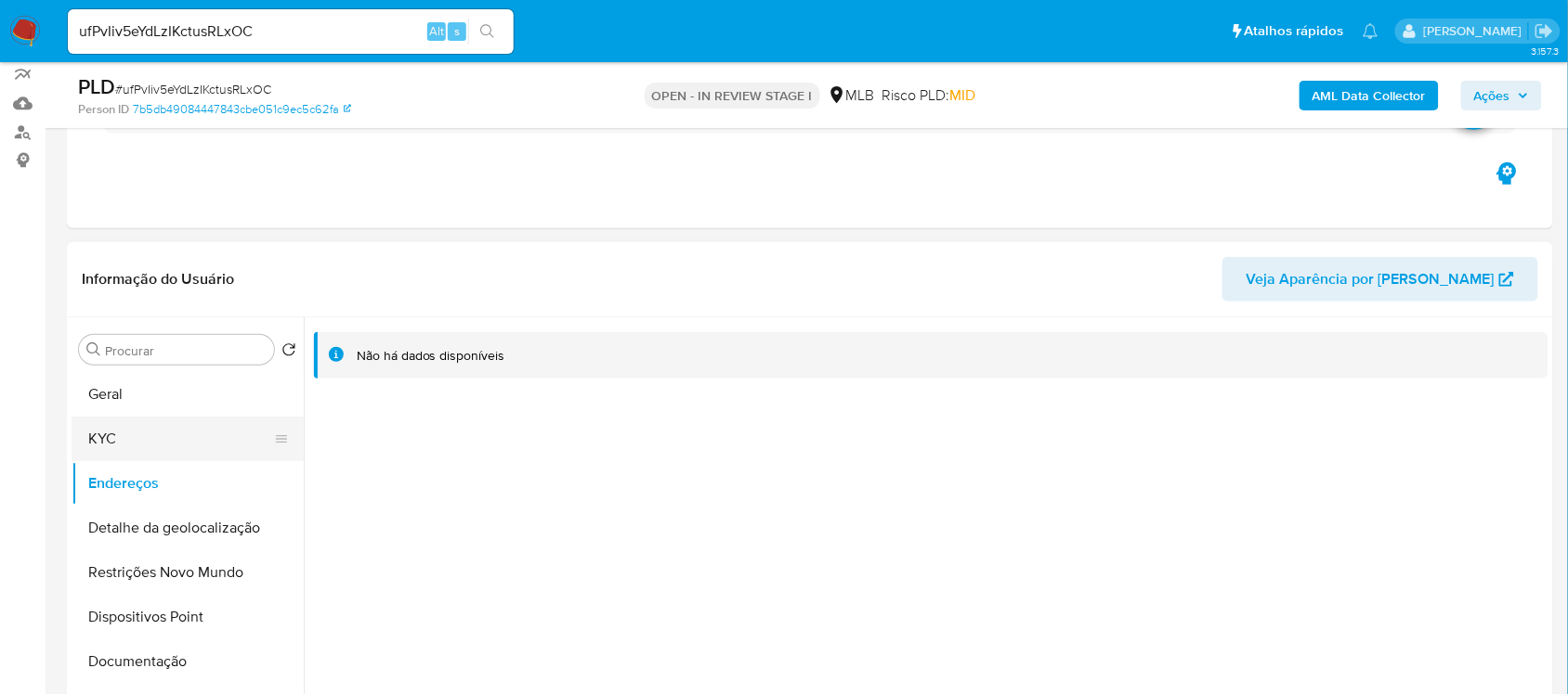
click at [146, 425] on button "KYC" at bounding box center [180, 438] width 217 height 44
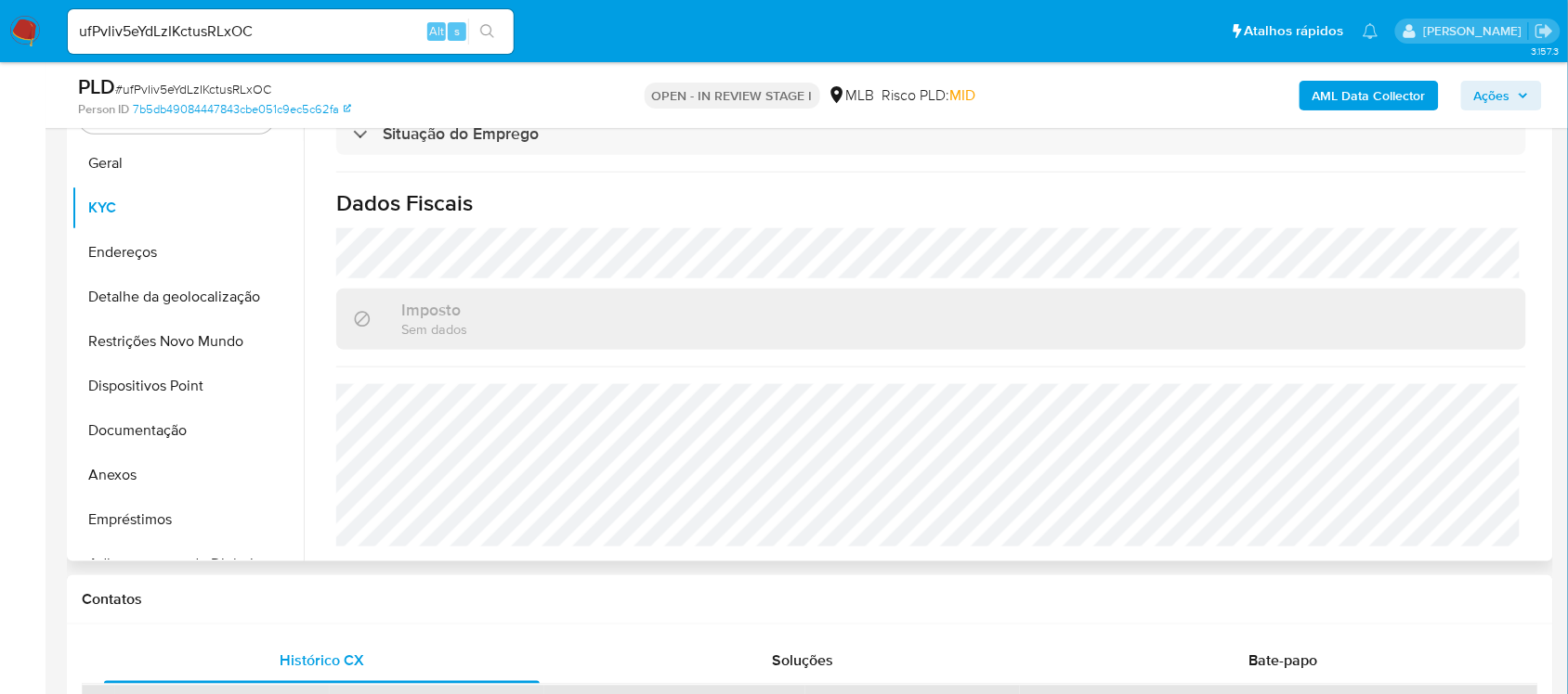
scroll to position [396, 0]
click at [172, 424] on button "Documentação" at bounding box center [180, 430] width 217 height 44
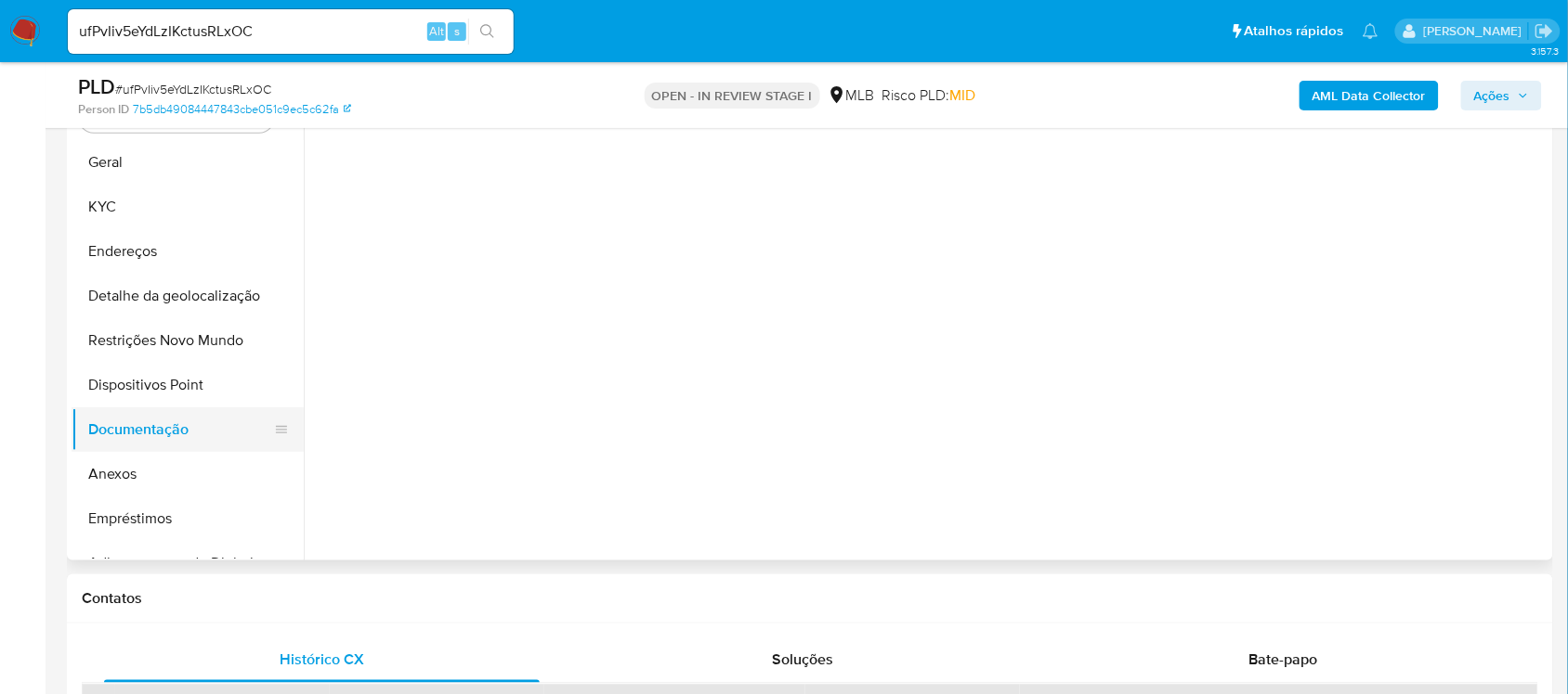
scroll to position [0, 0]
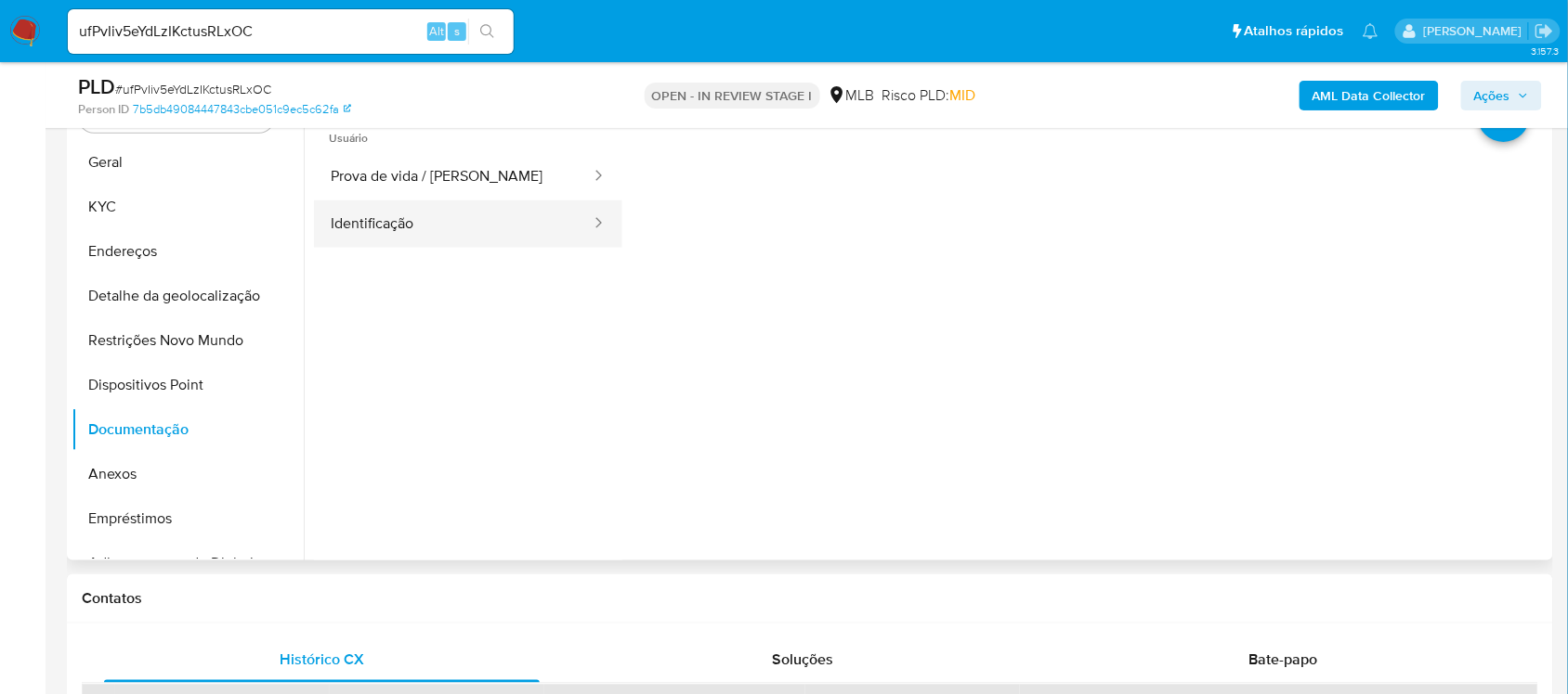
click at [499, 238] on button "Identificação" at bounding box center [452, 224] width 278 height 47
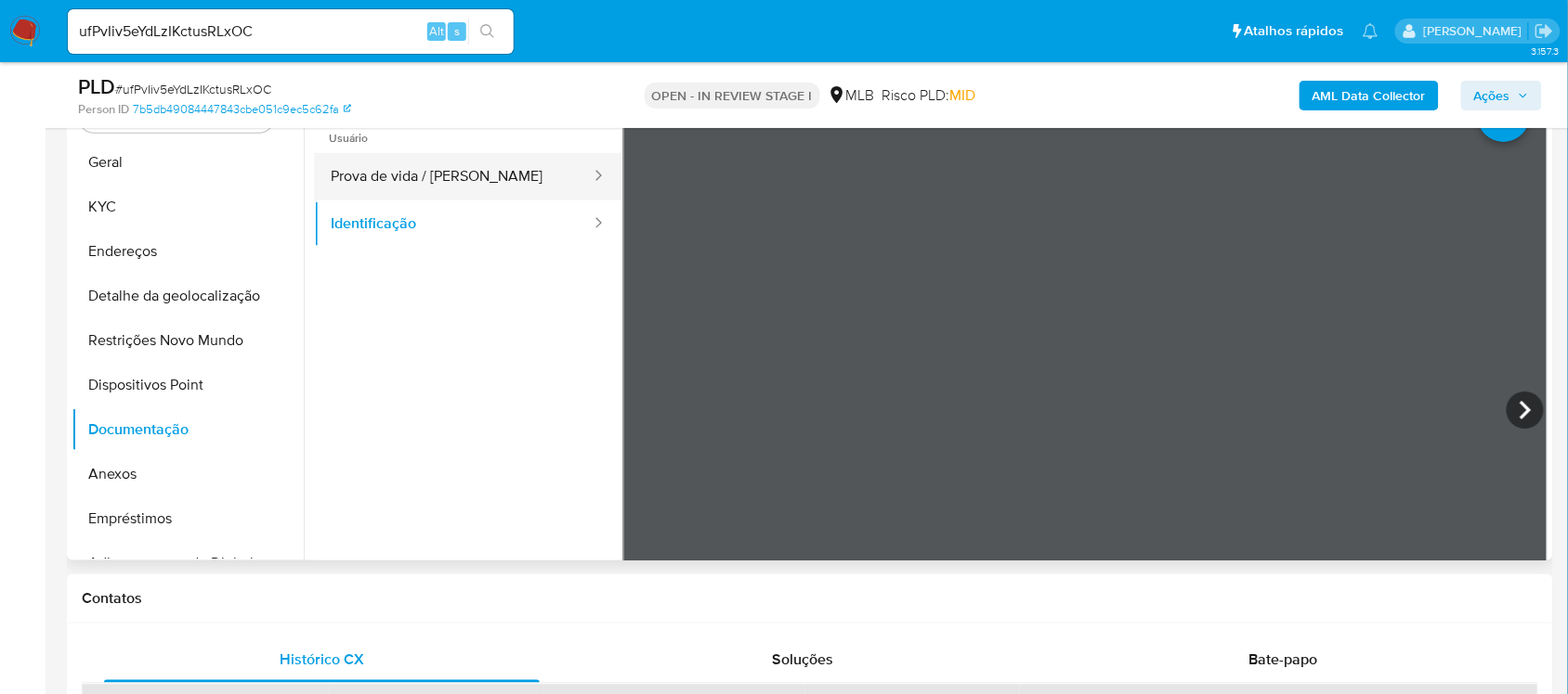
click at [471, 195] on button "Prova de vida / Selfie" at bounding box center [452, 177] width 278 height 47
click at [476, 174] on button "Prova de vida / Selfie" at bounding box center [452, 177] width 278 height 47
click at [483, 184] on button "Prova de vida / Selfie" at bounding box center [452, 177] width 278 height 47
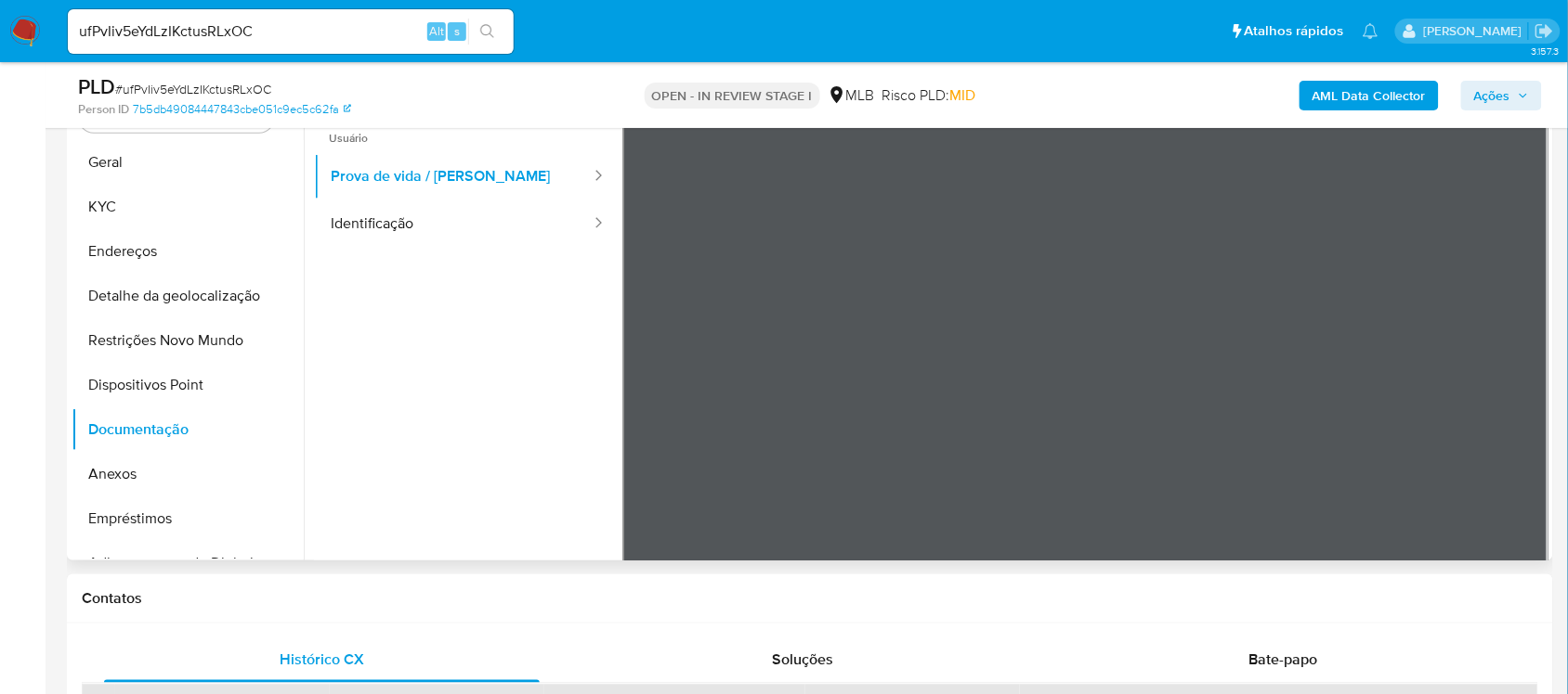
scroll to position [280, 0]
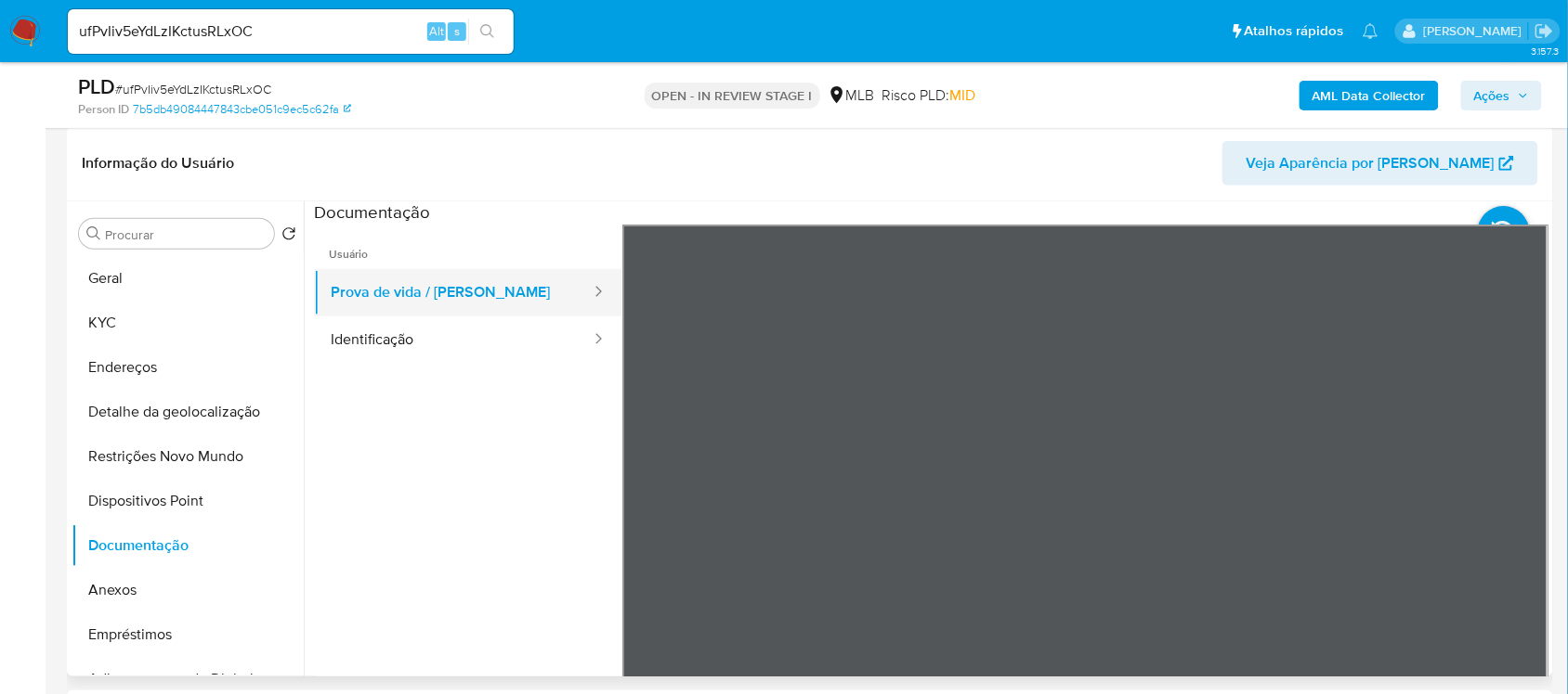
click at [414, 305] on button "Prova de vida / Selfie" at bounding box center [452, 293] width 278 height 47
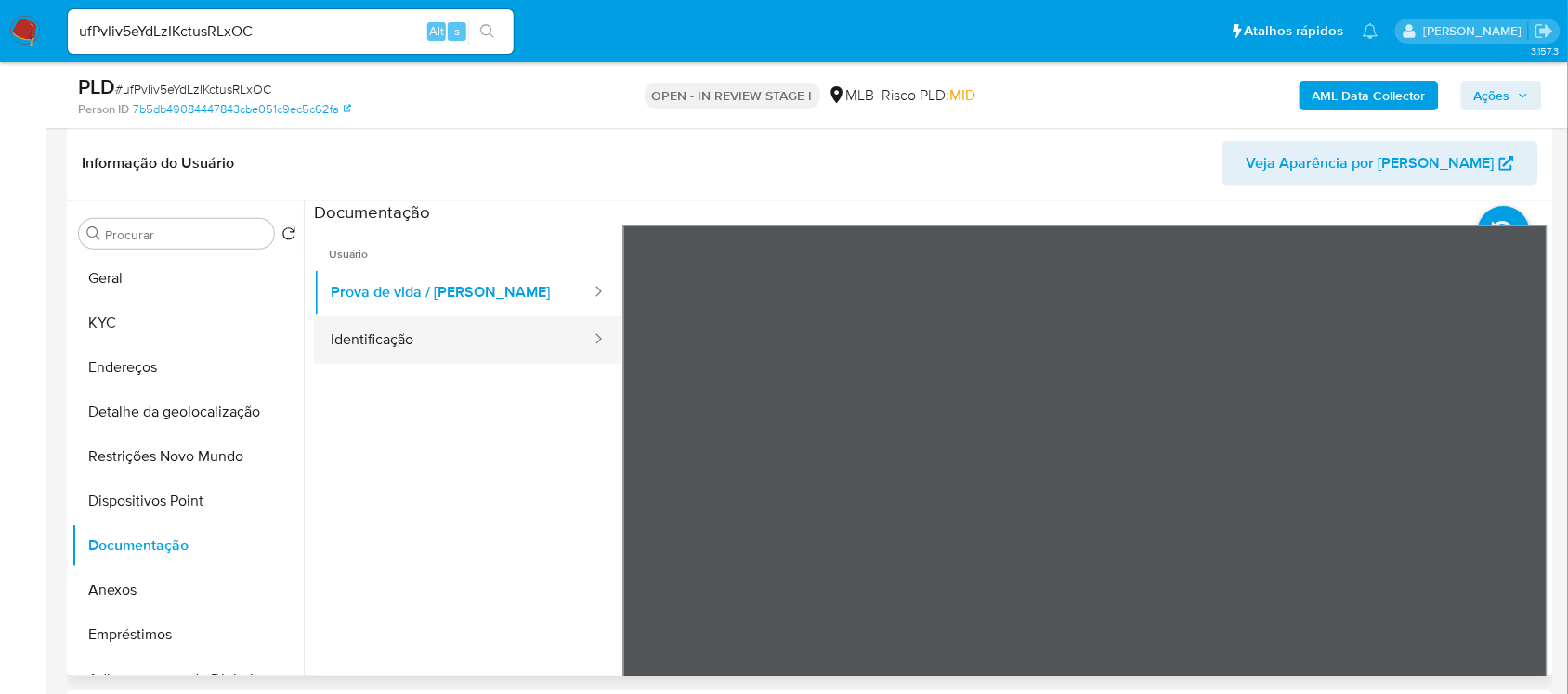
click at [410, 351] on button "Identificação" at bounding box center [452, 340] width 278 height 47
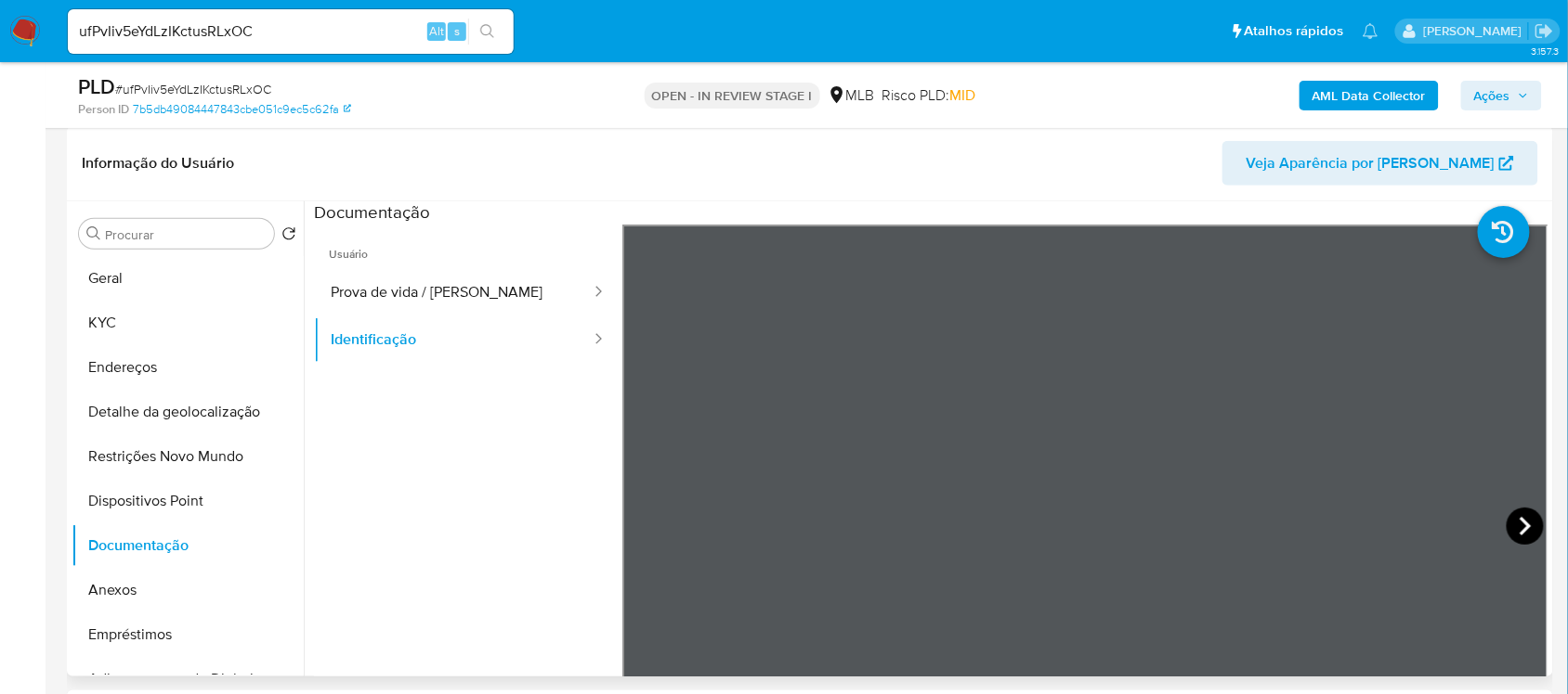
click at [1485, 521] on icon at bounding box center [1526, 527] width 37 height 37
click at [170, 451] on button "Restrições Novo Mundo" at bounding box center [180, 456] width 217 height 44
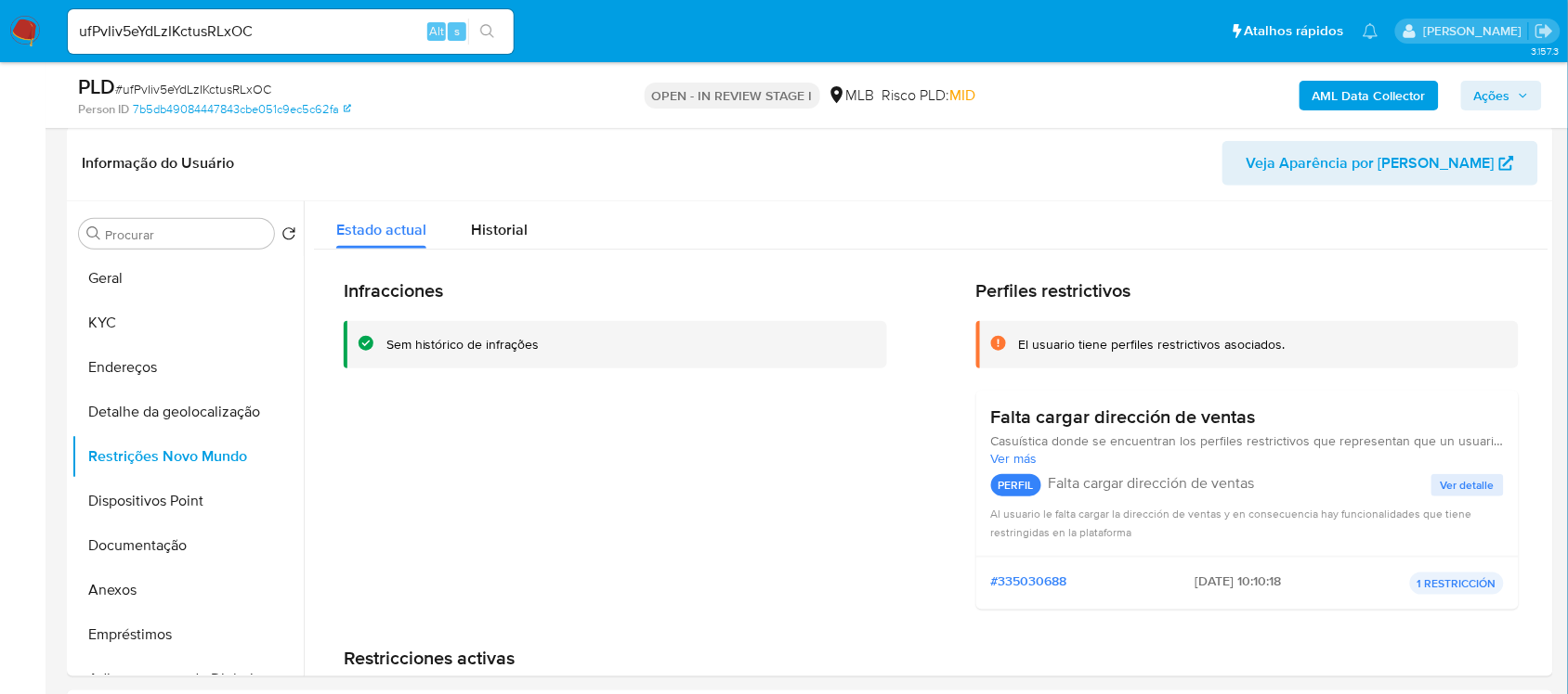
scroll to position [0, 0]
drag, startPoint x: 391, startPoint y: 341, endPoint x: 497, endPoint y: 341, distance: 106.0
click at [562, 351] on div "Sem histórico de infrações" at bounding box center [630, 346] width 486 height 18
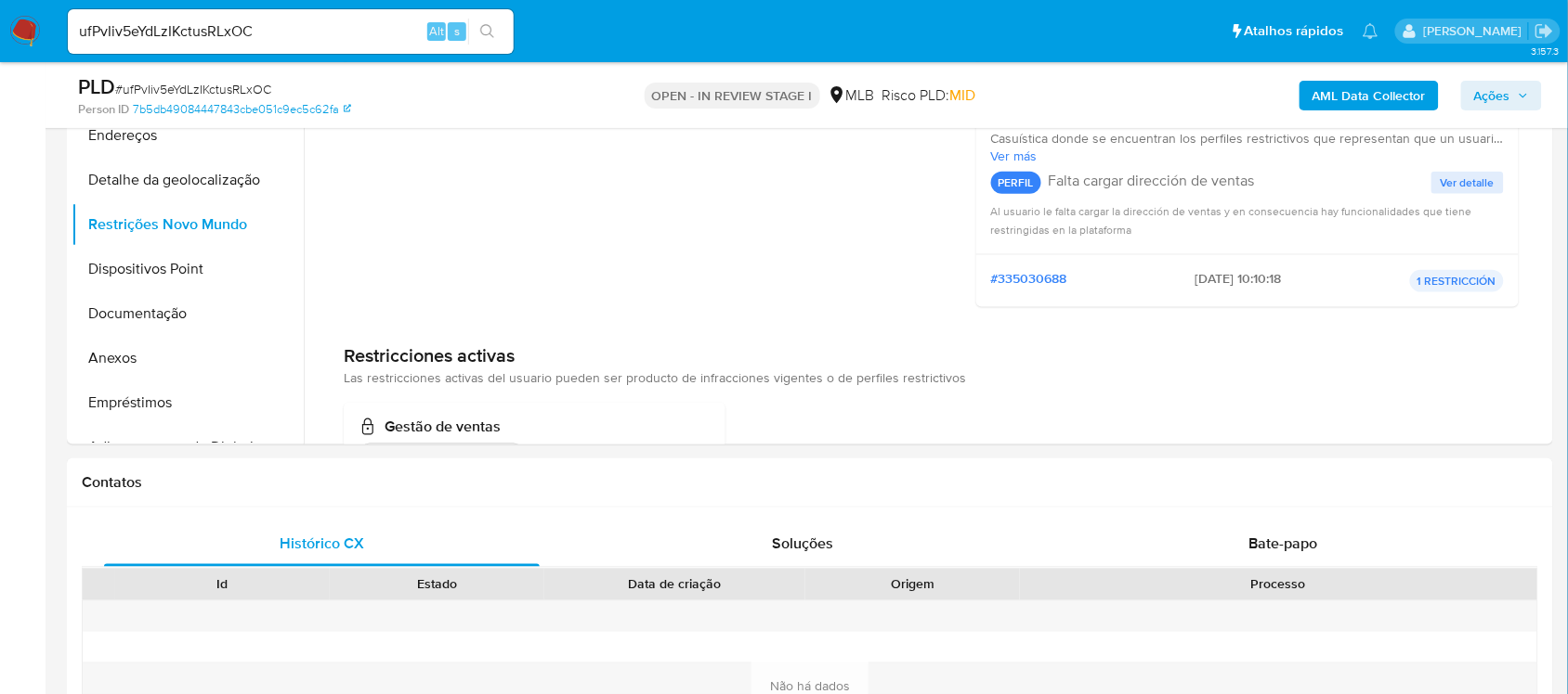
scroll to position [145, 0]
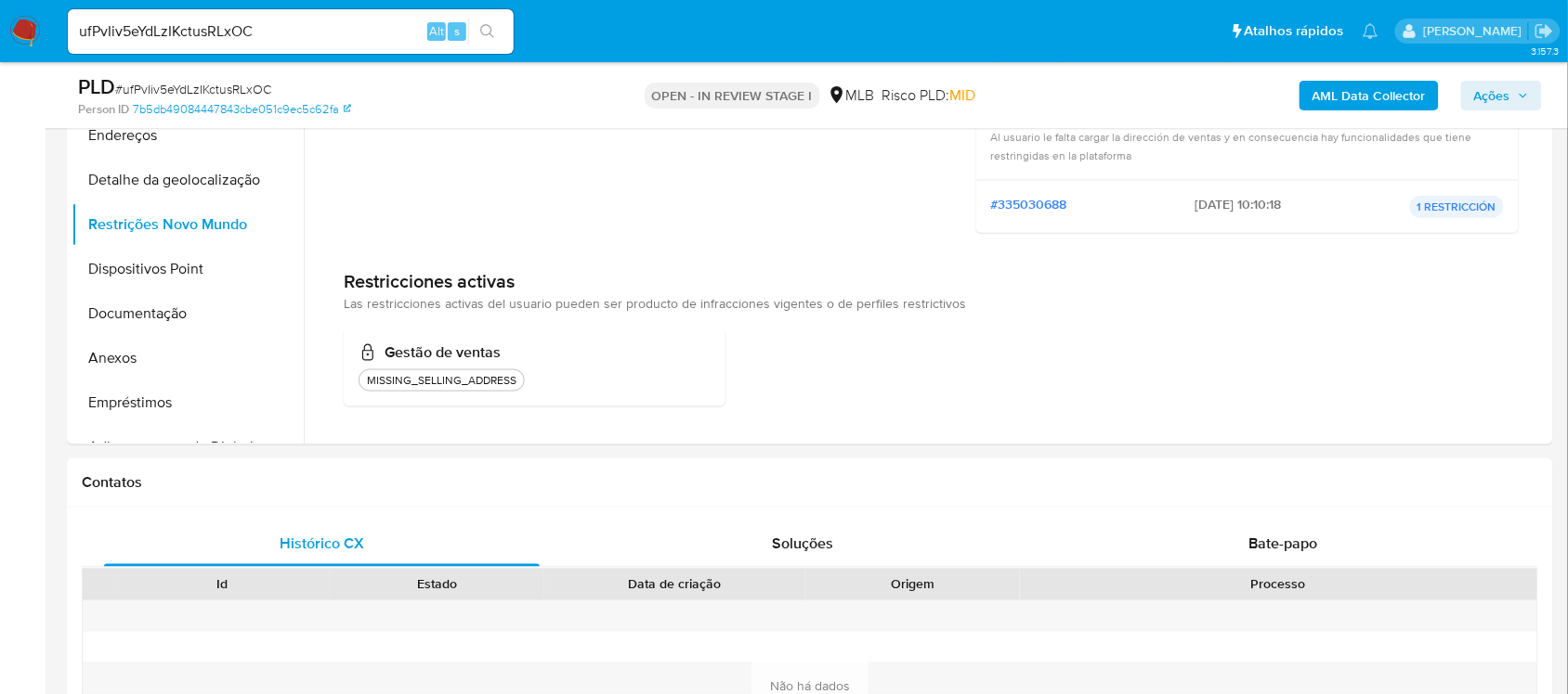
drag, startPoint x: 343, startPoint y: 302, endPoint x: 960, endPoint y: 305, distance: 617.0
click at [960, 305] on div "Restricciones activas Las restricciones activas del usuario pueden ser producto…" at bounding box center [931, 292] width 1176 height 43
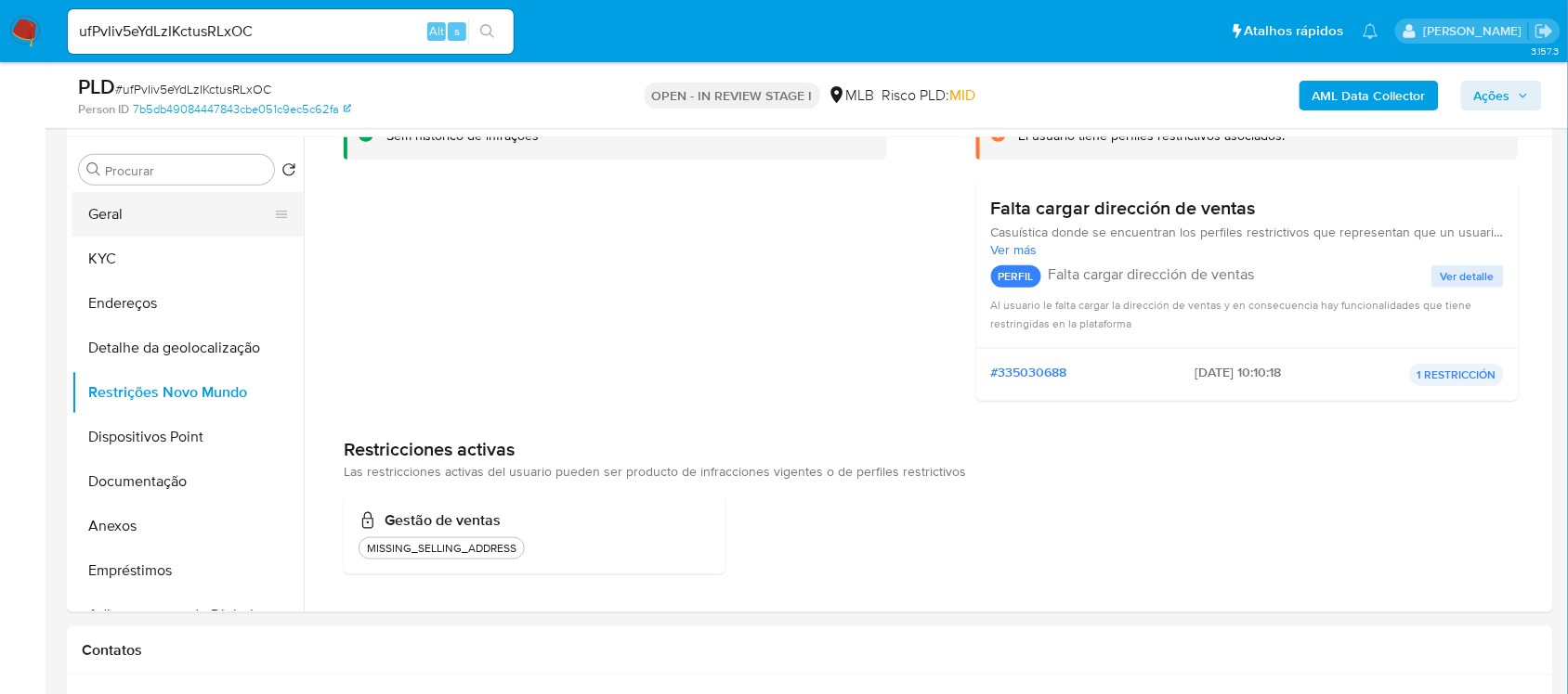
scroll to position [48, 0]
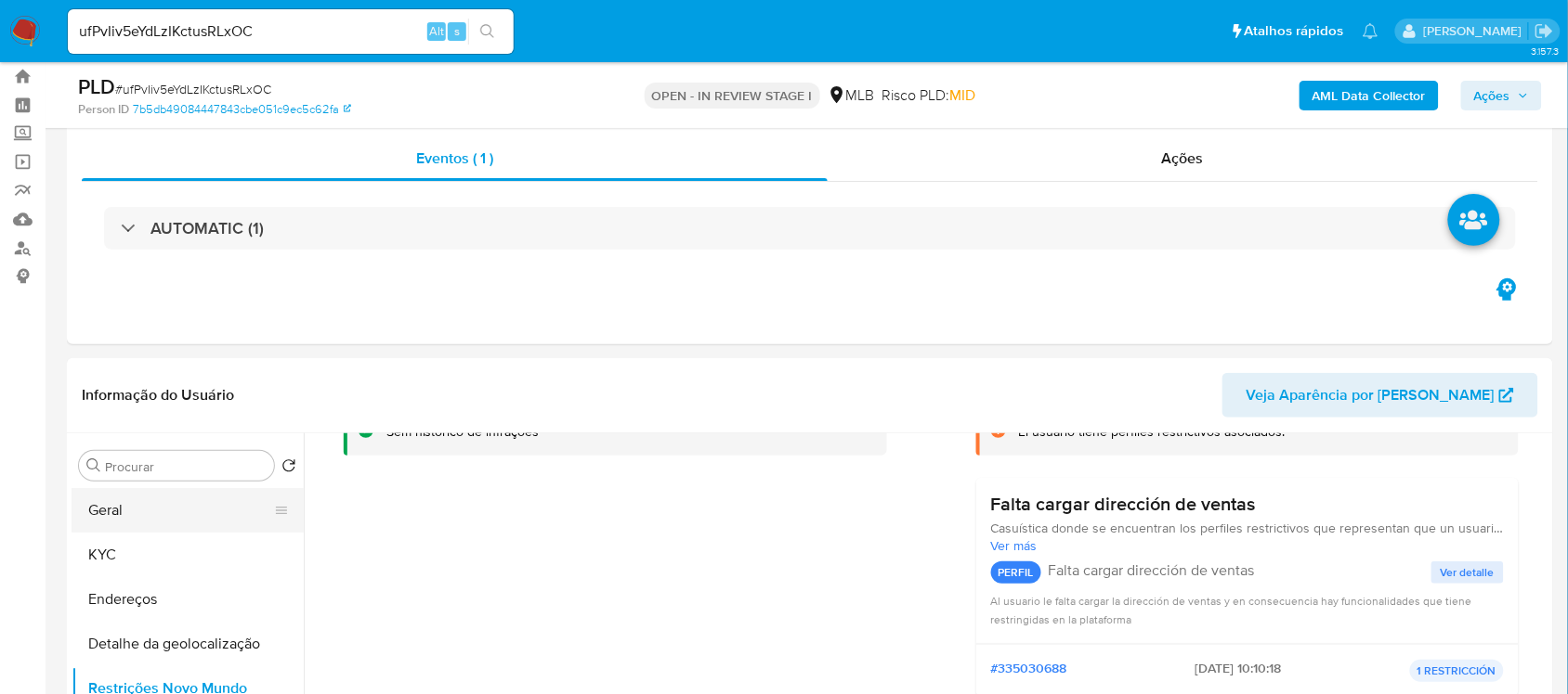
click at [141, 498] on button "Geral" at bounding box center [180, 510] width 217 height 44
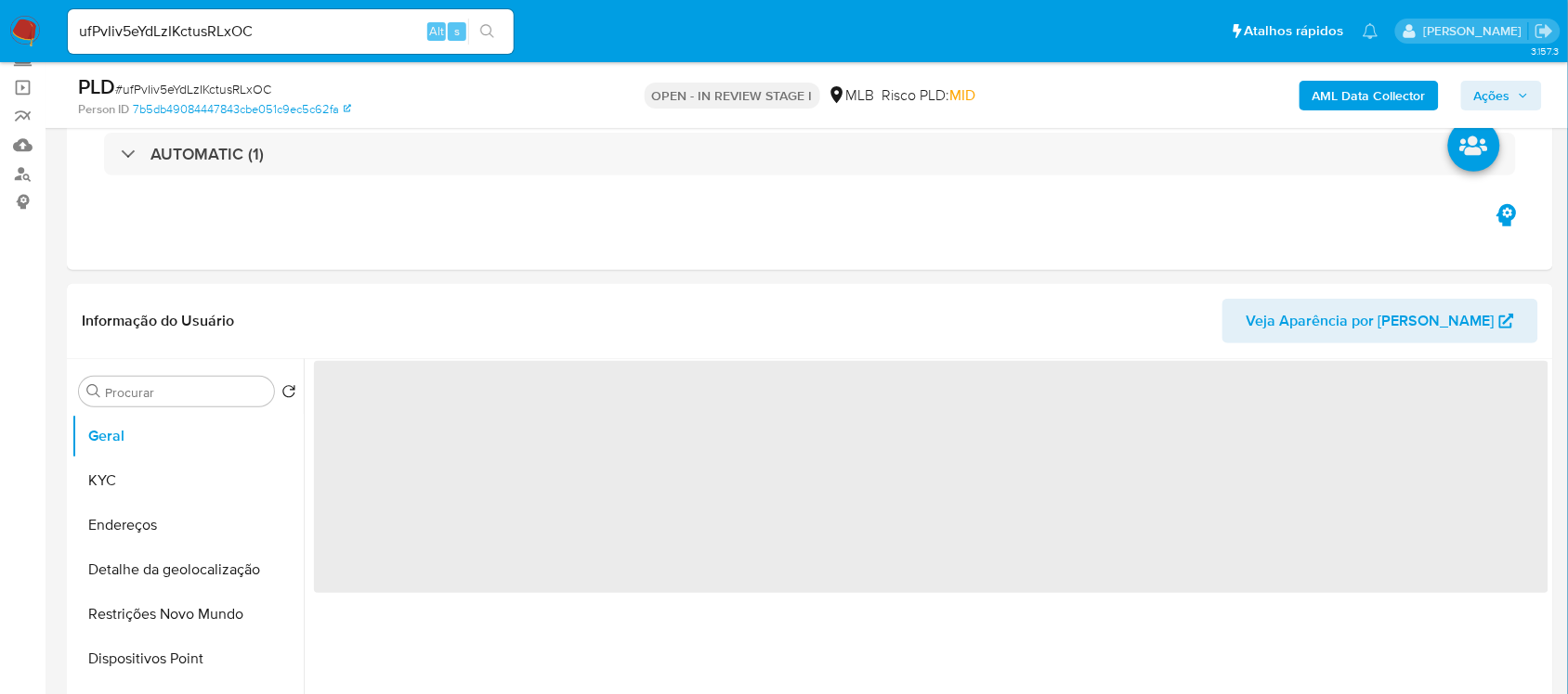
scroll to position [232, 0]
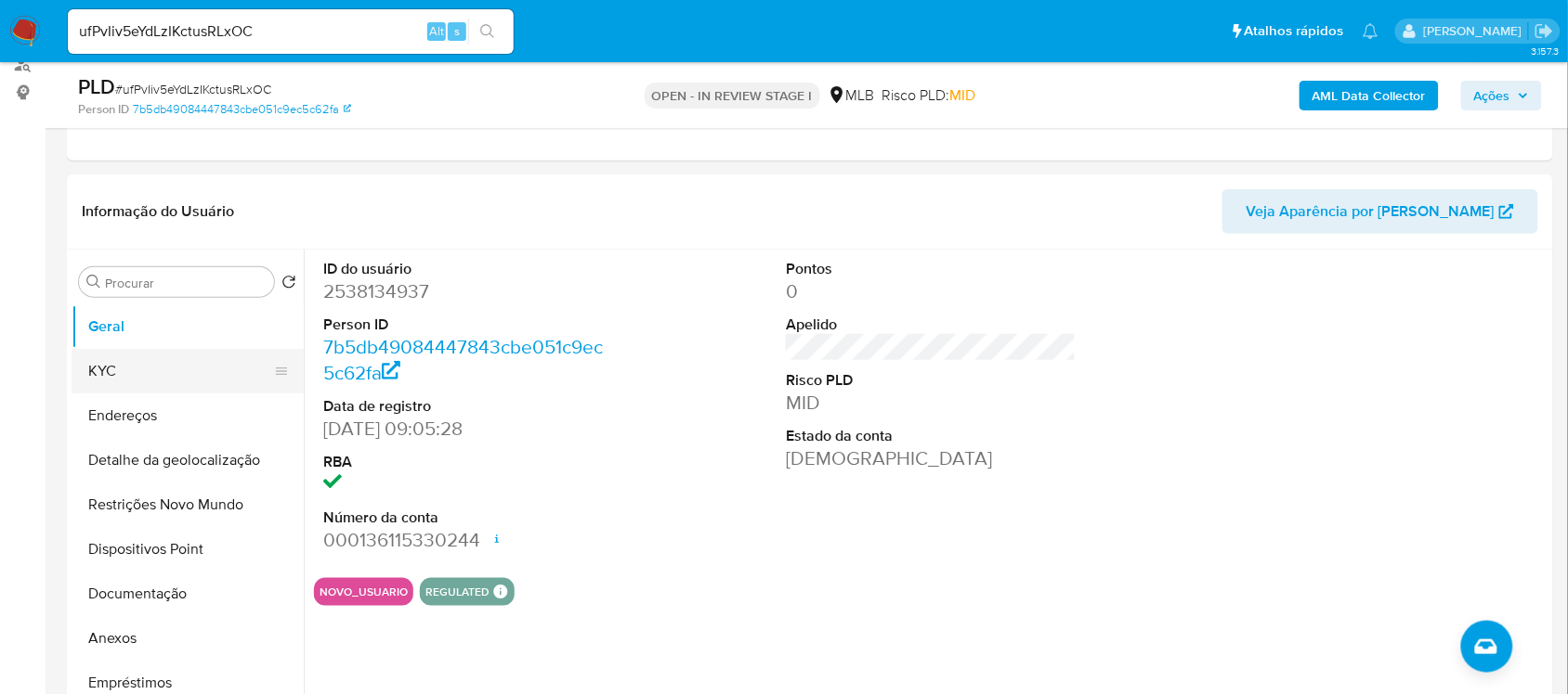
click at [153, 363] on button "KYC" at bounding box center [180, 371] width 217 height 44
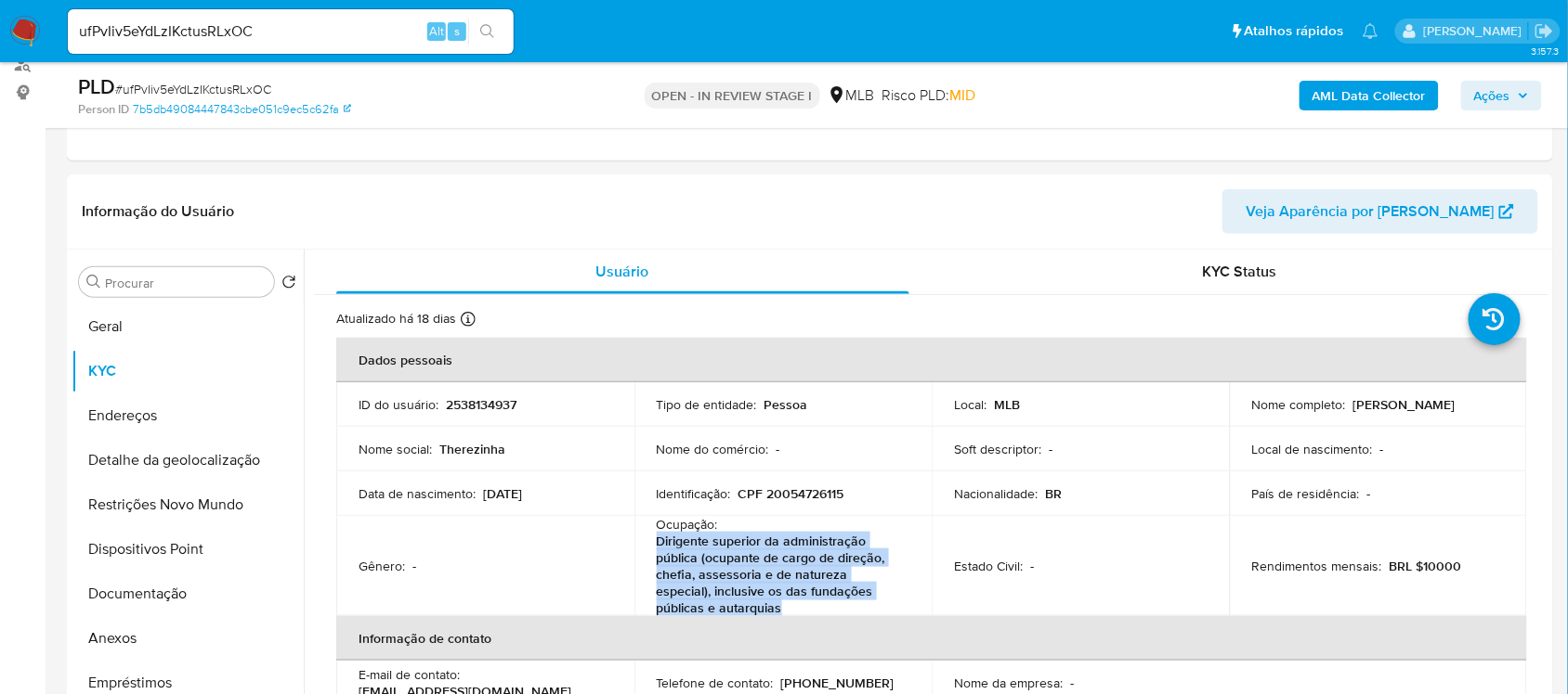
drag, startPoint x: 652, startPoint y: 544, endPoint x: 753, endPoint y: 608, distance: 119.6
click at [753, 608] on td "Ocupação : Dirigente superior da administração pública (ocupante de cargo de di…" at bounding box center [783, 566] width 298 height 100
copy p "Dirigente superior da administração pública (ocupante de cargo de direção, chef…"
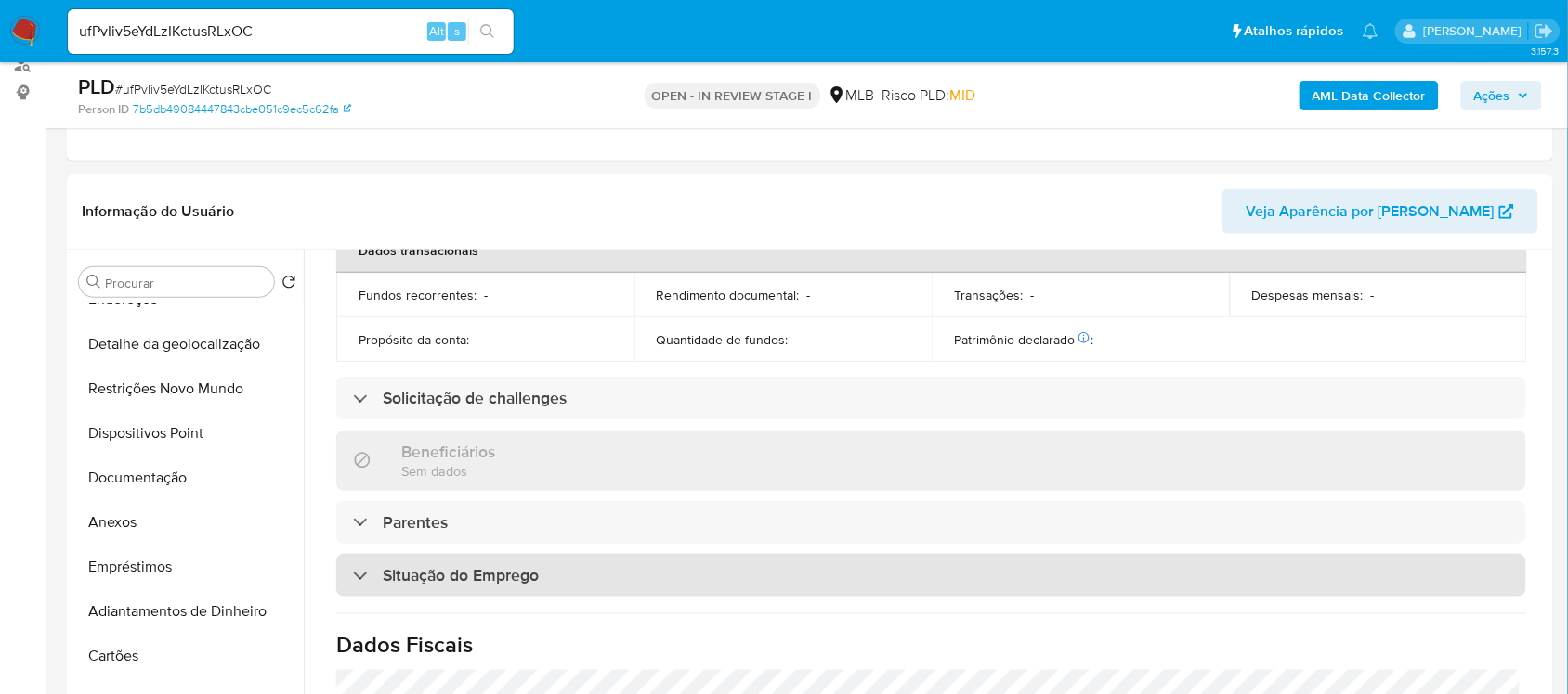
scroll to position [580, 0]
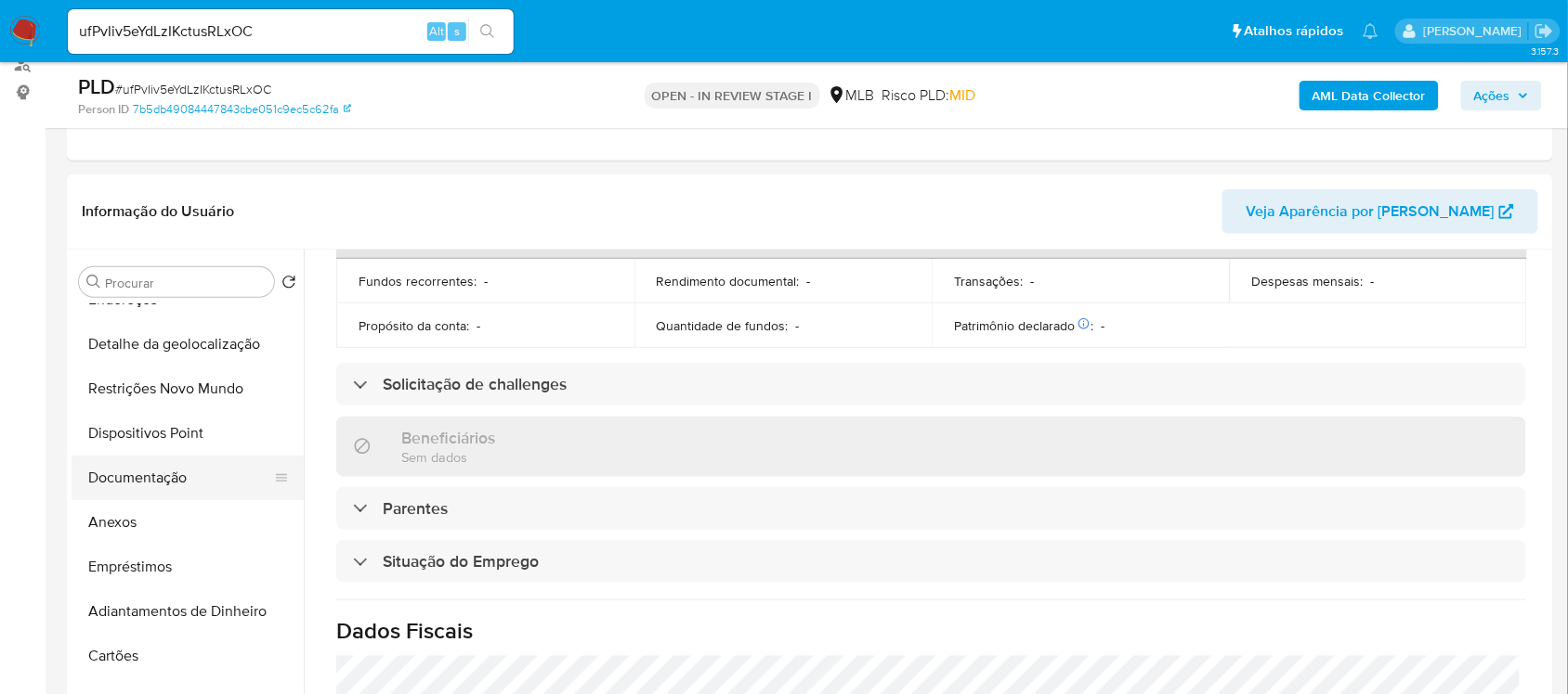
click at [135, 483] on button "Documentação" at bounding box center [180, 478] width 217 height 44
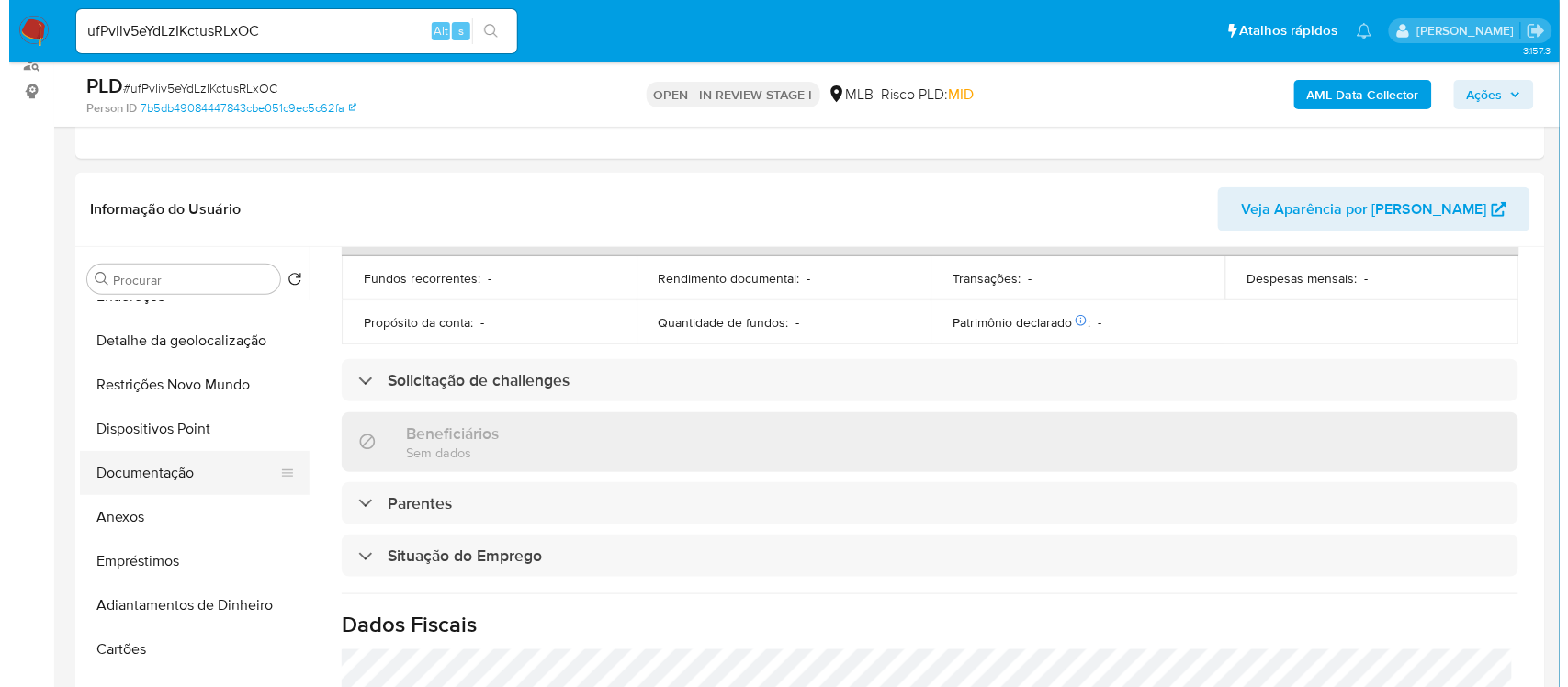
scroll to position [0, 0]
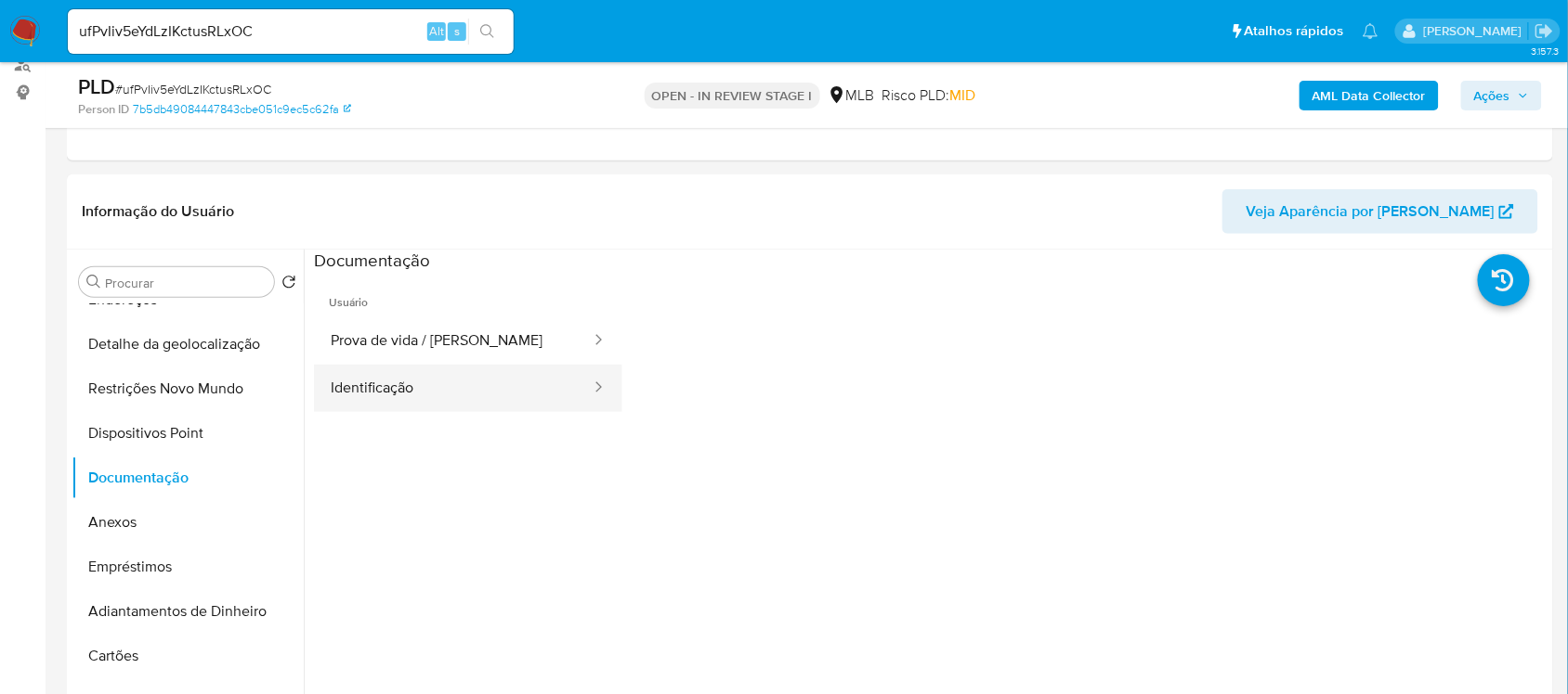
click at [409, 409] on button "Identificação" at bounding box center [452, 388] width 278 height 47
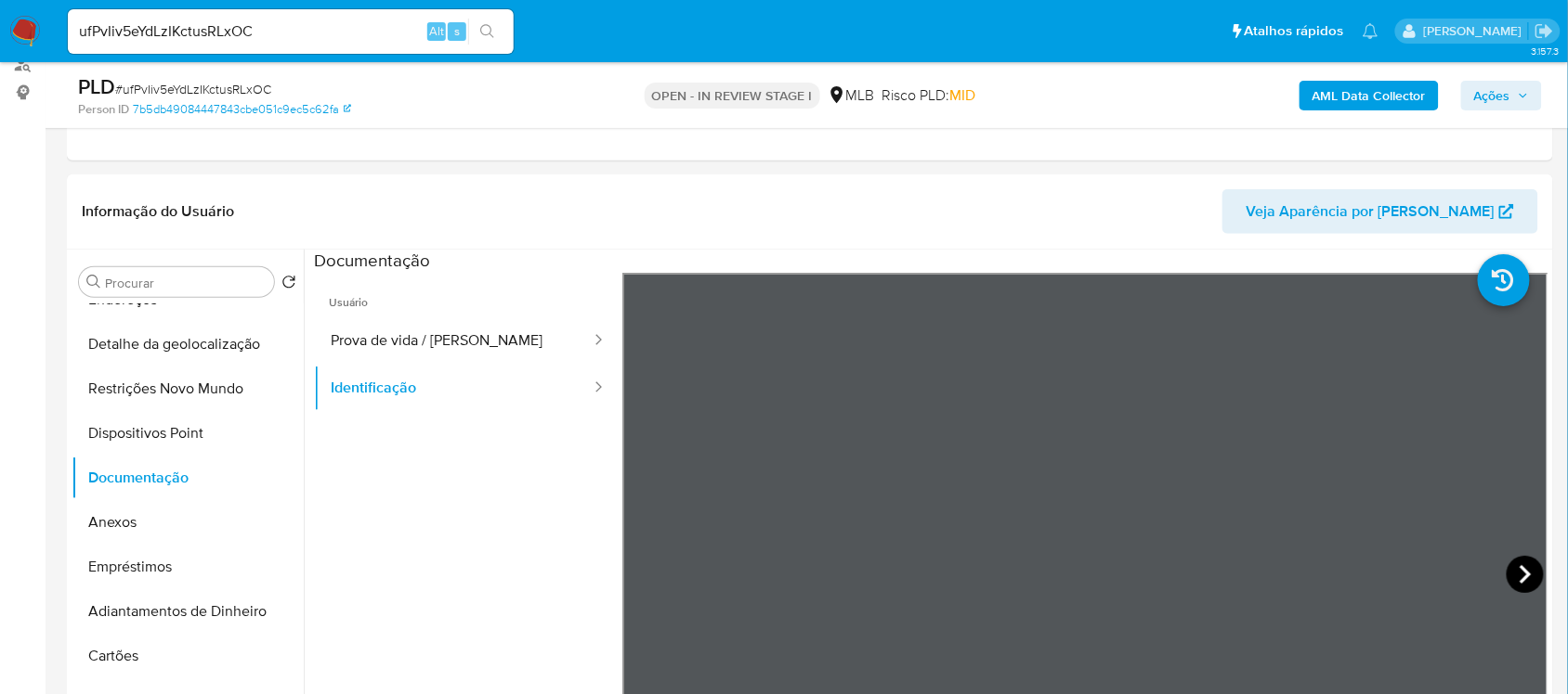
click at [1485, 580] on icon at bounding box center [1526, 575] width 37 height 37
click at [118, 517] on button "Anexos" at bounding box center [180, 522] width 217 height 44
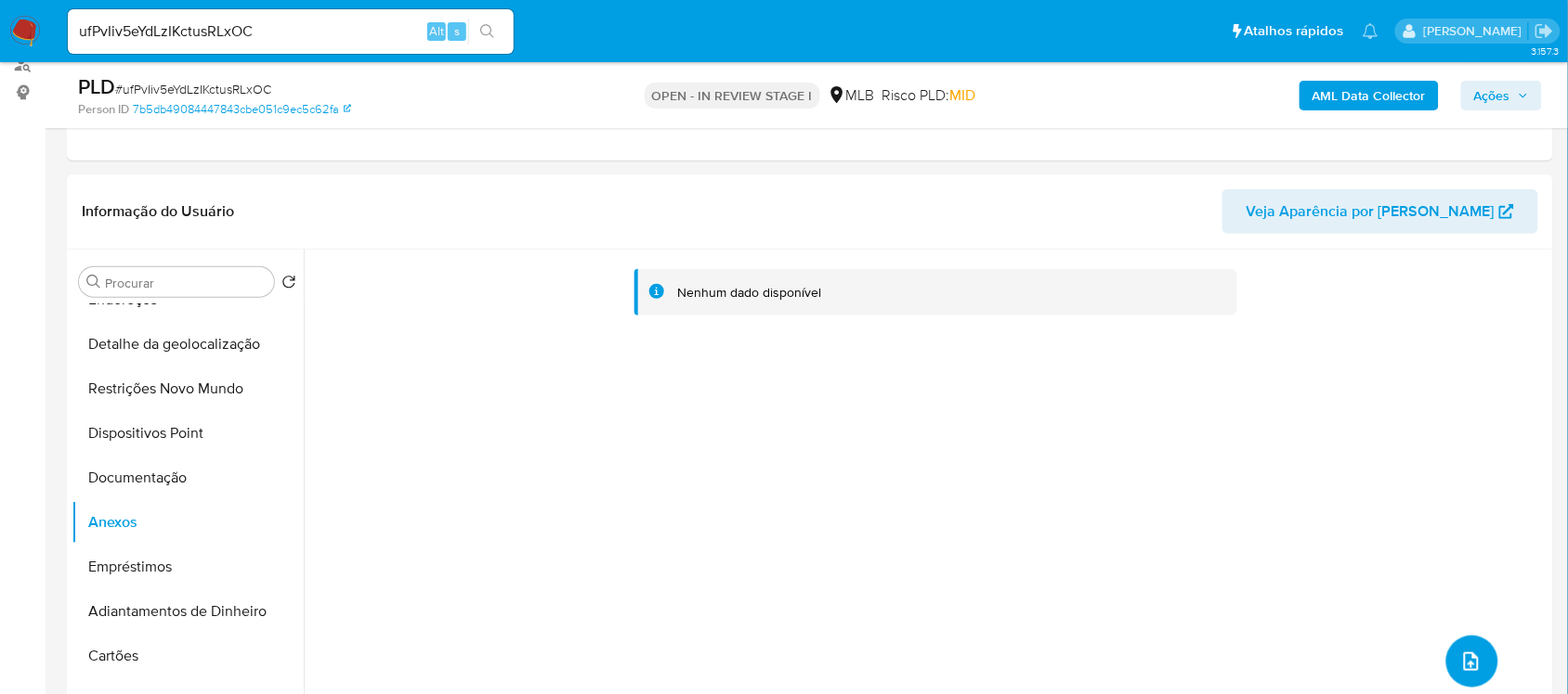
click at [1460, 650] on button "upload-file" at bounding box center [1472, 662] width 52 height 52
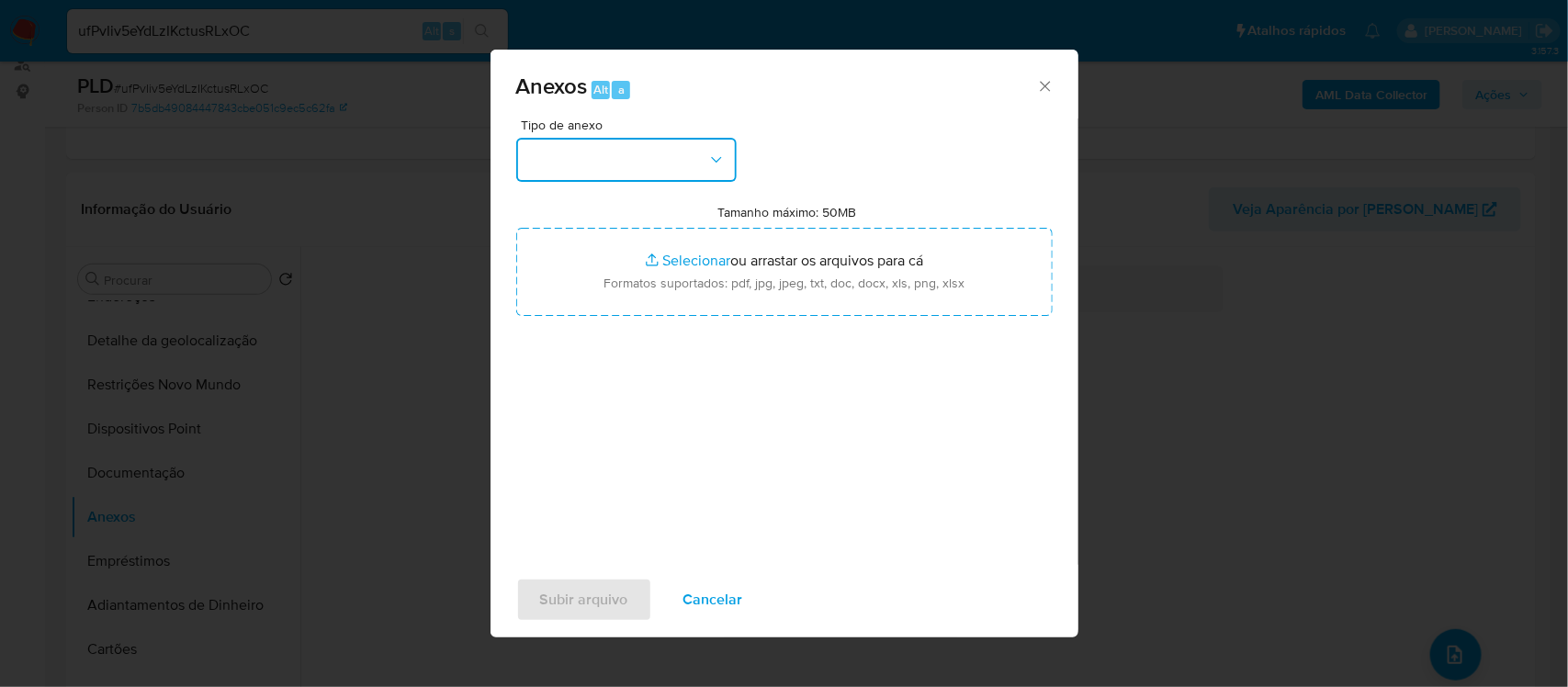
click at [718, 161] on icon "button" at bounding box center [716, 160] width 10 height 6
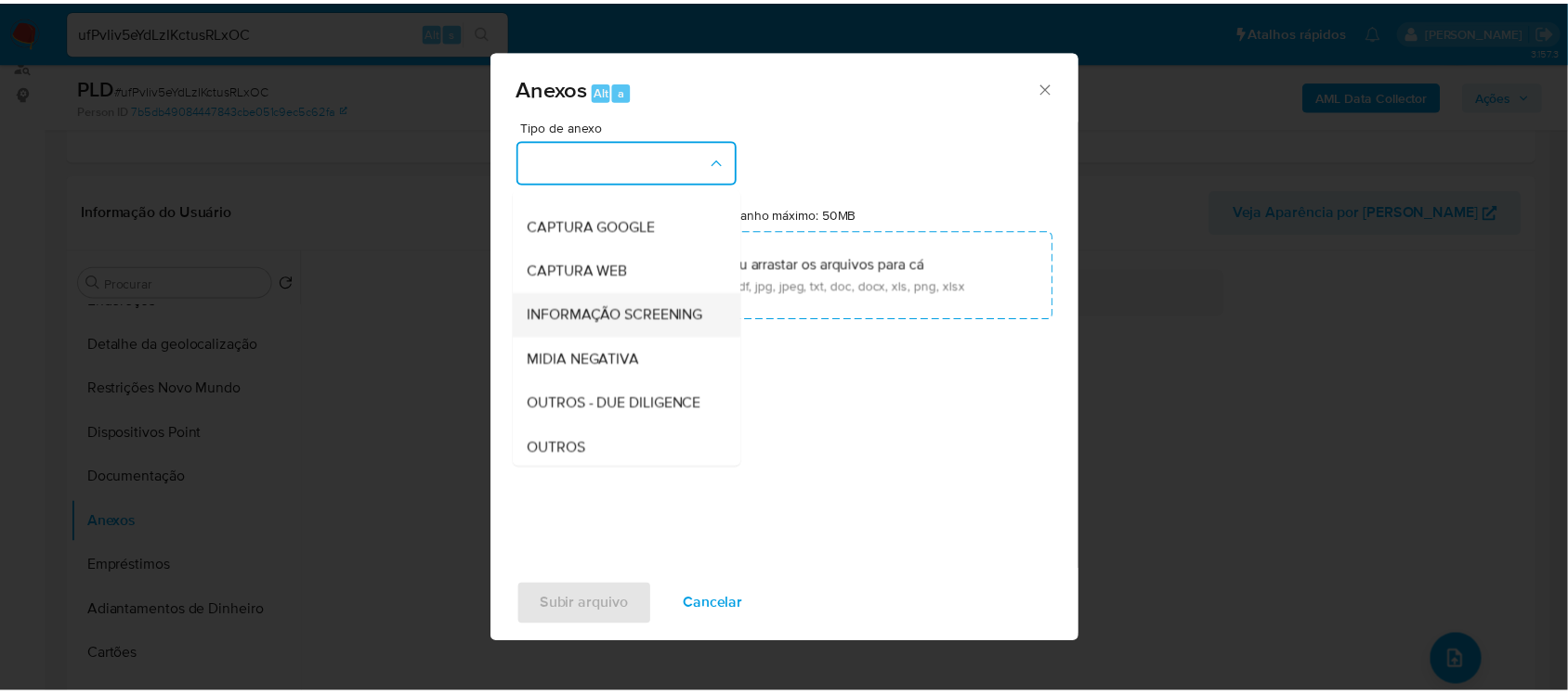
scroll to position [116, 0]
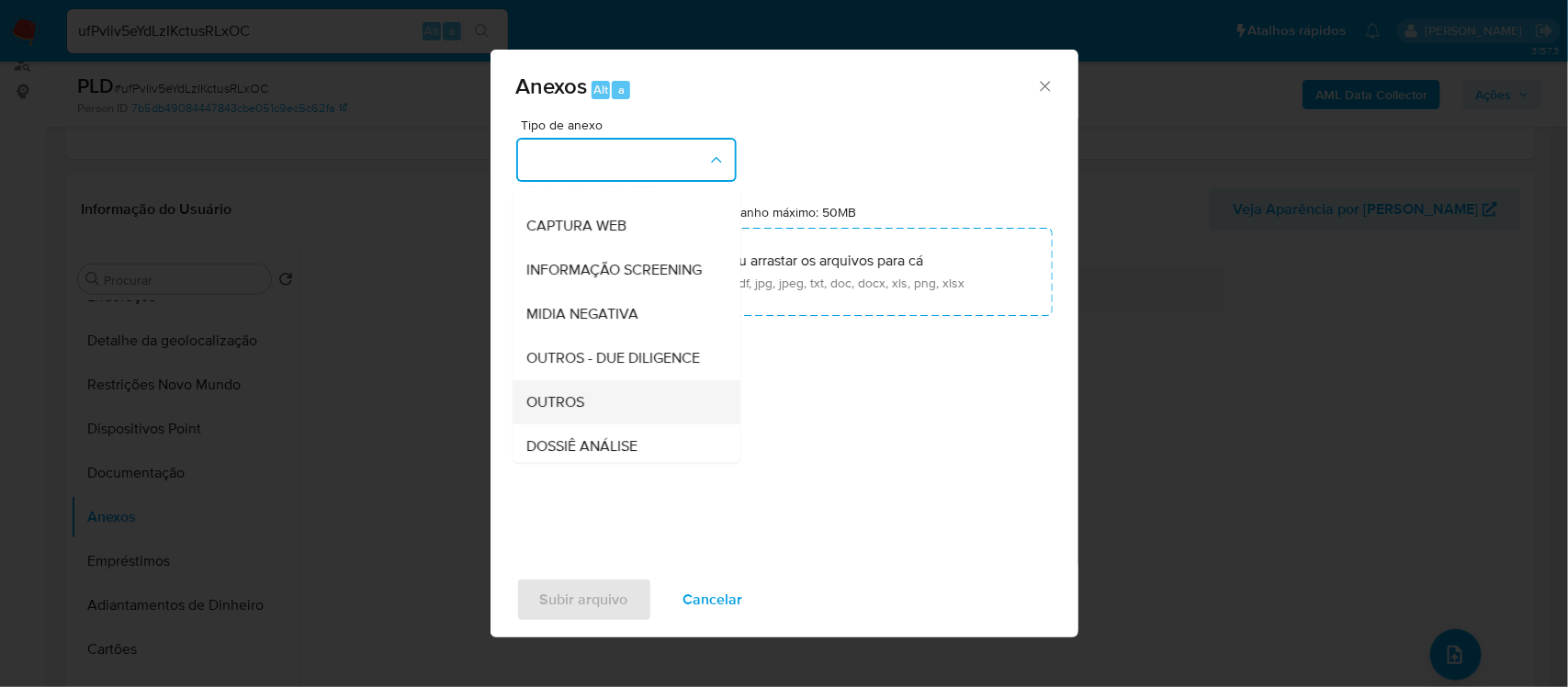
click at [593, 424] on div "OUTROS" at bounding box center [621, 402] width 188 height 44
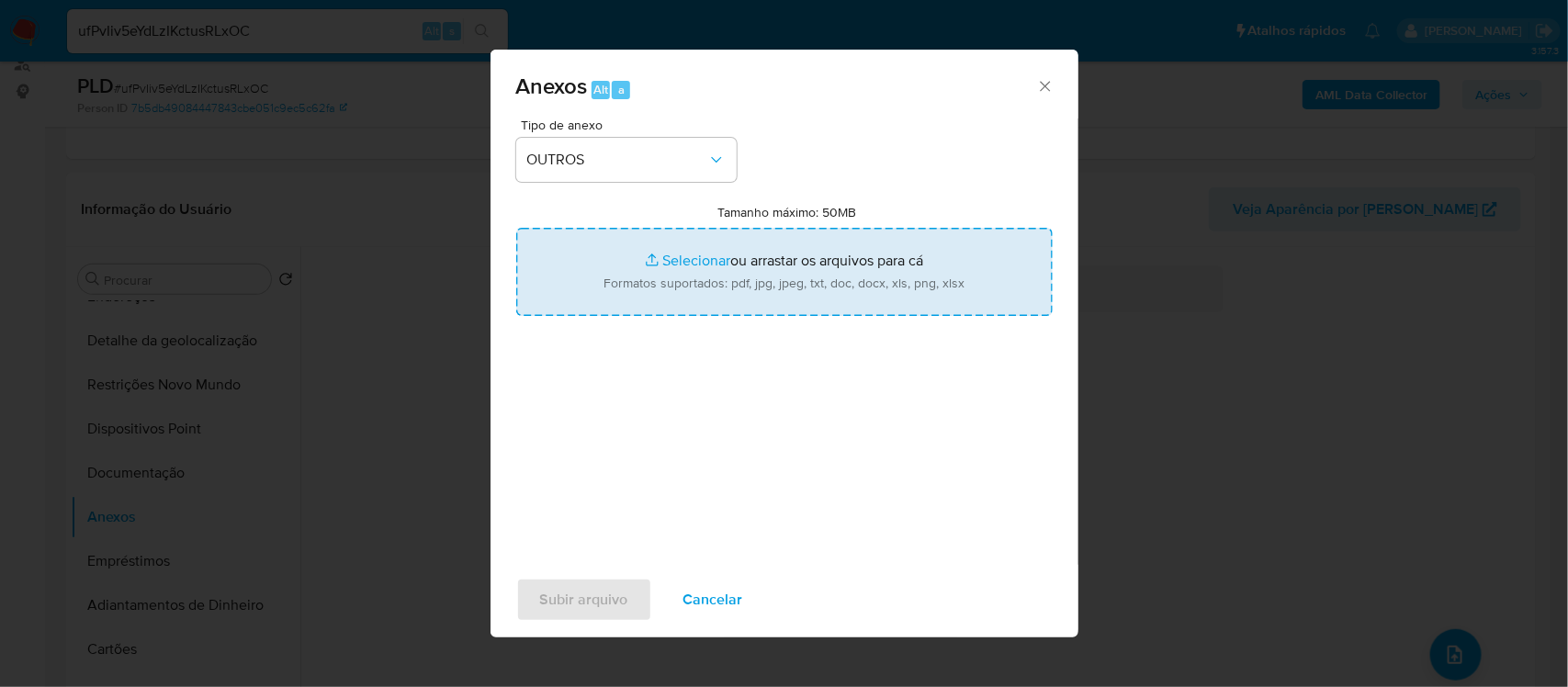
click at [682, 258] on input "Tamanho máximo: 50MB Selecionar arquivos" at bounding box center [784, 271] width 536 height 89
type input "C:\fakepath\Mulan Therezinha Mercante2538134937_2025_09_05_17_39_11 - Principal…"
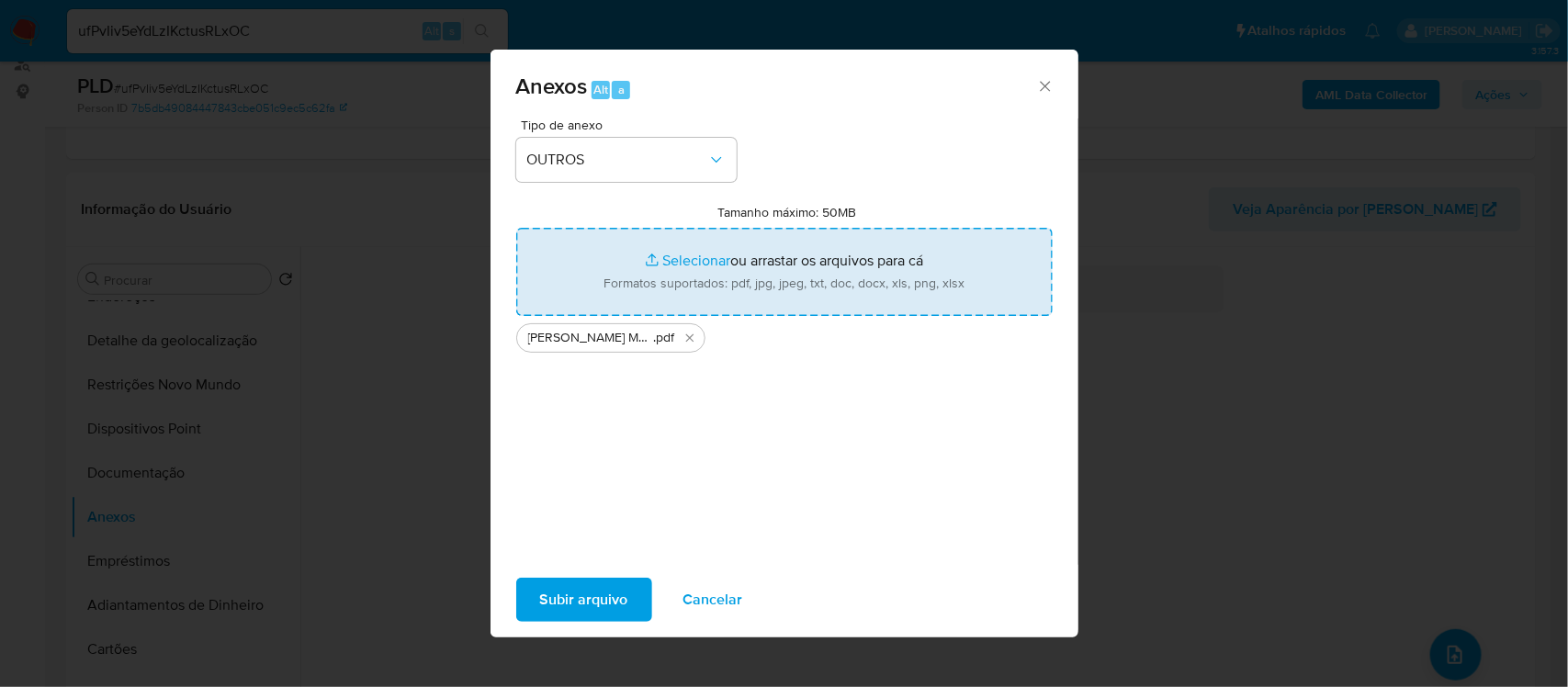
click at [670, 258] on input "Tamanho máximo: 50MB Selecionar arquivos" at bounding box center [784, 271] width 536 height 89
type input "C:\fakepath\SAR - xxxxx - CPF 20054726115 - THEREZINHA MERCANTE ZUCARELLI.pdf"
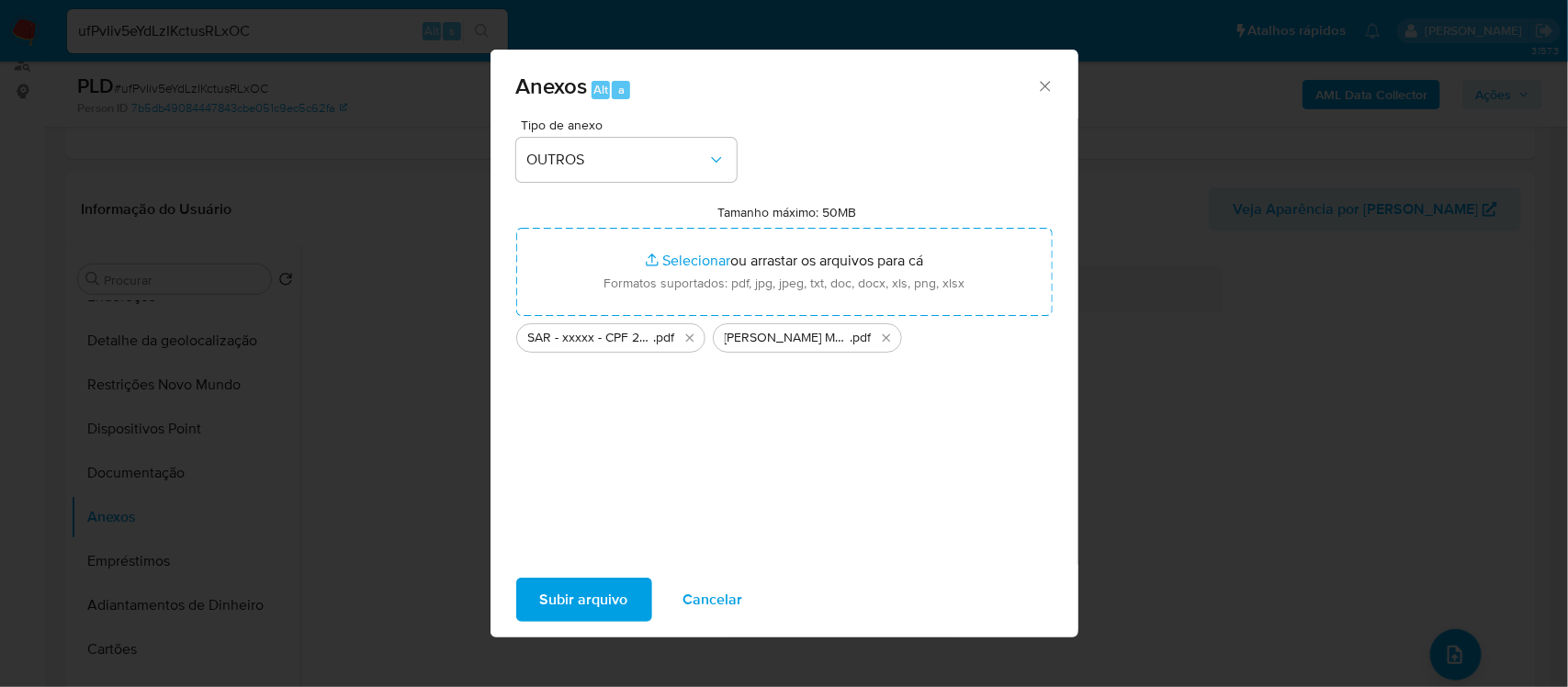
click at [595, 603] on span "Subir arquivo" at bounding box center [584, 600] width 89 height 41
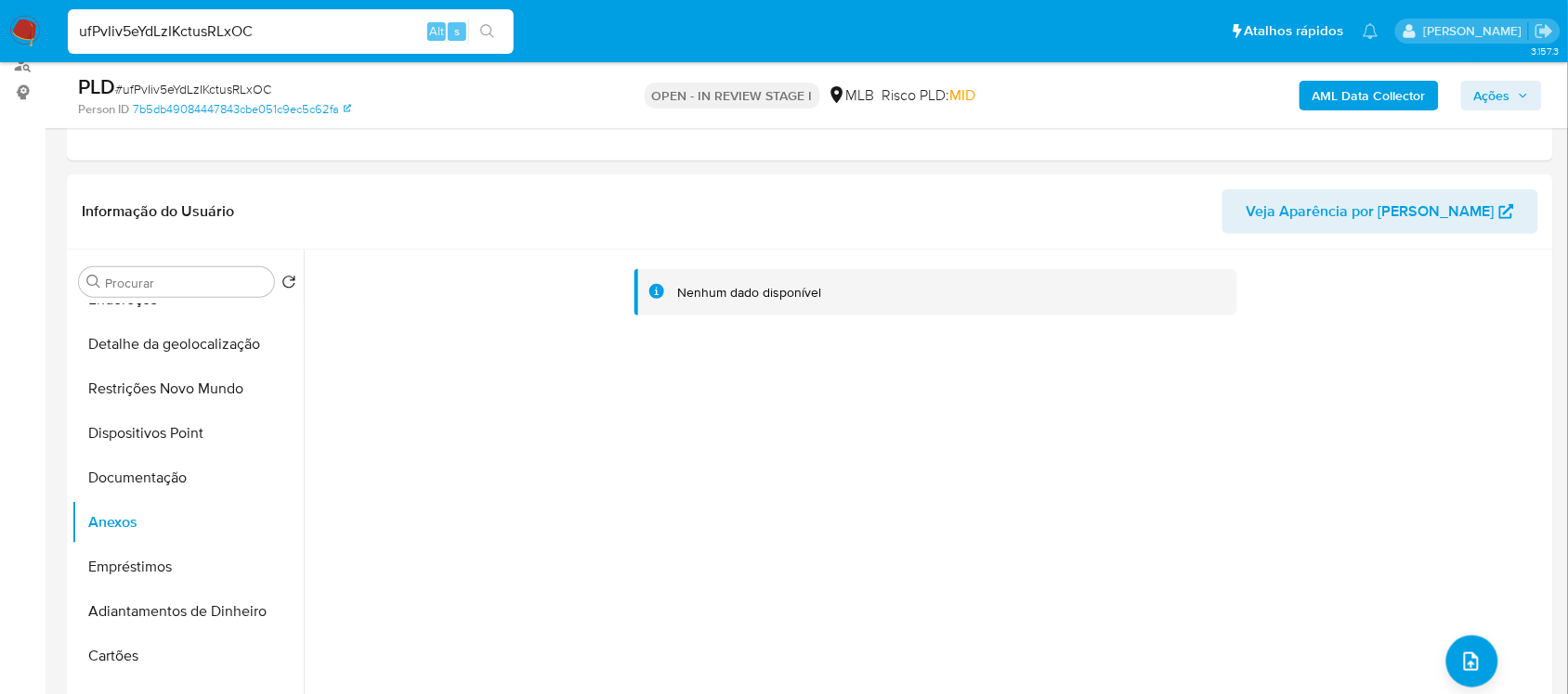
drag, startPoint x: 279, startPoint y: 39, endPoint x: -84, endPoint y: 52, distance: 363.2
paste input "OX6BJgPvhwjDEYuzi4VtRGwK"
type input "OX6BJgPvhwjDEYuzi4VtRGwK"
click at [483, 26] on icon "search-icon" at bounding box center [487, 31] width 15 height 15
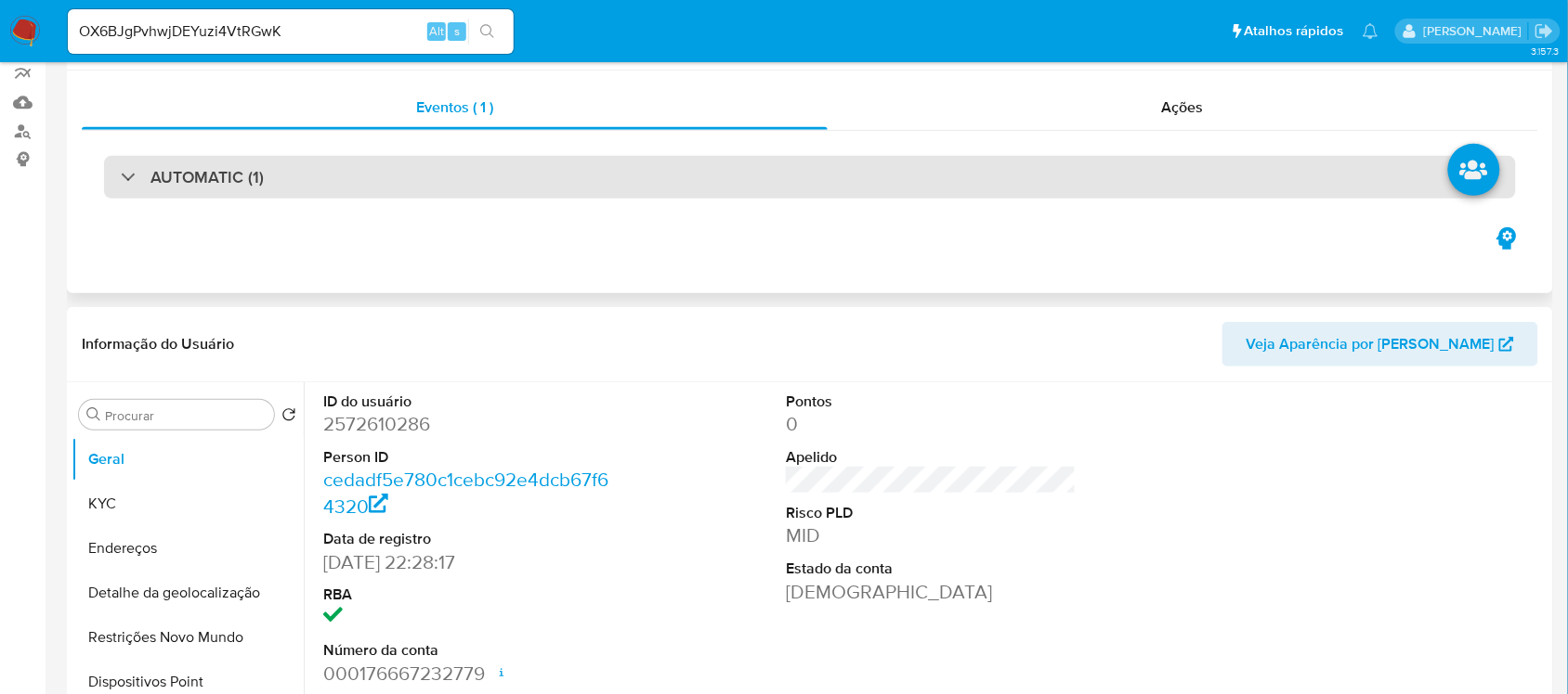
select select "10"
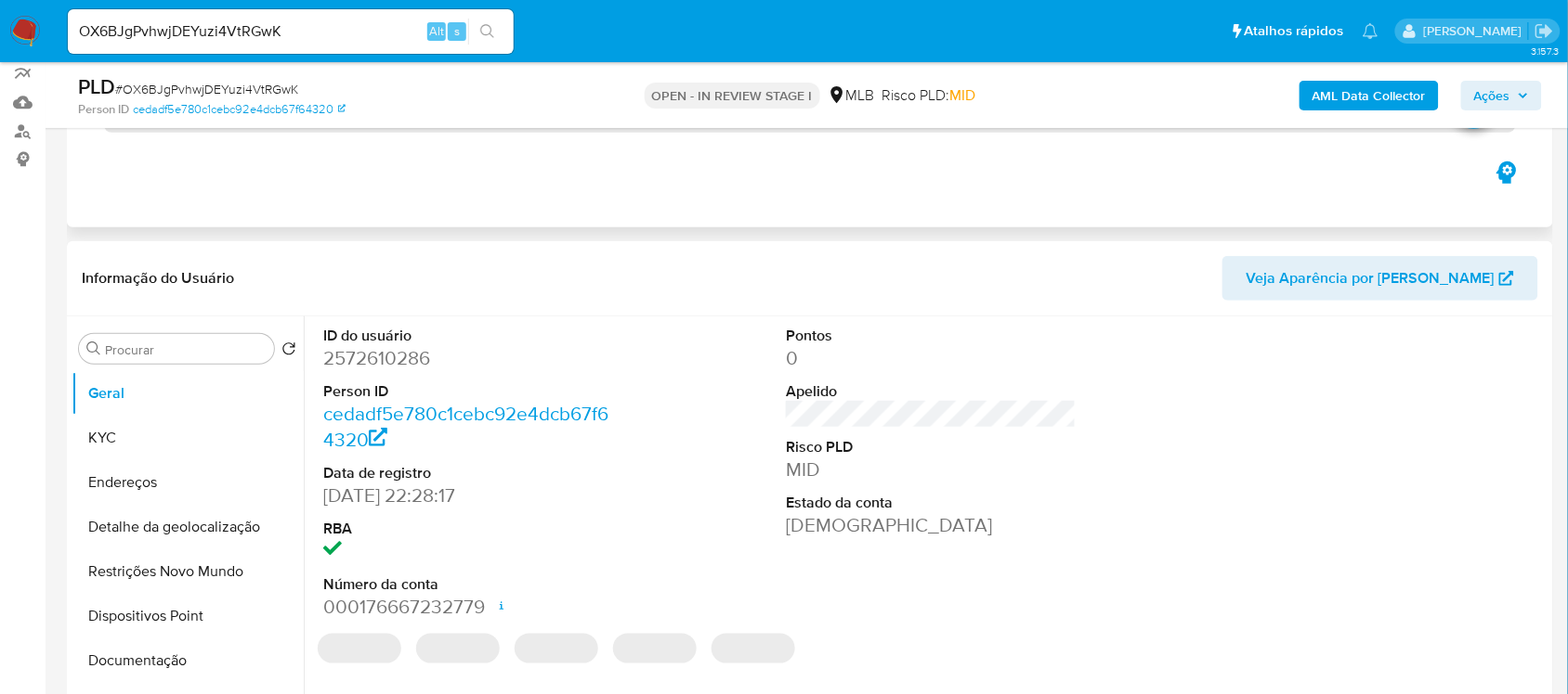
scroll to position [232, 0]
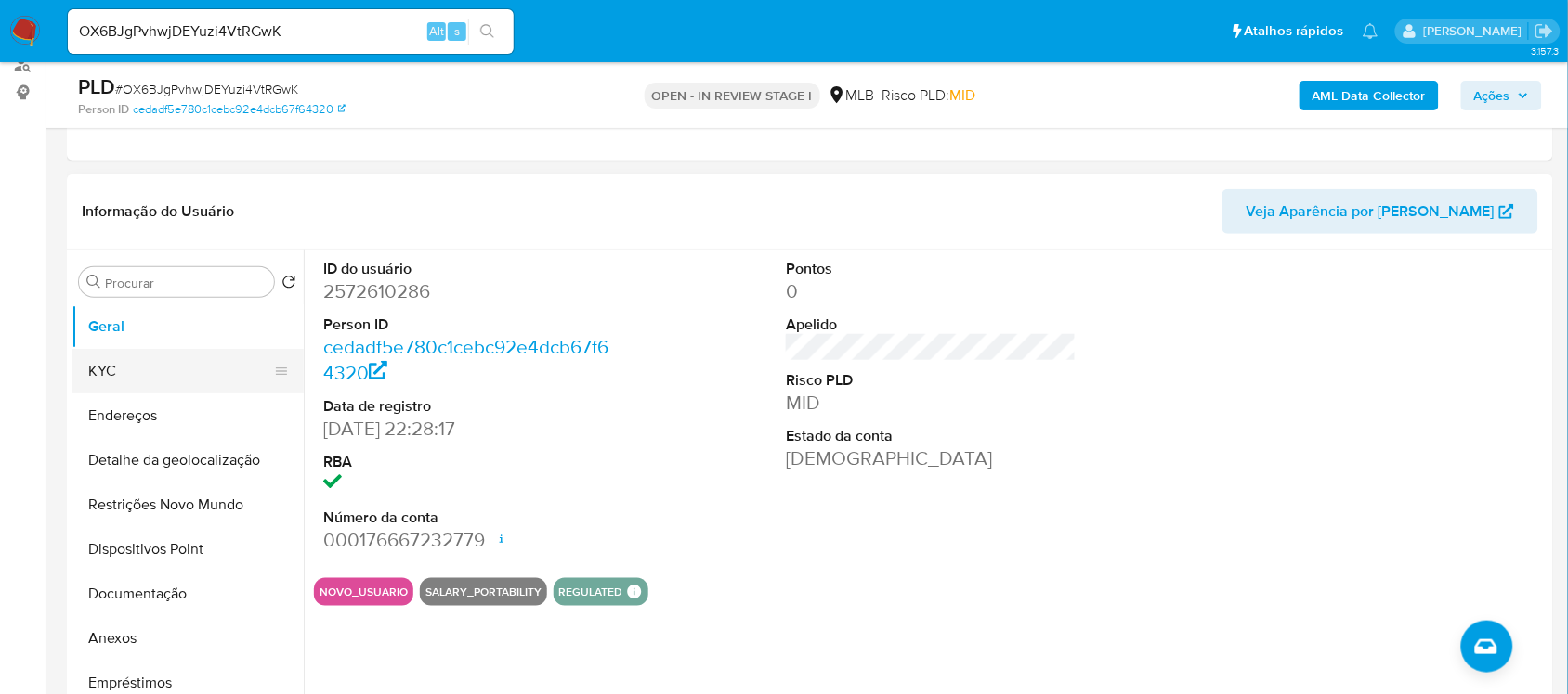
click at [154, 373] on button "KYC" at bounding box center [180, 371] width 217 height 44
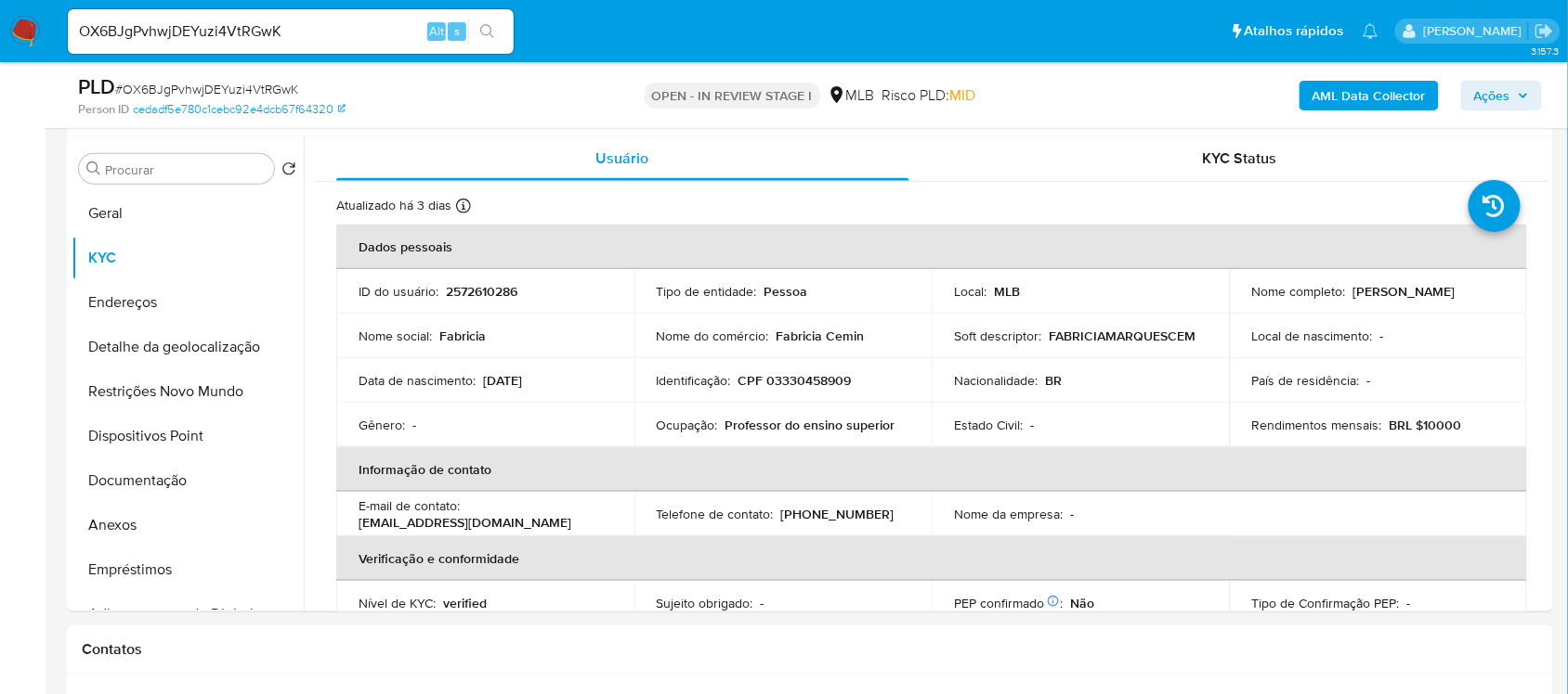
scroll to position [382, 0]
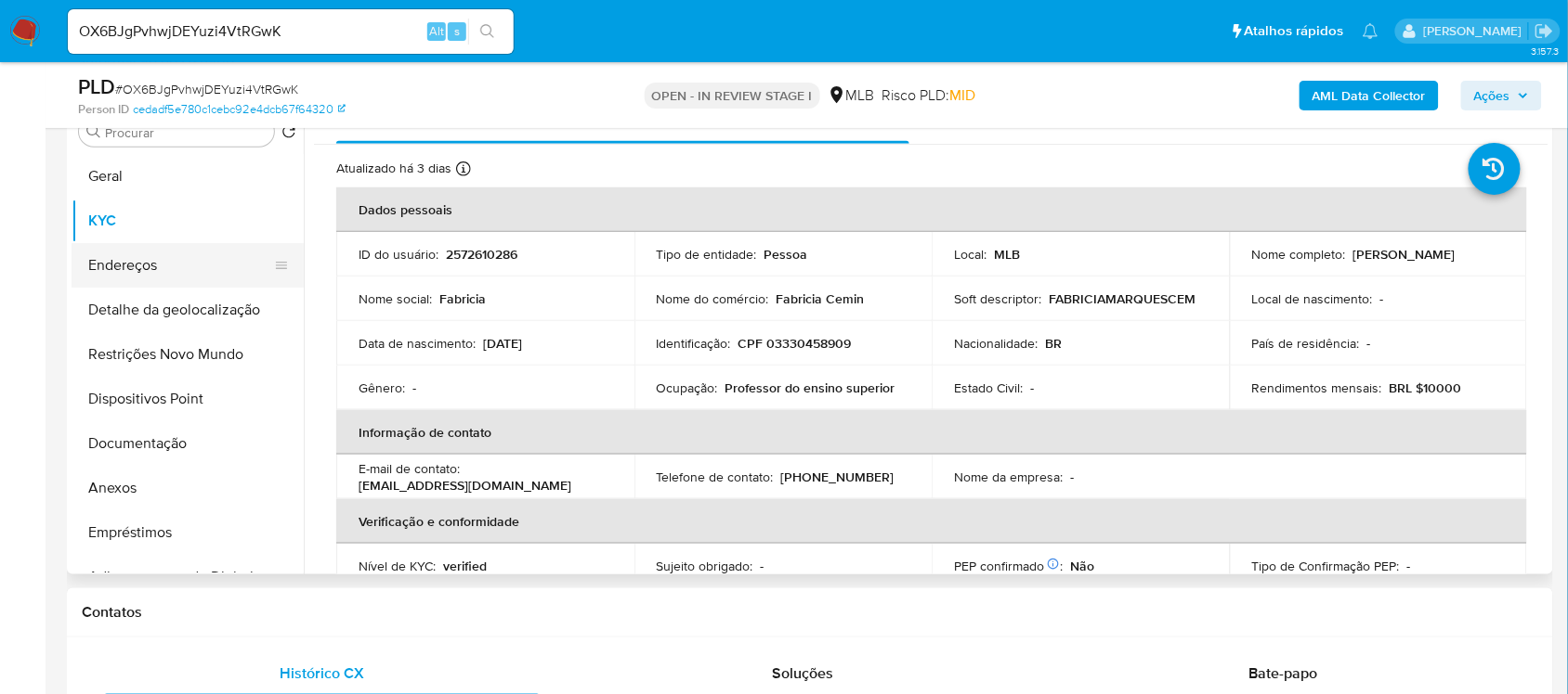
click at [159, 256] on button "Endereços" at bounding box center [180, 264] width 217 height 44
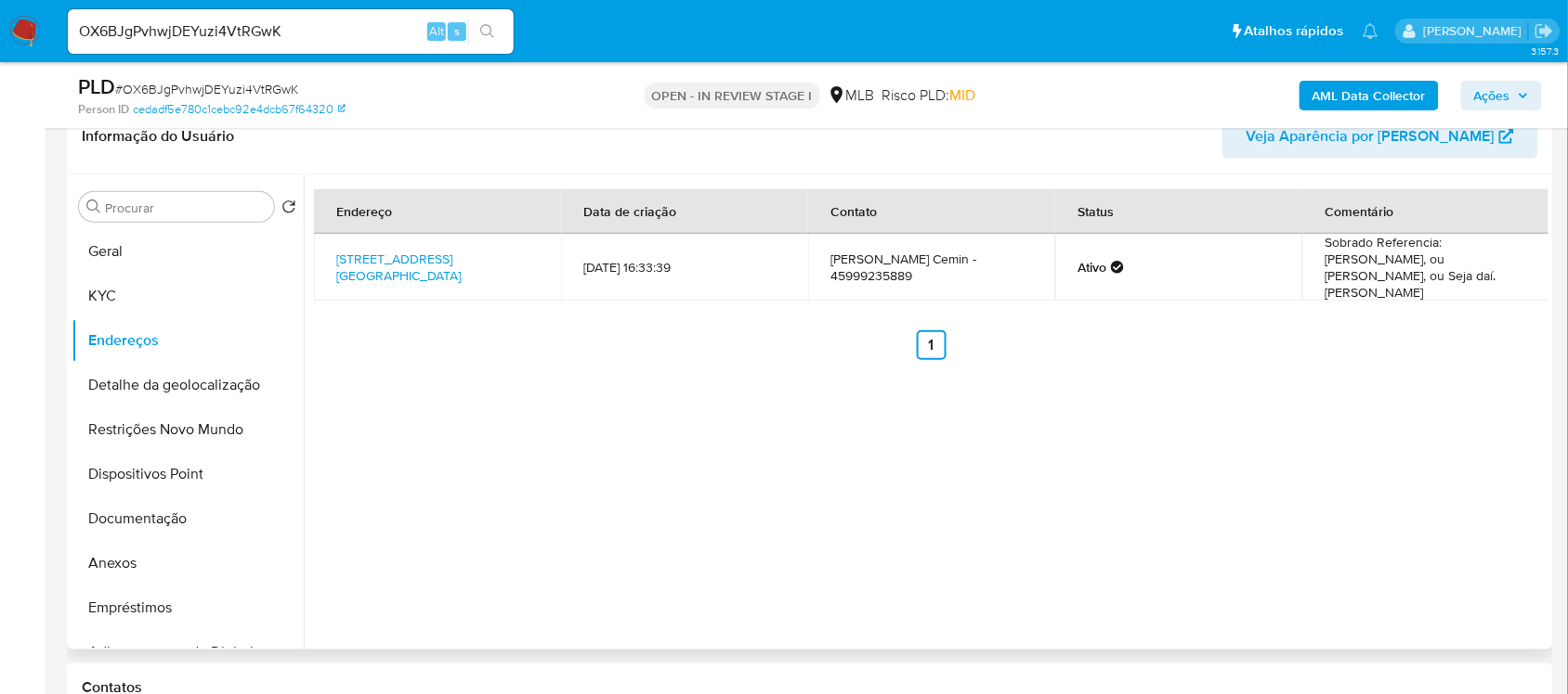
scroll to position [266, 0]
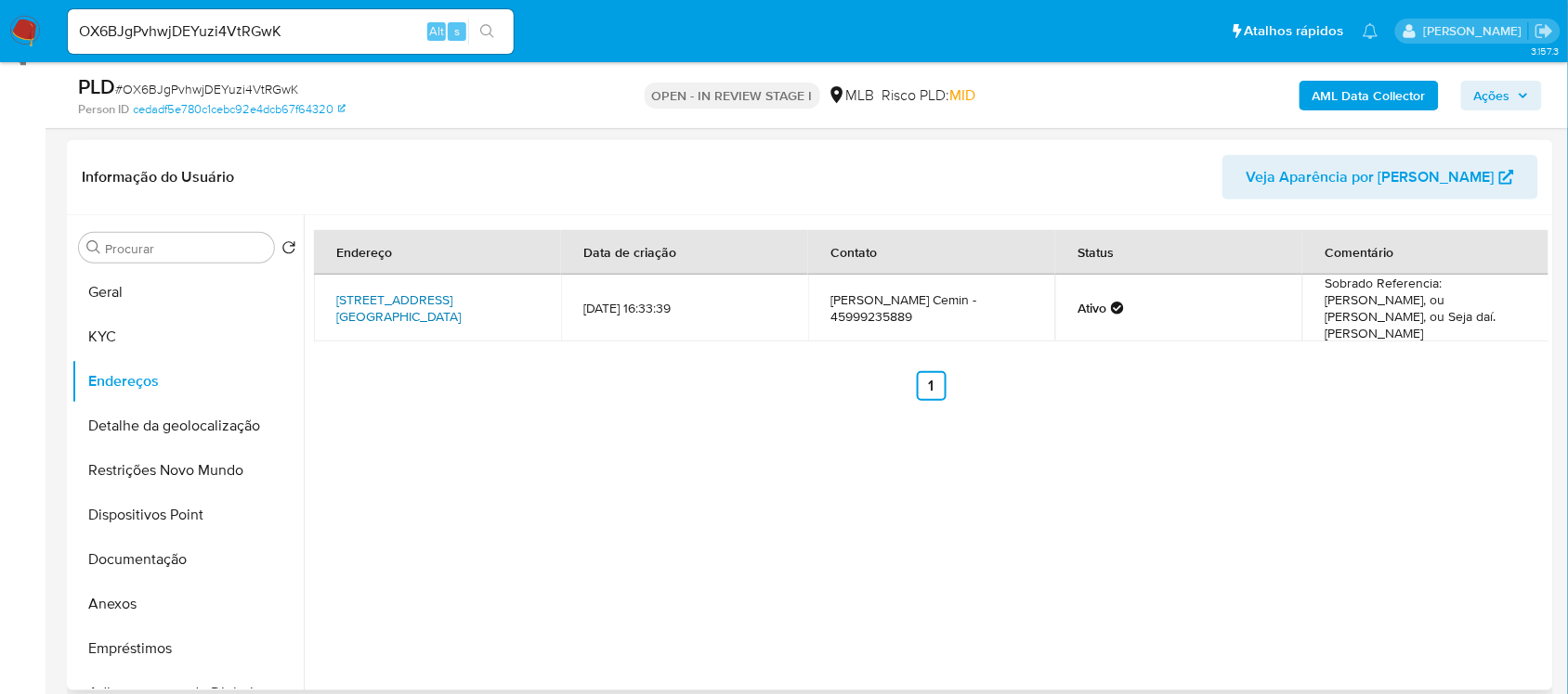
click at [444, 293] on link "Rua Tapuias 208, Foz Do Iguaçu, Paraná, 85856090, Brasil 208" at bounding box center [398, 309] width 125 height 35
drag, startPoint x: 184, startPoint y: 432, endPoint x: 124, endPoint y: 448, distance: 62.1
click at [184, 432] on button "Detalhe da geolocalização" at bounding box center [188, 426] width 232 height 44
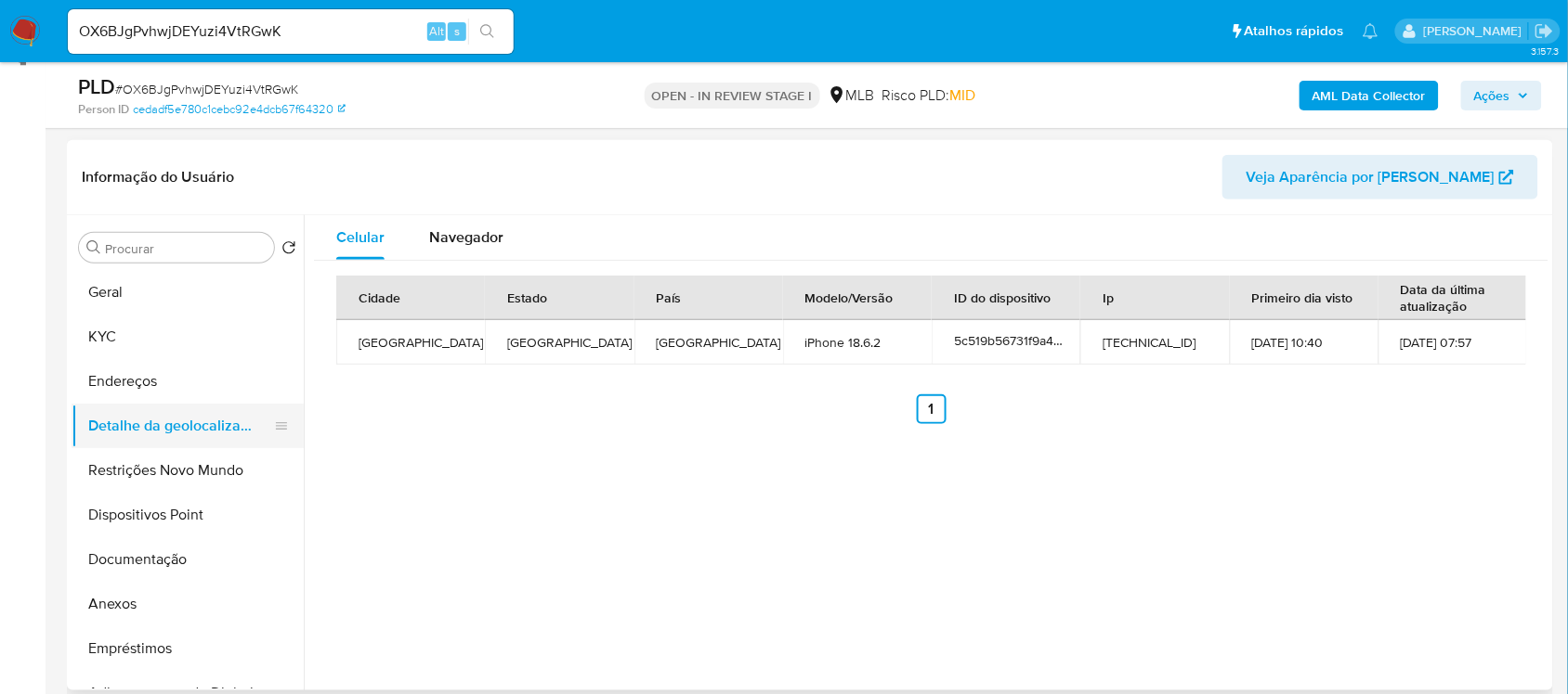
click at [175, 404] on button "Detalhe da geolocalização" at bounding box center [180, 426] width 217 height 44
click at [174, 480] on button "Restrições Novo Mundo" at bounding box center [180, 470] width 217 height 44
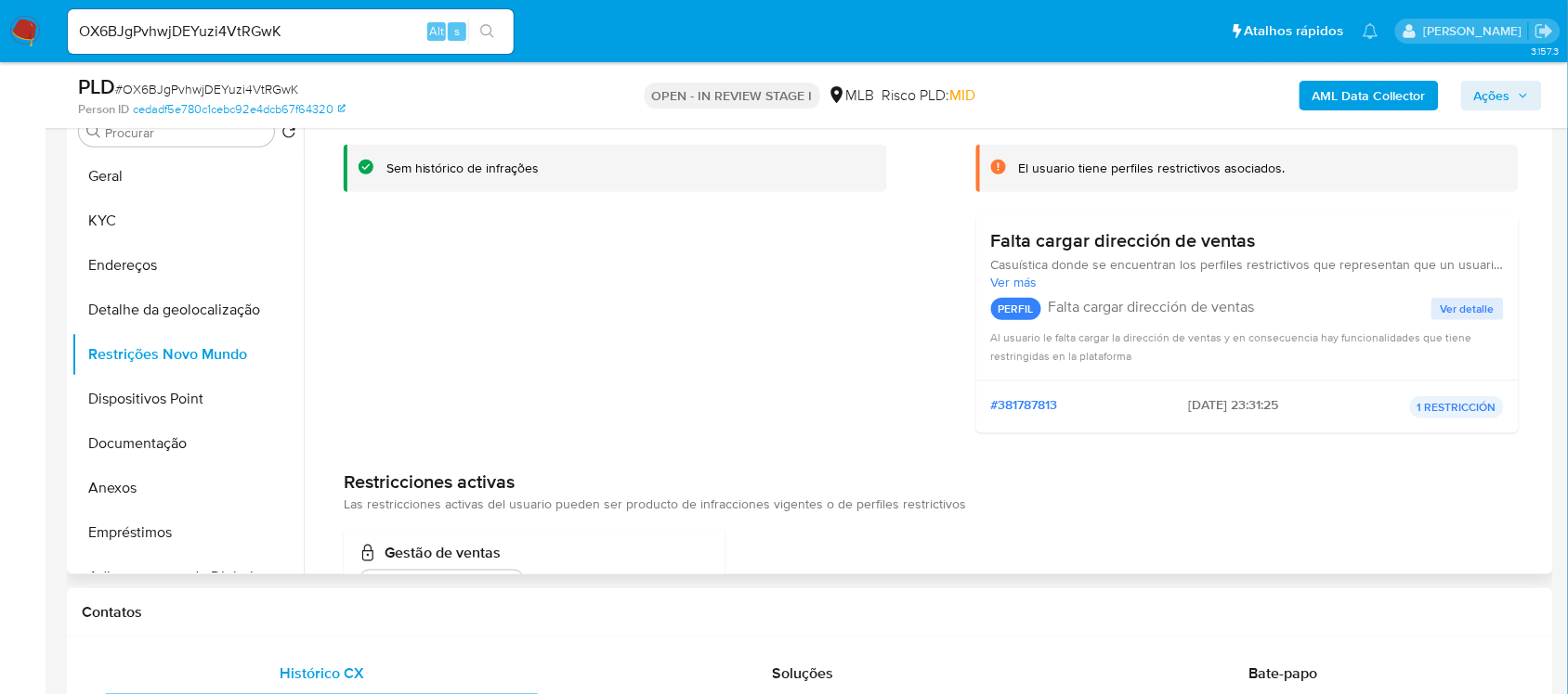
scroll to position [116, 0]
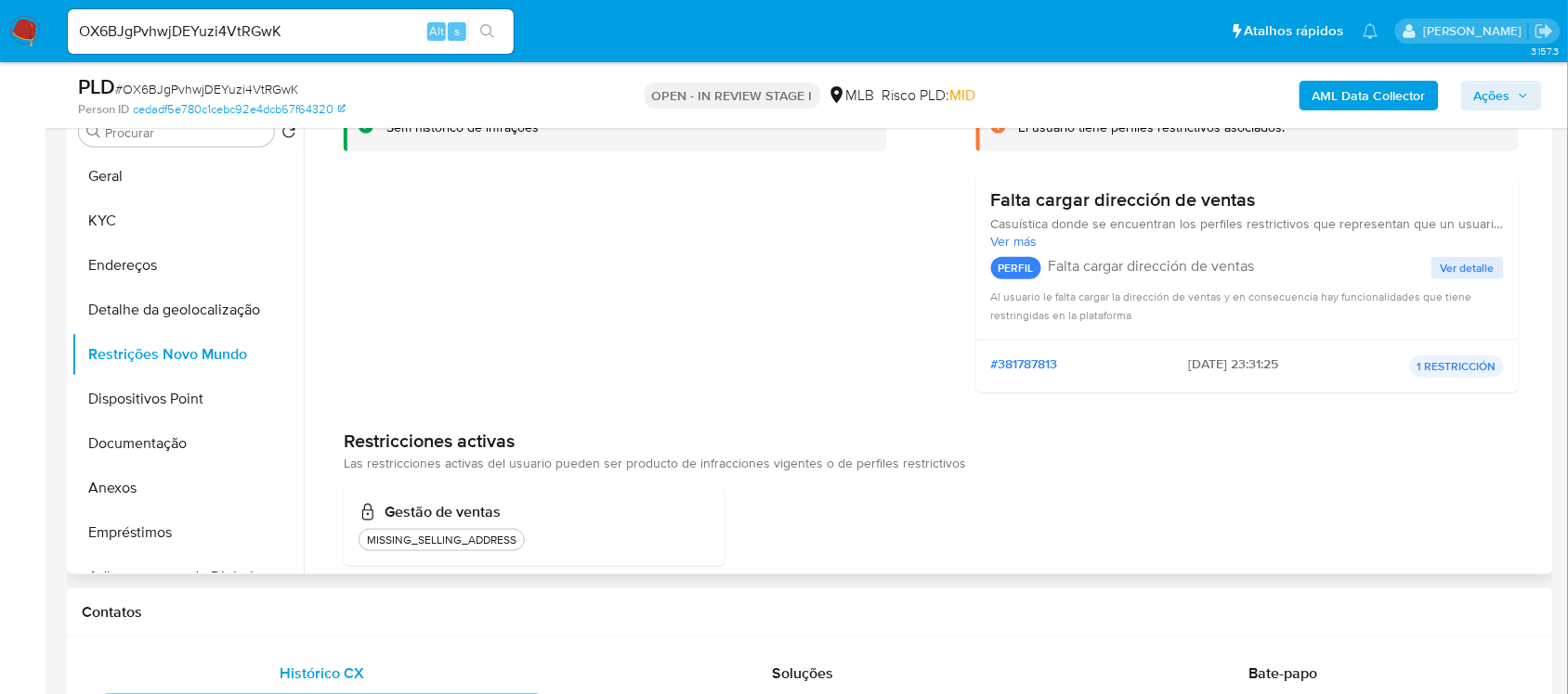
drag, startPoint x: 344, startPoint y: 469, endPoint x: 927, endPoint y: 465, distance: 583.0
click at [976, 475] on div "Restricciones activas Las restricciones activas del usuario pueden ser producto…" at bounding box center [931, 497] width 1176 height 137
click at [167, 402] on button "Dispositivos Point" at bounding box center [180, 398] width 217 height 44
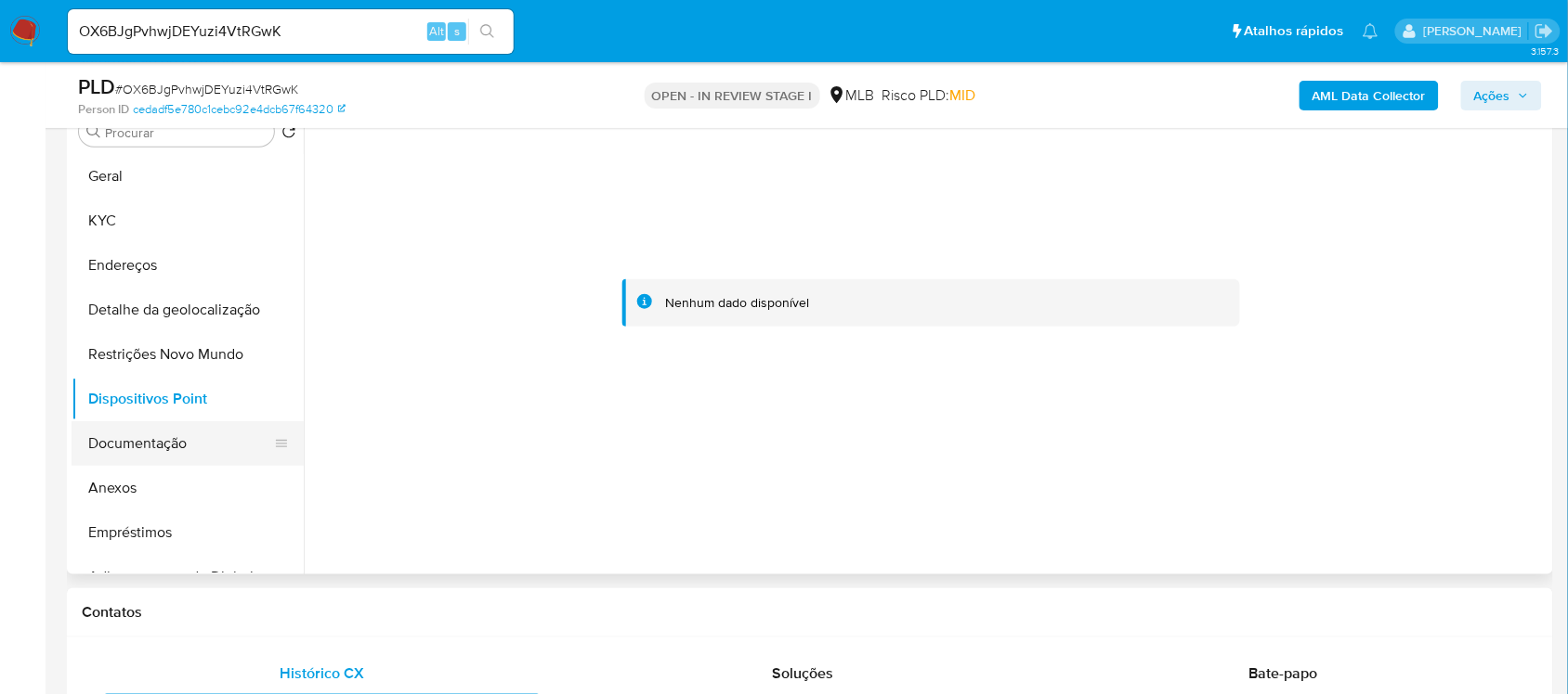
drag, startPoint x: 183, startPoint y: 437, endPoint x: 201, endPoint y: 439, distance: 18.1
click at [183, 437] on button "Documentação" at bounding box center [180, 443] width 217 height 44
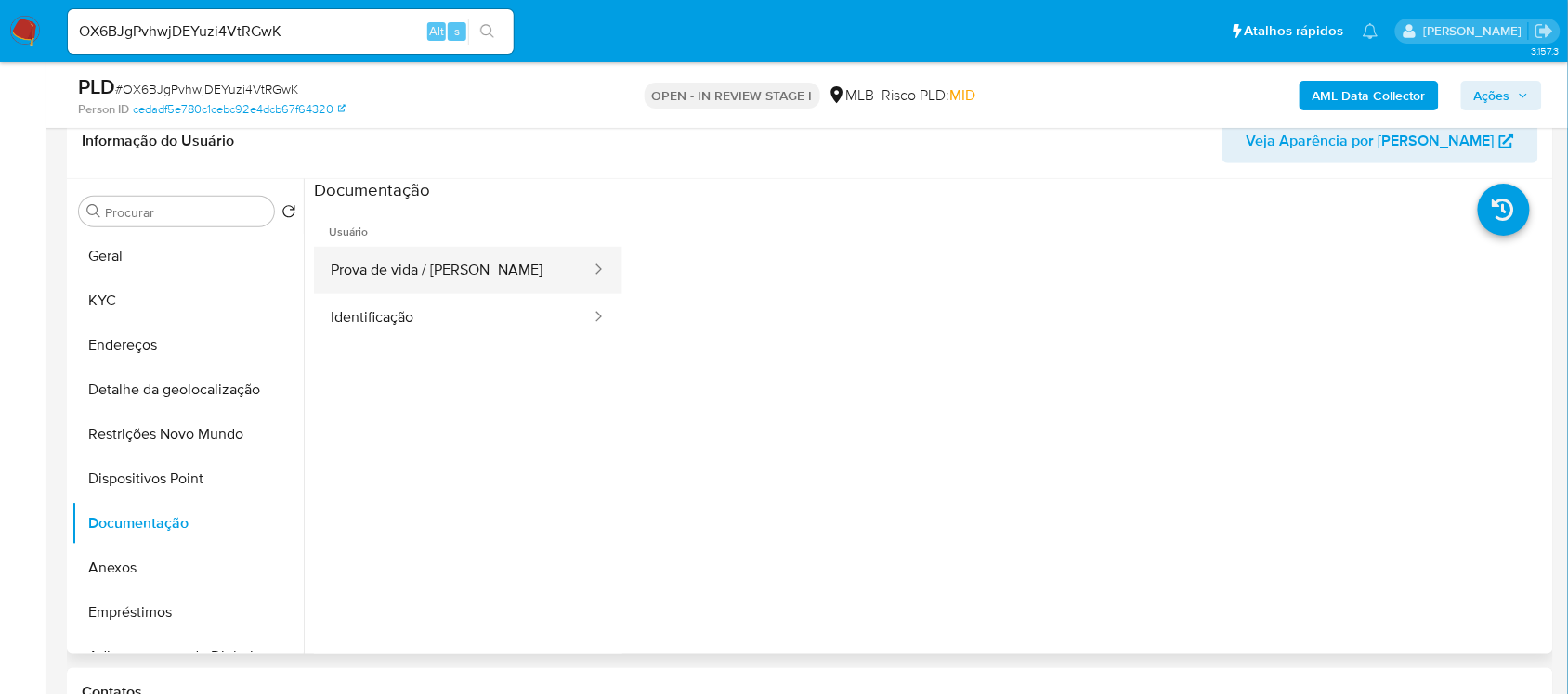
scroll to position [266, 0]
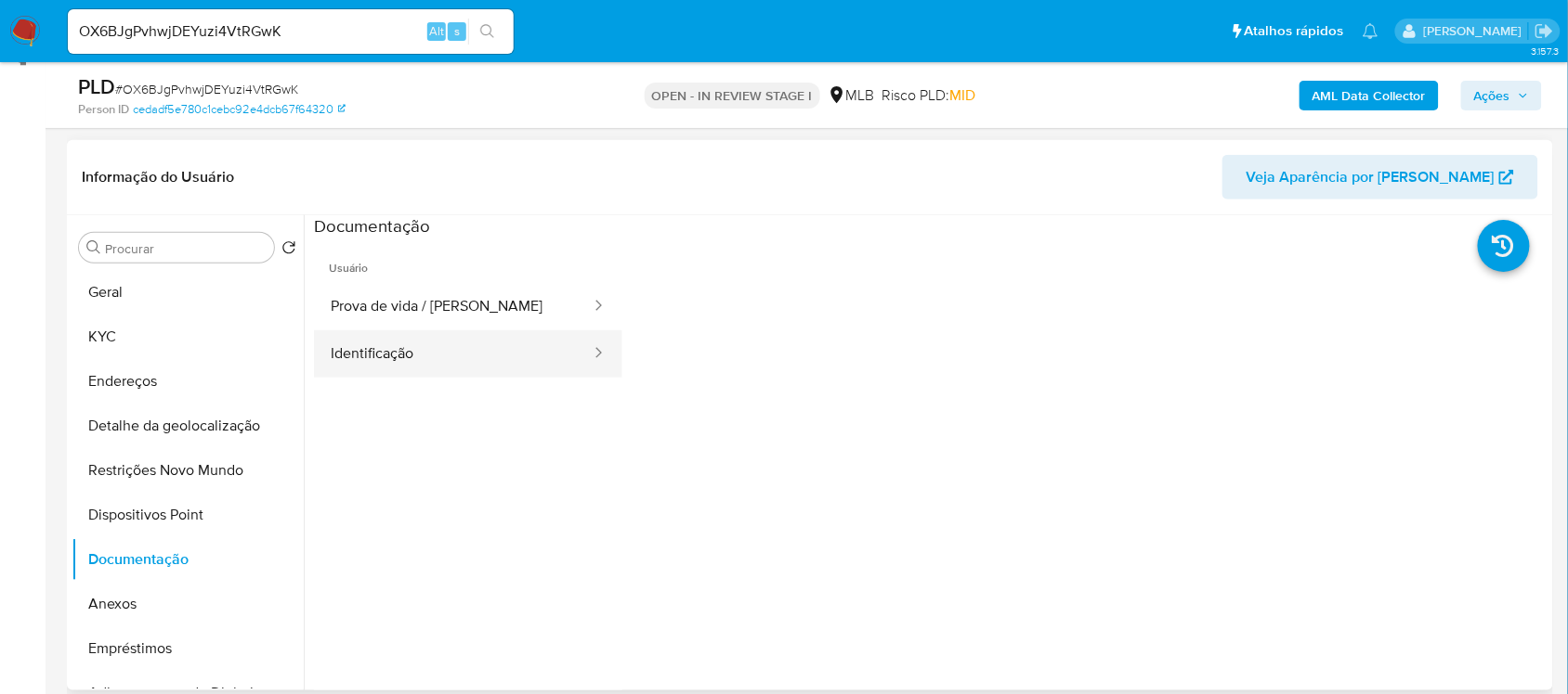
click at [411, 368] on button "Identificação" at bounding box center [452, 354] width 278 height 47
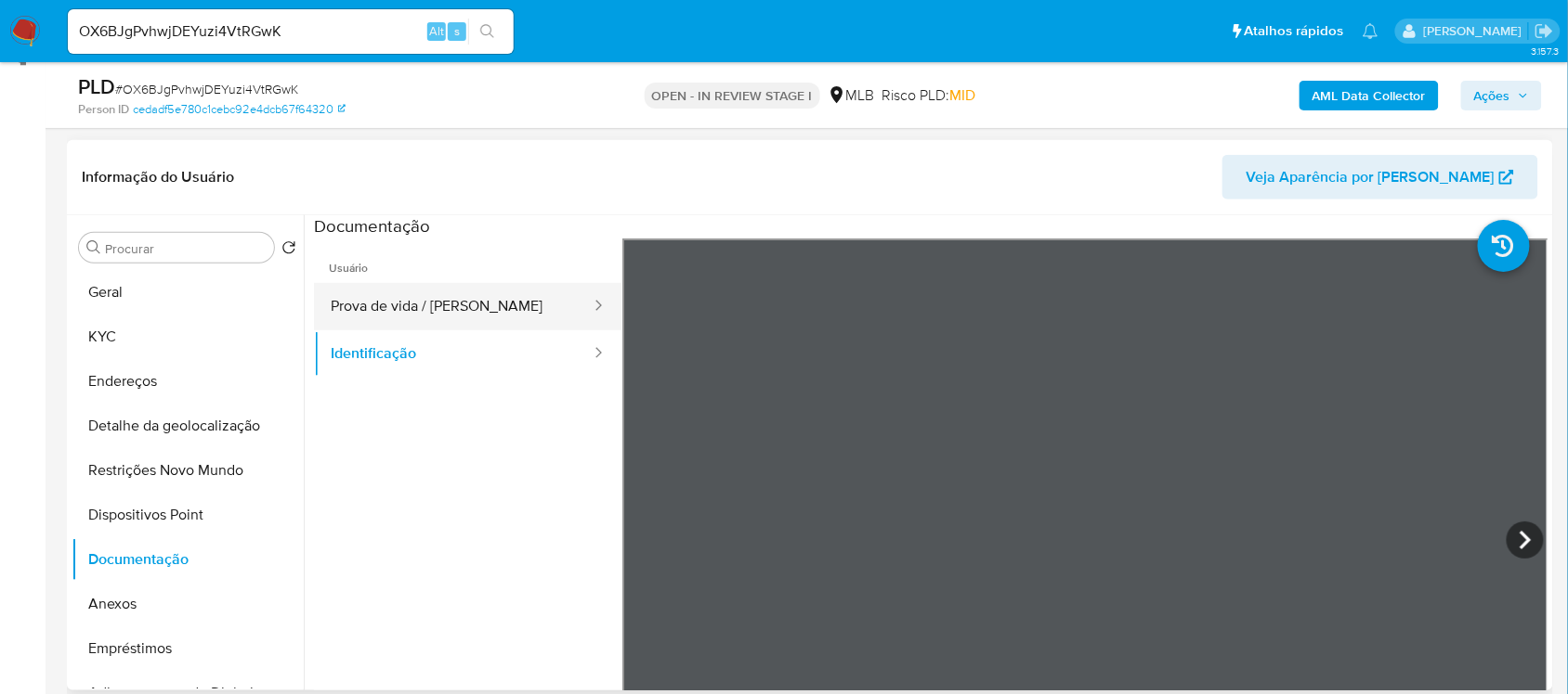
click at [490, 311] on button "Prova de vida / [PERSON_NAME]" at bounding box center [452, 307] width 278 height 47
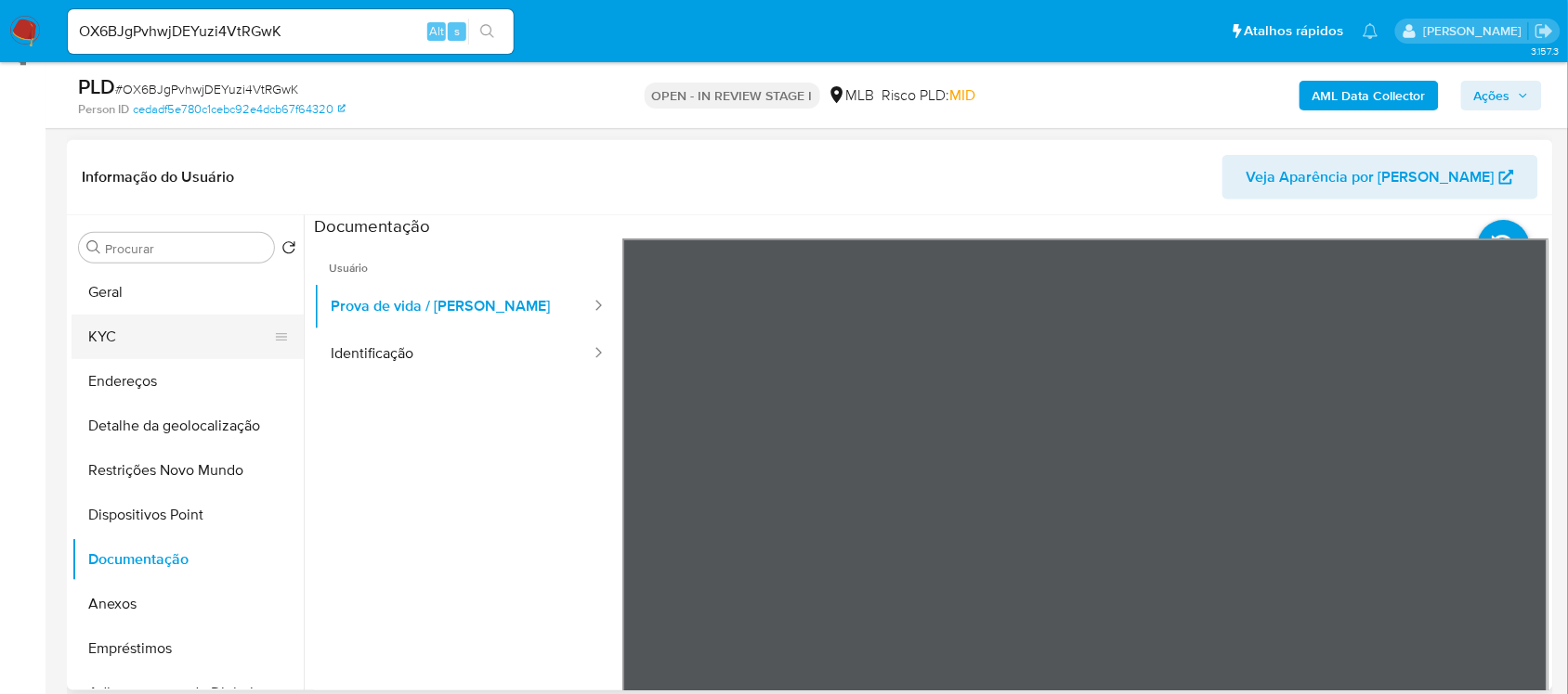
click at [153, 318] on button "KYC" at bounding box center [180, 336] width 217 height 44
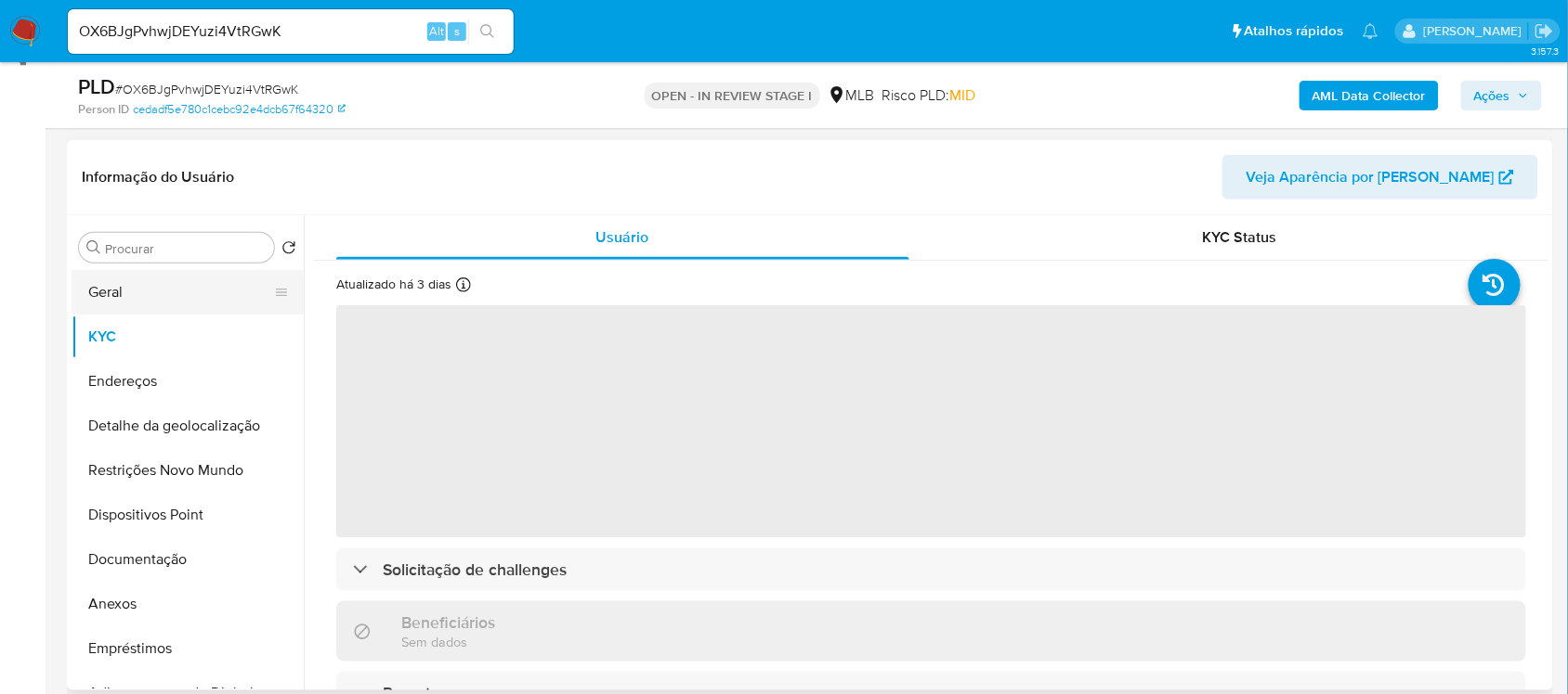
click at [209, 298] on button "Geral" at bounding box center [180, 292] width 217 height 44
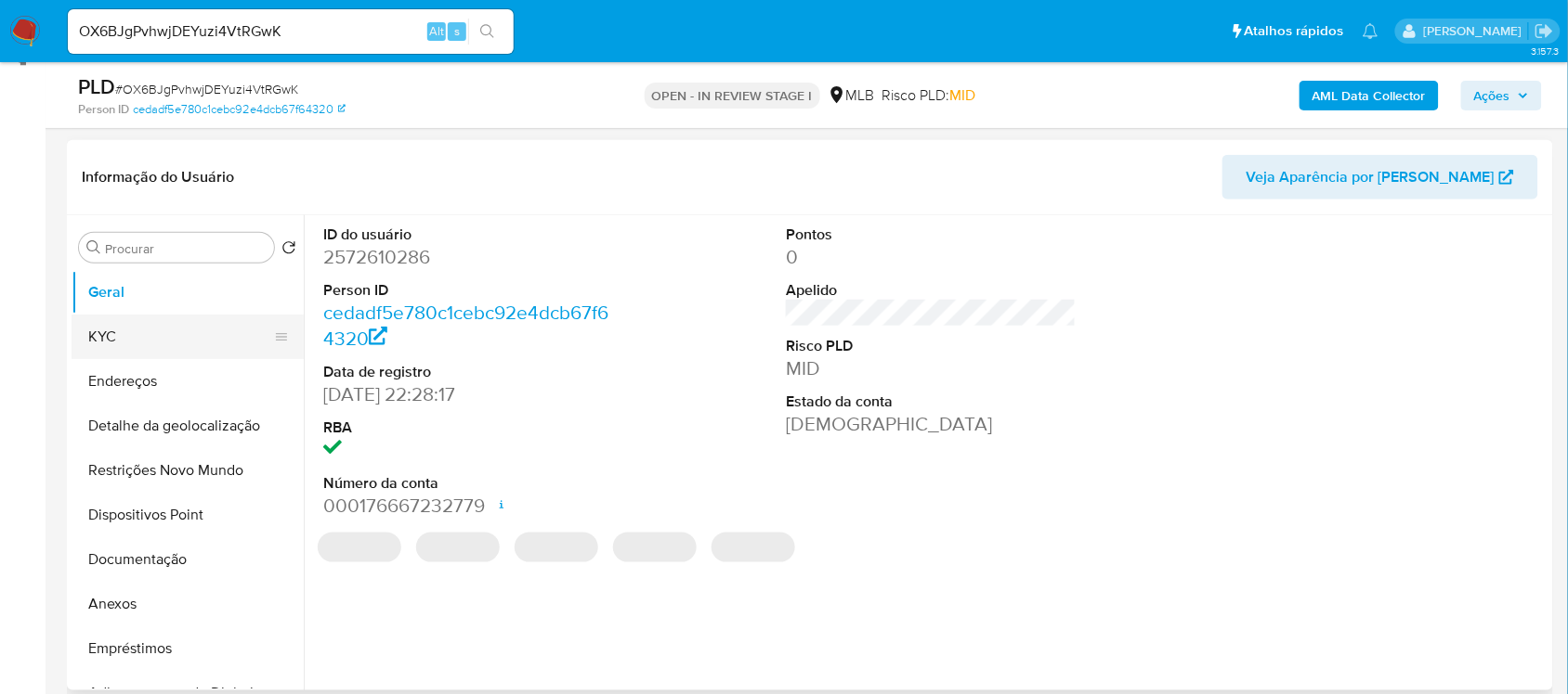
click at [164, 343] on button "KYC" at bounding box center [180, 336] width 217 height 44
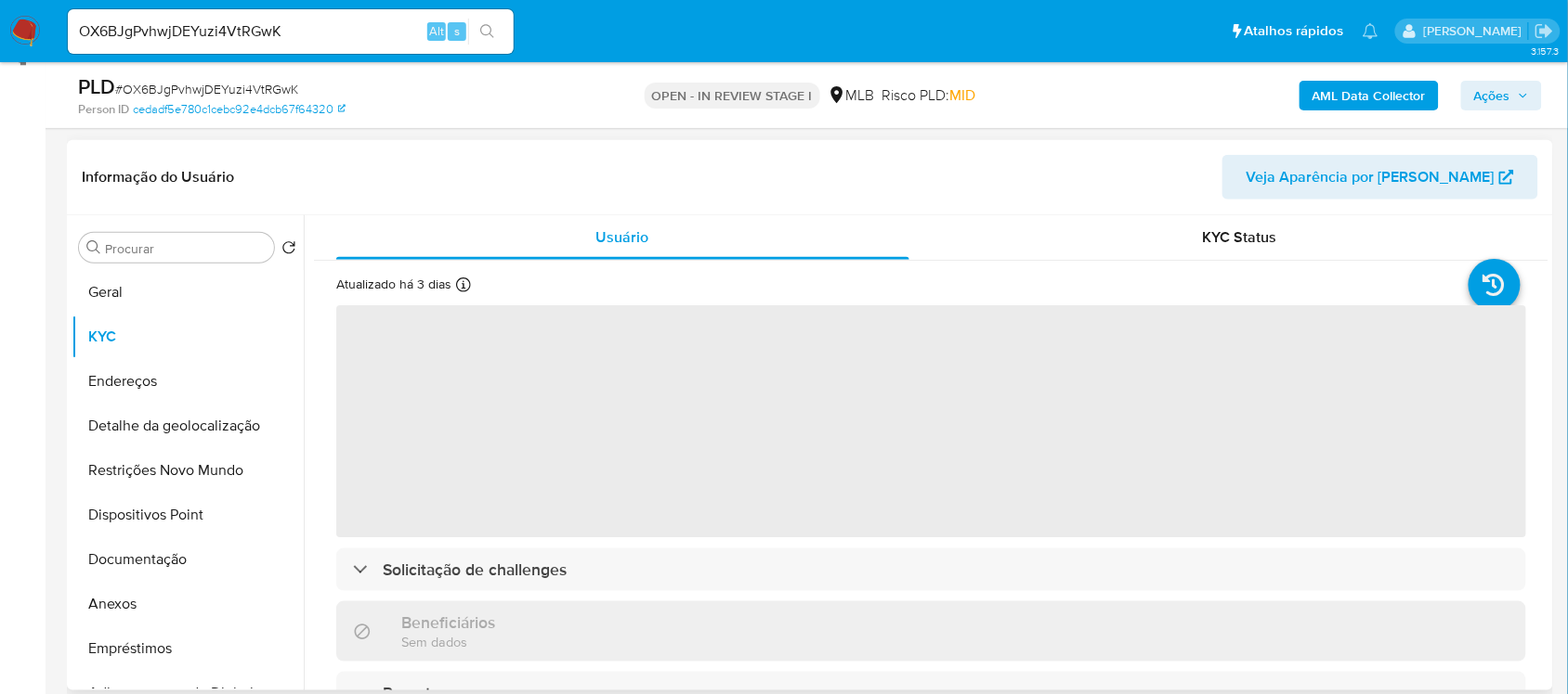
scroll to position [116, 0]
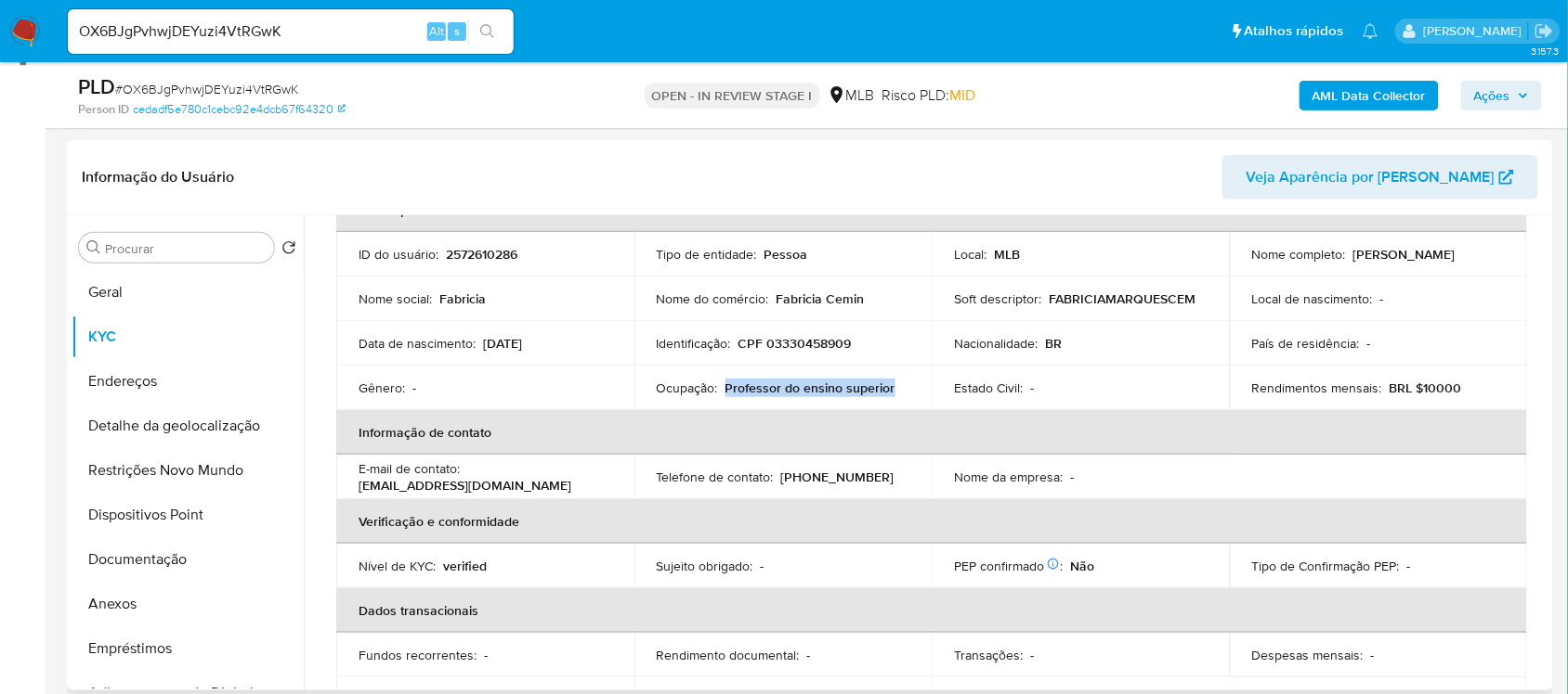
drag, startPoint x: 725, startPoint y: 390, endPoint x: 890, endPoint y: 392, distance: 165.0
click at [890, 392] on div "Ocupação : Professor do ensino superior" at bounding box center [784, 387] width 254 height 17
copy p "Professor do ensino superior"
drag, startPoint x: 145, startPoint y: 291, endPoint x: 11, endPoint y: 370, distance: 155.6
click at [145, 291] on button "Geral" at bounding box center [188, 292] width 232 height 44
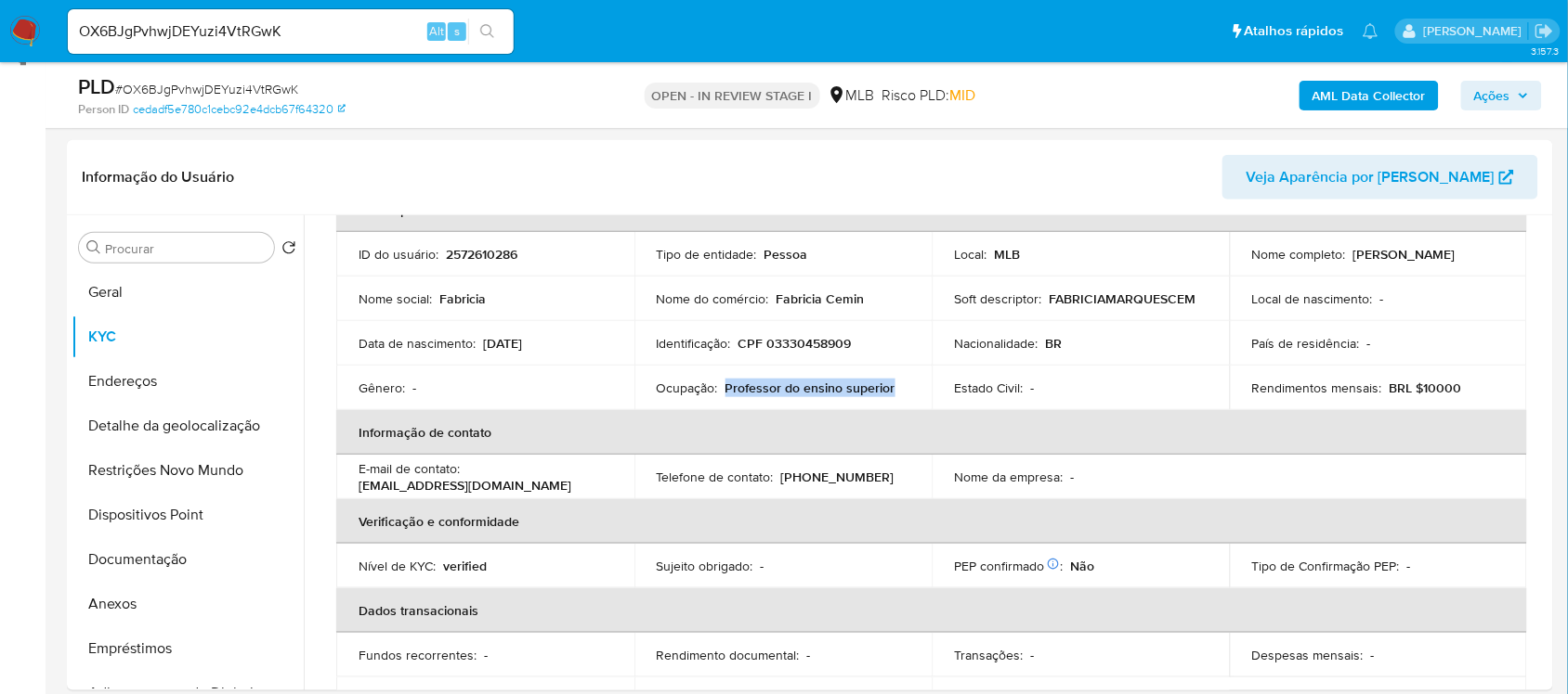
scroll to position [0, 0]
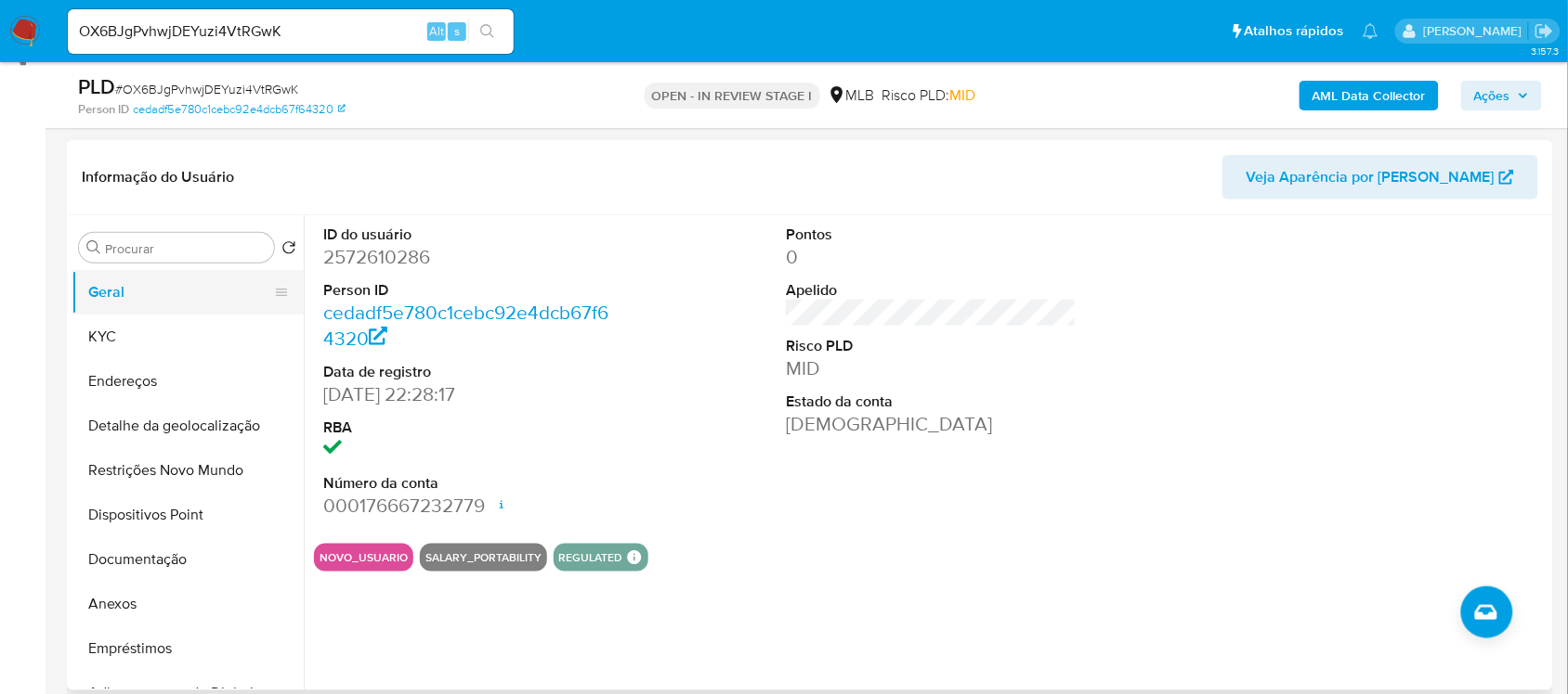
click at [127, 286] on button "Geral" at bounding box center [180, 292] width 217 height 44
click at [163, 332] on button "KYC" at bounding box center [180, 336] width 217 height 44
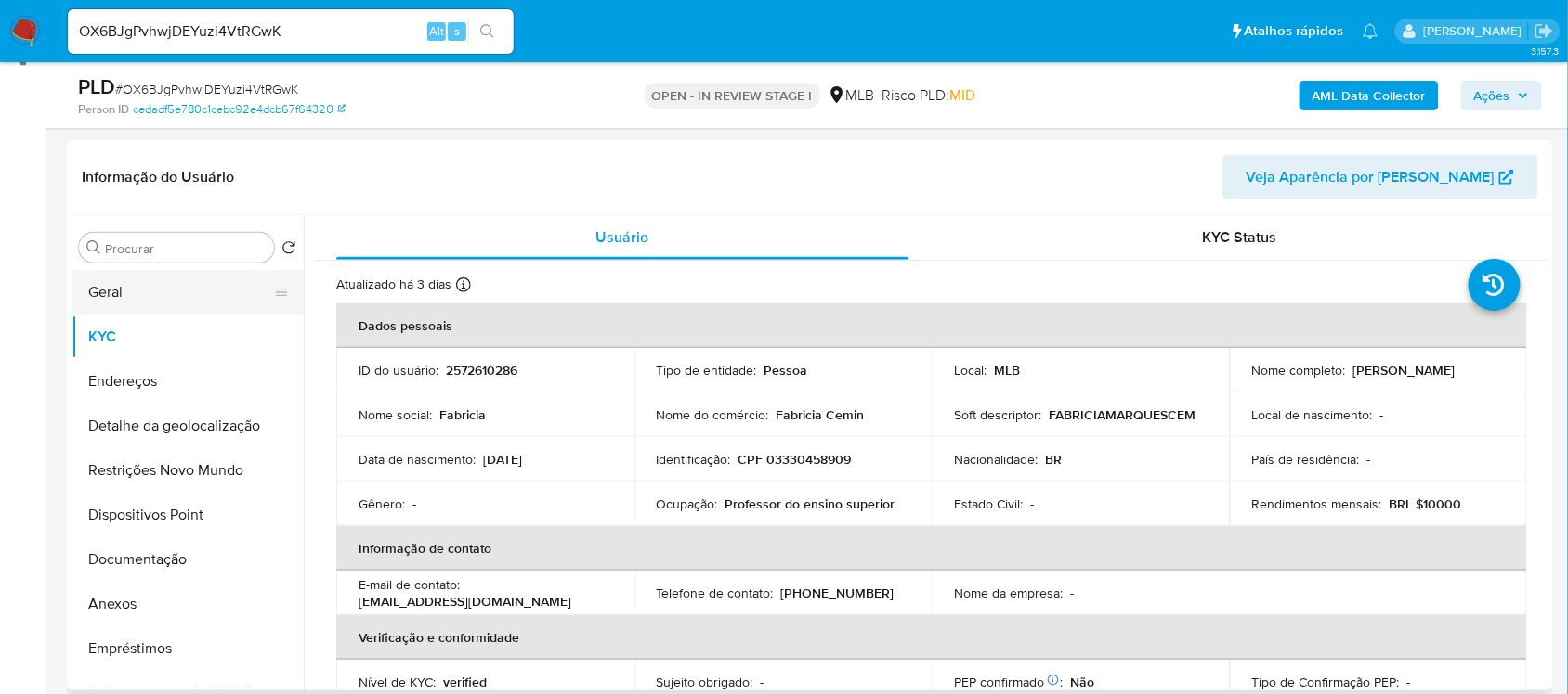
click at [173, 297] on button "Geral" at bounding box center [180, 292] width 217 height 44
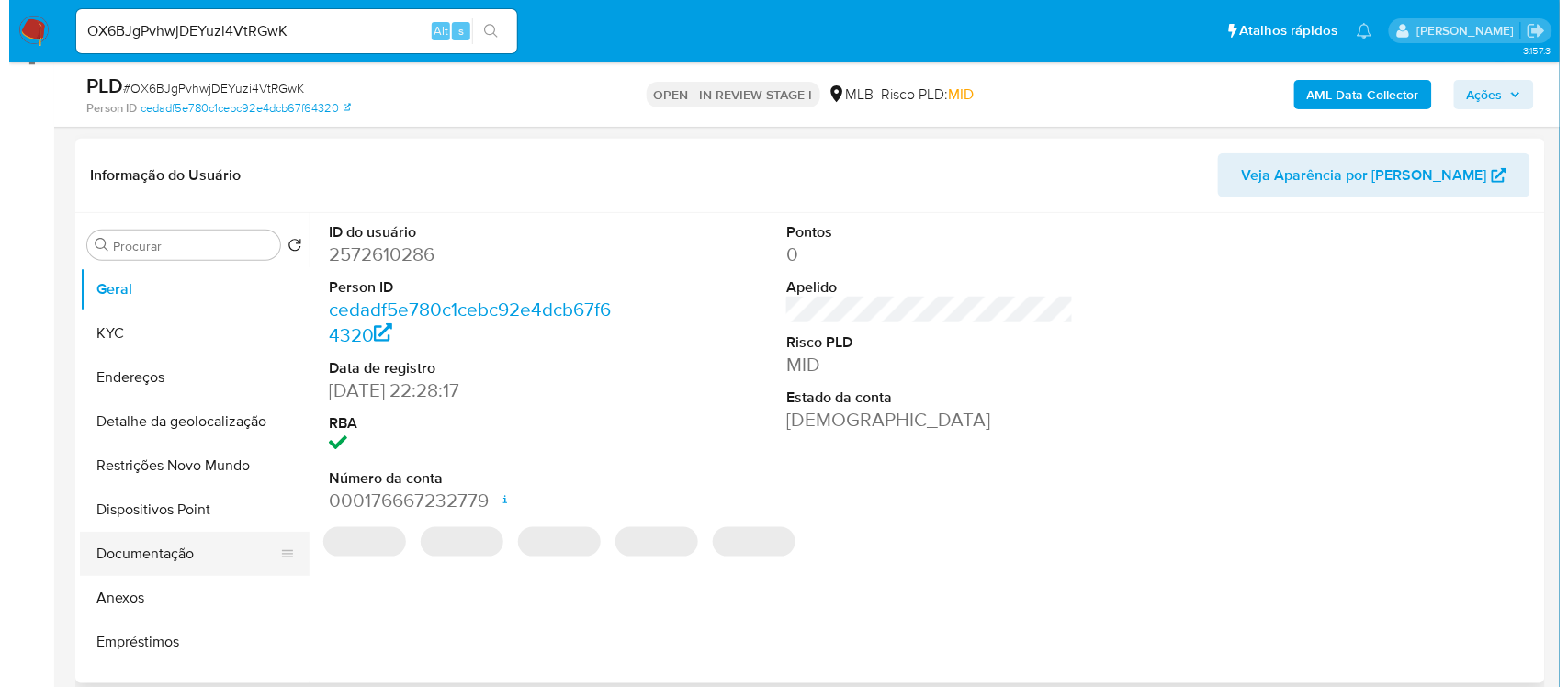
scroll to position [115, 0]
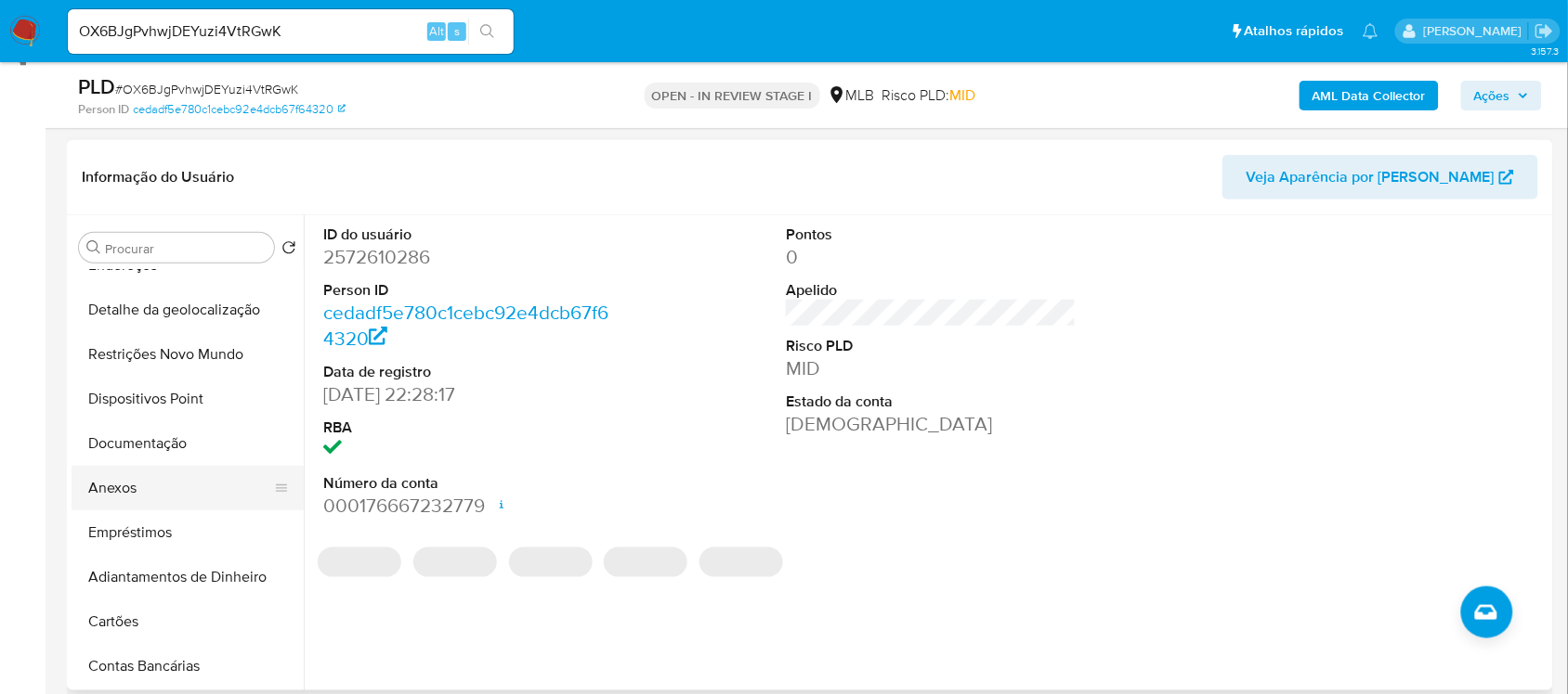
click at [159, 478] on button "Anexos" at bounding box center [180, 488] width 217 height 44
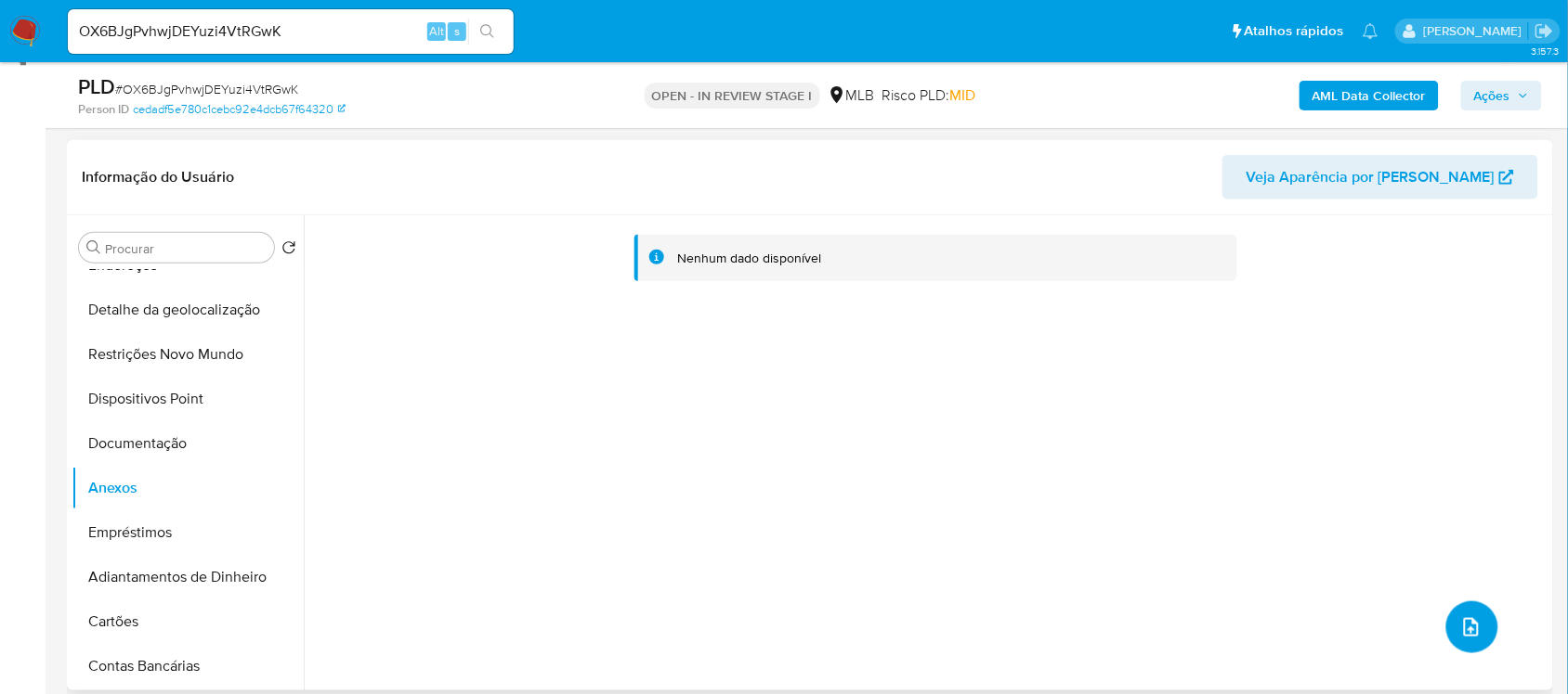
click at [1461, 620] on icon "upload-file" at bounding box center [1472, 627] width 23 height 23
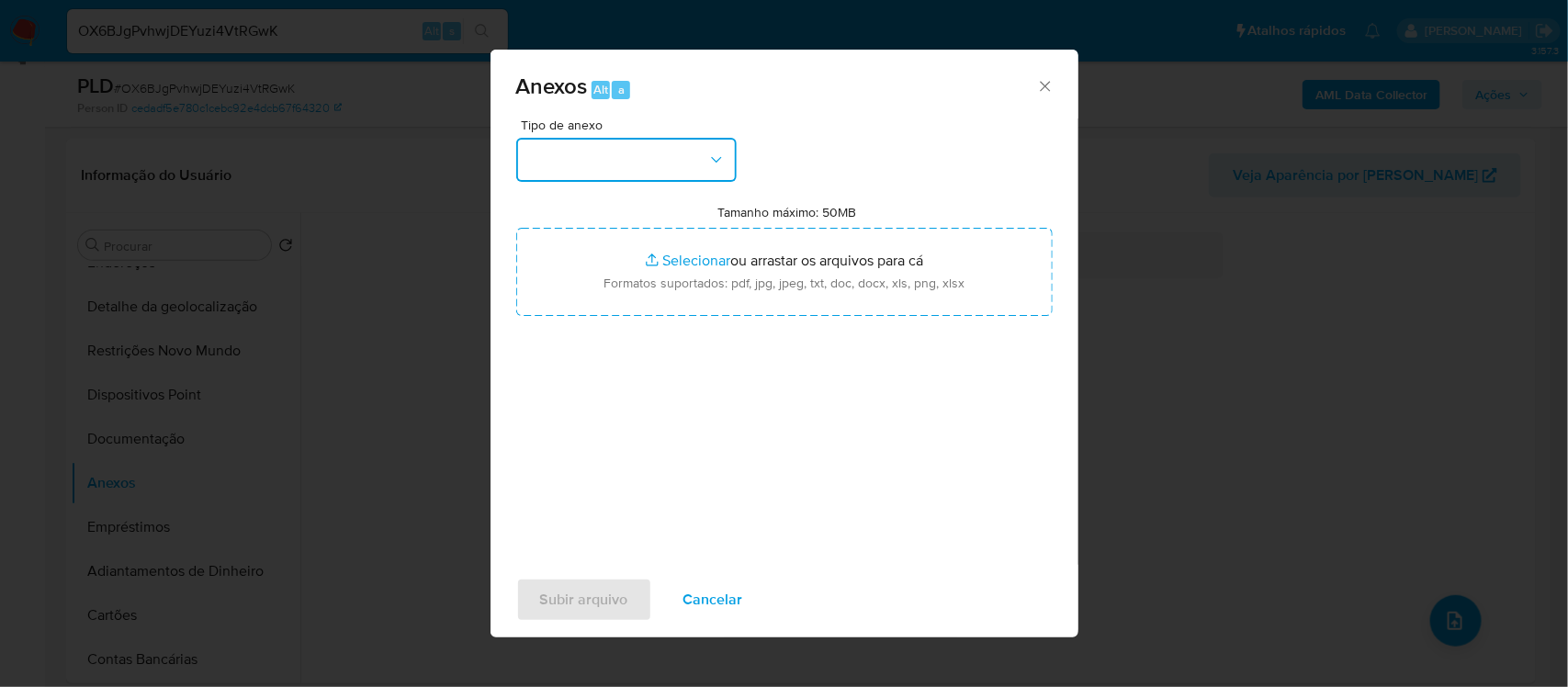
click at [717, 161] on icon "button" at bounding box center [716, 160] width 18 height 18
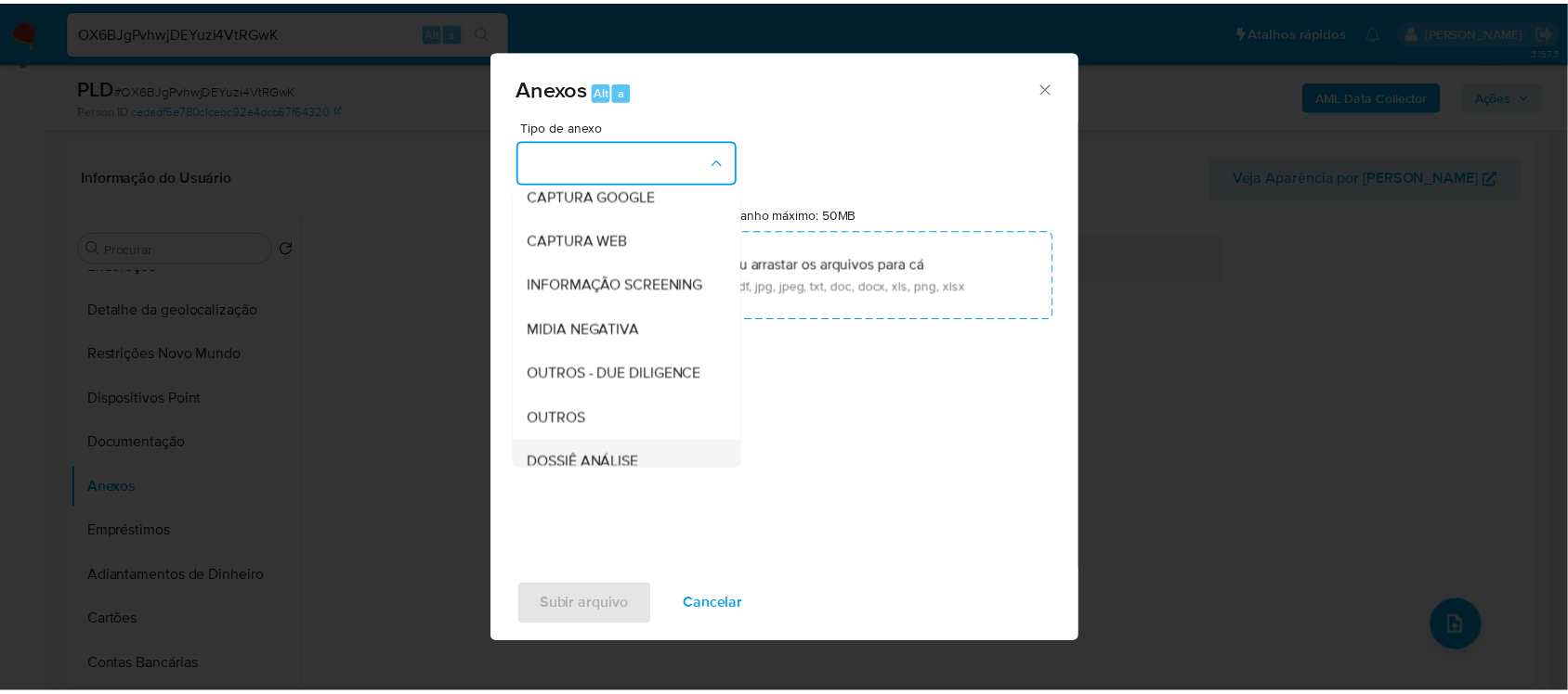
scroll to position [232, 0]
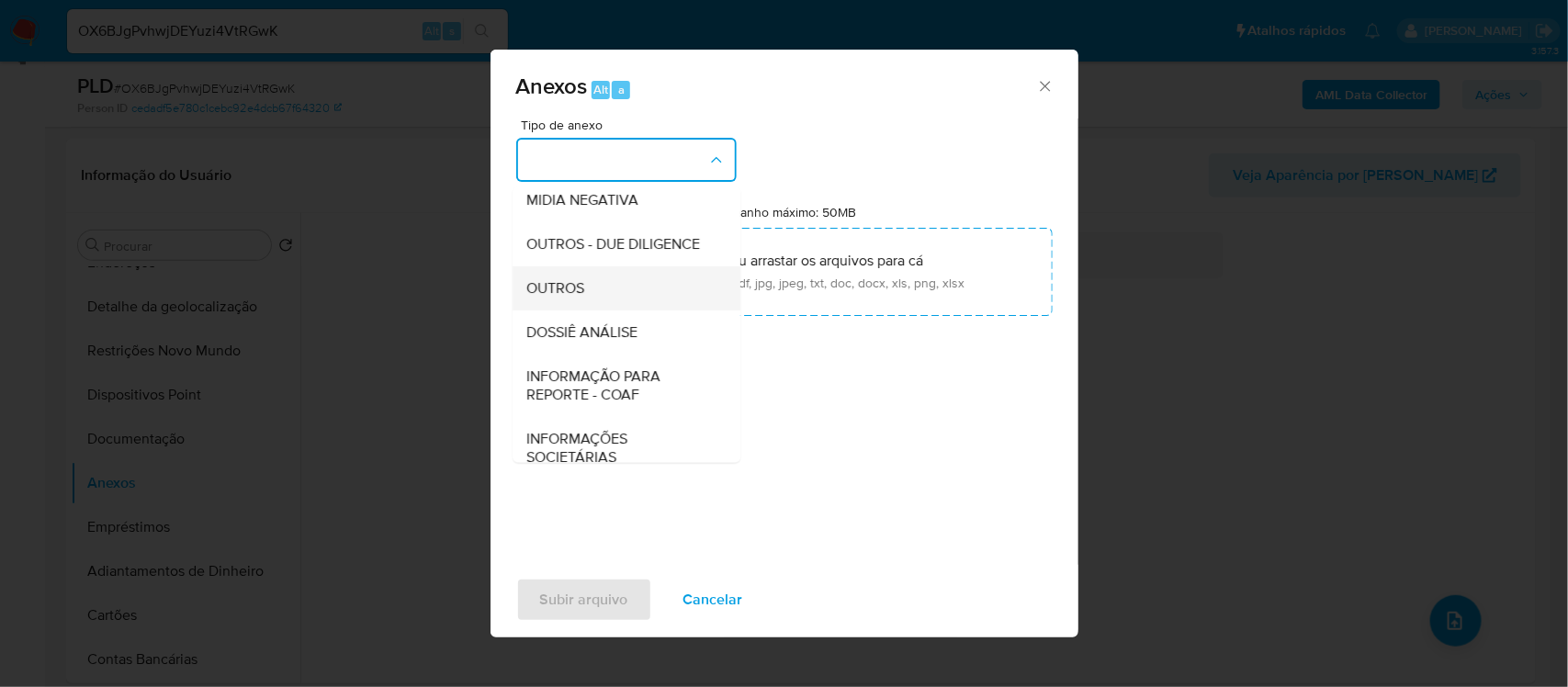
click at [597, 309] on div "OUTROS" at bounding box center [621, 287] width 188 height 44
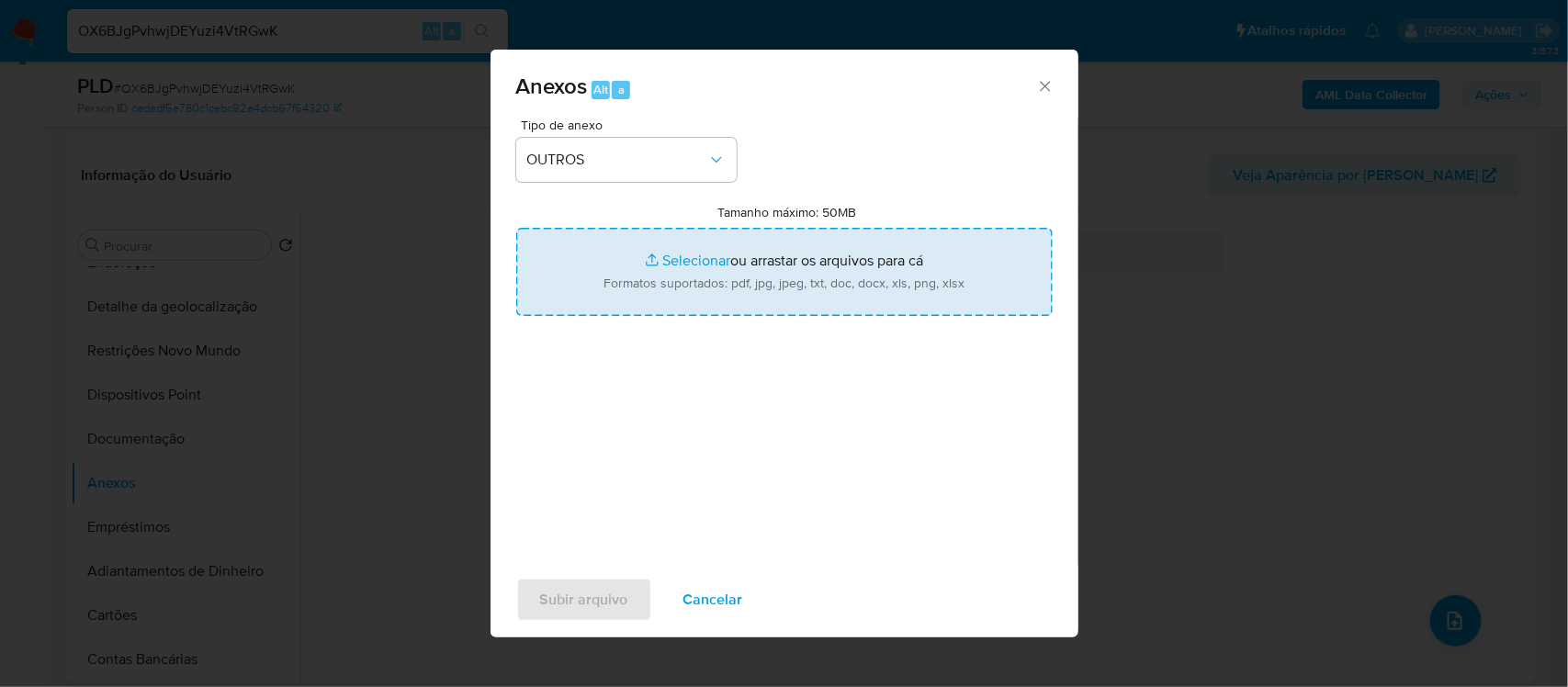
click at [685, 259] on input "Tamanho máximo: 50MB Selecionar arquivos" at bounding box center [784, 271] width 536 height 89
type input "C:\fakepath\SAR - xxx - CPF 03330458909 - FABRICIA MARQUES CEMIN.pdf"
click at [685, 248] on input "Tamanho máximo: 50MB Selecionar arquivos" at bounding box center [784, 271] width 536 height 89
type input "C:\fakepath\Mulan Fabricia Marques 2572610286_2025_09_05_17_39_03 - Tabla dinám…"
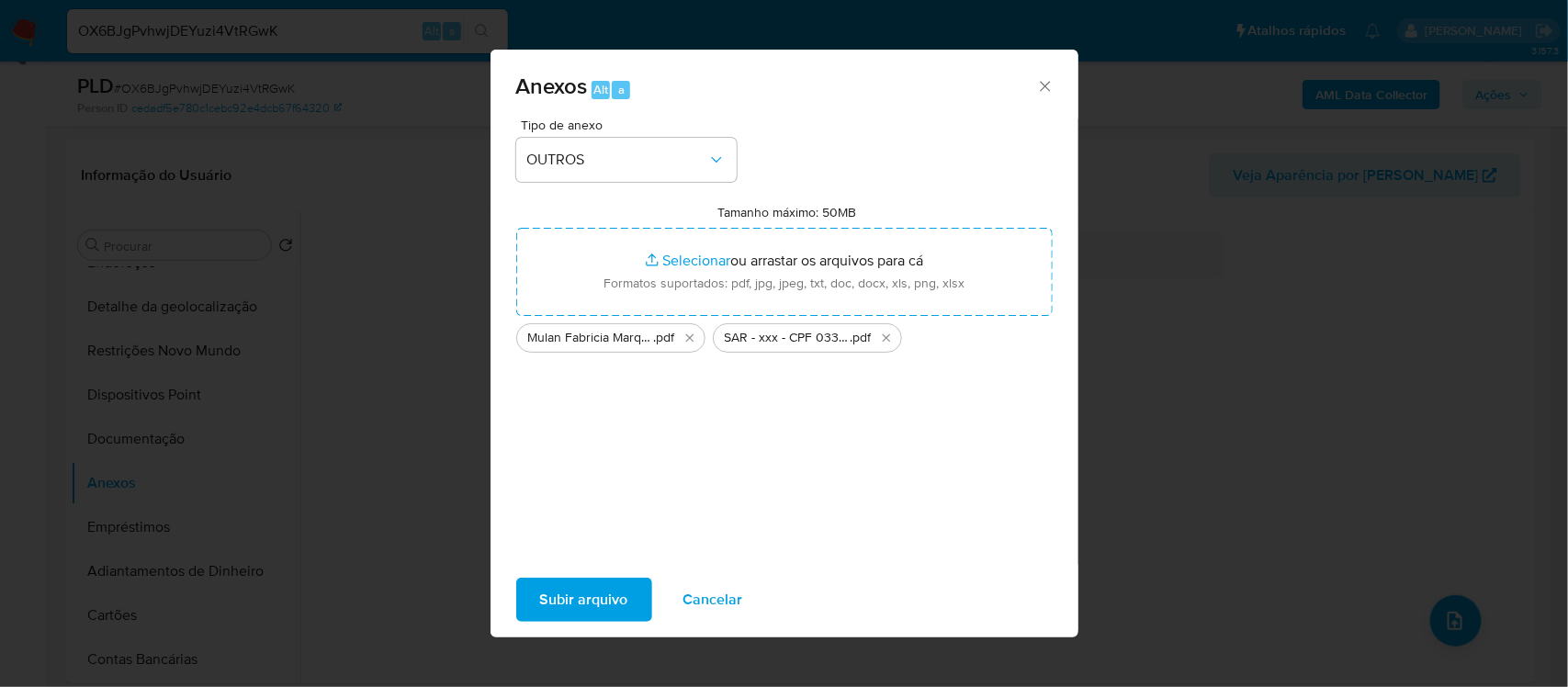
click at [590, 608] on span "Subir arquivo" at bounding box center [584, 600] width 89 height 41
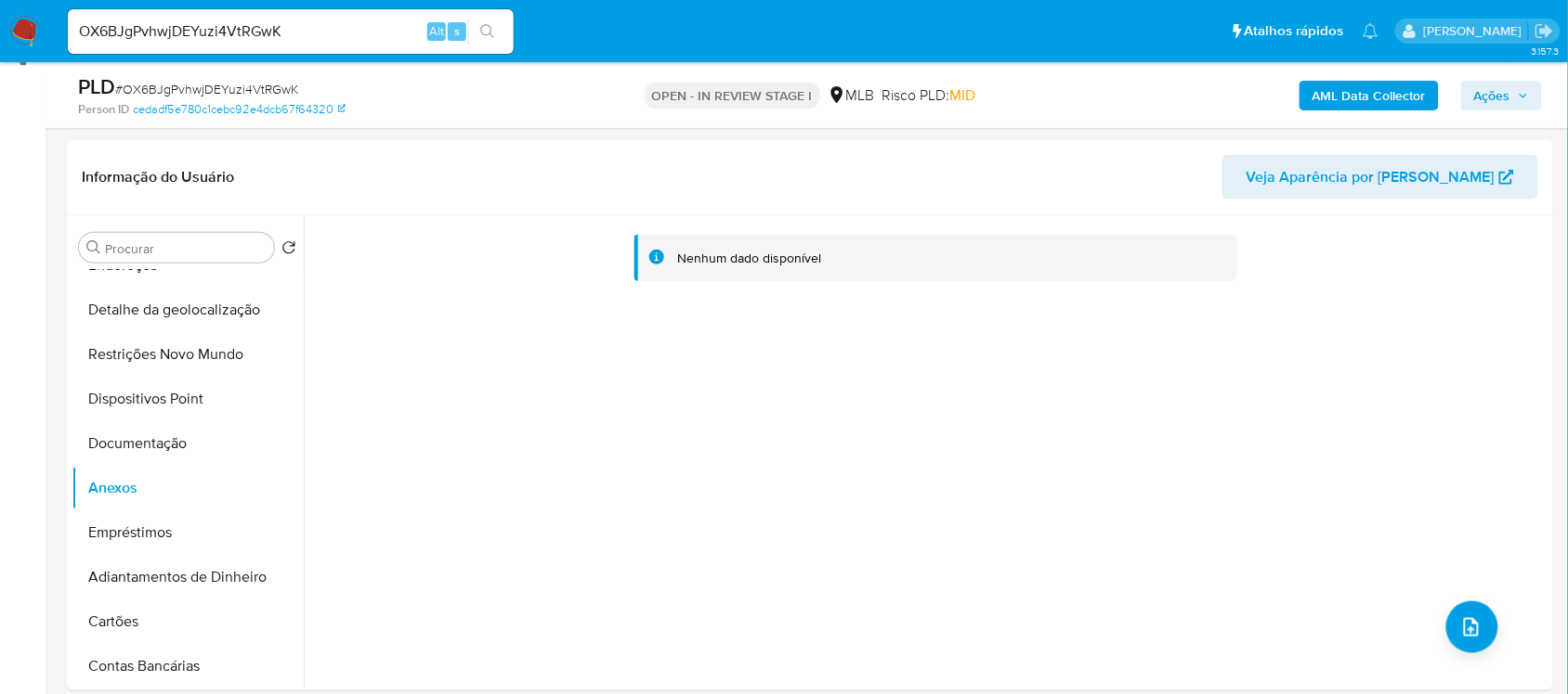
click at [1485, 88] on span "Ações" at bounding box center [1502, 95] width 55 height 26
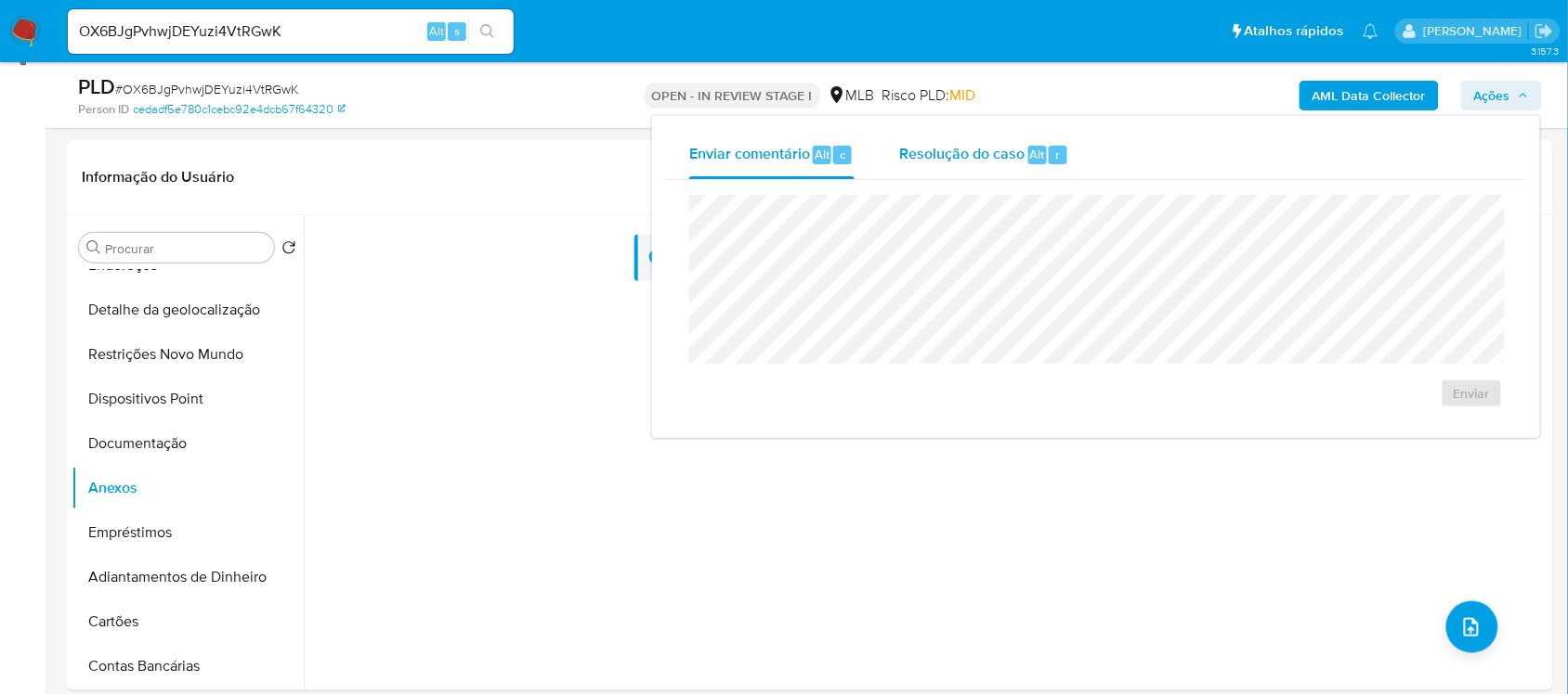
click at [983, 158] on span "Resolução do caso" at bounding box center [961, 153] width 125 height 22
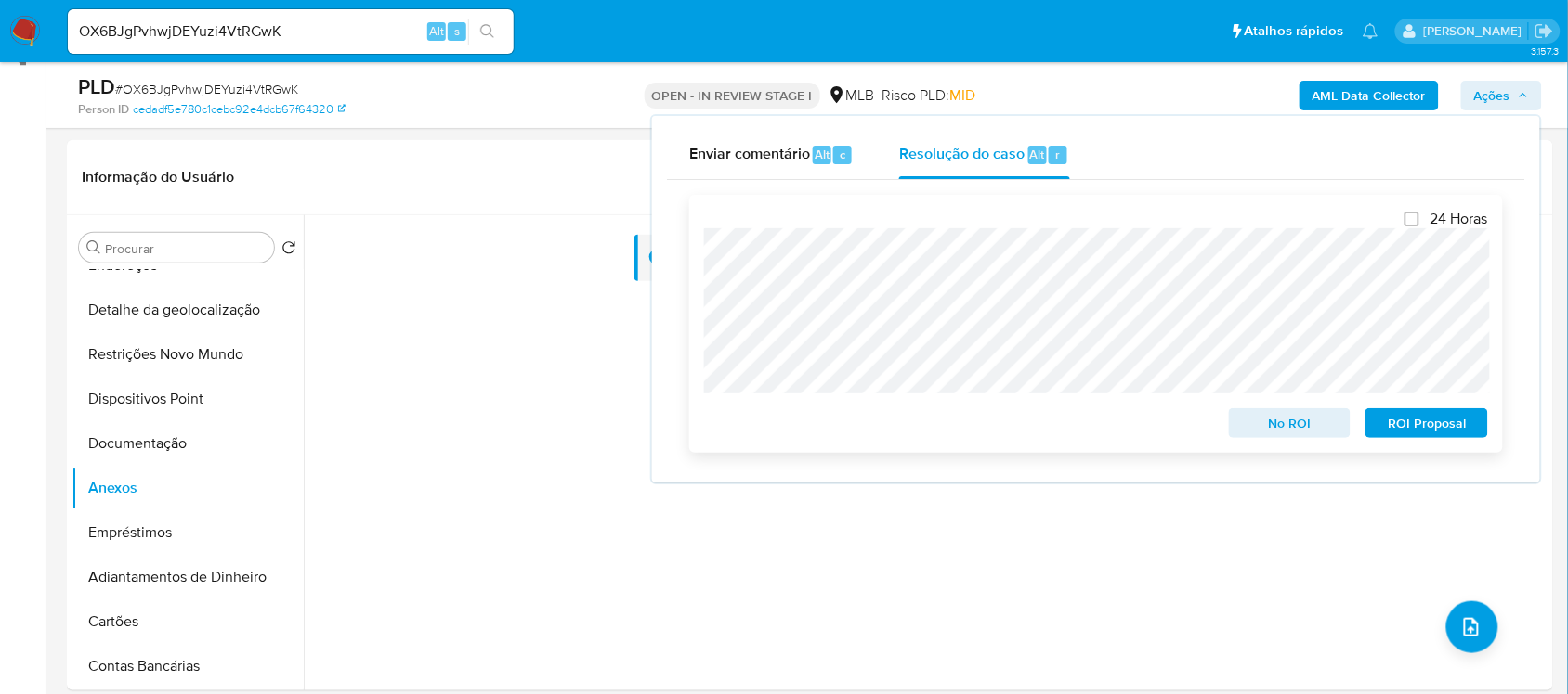
click at [1400, 415] on span "ROI Proposal" at bounding box center [1426, 423] width 96 height 26
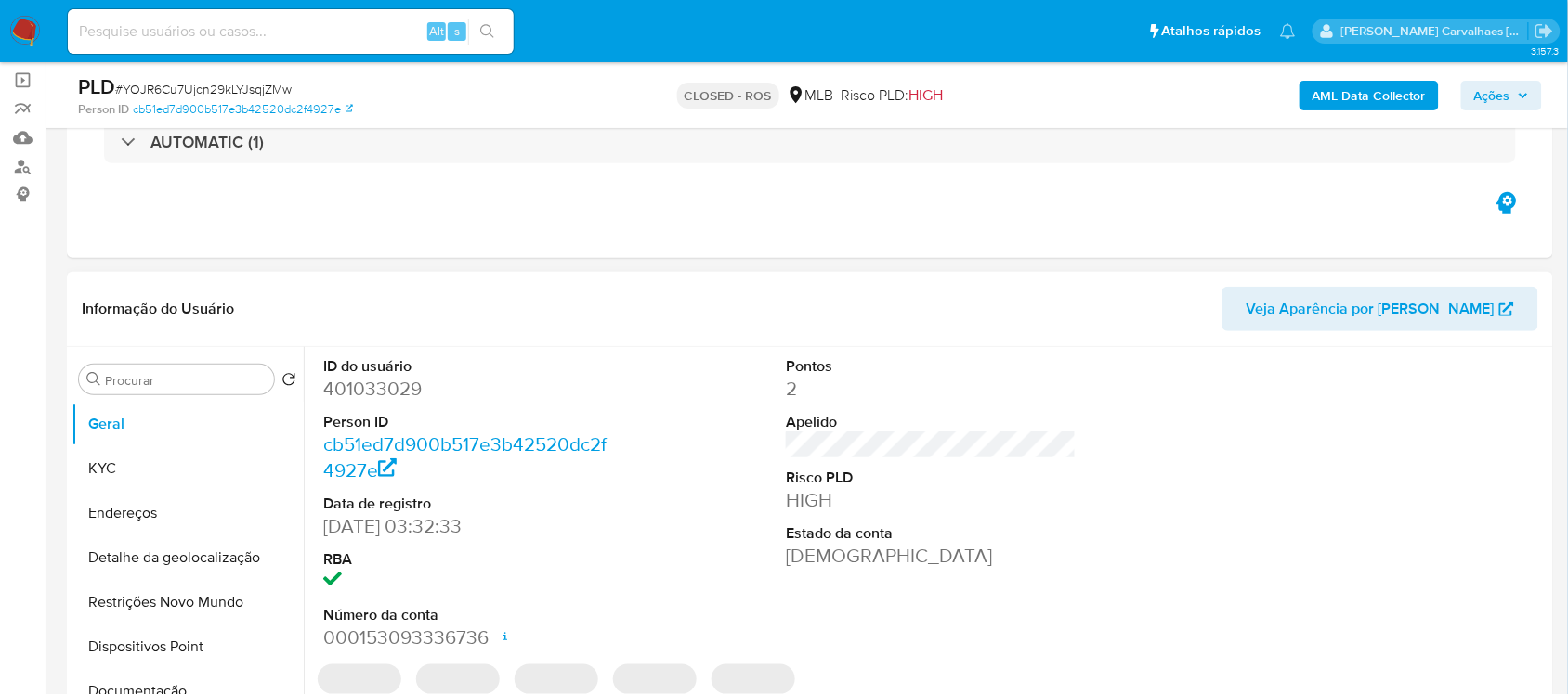
scroll to position [232, 0]
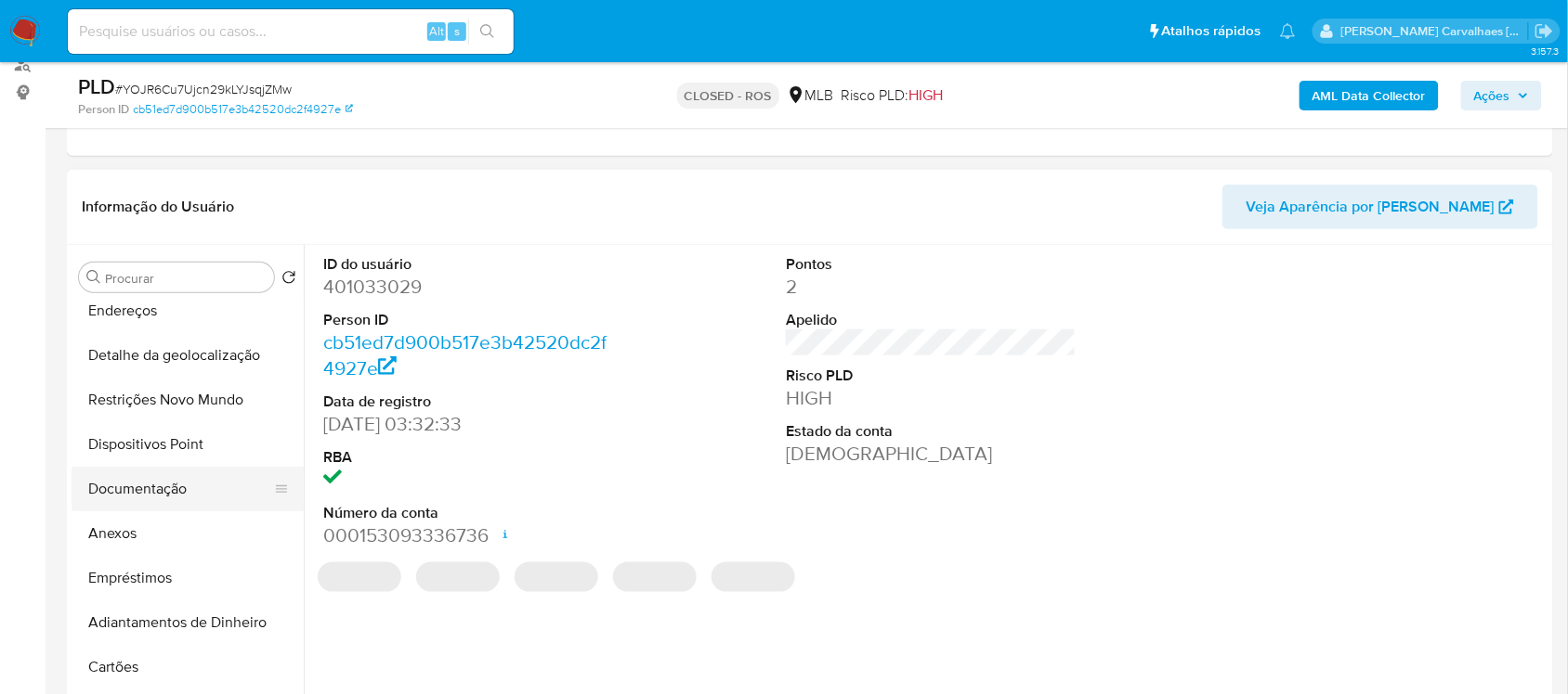
select select "10"
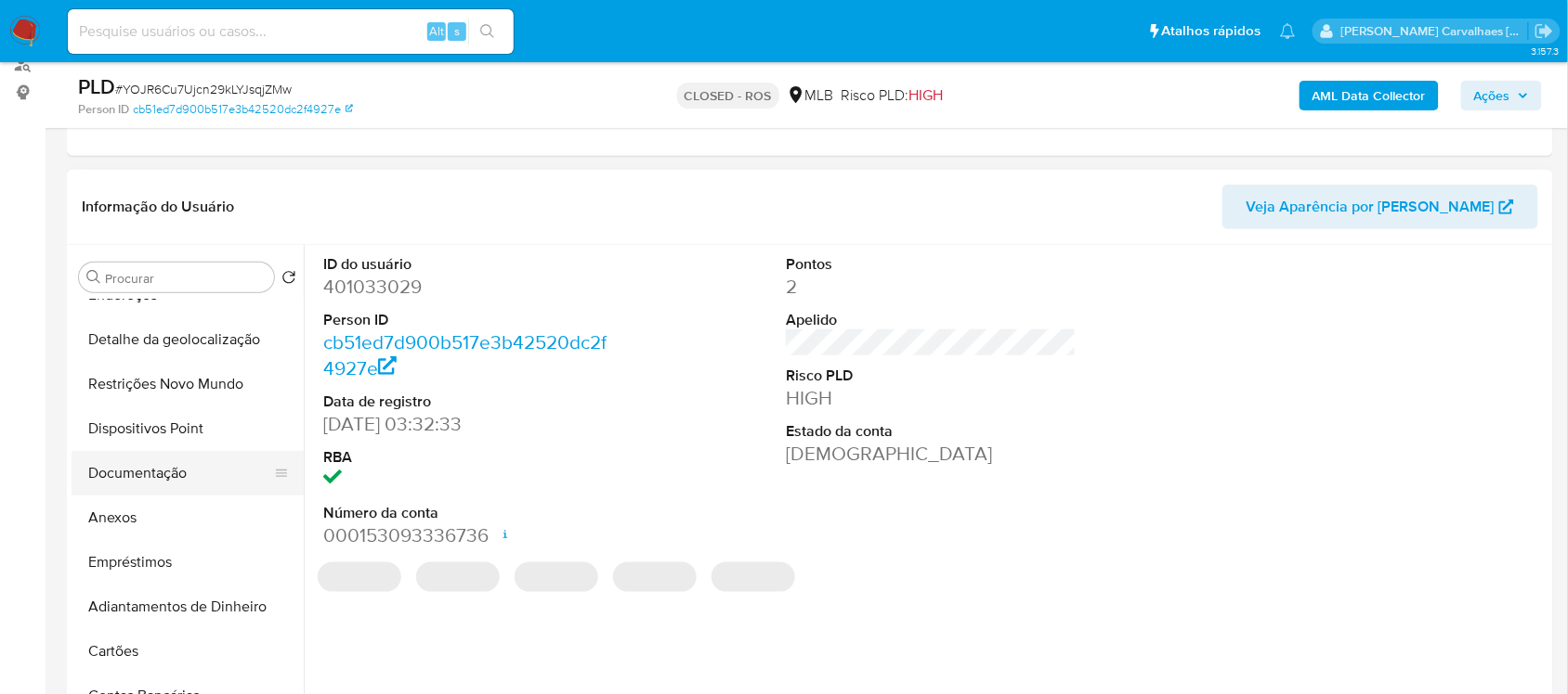
click at [182, 474] on button "Documentação" at bounding box center [180, 473] width 217 height 44
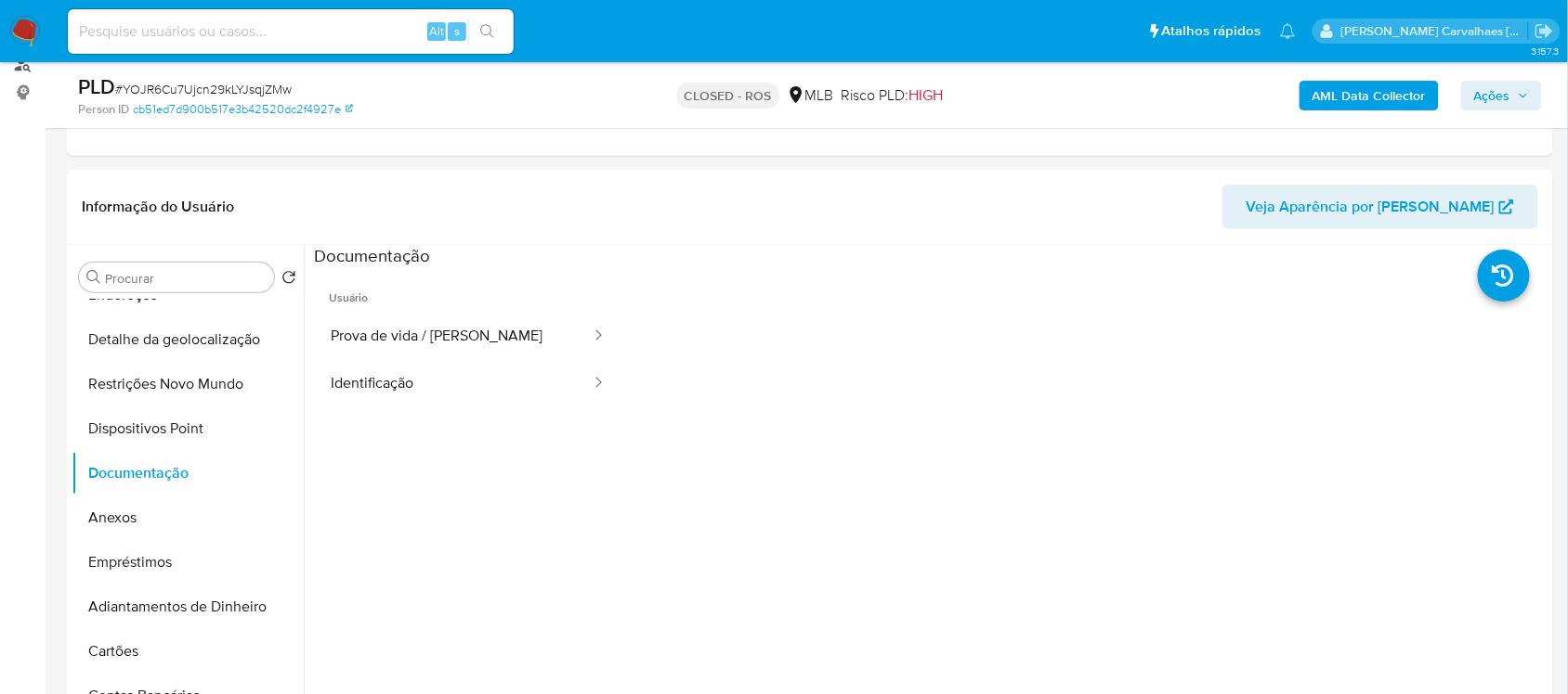
click at [25, 72] on link "Localizador de pessoas" at bounding box center [110, 64] width 221 height 29
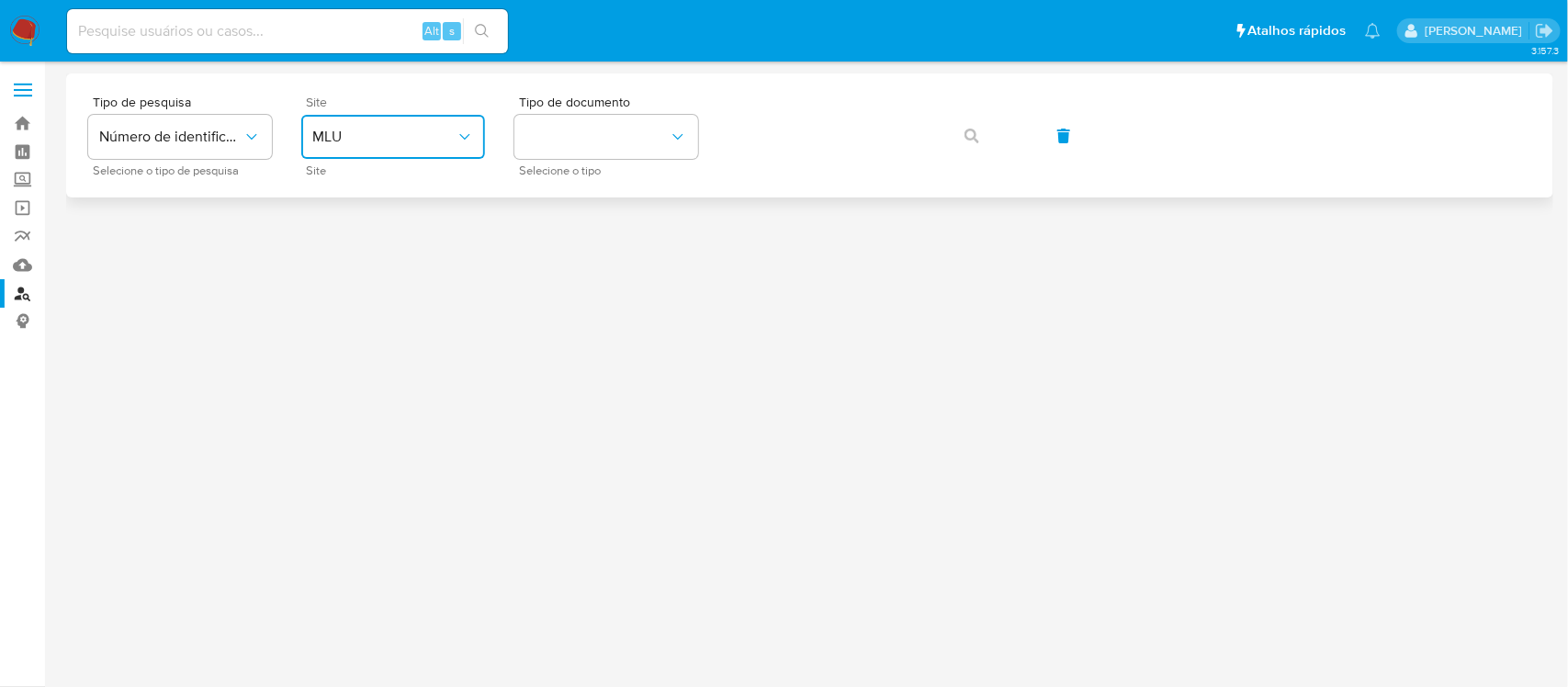
click at [368, 155] on button "MLU" at bounding box center [393, 136] width 184 height 44
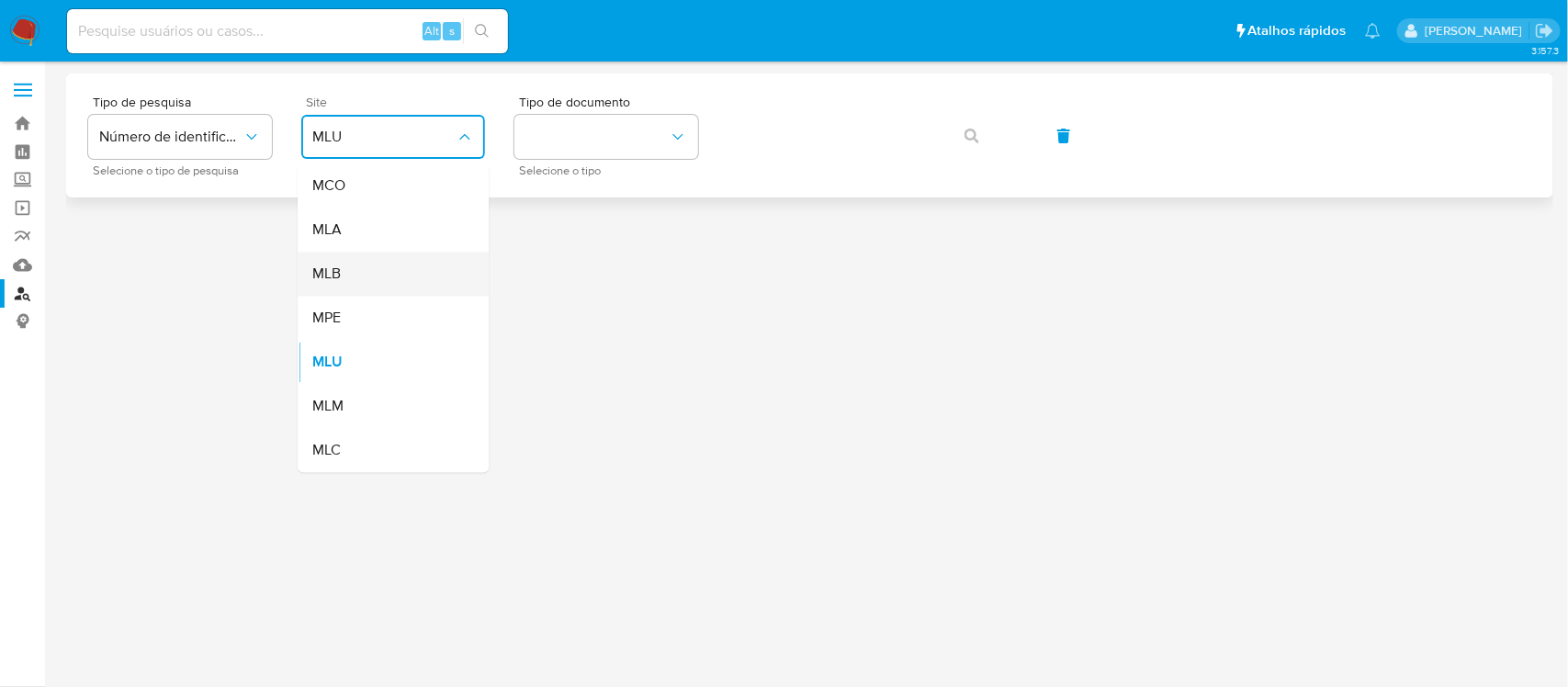
click at [365, 270] on div "MLB" at bounding box center [387, 274] width 151 height 44
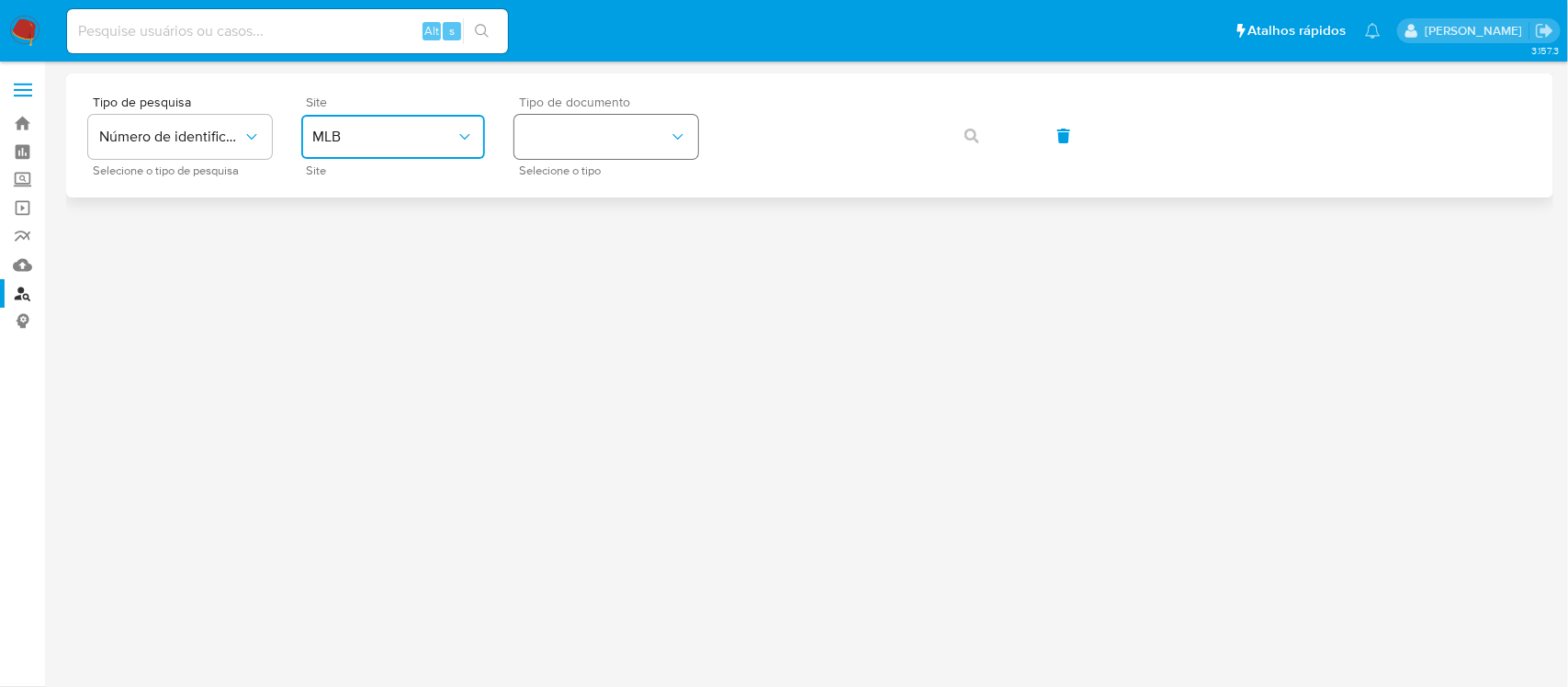
click at [625, 120] on button "identificationType" at bounding box center [606, 136] width 184 height 44
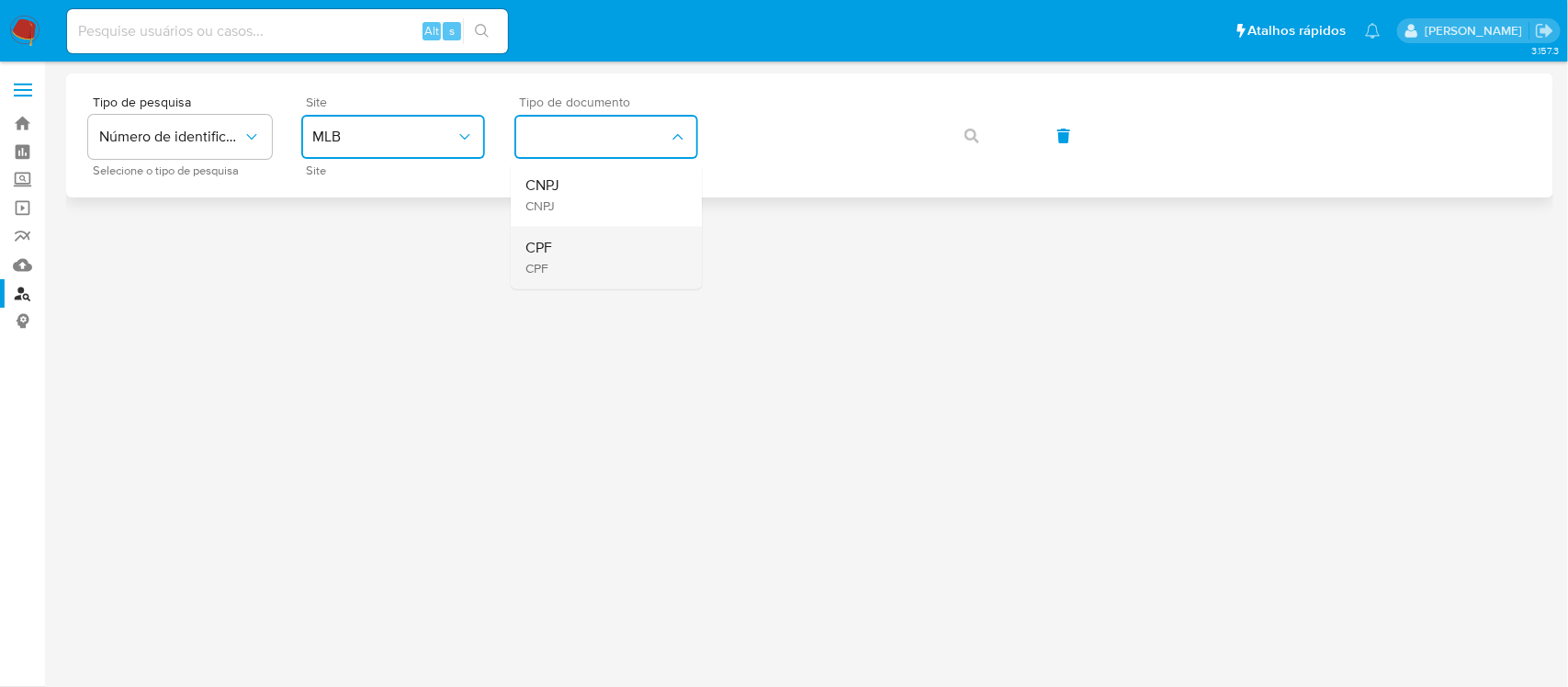
click at [613, 233] on div "CPF CPF" at bounding box center [600, 258] width 151 height 62
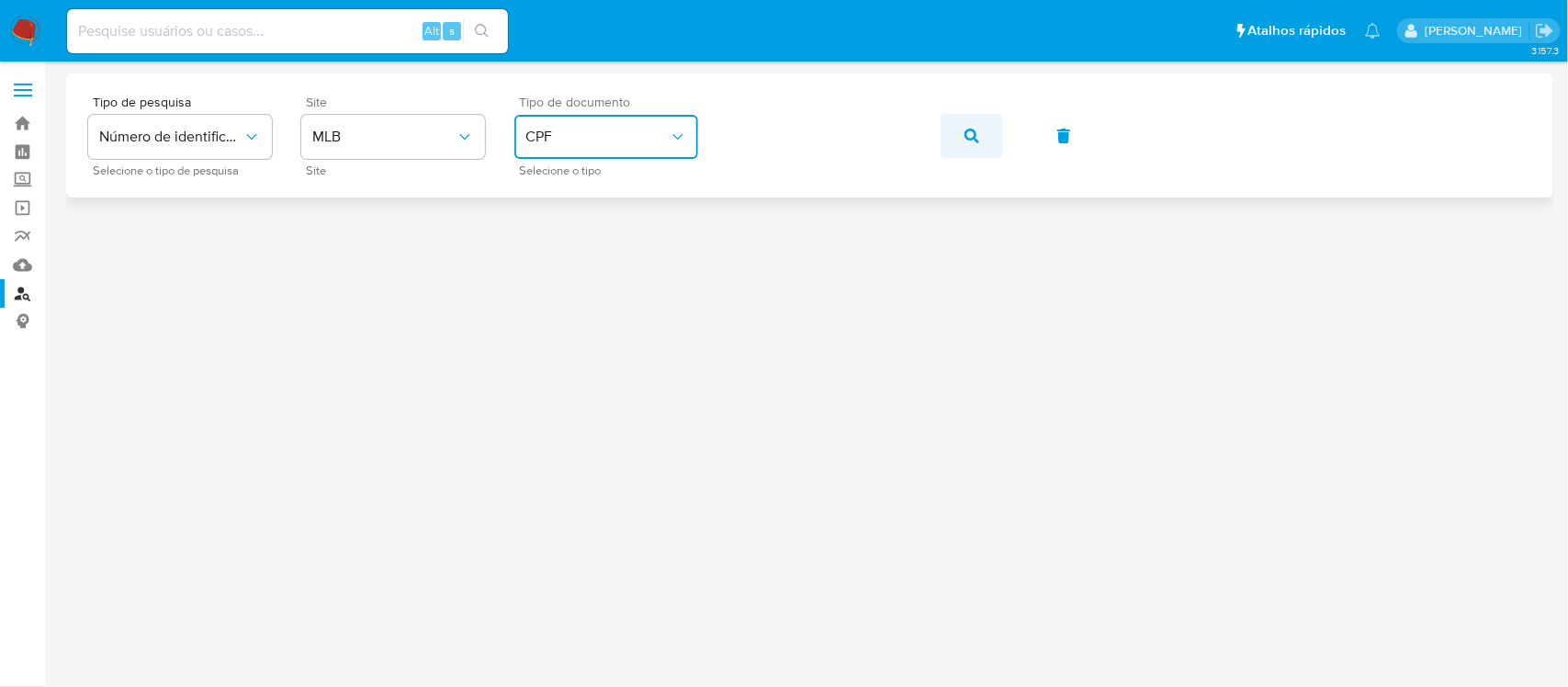
click at [966, 140] on icon "button" at bounding box center [972, 135] width 15 height 15
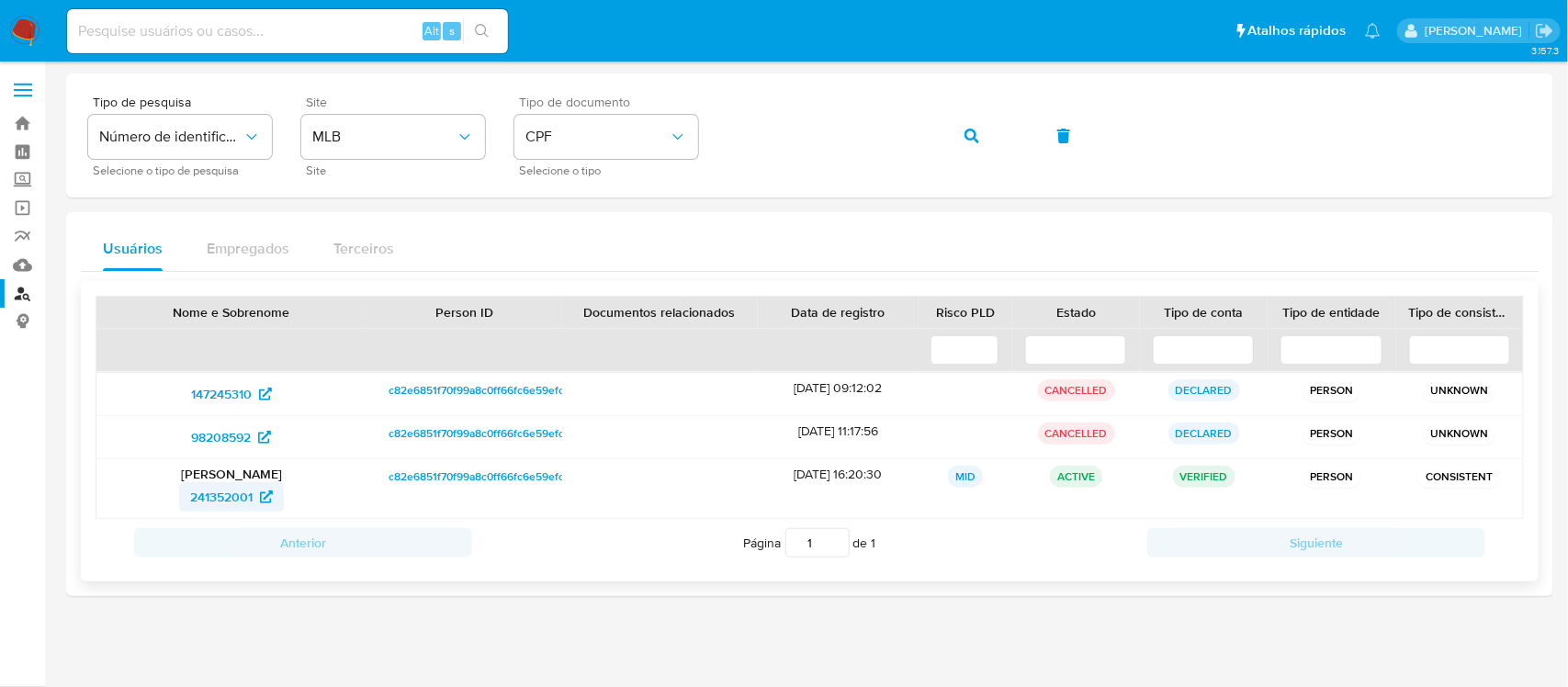
click at [223, 493] on span "241352001" at bounding box center [221, 497] width 62 height 29
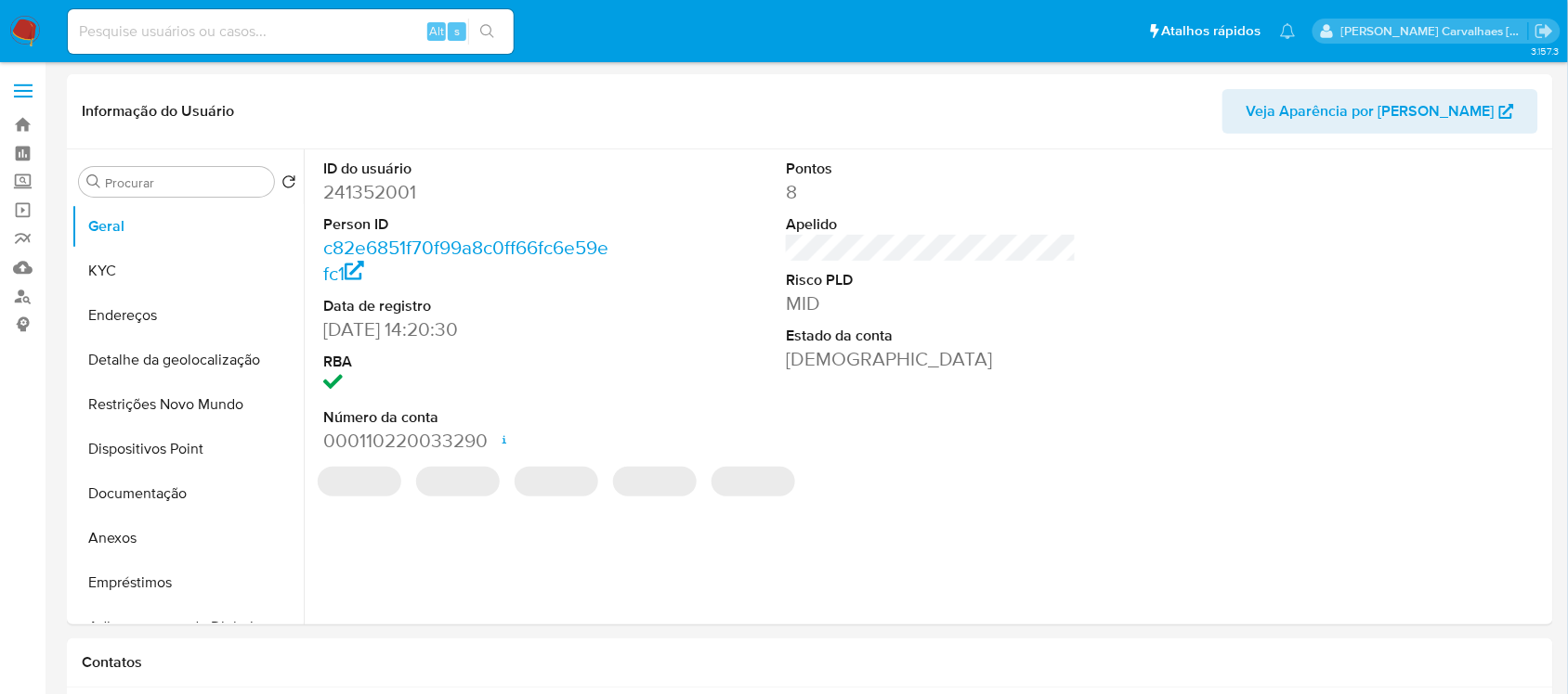
select select "10"
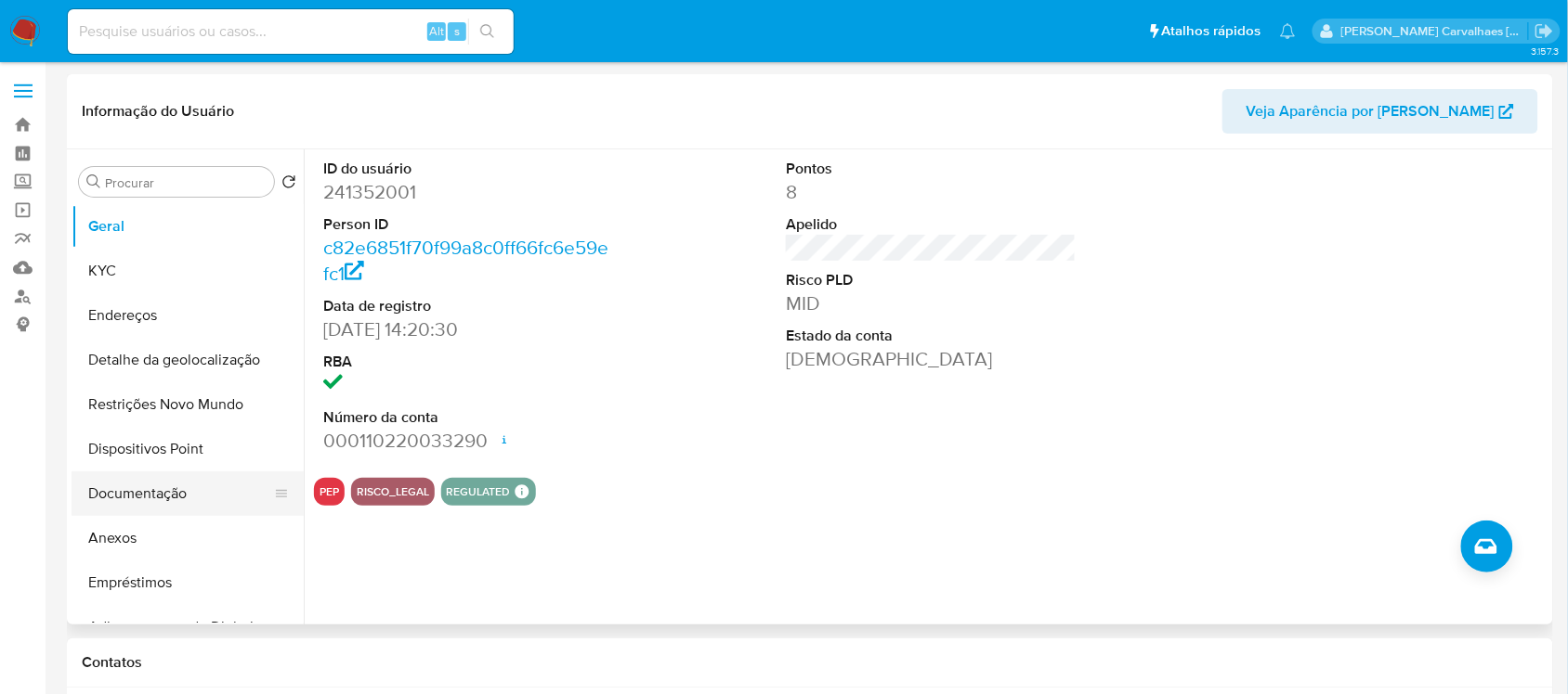
click at [142, 509] on button "Documentação" at bounding box center [180, 493] width 217 height 44
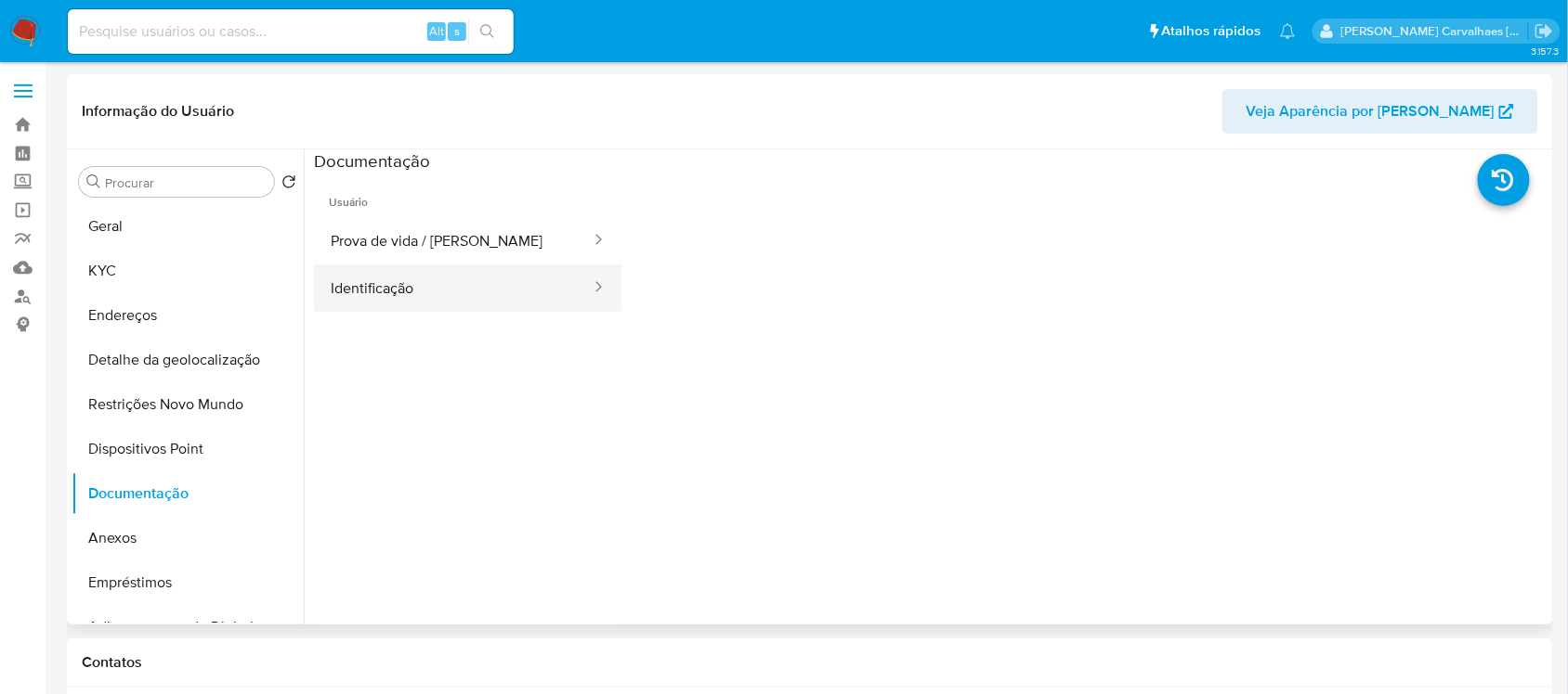
click at [374, 281] on button "Identificação" at bounding box center [452, 288] width 278 height 47
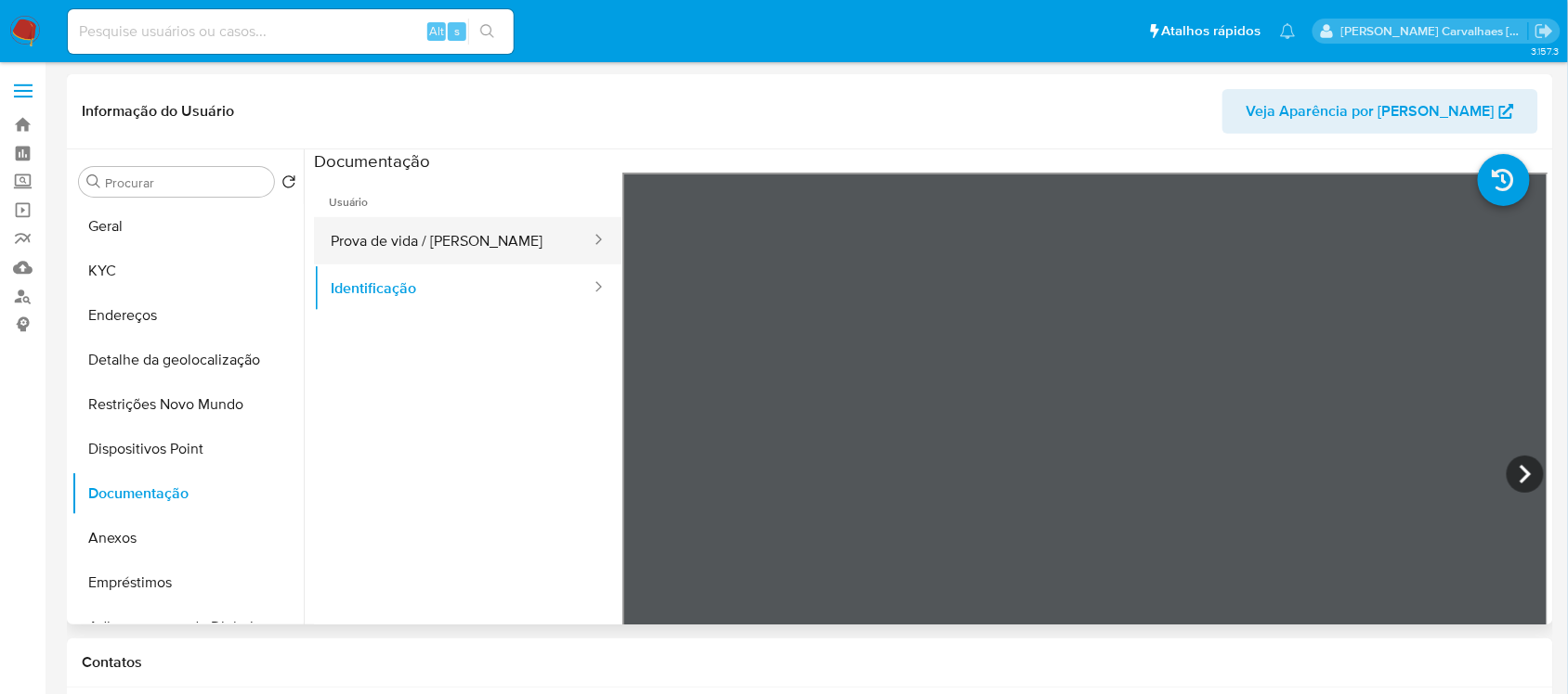
click at [415, 248] on button "Prova de vida / Selfie" at bounding box center [452, 241] width 278 height 47
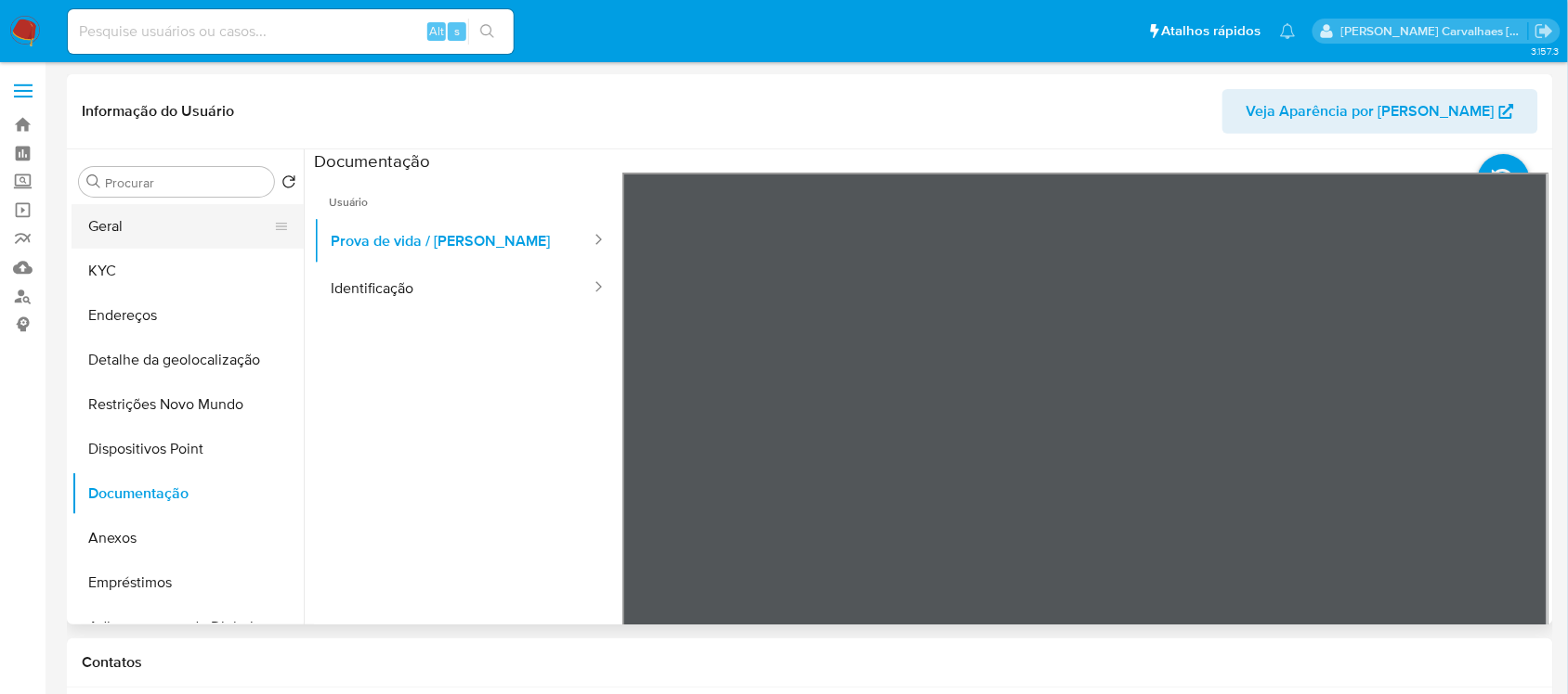
click at [133, 225] on button "Geral" at bounding box center [180, 226] width 217 height 44
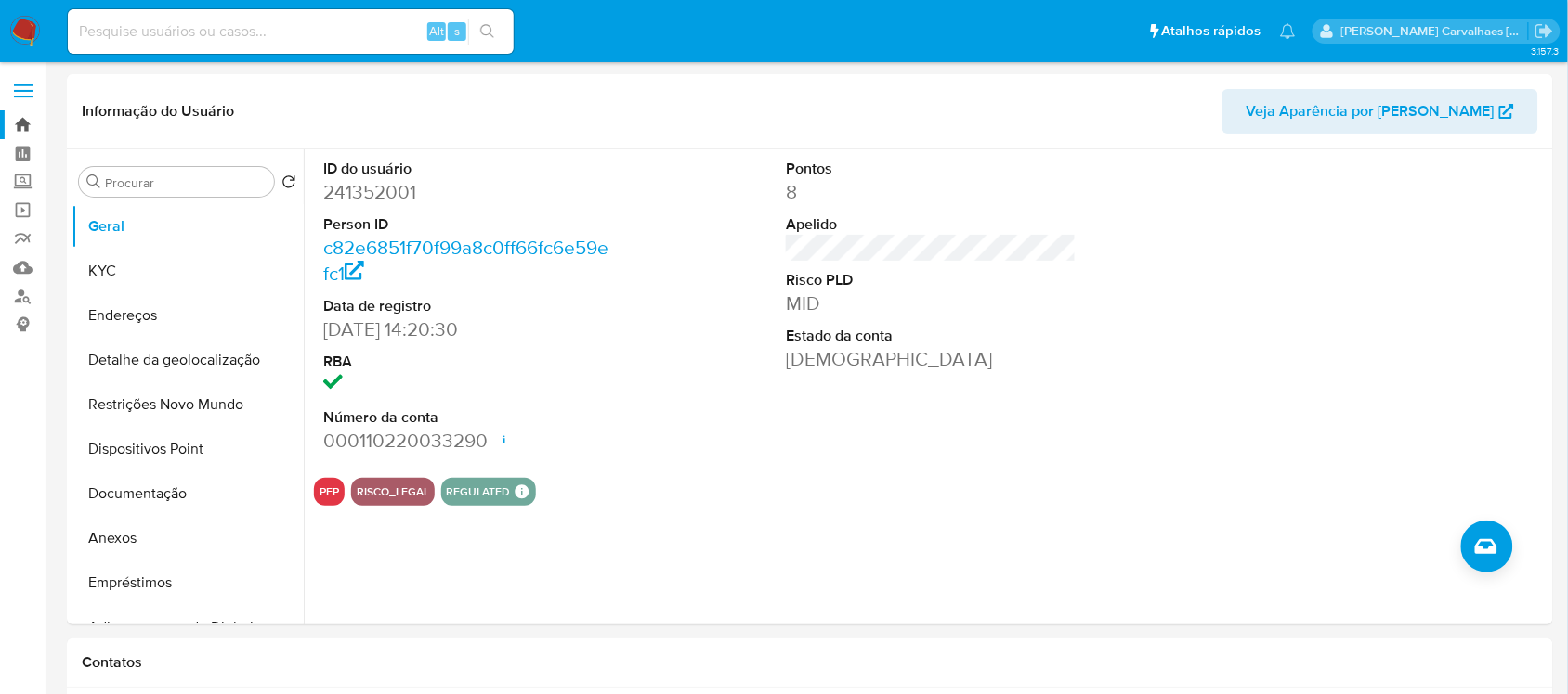
click at [19, 126] on link "Bandeja" at bounding box center [110, 124] width 221 height 29
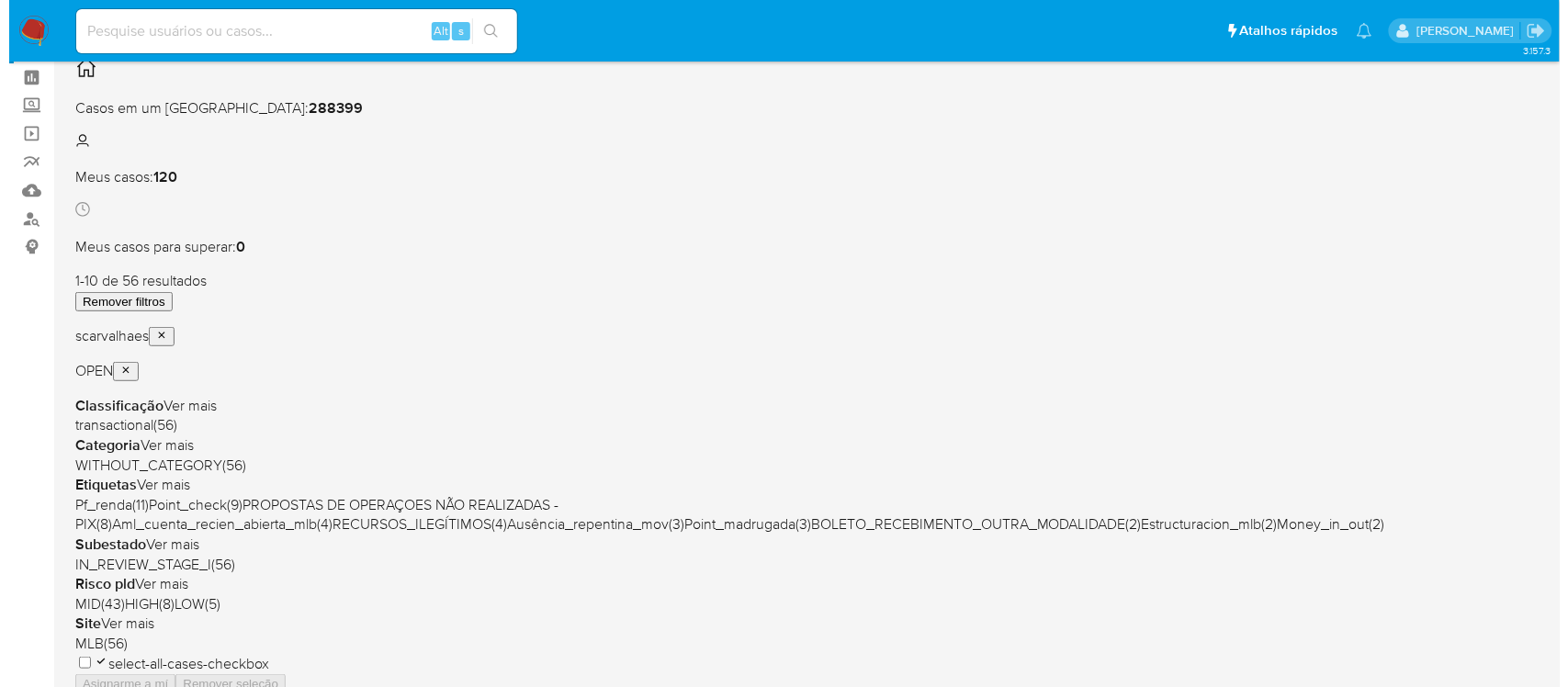
scroll to position [115, 0]
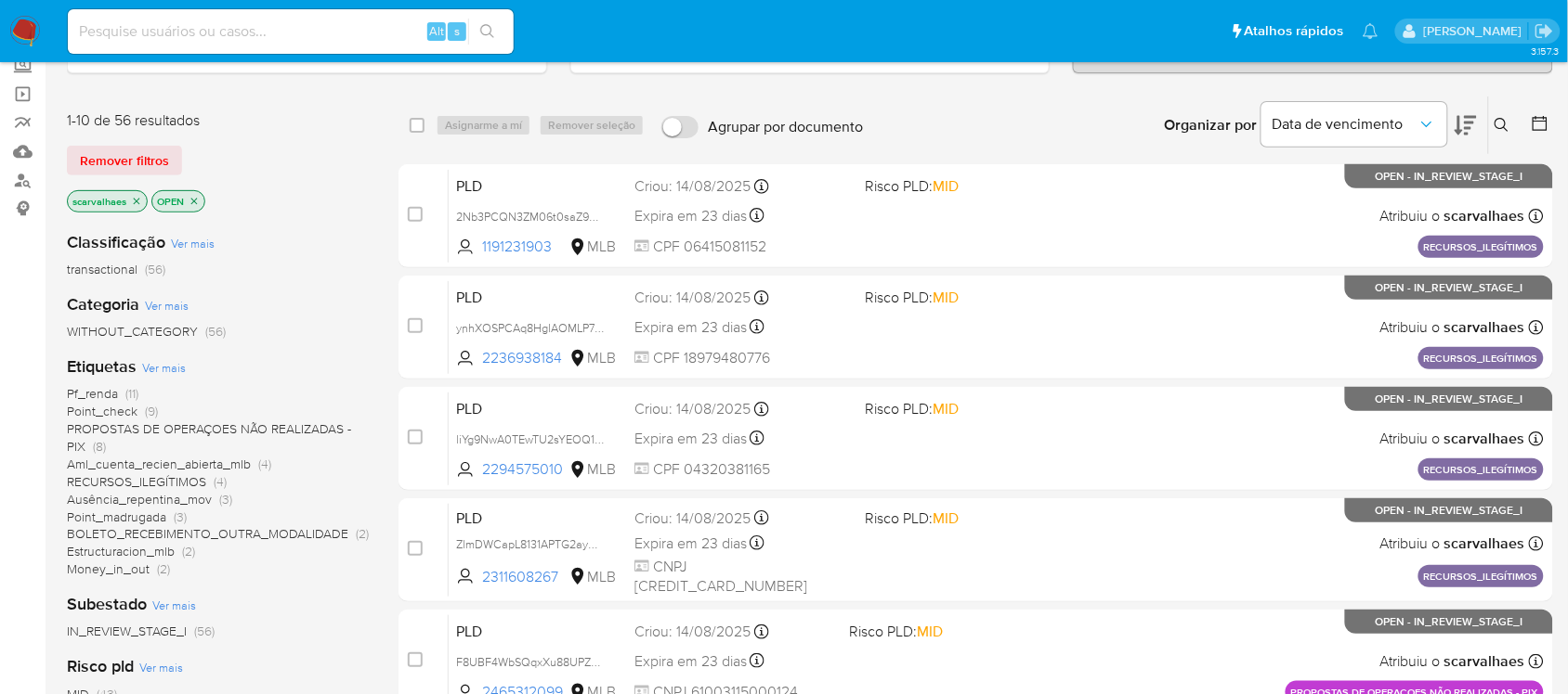
click at [192, 204] on icon "close-filter" at bounding box center [194, 201] width 11 height 11
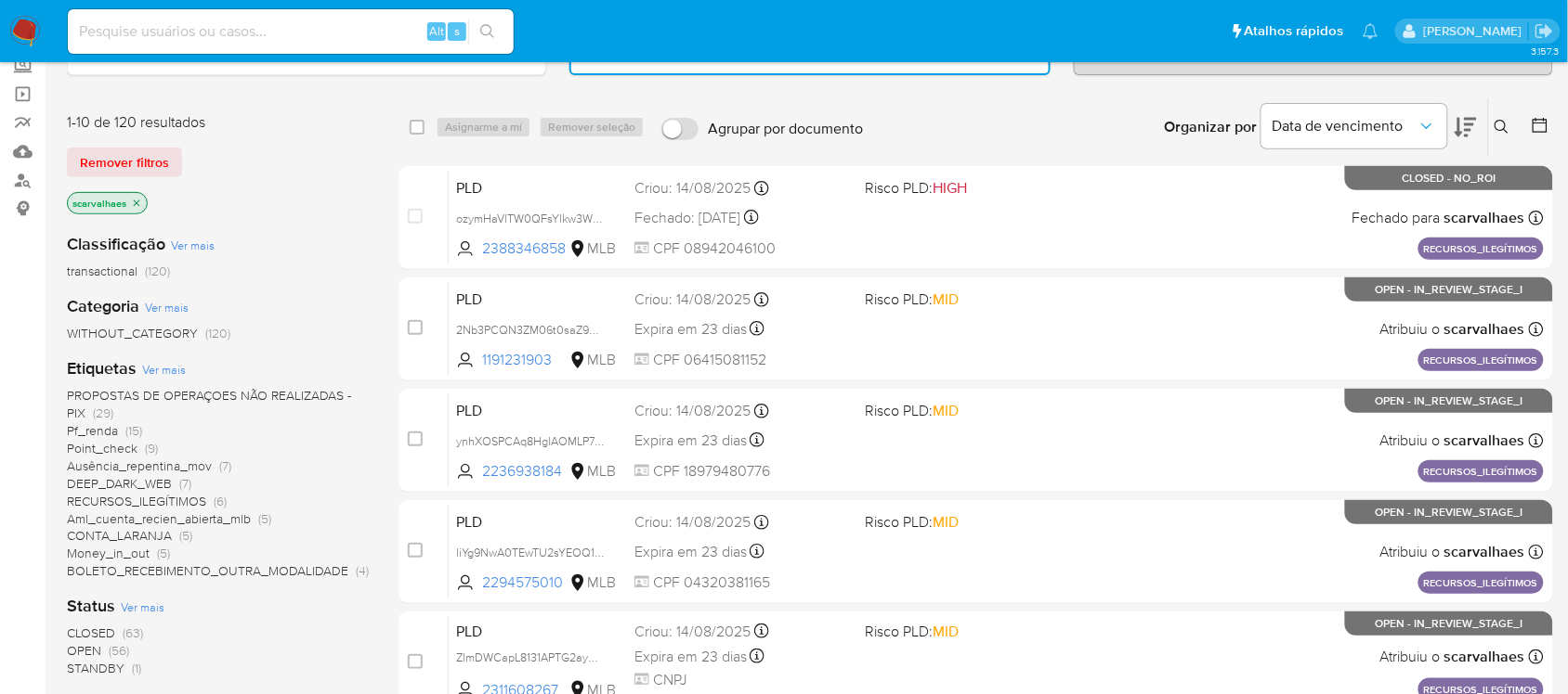
click at [138, 207] on p "scarvalhaes" at bounding box center [107, 202] width 79 height 21
click at [135, 200] on icon "close-filter" at bounding box center [136, 202] width 11 height 11
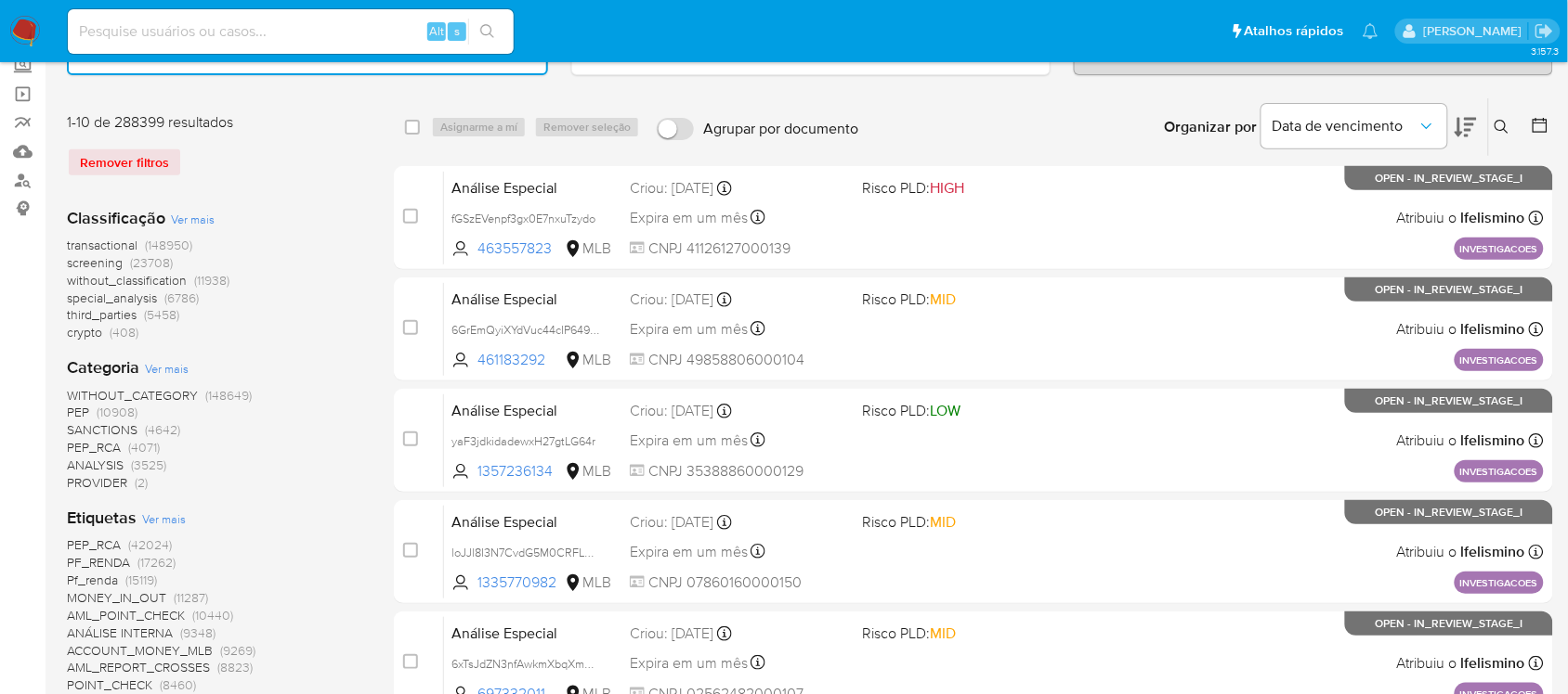
click at [173, 510] on span "Ver mais" at bounding box center [163, 518] width 43 height 17
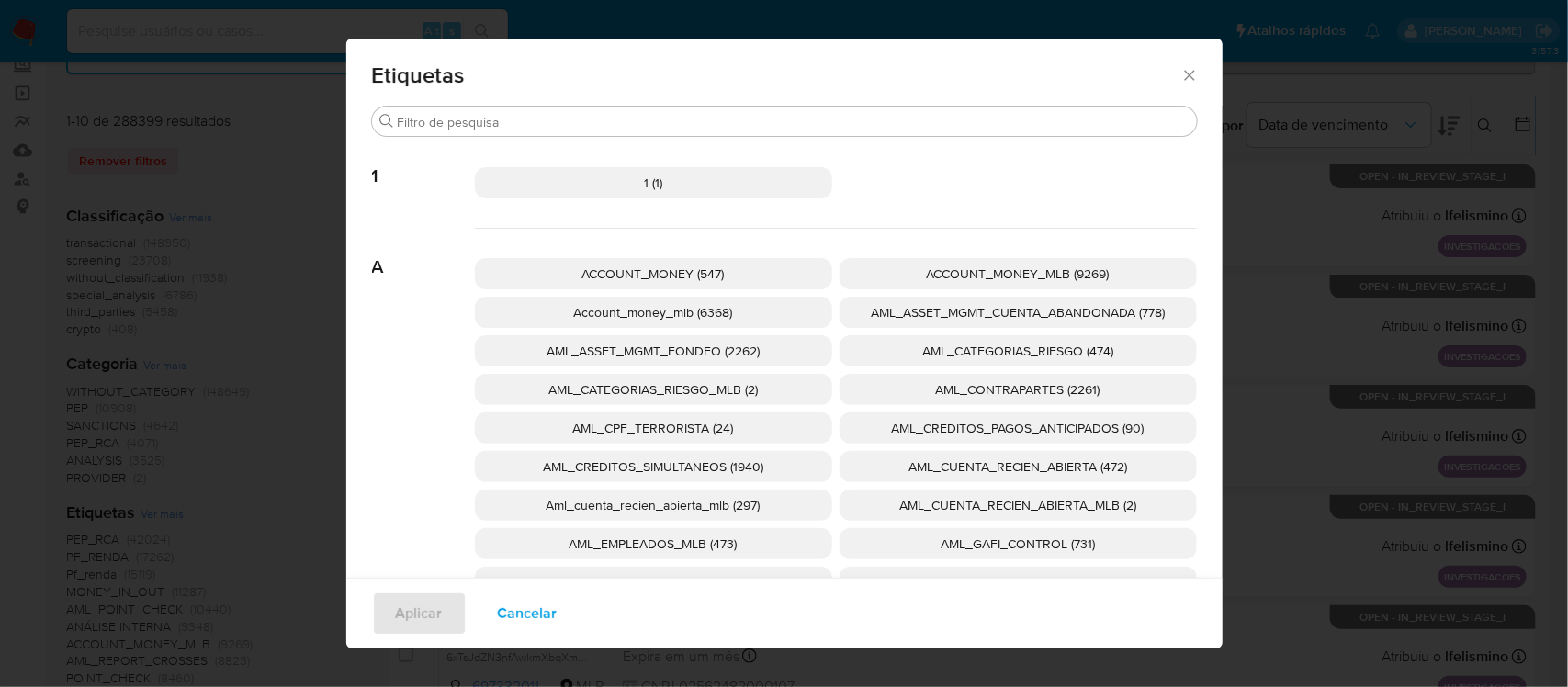
click at [1007, 466] on span "AML_CUENTA_RECIEN_ABIERTA (472)" at bounding box center [1017, 466] width 219 height 18
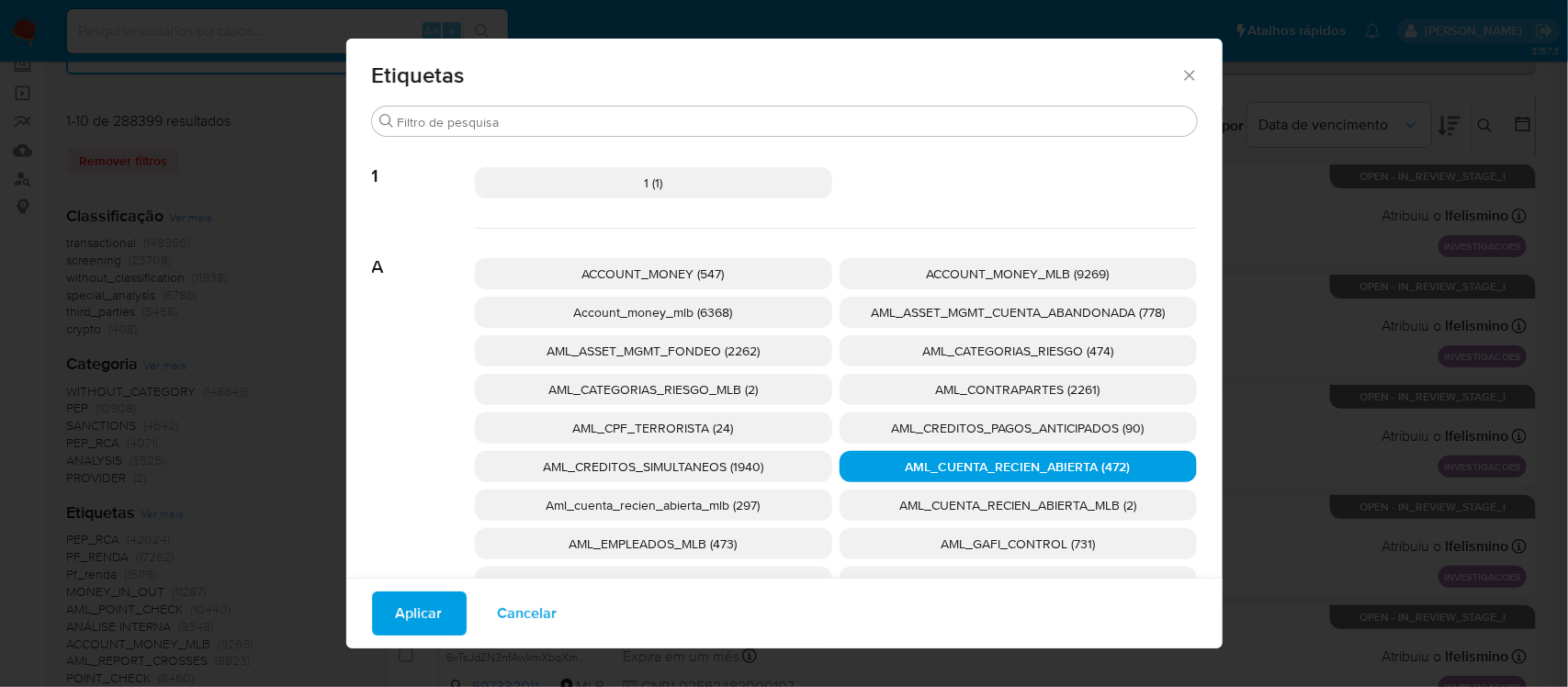
click at [424, 617] on span "Aplicar" at bounding box center [419, 614] width 47 height 41
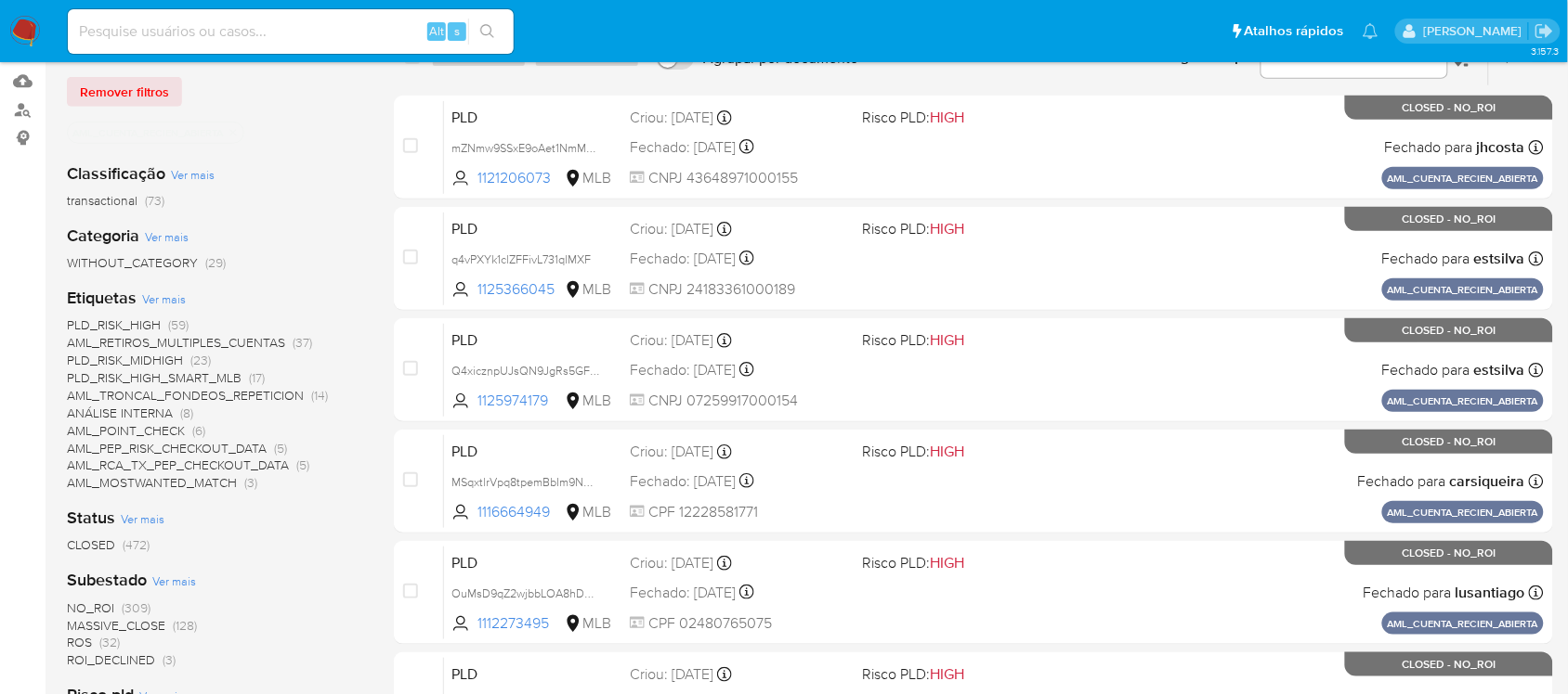
scroll to position [232, 0]
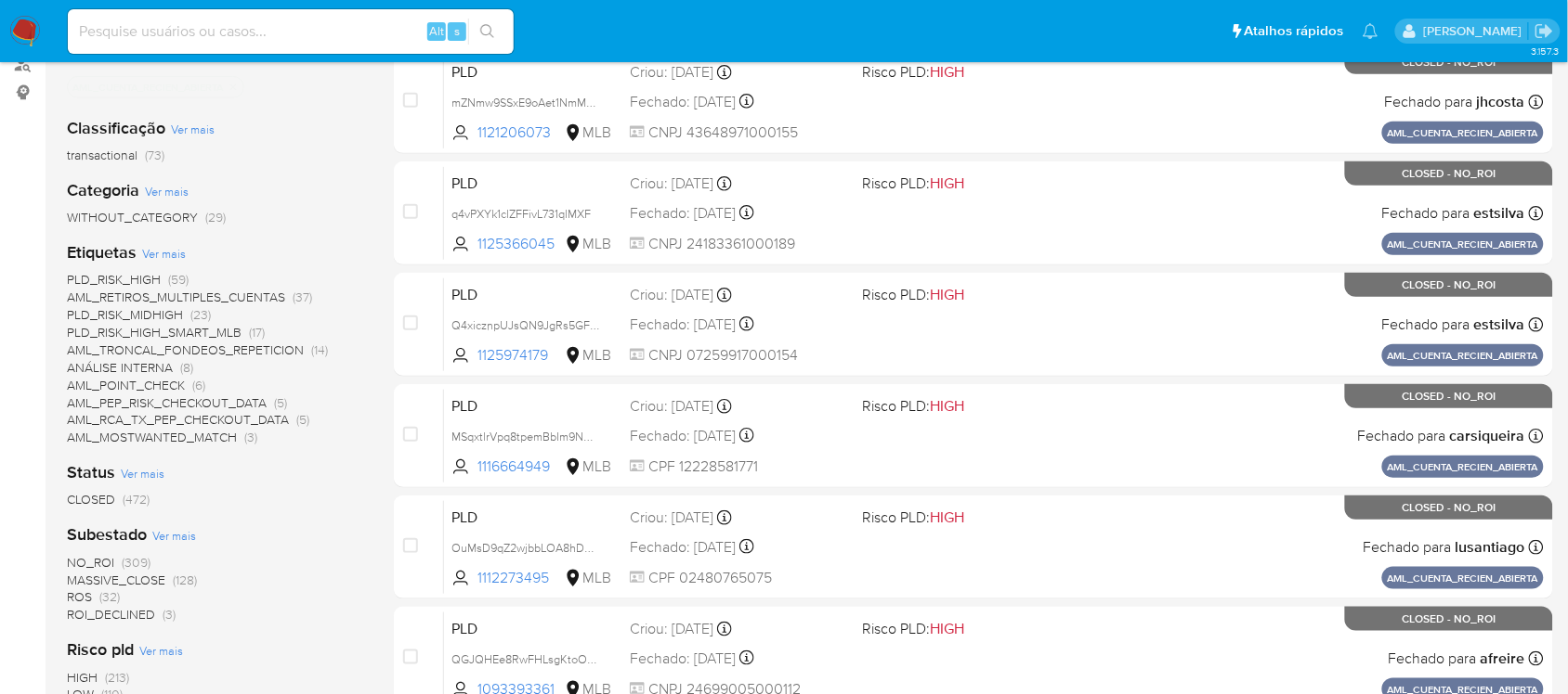
click at [105, 496] on span "CLOSED" at bounding box center [90, 499] width 48 height 19
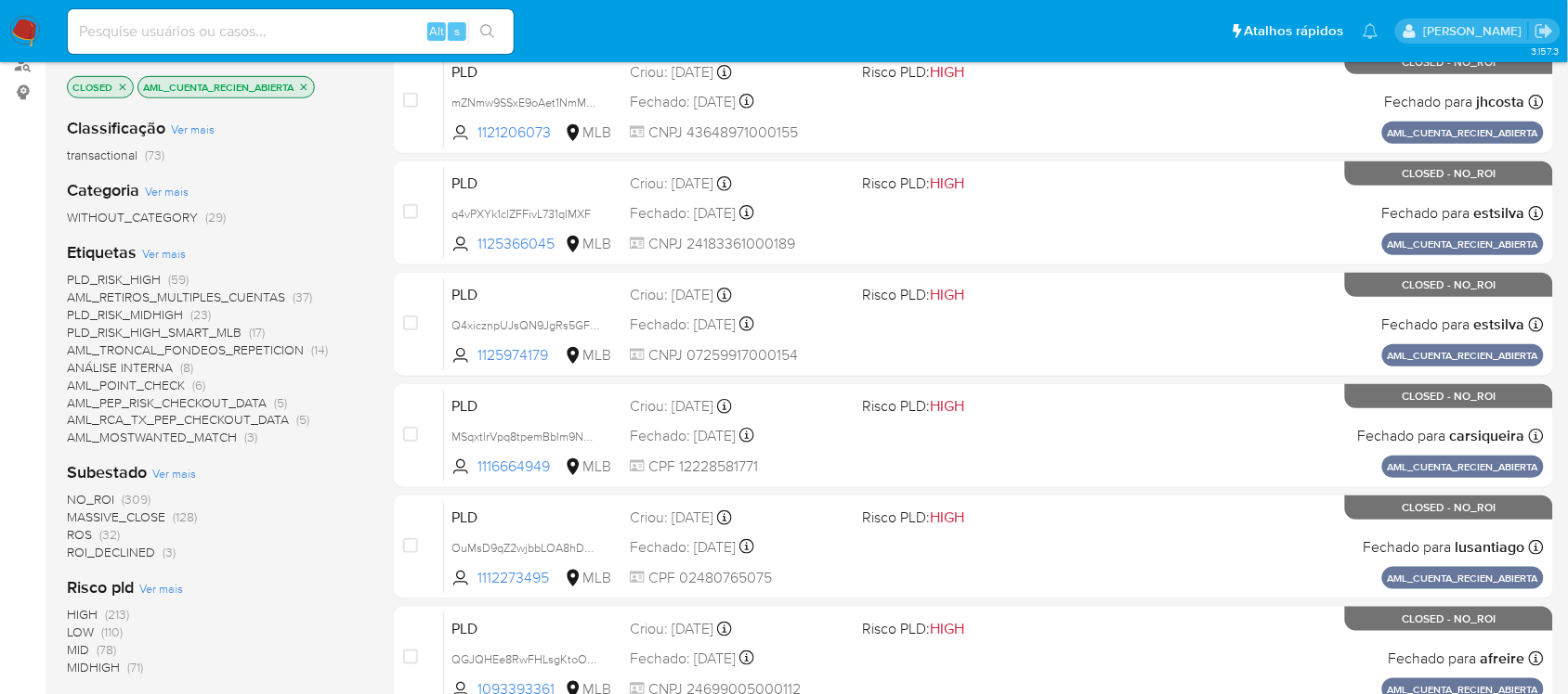
click at [90, 534] on span "ROS" at bounding box center [79, 534] width 25 height 19
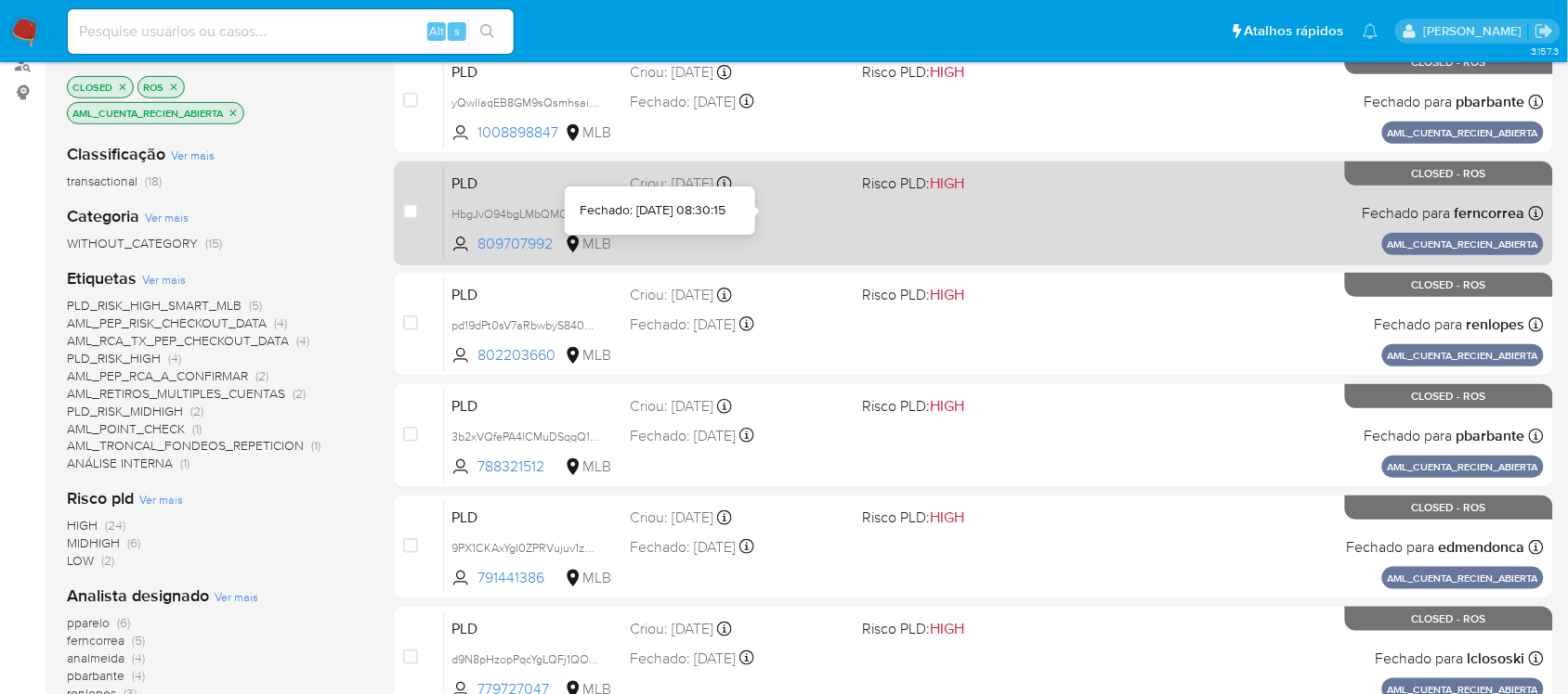
click at [793, 219] on div "Fechado: 14/04/2022 Fechado: 14/04/2022 08:30:15" at bounding box center [738, 213] width 217 height 21
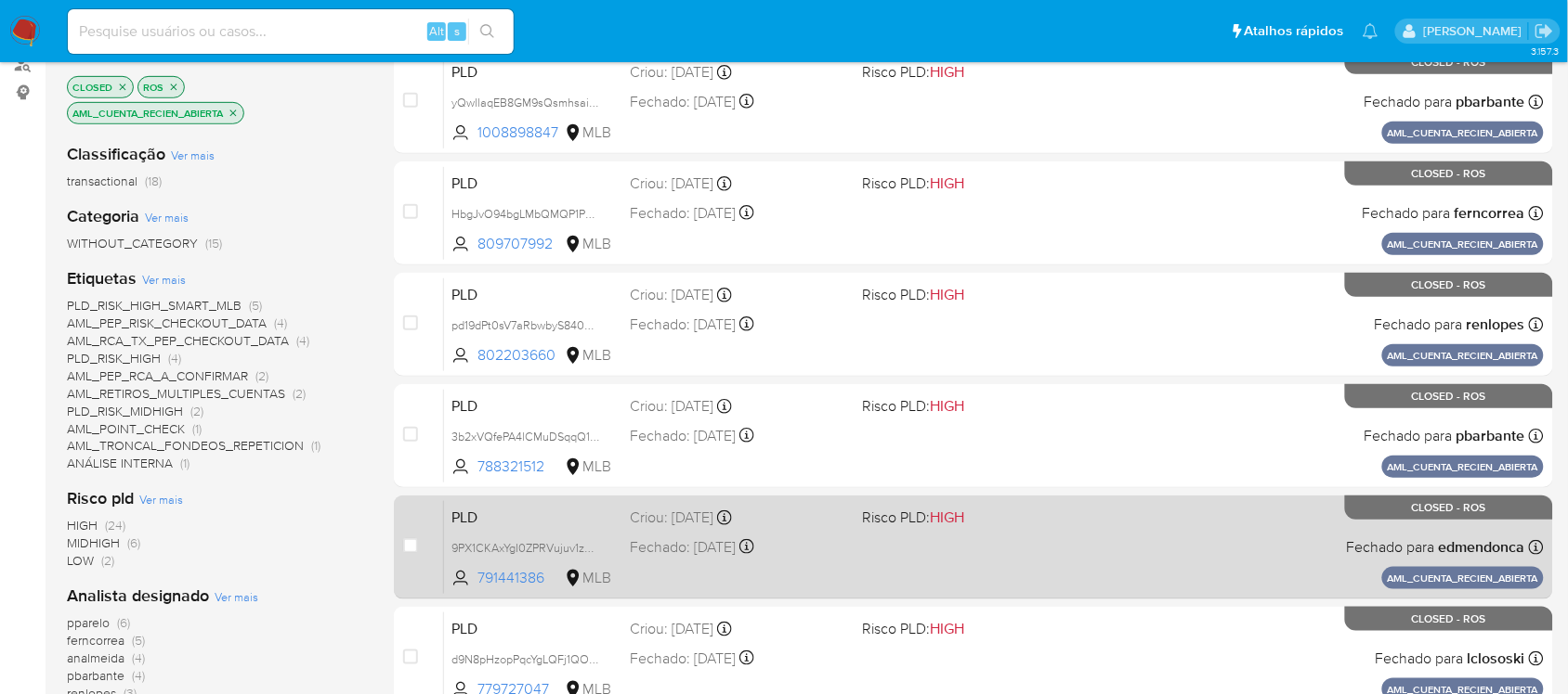
click at [906, 546] on div "PLD 9PX1CKAxYgI0ZPRVujuv1zRQ 791441386 MLB Risco PLD: HIGH Criou: 21/07/2021 Cr…" at bounding box center [994, 547] width 1100 height 93
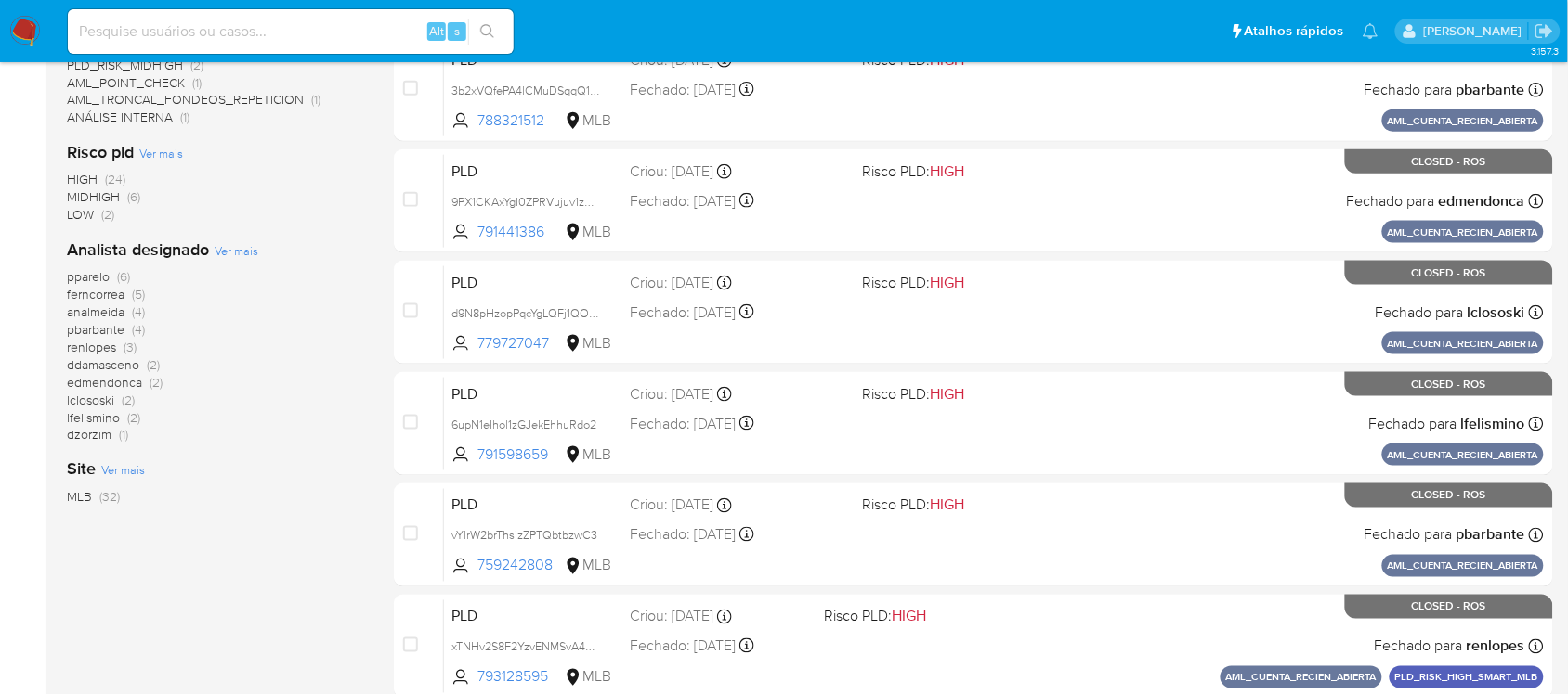
scroll to position [580, 0]
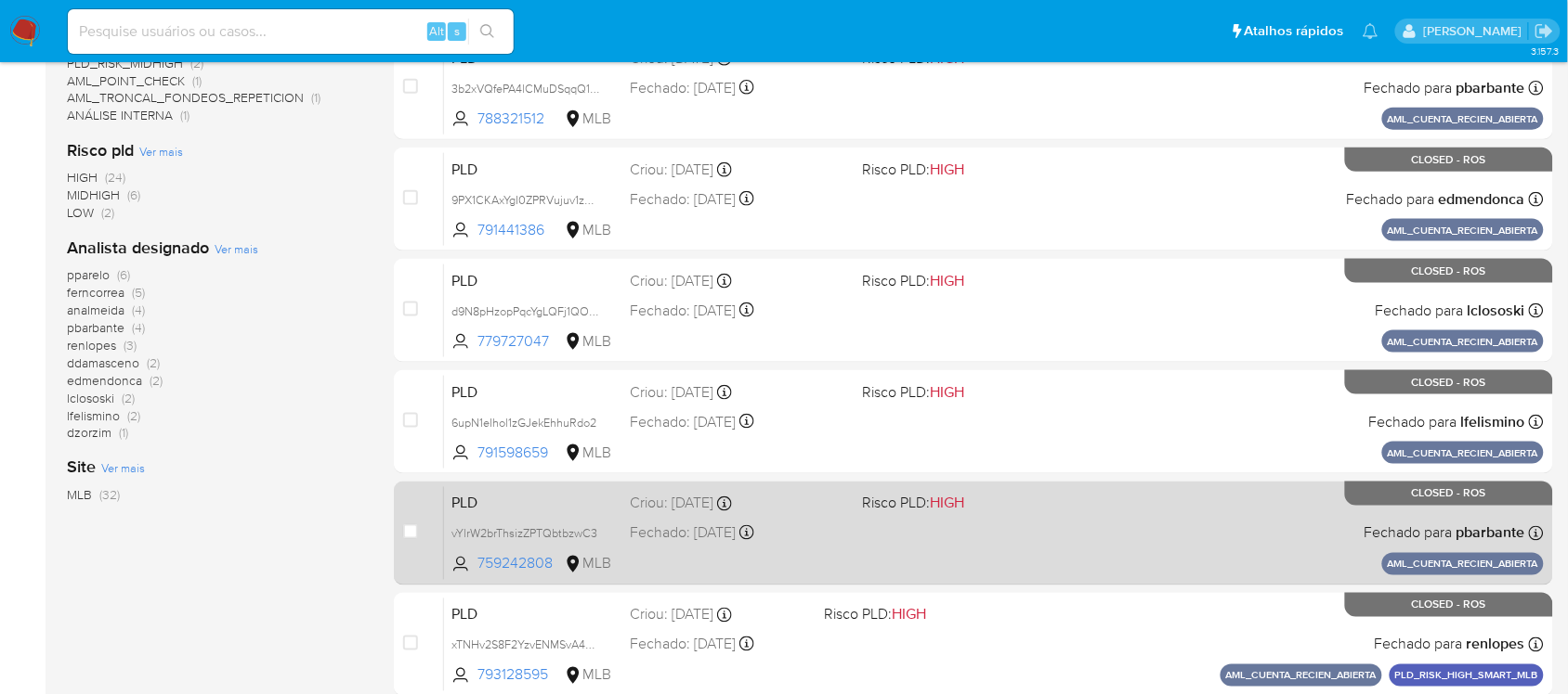
click at [920, 553] on div "PLD vYlrW2brThsizZPTQbtbzwC3 759242808 MLB Risco PLD: HIGH Criou: 16/07/2021 Cr…" at bounding box center [994, 533] width 1100 height 93
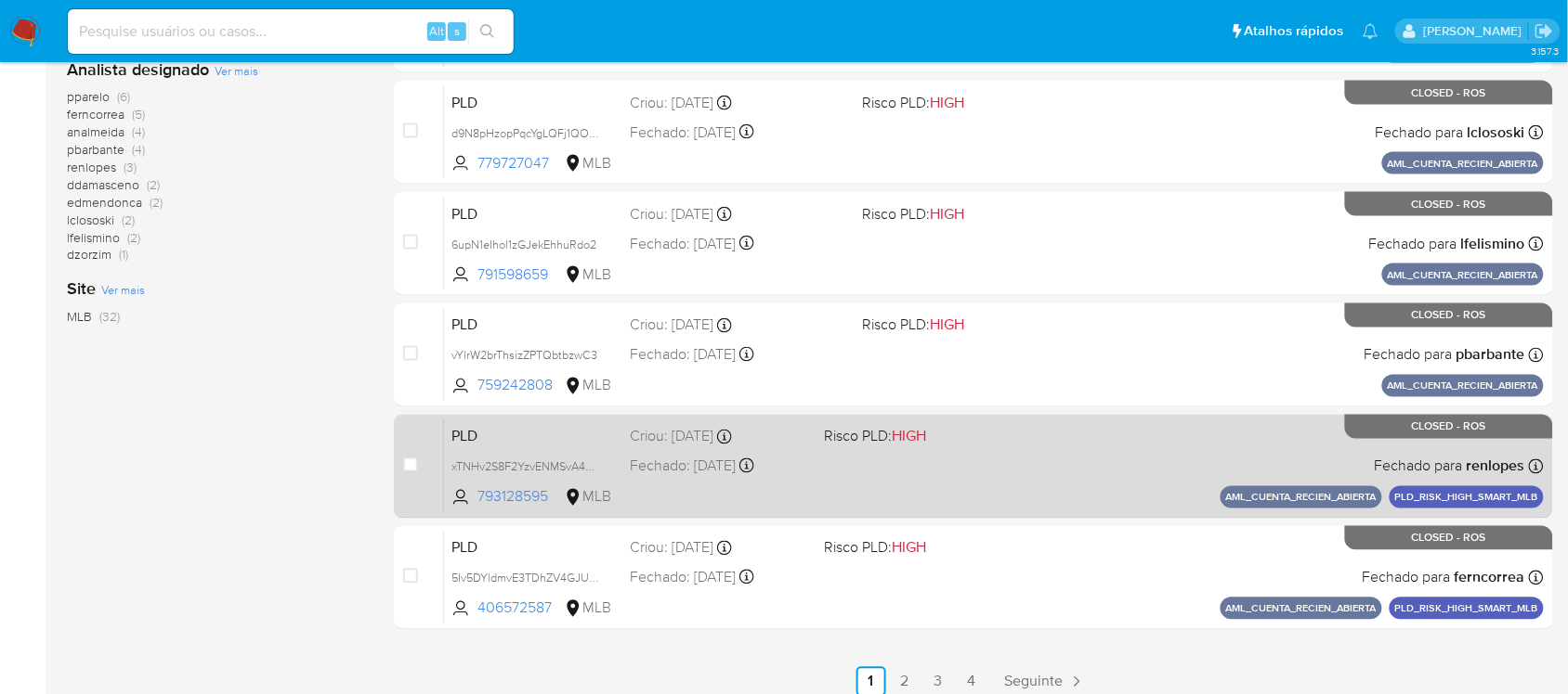
scroll to position [769, 0]
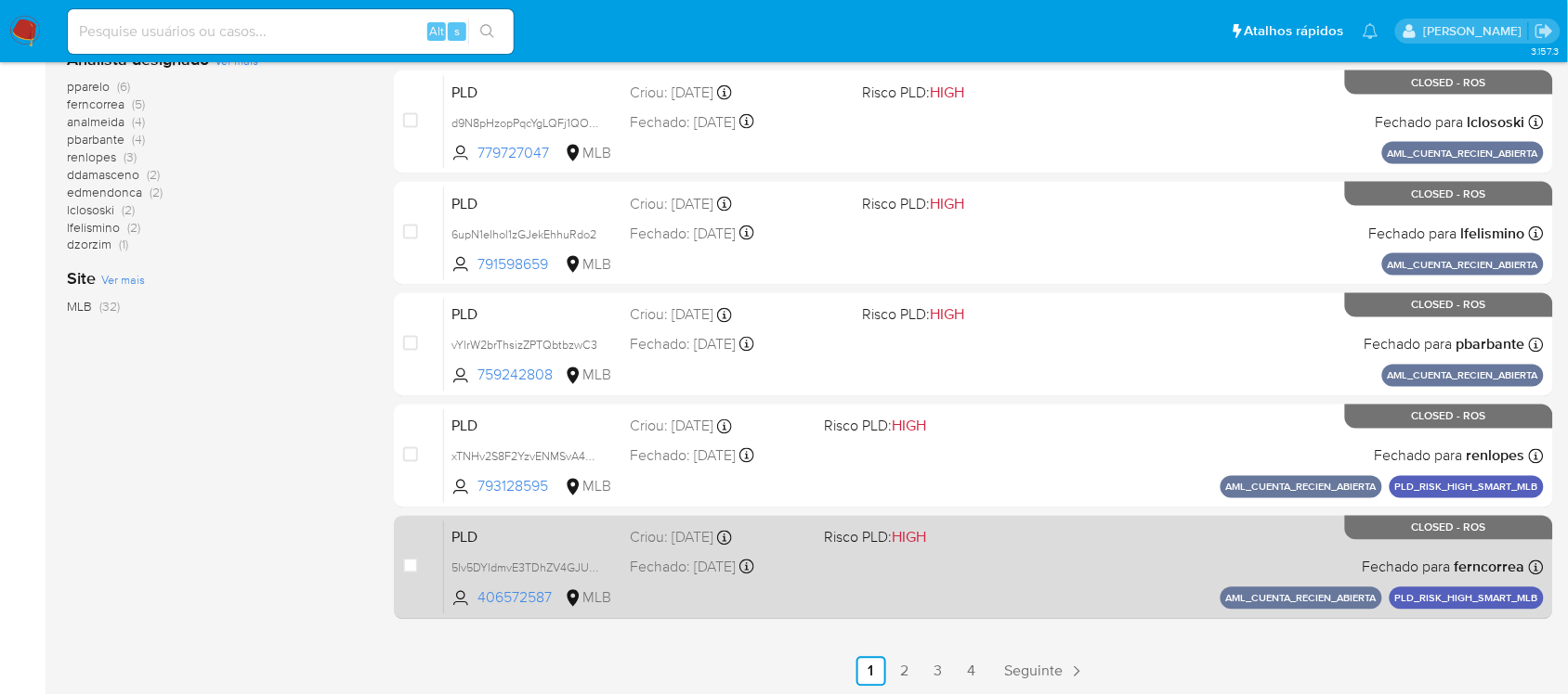
click at [888, 542] on span "Risco PLD: HIGH" at bounding box center [875, 537] width 102 height 21
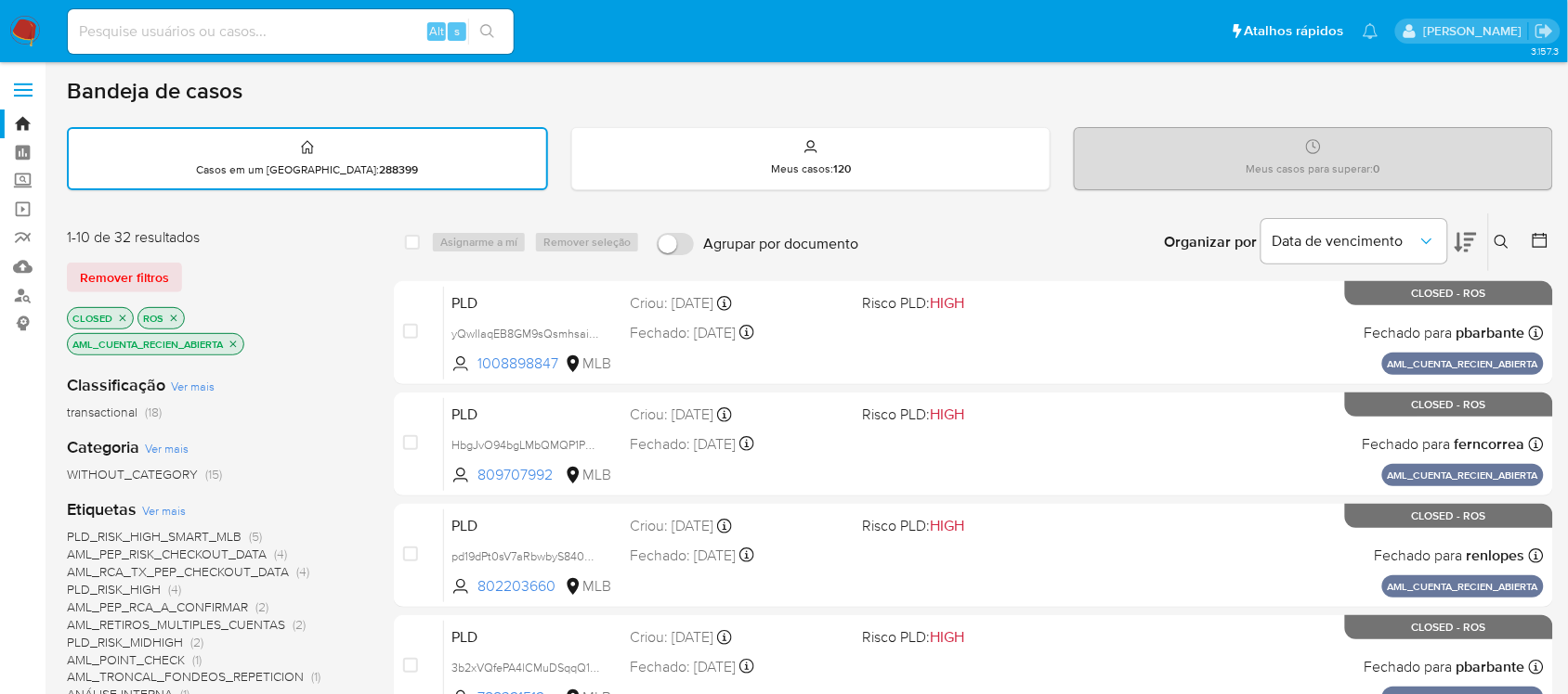
scroll to position [0, 0]
click at [173, 316] on icon "close-filter" at bounding box center [173, 318] width 11 height 11
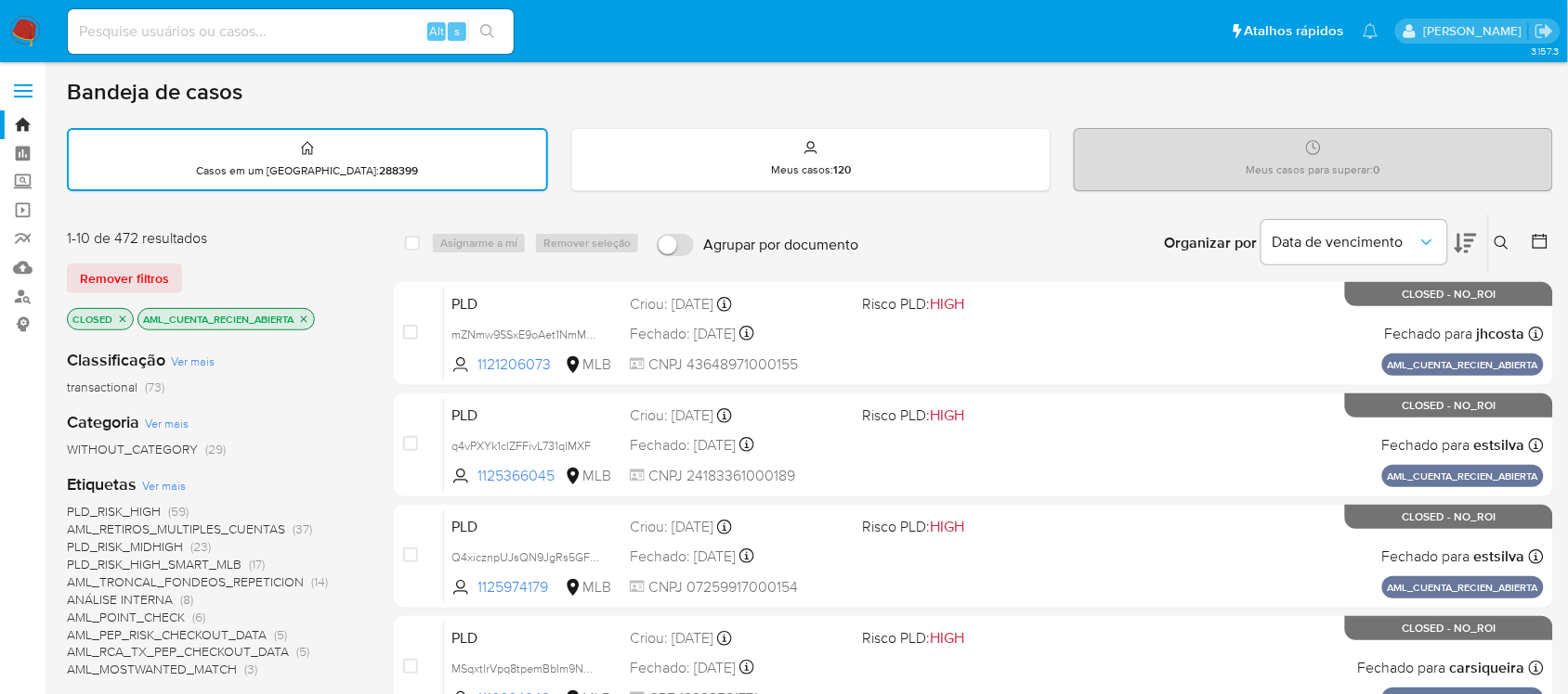
click at [271, 391] on div "transactional (73)" at bounding box center [215, 387] width 297 height 18
click at [119, 316] on icon "close-filter" at bounding box center [122, 318] width 11 height 11
click at [1464, 239] on icon at bounding box center [1466, 243] width 23 height 23
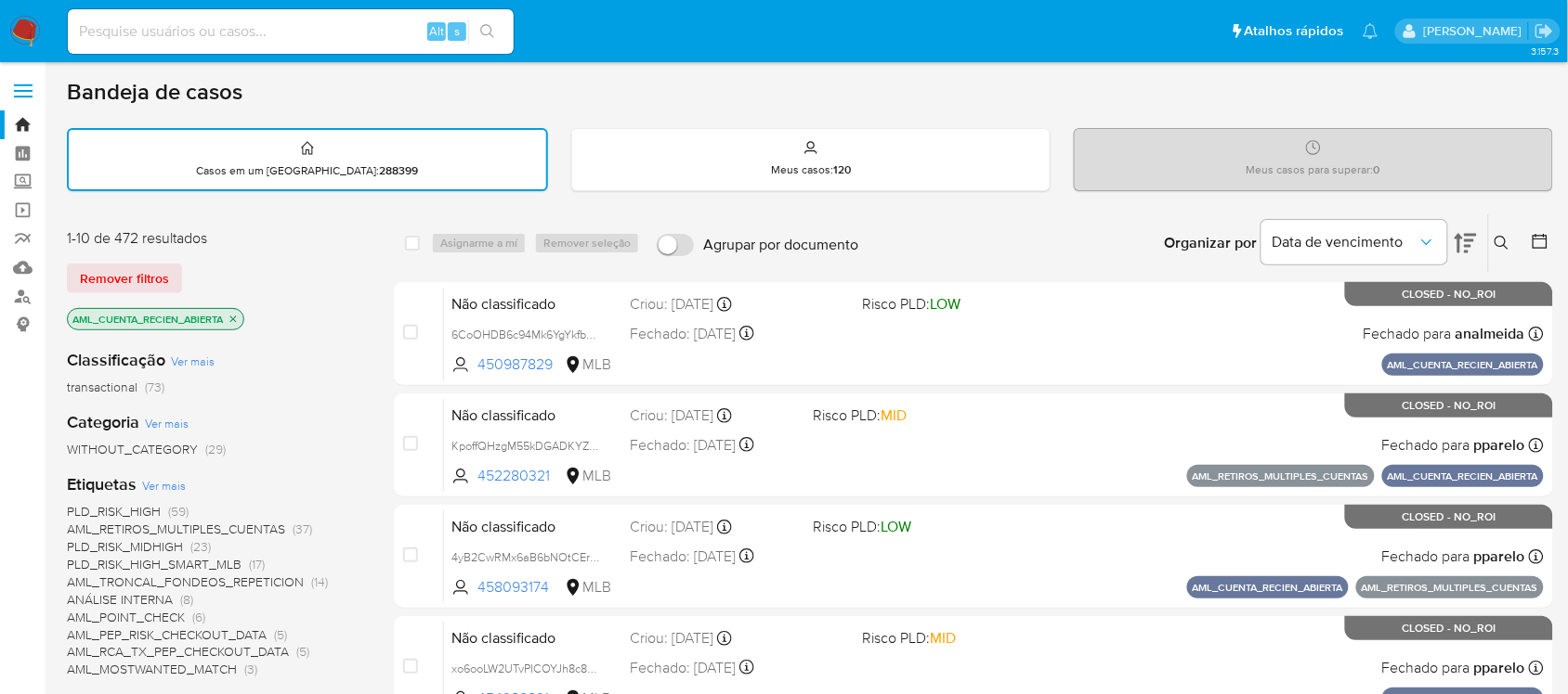
click at [1471, 234] on icon at bounding box center [1466, 244] width 23 height 20
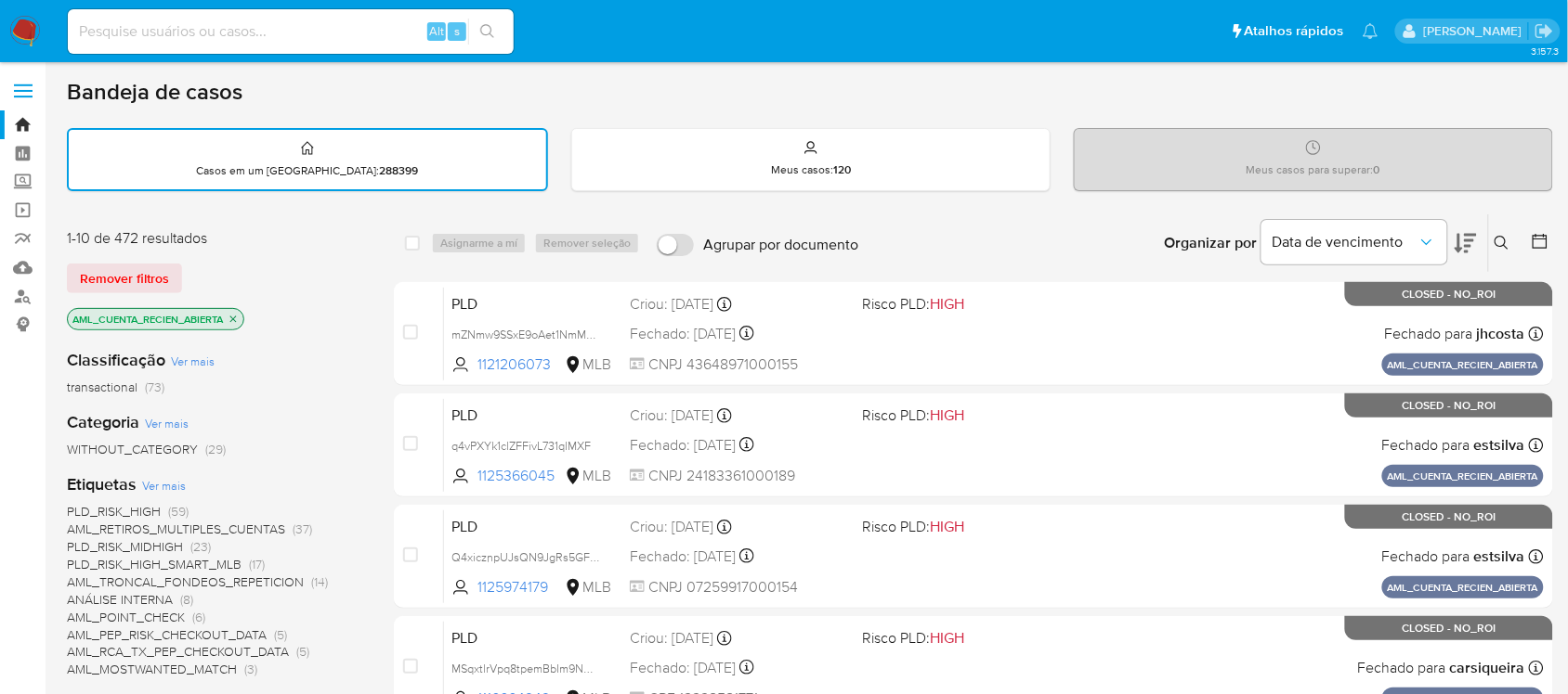
click at [1461, 244] on icon at bounding box center [1466, 243] width 23 height 23
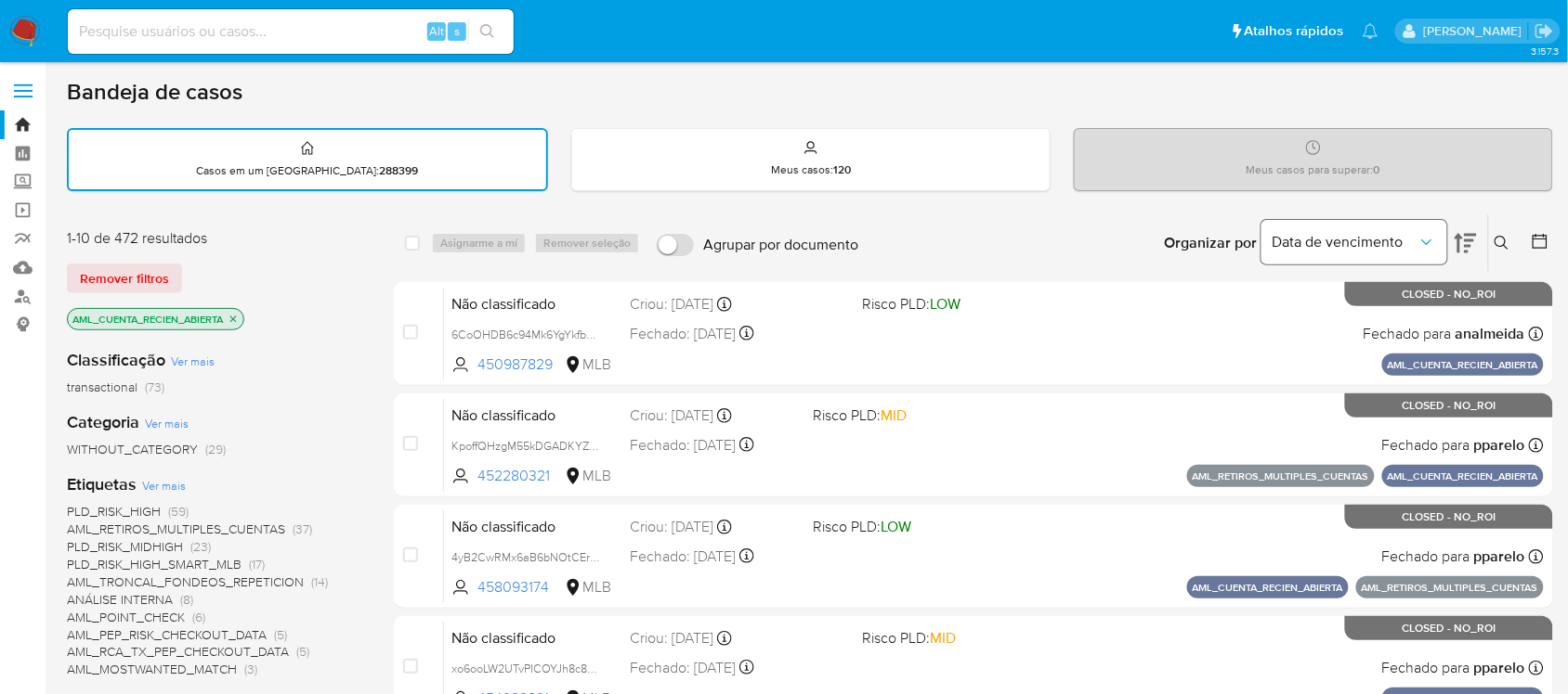
click at [1432, 240] on icon "Organizar por" at bounding box center [1426, 242] width 19 height 19
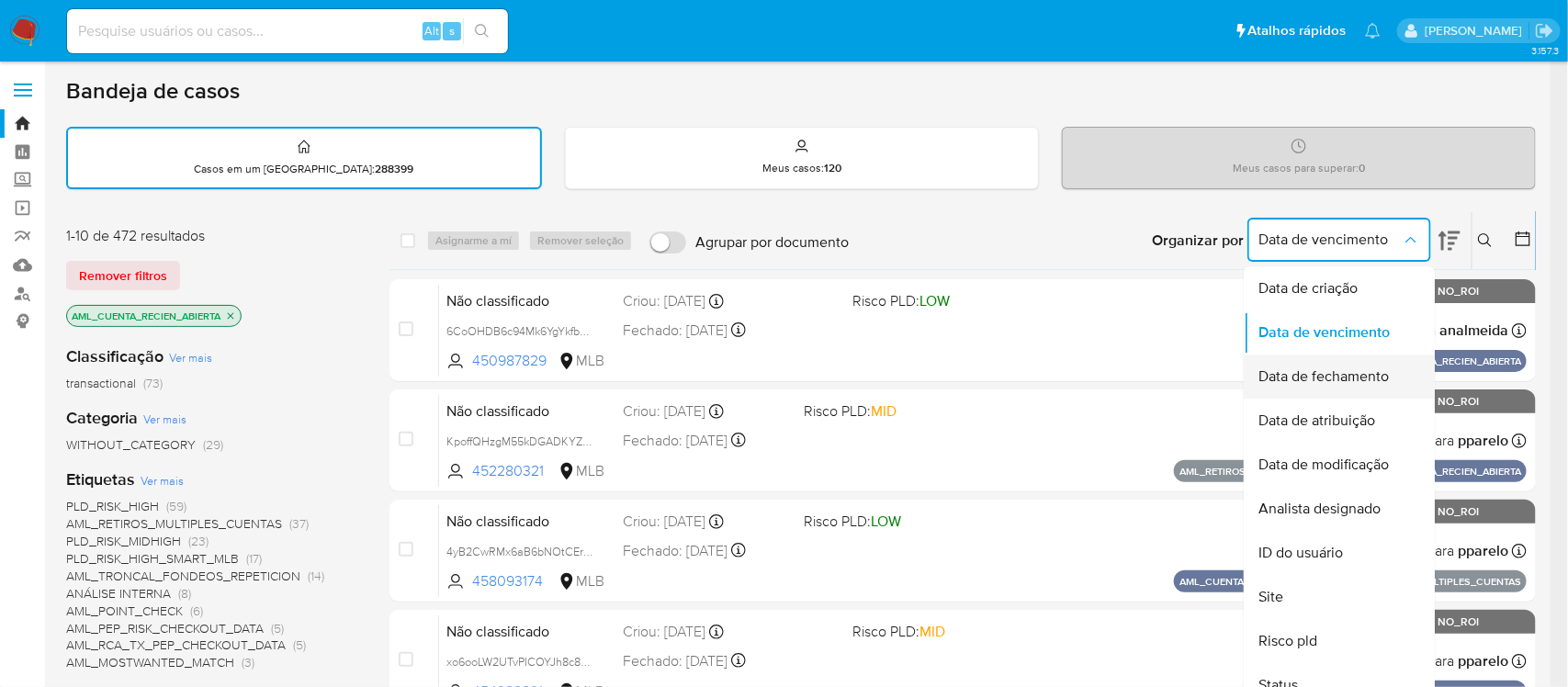
click at [1332, 374] on span "Data de fechamento" at bounding box center [1324, 378] width 130 height 18
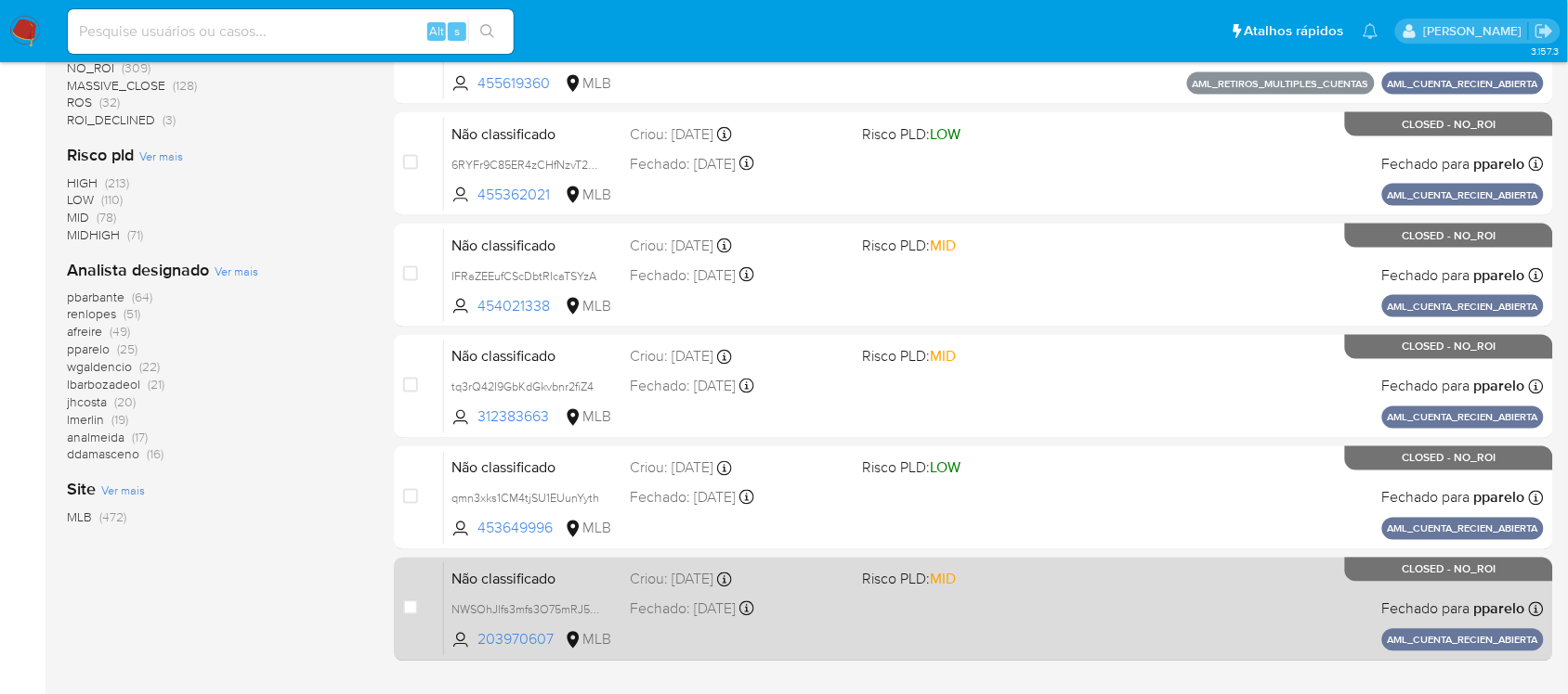
scroll to position [769, 0]
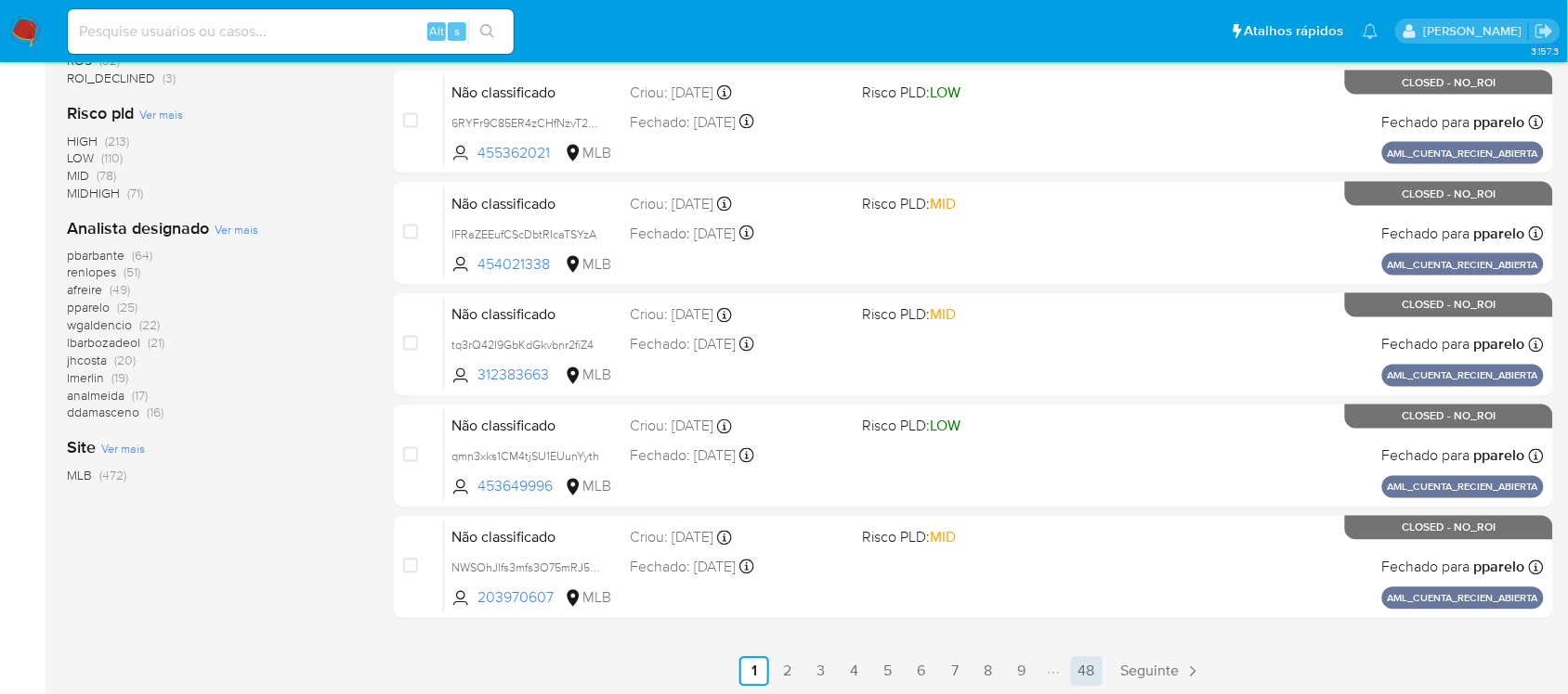
click at [1088, 665] on link "48" at bounding box center [1087, 672] width 31 height 29
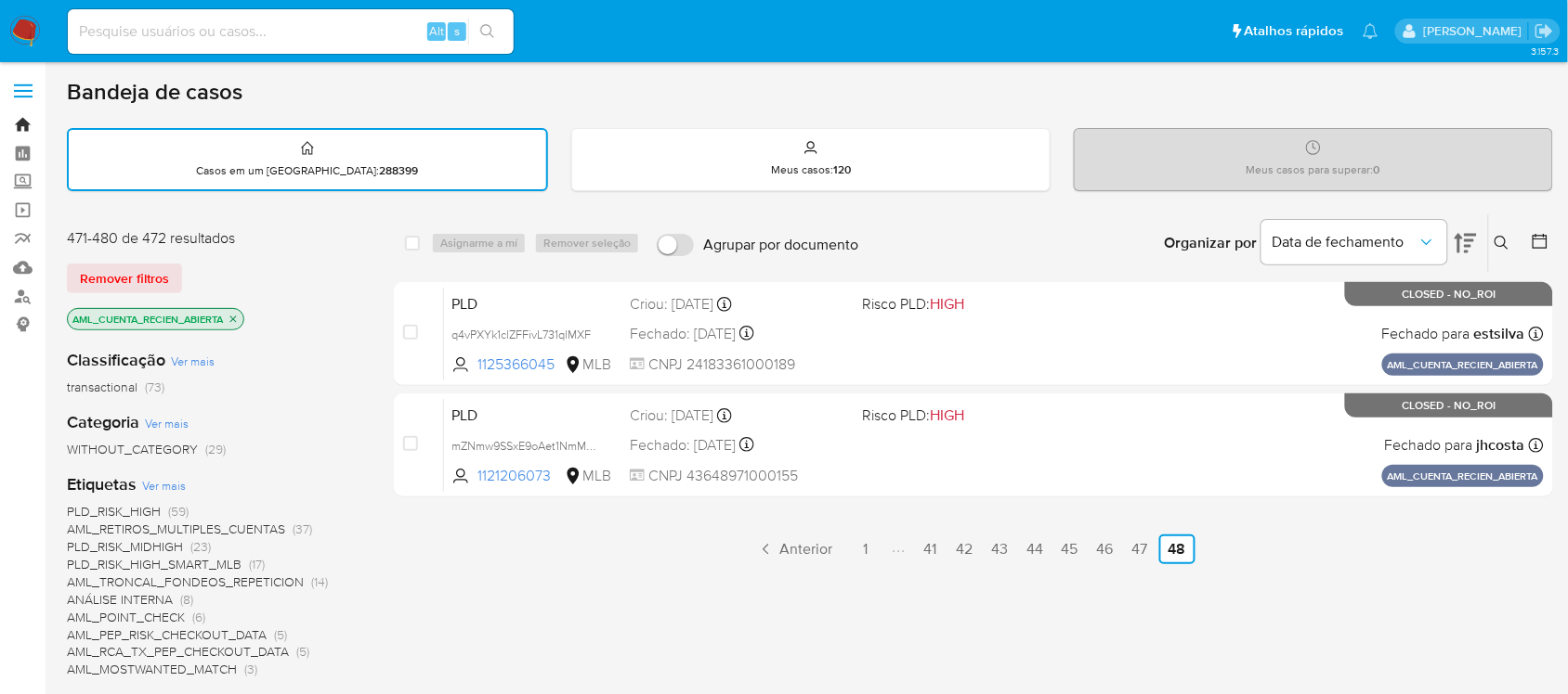
click at [25, 125] on link "Bandeja" at bounding box center [110, 124] width 221 height 29
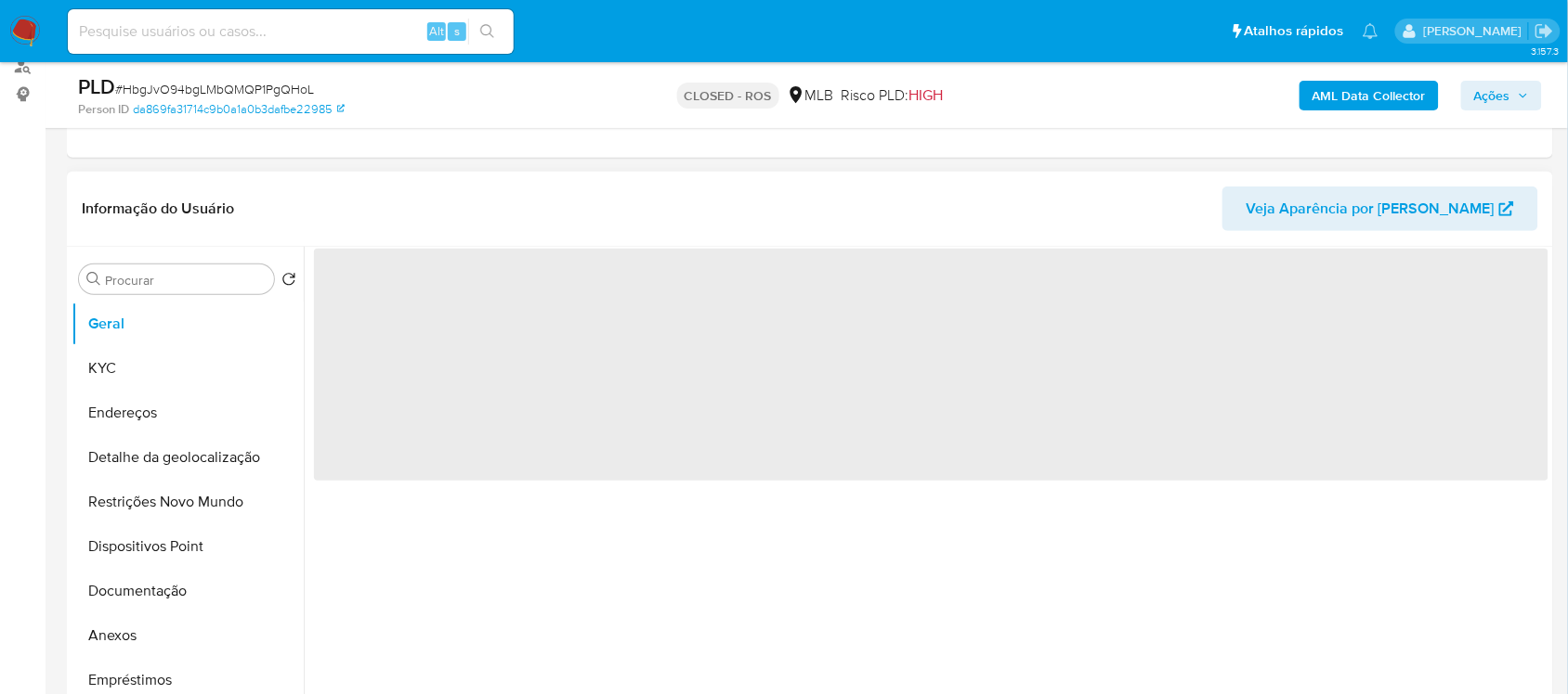
scroll to position [232, 0]
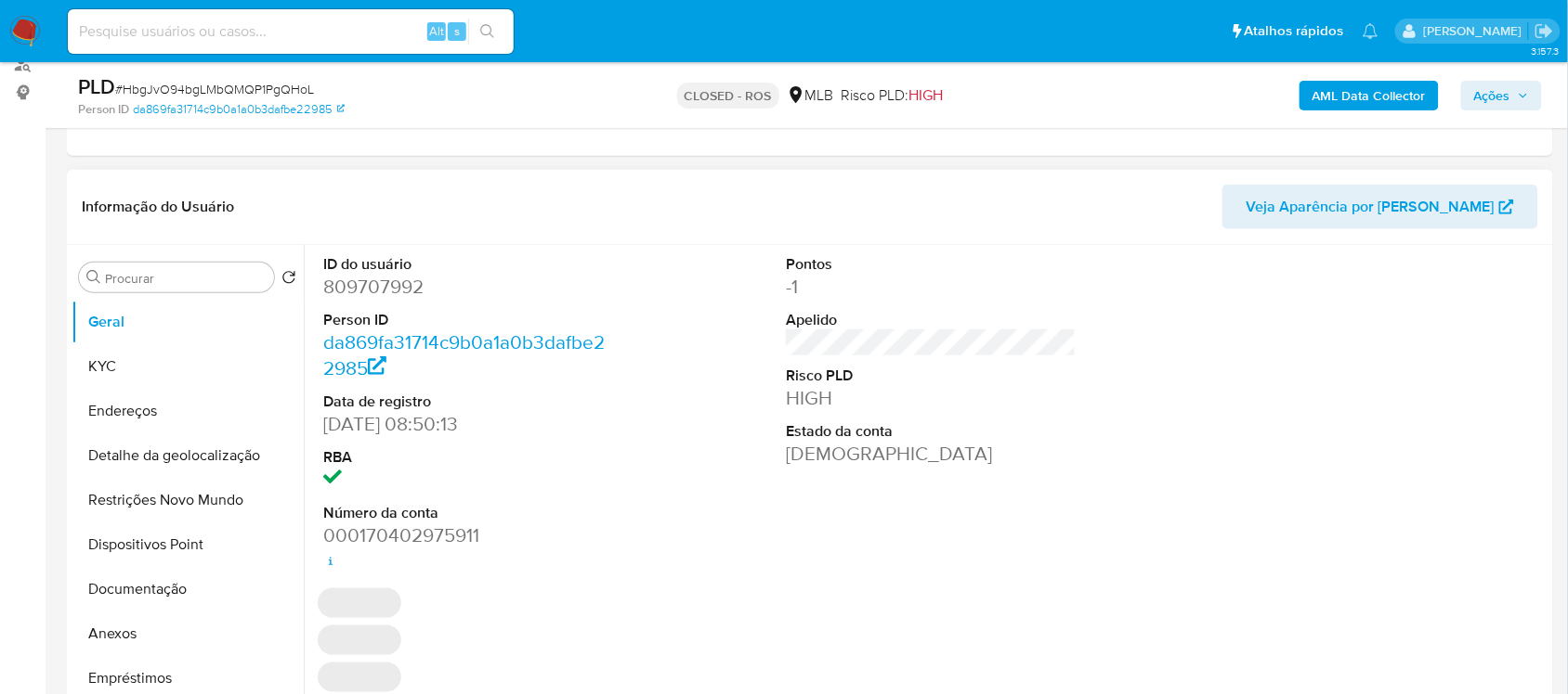
select select "10"
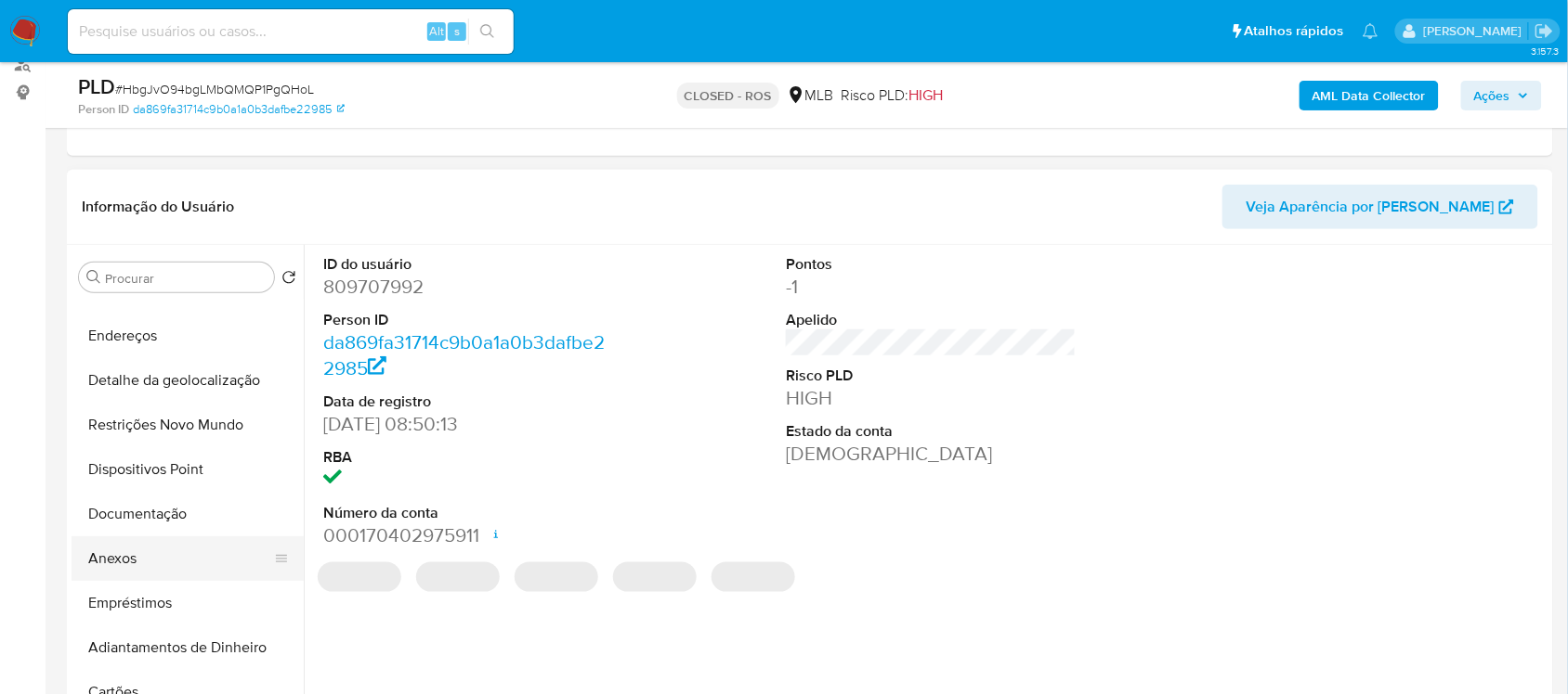
scroll to position [116, 0]
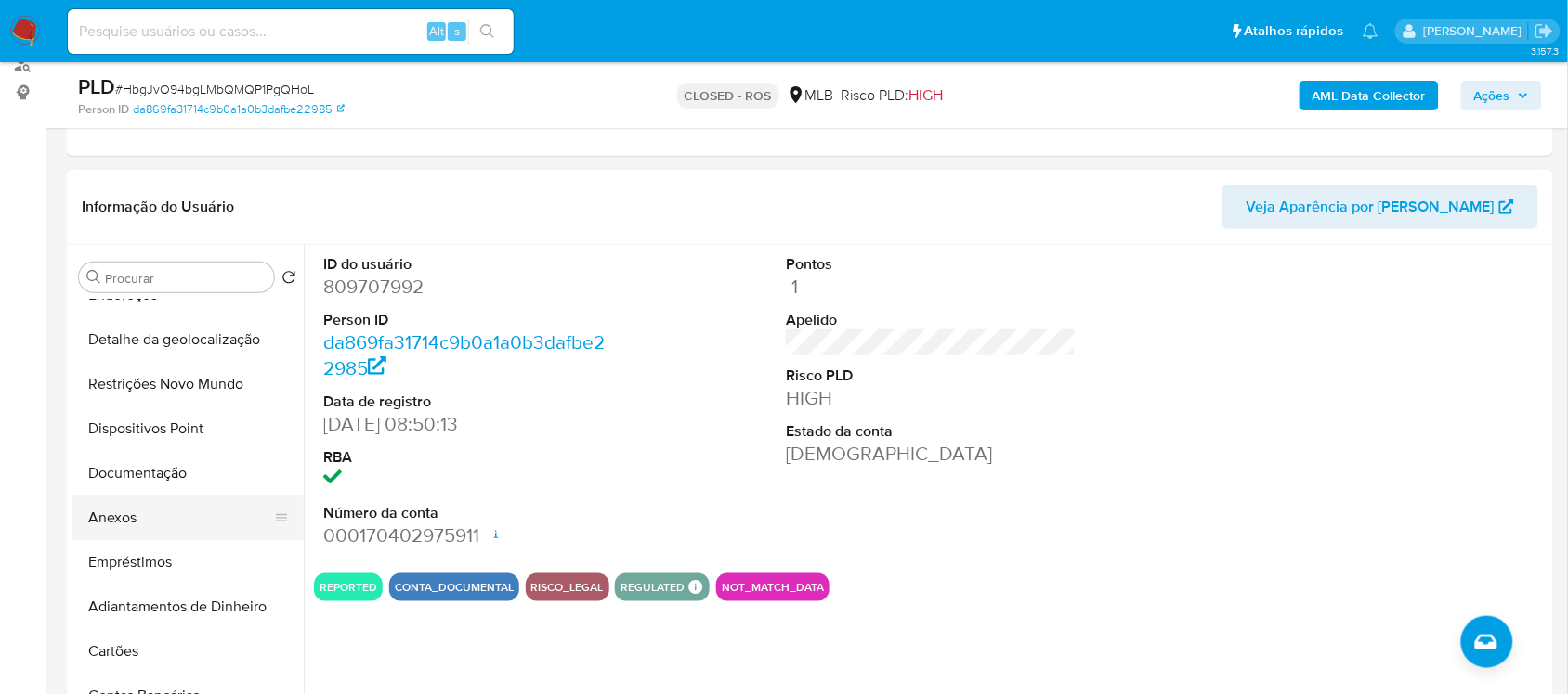
click at [151, 525] on button "Anexos" at bounding box center [180, 517] width 217 height 44
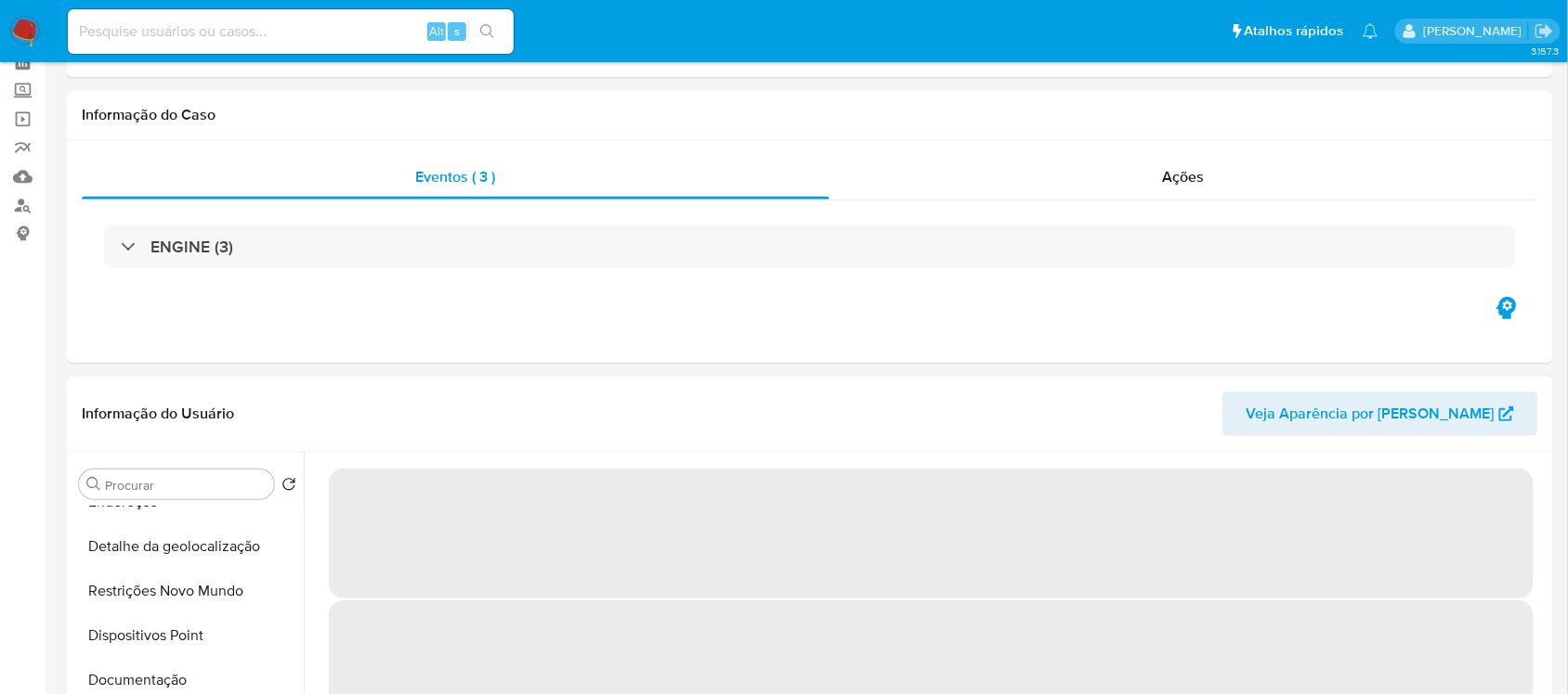
scroll to position [232, 0]
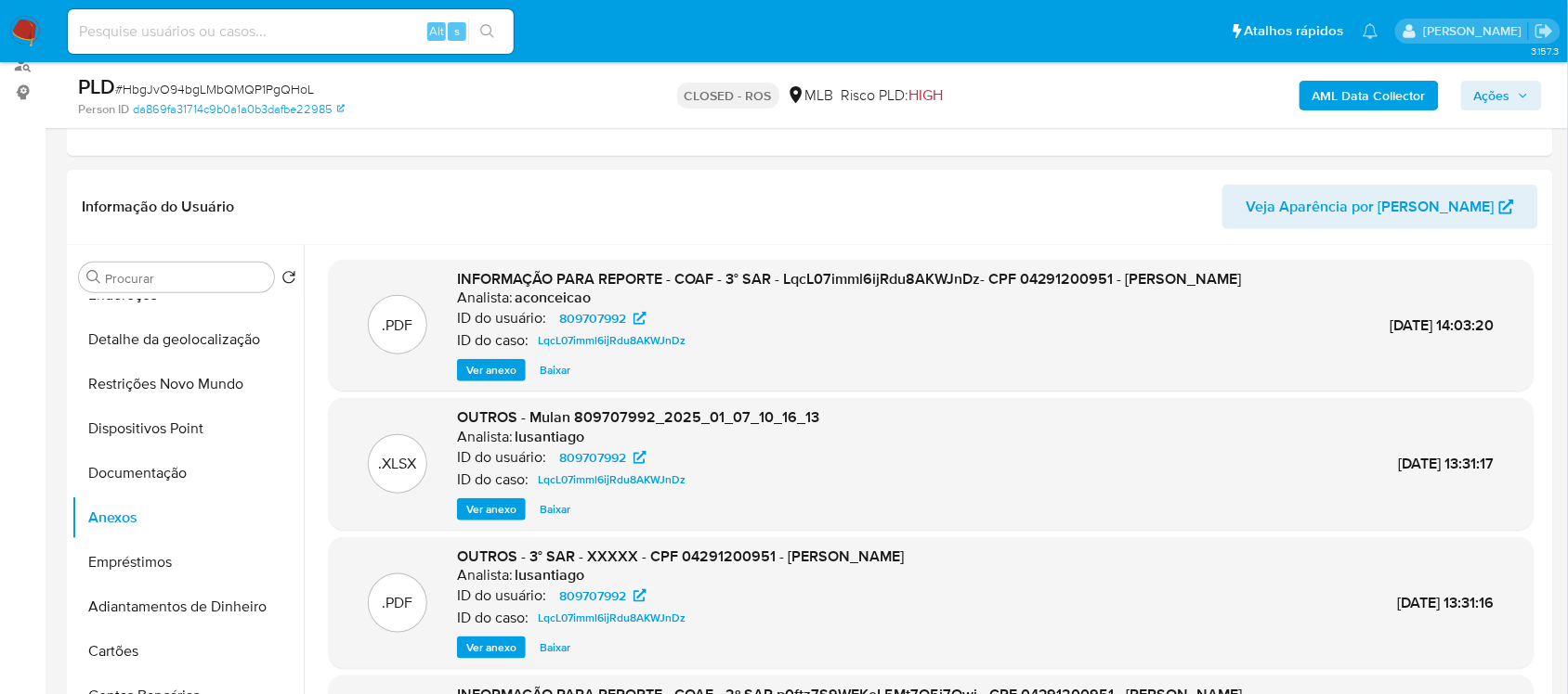
click at [485, 376] on span "Ver anexo" at bounding box center [491, 370] width 50 height 19
click at [485, 376] on div "Ver anexo Ver anexo [GEOGRAPHIC_DATA]" at bounding box center [850, 370] width 785 height 23
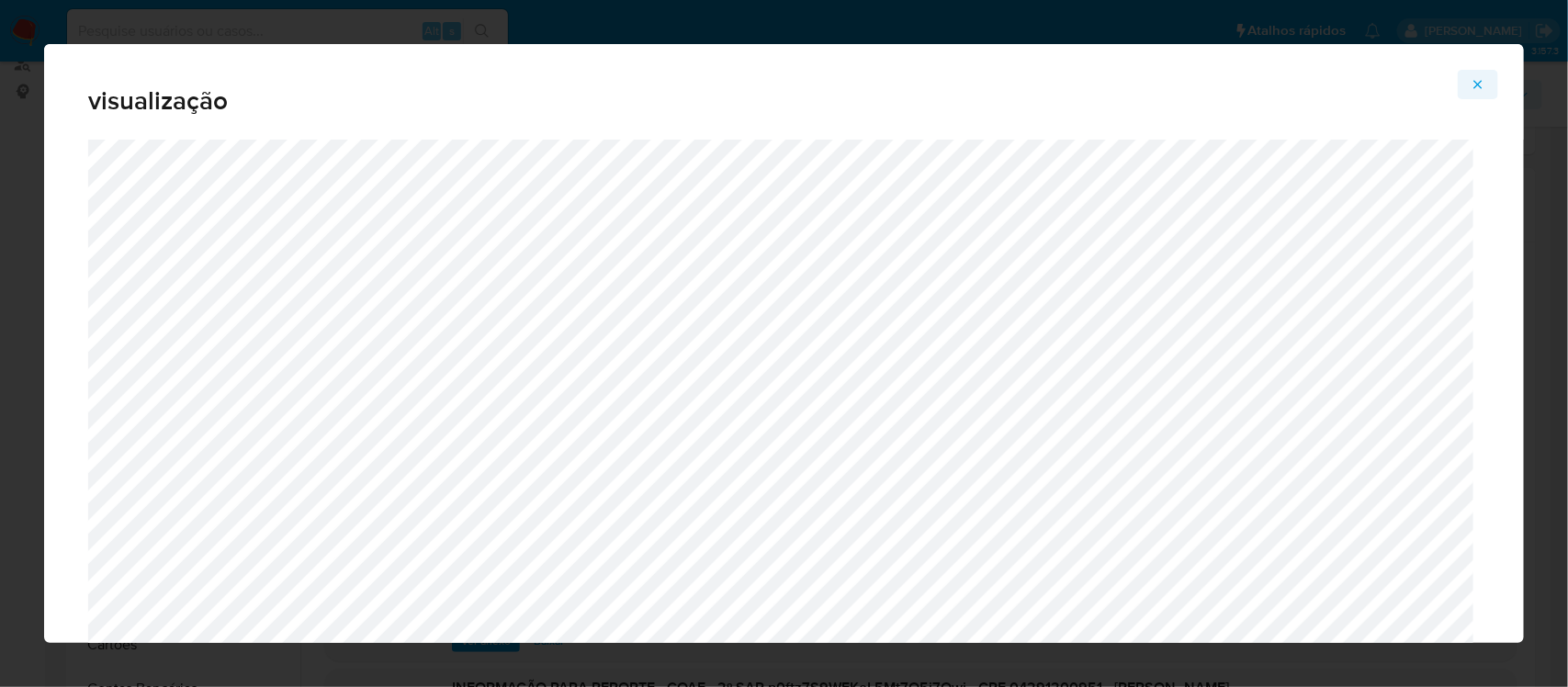
click at [1475, 81] on icon "Attachment preview" at bounding box center [1478, 84] width 15 height 15
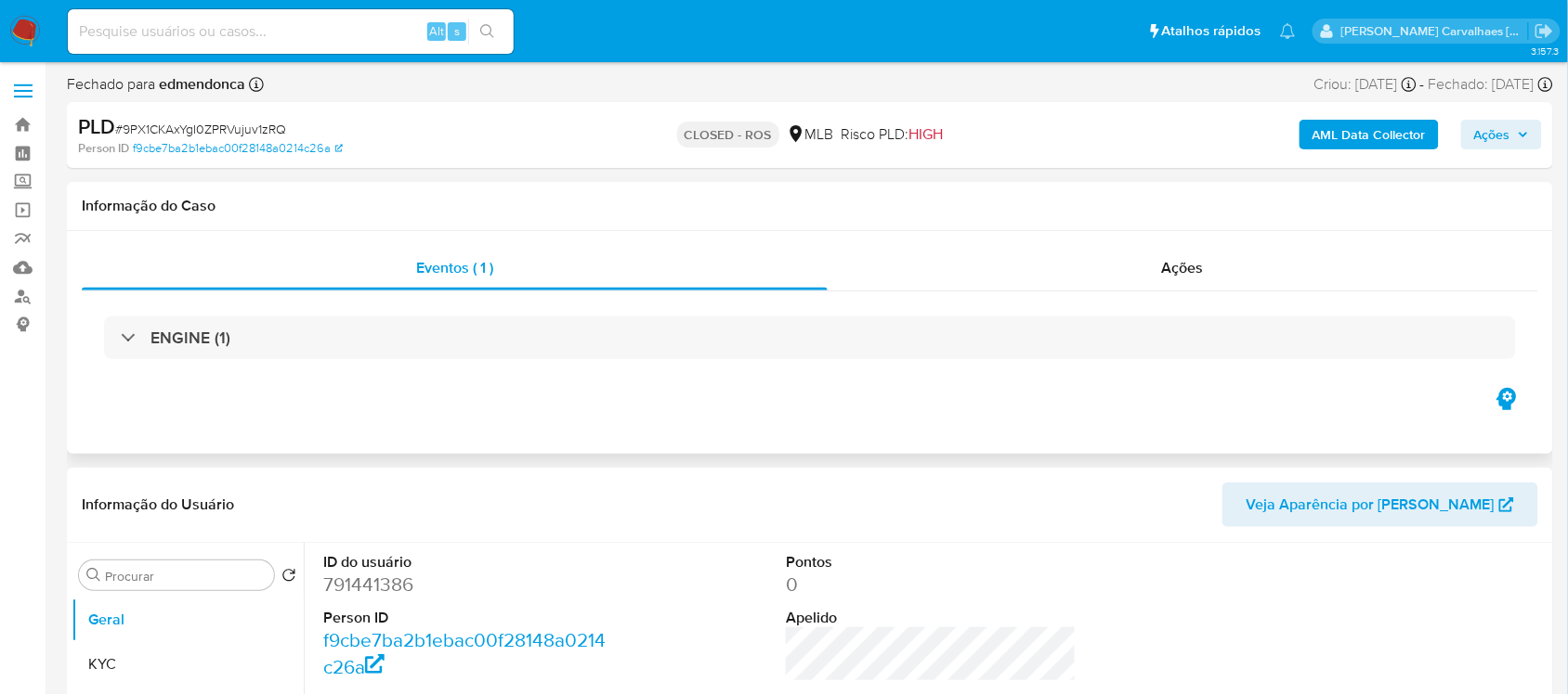
select select "10"
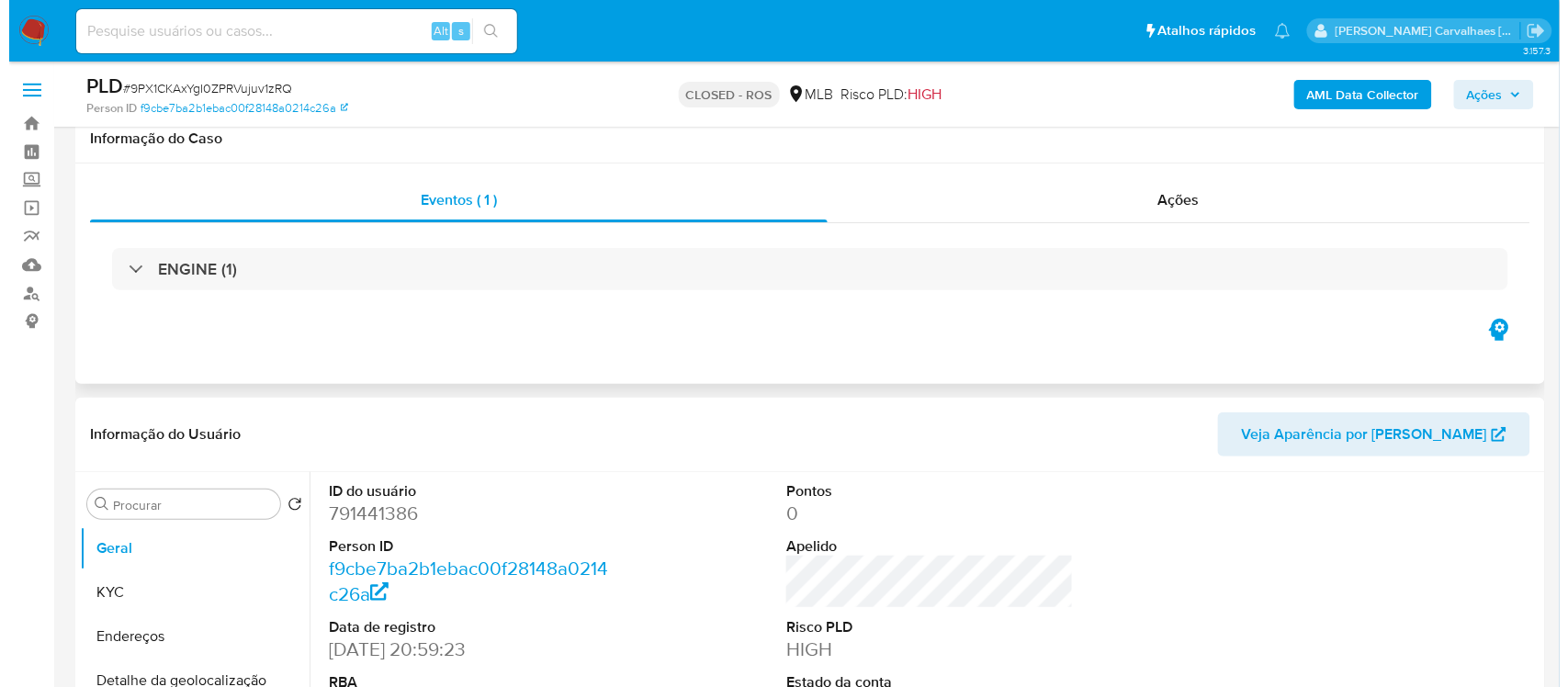
scroll to position [230, 0]
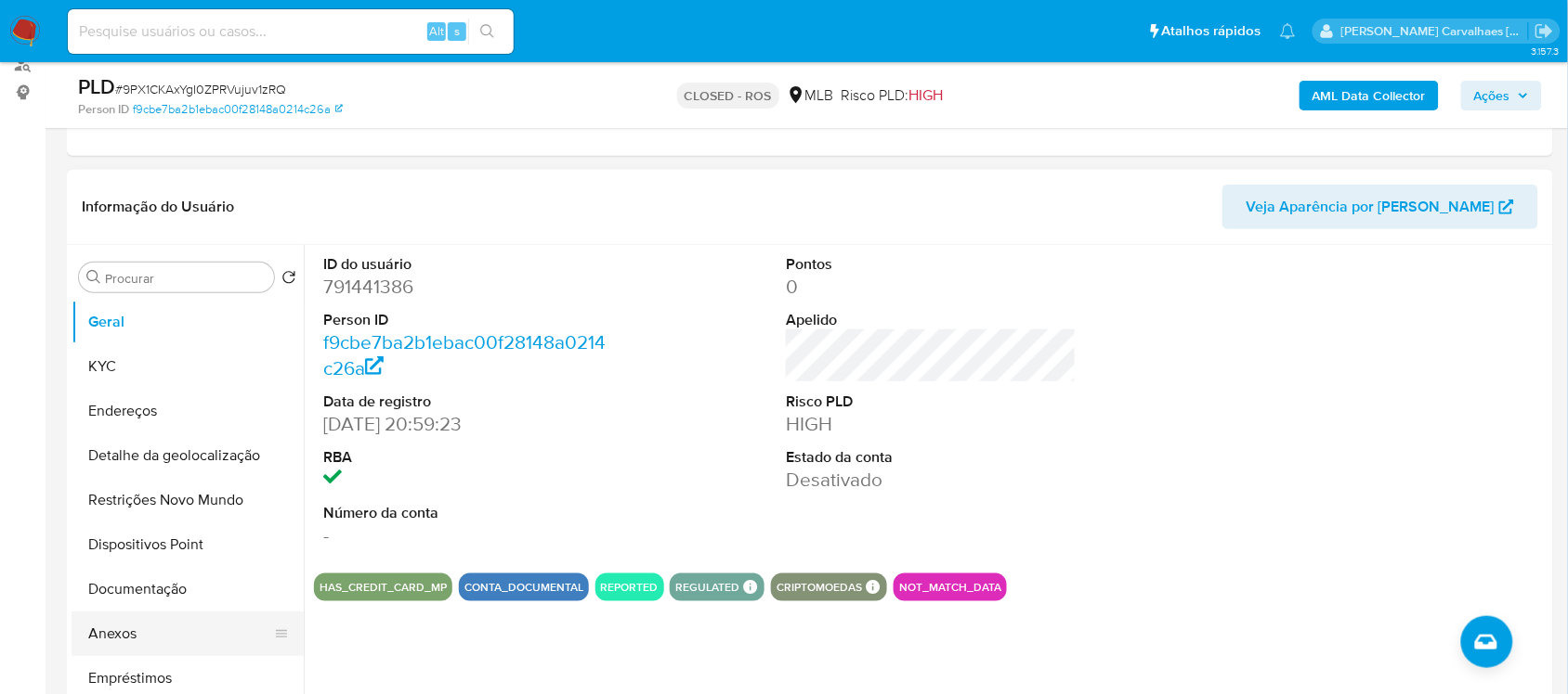
click at [142, 624] on button "Anexos" at bounding box center [180, 633] width 217 height 44
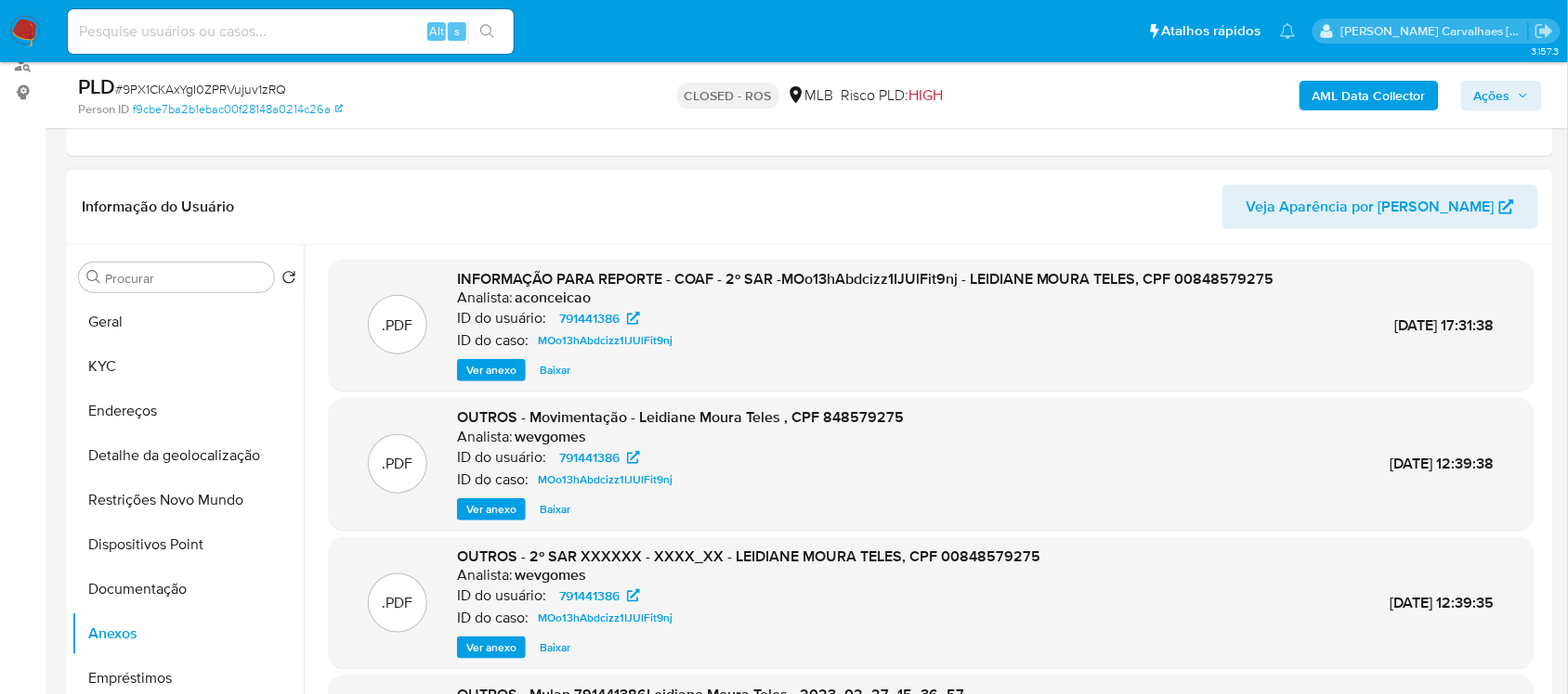
click at [510, 370] on span "Ver anexo" at bounding box center [491, 370] width 50 height 19
click at [510, 370] on div "Ver anexo Baixar" at bounding box center [866, 370] width 817 height 23
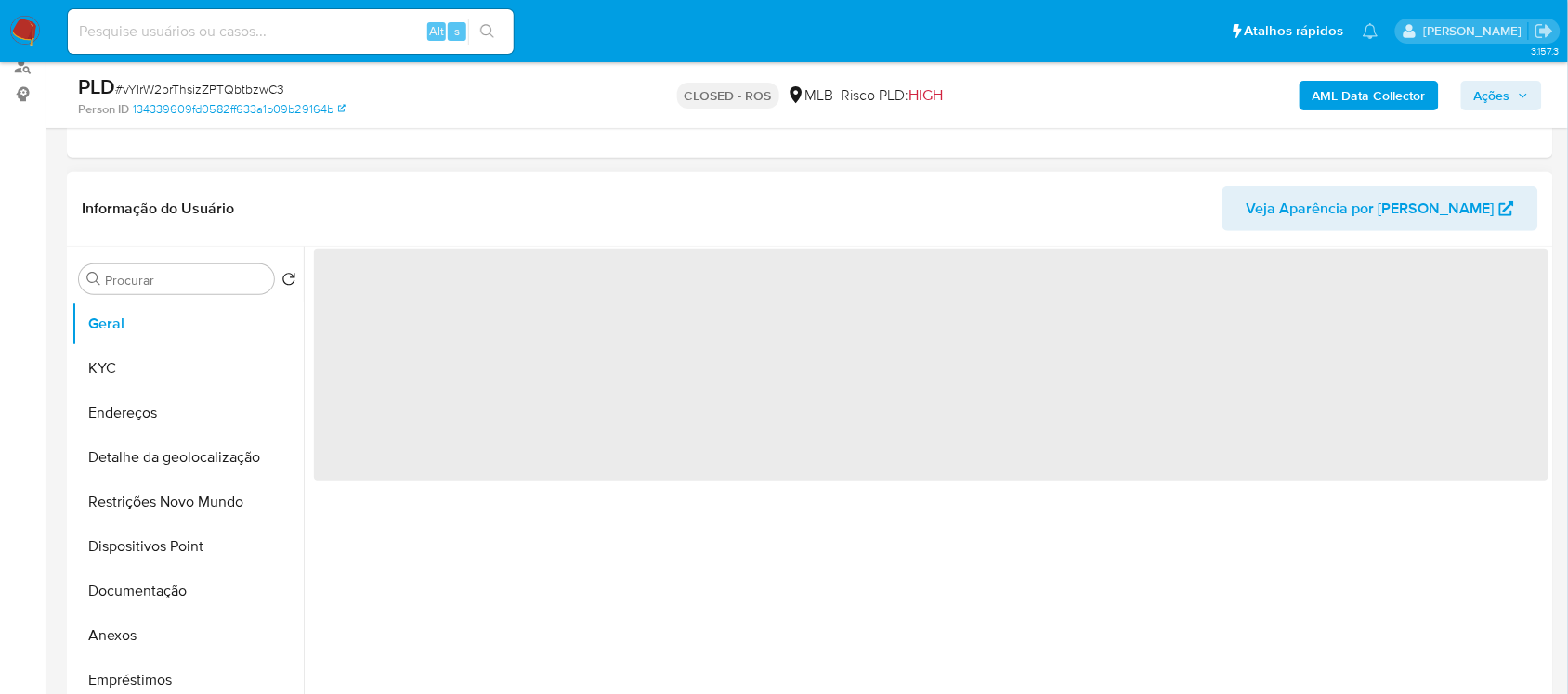
scroll to position [232, 0]
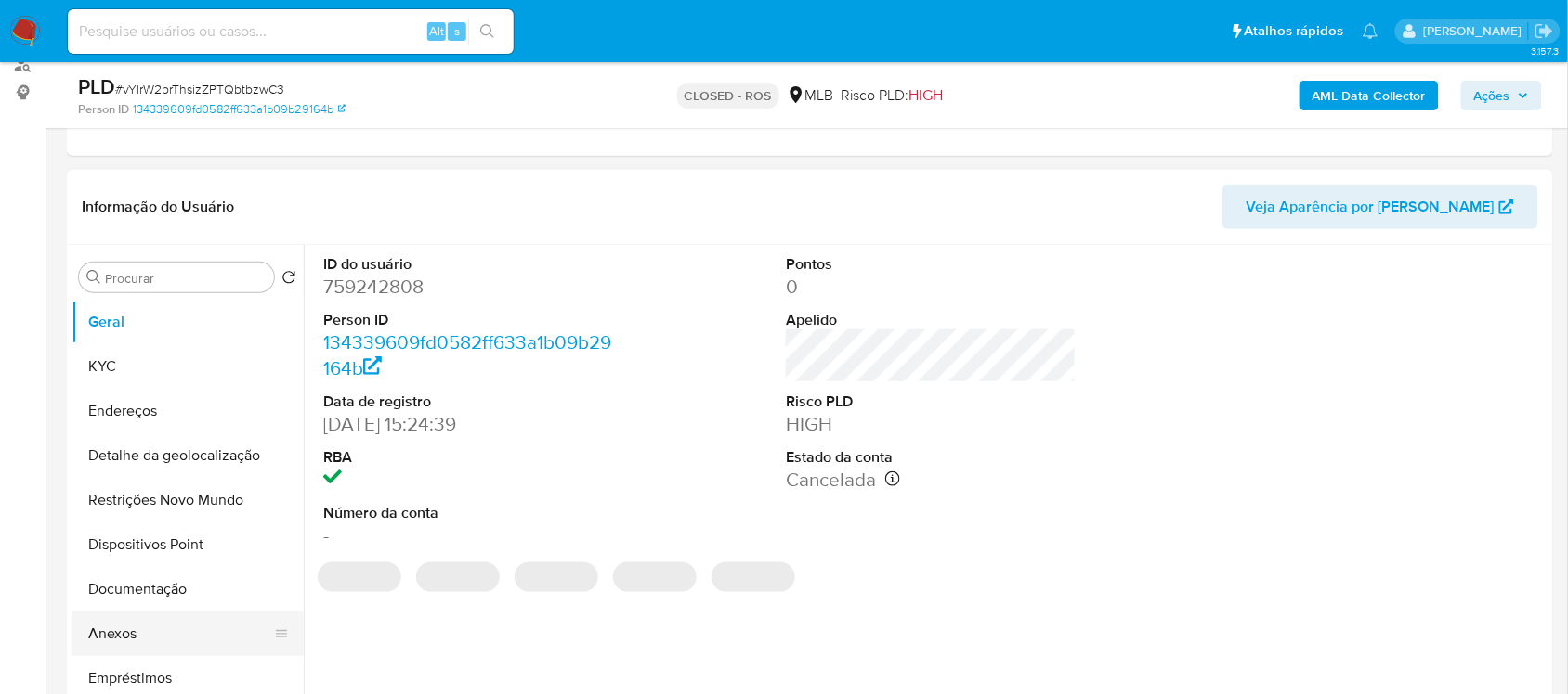
select select "10"
click at [150, 631] on button "Anexos" at bounding box center [180, 633] width 217 height 44
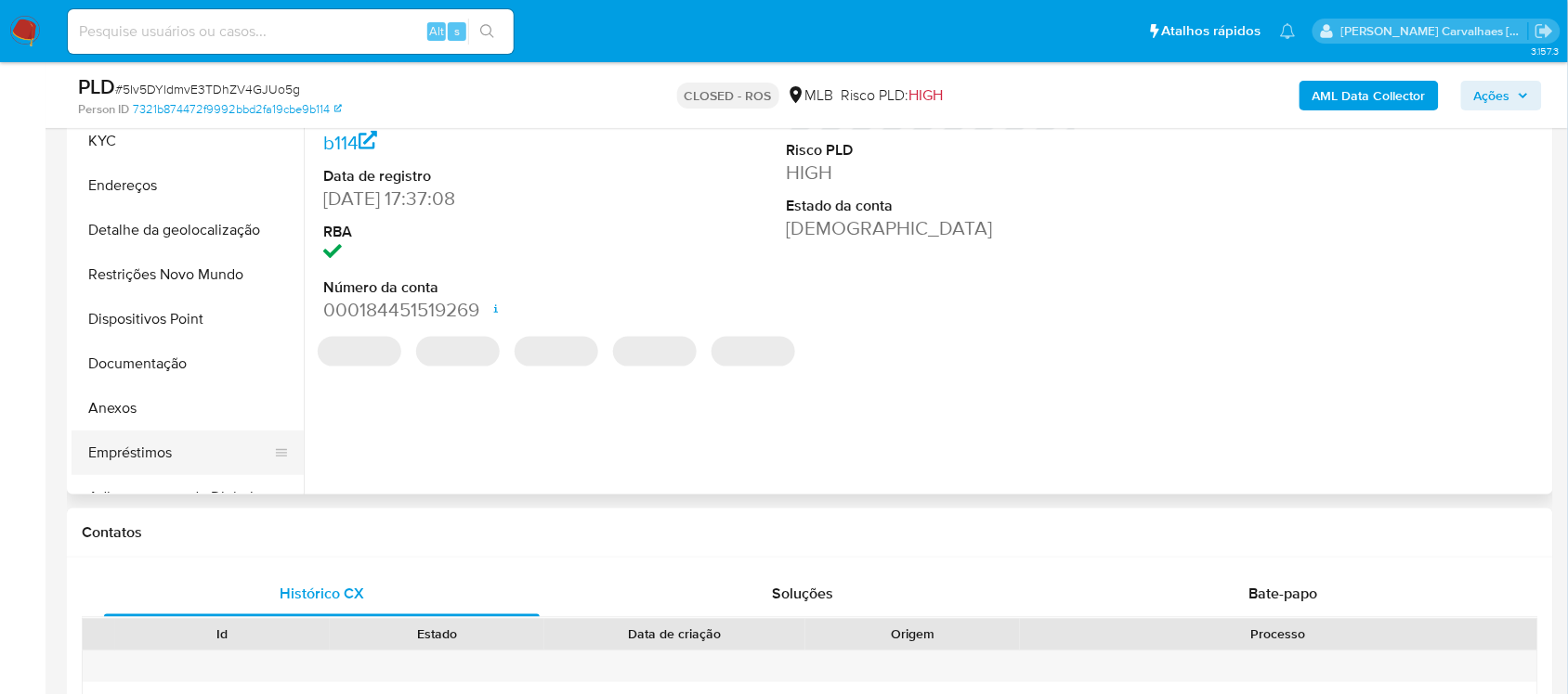
scroll to position [464, 0]
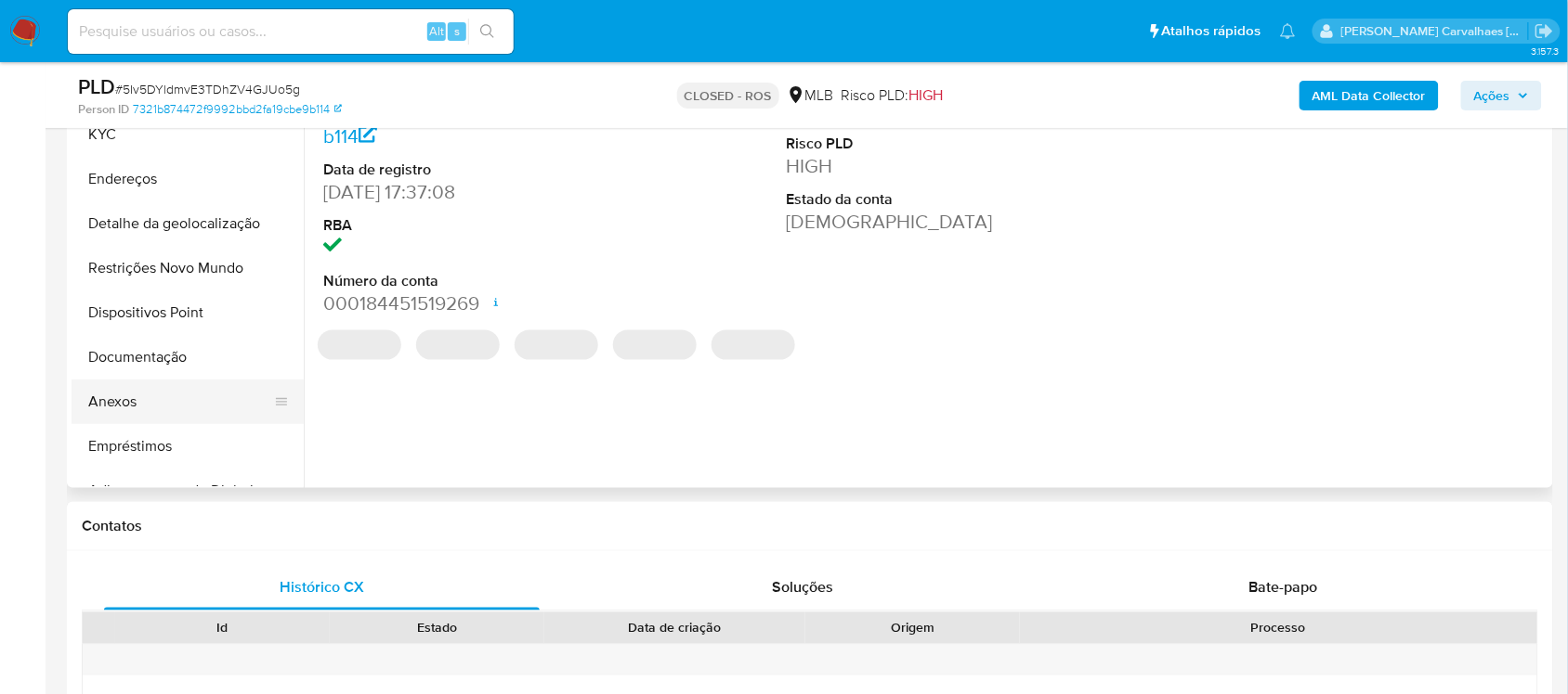
click at [140, 396] on button "Anexos" at bounding box center [180, 401] width 217 height 44
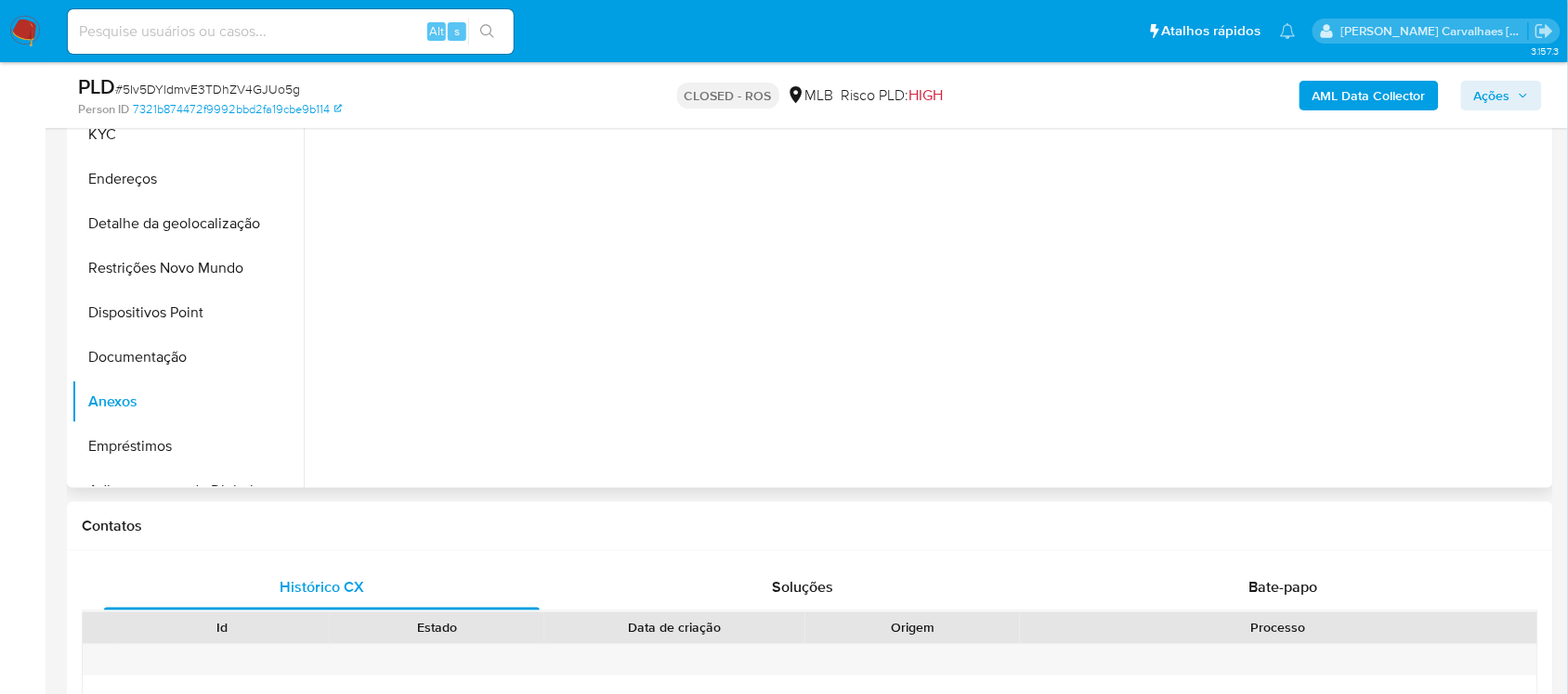
select select "10"
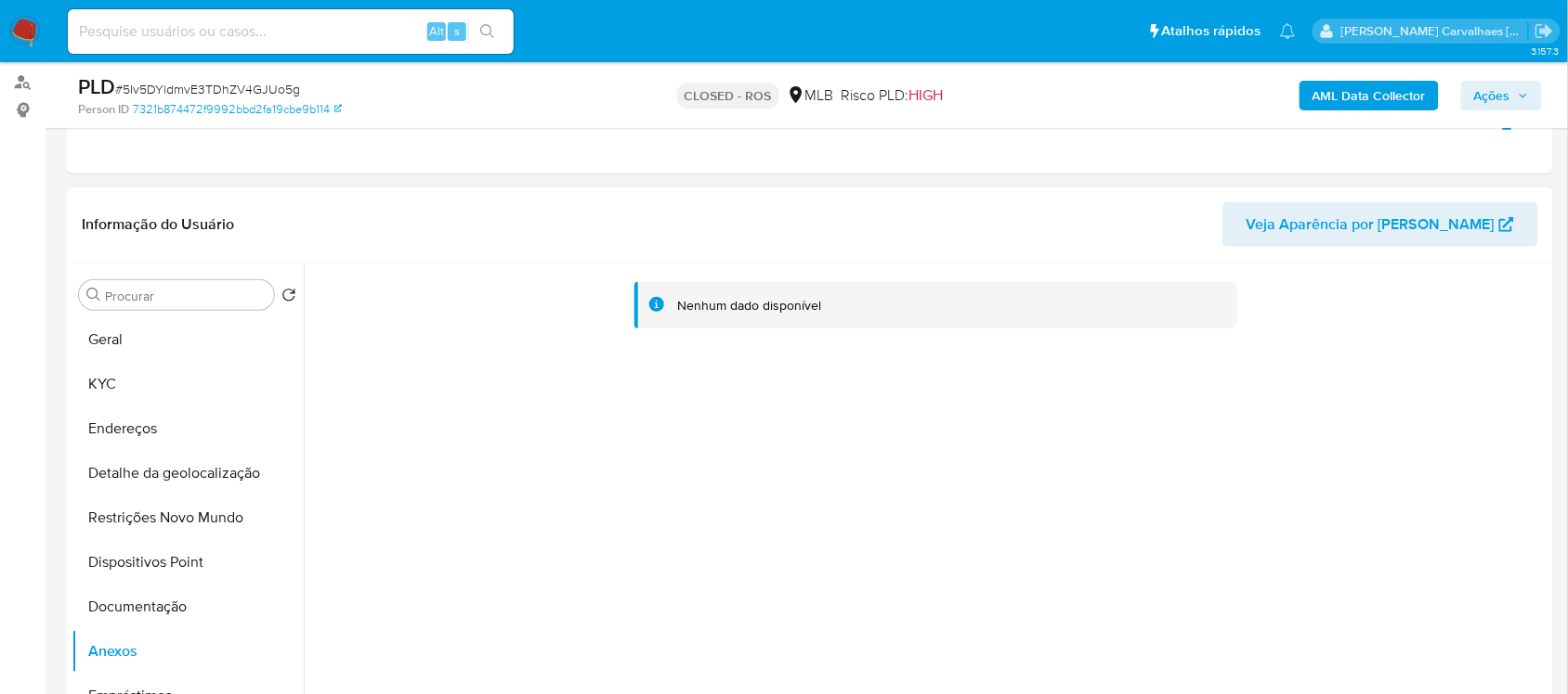
scroll to position [116, 0]
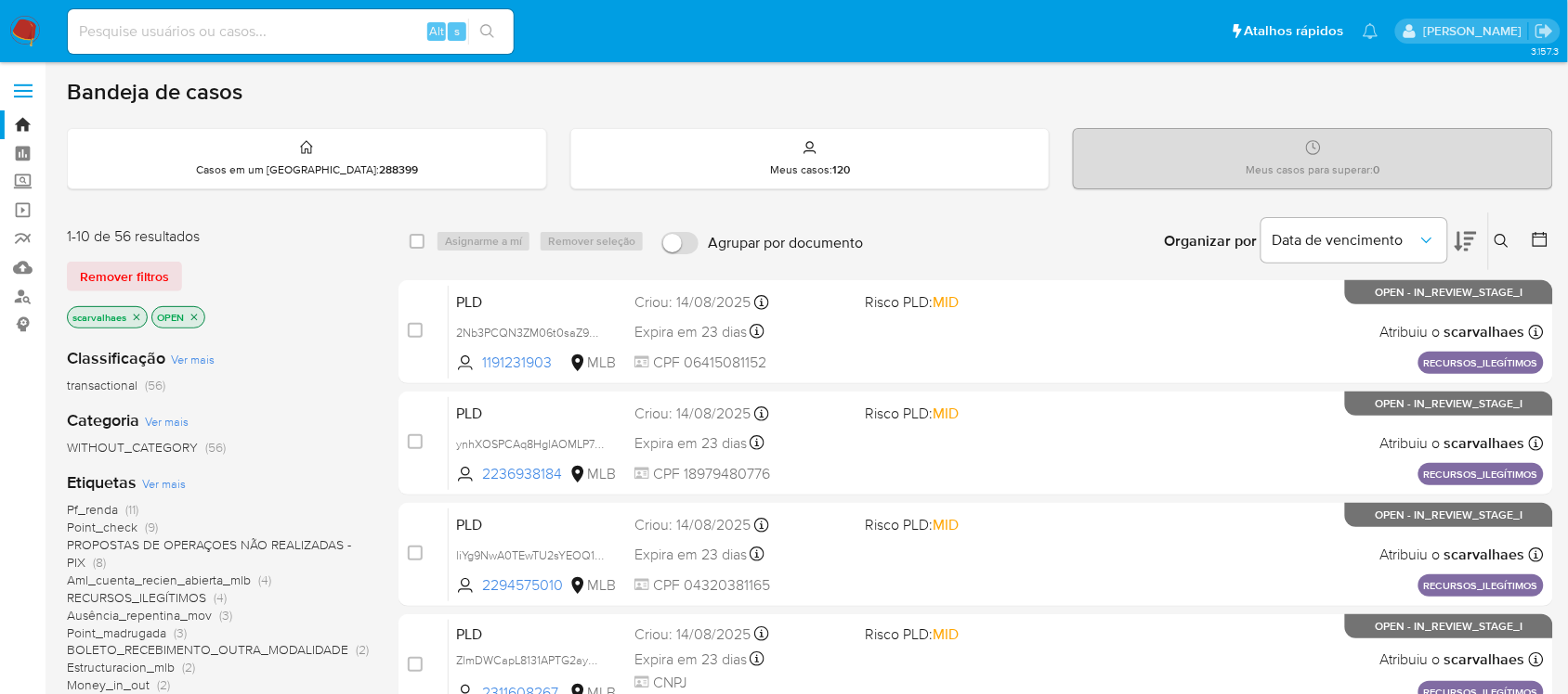
click at [135, 312] on icon "close-filter" at bounding box center [136, 317] width 11 height 11
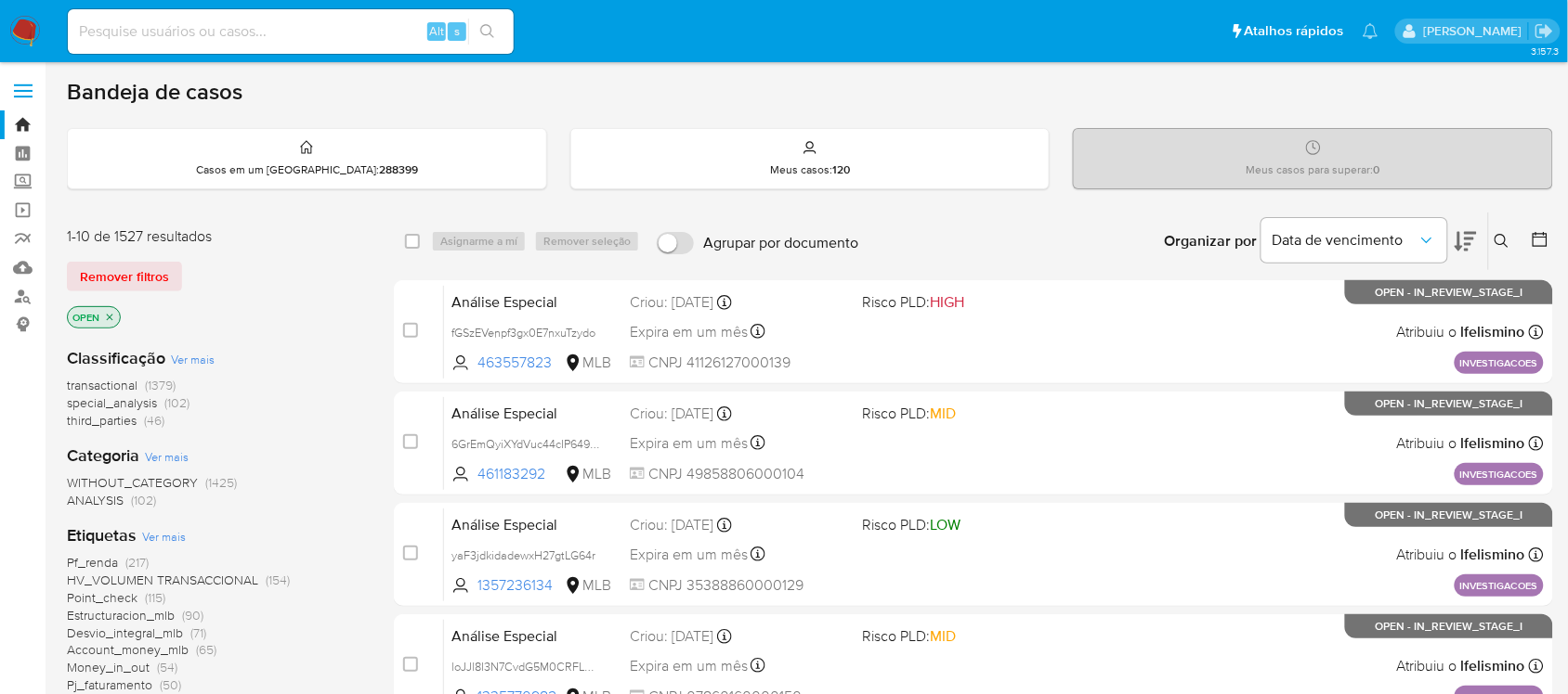
click at [112, 312] on icon "close-filter" at bounding box center [109, 317] width 11 height 11
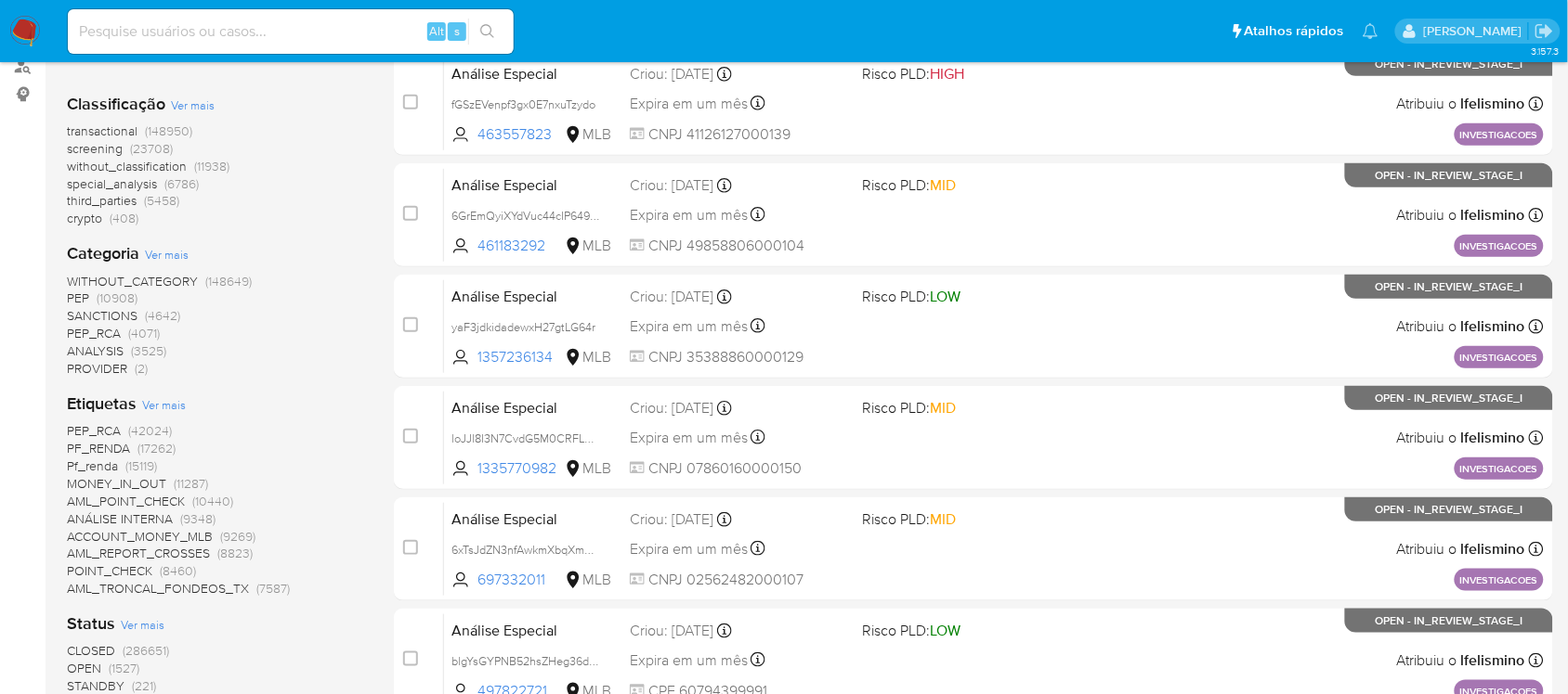
scroll to position [232, 0]
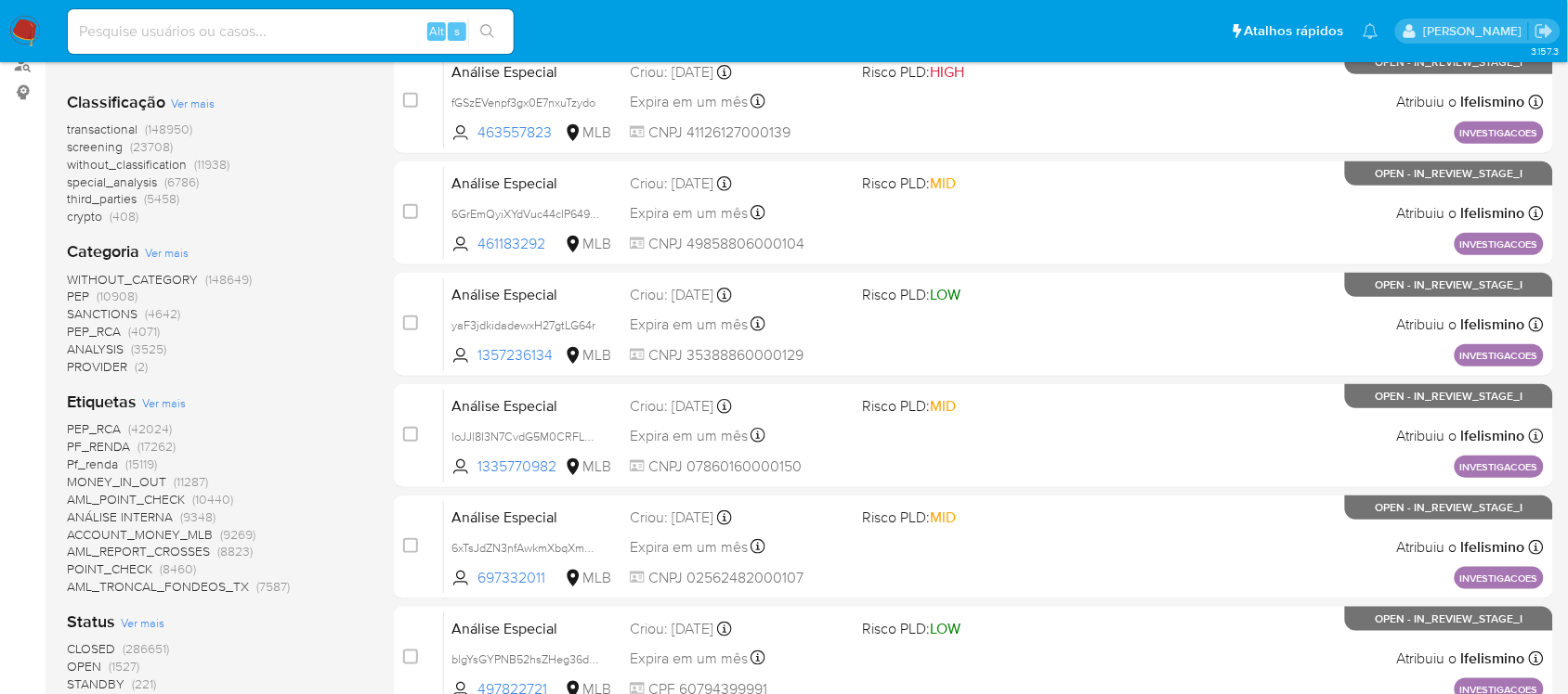
click at [158, 396] on span "Ver mais" at bounding box center [163, 402] width 43 height 17
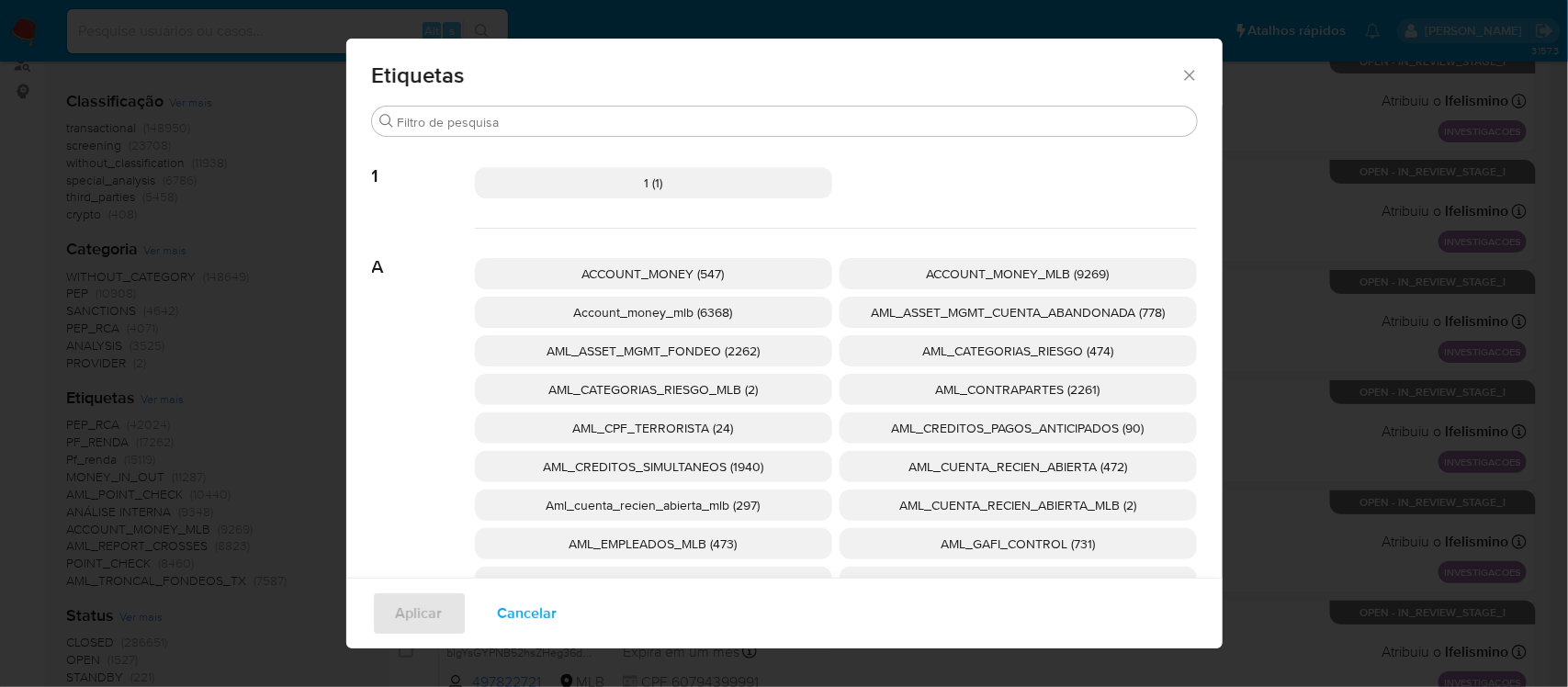
click at [1077, 504] on span "AML_CUENTA_RECIEN_ABIERTA_MLB (2)" at bounding box center [1018, 505] width 237 height 18
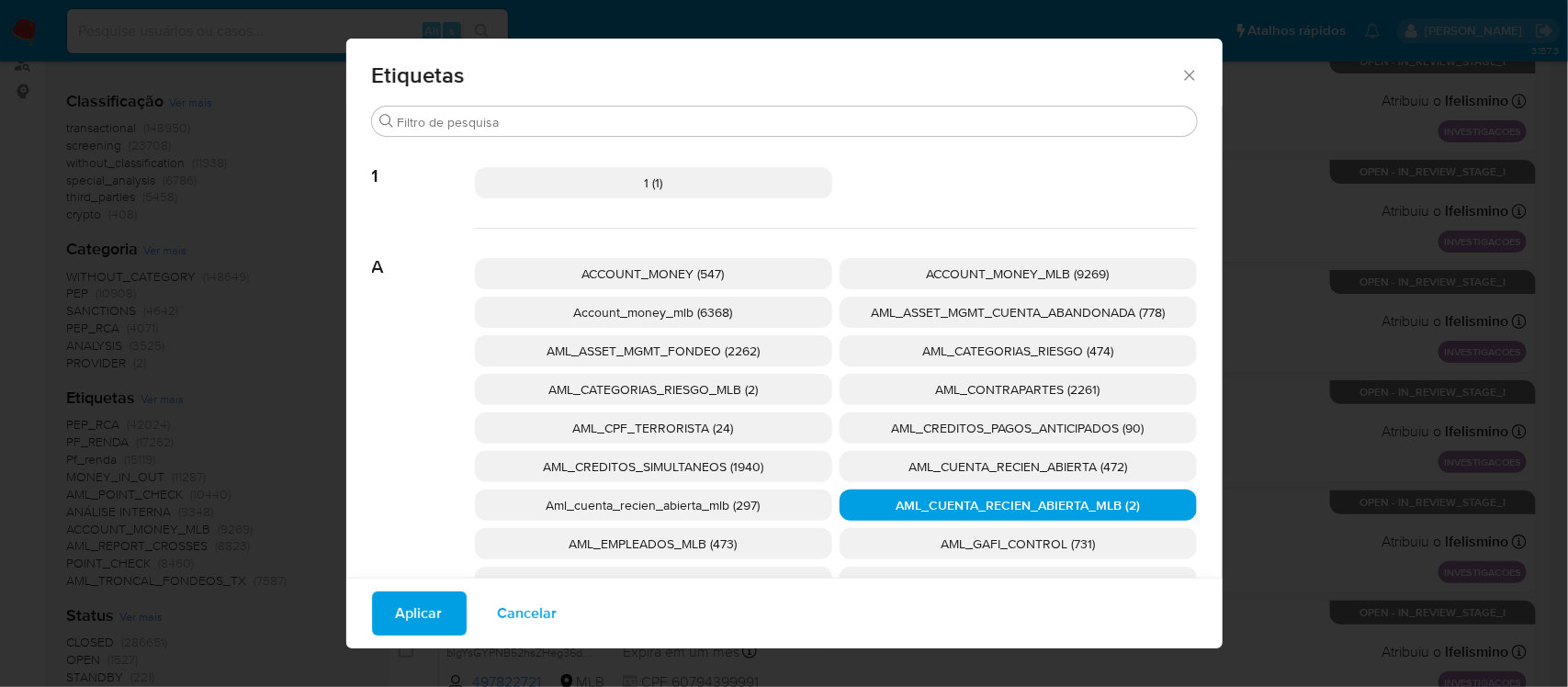
click at [1076, 504] on span "AML_CUENTA_RECIEN_ABIERTA_MLB (2)" at bounding box center [1017, 505] width 244 height 18
click at [406, 612] on span "Aplicar" at bounding box center [419, 614] width 47 height 41
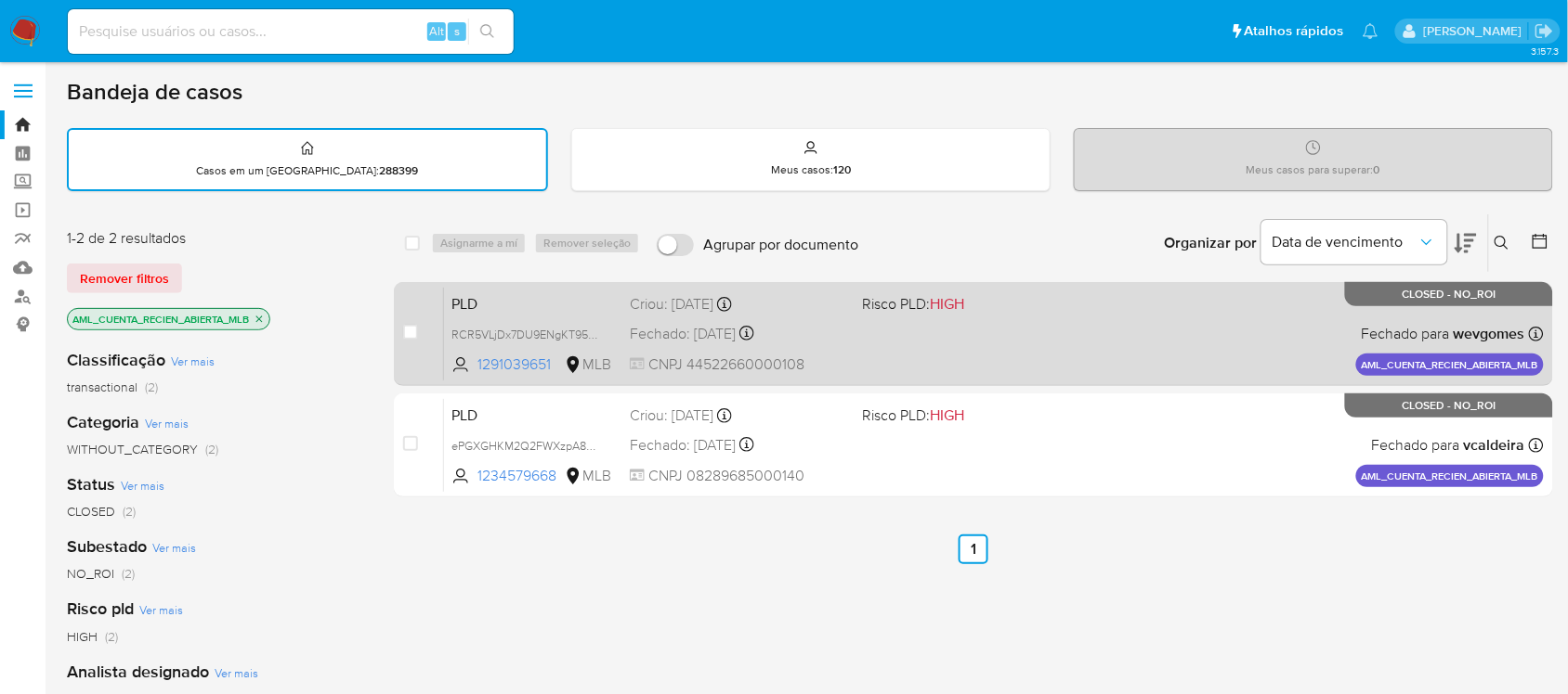
click at [850, 358] on div "PLD RCR5VLjDx7DU9ENgKT95YAo6 1291039651 MLB Risco PLD: HIGH Criou: 12/02/2023 C…" at bounding box center [994, 333] width 1100 height 93
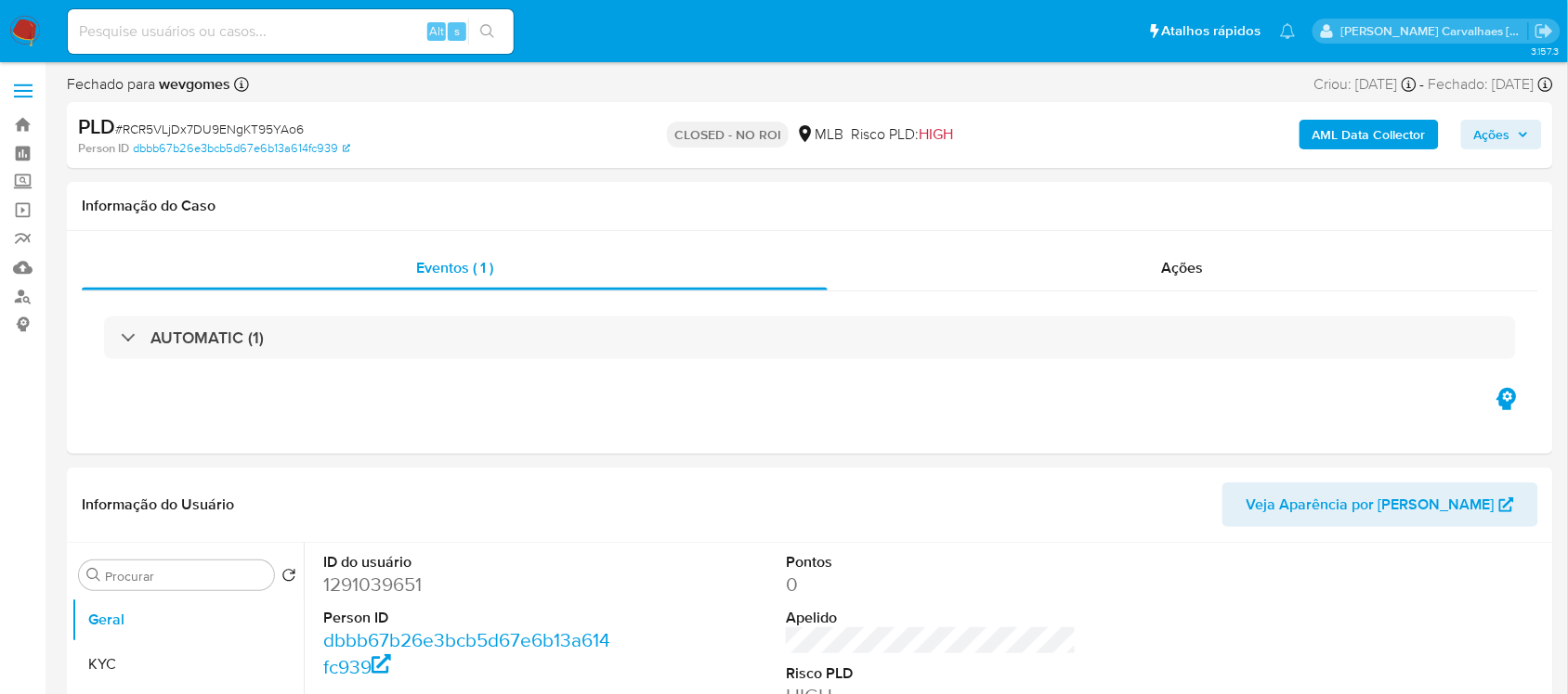
select select "10"
click at [147, 615] on button "Geral" at bounding box center [180, 619] width 217 height 44
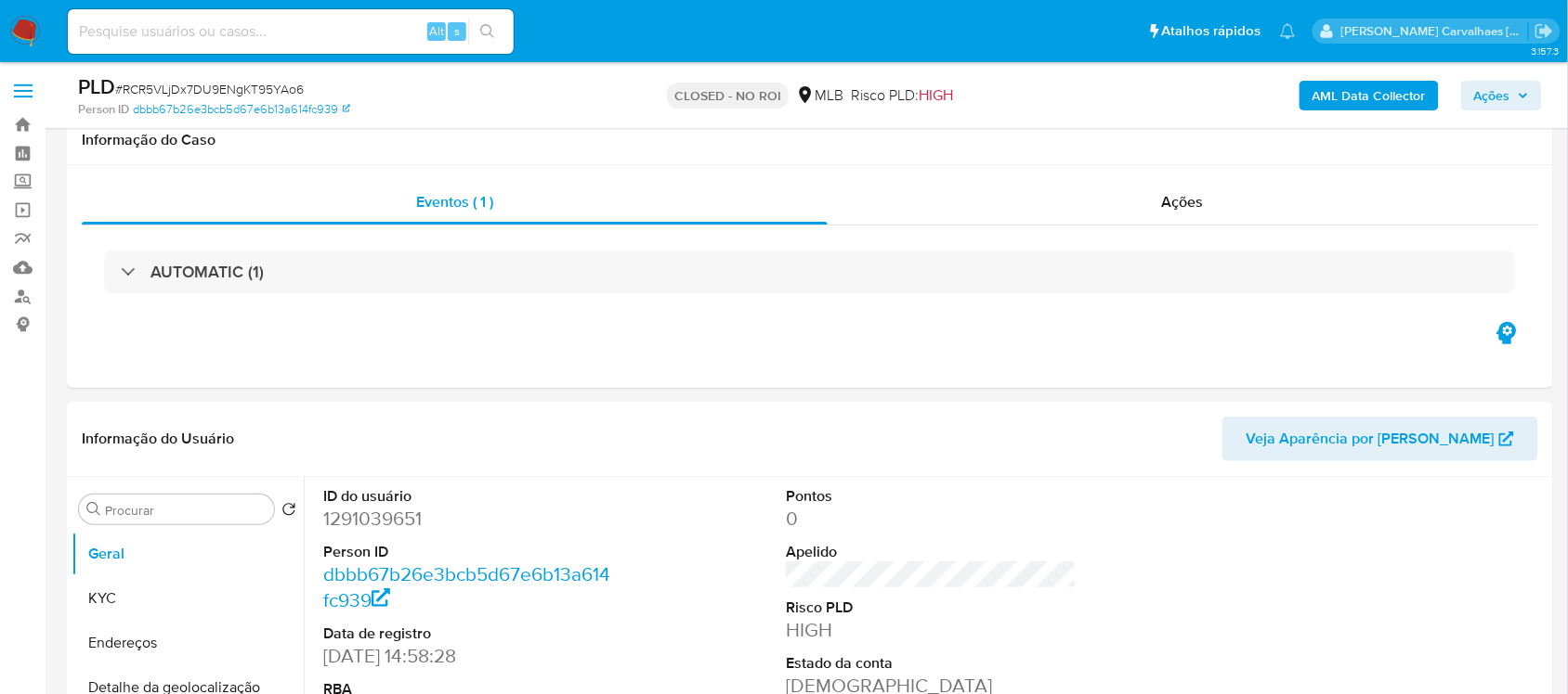
scroll to position [116, 0]
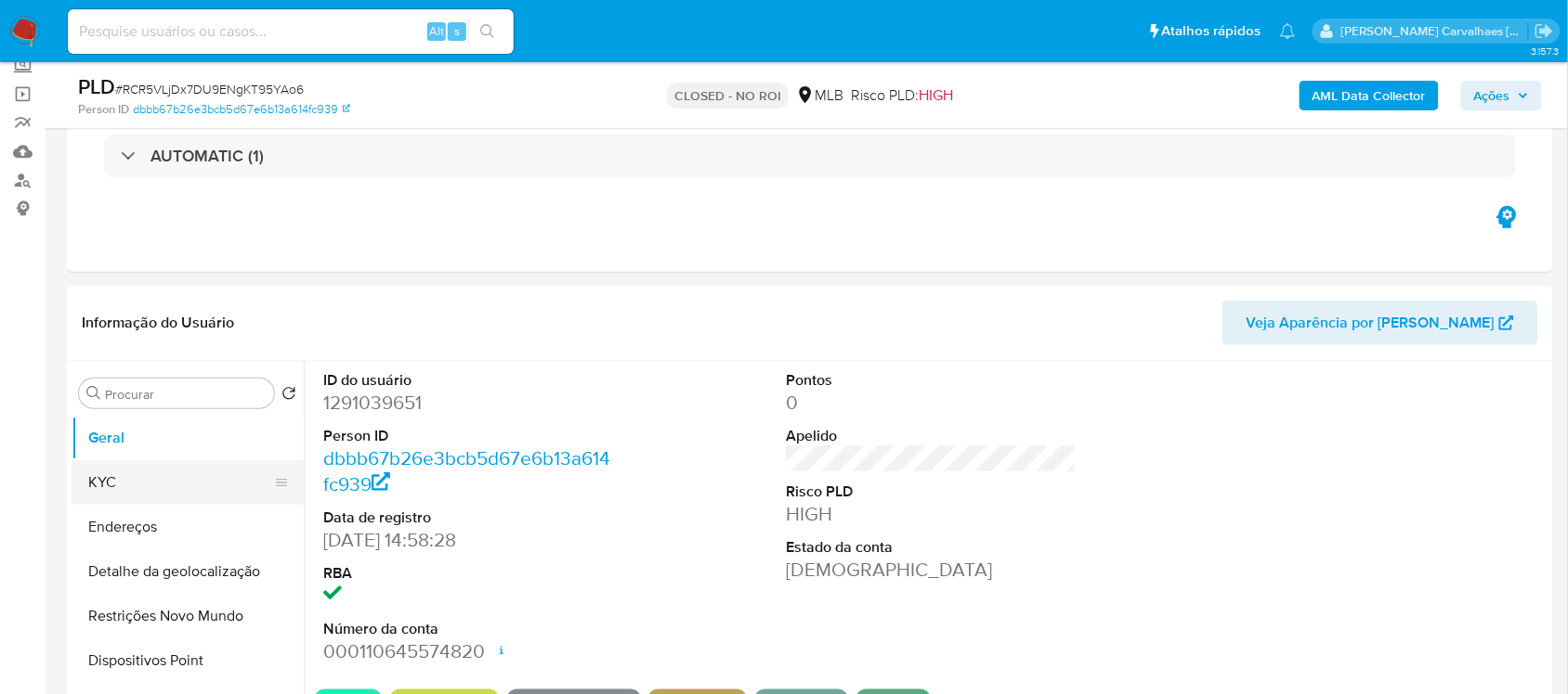
click at [131, 472] on button "KYC" at bounding box center [180, 482] width 217 height 44
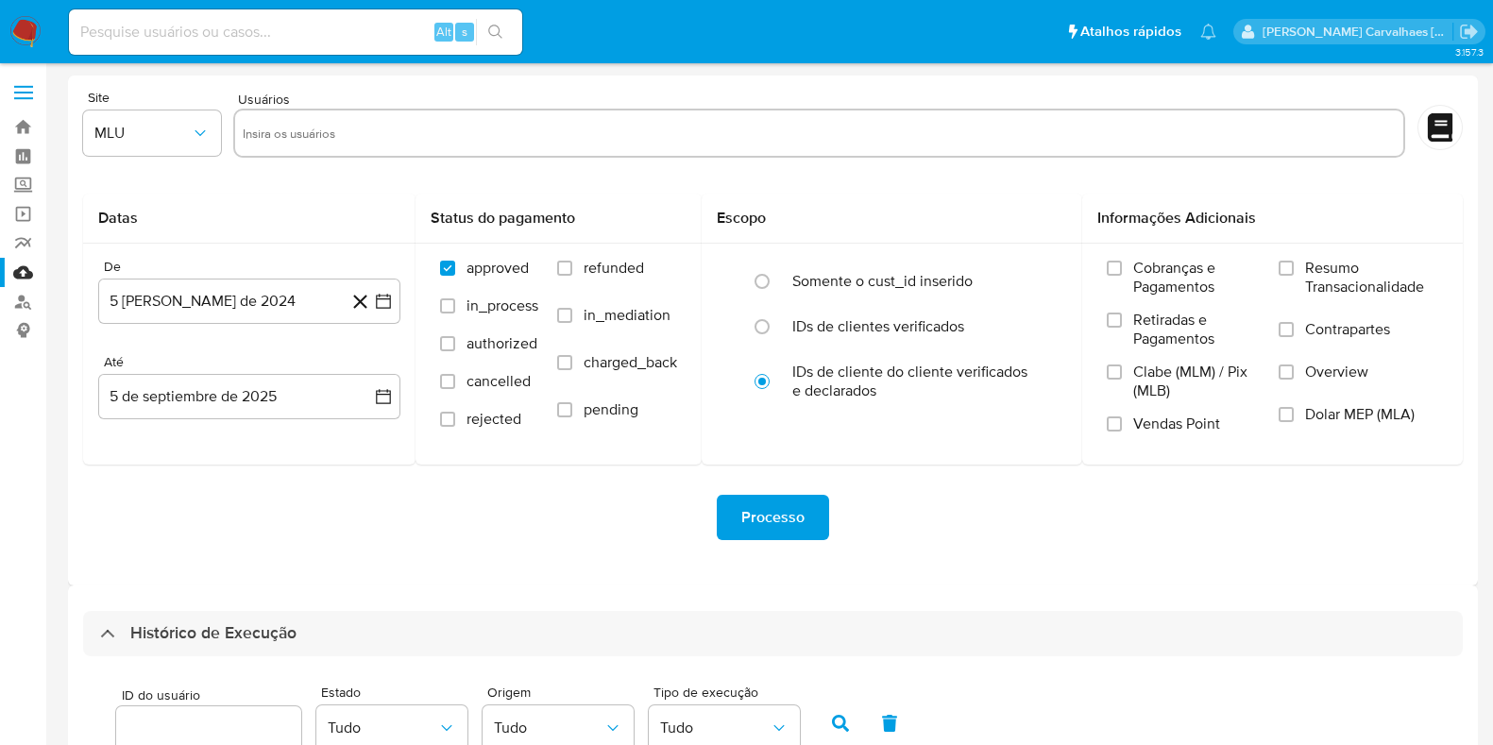
select select "20"
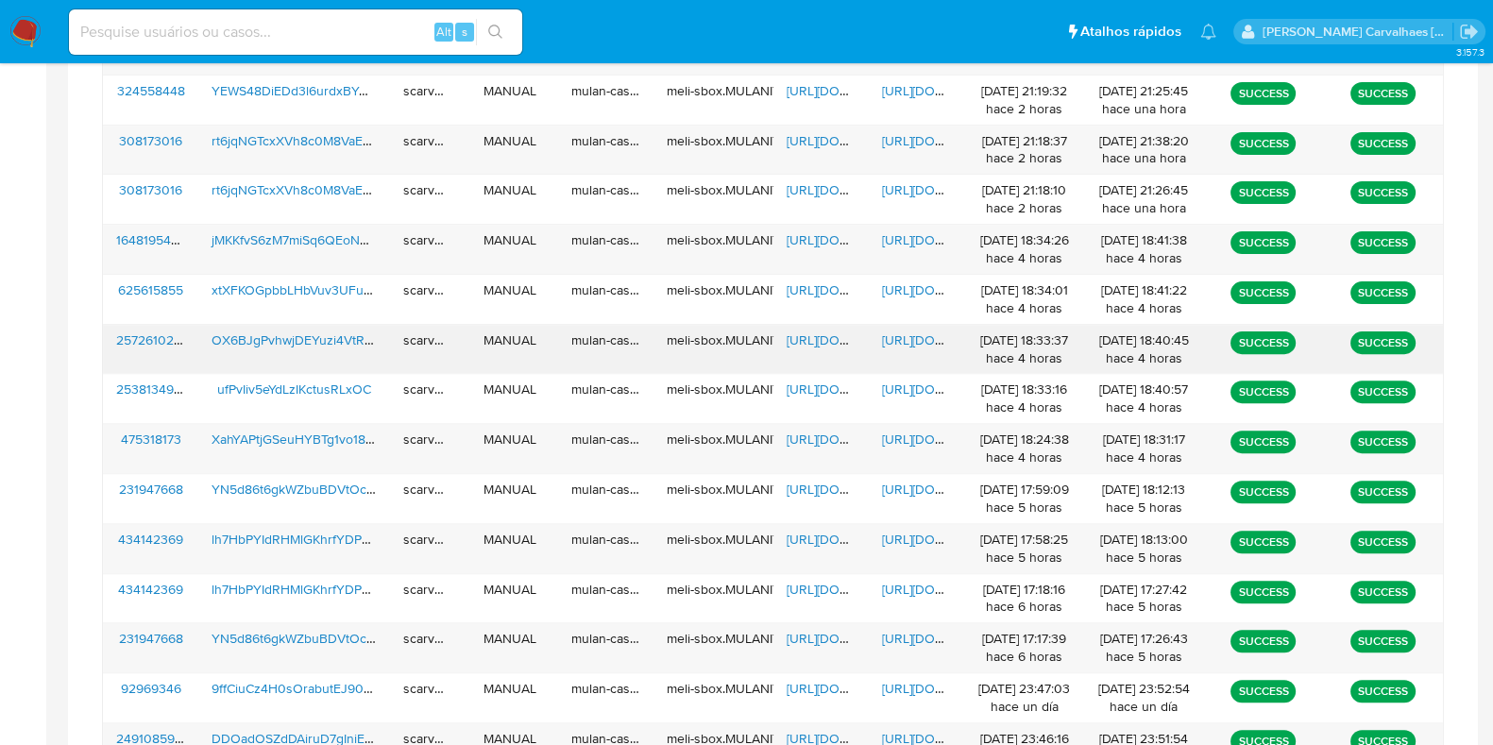
click at [925, 337] on span "https://docs.google.com/document/d/1KR4KxOFEaD5HqWDOrBd8UtaPJPzbID-GAQl_EA7S128…" at bounding box center [947, 340] width 130 height 19
click at [823, 333] on span "https://docs.google.com/spreadsheets/d/182TWOhiXa0C-vFLbVHZ1wCKirEEqX9o19XuXG40…" at bounding box center [852, 340] width 130 height 19
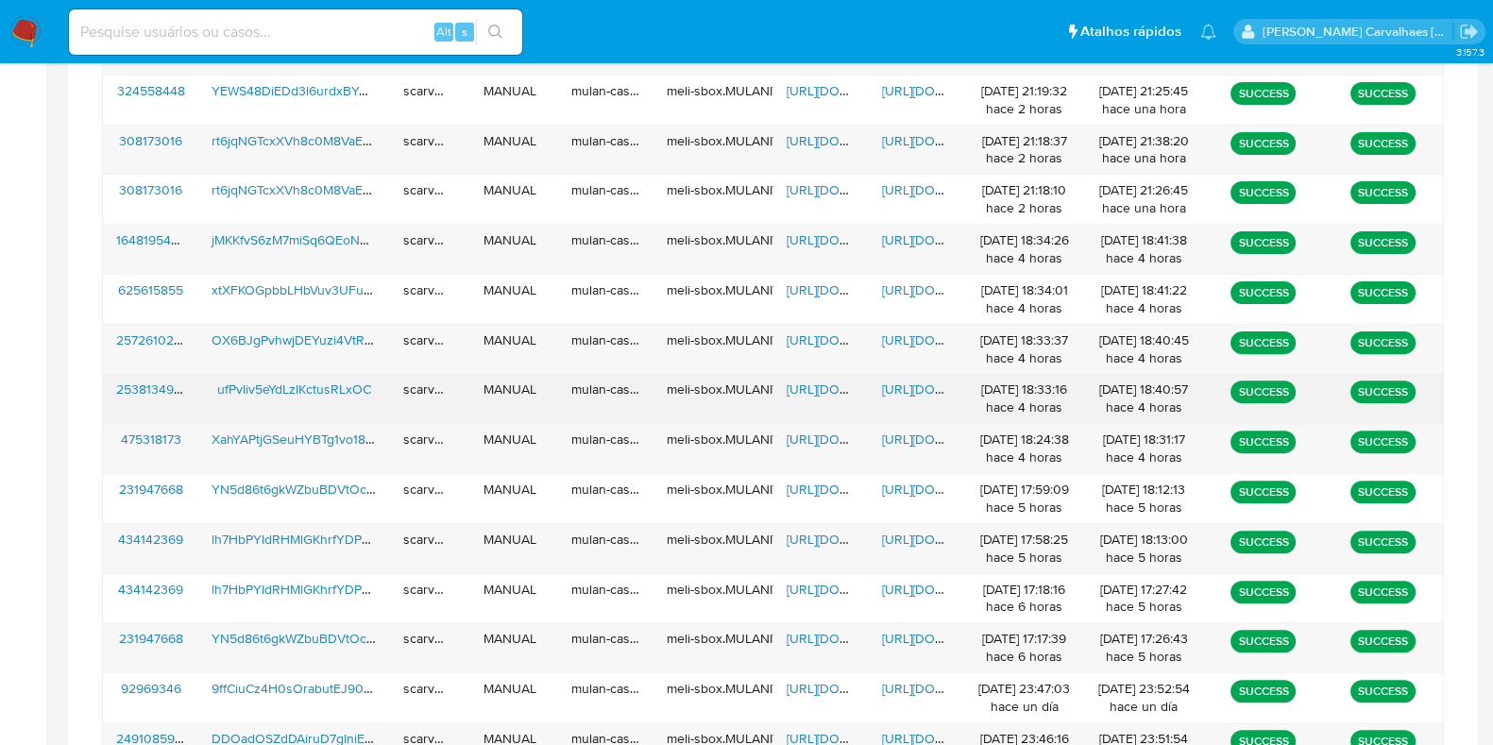
click at [907, 386] on span "https://docs.google.com/document/d/1royzKFcKwogprAU-VaaZlZkCEZMY34HKOAPoD6Ok6G4…" at bounding box center [947, 389] width 130 height 19
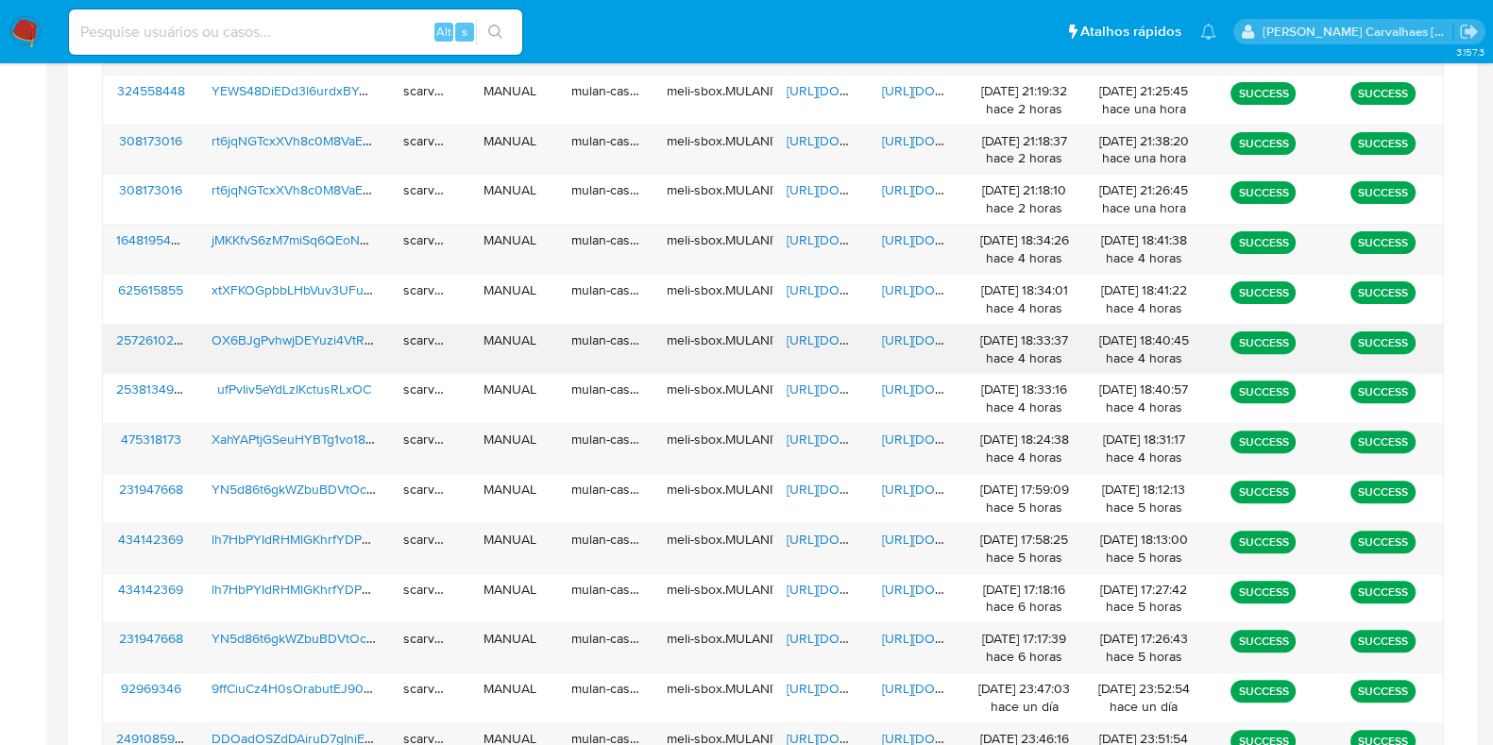
click at [900, 342] on span "https://docs.google.com/document/d/1KR4KxOFEaD5HqWDOrBd8UtaPJPzbID-GAQl_EA7S128…" at bounding box center [947, 340] width 130 height 19
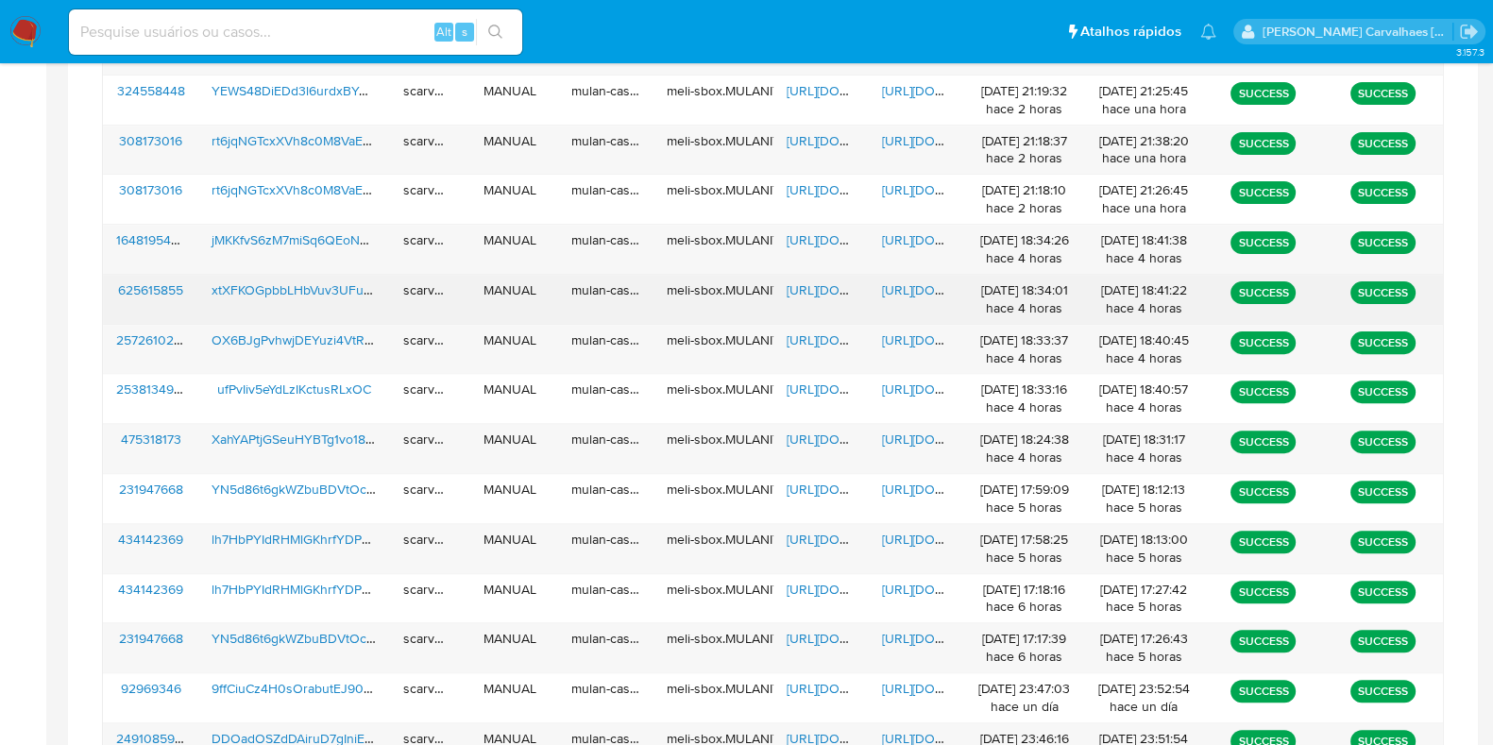
click at [918, 288] on span "https://docs.google.com/document/d/1n3cQQH9HebDy5drZJO3v070YckJvrvQhvV2KOFBrfUA…" at bounding box center [947, 289] width 130 height 19
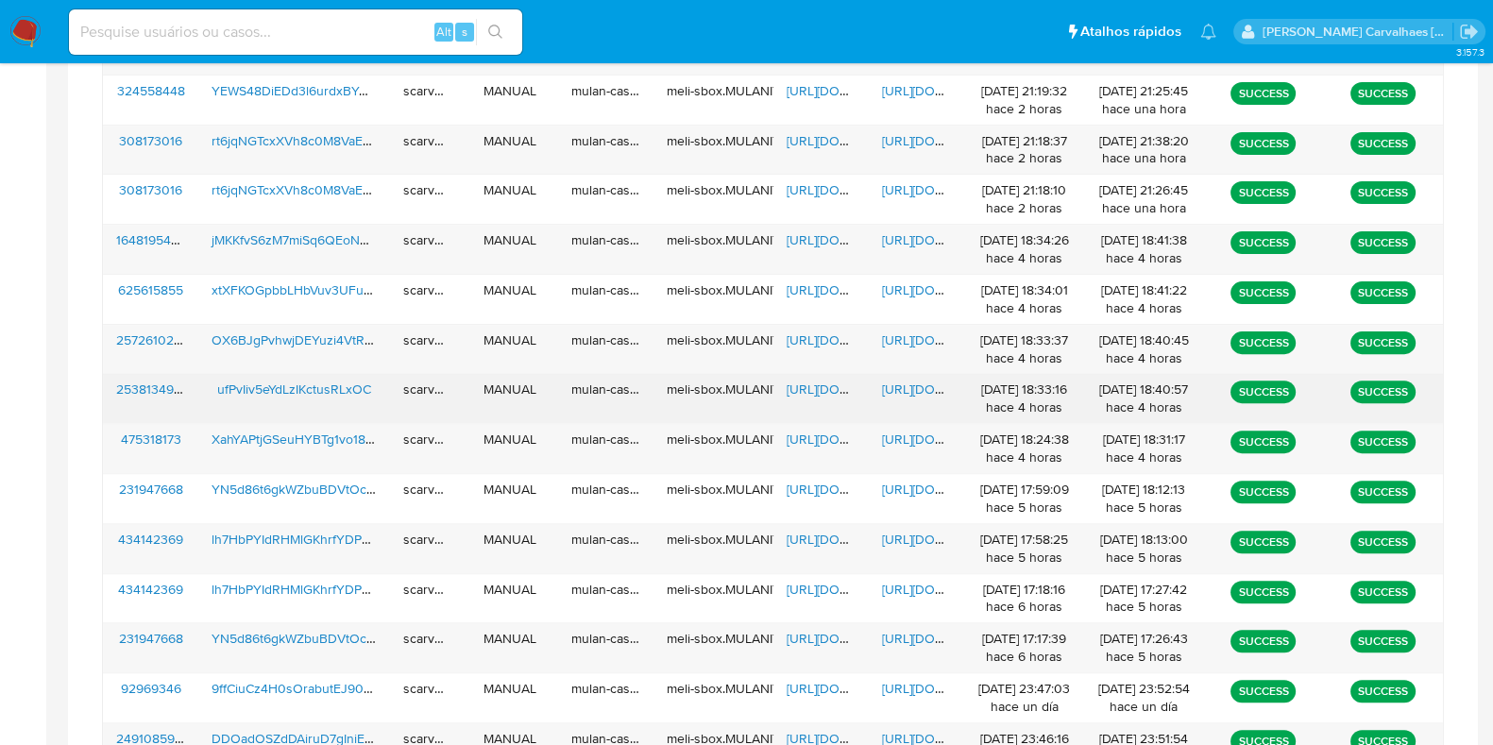
click at [883, 387] on span "https://docs.google.com/document/d/1royzKFcKwogprAU-VaaZlZkCEZMY34HKOAPoD6Ok6G4…" at bounding box center [947, 389] width 130 height 19
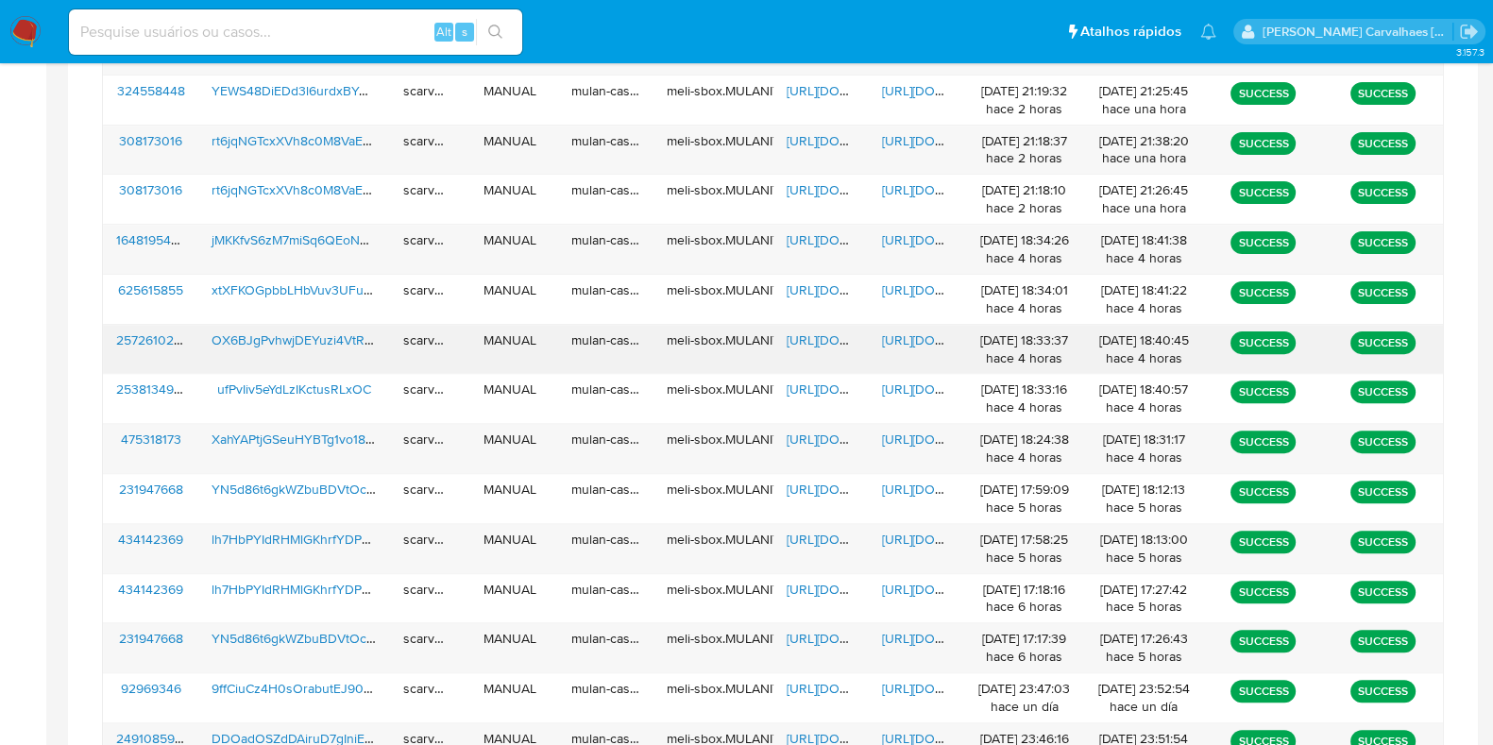
click at [795, 339] on span "https://docs.google.com/spreadsheets/d/182TWOhiXa0C-vFLbVHZ1wCKirEEqX9o19XuXG40…" at bounding box center [852, 340] width 130 height 19
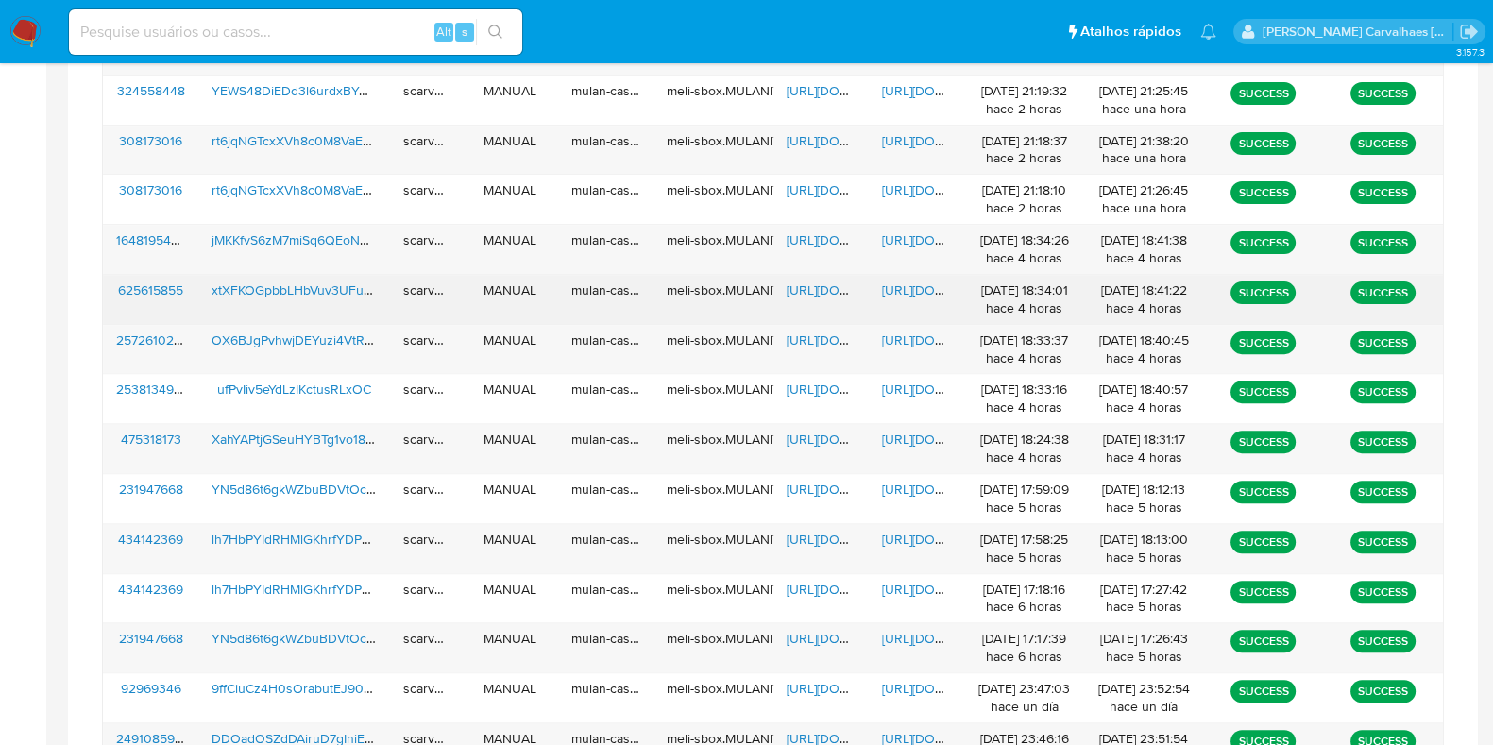
click at [822, 280] on span "https://docs.google.com/spreadsheets/d/1JOSuVdM9awItnAqP3olRruwK_6UasnHw6kn1_Zq…" at bounding box center [852, 289] width 130 height 19
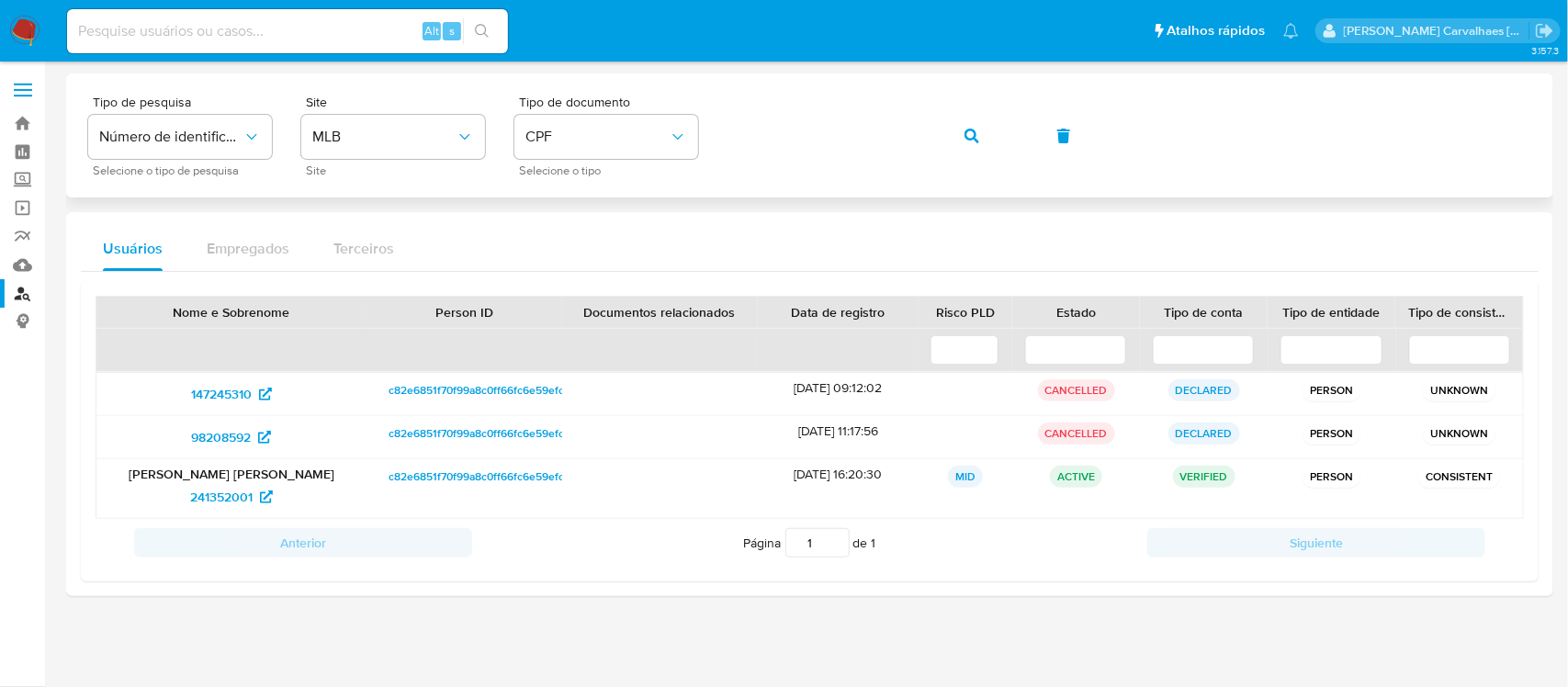
click at [708, 128] on div "Tipo de pesquisa Número de identificação Selecione o tipo de pesquisa Site MLB …" at bounding box center [810, 135] width 1443 height 80
click at [682, 133] on div "Tipo de pesquisa Número de identificação Selecione o tipo de pesquisa Site MLB …" at bounding box center [810, 135] width 1443 height 80
click at [961, 139] on button "button" at bounding box center [972, 135] width 62 height 44
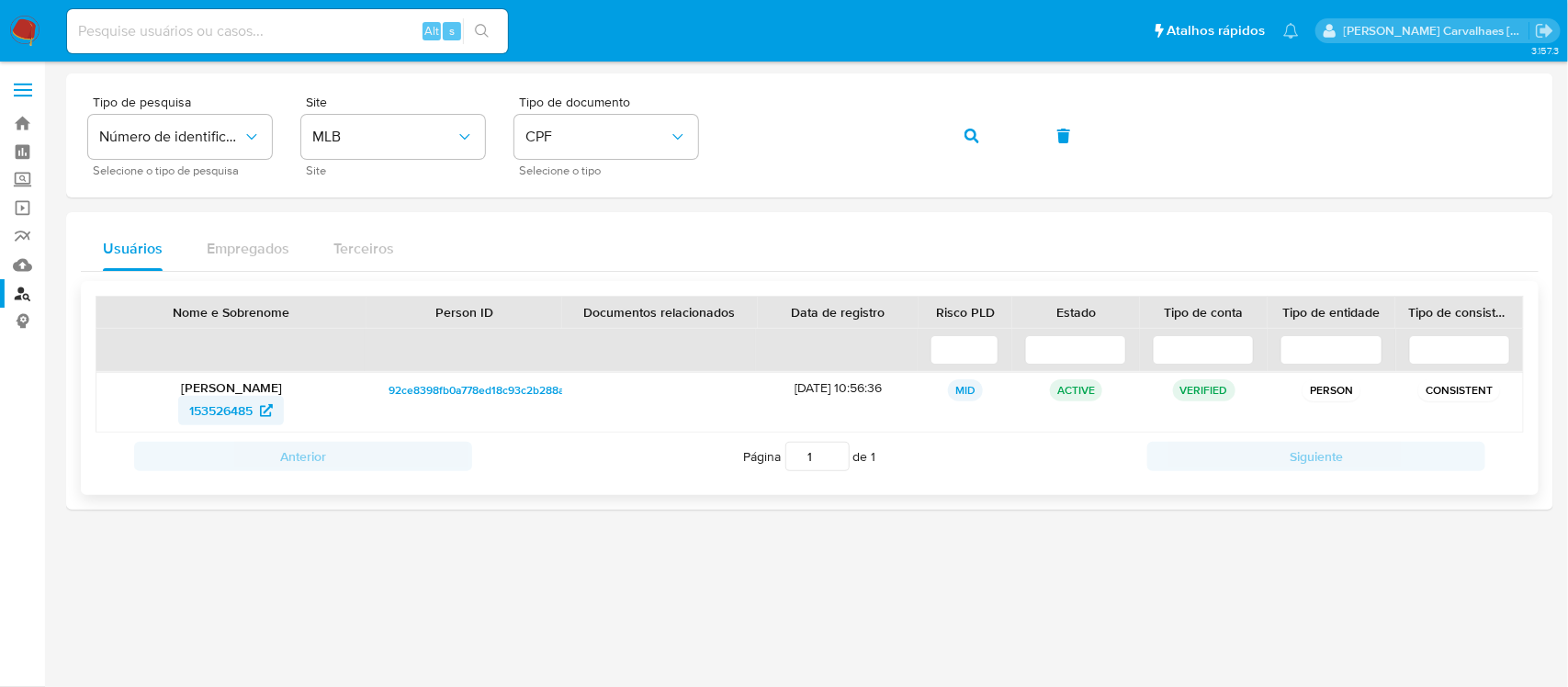
click at [253, 403] on span "153526485" at bounding box center [221, 411] width 63 height 29
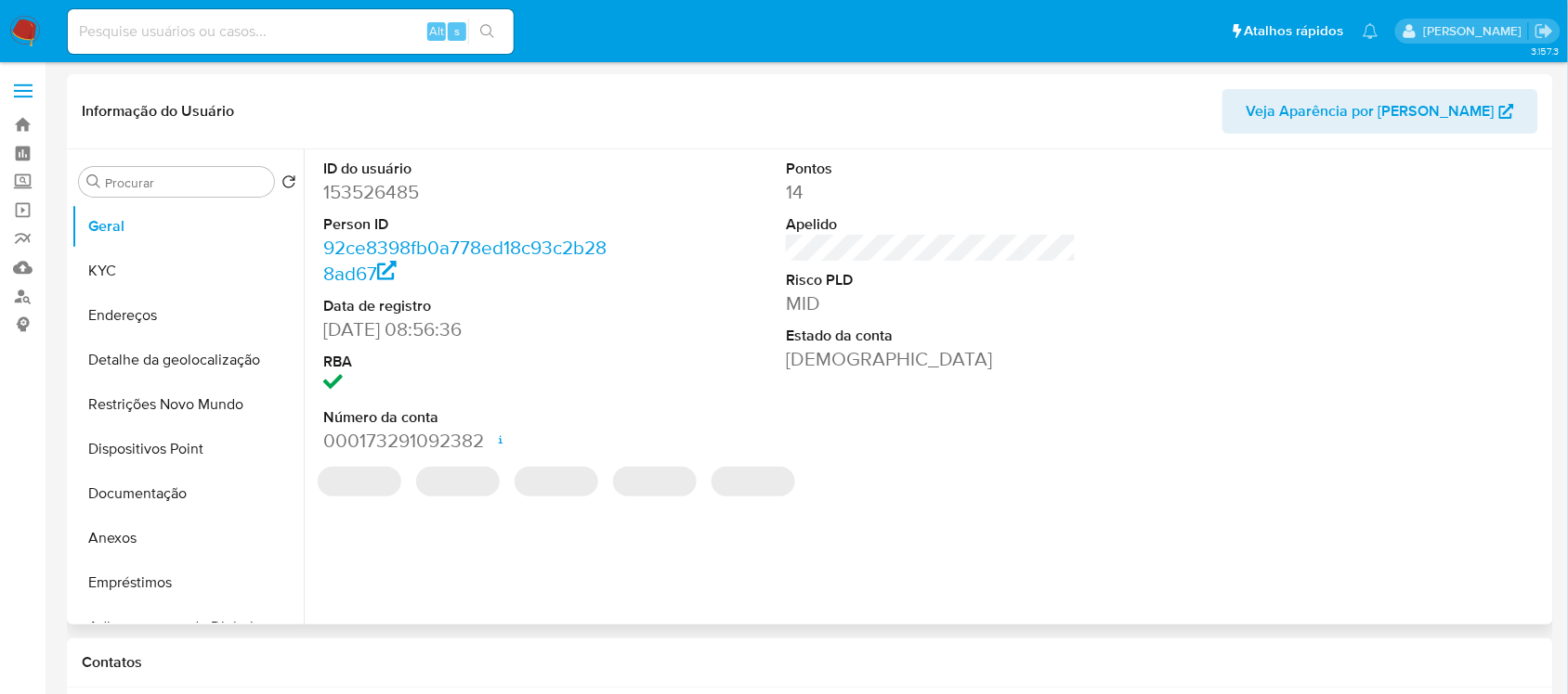
select select "10"
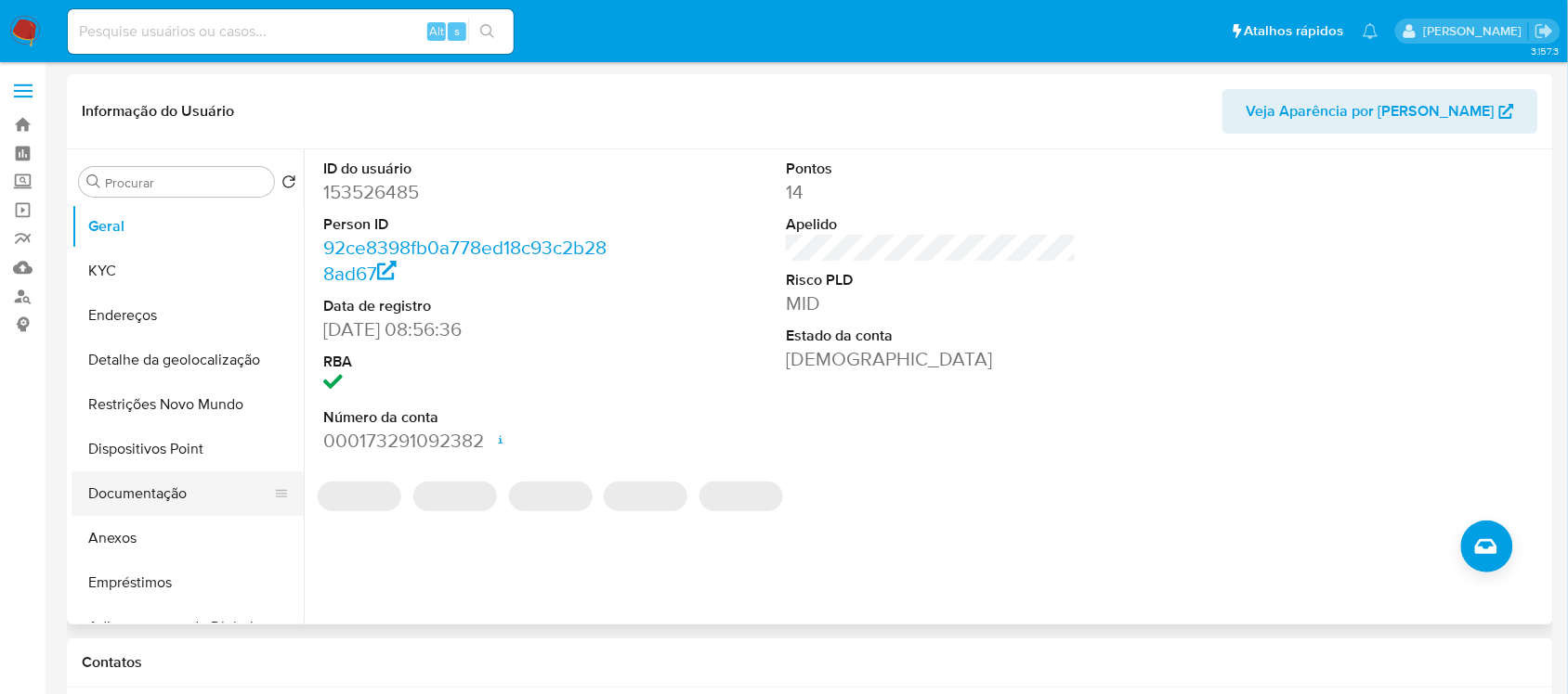
click at [196, 503] on button "Documentação" at bounding box center [180, 493] width 217 height 44
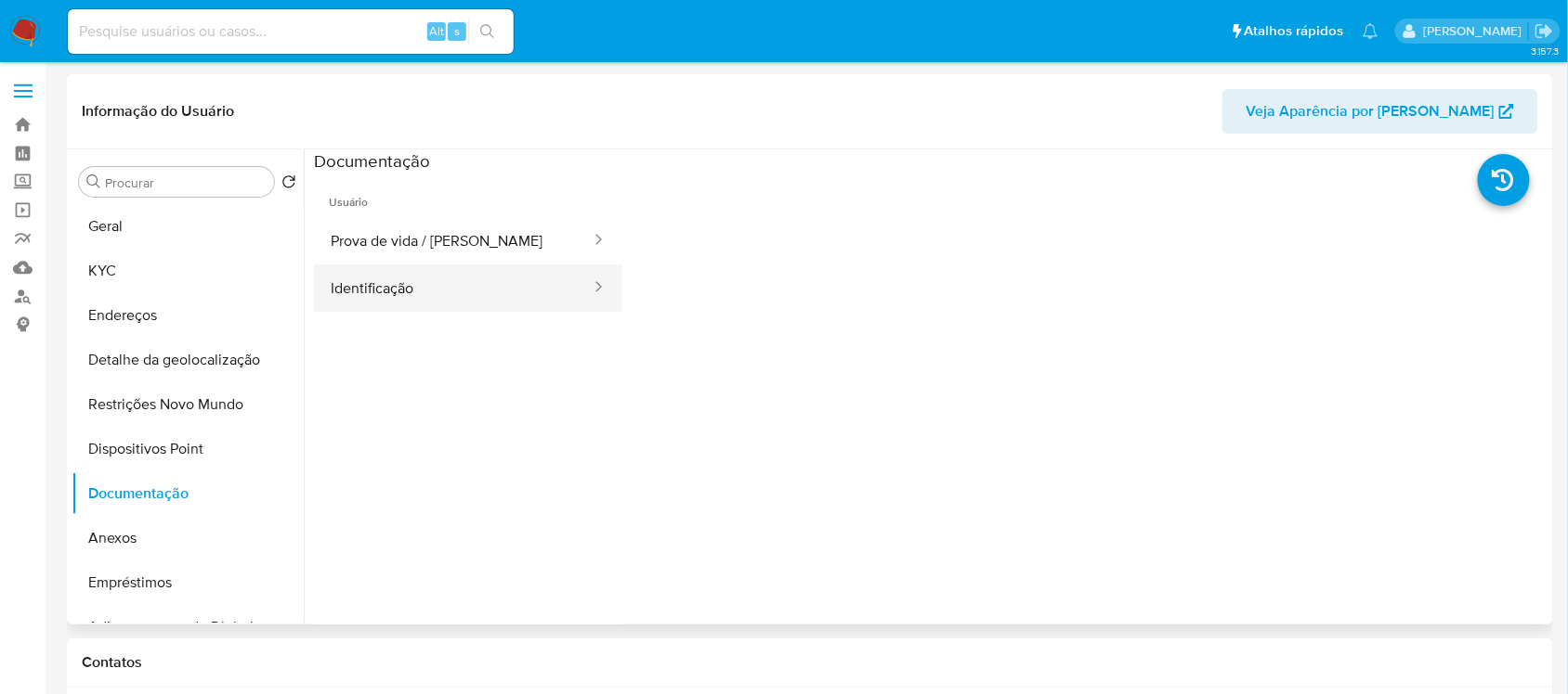
click at [414, 288] on button "Identificação" at bounding box center [452, 288] width 278 height 47
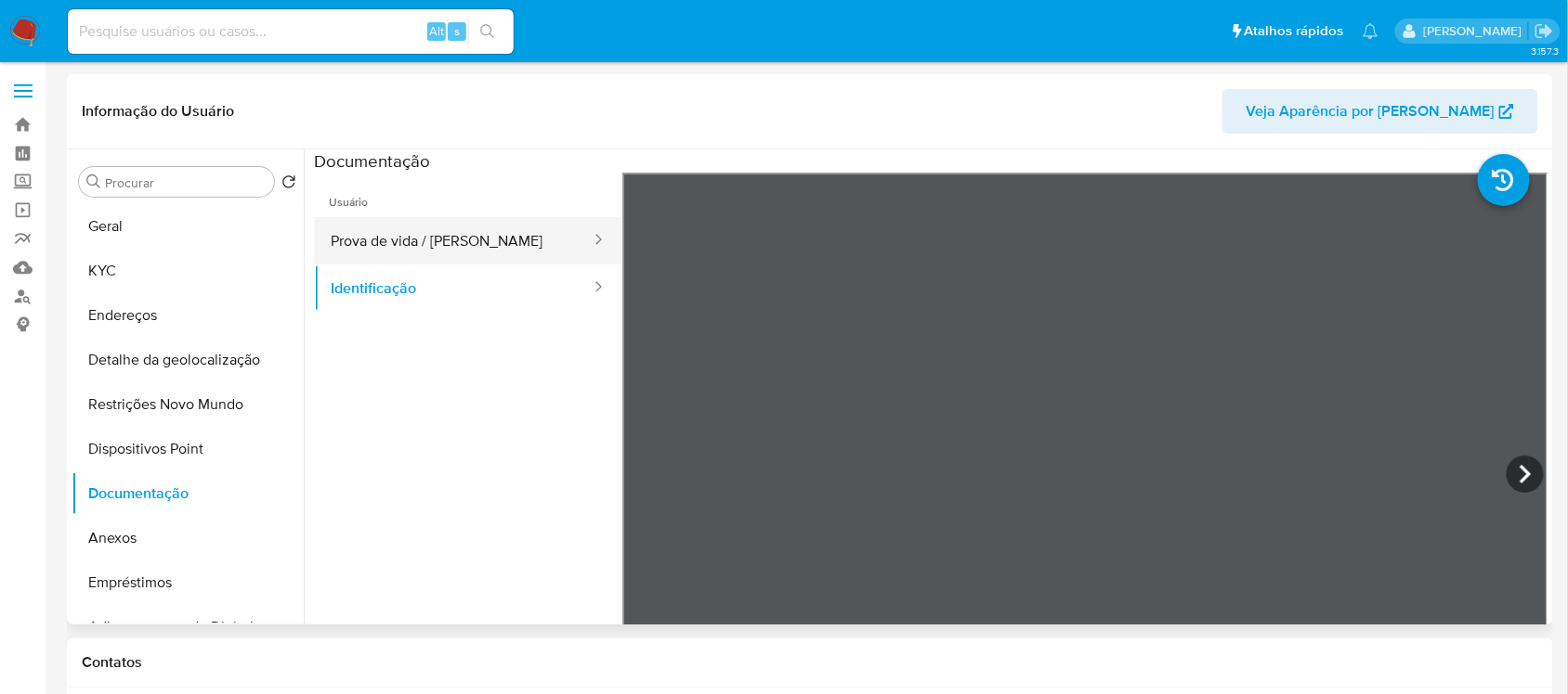
click at [443, 248] on button "Prova de vida / [PERSON_NAME]" at bounding box center [452, 241] width 278 height 47
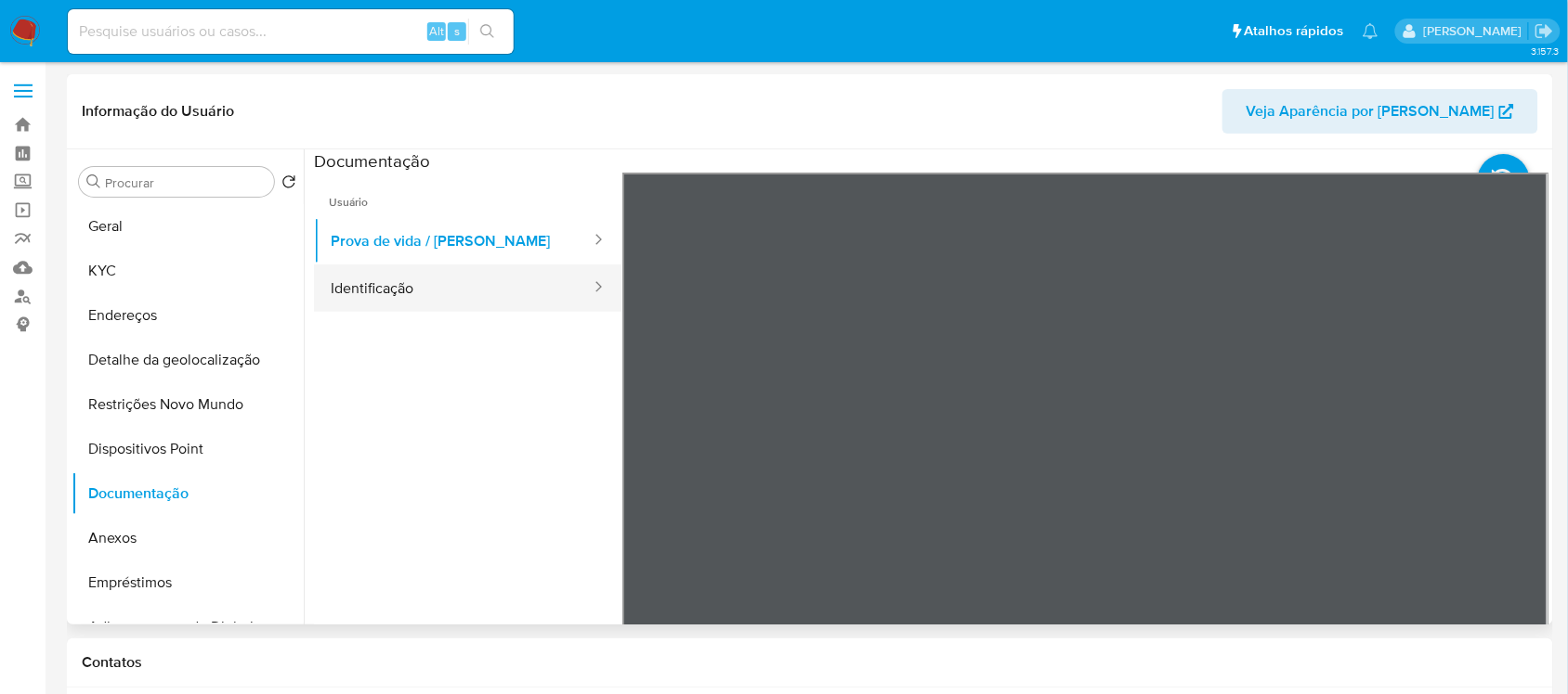
click at [400, 293] on button "Identificação" at bounding box center [452, 288] width 278 height 47
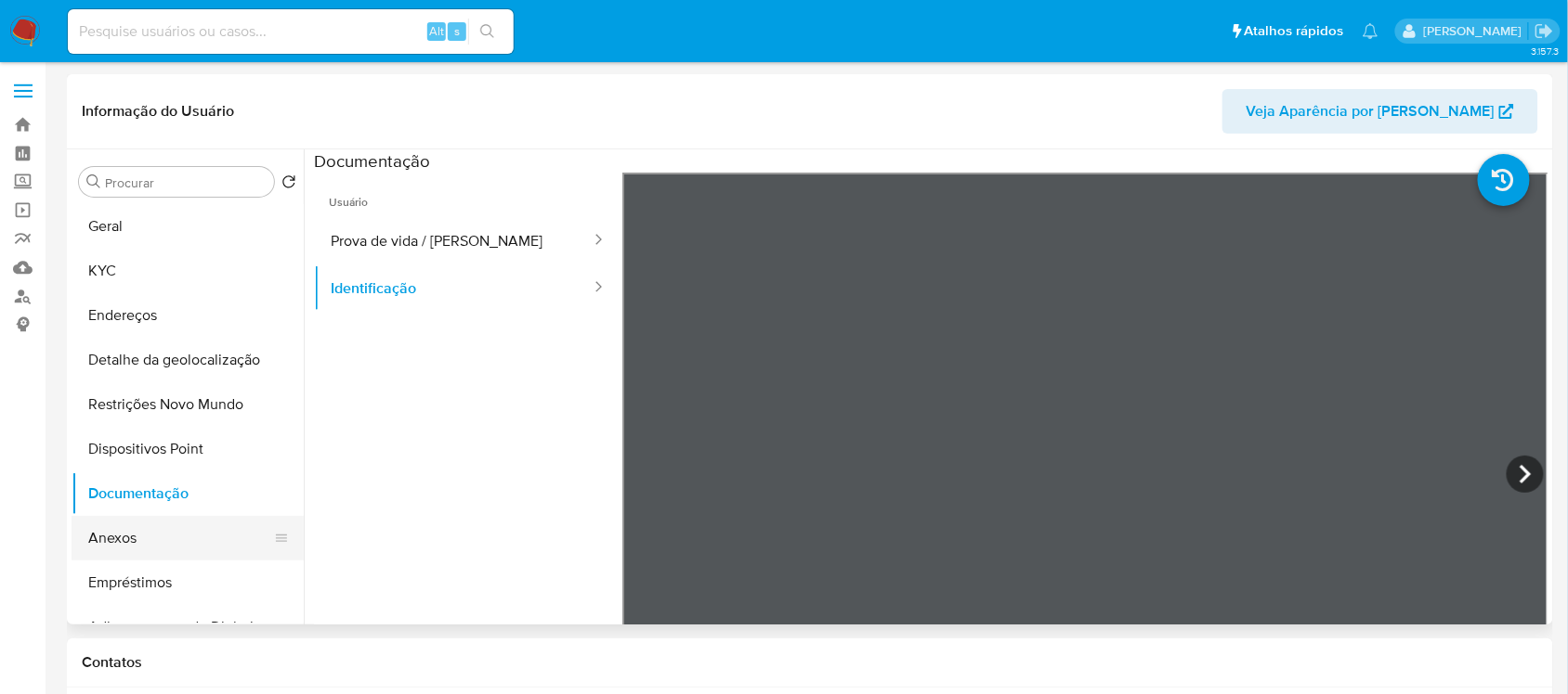
click at [151, 529] on button "Anexos" at bounding box center [180, 538] width 217 height 44
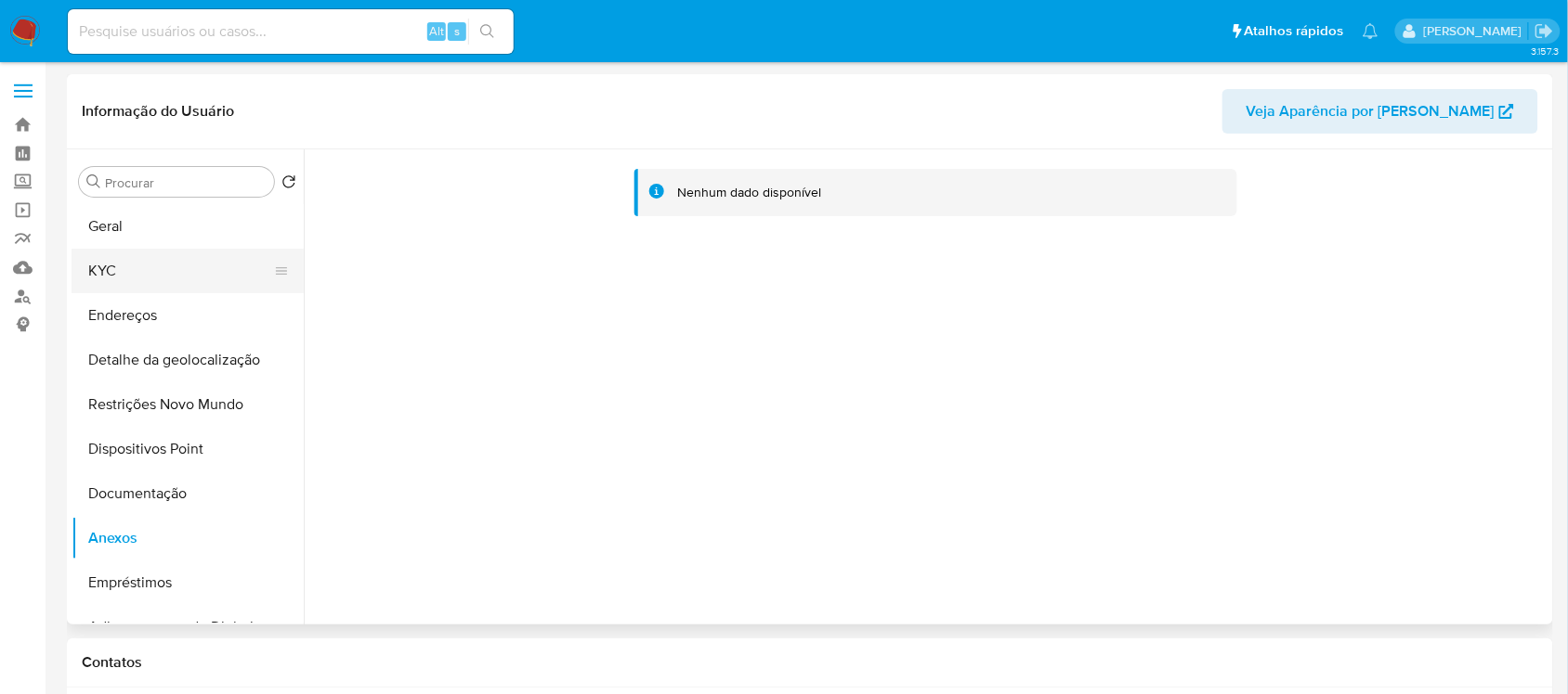
click at [118, 269] on button "KYC" at bounding box center [180, 270] width 217 height 44
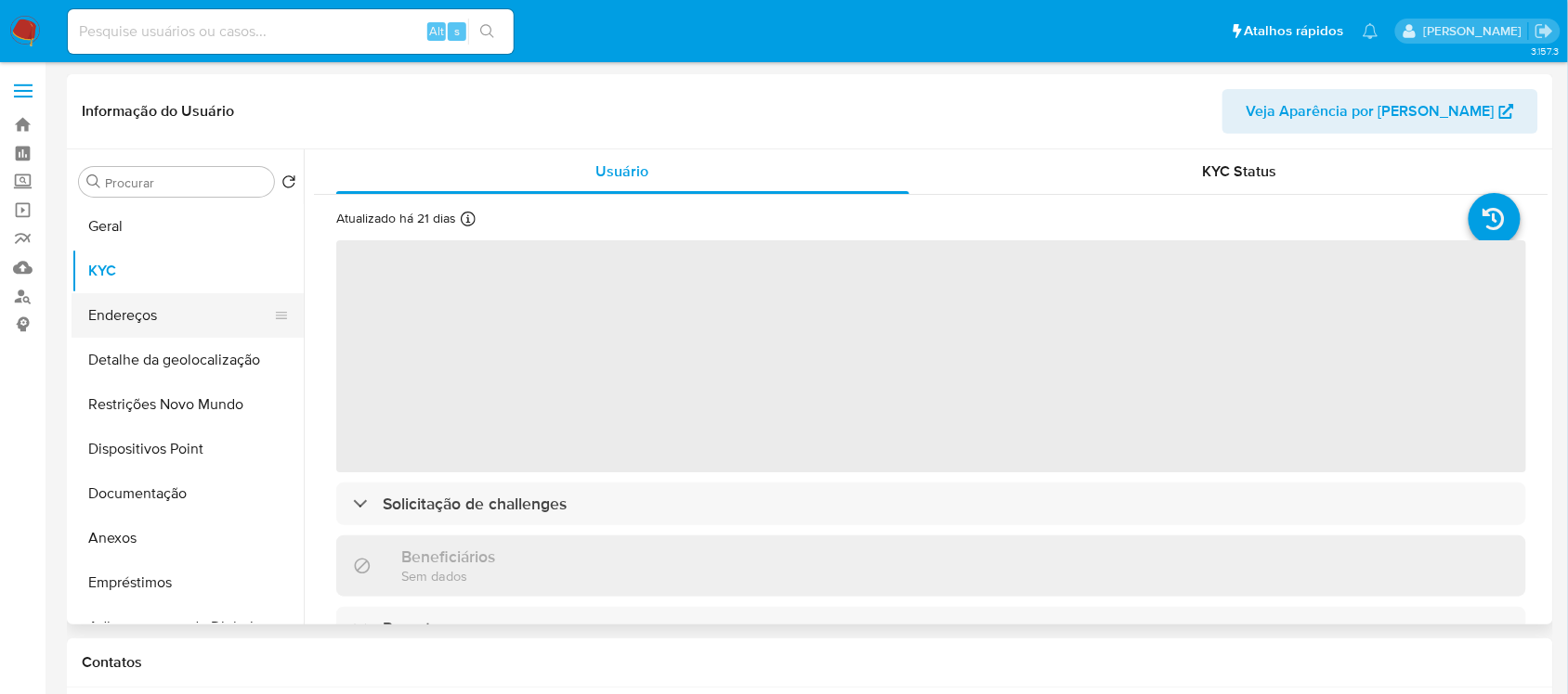
click at [210, 317] on button "Endereços" at bounding box center [180, 315] width 217 height 44
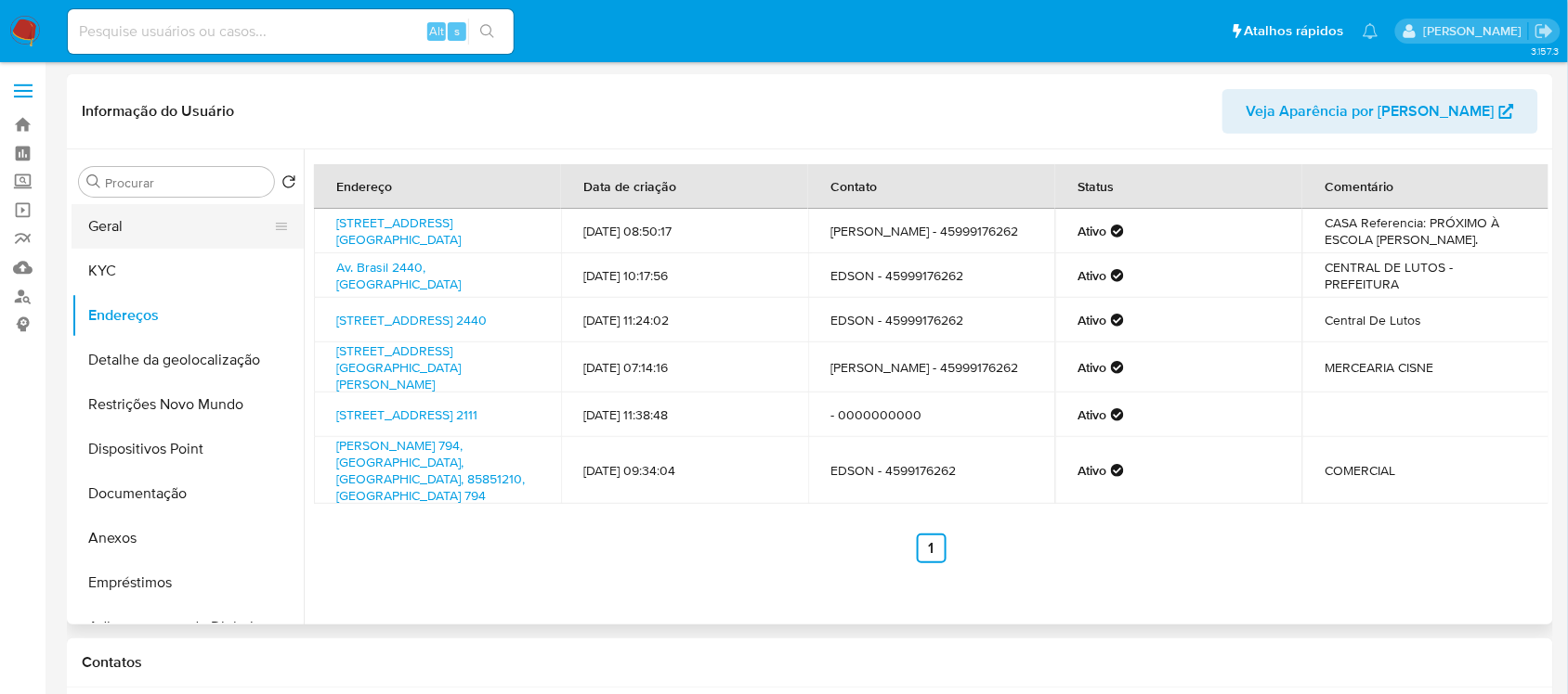
click at [178, 230] on button "Geral" at bounding box center [180, 226] width 217 height 44
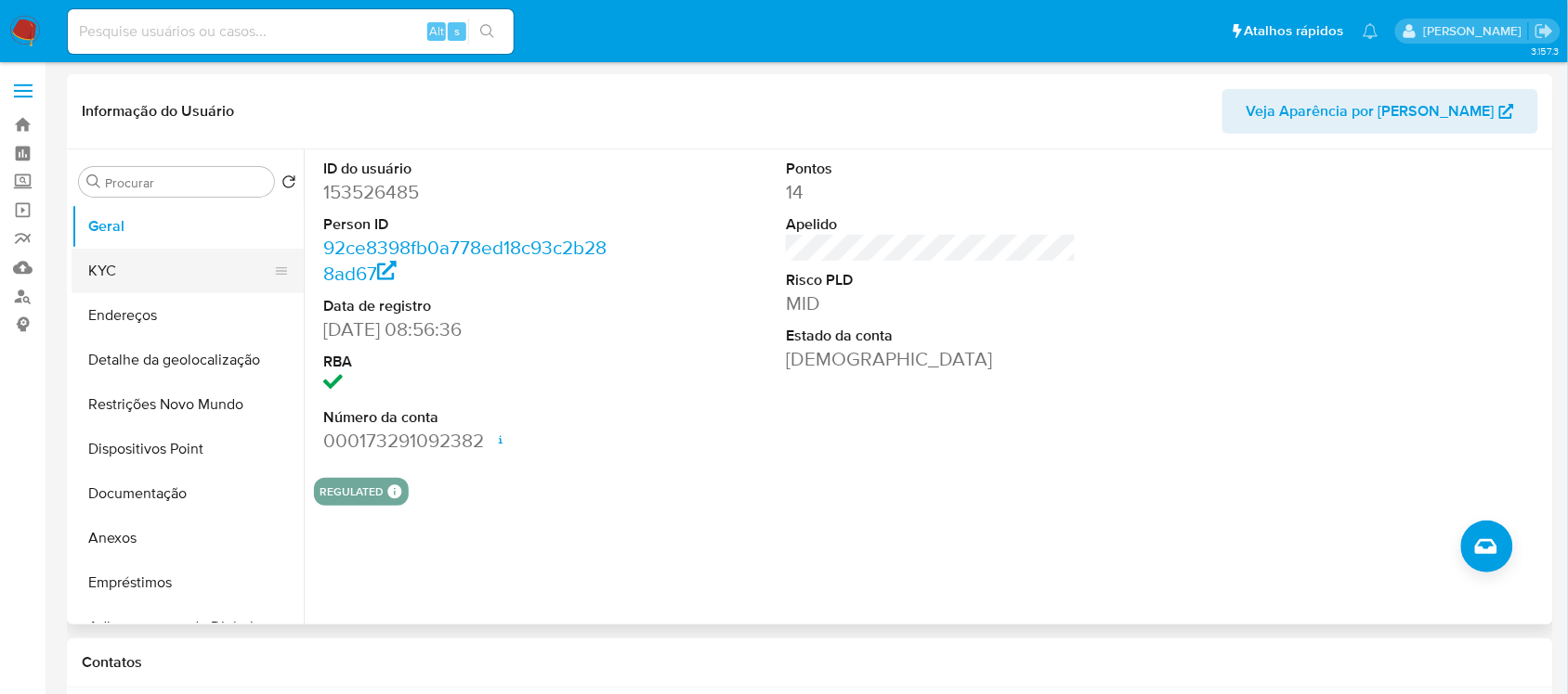
click at [117, 278] on button "KYC" at bounding box center [180, 270] width 217 height 44
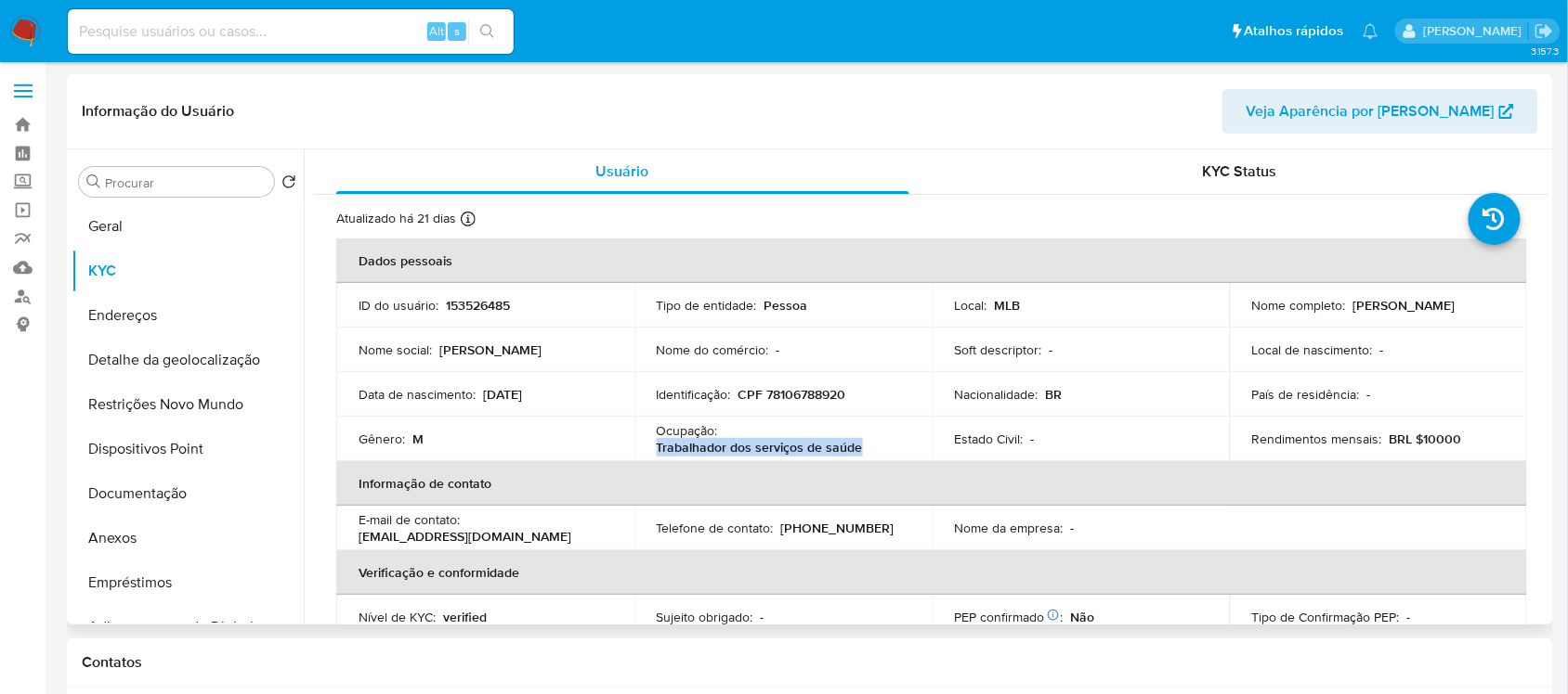
drag, startPoint x: 656, startPoint y: 451, endPoint x: 869, endPoint y: 447, distance: 213.0
click at [869, 447] on div "Ocupação : Trabalhador dos serviços de saúde" at bounding box center [784, 439] width 254 height 33
copy p "Trabalhador dos serviços de saúde"
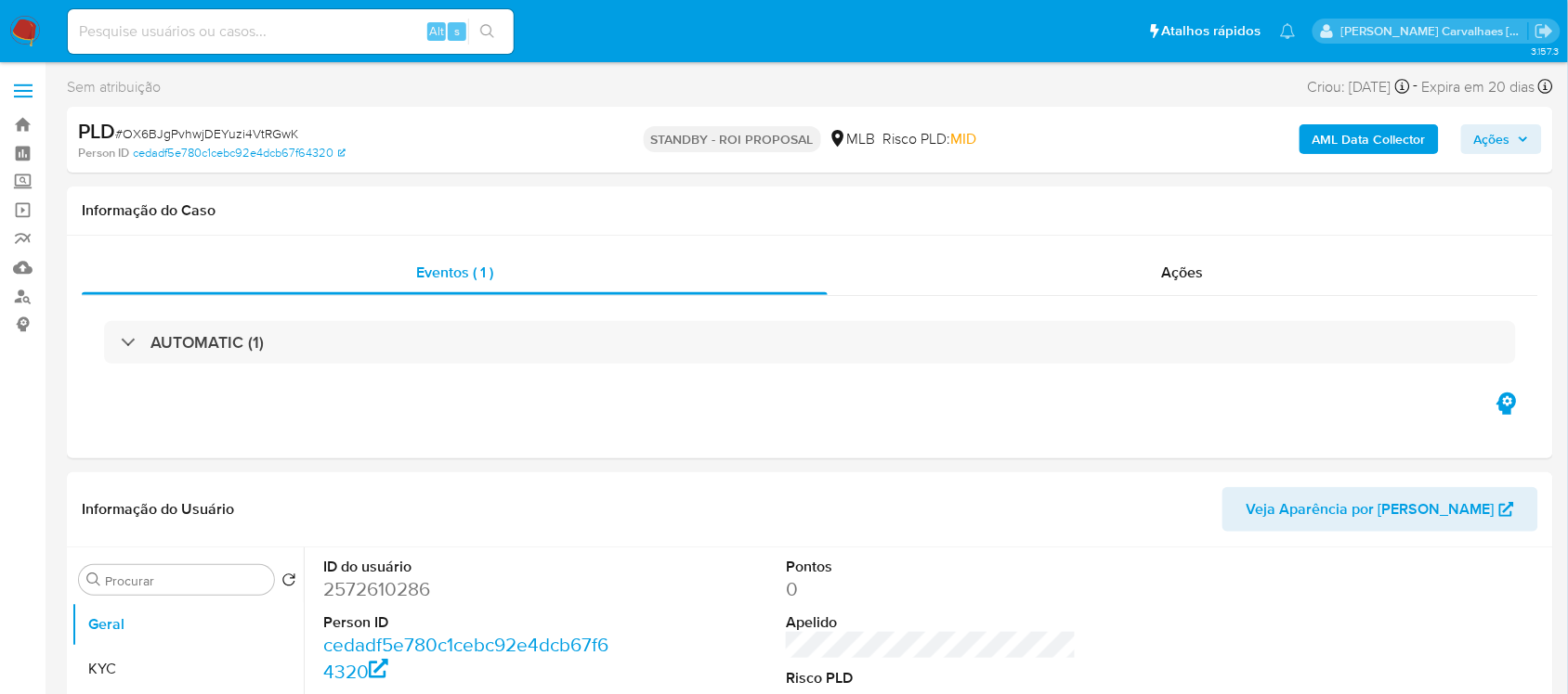
select select "10"
click at [260, 38] on input at bounding box center [290, 31] width 446 height 25
paste input "xtXFKOGpbbLHbVuv3UFuswBc"
type input "xtXFKOGpbbLHbVuv3UFuswBc"
click at [491, 29] on icon "search-icon" at bounding box center [487, 31] width 14 height 14
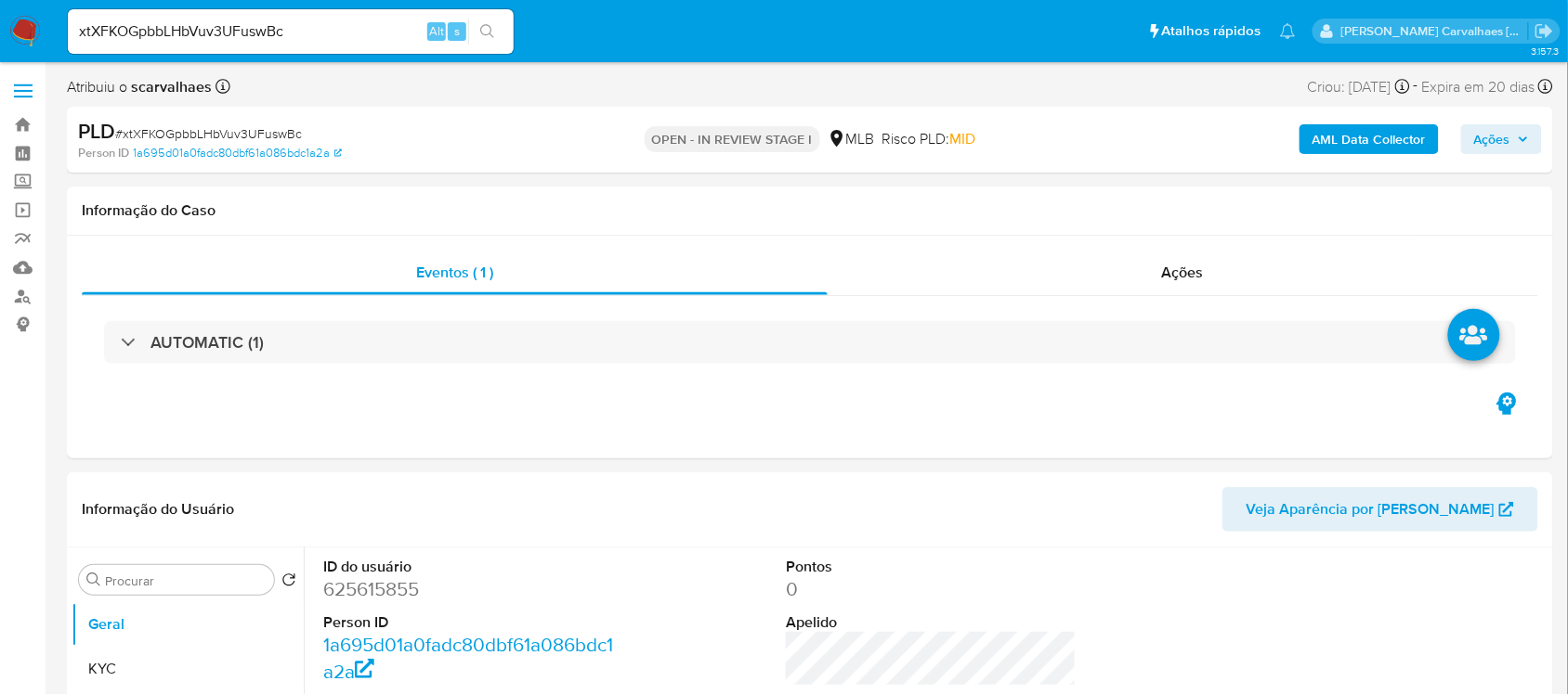
select select "10"
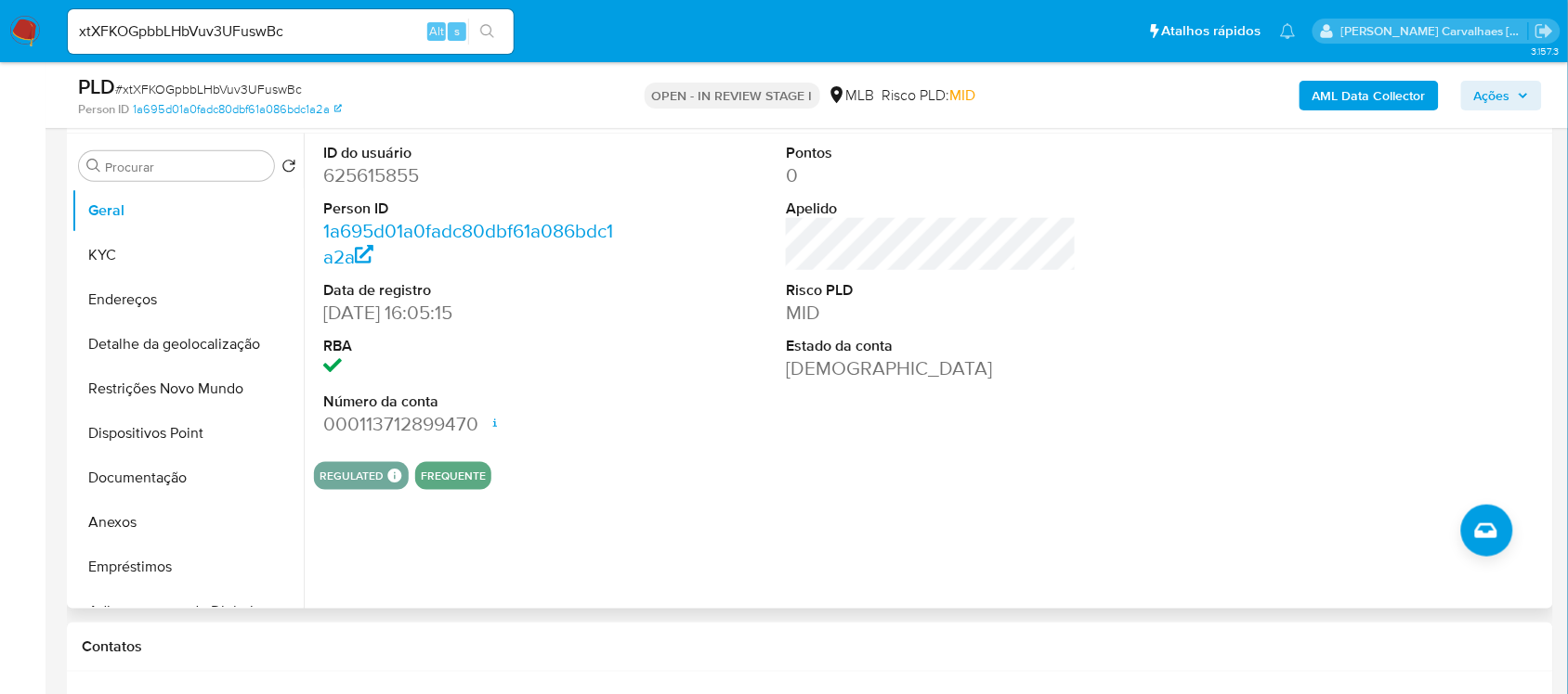
scroll to position [232, 0]
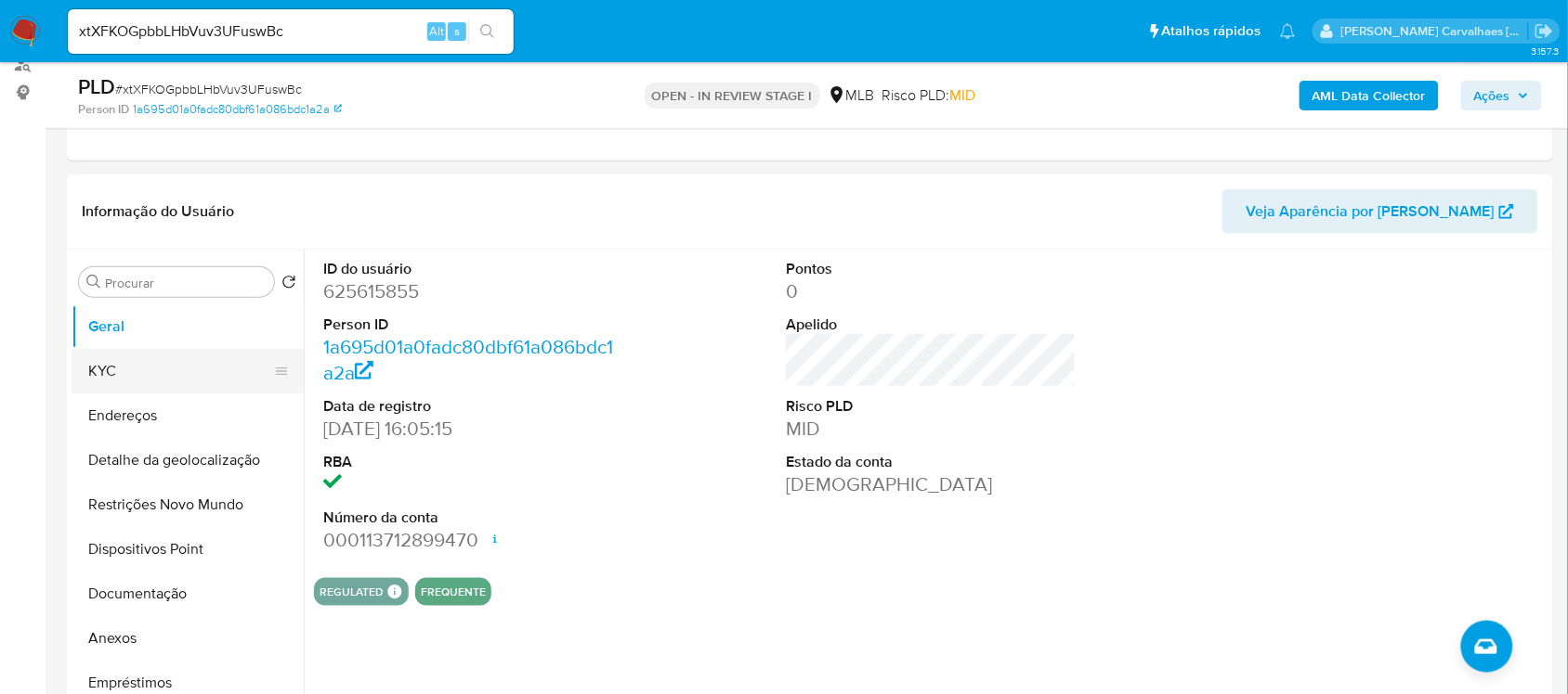
click at [141, 360] on button "KYC" at bounding box center [180, 371] width 217 height 44
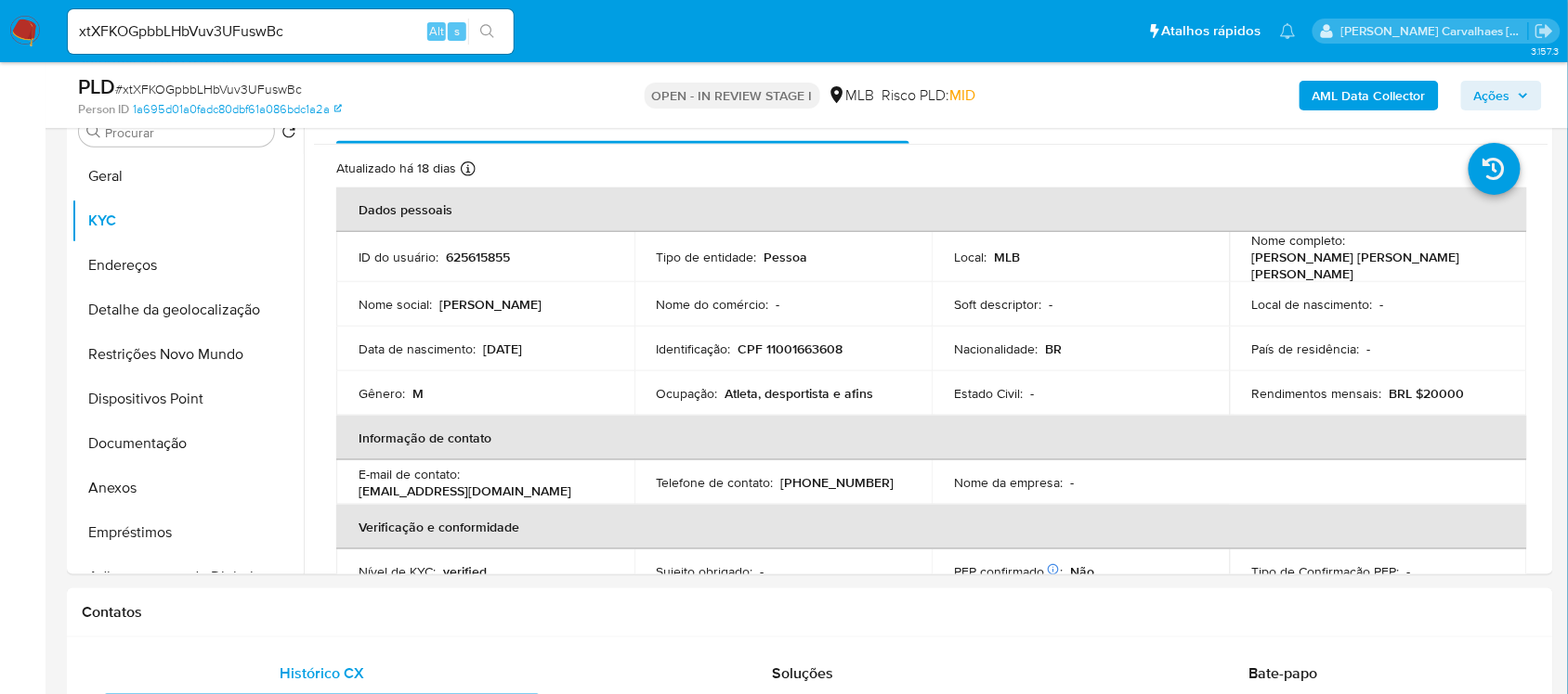
scroll to position [402, 0]
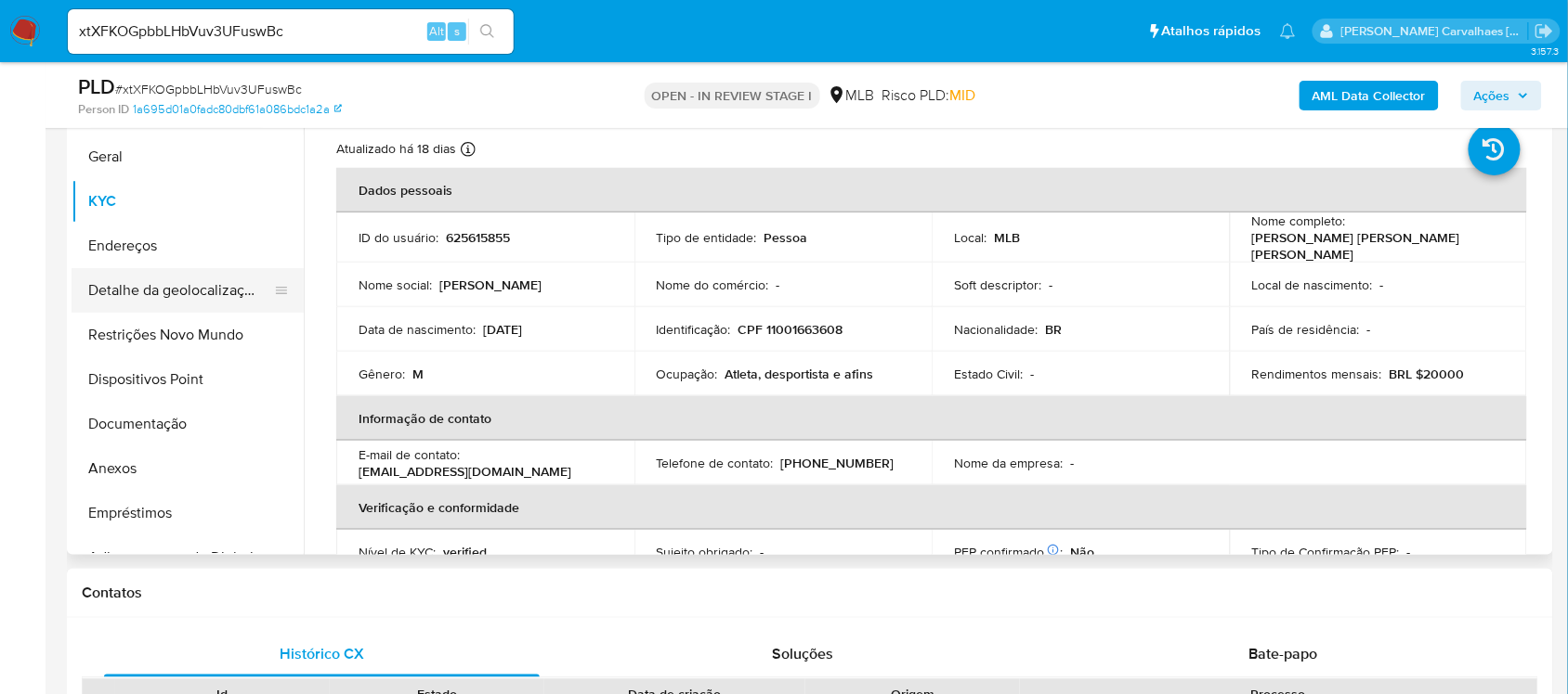
click at [170, 268] on button "Detalhe da geolocalização" at bounding box center [180, 290] width 217 height 44
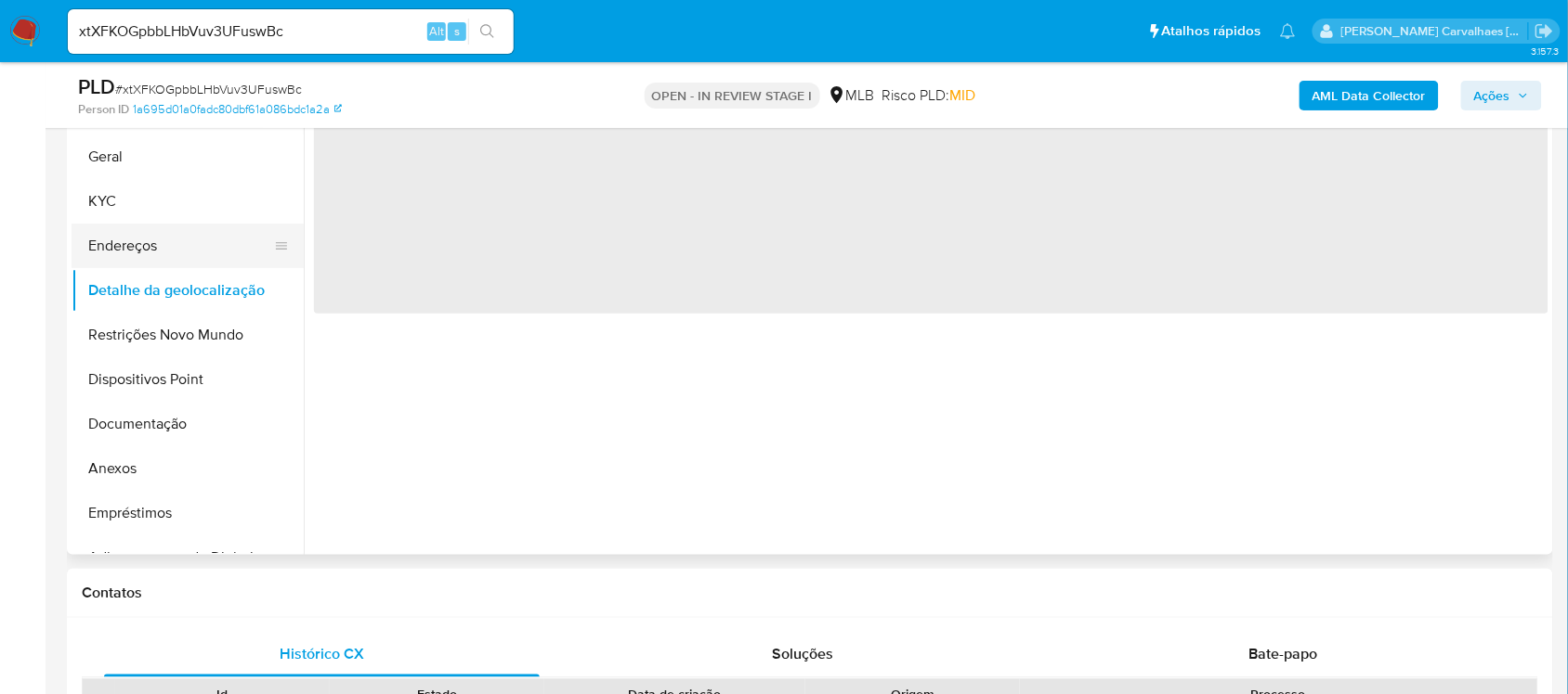
click at [172, 242] on button "Endereços" at bounding box center [180, 246] width 217 height 44
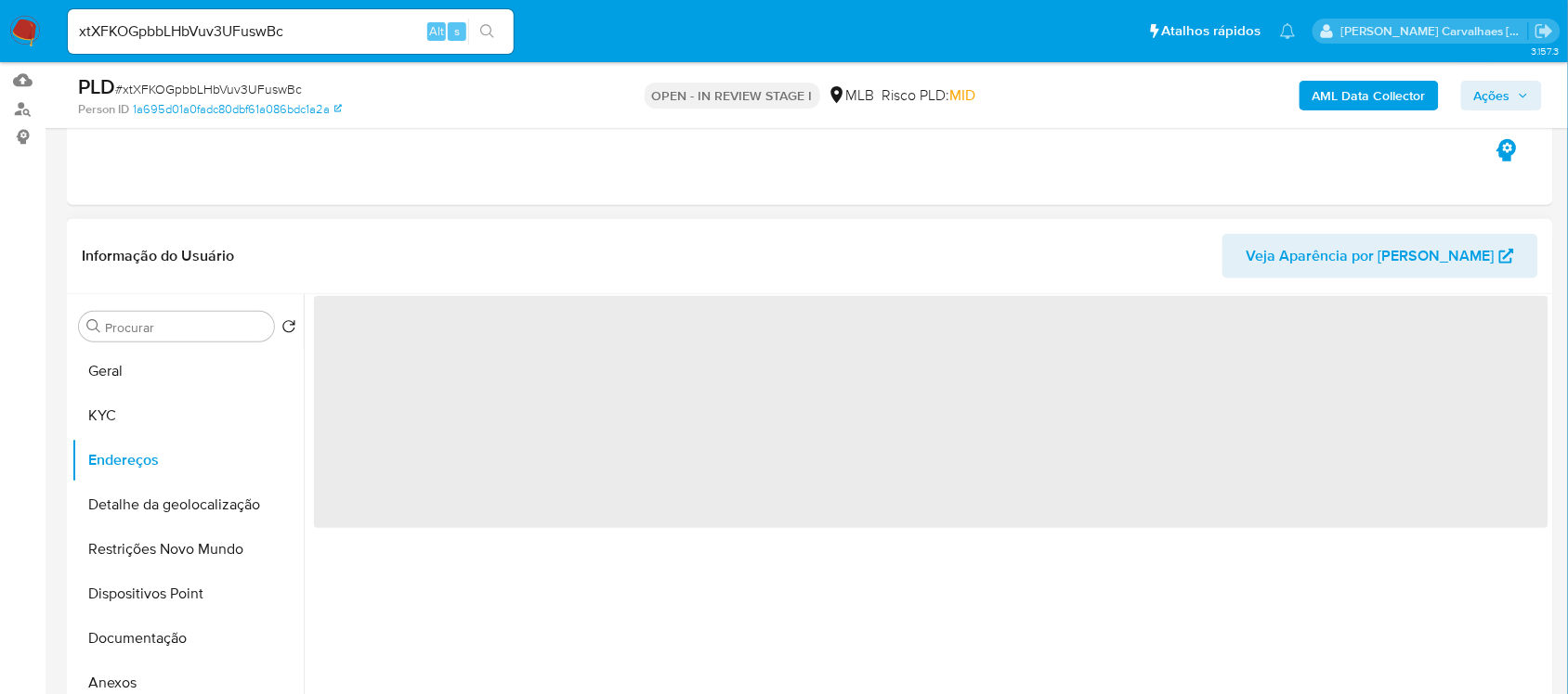
scroll to position [170, 0]
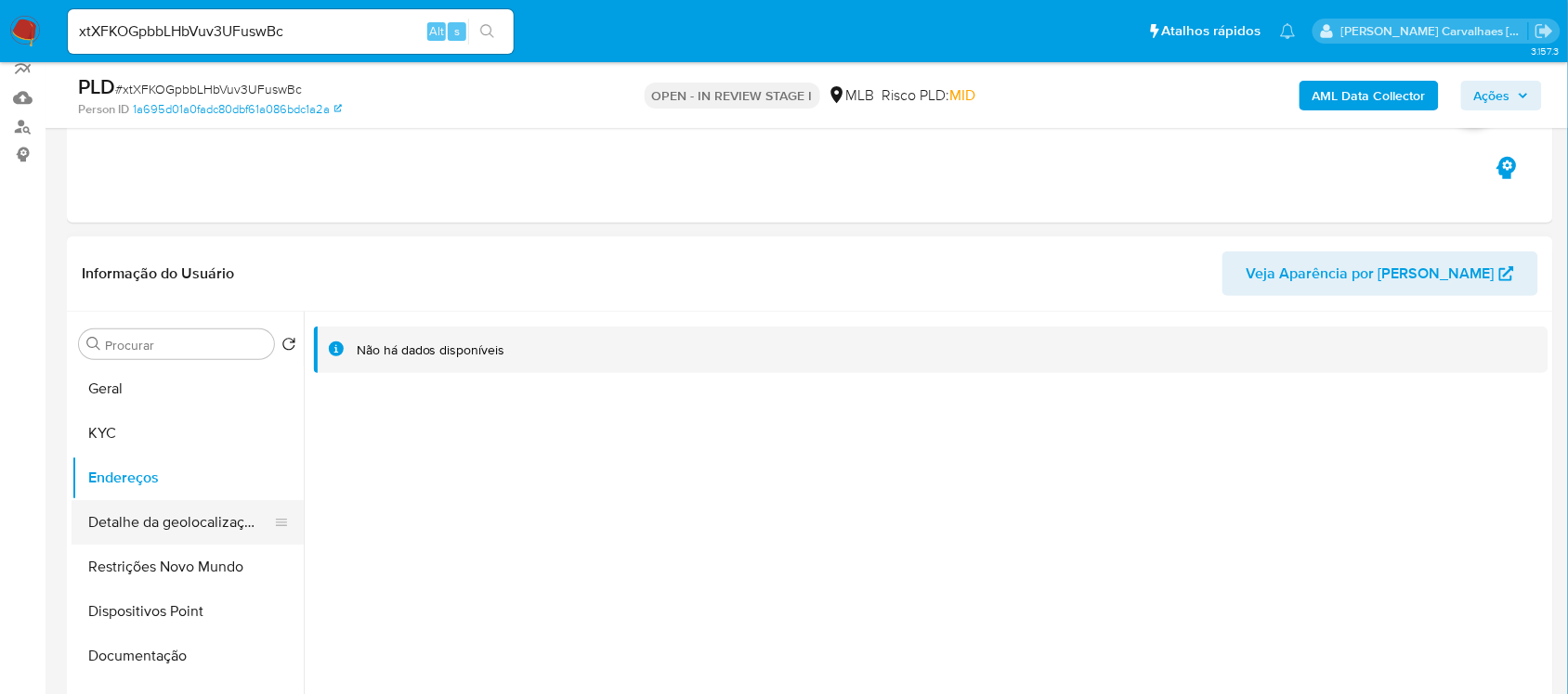
click at [182, 525] on button "Detalhe da geolocalização" at bounding box center [180, 522] width 217 height 44
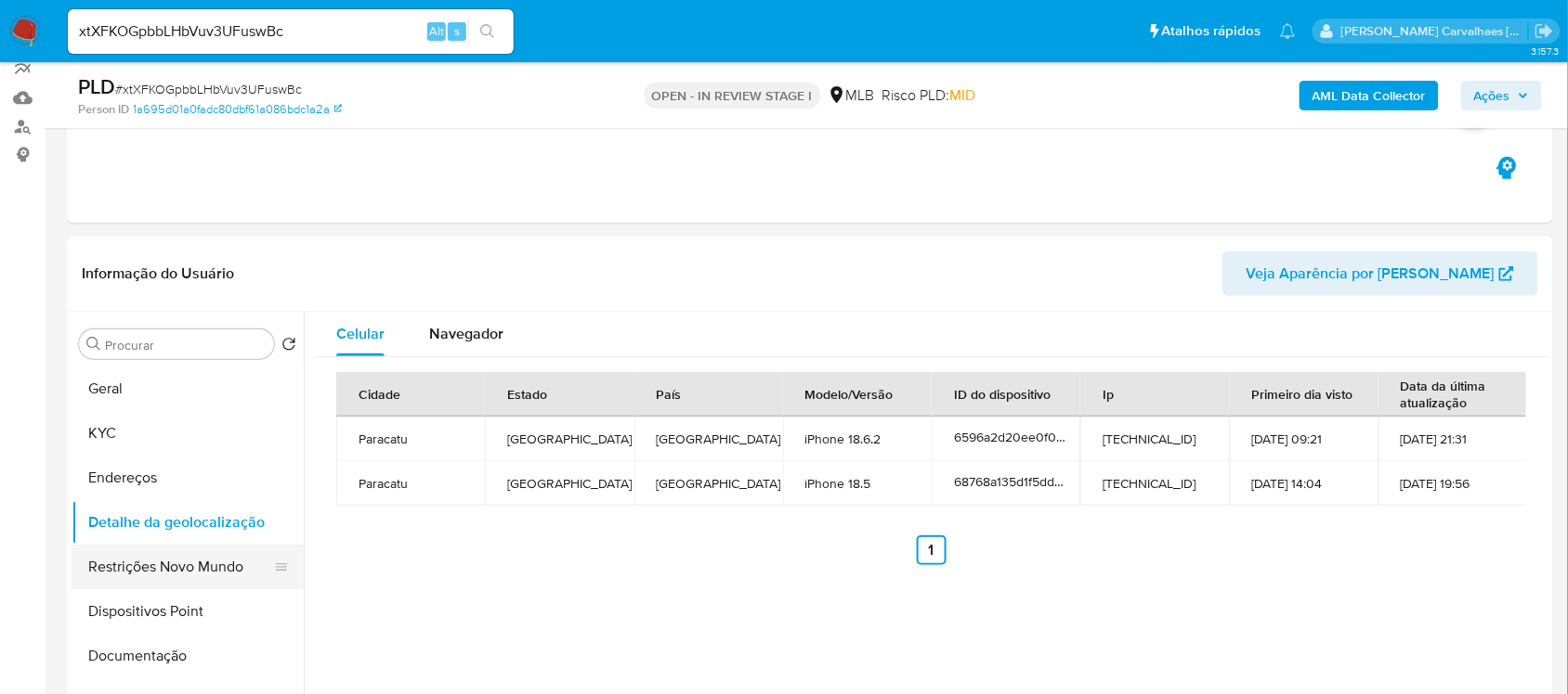
click at [168, 566] on button "Restrições Novo Mundo" at bounding box center [180, 566] width 217 height 44
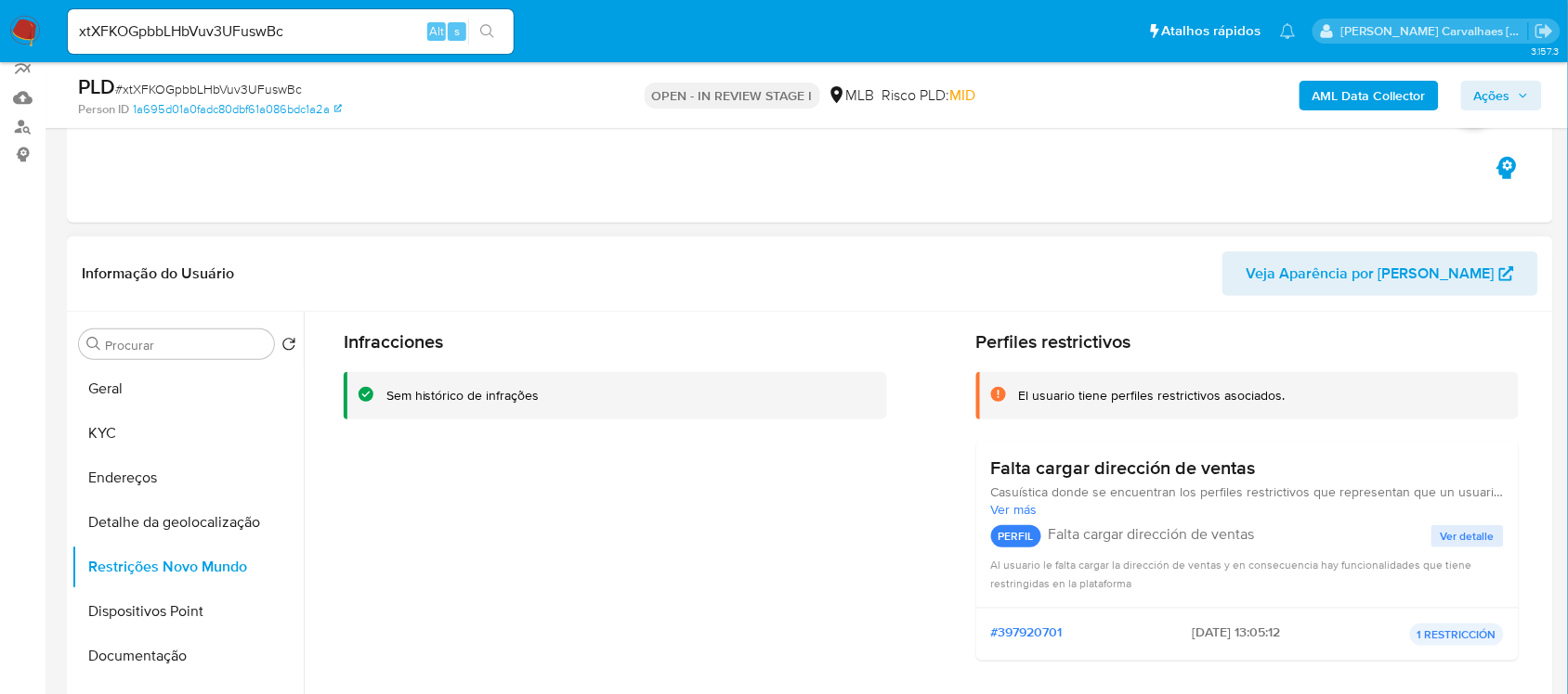
scroll to position [116, 0]
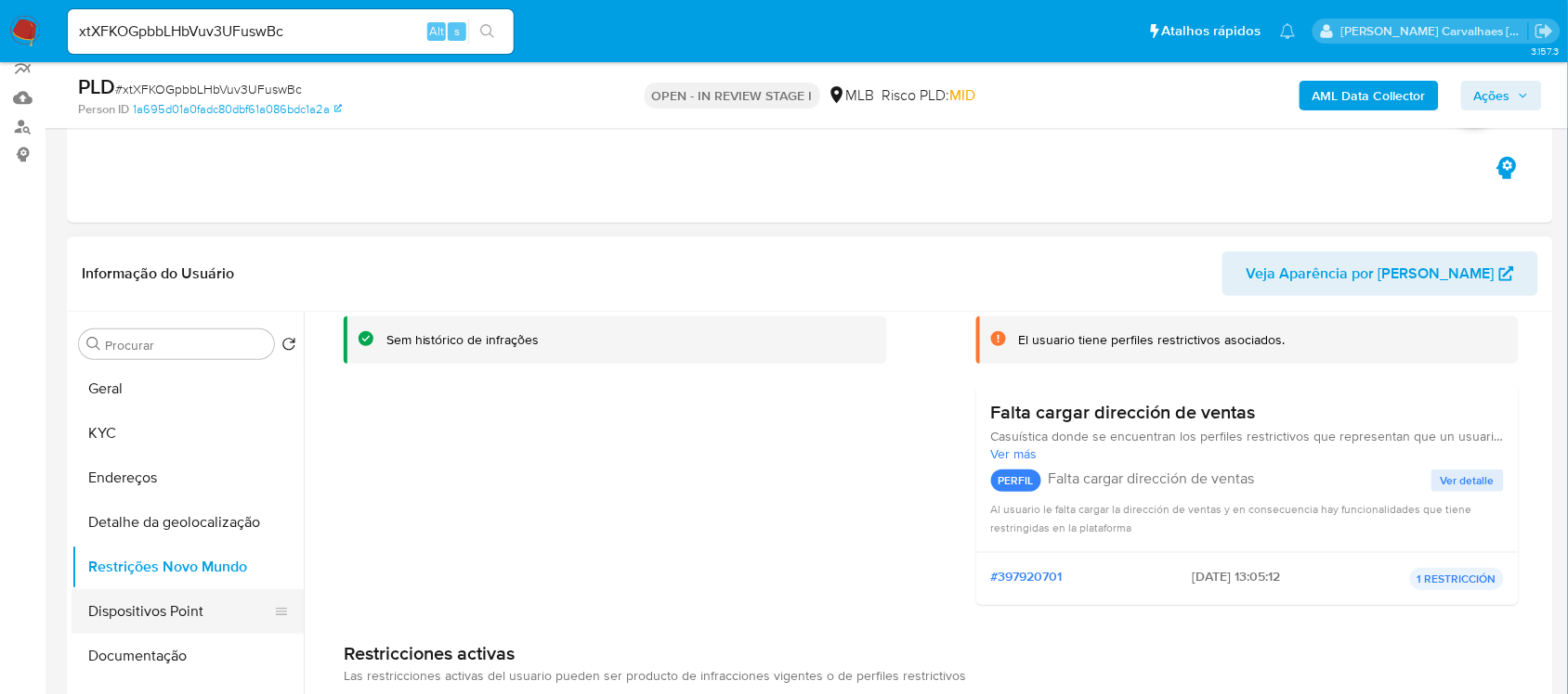
click at [164, 612] on button "Dispositivos Point" at bounding box center [180, 611] width 217 height 44
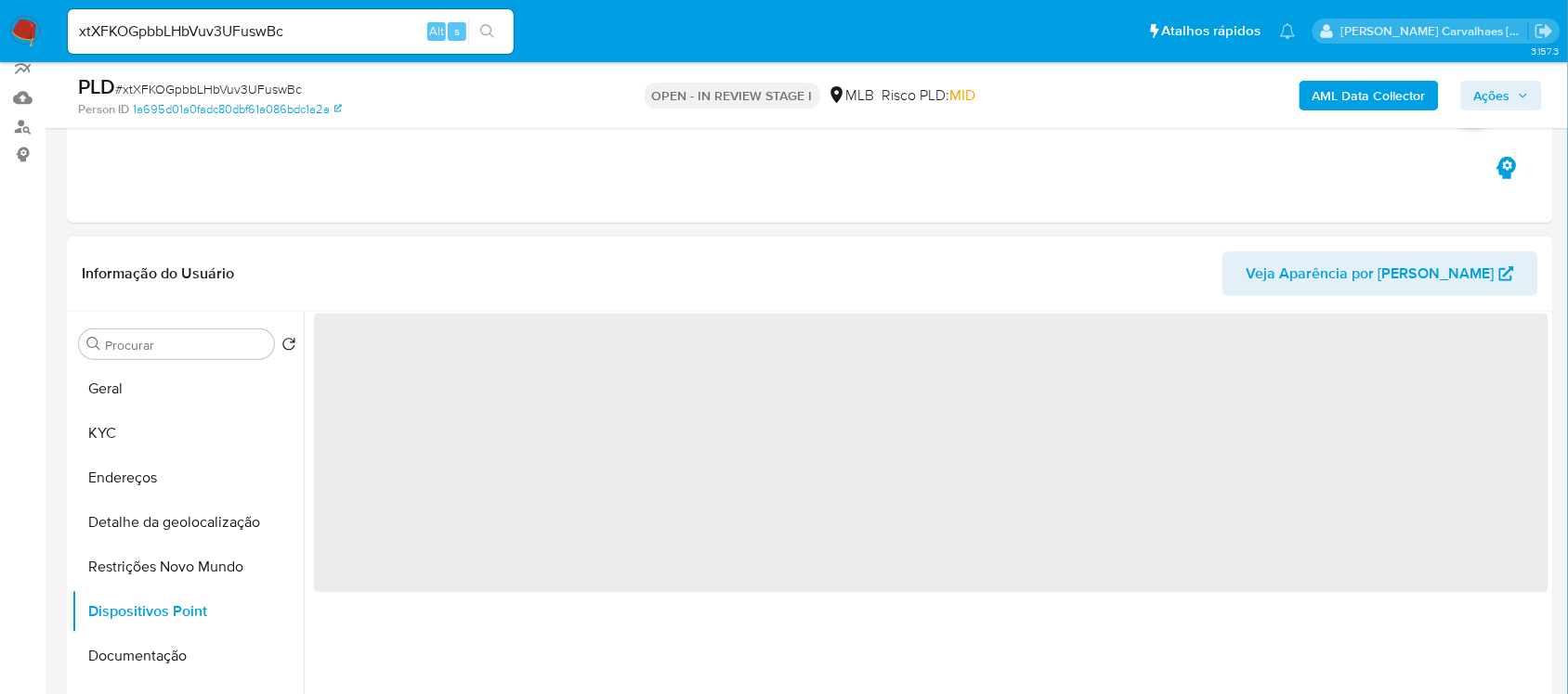
scroll to position [0, 0]
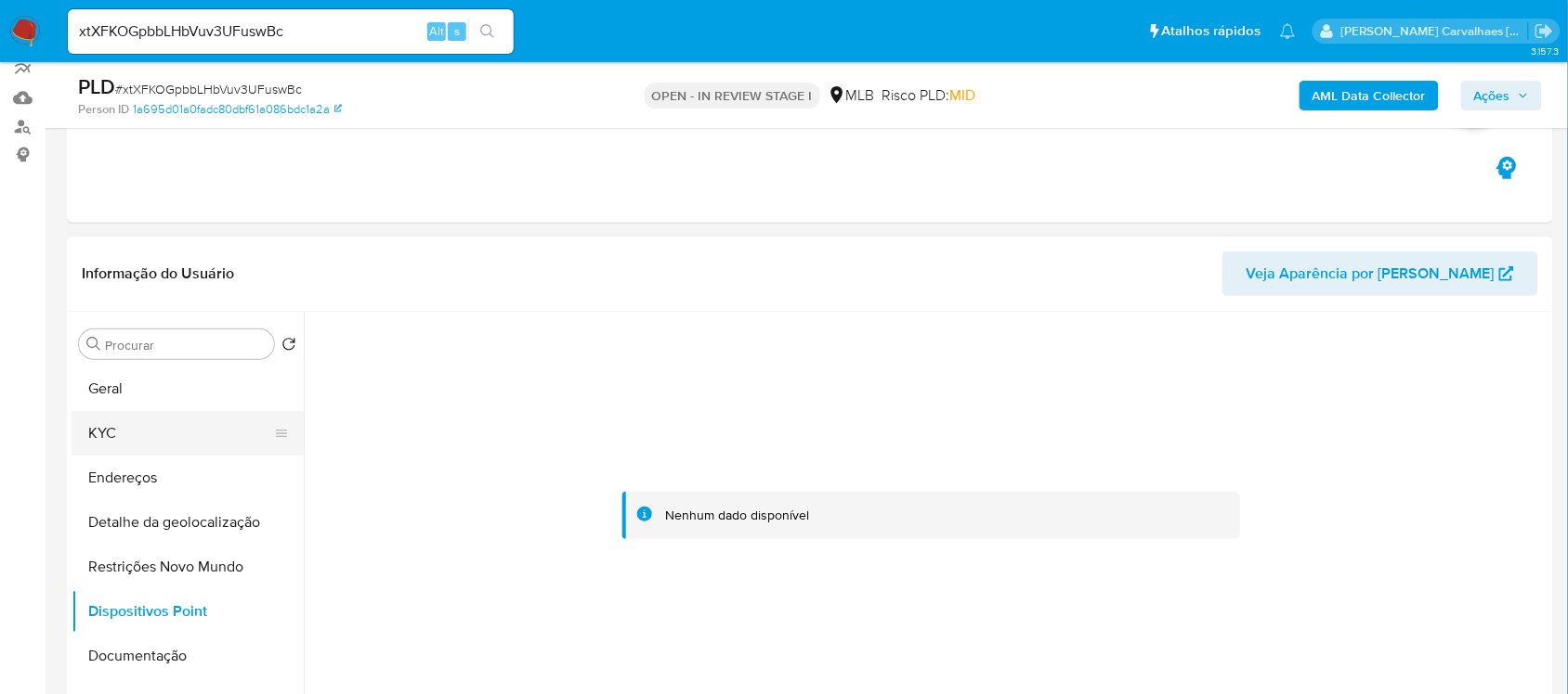
click at [155, 442] on button "KYC" at bounding box center [180, 433] width 217 height 44
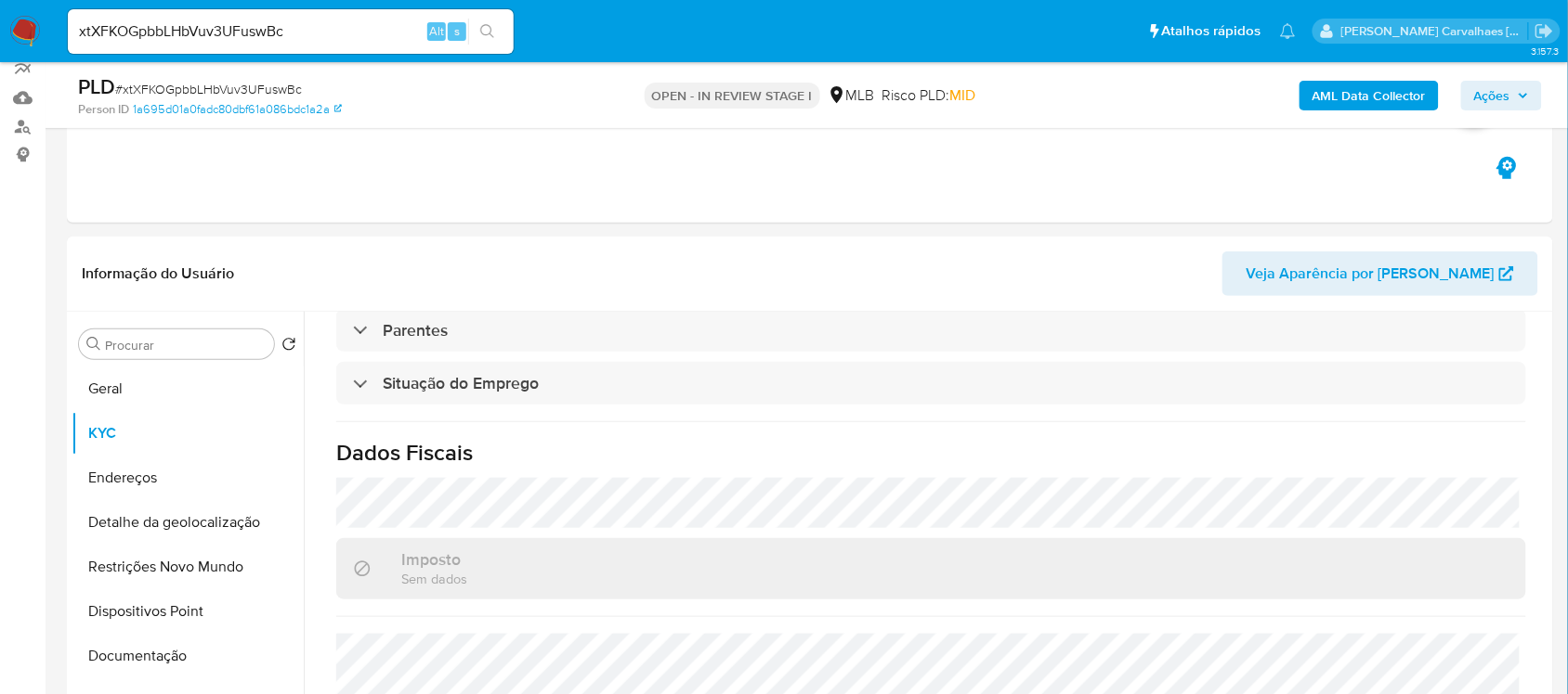
scroll to position [789, 0]
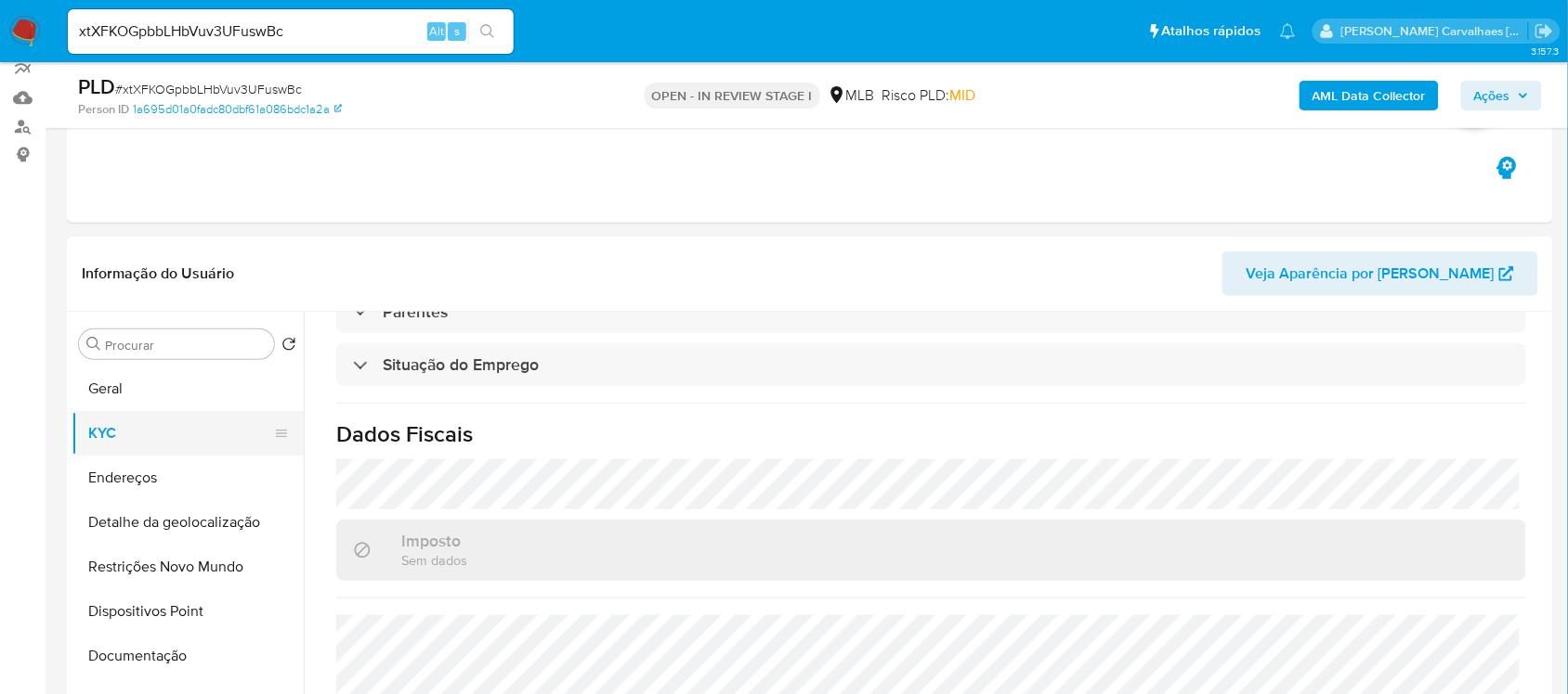
click at [142, 418] on button "KYC" at bounding box center [180, 433] width 217 height 44
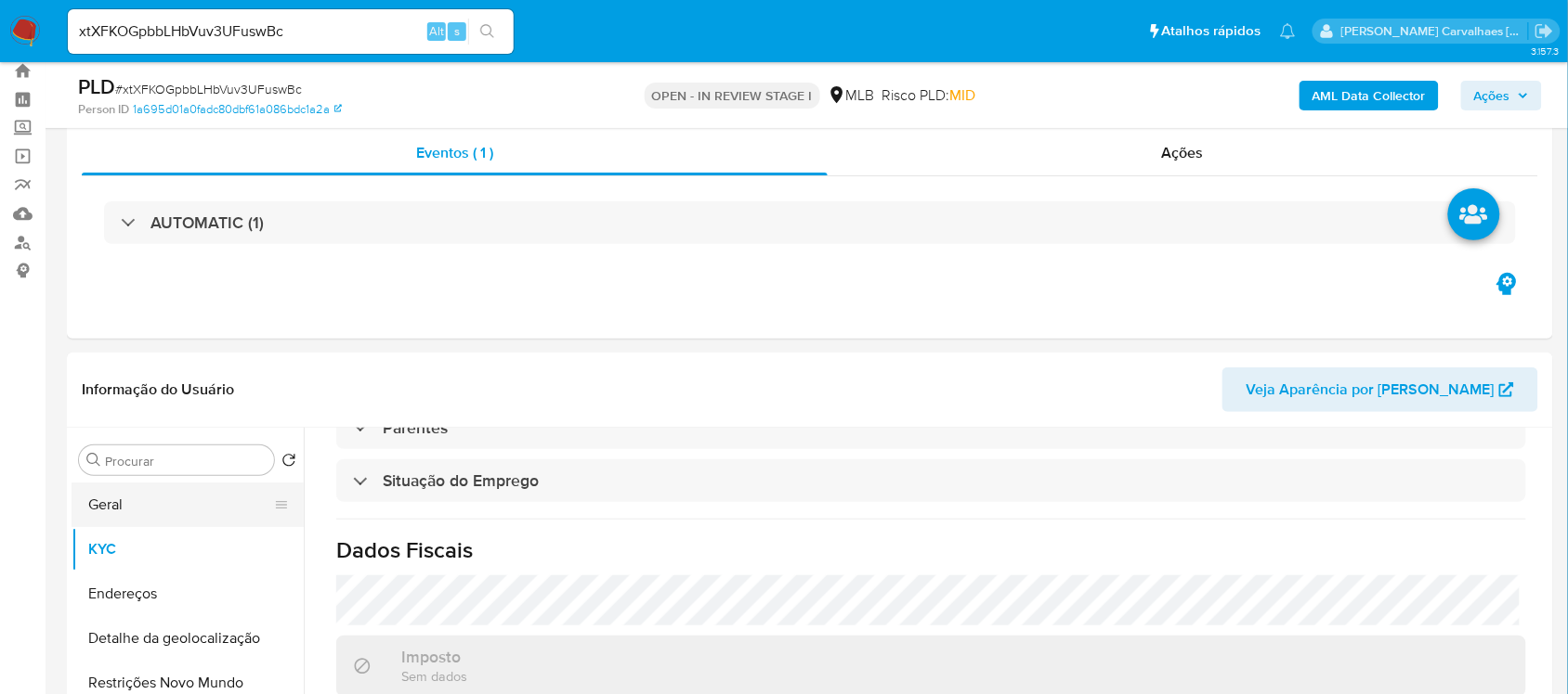
click at [176, 510] on button "Geral" at bounding box center [180, 504] width 217 height 44
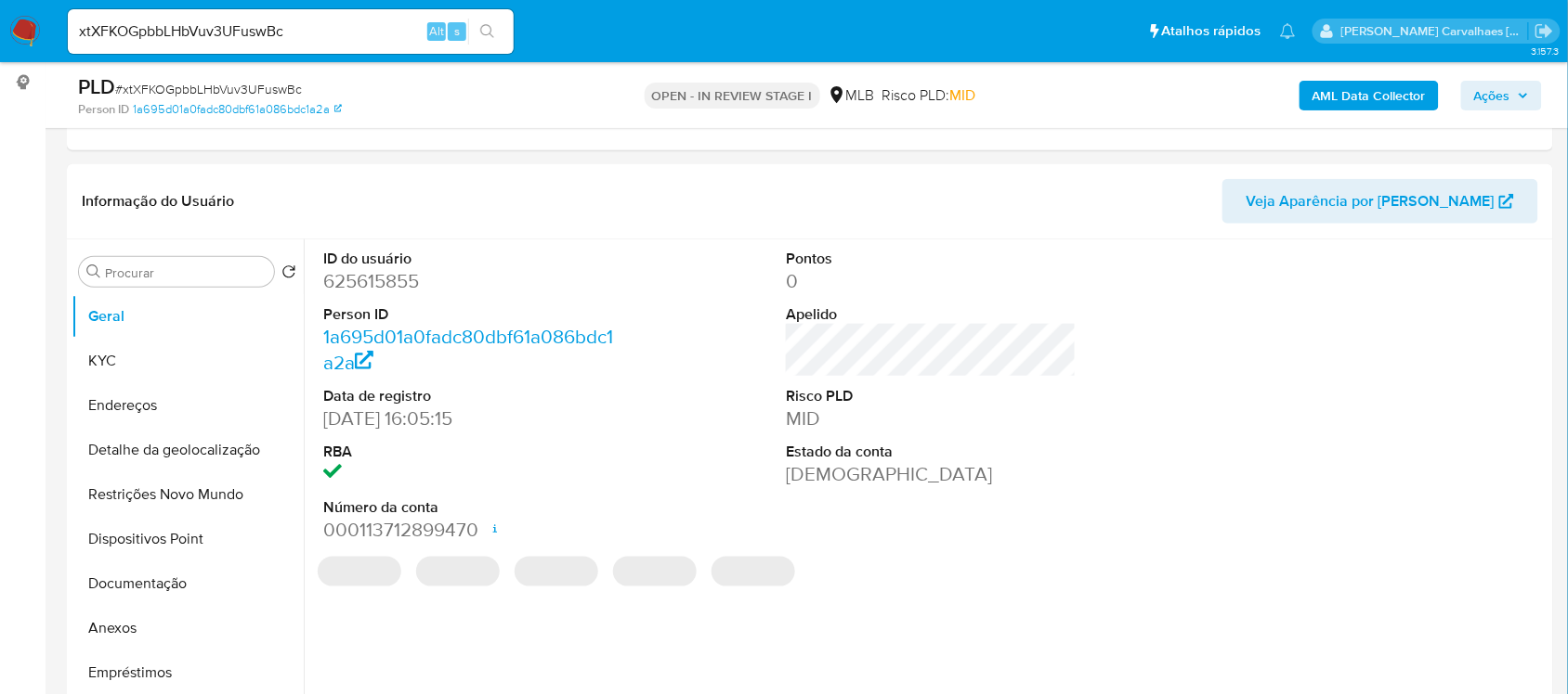
scroll to position [286, 0]
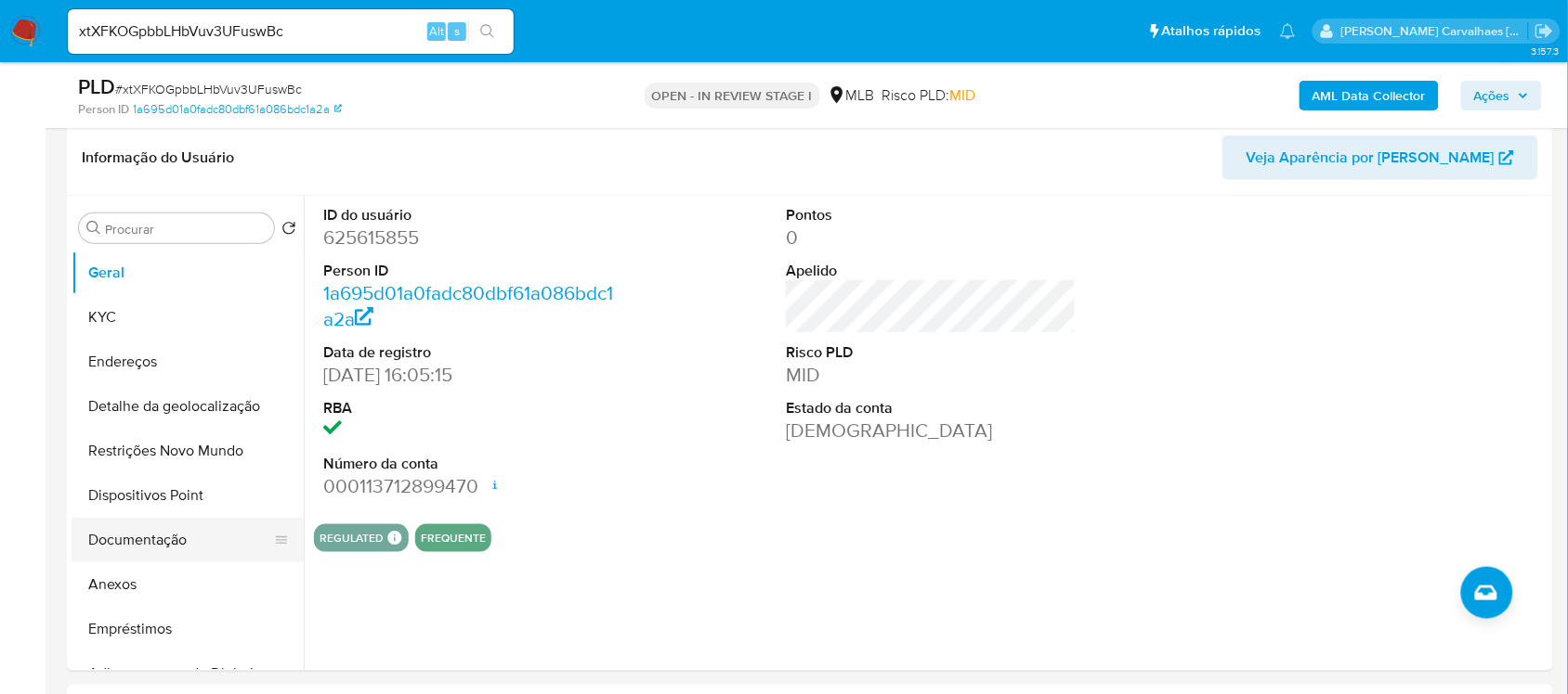
click at [179, 531] on button "Documentação" at bounding box center [180, 540] width 217 height 44
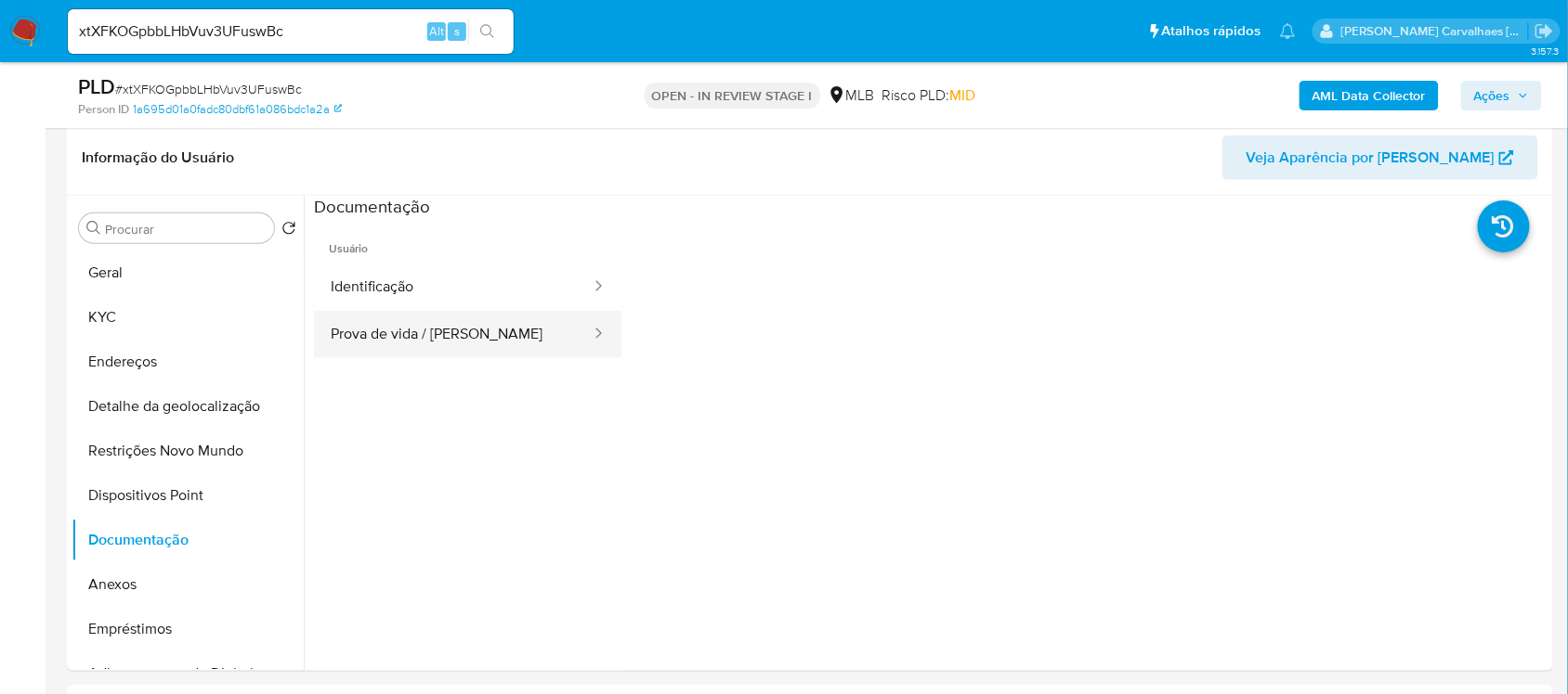
click at [432, 344] on button "Prova de vida / [PERSON_NAME]" at bounding box center [452, 334] width 278 height 47
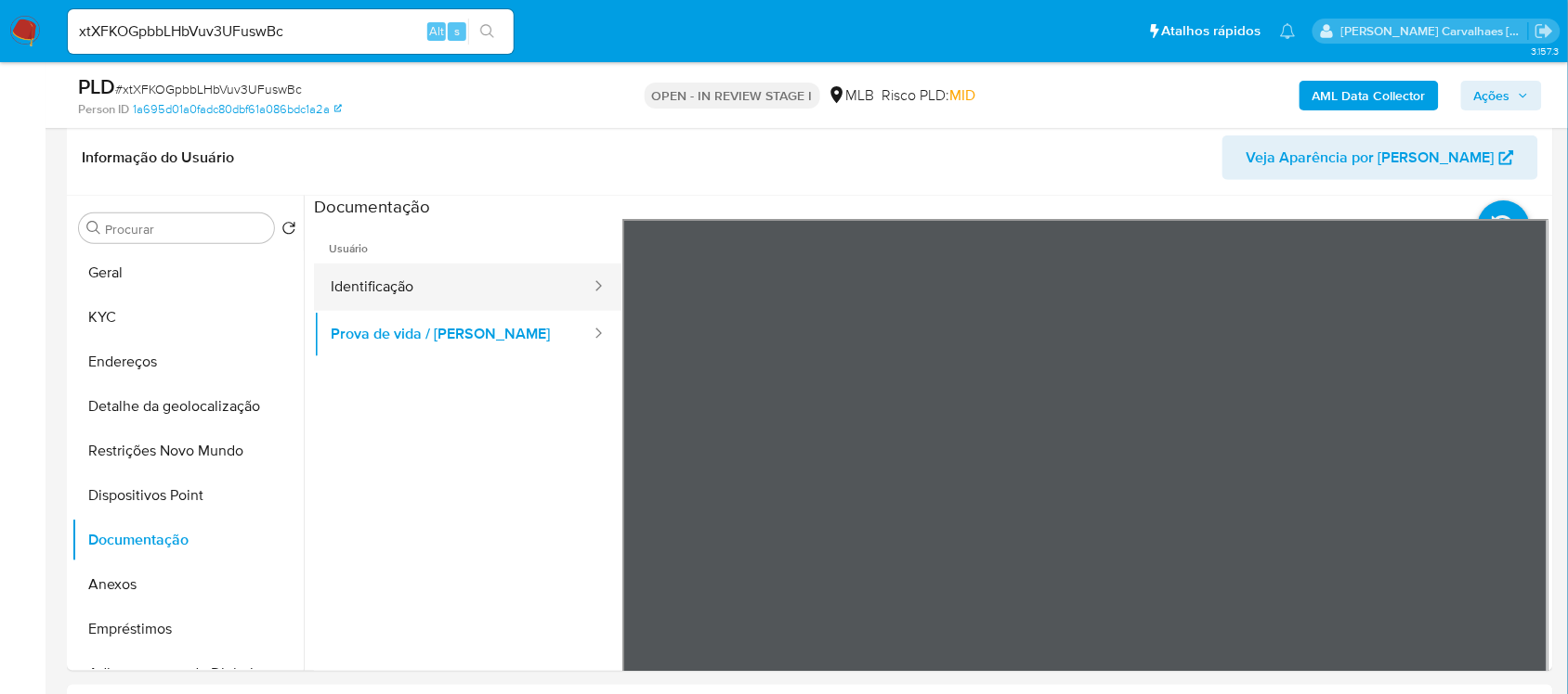
click at [418, 293] on button "Identificação" at bounding box center [452, 287] width 278 height 47
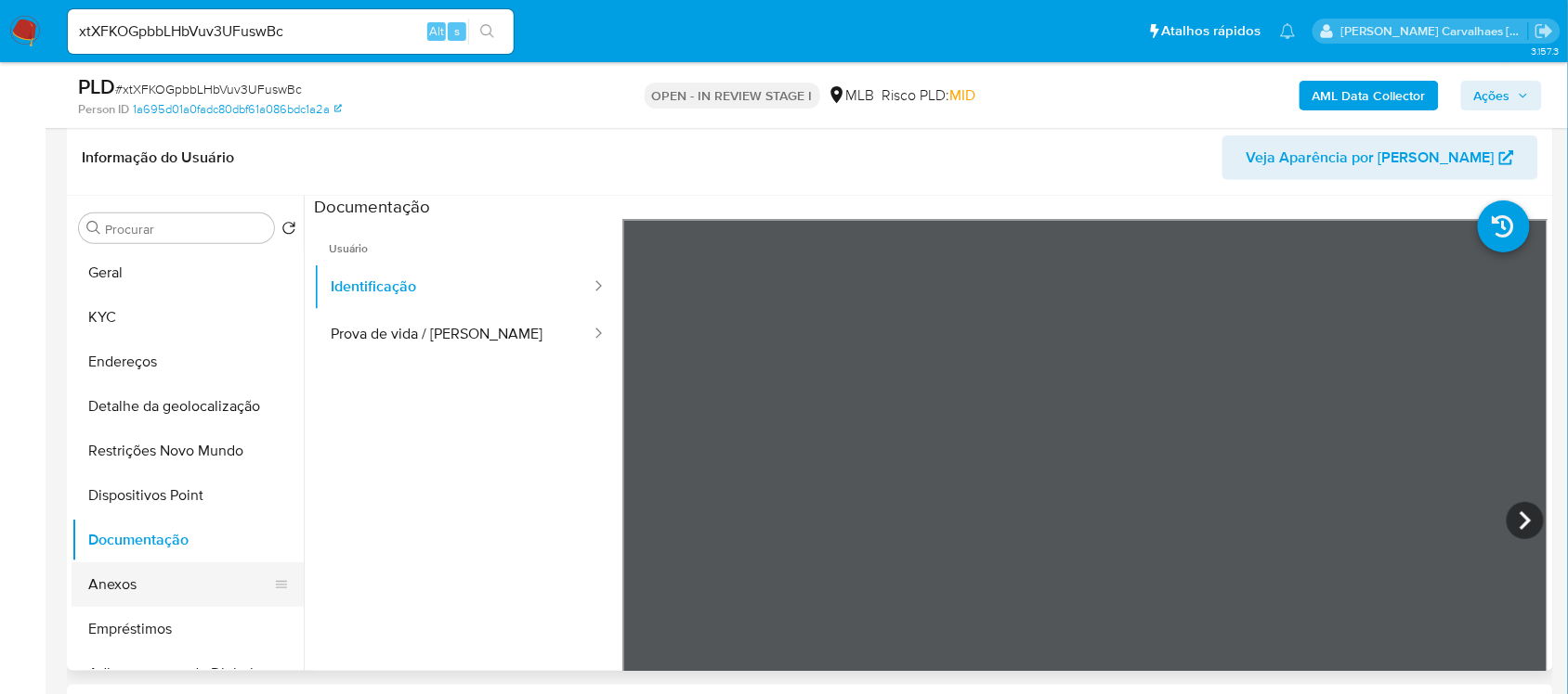
click at [183, 590] on button "Anexos" at bounding box center [180, 584] width 217 height 44
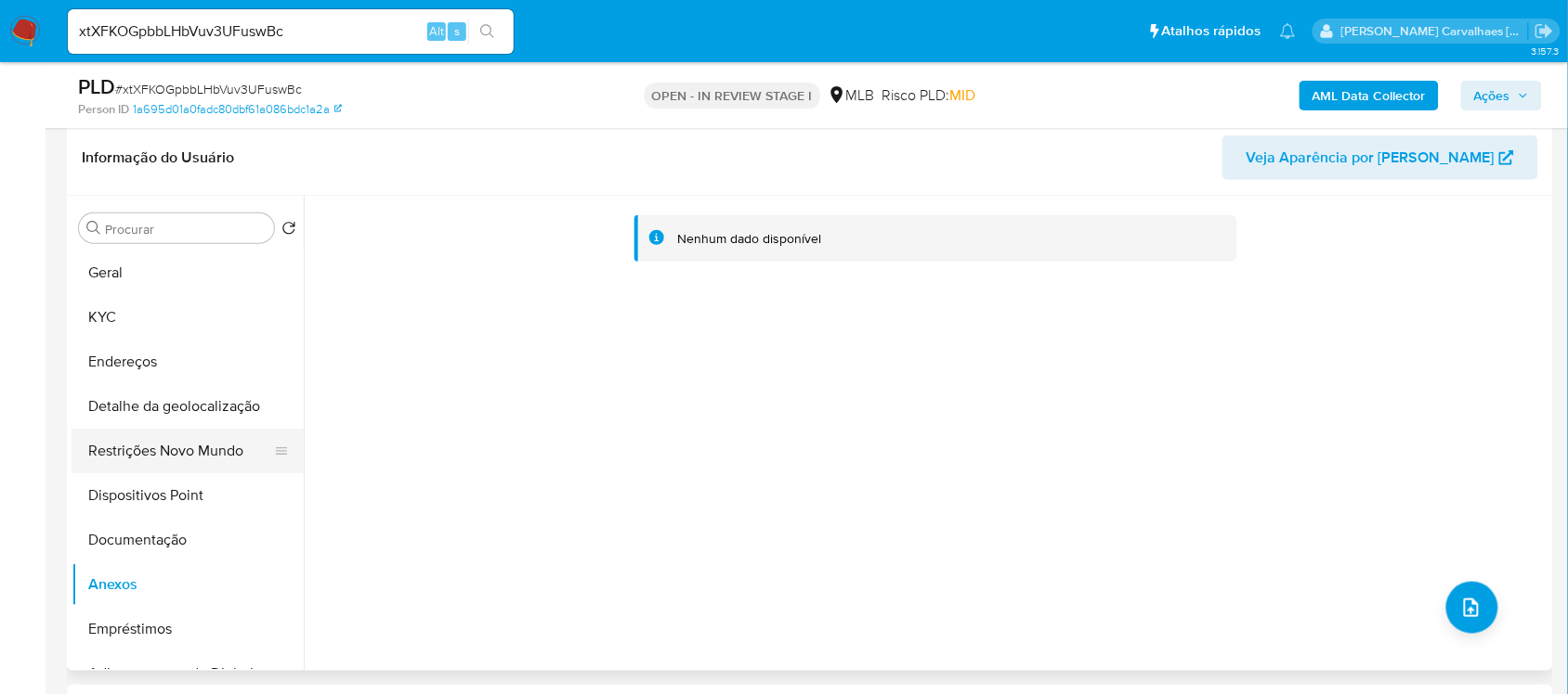
click at [158, 456] on button "Restrições Novo Mundo" at bounding box center [180, 450] width 217 height 44
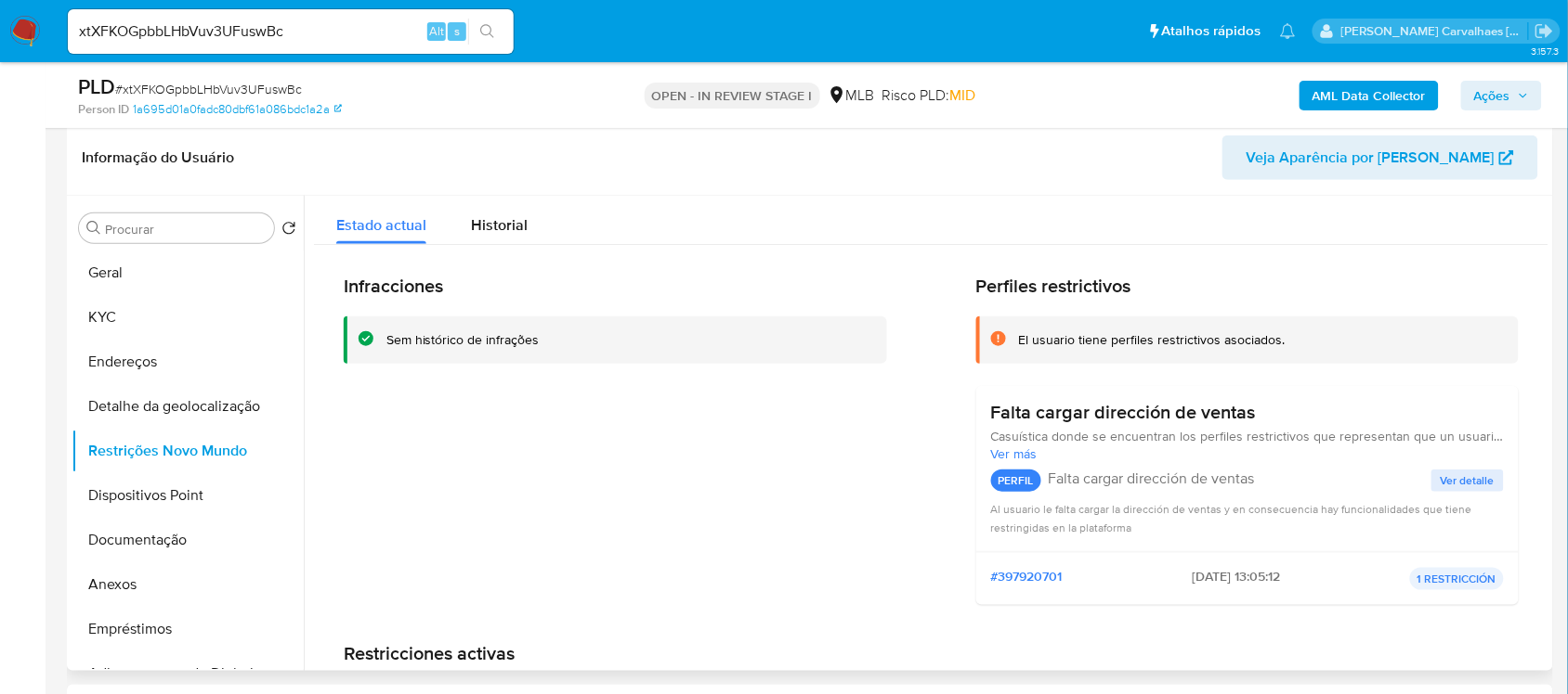
drag, startPoint x: 391, startPoint y: 336, endPoint x: 541, endPoint y: 341, distance: 150.1
click at [541, 341] on div "Sem histórico de infrações" at bounding box center [630, 340] width 486 height 18
click at [201, 266] on button "Geral" at bounding box center [180, 272] width 217 height 44
